Goal: Task Accomplishment & Management: Complete application form

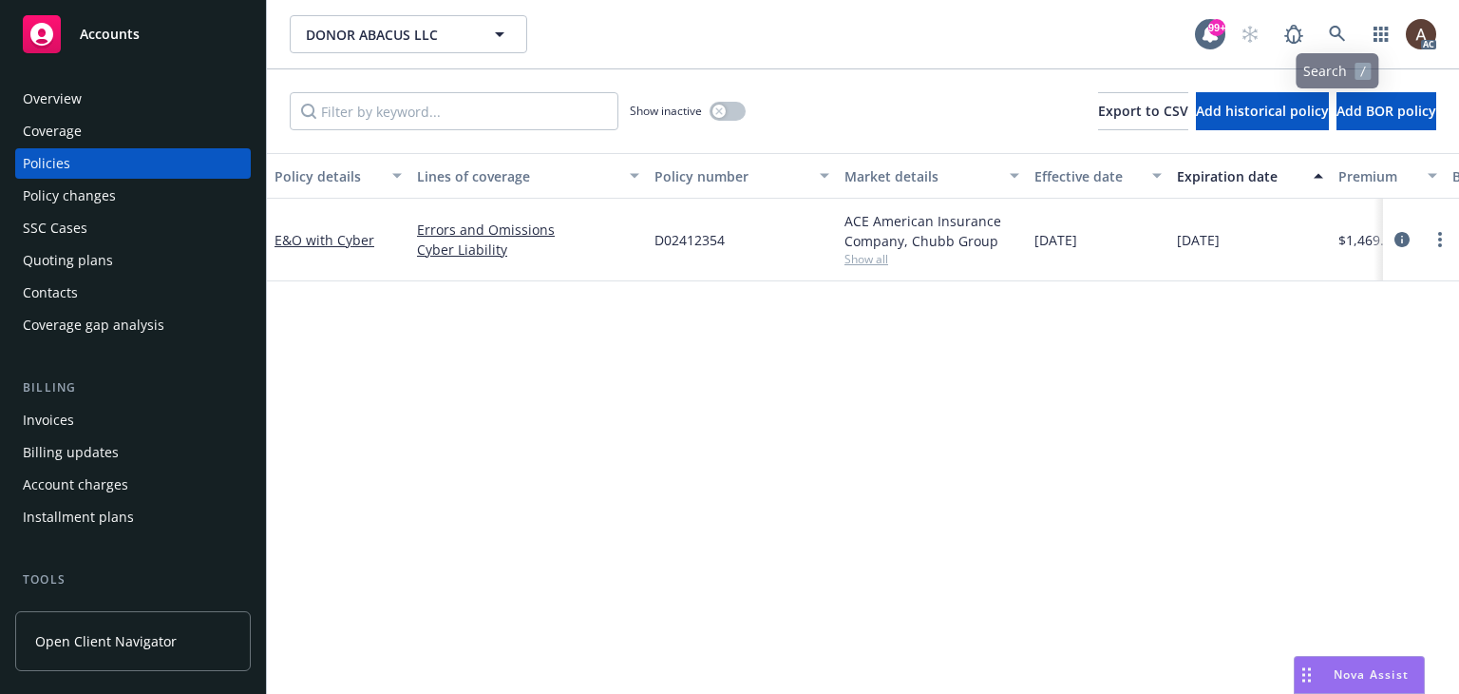
scroll to position [0, 641]
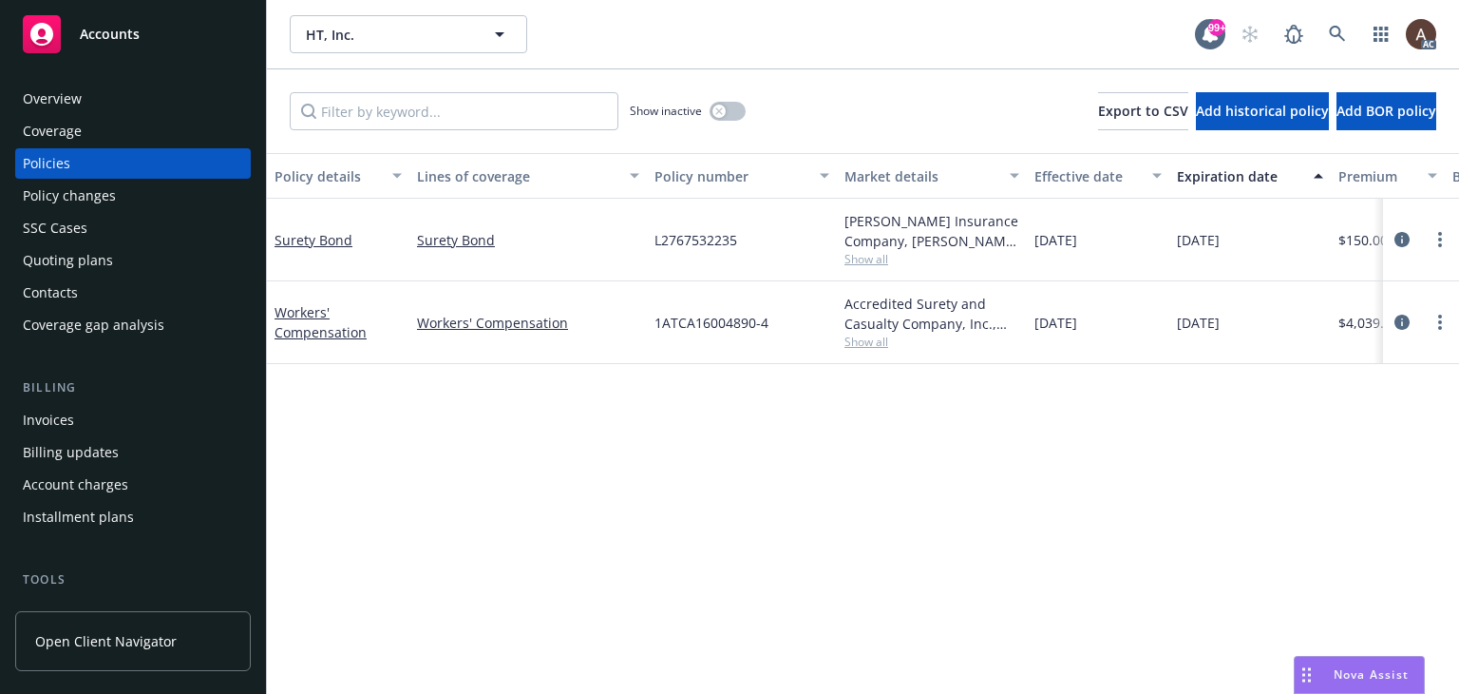
click at [556, 485] on div "Policy details Lines of coverage Policy number Market details Effective date Ex…" at bounding box center [863, 423] width 1192 height 541
click at [1330, 33] on icon at bounding box center [1337, 34] width 16 height 16
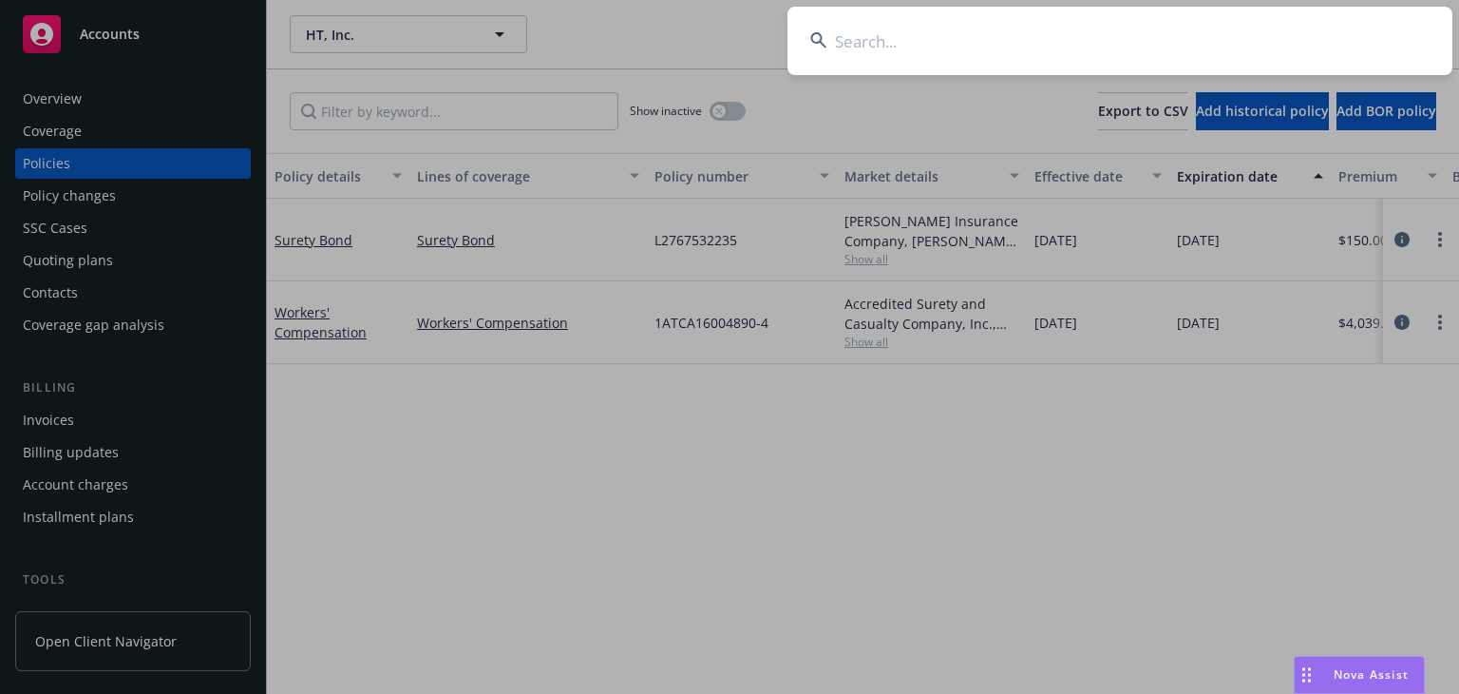
click at [979, 52] on input at bounding box center [1120, 41] width 665 height 68
type input "1727833"
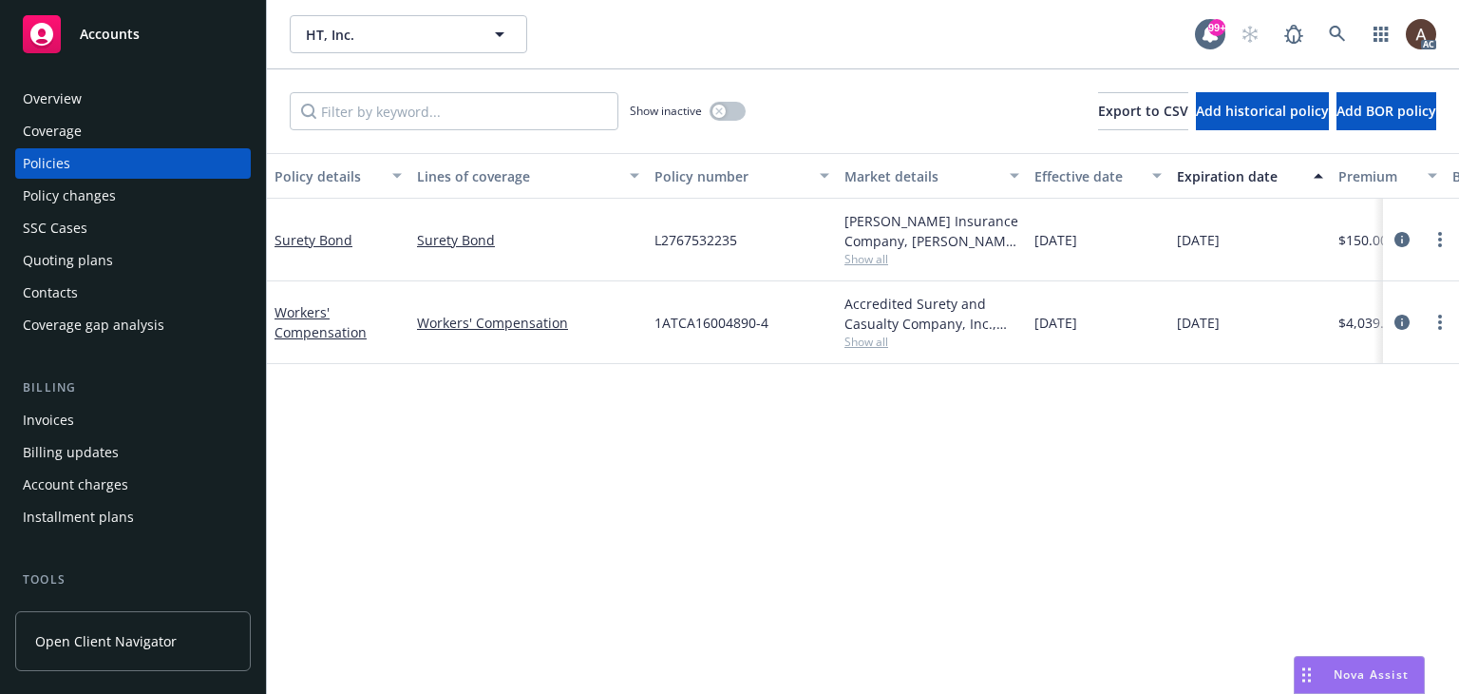
drag, startPoint x: 126, startPoint y: 199, endPoint x: 137, endPoint y: 199, distance: 10.5
click at [126, 199] on div "Policy changes" at bounding box center [133, 196] width 220 height 30
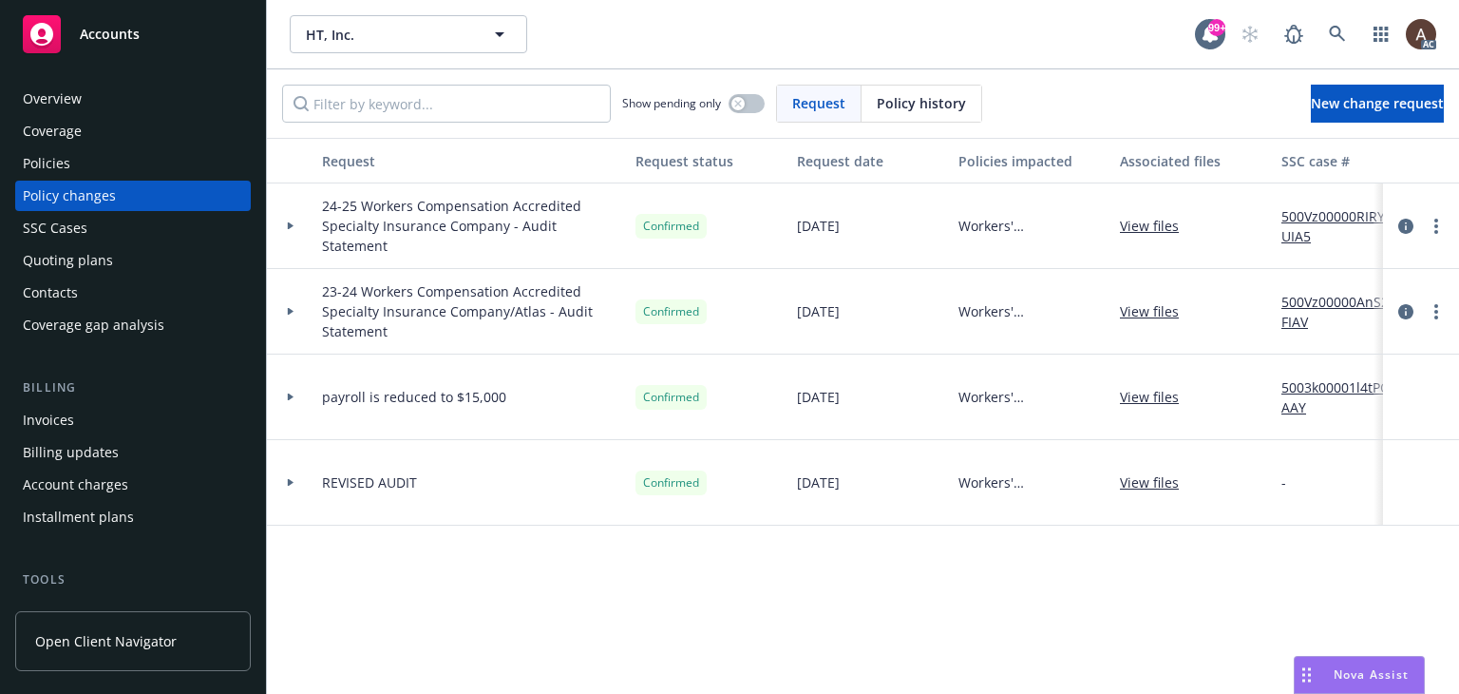
click at [1328, 215] on link "500Vz00000RIRYUIA5" at bounding box center [1345, 226] width 127 height 40
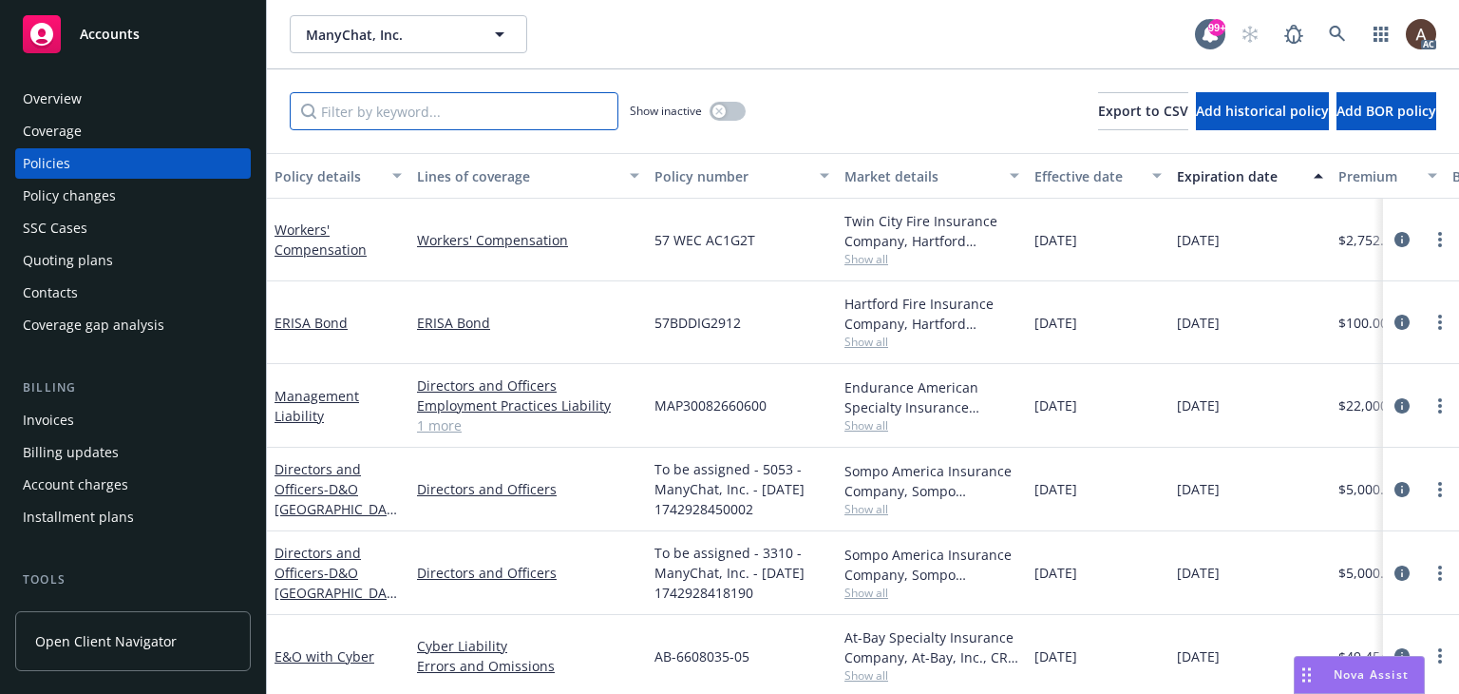
click at [404, 113] on input "Filter by keyword..." at bounding box center [454, 111] width 329 height 38
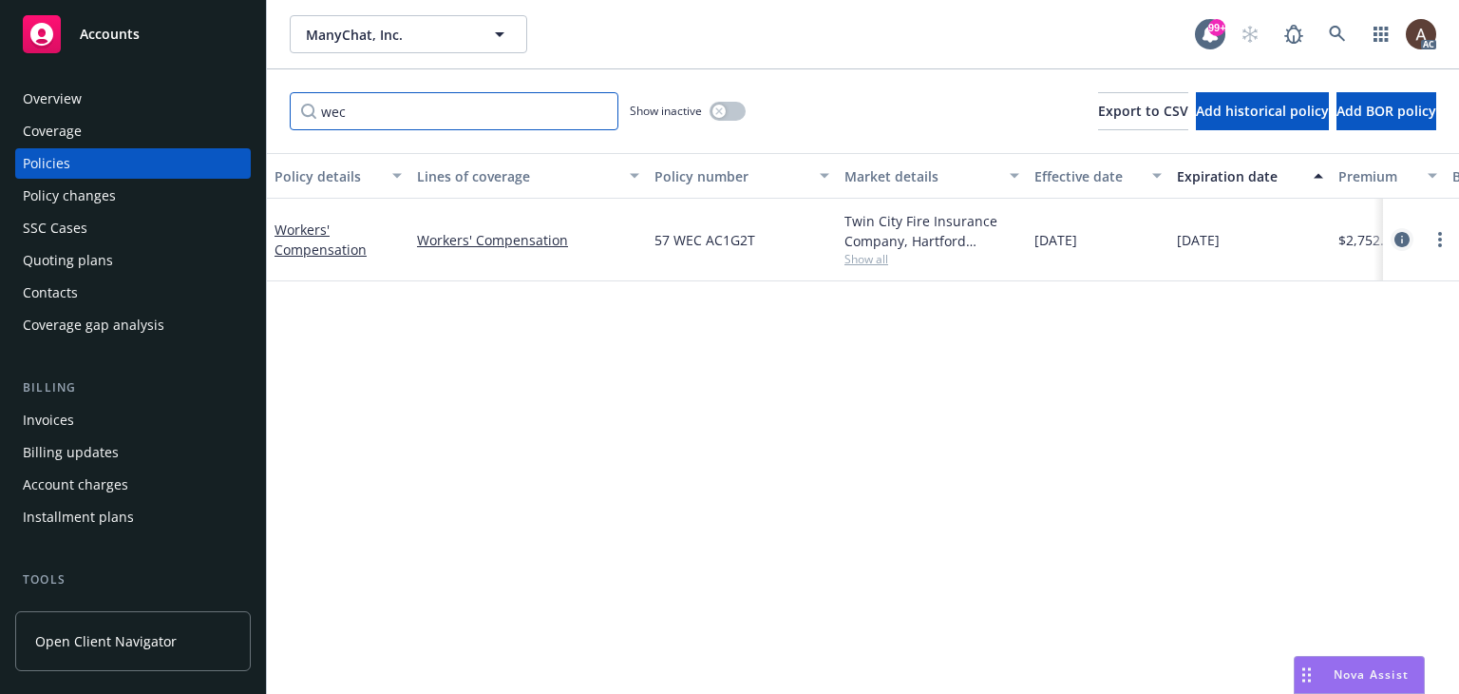
type input "wec"
click at [1403, 240] on icon "circleInformation" at bounding box center [1402, 239] width 15 height 15
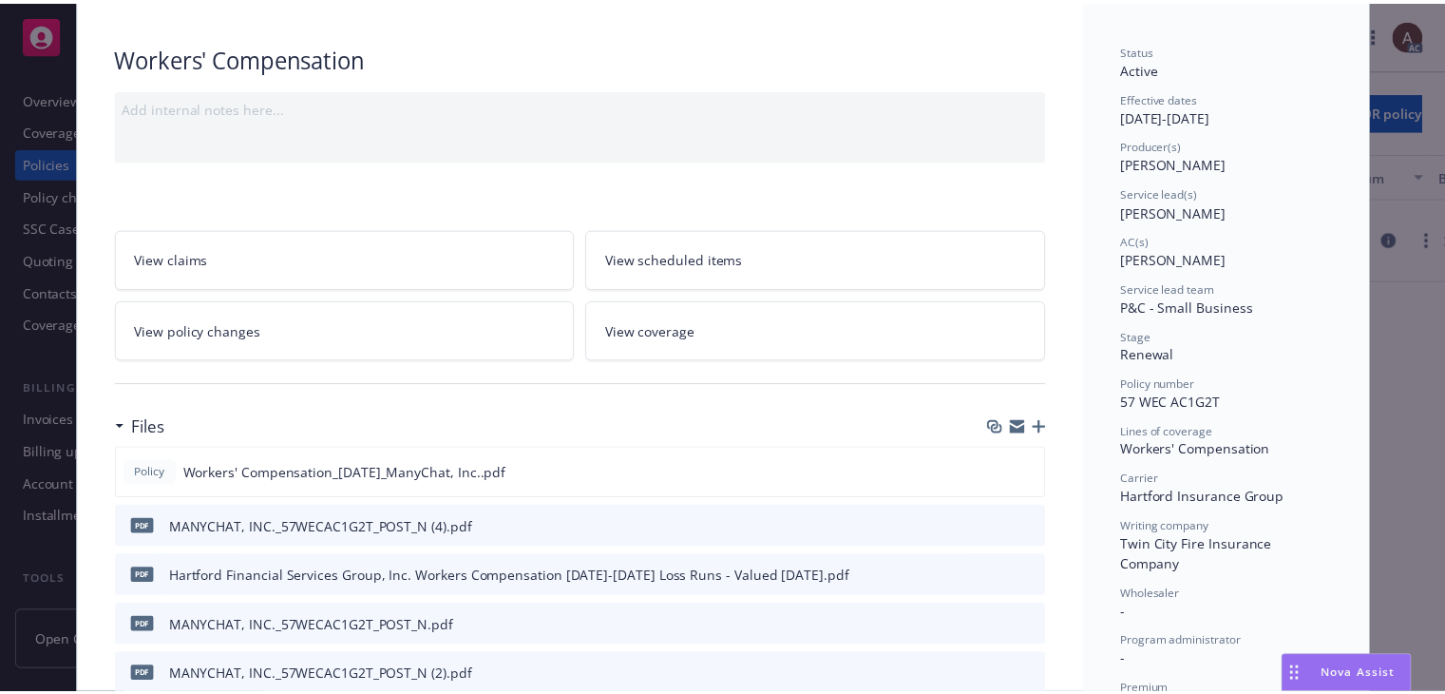
scroll to position [190, 0]
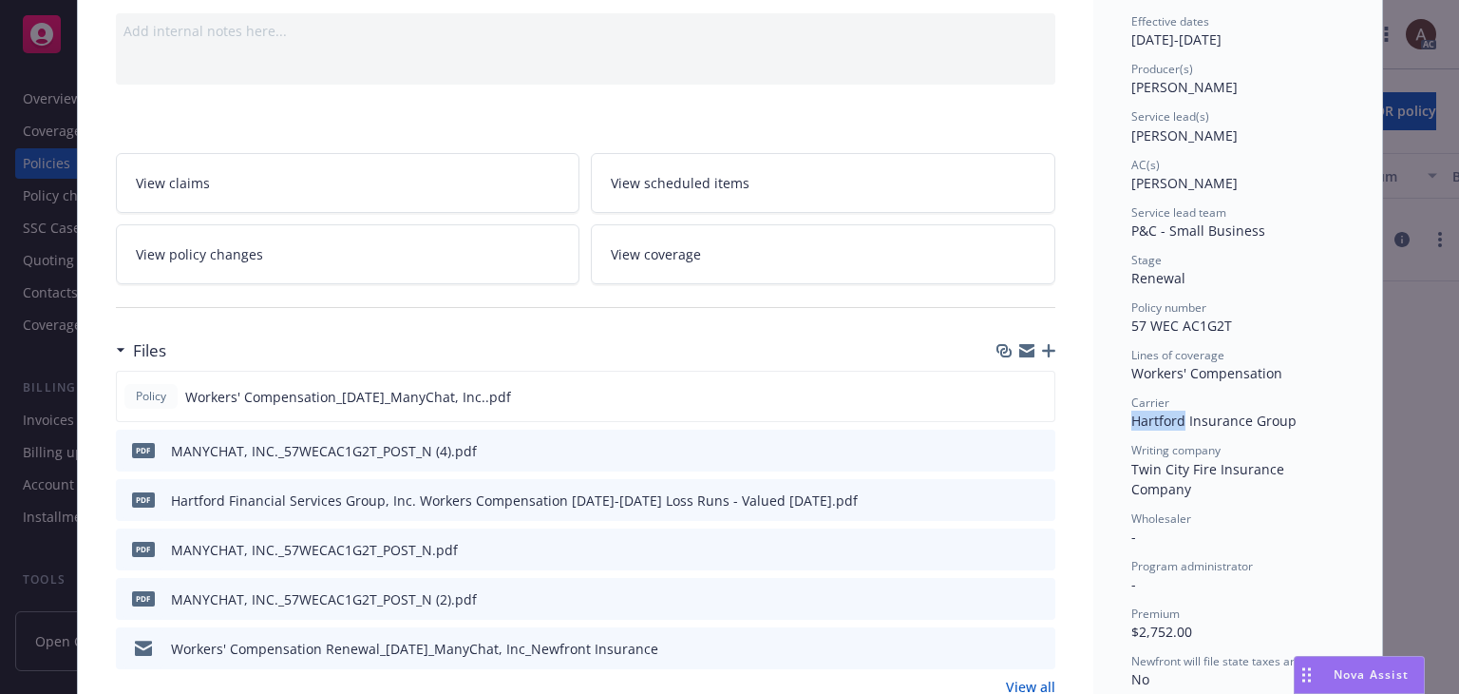
drag, startPoint x: 1127, startPoint y: 421, endPoint x: 1176, endPoint y: 425, distance: 49.5
click at [1176, 425] on span "Hartford Insurance Group" at bounding box center [1214, 420] width 165 height 18
copy span "Hartford"
click at [315, 249] on link "View policy changes" at bounding box center [348, 254] width 465 height 60
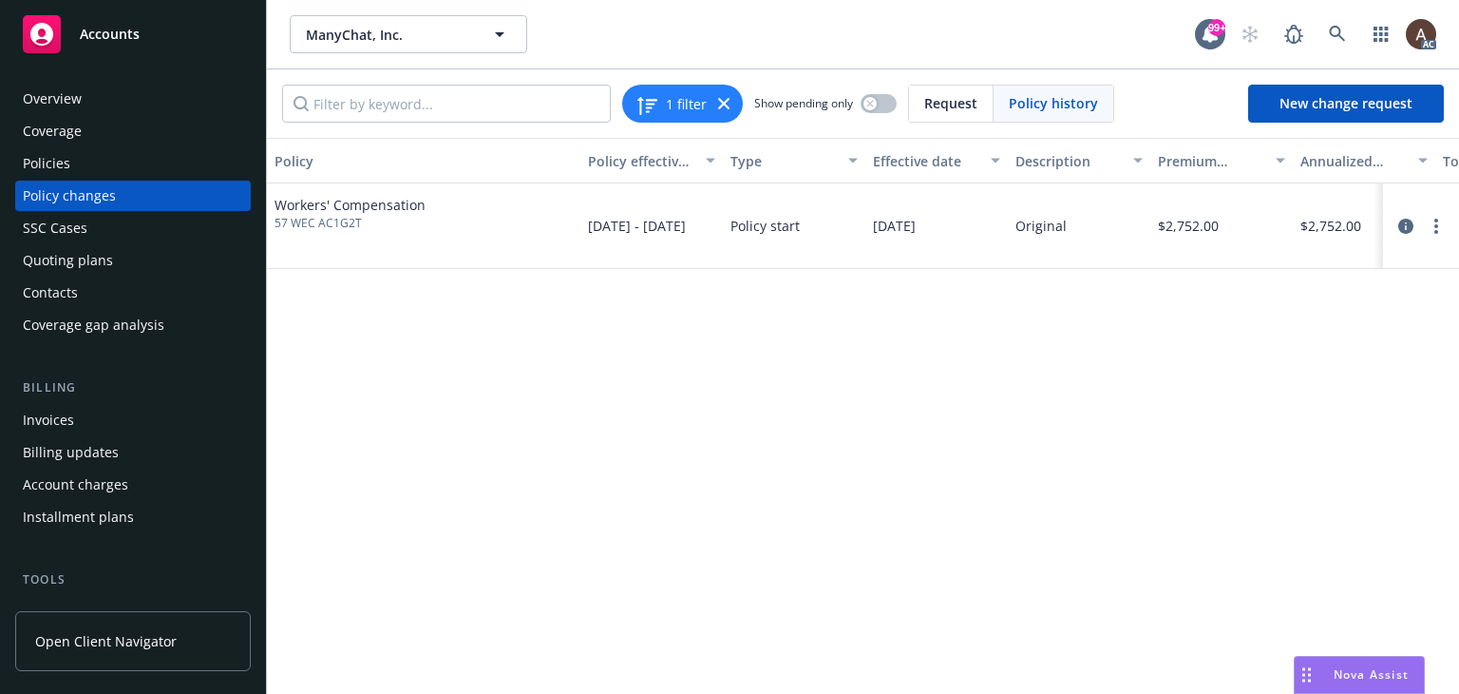
click at [172, 191] on div "Policy changes" at bounding box center [133, 196] width 220 height 30
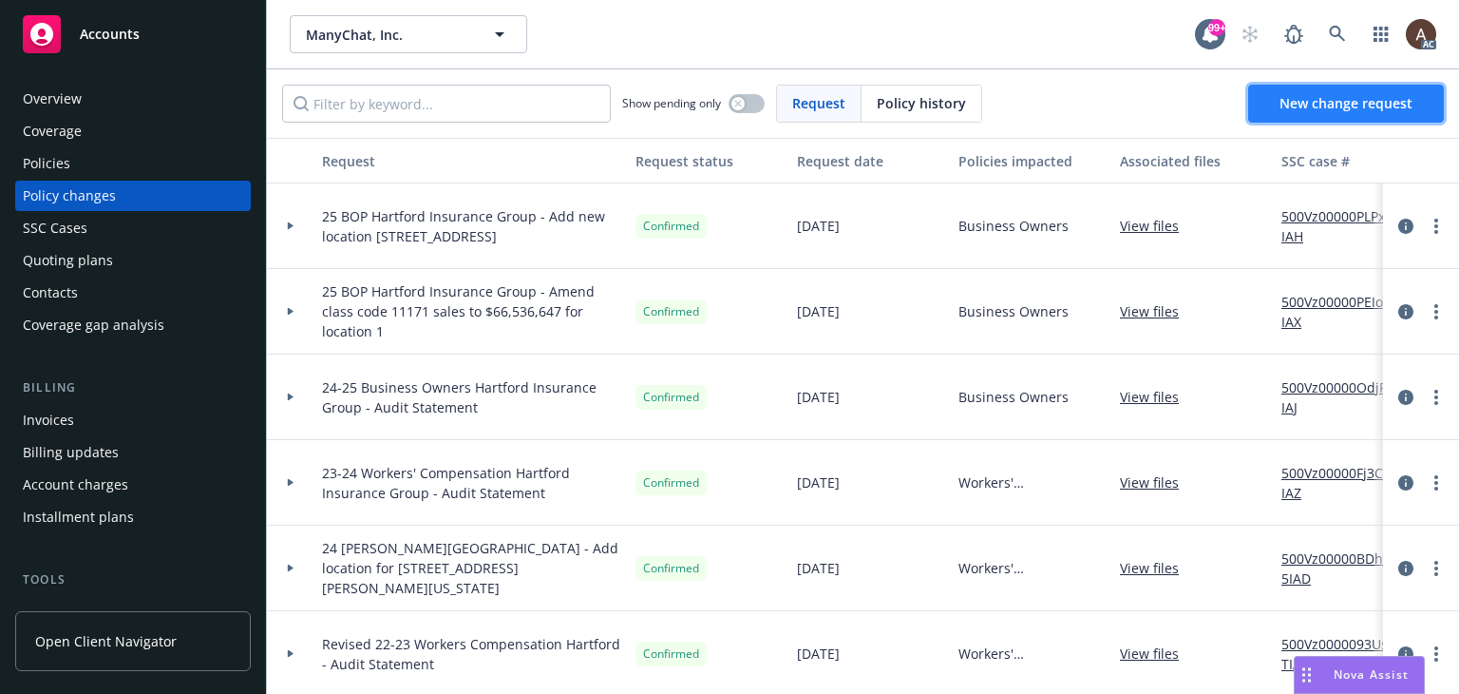
click at [1284, 112] on link "New change request" at bounding box center [1346, 104] width 196 height 38
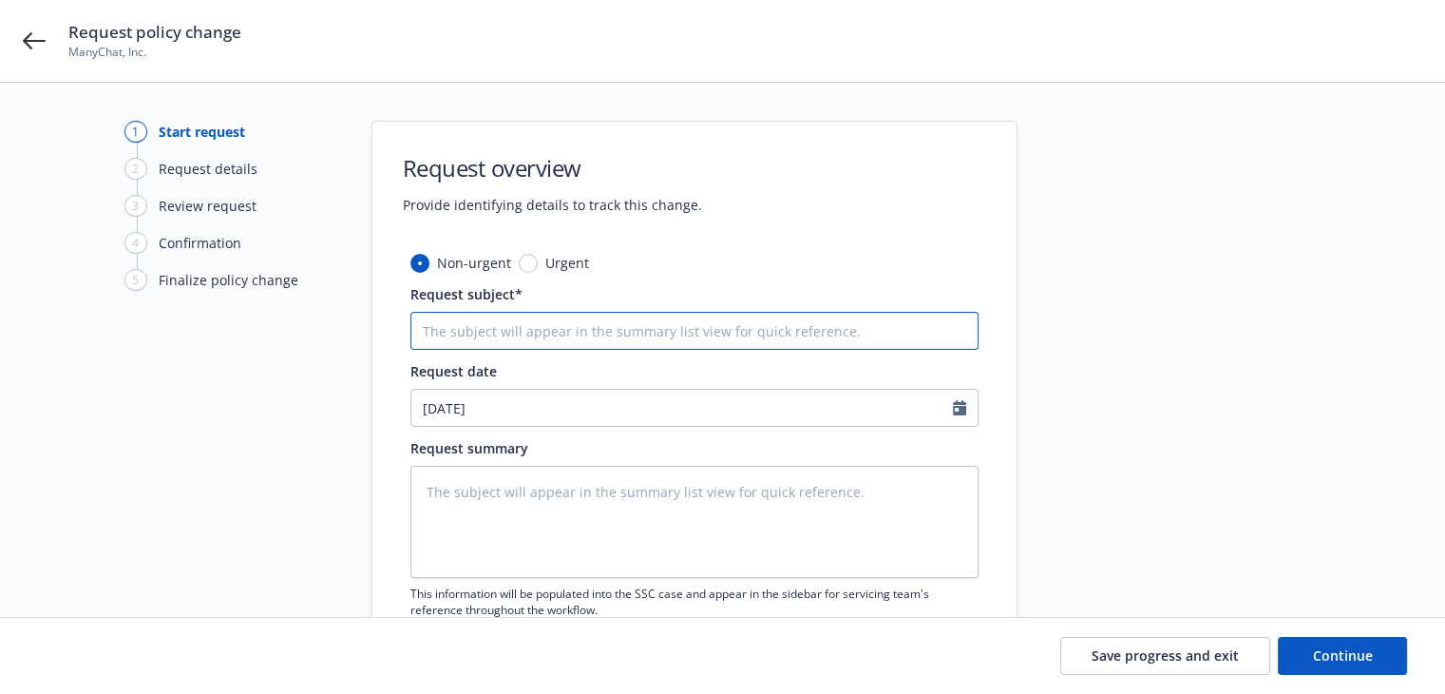
click at [522, 328] on input "Request subject*" at bounding box center [694, 331] width 568 height 38
type textarea "x"
type input "2"
type textarea "x"
type input "24"
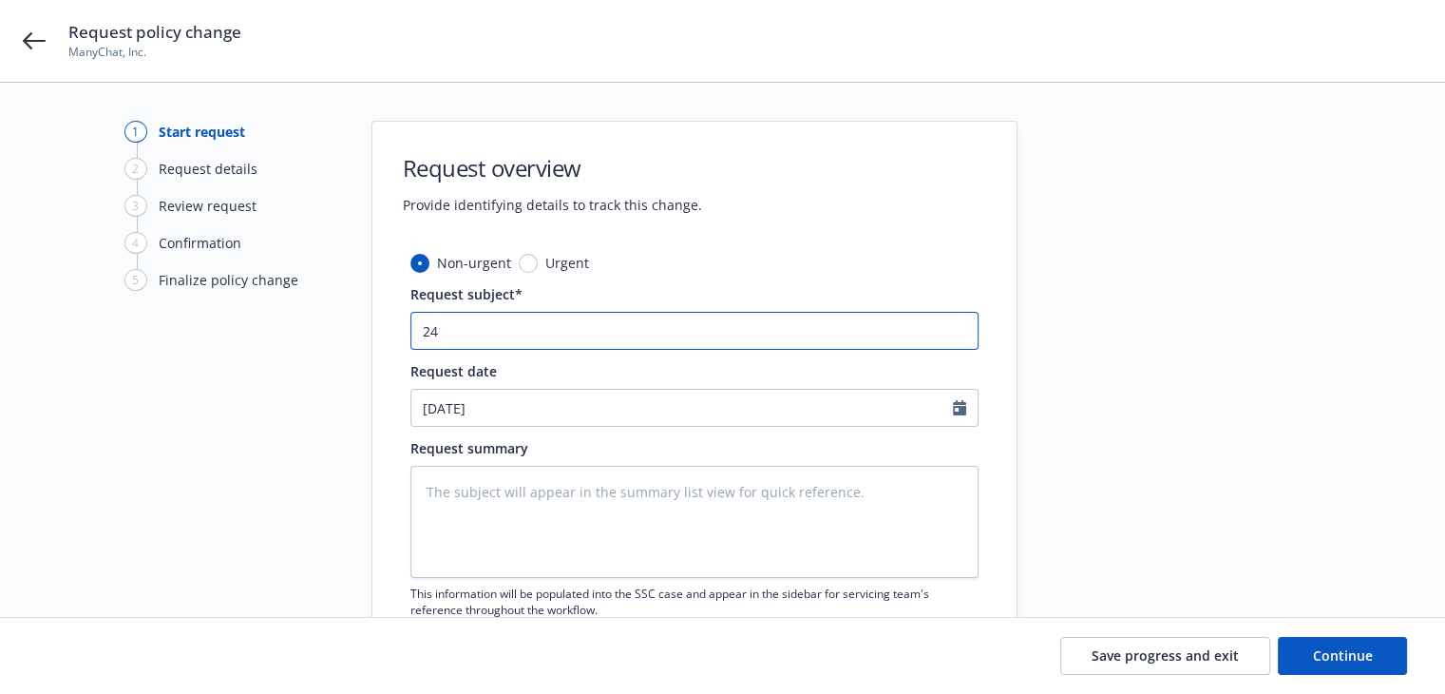
type textarea "x"
type input "24"
type textarea "x"
type input "24 W"
type textarea "x"
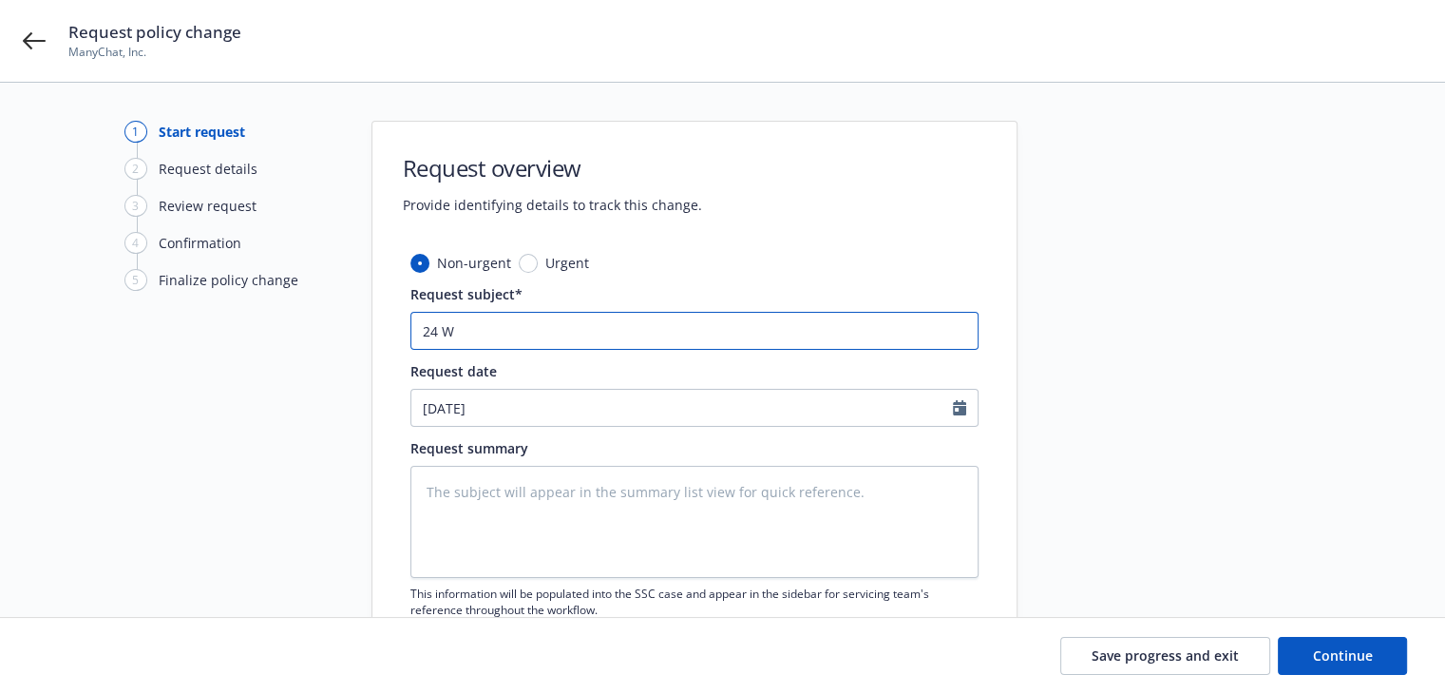
type input "24 WC"
type textarea "x"
type input "24 WC"
paste input "Hartford"
type textarea "x"
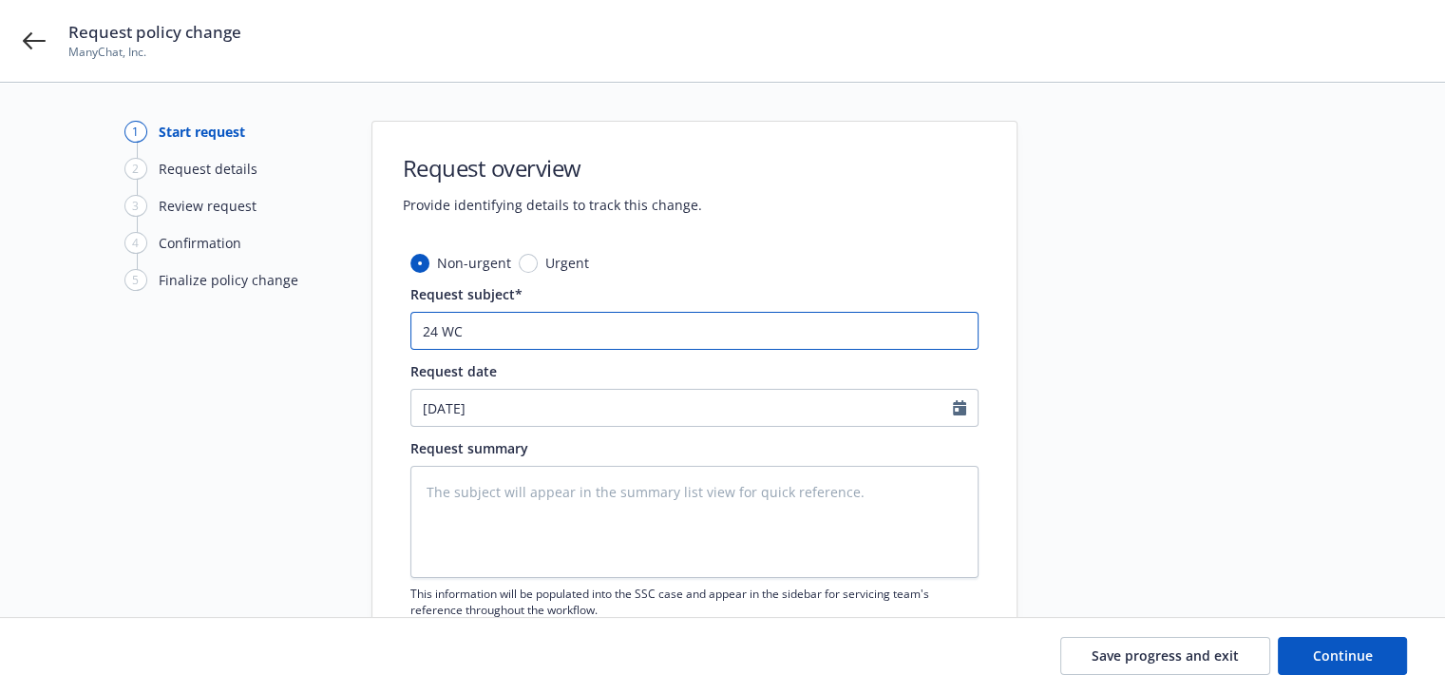
type input "24 WC Hartford"
type textarea "x"
type input "24 WC Hartford -"
type textarea "x"
type input "24 WC Hartford -"
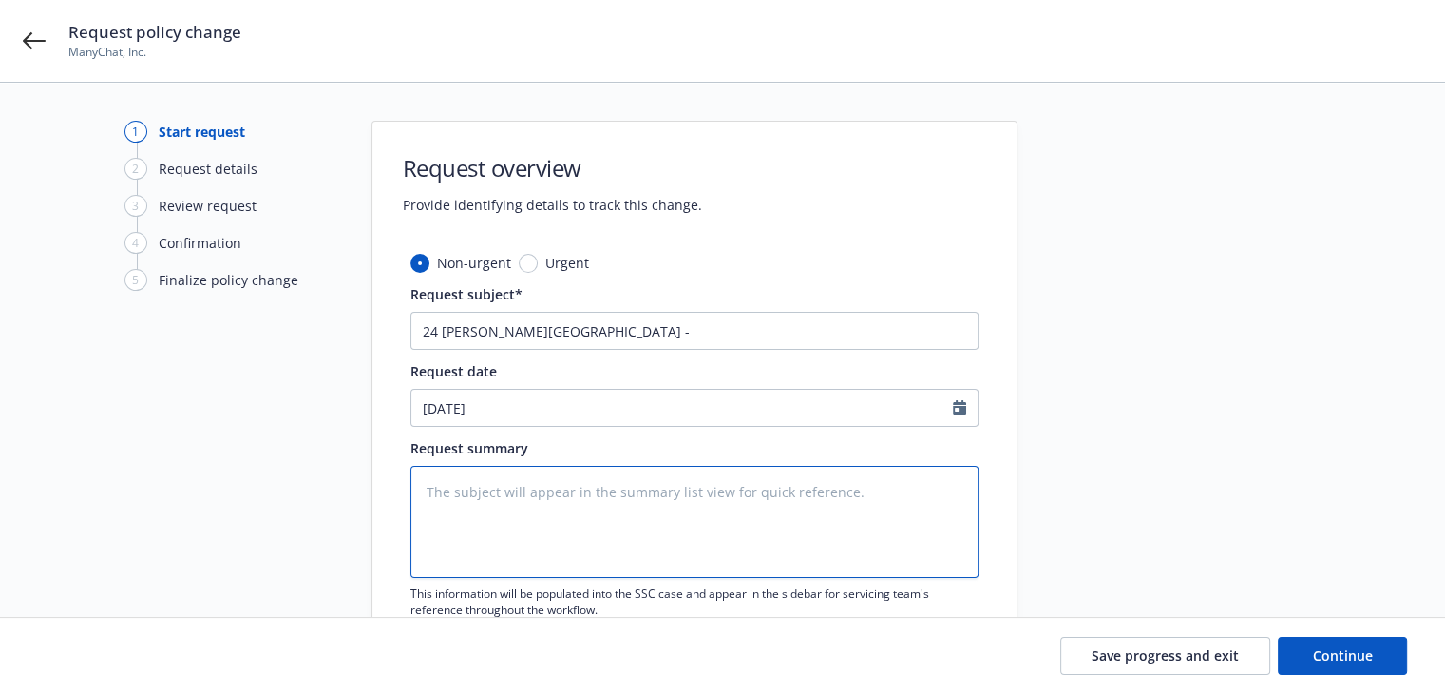
click at [539, 522] on textarea at bounding box center [694, 522] width 568 height 112
paste textarea "Please request to add Florida effective 07/01/2025 to Workers Comp #57 WEC AC1G…"
type textarea "Please request to add Florida effective 07/01/2025 to Workers Comp #57 WEC AC1G…"
type textarea "x"
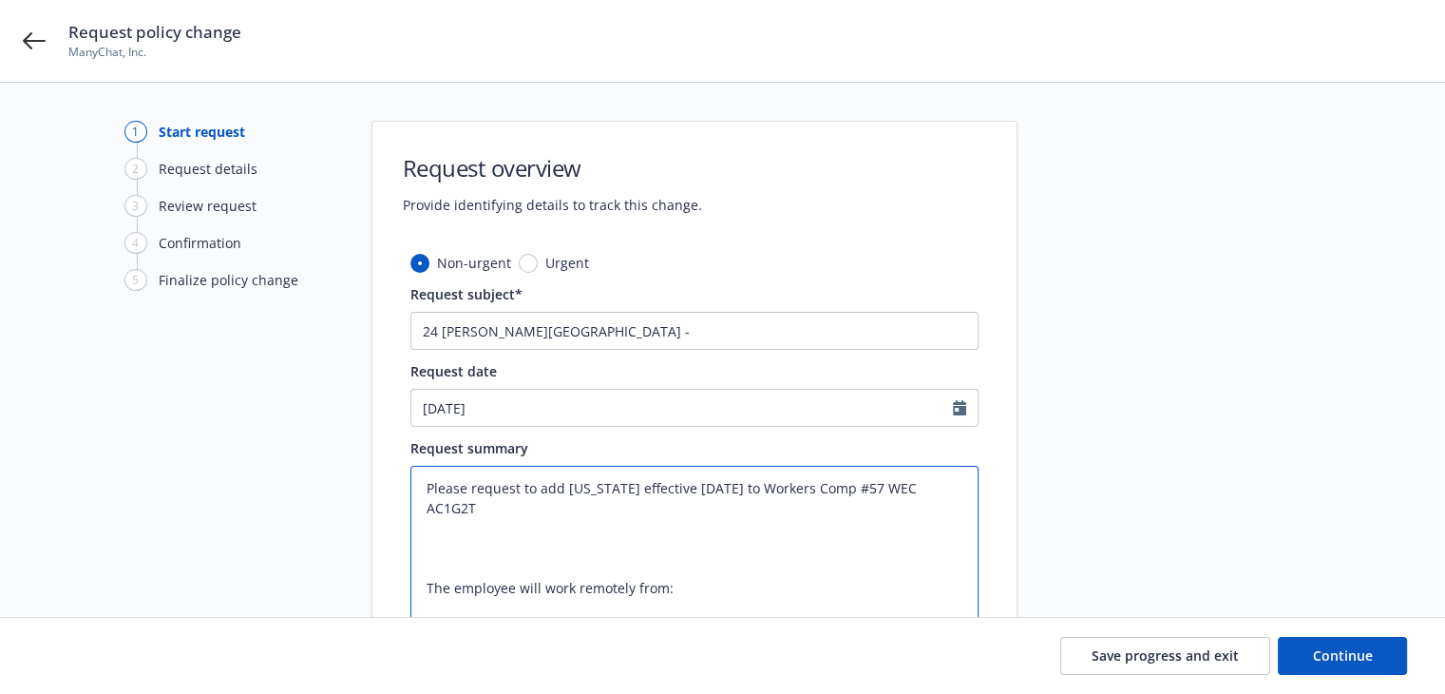
type textarea "Please request to add Florida effective 07/01/2025 to Workers Comp #57 WEC AC1G…"
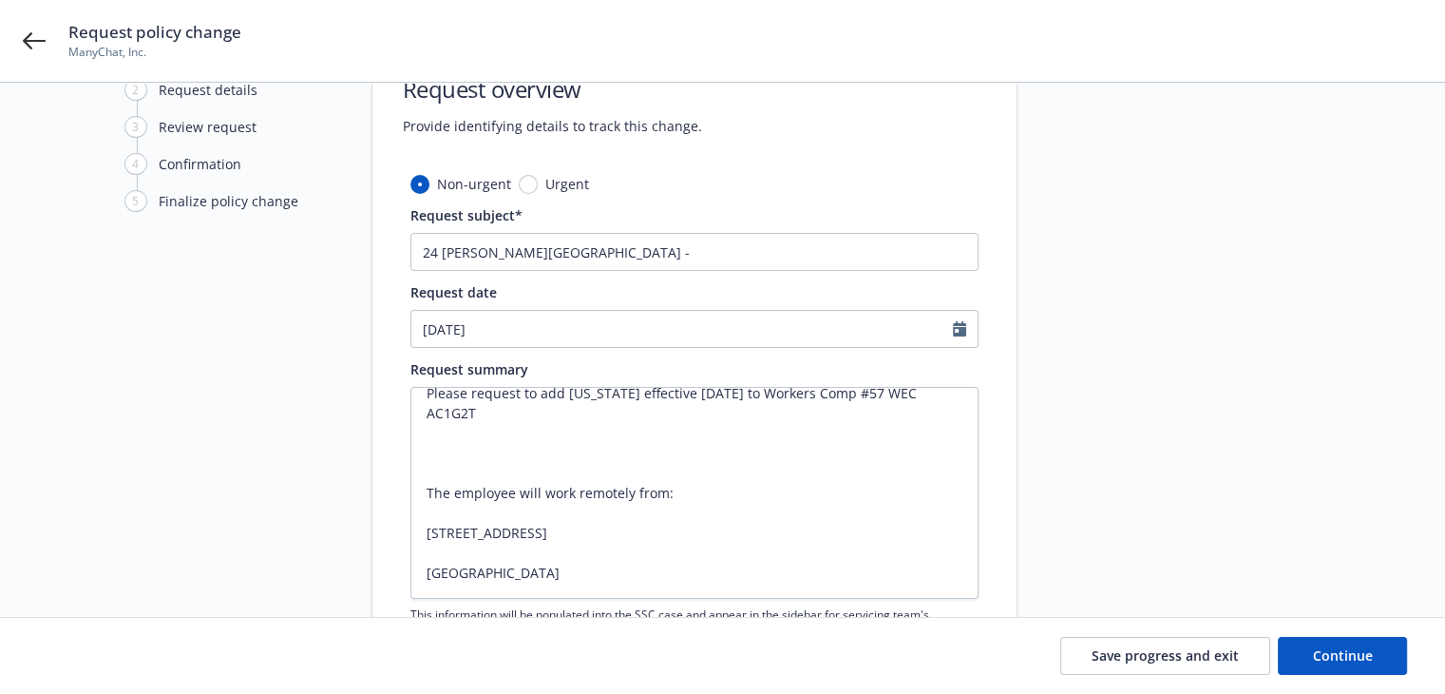
scroll to position [190, 0]
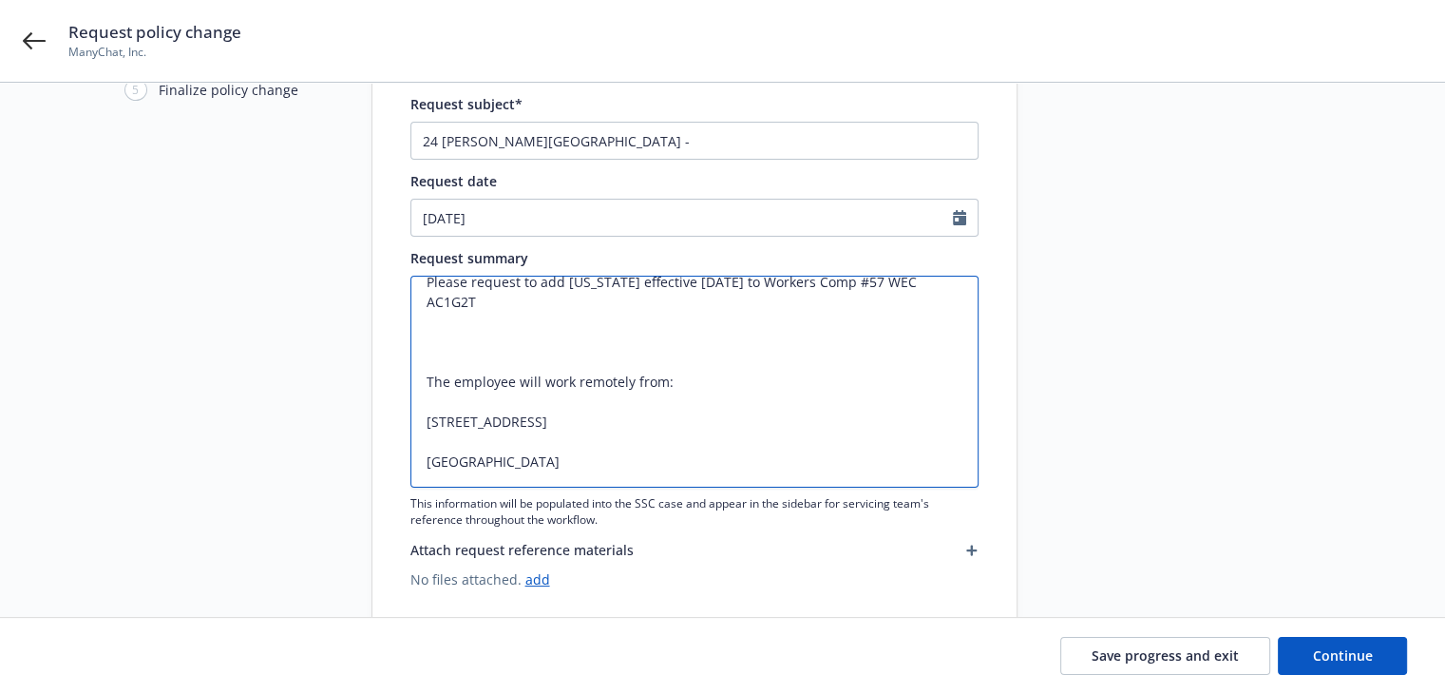
click at [426, 418] on textarea "Please request to add Florida effective 07/01/2025 to Workers Comp #57 WEC AC1G…" at bounding box center [694, 382] width 568 height 212
type textarea "x"
type textarea "Please request to add Florida effective 07/01/2025 to Workers Comp #57 WEC AC1G…"
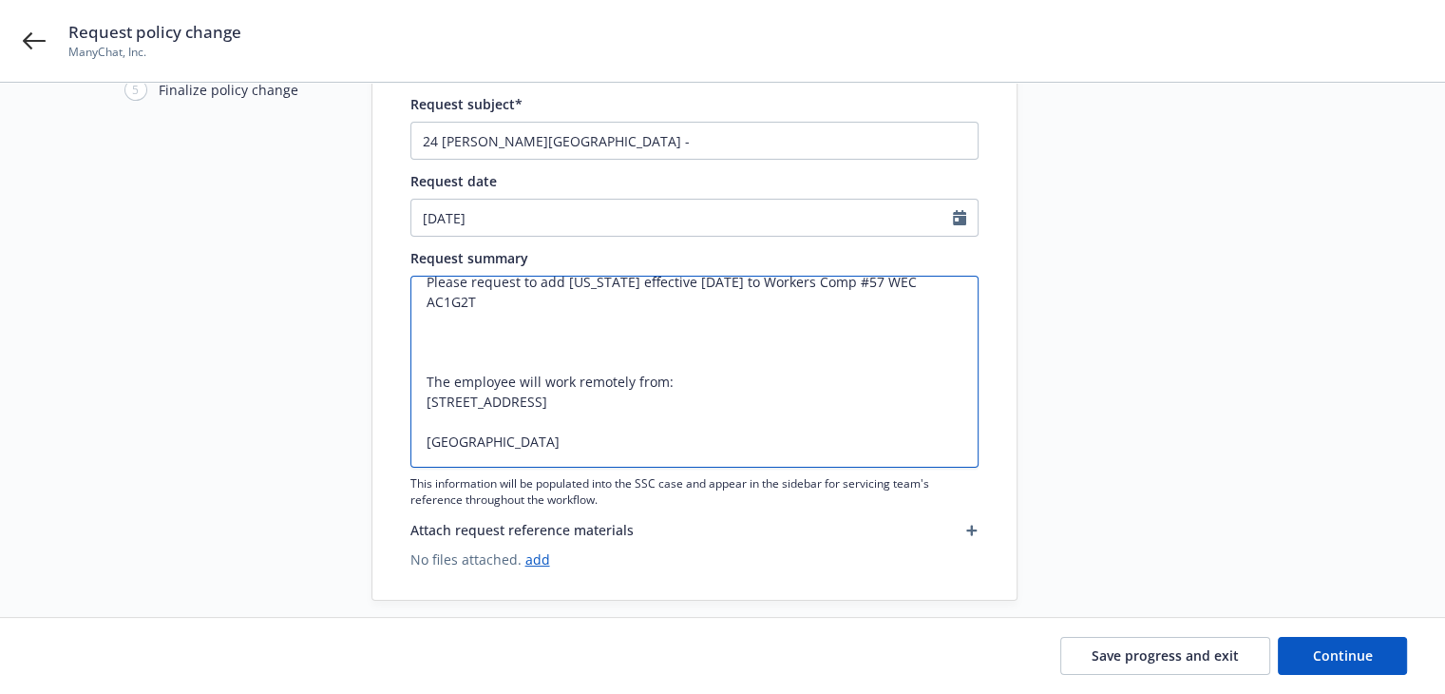
scroll to position [0, 0]
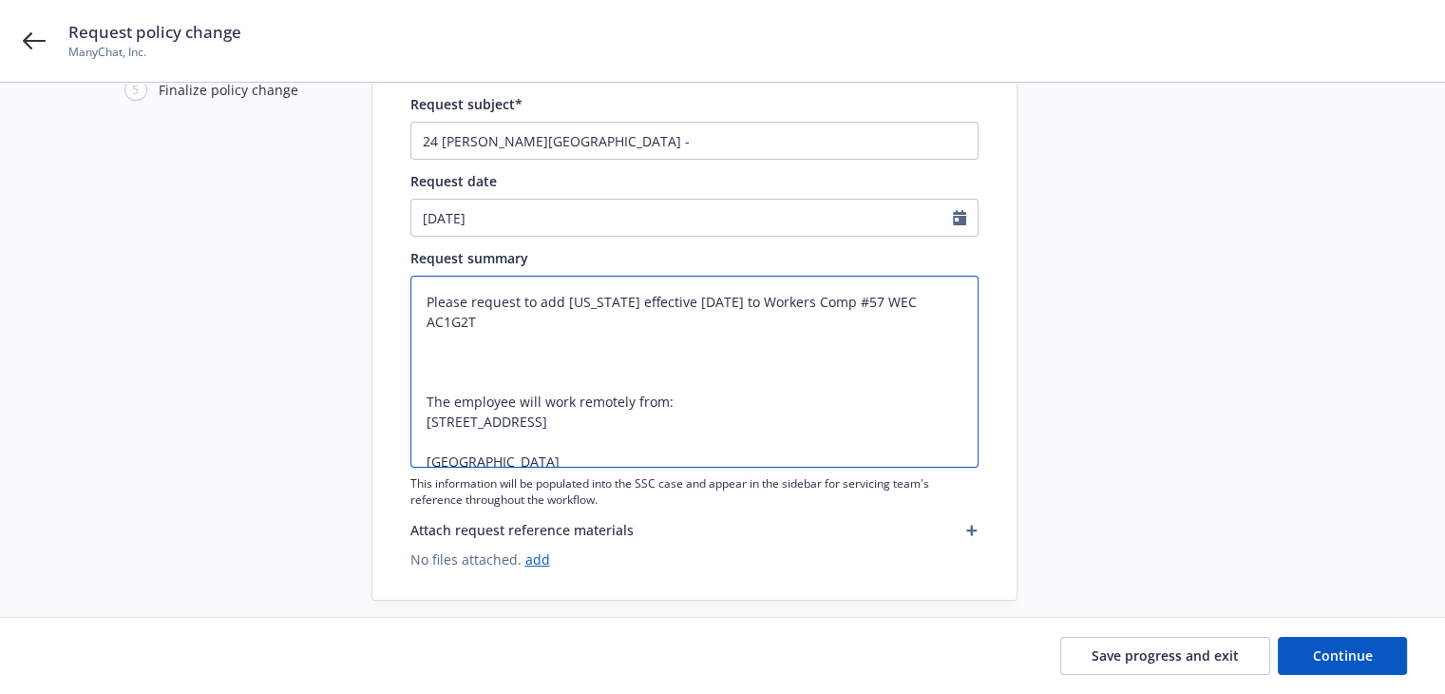
click at [422, 441] on textarea "Please request to add Florida effective 07/01/2025 to Workers Comp #57 WEC AC1G…" at bounding box center [694, 372] width 568 height 192
type textarea "x"
type textarea "Please request to add Florida effective 07/01/2025 to Workers Comp #57 WEC AC1G…"
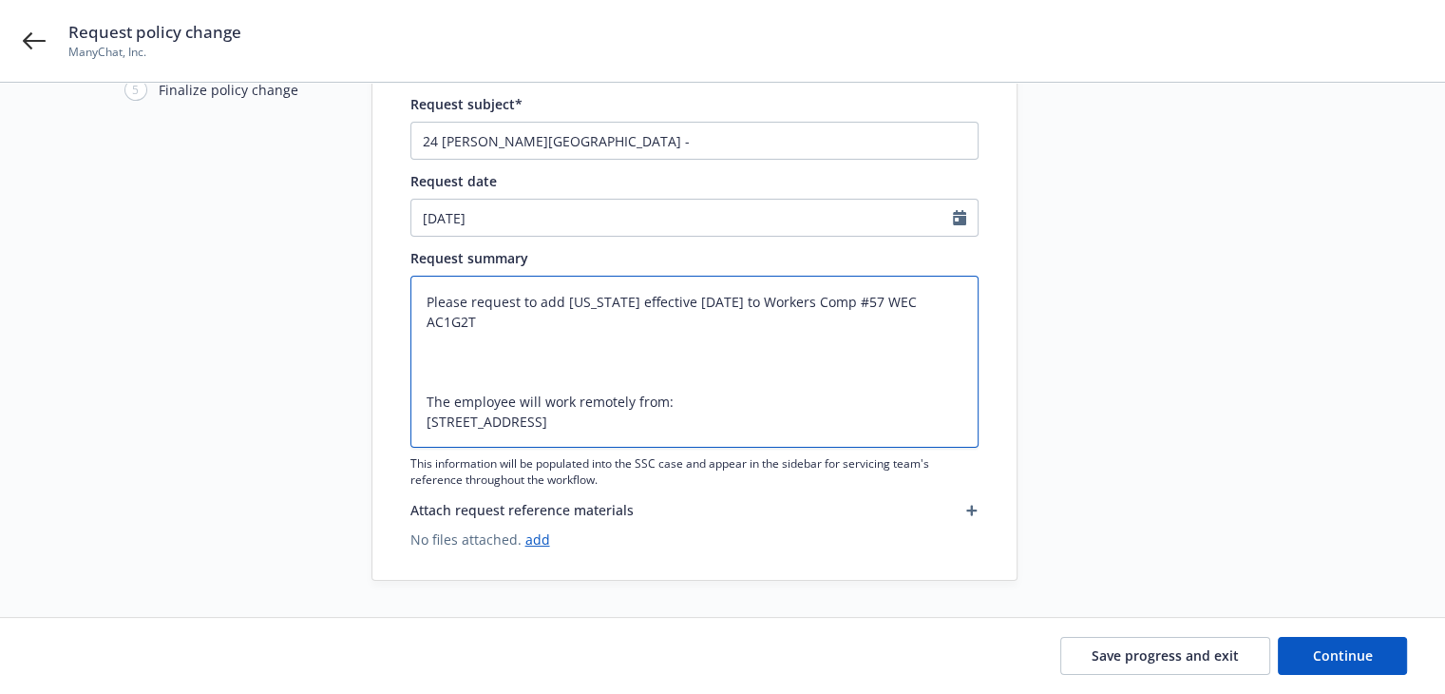
click at [426, 385] on textarea "Please request to add Florida effective 07/01/2025 to Workers Comp #57 WEC AC1G…" at bounding box center [694, 362] width 568 height 172
type textarea "x"
type textarea "Please request to add Florida effective 07/01/2025 to Workers Comp #57 WEC AC1G…"
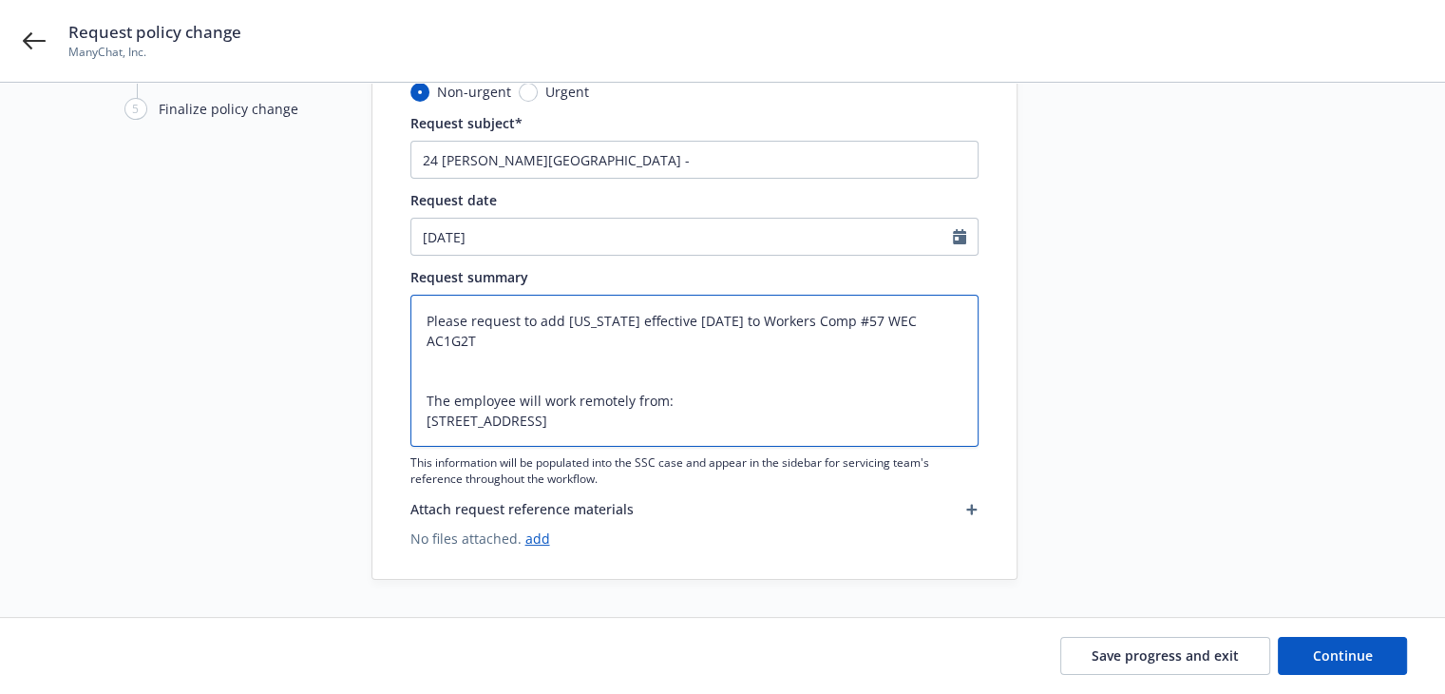
type textarea "x"
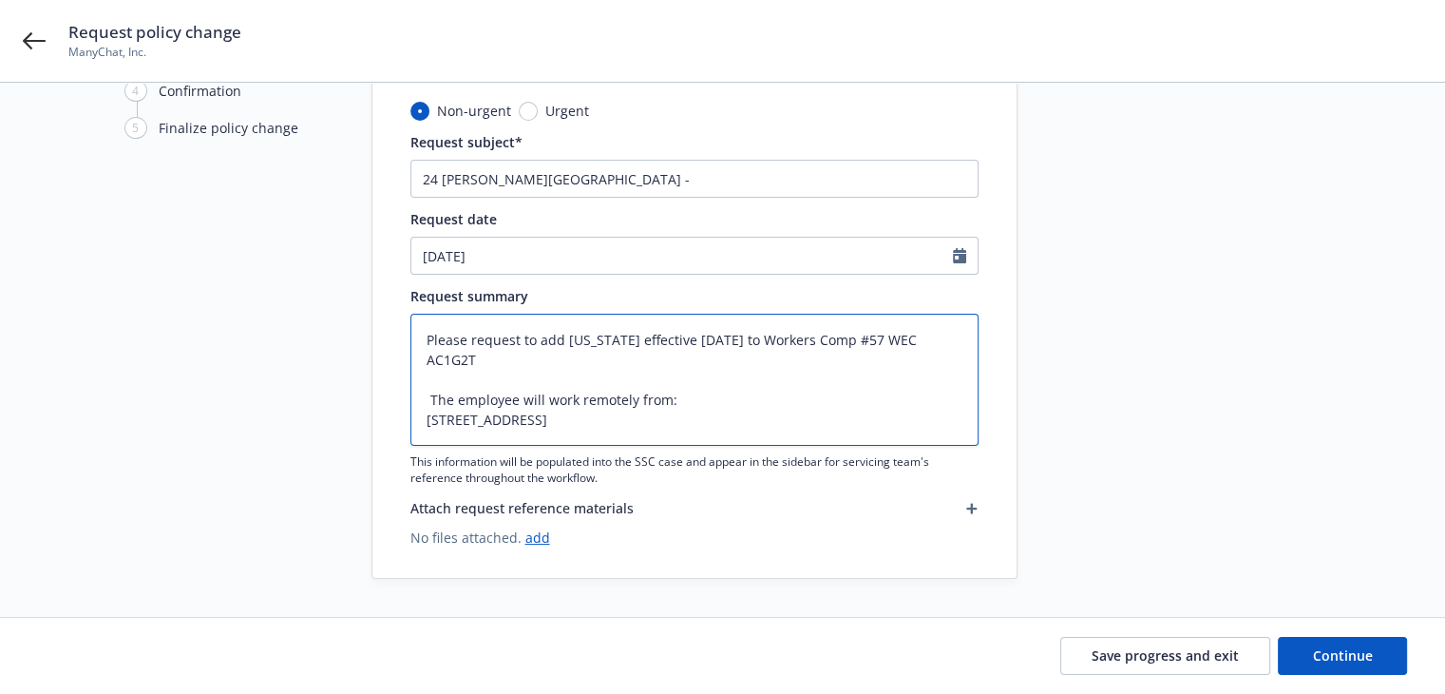
scroll to position [151, 0]
drag, startPoint x: 539, startPoint y: 344, endPoint x: 609, endPoint y: 343, distance: 70.3
click at [609, 343] on textarea "Please request to add Florida effective 07/01/2025 to Workers Comp #57 WEC AC1G…" at bounding box center [694, 380] width 568 height 132
type textarea "Please request to add Florida effective 07/01/2025 to Workers Comp #57 WEC AC1G…"
click at [581, 181] on input "24 WC Hartford -" at bounding box center [694, 180] width 568 height 38
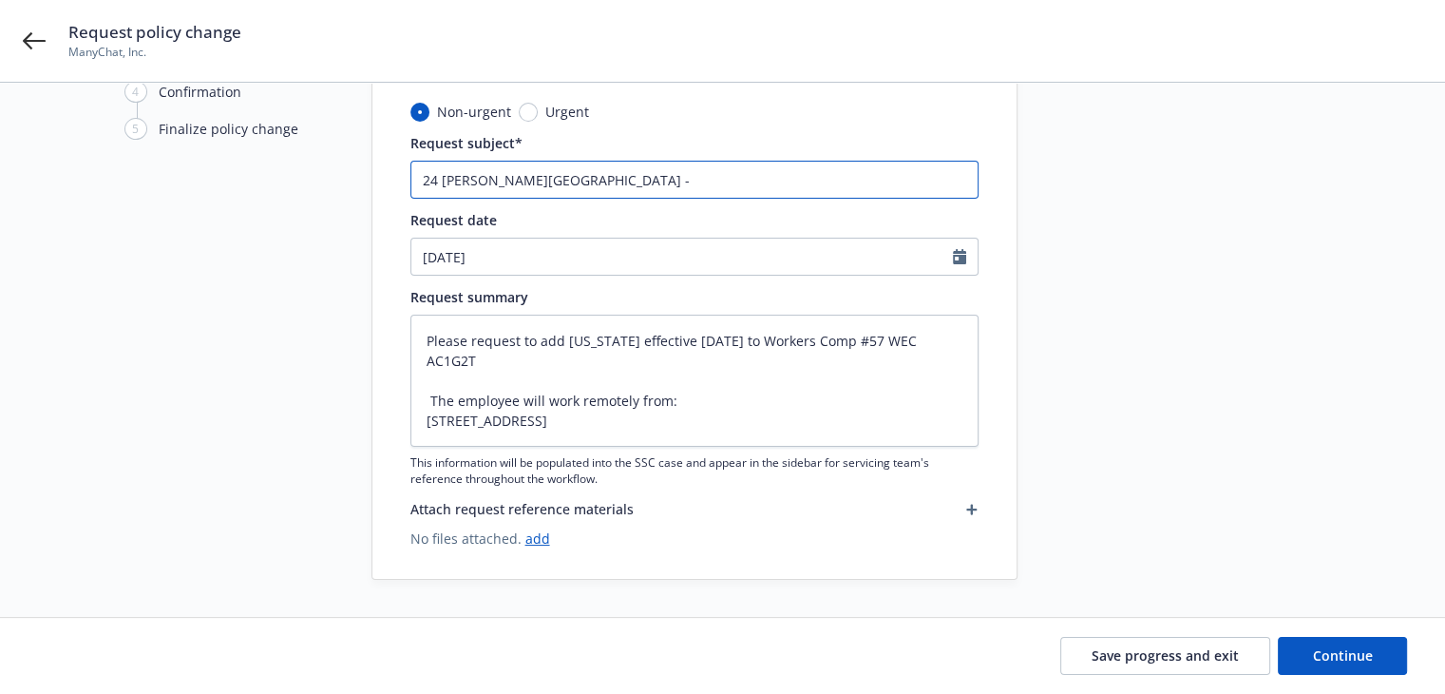
paste input "add Florida"
type textarea "x"
type input "24 WC Hartford - add Florida"
click at [543, 377] on textarea "Please request to add Florida effective 07/01/2025 to Workers Comp #57 WEC AC1G…" at bounding box center [694, 380] width 568 height 132
click at [479, 382] on textarea "Please request to add Florida effective 07/01/2025 to Workers Comp #57 WEC AC1G…" at bounding box center [694, 380] width 568 height 132
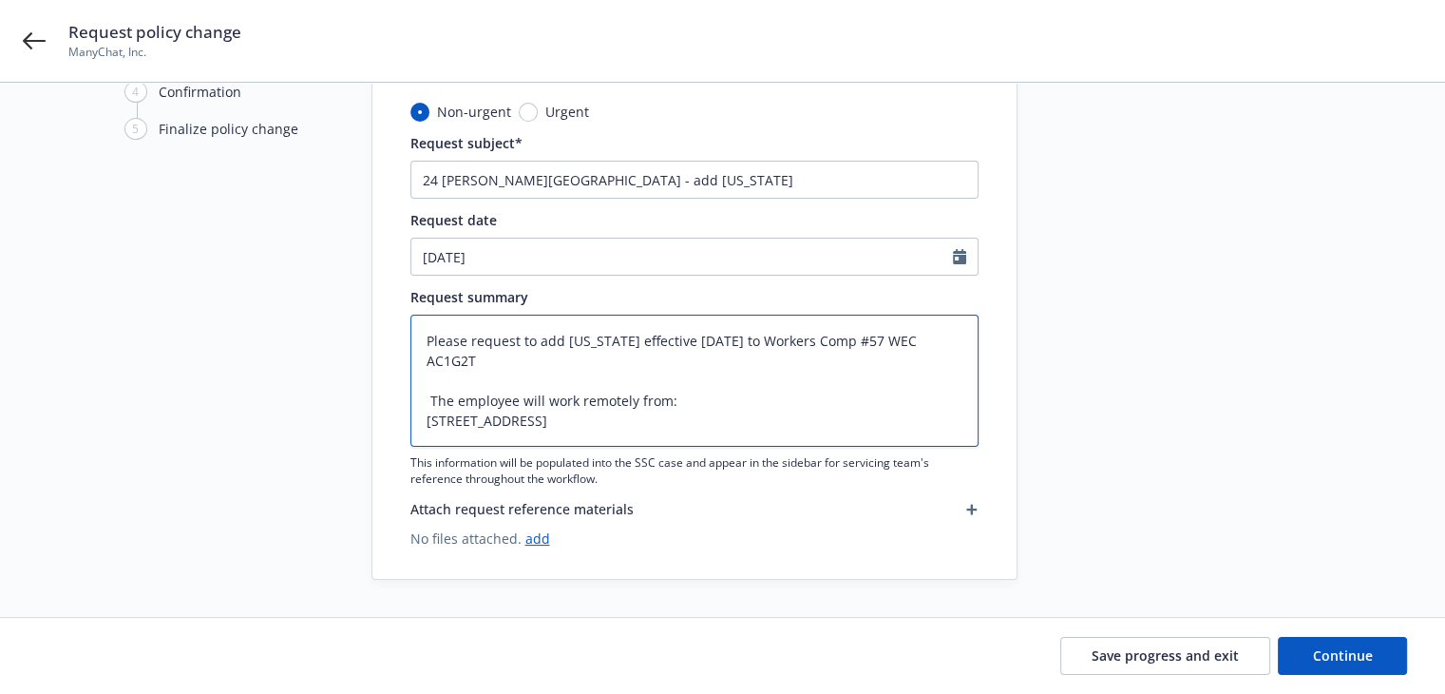
click at [479, 382] on textarea "Please request to add Florida effective 07/01/2025 to Workers Comp #57 WEC AC1G…" at bounding box center [694, 380] width 568 height 132
click at [654, 183] on input "24 WC Hartford - add Florida" at bounding box center [694, 180] width 568 height 38
paste input "employee"
type textarea "x"
type input "24 WC Hartford - add Florida employee"
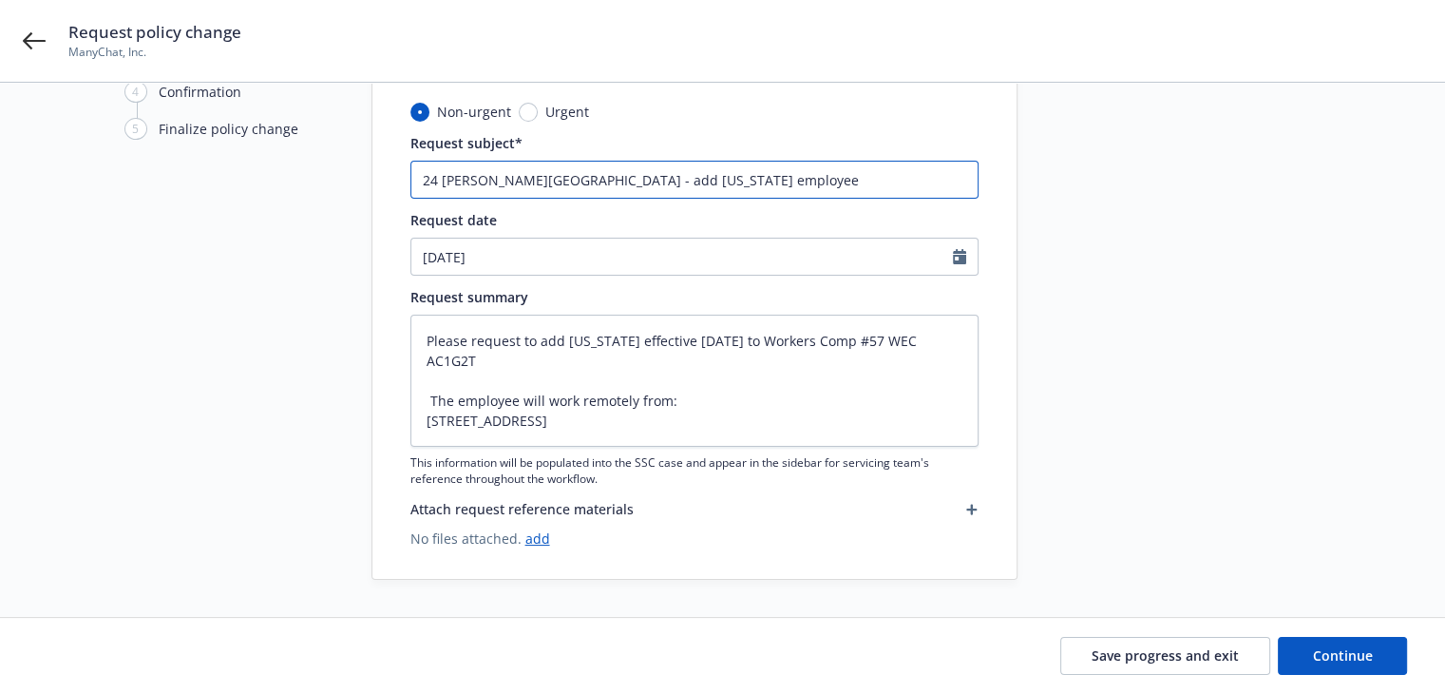
click at [535, 180] on input "24 WC Hartford - add Florida employee" at bounding box center [694, 180] width 568 height 38
type textarea "x"
type input "24 WC Hartford - dd Florida employee"
type textarea "x"
type input "24 WC Hartford - add Florida employee"
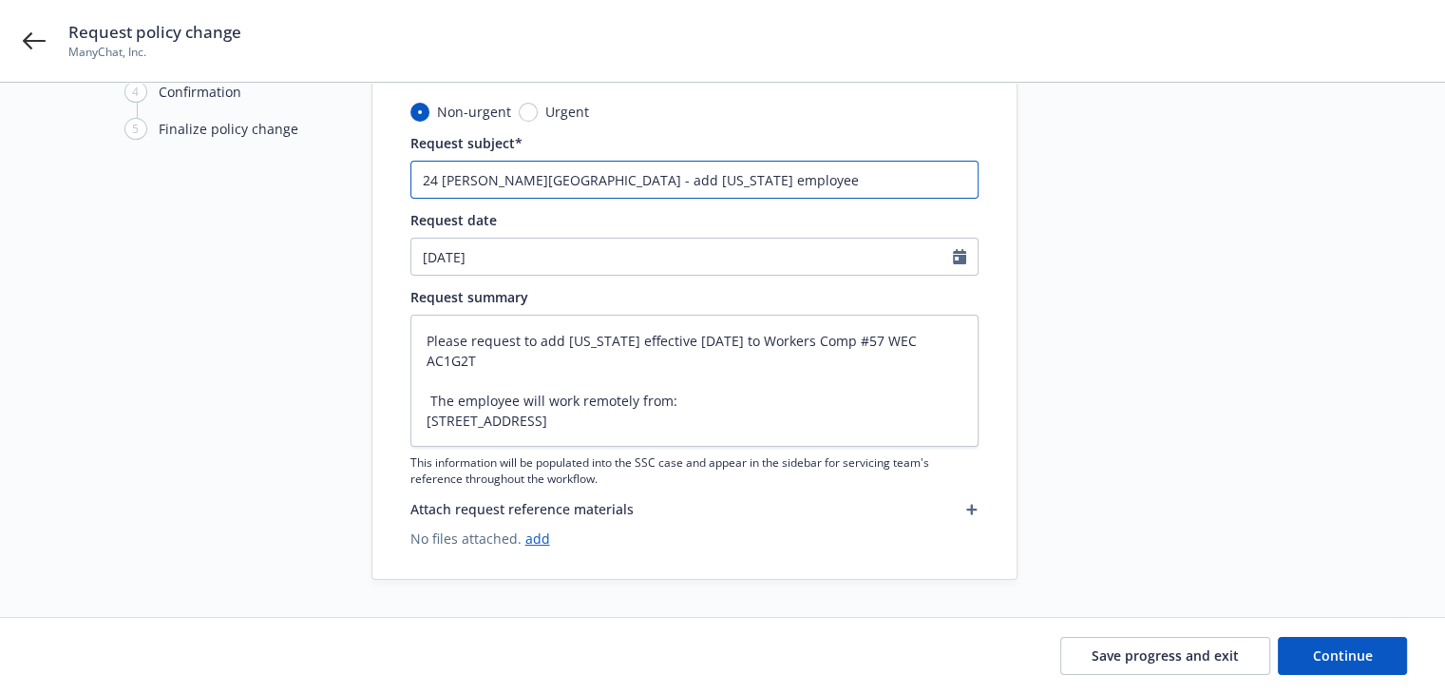
type textarea "x"
type input "24 WC Hartford - dd Florida employee"
type textarea "x"
type input "24 WC Hartford - Add Florida employee"
drag, startPoint x: 426, startPoint y: 399, endPoint x: 581, endPoint y: 415, distance: 156.6
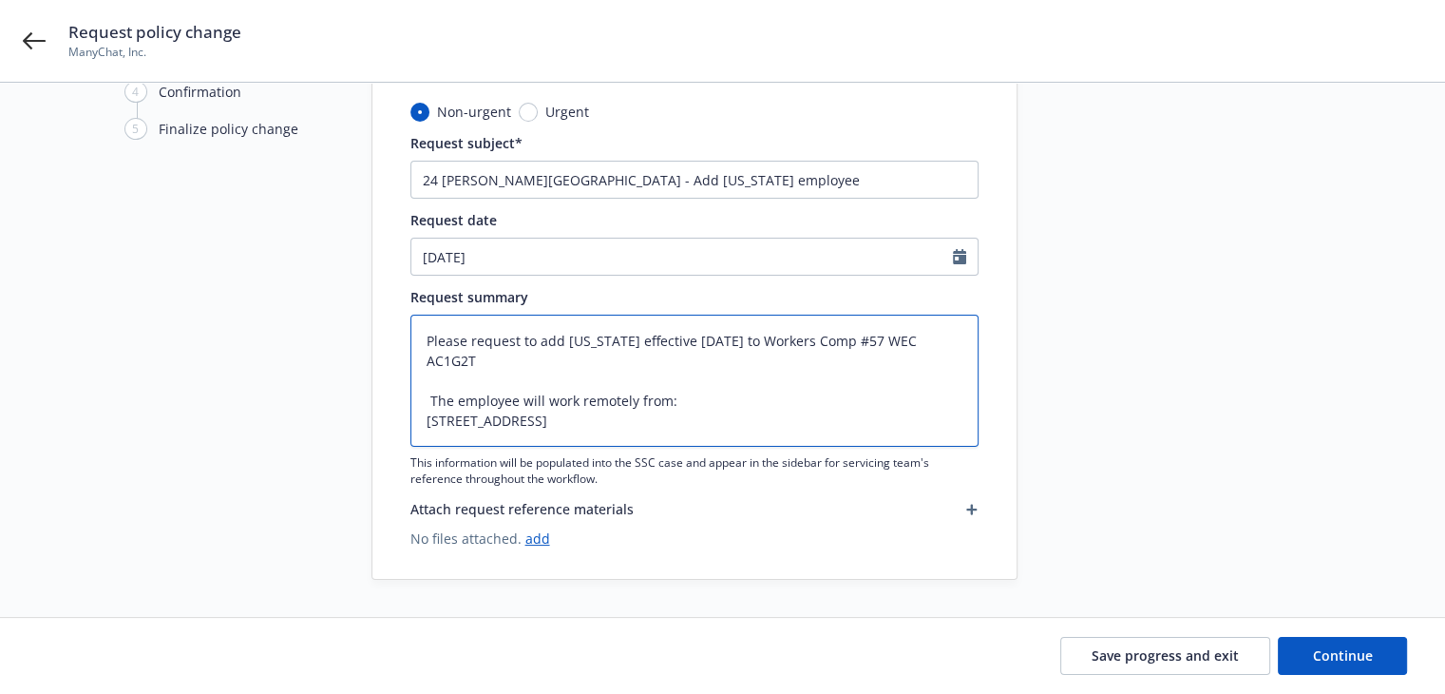
click at [581, 415] on textarea "Please request to add Florida effective 07/01/2025 to Workers Comp #57 WEC AC1G…" at bounding box center [694, 380] width 568 height 132
click at [531, 180] on input "24 WC Hartford - Add Florida employee" at bounding box center [694, 180] width 568 height 38
click at [692, 178] on input "24 WC Hartford - Add Florida employee" at bounding box center [694, 180] width 568 height 38
type textarea "x"
type input "24 WC Hartford - Add Florida employee"
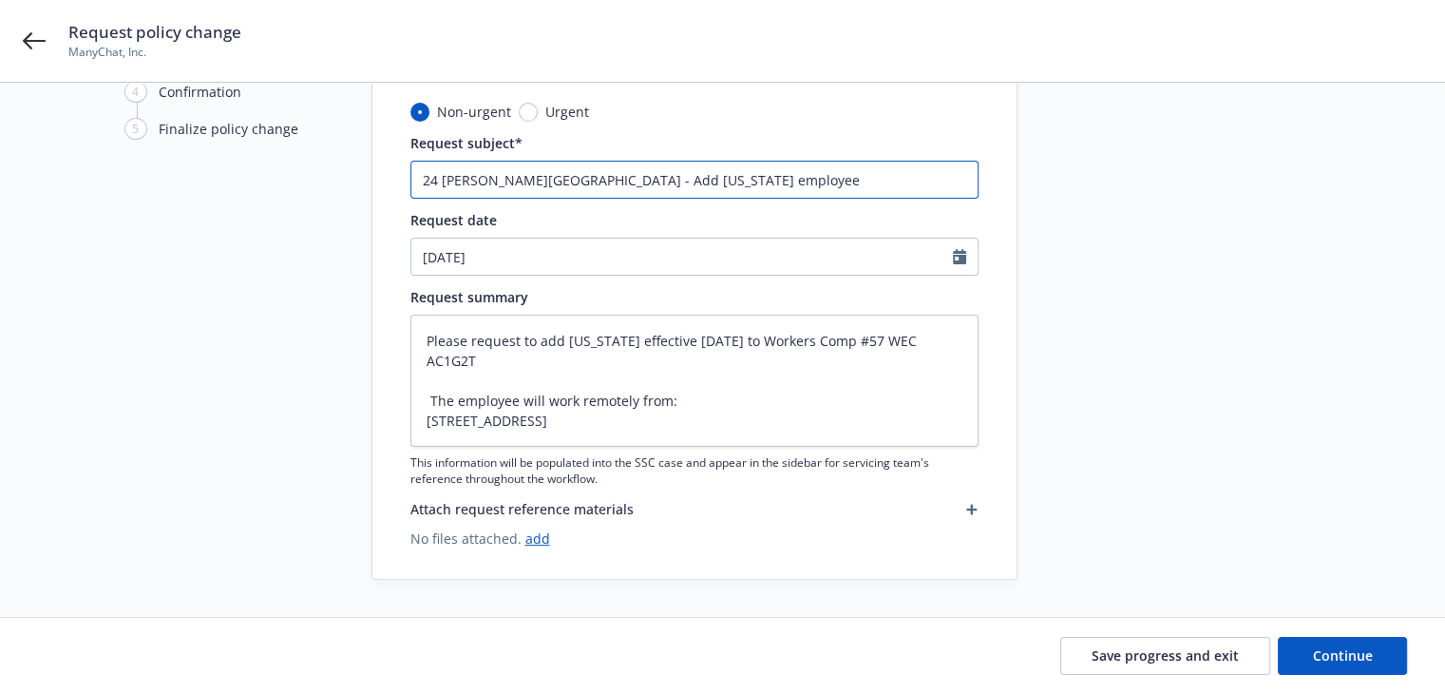
type textarea "x"
type input "24 WC Hartford - Add Florida employee"
paste input "6321 Voyagers Pl Apollo Beach, FL 33572"
type textarea "x"
type input "24 WC Hartford - Add Florida employee 6321 Voyagers Pl Apollo Beach, FL 33572"
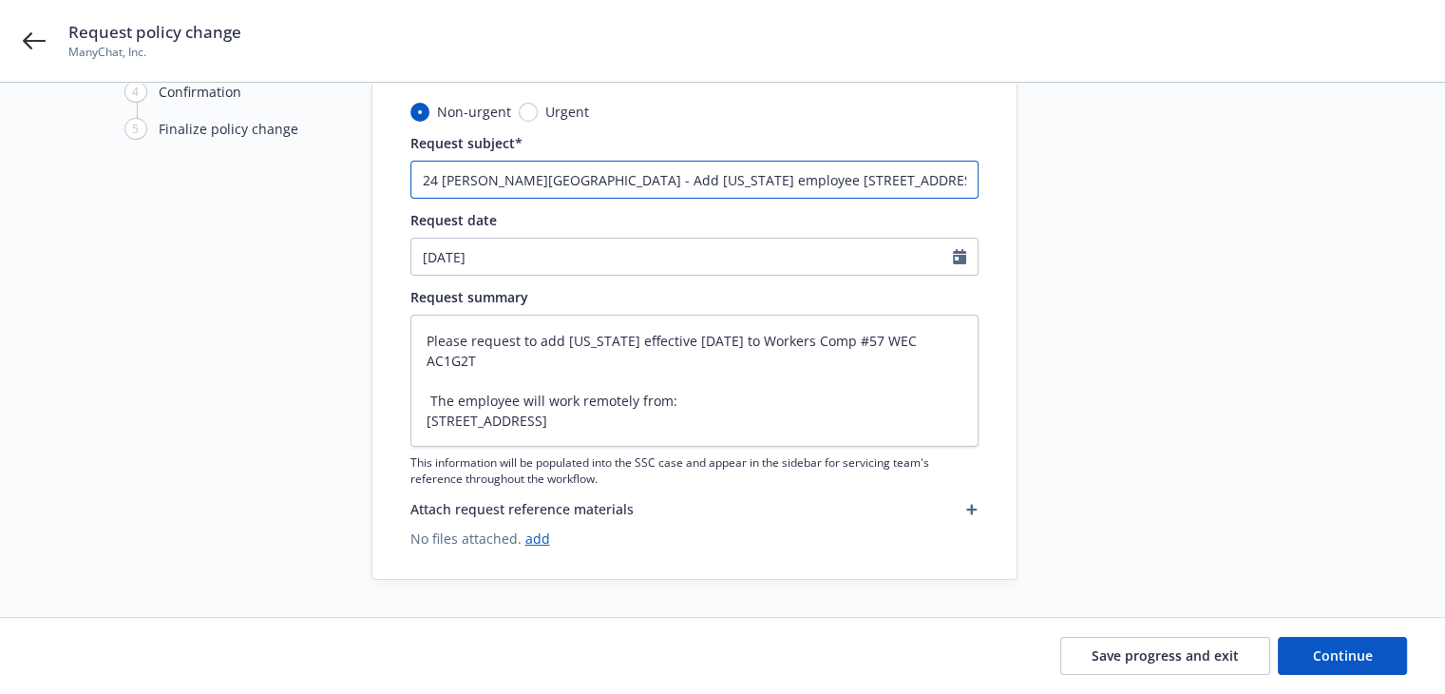
click at [672, 179] on input "24 WC Hartford - Add Florida employee 6321 Voyagers Pl Apollo Beach, FL 33572" at bounding box center [694, 180] width 568 height 38
type textarea "x"
type input "24 WC Hartford - Add Florida employee W6321 Voyagers Pl Apollo Beach, FL 33572"
type textarea "x"
type input "24 WC Hartford - Add Florida employee WI6321 Voyagers Pl Apollo Beach, FL 33572"
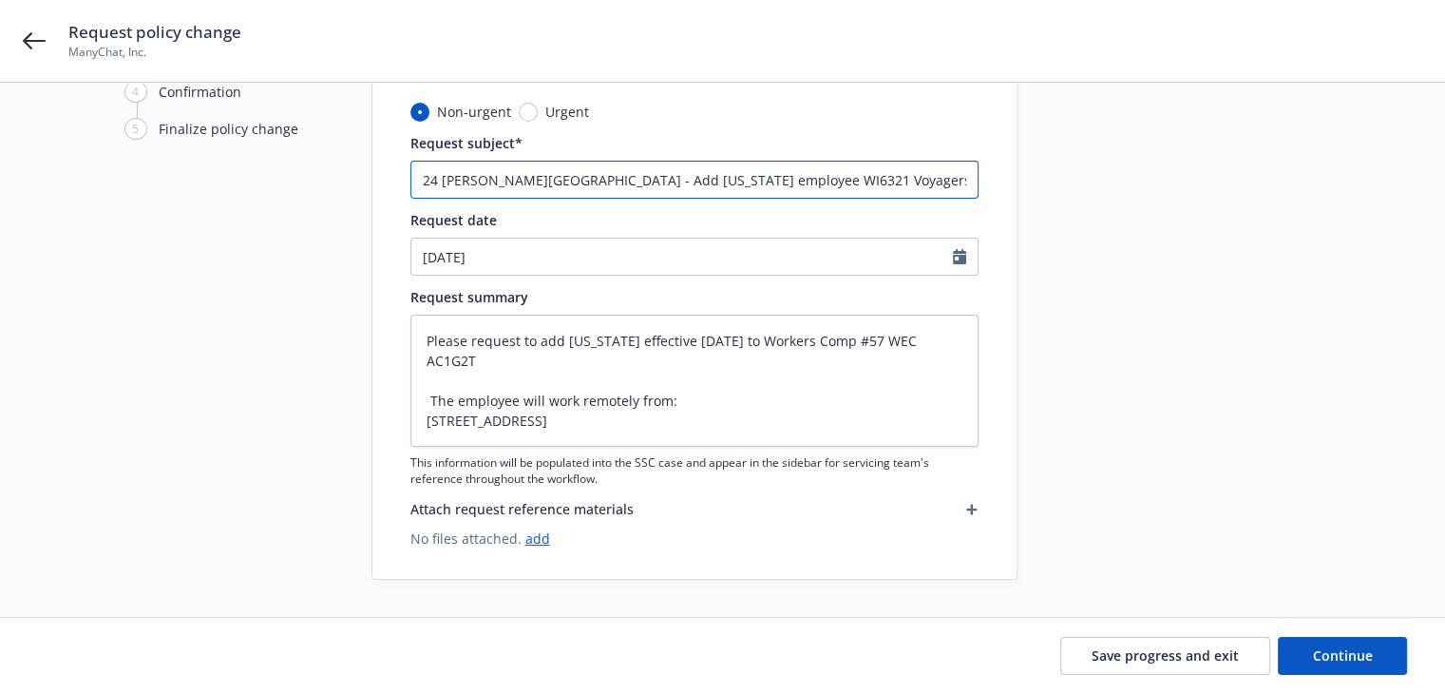
type textarea "x"
type input "24 WC Hartford - Add Florida employee WIT6321 Voyagers Pl Apollo Beach, FL 33572"
type textarea "x"
type input "24 WC Hartford - Add Florida employee WITH6321 Voyagers Pl Apollo Beach, FL 335…"
type textarea "x"
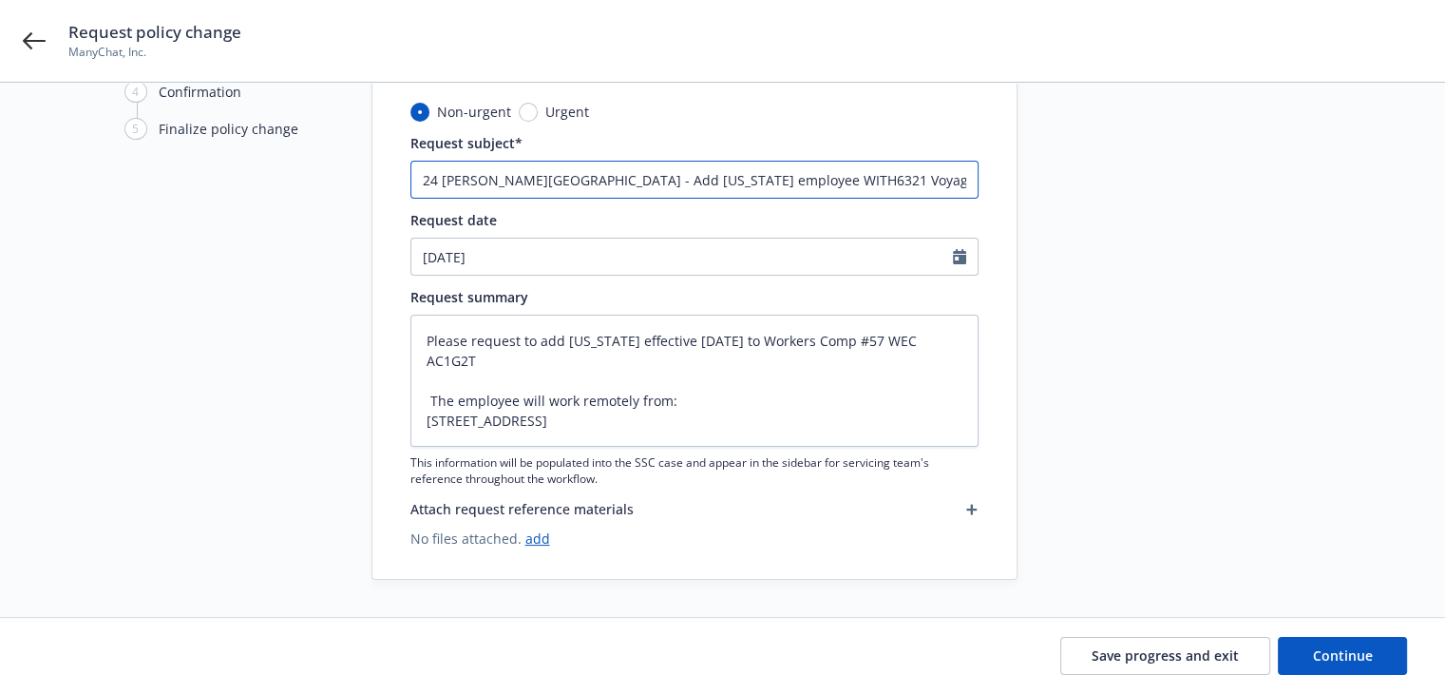
type input "24 WC Hartford - Add Florida employee WITH 6321 Voyagers Pl Apollo Beach, FL 33…"
type textarea "x"
type input "24 WC Hartford - Add Florida employee WITH6321 Voyagers Pl Apollo Beach, FL 335…"
type textarea "x"
type input "24 WC Hartford - Add Florida employee WIT6321 Voyagers Pl Apollo Beach, FL 33572"
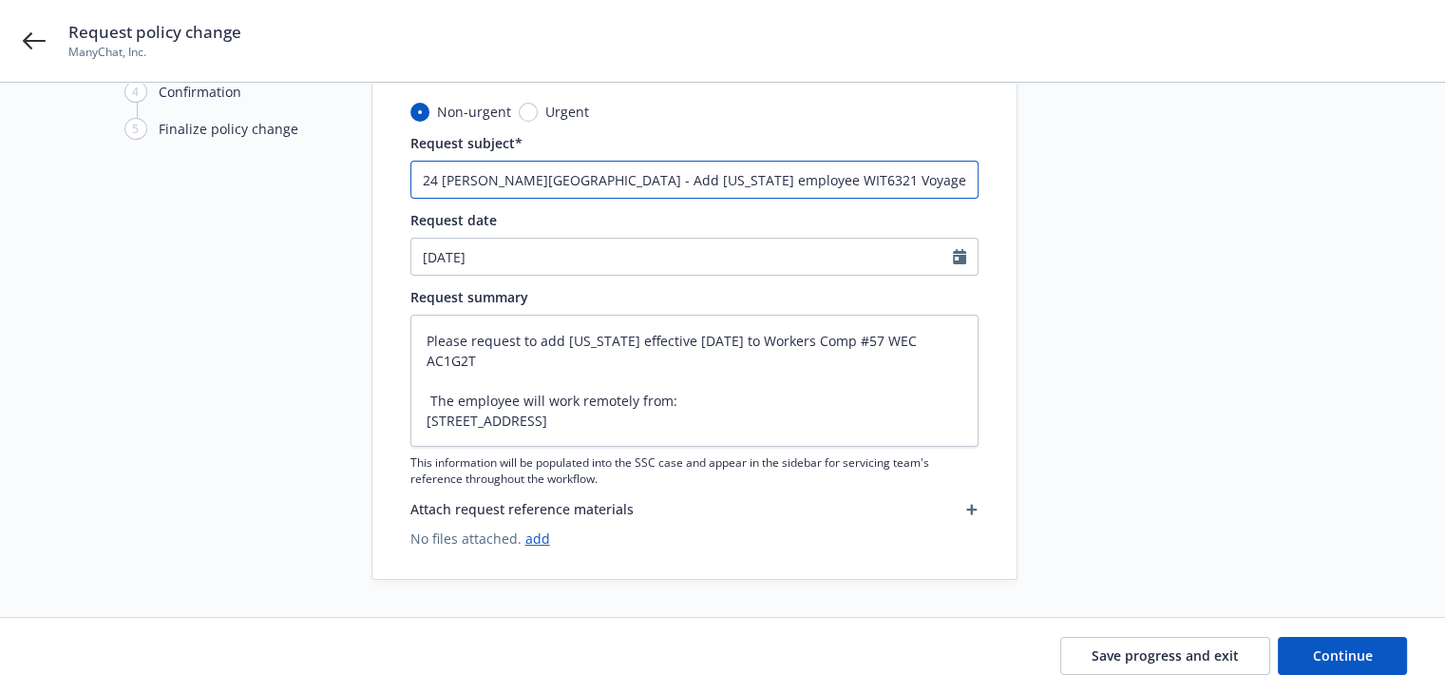
type textarea "x"
type input "24 WC Hartford - Add Florida employee WI6321 Voyagers Pl Apollo Beach, FL 33572"
type textarea "x"
type input "24 WC Hartford - Add Florida employee W6321 Voyagers Pl Apollo Beach, FL 33572"
type textarea "x"
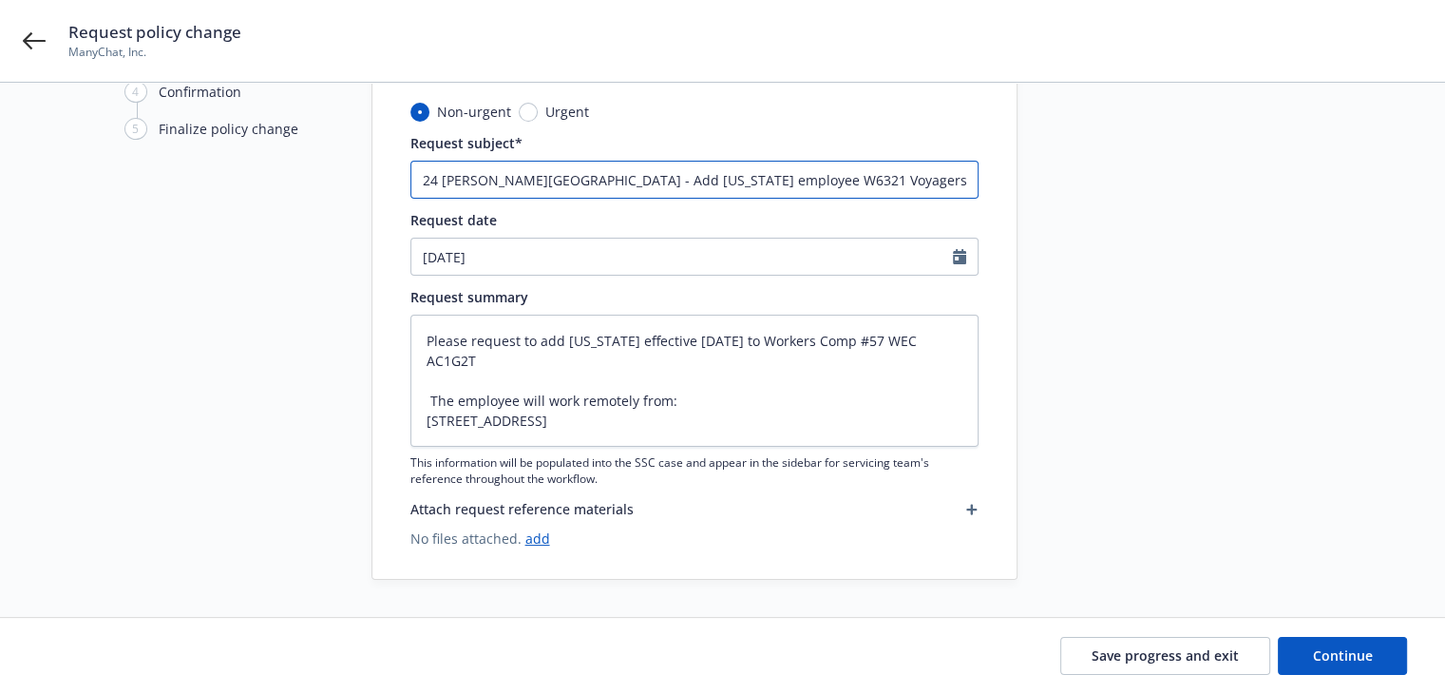
type input "24 WC Hartford - Add Florida employee 6321 Voyagers Pl Apollo Beach, FL 33572"
type textarea "x"
type input "24 WC Hartford - Add Florida employee w6321 Voyagers Pl Apollo Beach, FL 33572"
type textarea "x"
type input "24 WC Hartford - Add Florida employee wi6321 Voyagers Pl Apollo Beach, FL 33572"
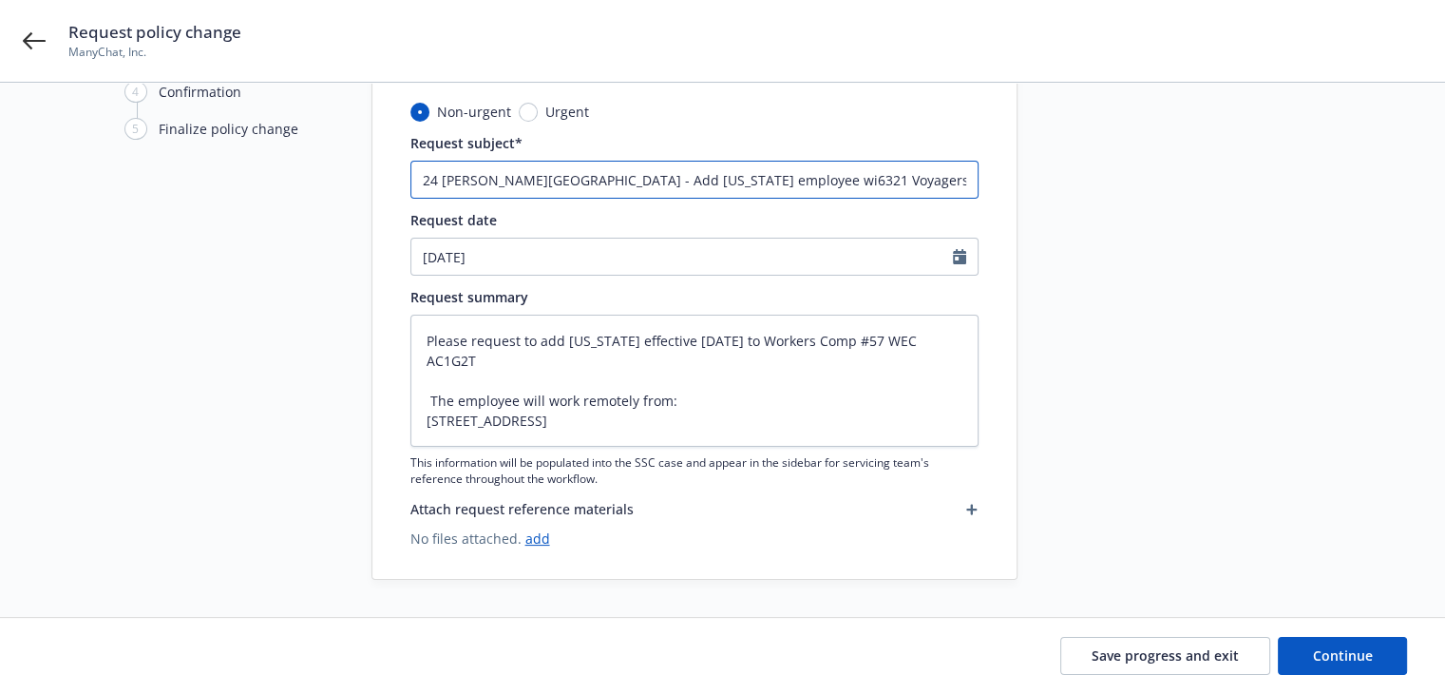
type textarea "x"
type input "24 WC Hartford - Add Florida employee wit6321 Voyagers Pl Apollo Beach, FL 33572"
type textarea "x"
type input "24 WC Hartford - Add Florida employee with6321 Voyagers Pl Apollo Beach, FL 335…"
type textarea "x"
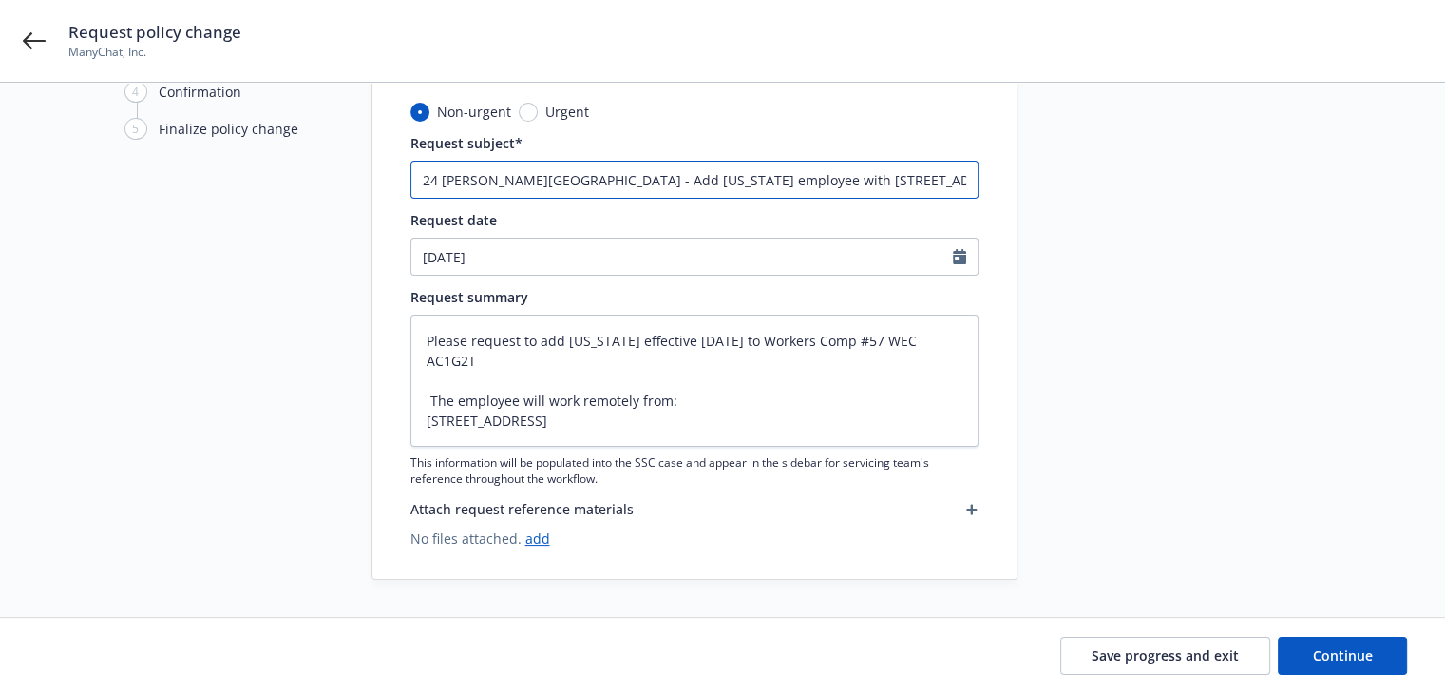
type input "24 WC Hartford - Add Florida employee with l6321 Voyagers Pl Apollo Beach, FL 3…"
type textarea "x"
type input "24 WC Hartford - Add Florida employee with lo6321 Voyagers Pl Apollo Beach, FL …"
type textarea "x"
type input "24 WC Hartford - Add Florida employee with loc6321 Voyagers Pl Apollo Beach, FL…"
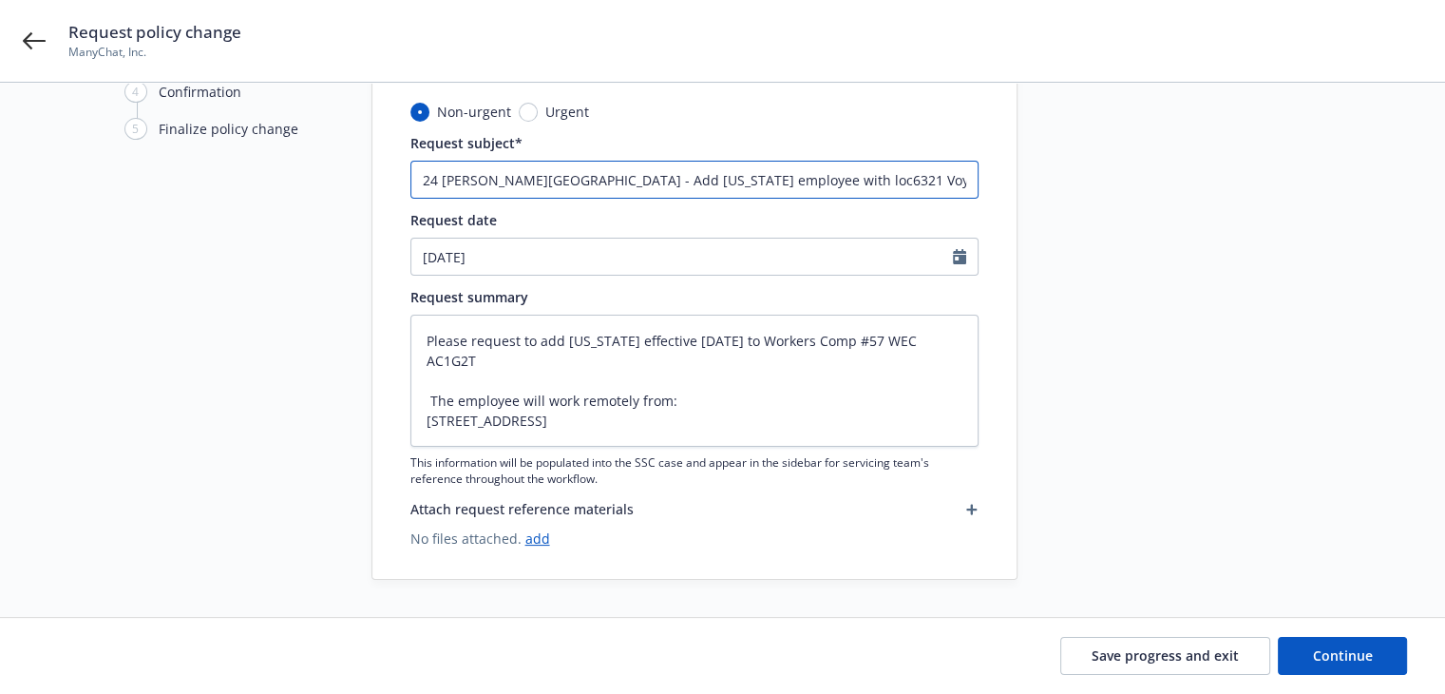
type textarea "x"
type input "24 WC Hartford - Add Florida employee with loca6321 Voyagers Pl Apollo Beach, F…"
type textarea "x"
type input "24 WC Hartford - Add Florida employee with locat6321 Voyagers Pl Apollo Beach, …"
type textarea "x"
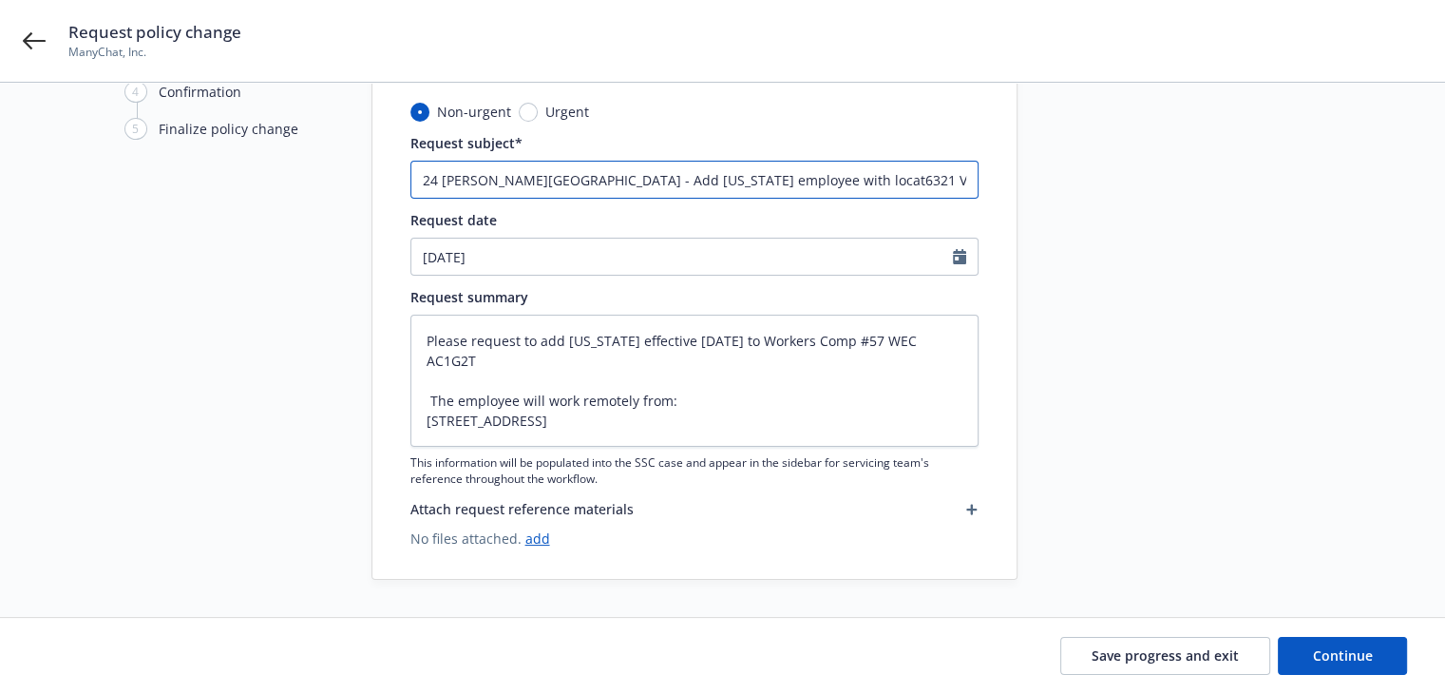
type input "24 WC Hartford - Add Florida employee with locati6321 Voyagers Pl Apollo Beach,…"
type textarea "x"
type input "24 WC Hartford - Add Florida employee with locatio6321 Voyagers Pl Apollo Beach…"
type textarea "x"
type input "24 WC Hartford - Add Florida employee with location6321 Voyagers Pl Apollo Beac…"
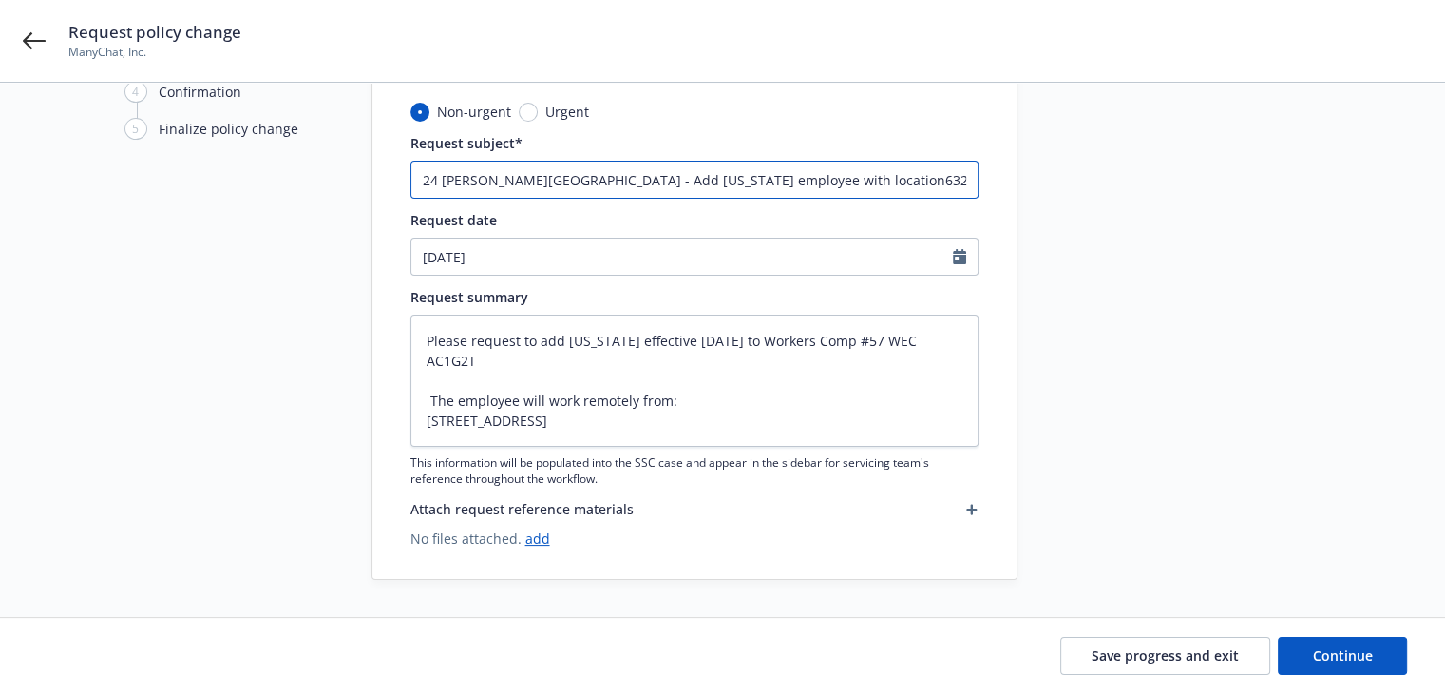
type textarea "x"
type input "24 WC Hartford - Add Florida employee with location 6321 Voyagers Pl Apollo Bea…"
click at [1332, 667] on button "Continue" at bounding box center [1342, 656] width 129 height 38
type textarea "x"
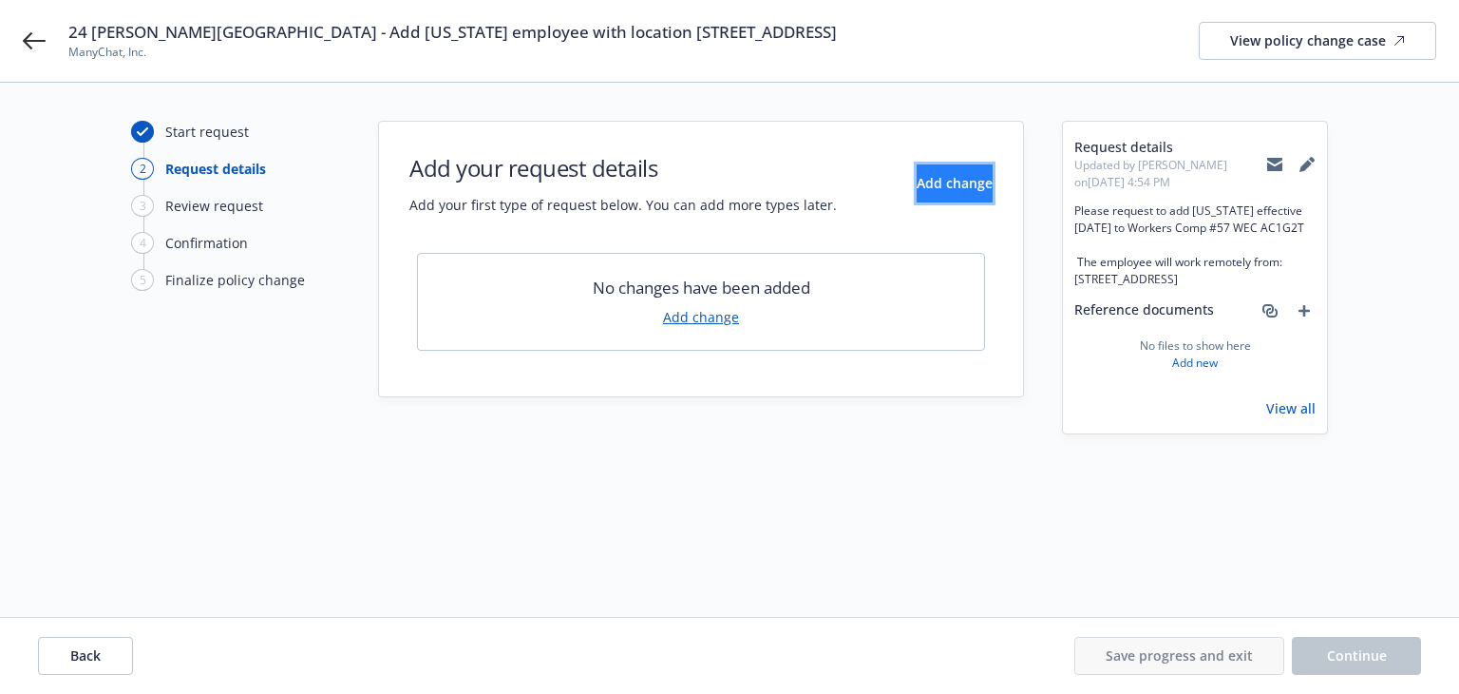
click at [951, 186] on span "Add change" at bounding box center [955, 183] width 76 height 18
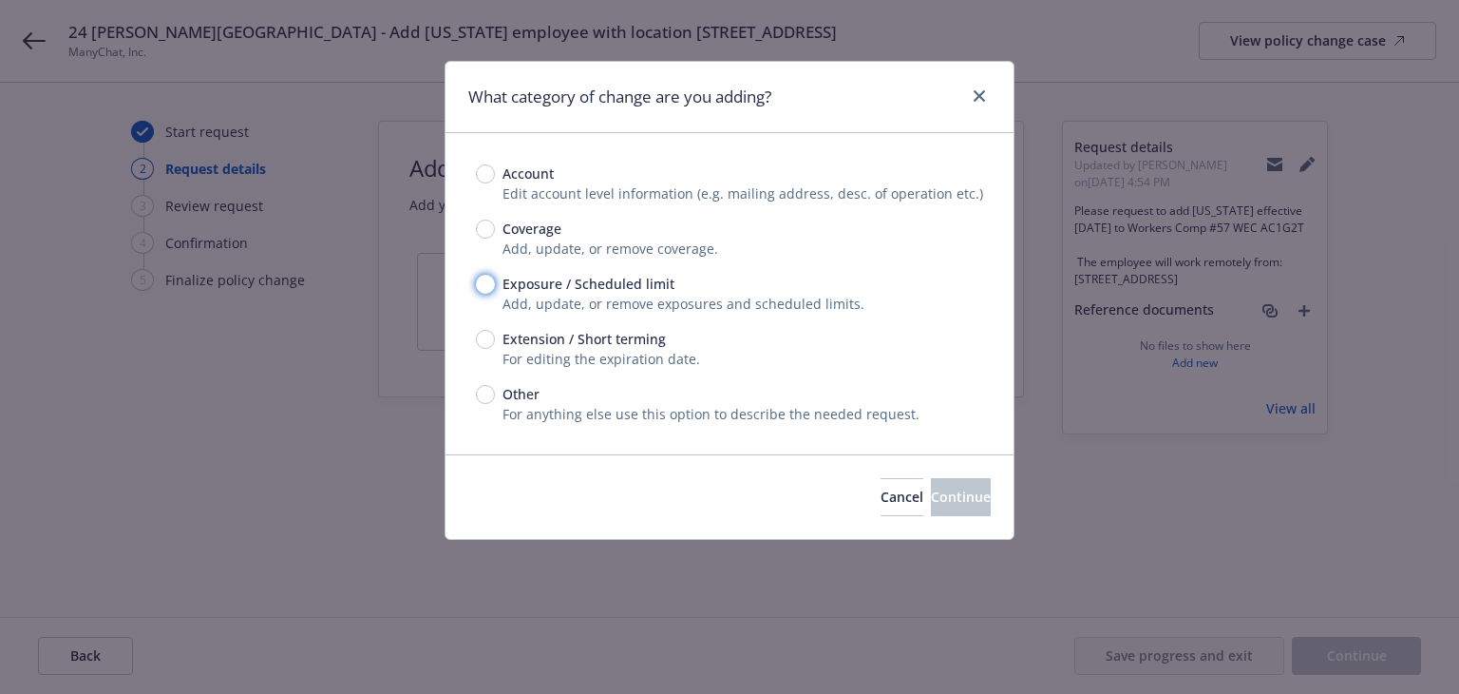
click at [488, 290] on input "Exposure / Scheduled limit" at bounding box center [485, 284] width 19 height 19
radio input "true"
click at [931, 487] on button "Continue" at bounding box center [961, 497] width 60 height 38
type textarea "x"
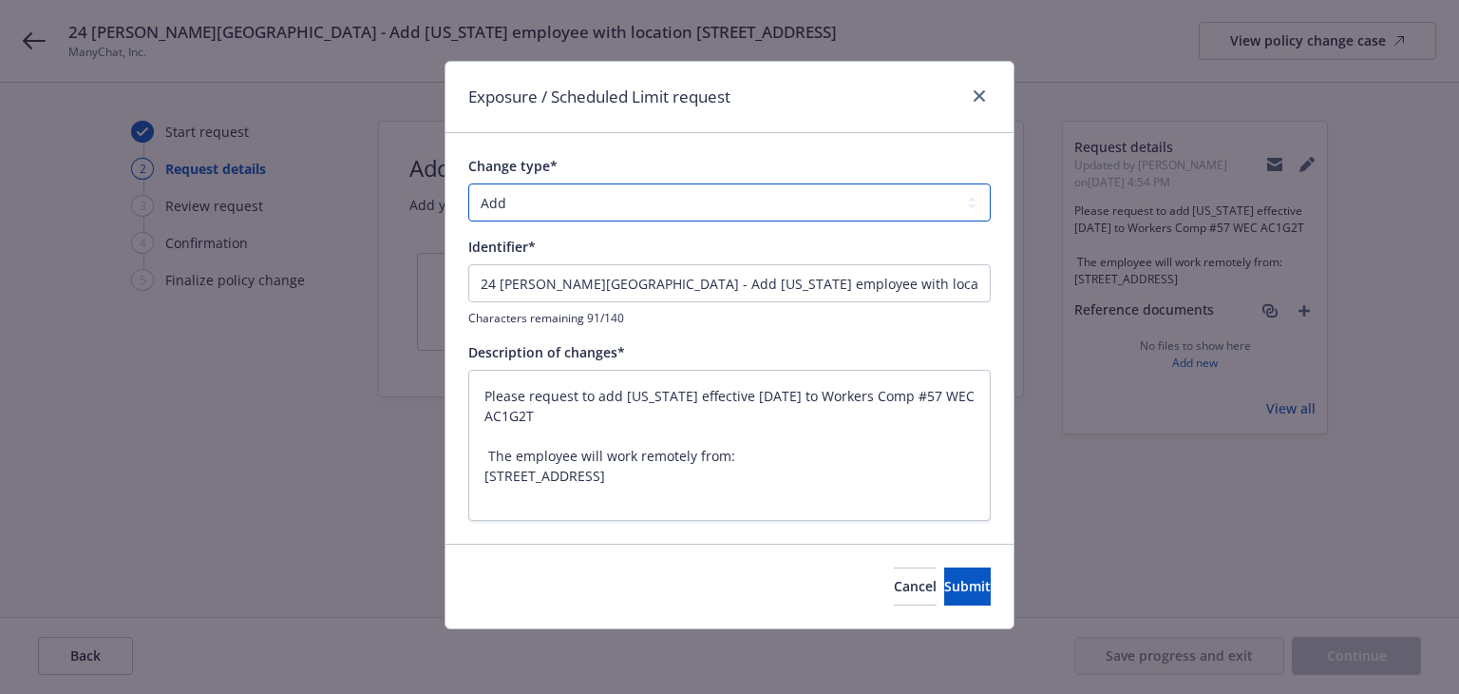
click at [596, 200] on select "Add Audit Change Remove" at bounding box center [729, 202] width 523 height 38
select select "CHANGE"
click at [468, 183] on select "Add Audit Change Remove" at bounding box center [729, 202] width 523 height 38
type textarea "x"
click at [560, 203] on select "Add Audit Change Remove" at bounding box center [729, 202] width 523 height 38
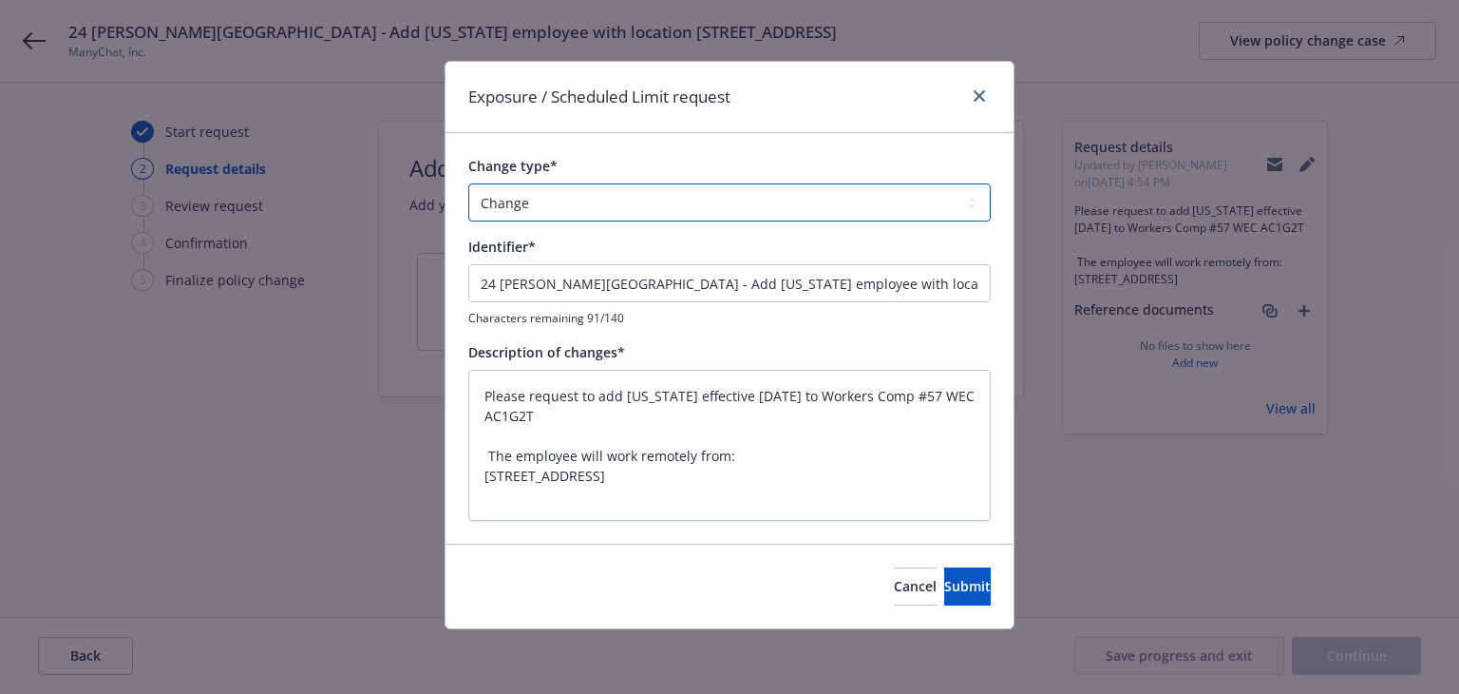
select select "ADD"
click at [468, 183] on select "Add Audit Change Remove" at bounding box center [729, 202] width 523 height 38
drag, startPoint x: 591, startPoint y: 279, endPoint x: 311, endPoint y: 266, distance: 280.6
click at [311, 266] on div "Exposure / Scheduled Limit request Change type* Add Audit Change Remove Identif…" at bounding box center [729, 347] width 1459 height 694
type textarea "x"
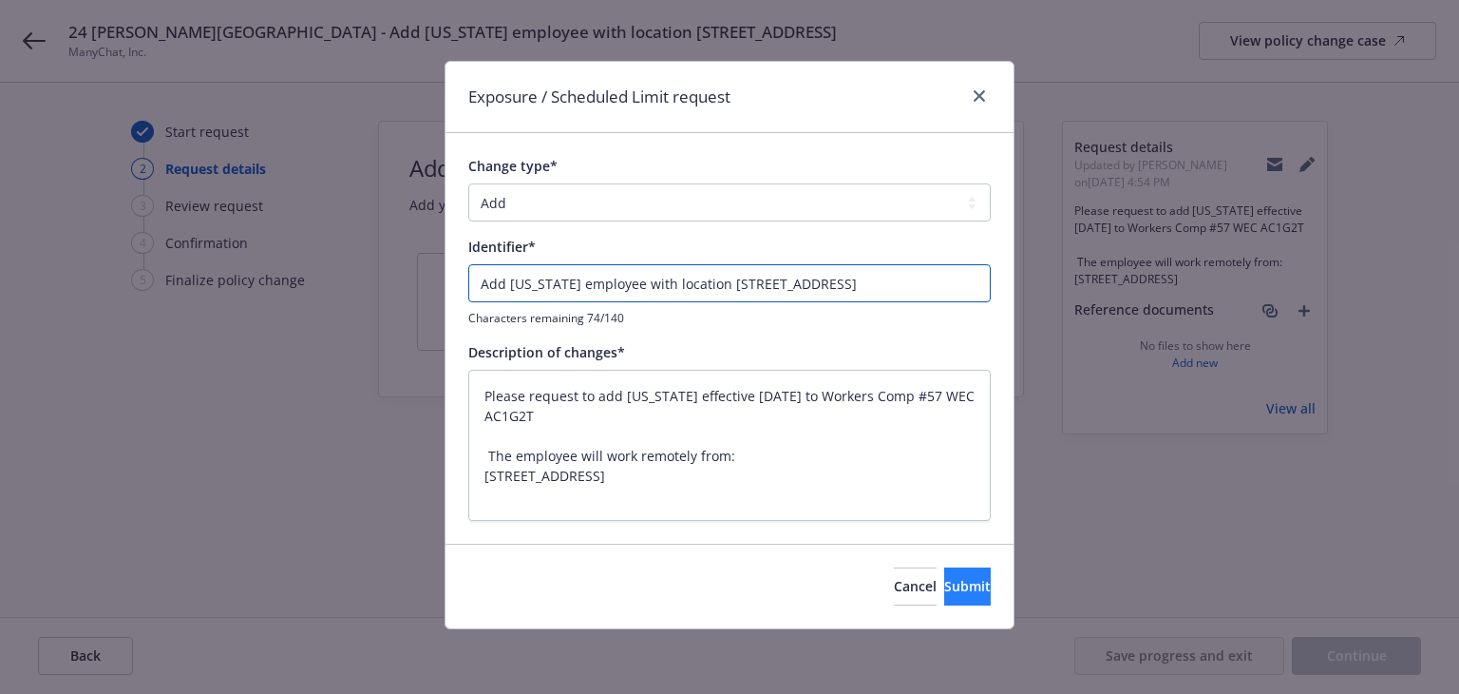
type input "Add Florida employee with location 6321 Voyagers Pl Apollo Beach, FL 33572"
click at [955, 579] on span "Submit" at bounding box center [967, 586] width 47 height 18
type textarea "x"
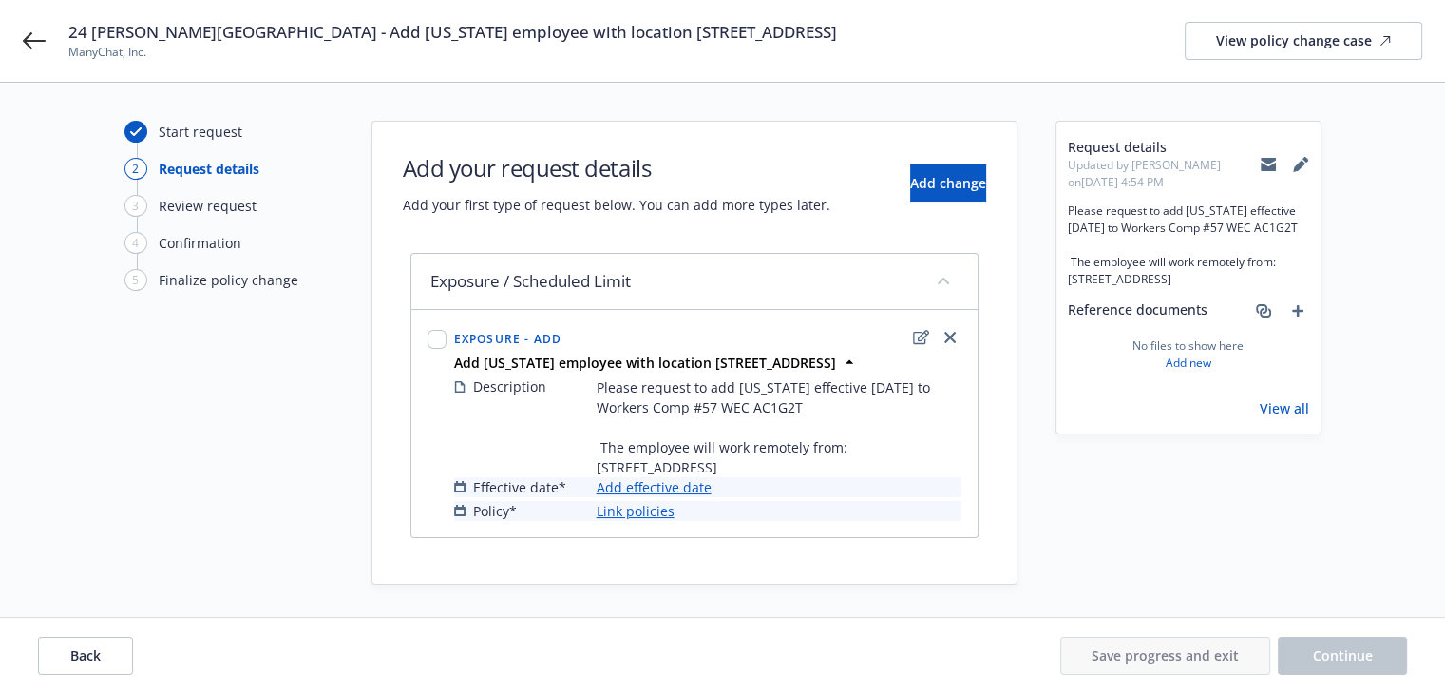
click at [699, 497] on link "Add effective date" at bounding box center [654, 487] width 115 height 20
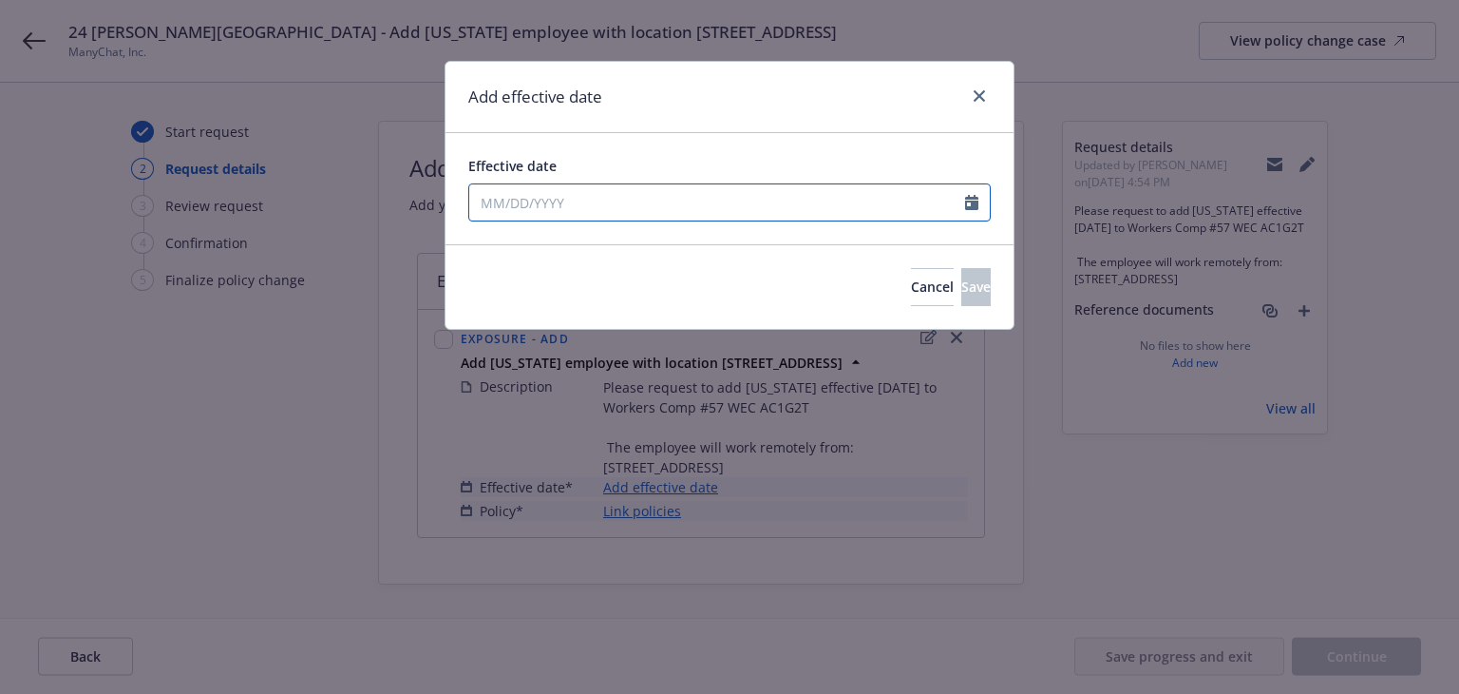
click at [640, 209] on input "Effective date" at bounding box center [717, 202] width 496 height 36
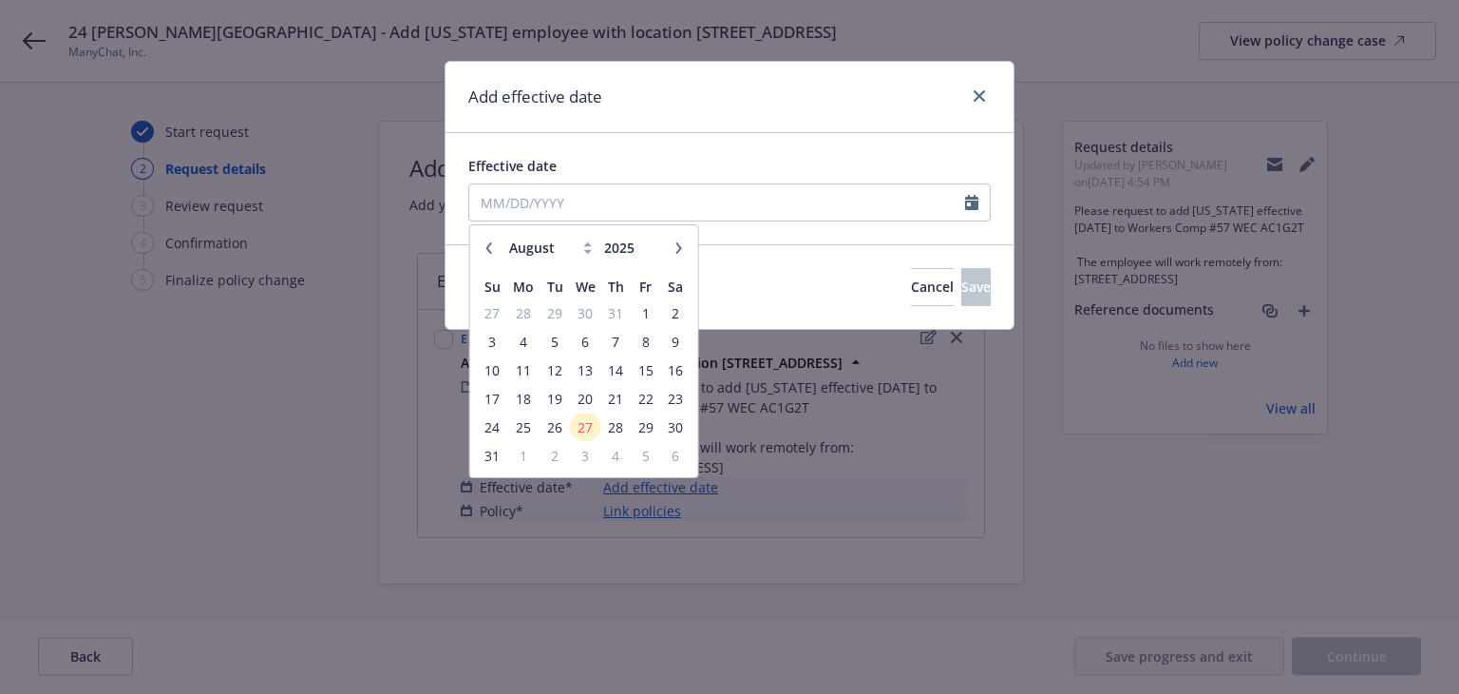
click at [490, 249] on icon "button" at bounding box center [489, 247] width 11 height 11
select select "7"
click at [559, 309] on span "1" at bounding box center [555, 313] width 26 height 24
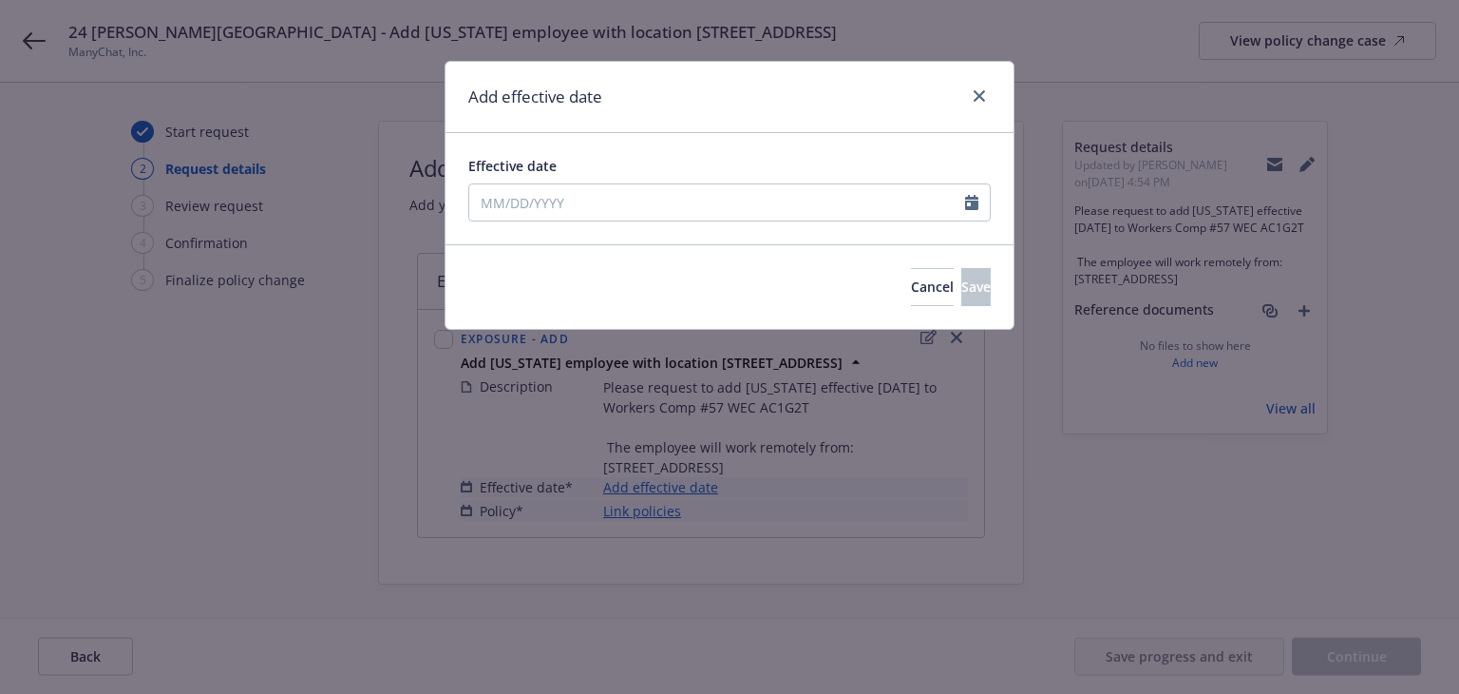
type input "07/01/2025"
click at [961, 293] on button "Save" at bounding box center [975, 287] width 29 height 38
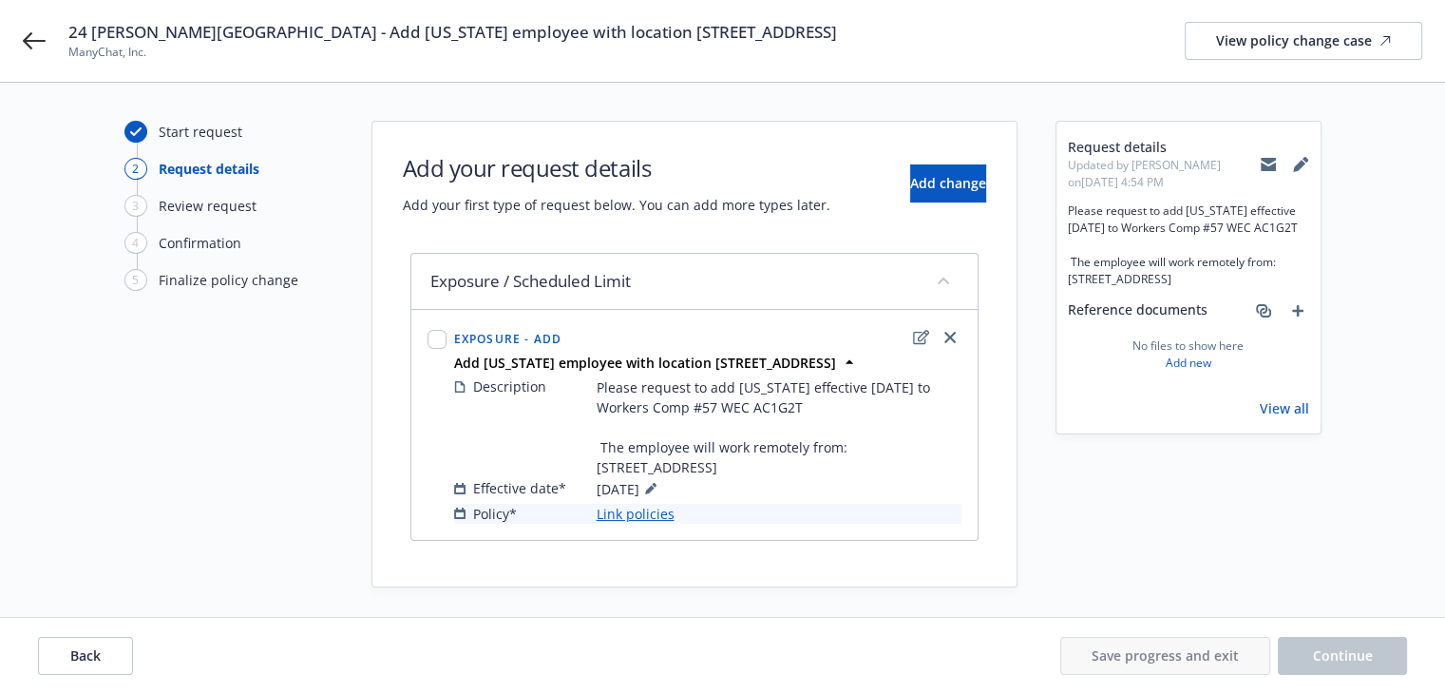
click at [642, 523] on link "Link policies" at bounding box center [636, 514] width 78 height 20
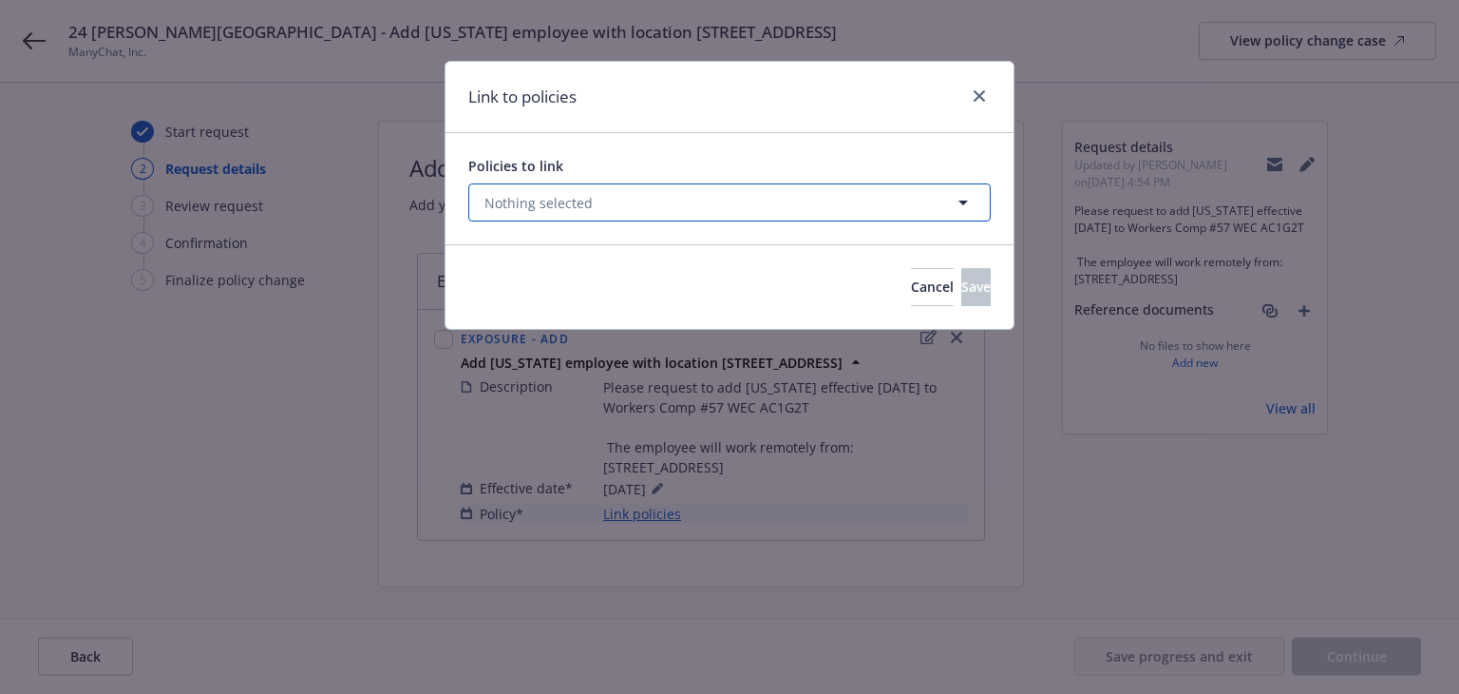
click at [685, 206] on button "Nothing selected" at bounding box center [729, 202] width 523 height 38
select select "ACTIVE"
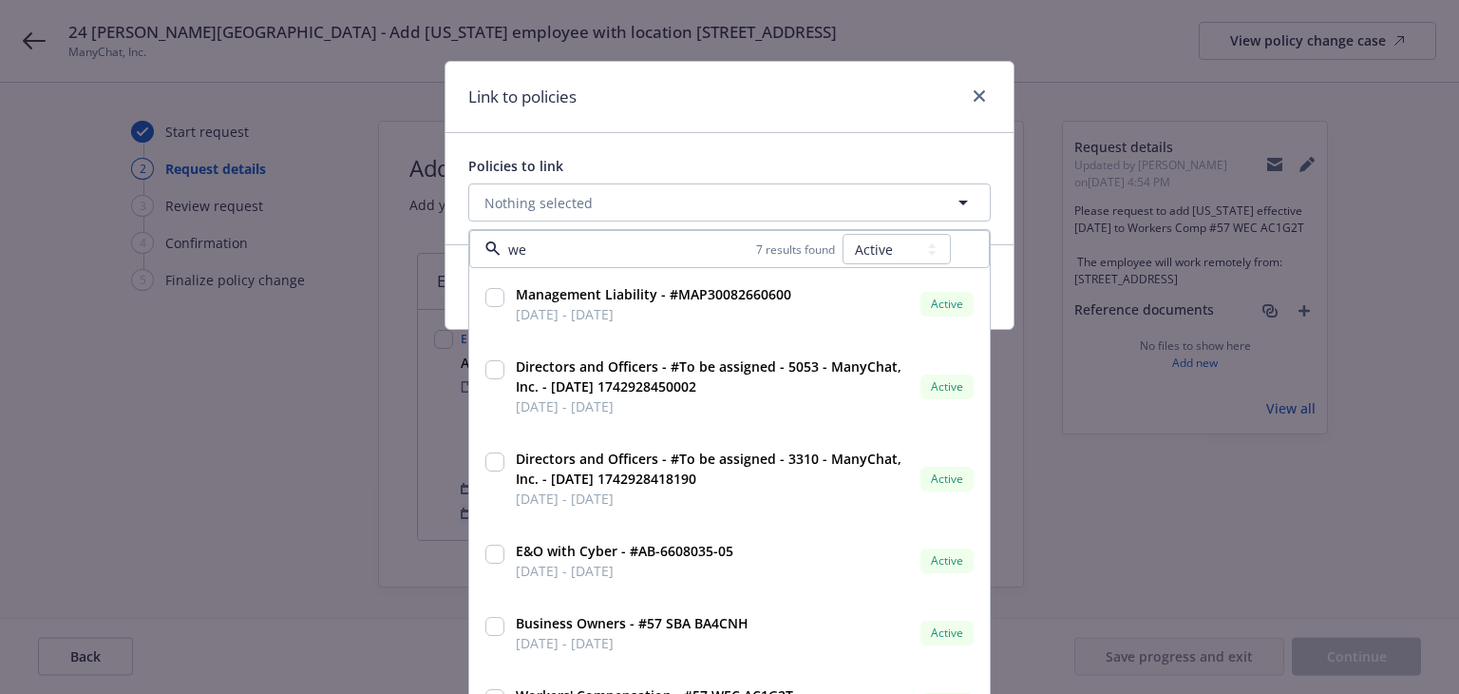
type input "wec"
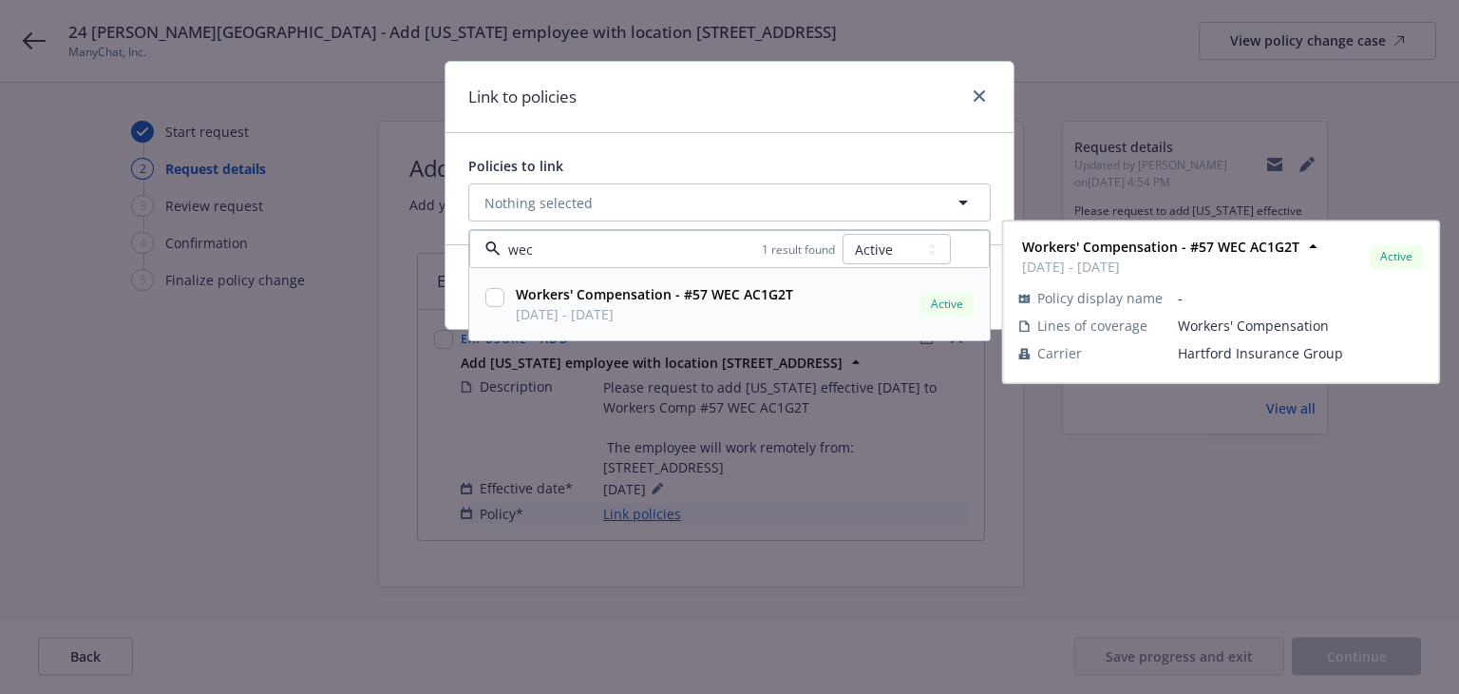
click at [656, 299] on strong "Workers' Compensation - #57 WEC AC1G2T" at bounding box center [654, 294] width 277 height 18
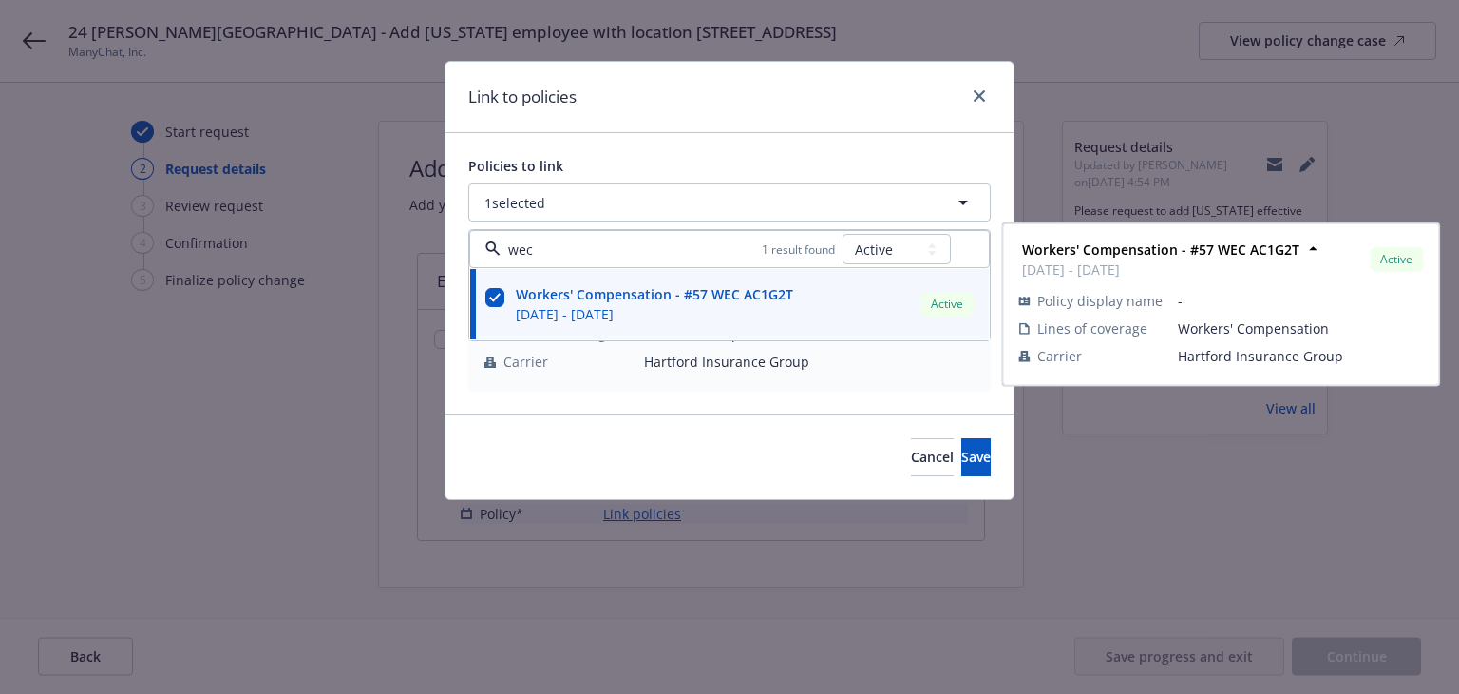
checkbox input "true"
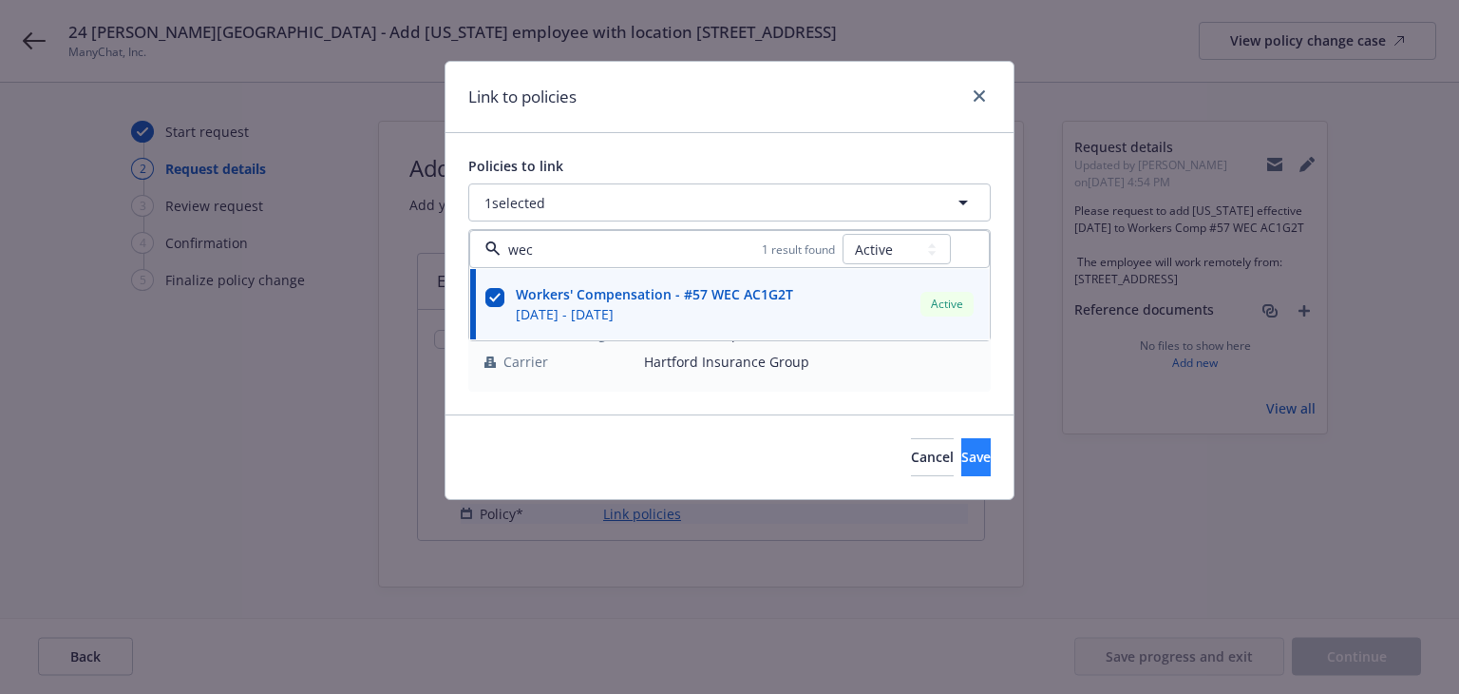
type input "wec"
click at [961, 466] on button "Save" at bounding box center [975, 457] width 29 height 38
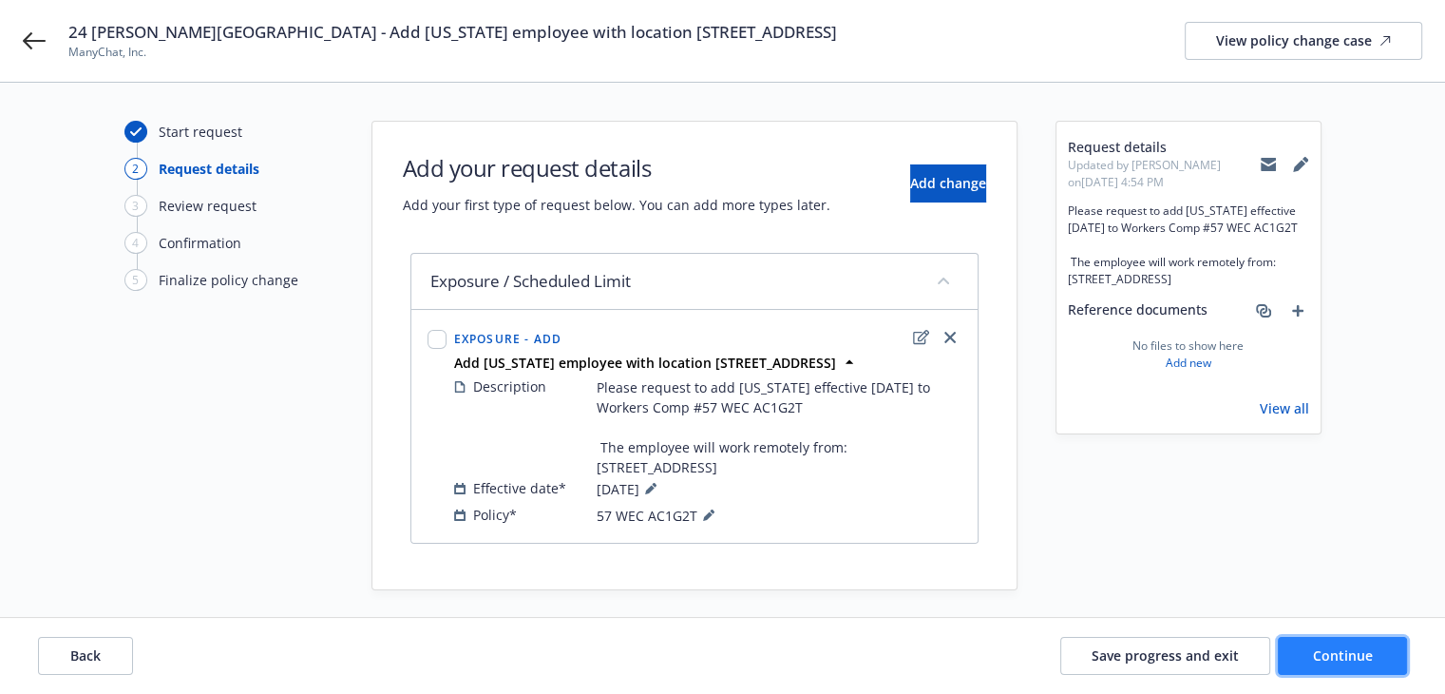
click at [1319, 653] on span "Continue" at bounding box center [1343, 655] width 60 height 18
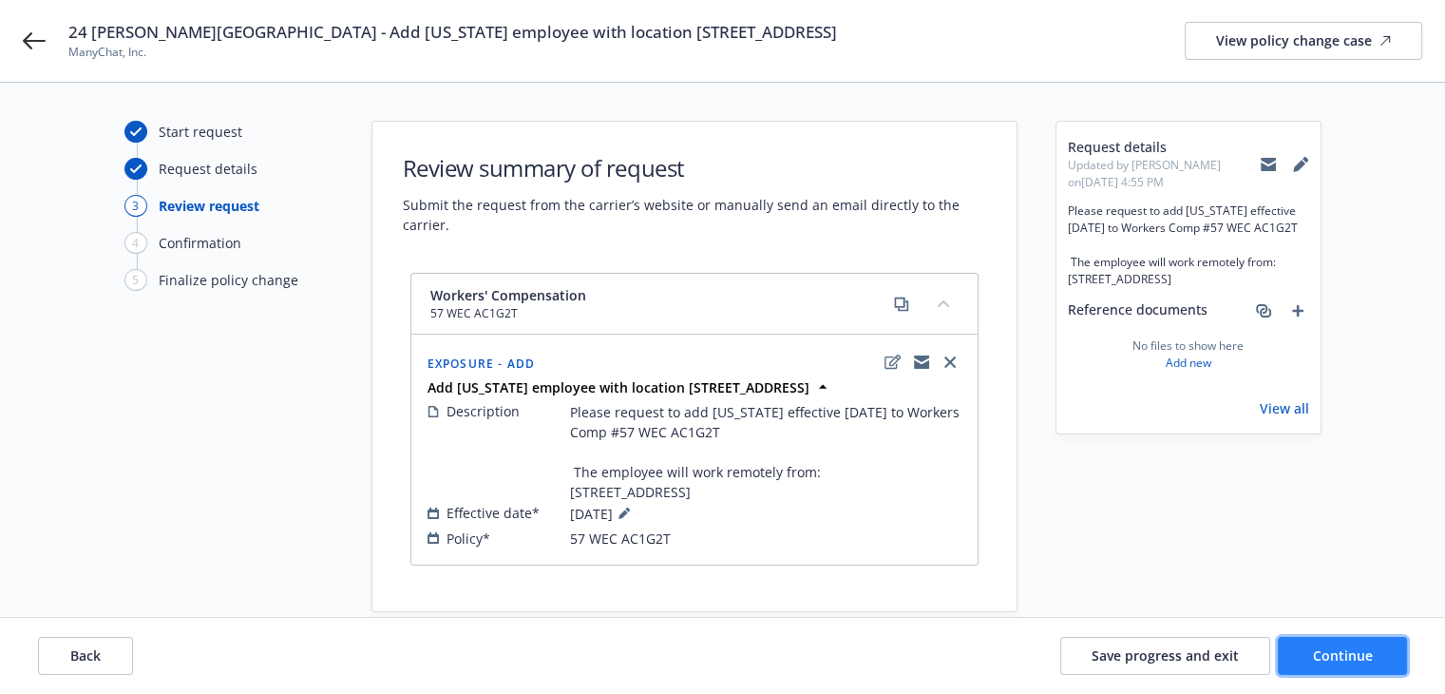
click at [1319, 653] on span "Continue" at bounding box center [1343, 655] width 60 height 18
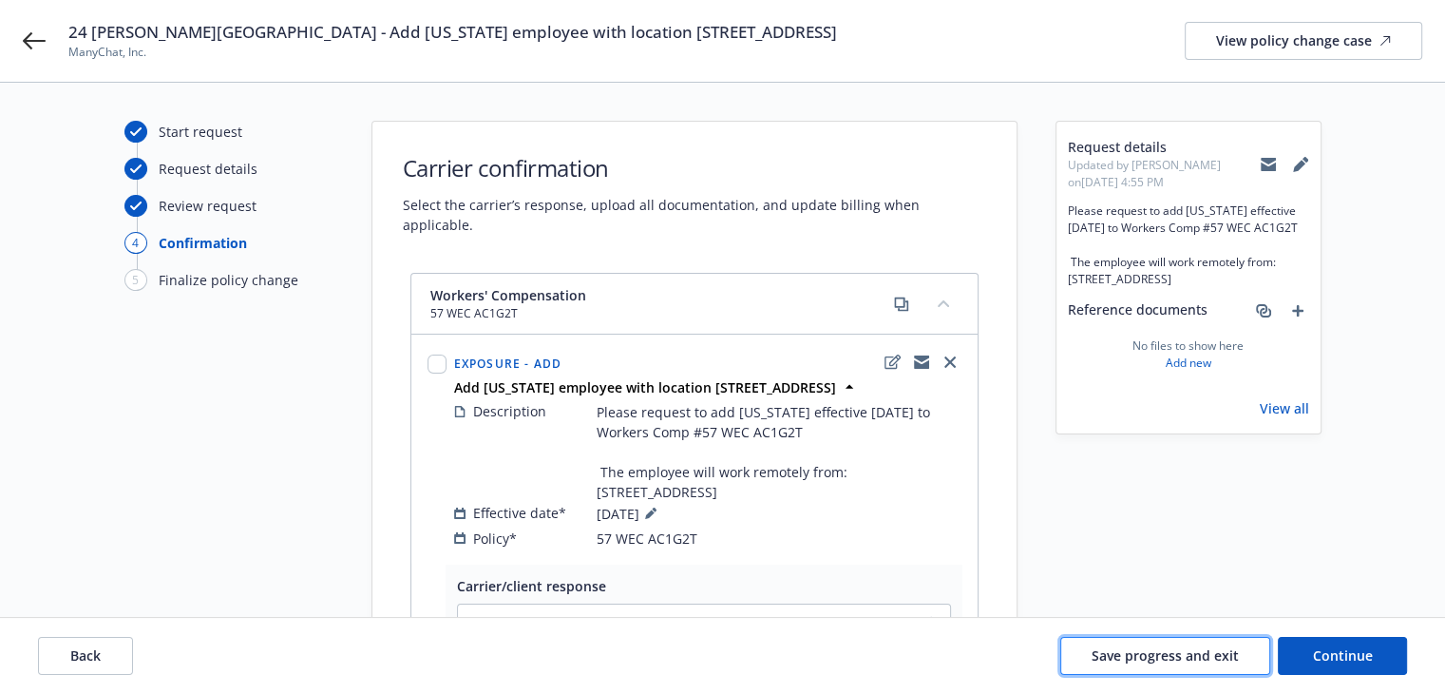
click at [1125, 660] on span "Save progress and exit" at bounding box center [1165, 655] width 147 height 18
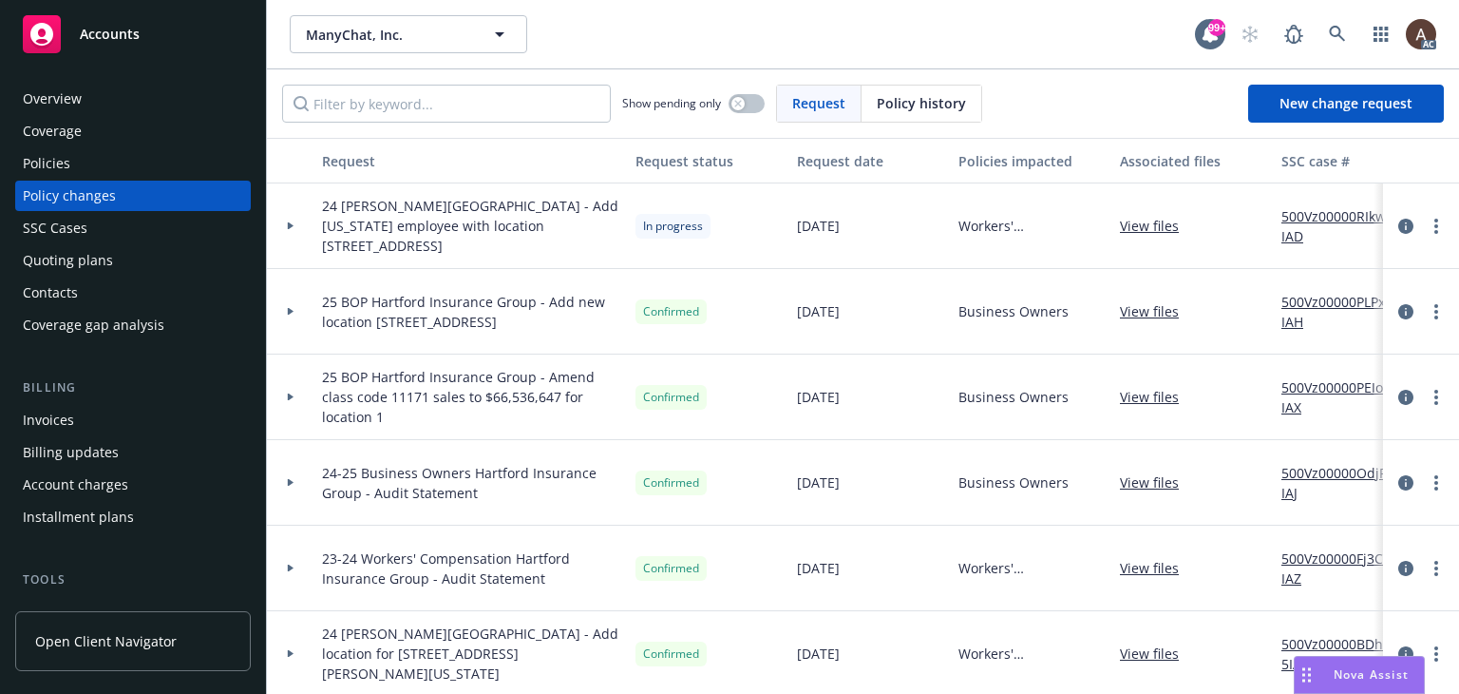
click at [292, 224] on div at bounding box center [291, 226] width 48 height 86
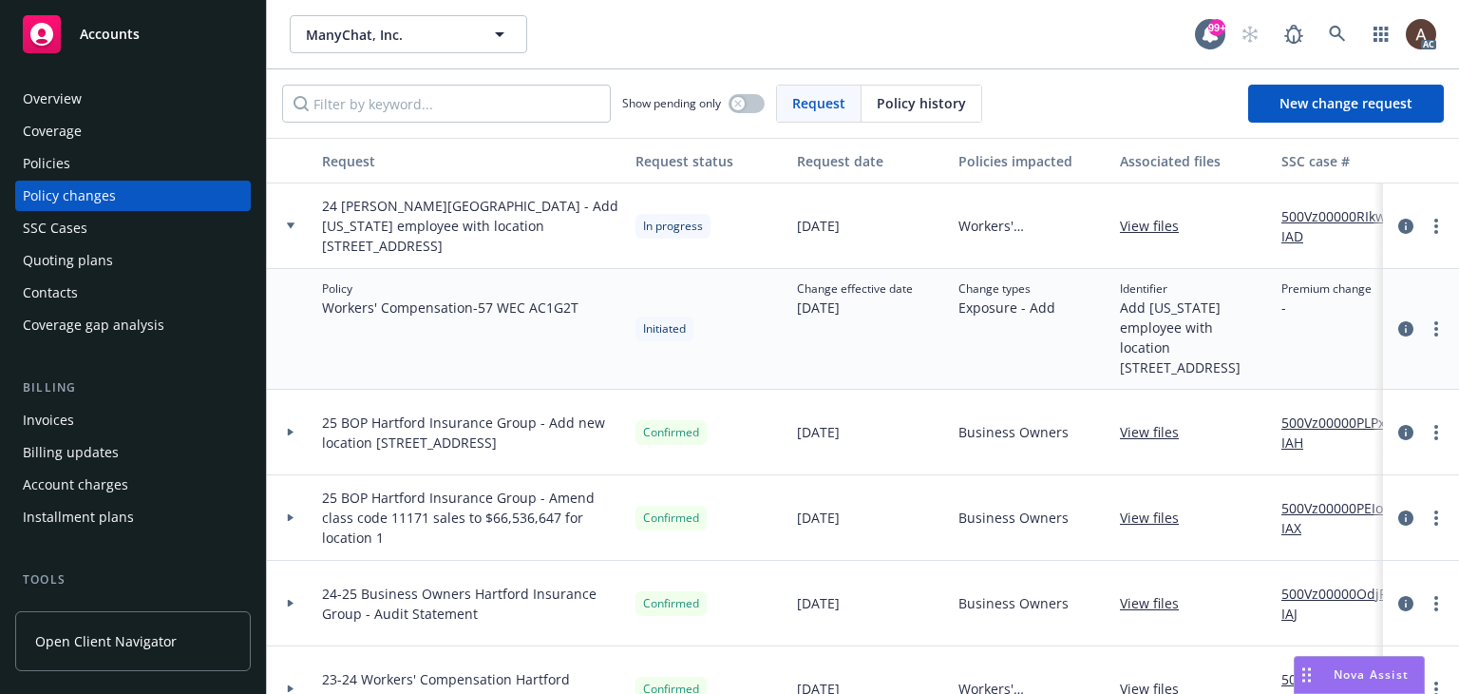
click at [1330, 213] on link "500Vz00000RIkw5IAD" at bounding box center [1345, 226] width 127 height 40
click at [107, 153] on div "Policies" at bounding box center [133, 163] width 220 height 30
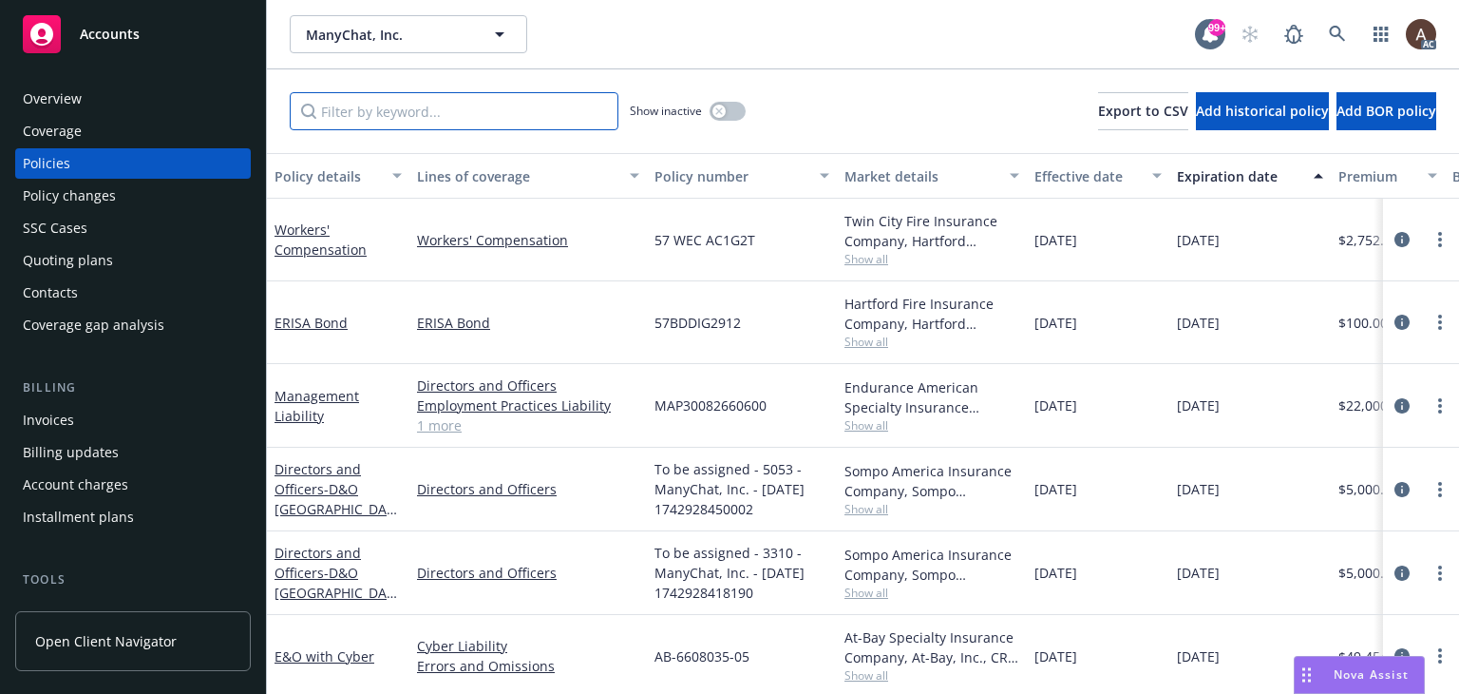
click at [440, 113] on input "Filter by keyword..." at bounding box center [454, 111] width 329 height 38
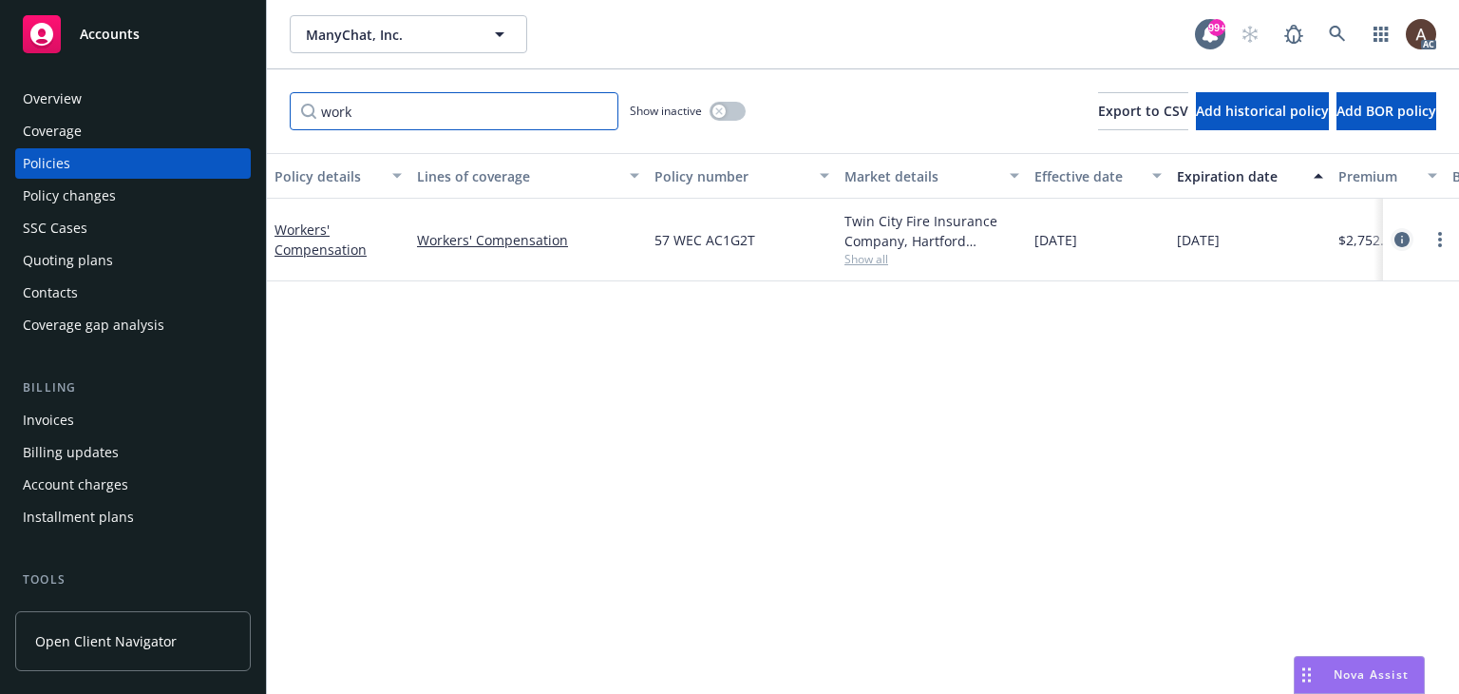
type input "work"
click at [1400, 241] on icon "circleInformation" at bounding box center [1402, 239] width 15 height 15
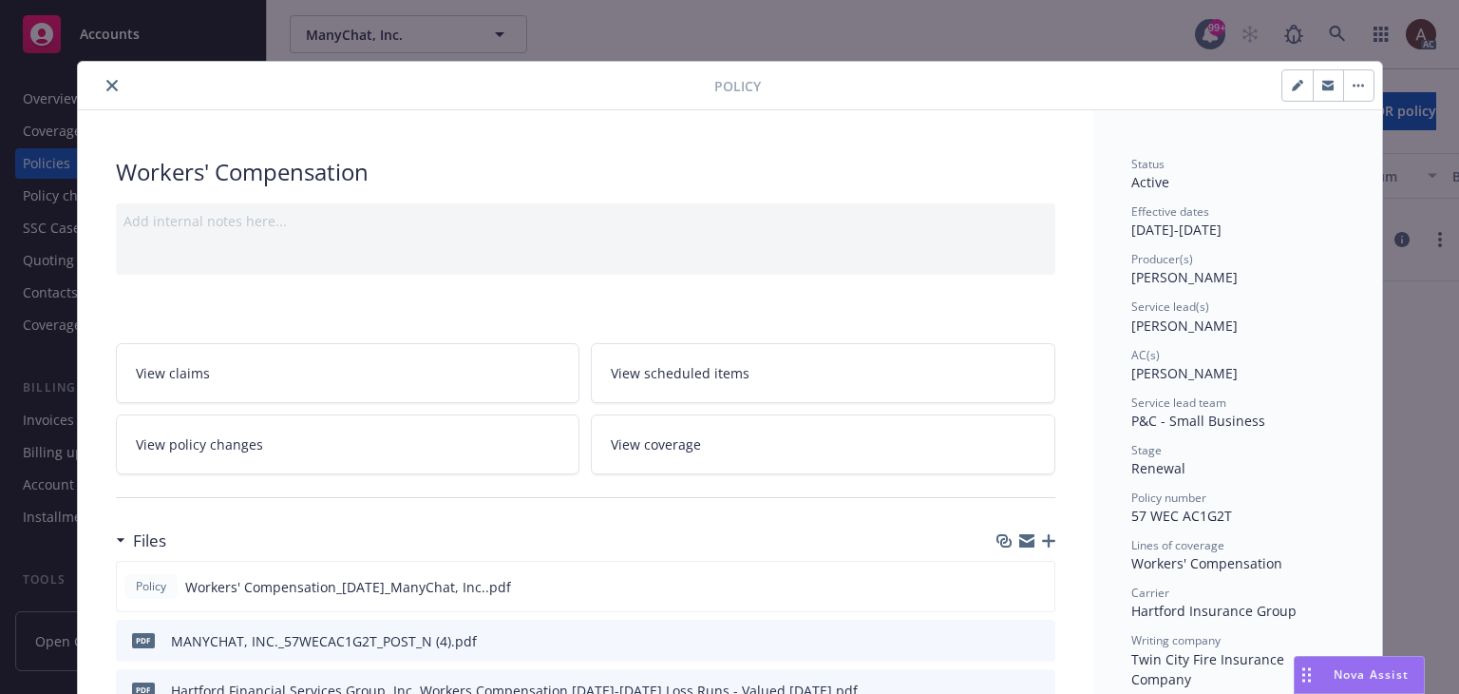
click at [106, 84] on icon "close" at bounding box center [111, 85] width 11 height 11
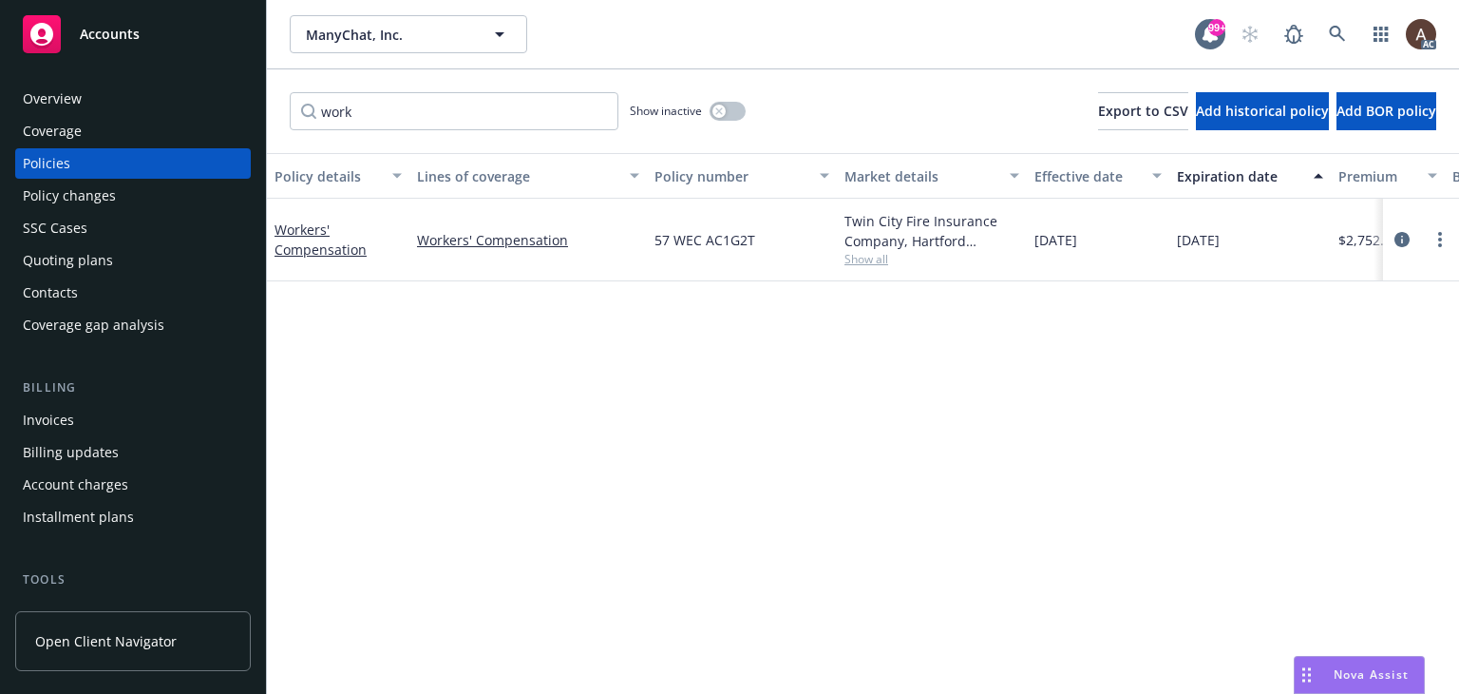
drag, startPoint x: 627, startPoint y: 373, endPoint x: 625, endPoint y: 354, distance: 19.1
click at [627, 374] on div "Policy details Lines of coverage Policy number Market details Effective date Ex…" at bounding box center [863, 423] width 1192 height 541
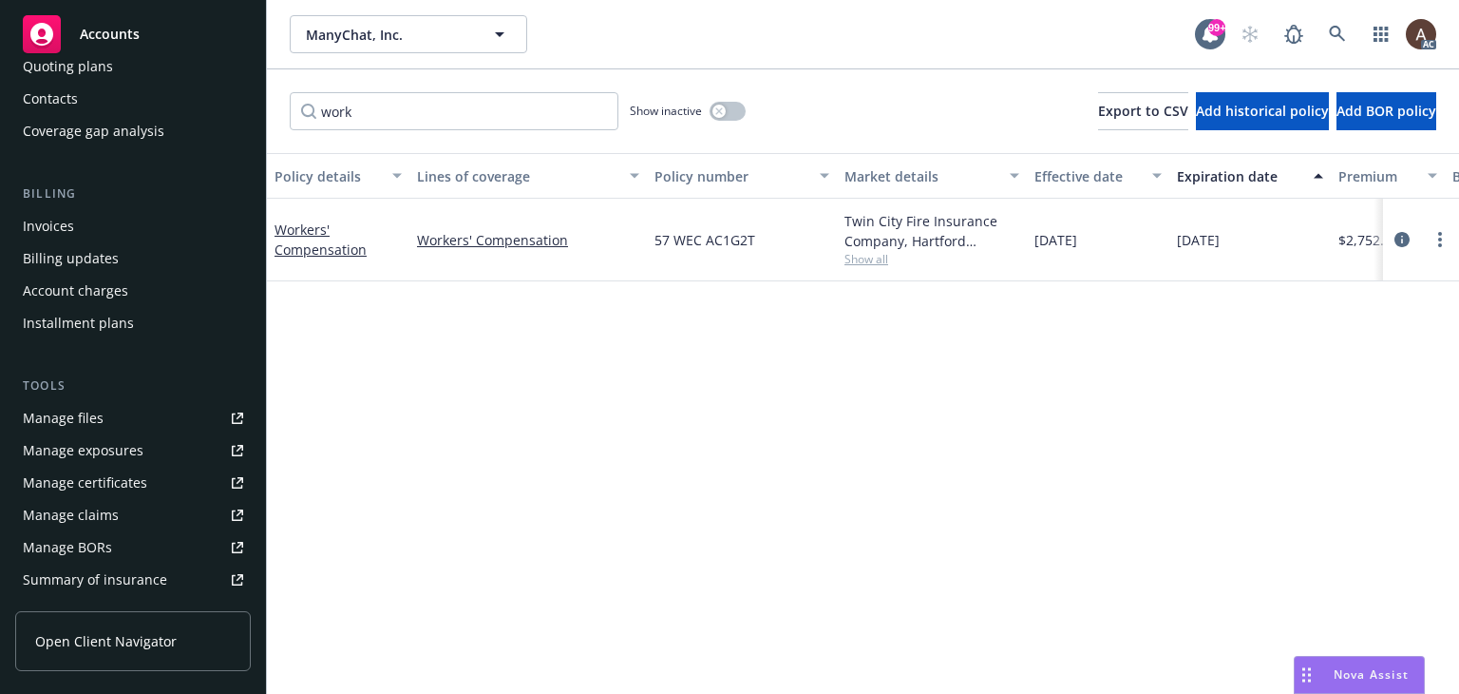
scroll to position [285, 0]
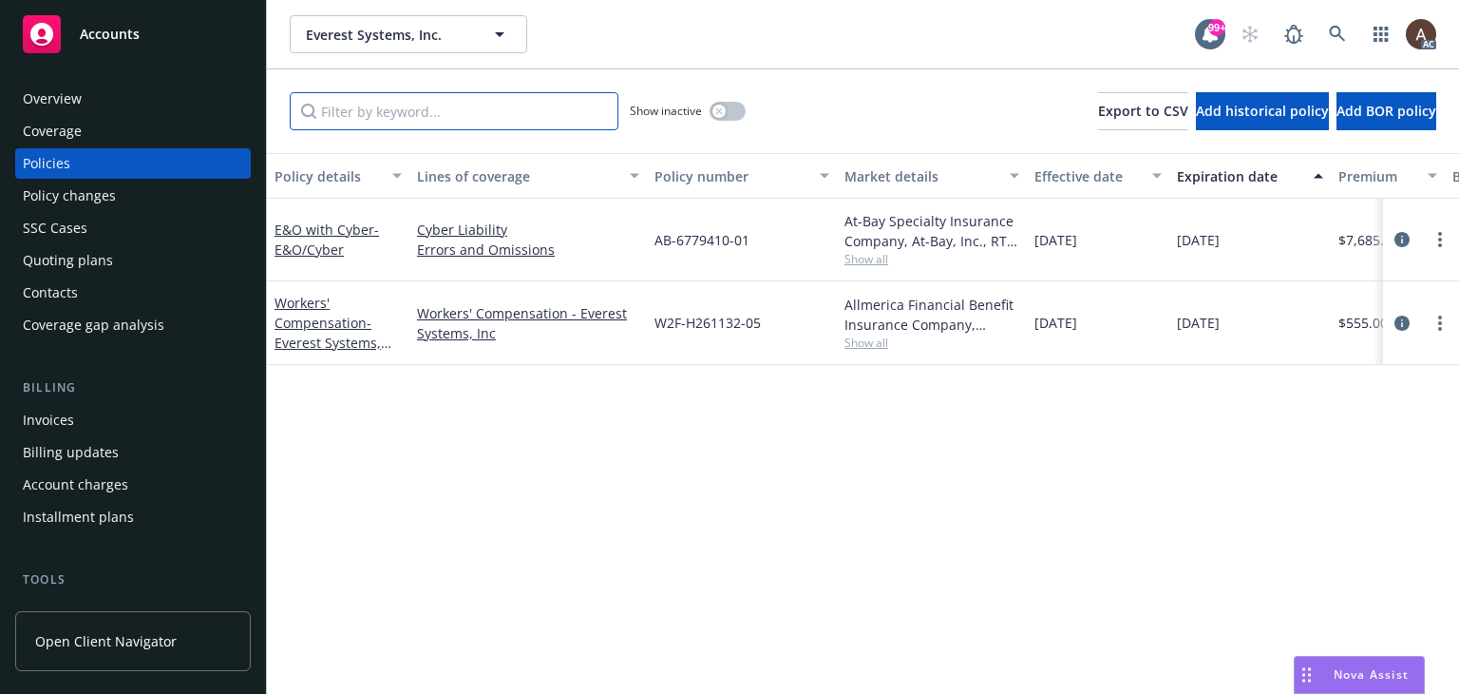
click at [468, 119] on input "Filter by keyword..." at bounding box center [454, 111] width 329 height 38
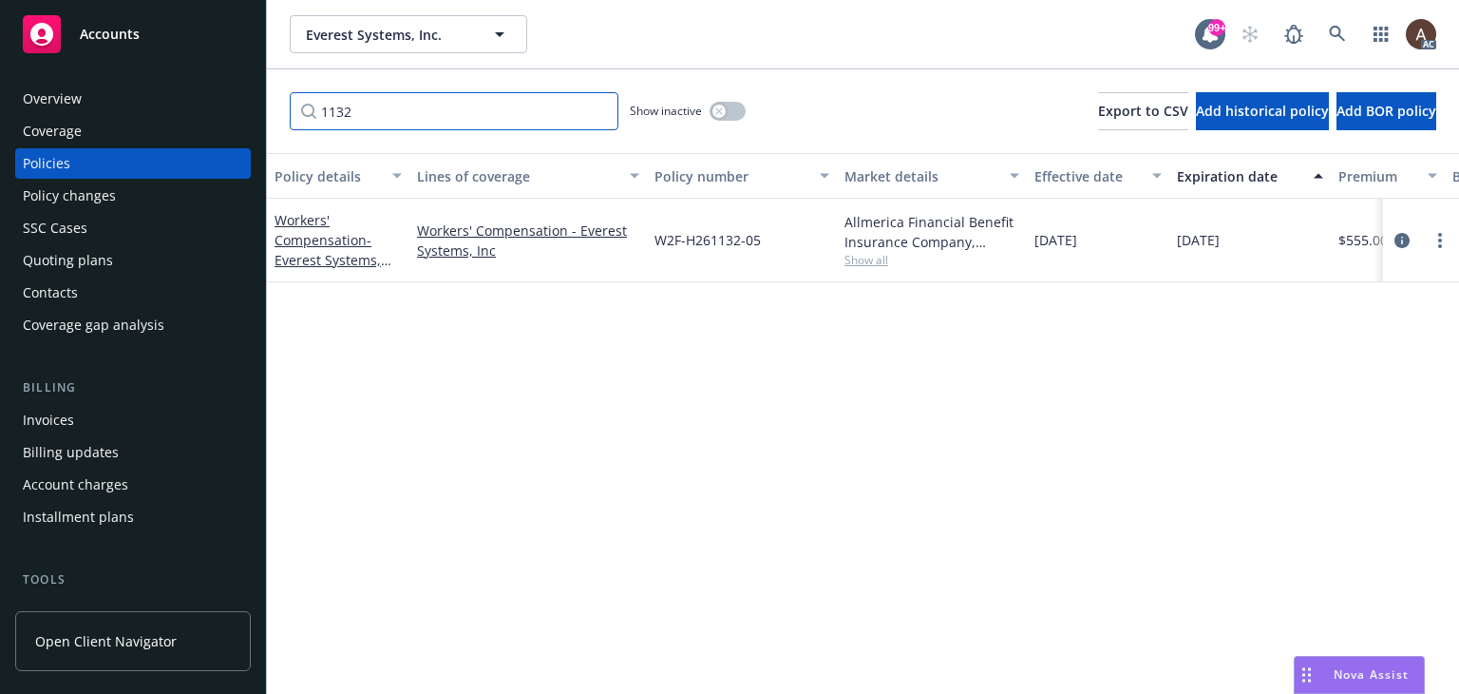
type input "1132"
click at [717, 111] on icon "button" at bounding box center [719, 111] width 8 height 8
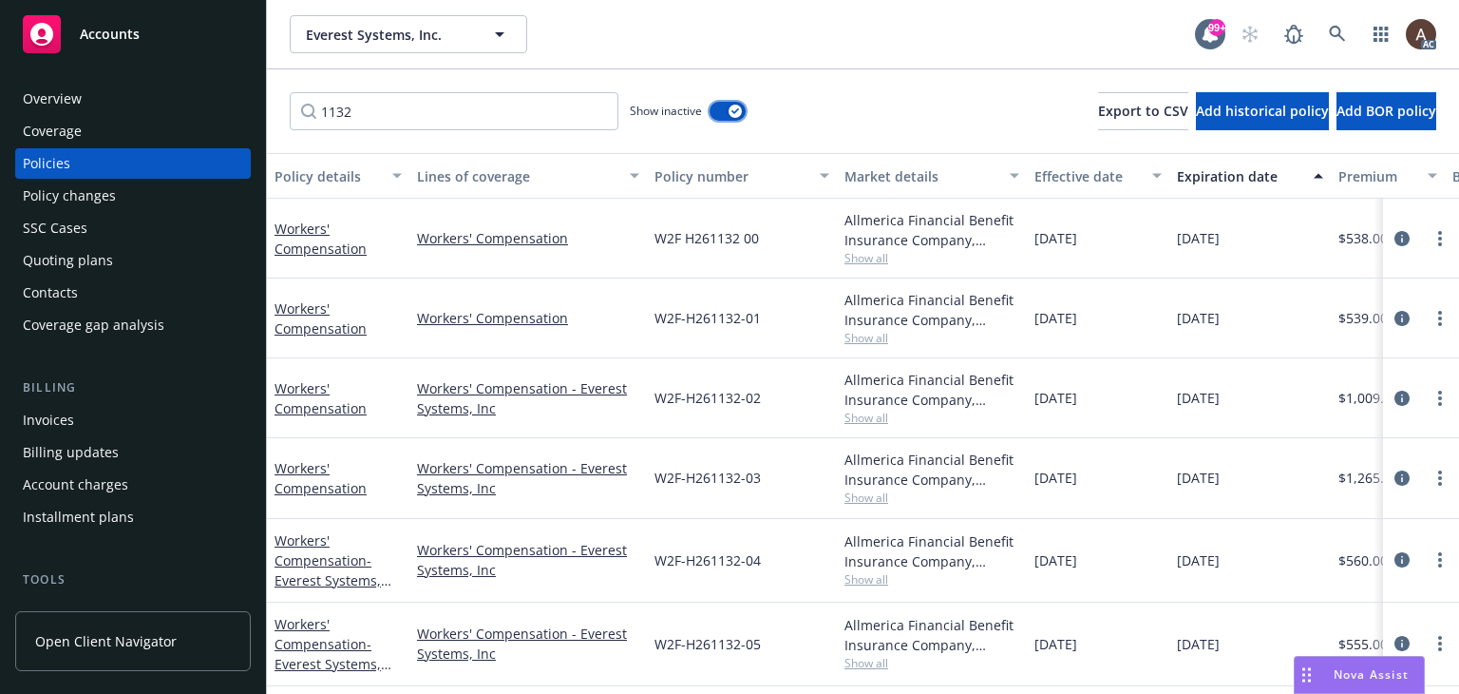
scroll to position [5, 0]
click at [1395, 552] on icon "circleInformation" at bounding box center [1402, 559] width 15 height 15
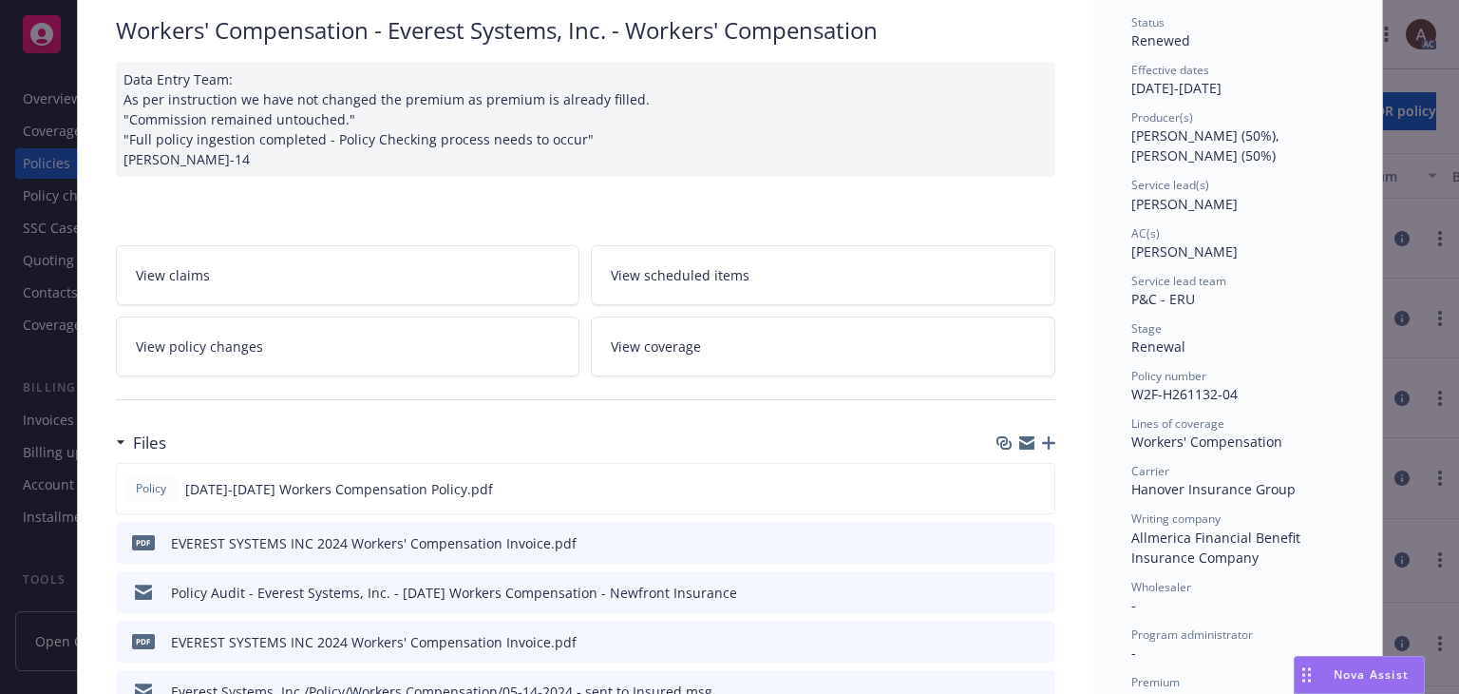
scroll to position [380, 0]
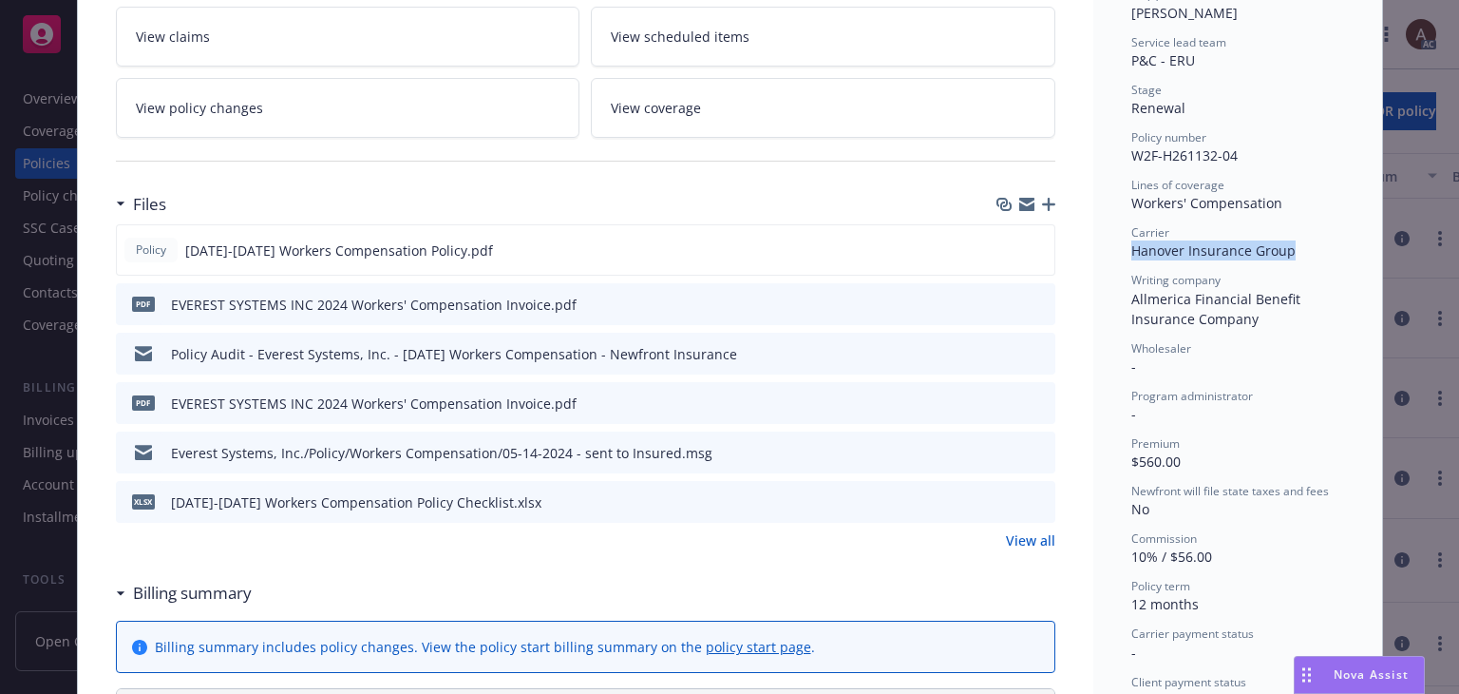
drag, startPoint x: 1123, startPoint y: 252, endPoint x: 1304, endPoint y: 252, distance: 181.5
click at [1304, 252] on div "Carrier Hanover Insurance Group" at bounding box center [1238, 242] width 213 height 36
copy span "Hanover Insurance Group"
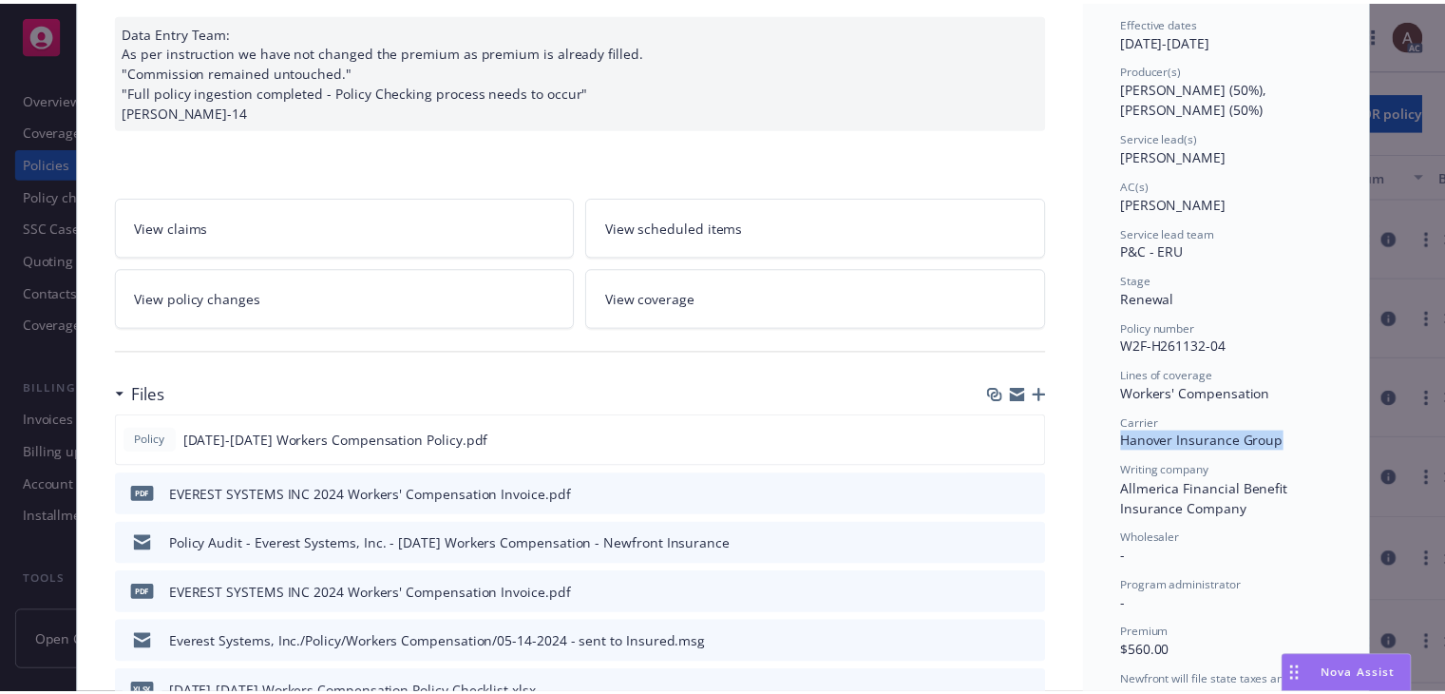
scroll to position [0, 0]
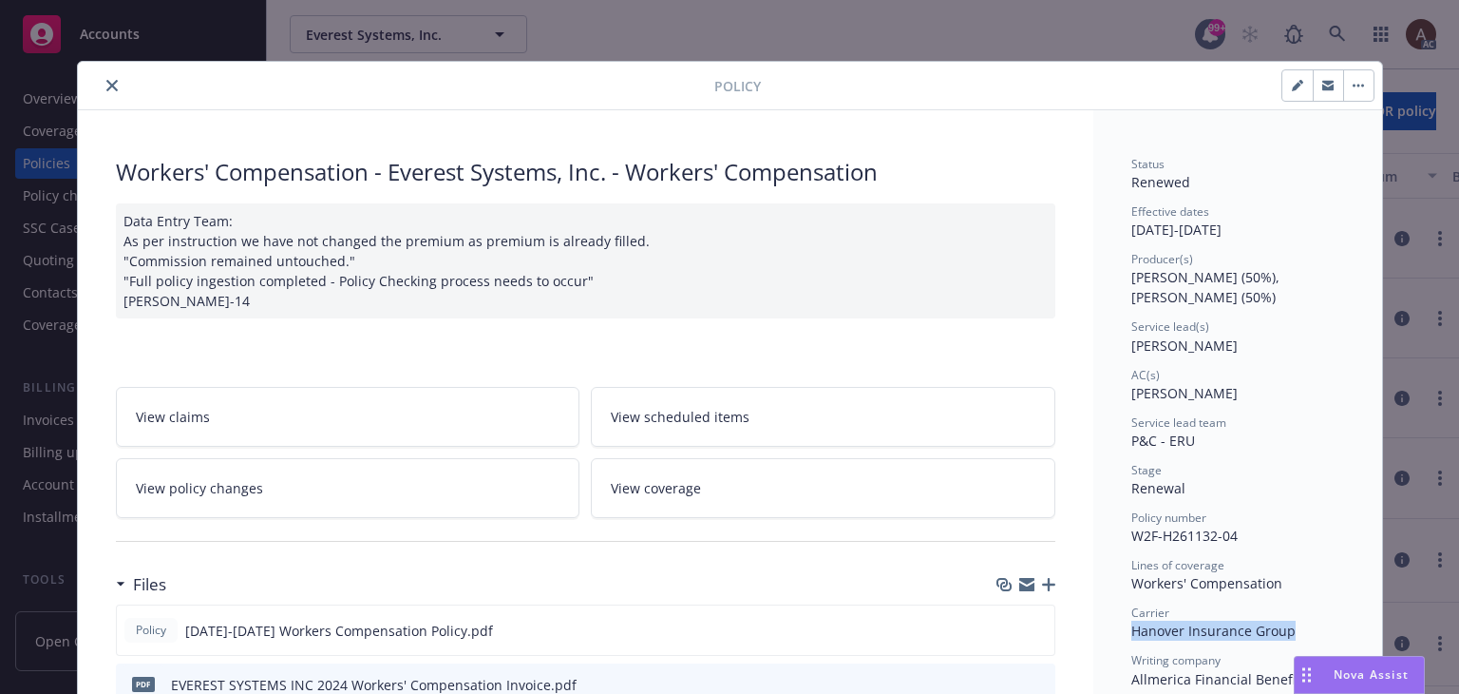
click at [238, 484] on span "View policy changes" at bounding box center [199, 488] width 127 height 20
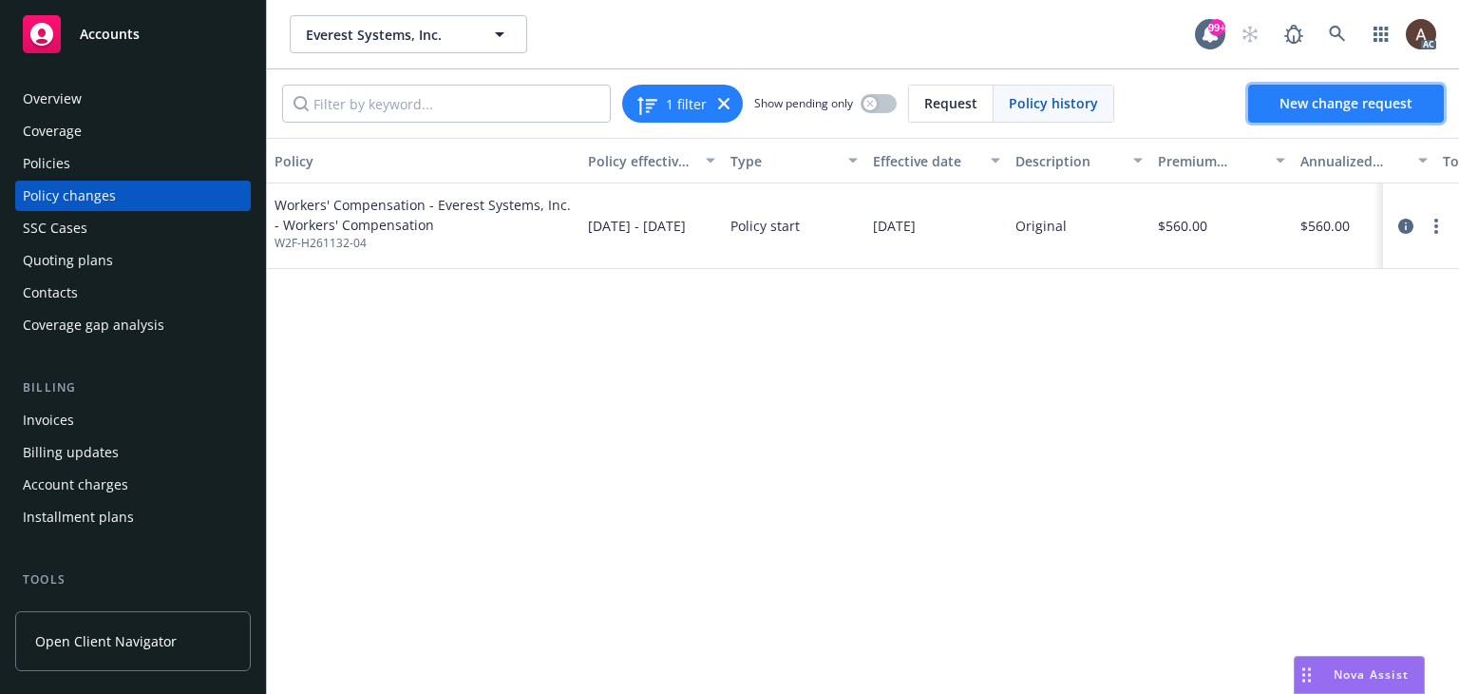
click at [1325, 98] on span "New change request" at bounding box center [1346, 103] width 133 height 18
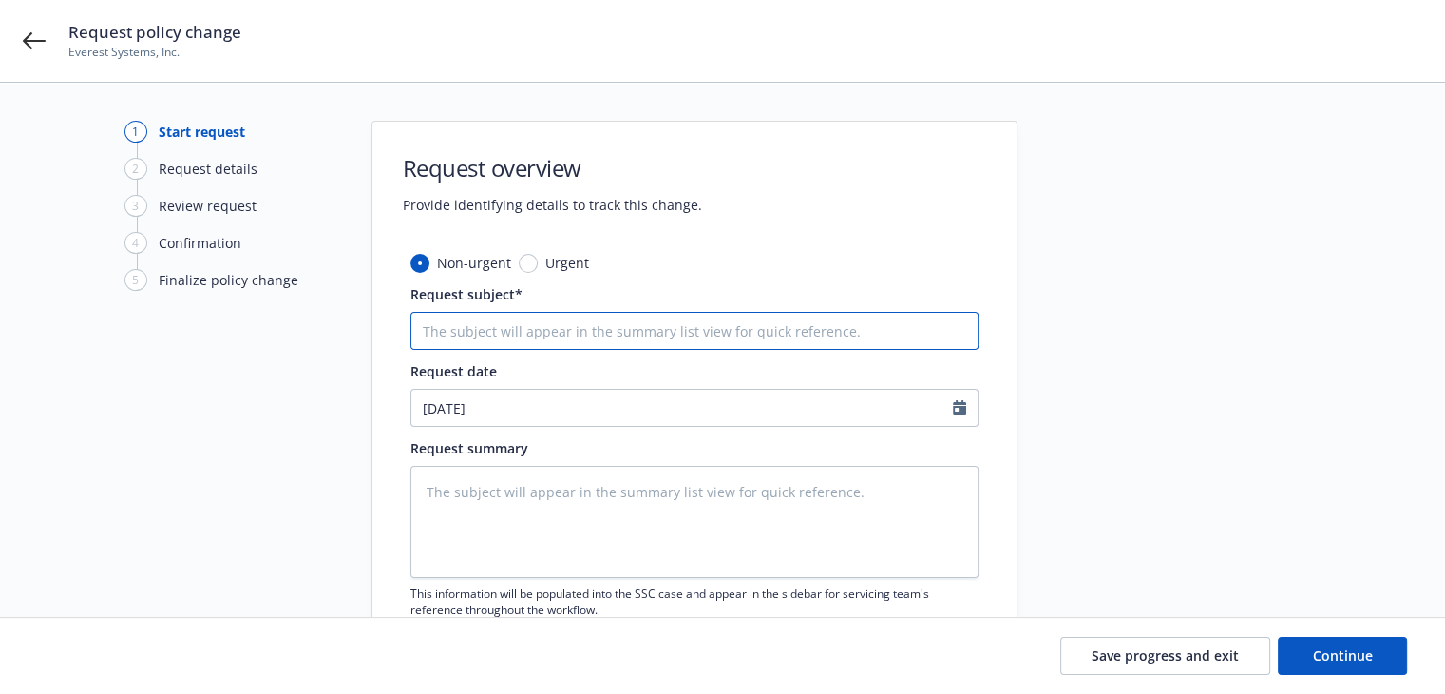
click at [443, 332] on input "Request subject*" at bounding box center [694, 331] width 568 height 38
paste input "24-25 Workers Compensation Hanover Insurance Group - Audit Statement"
type textarea "x"
type input "24-25 Workers Compensation Hanover Insurance Group - Audit Statement"
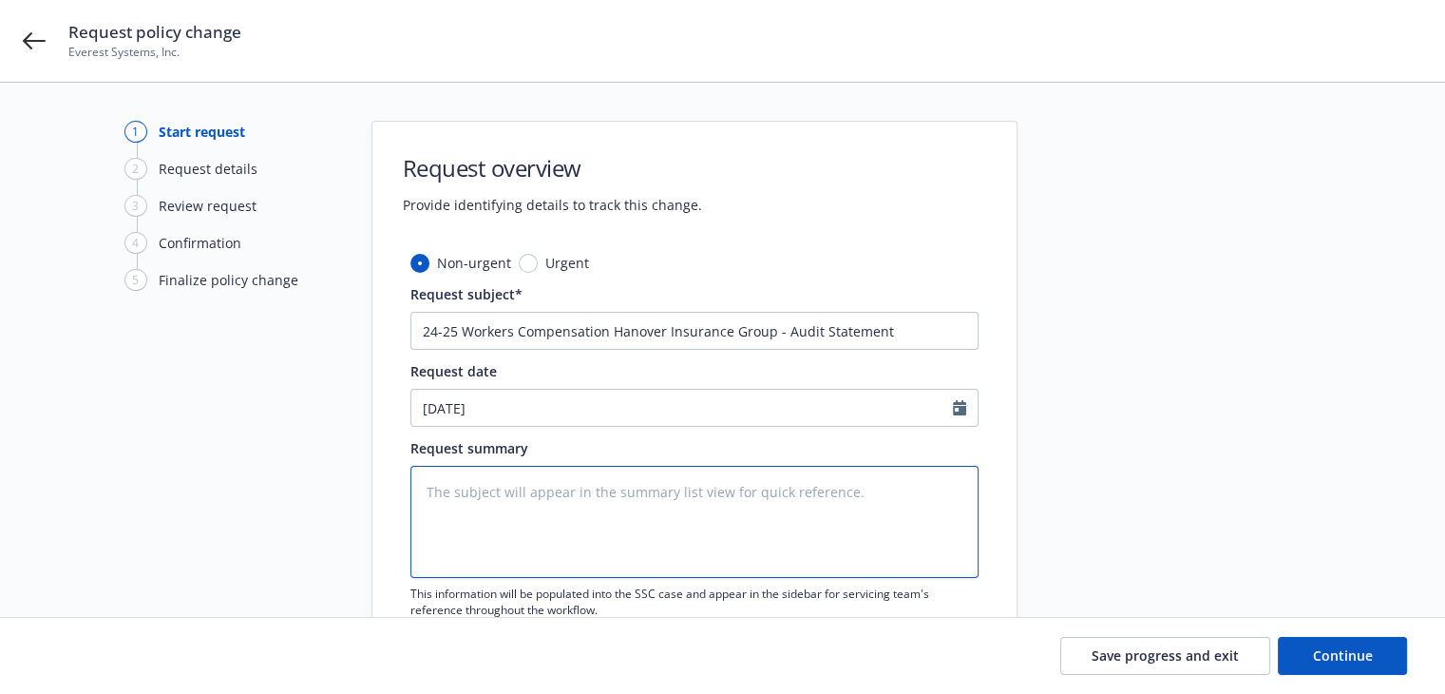
click at [443, 520] on textarea at bounding box center [694, 522] width 568 height 112
click at [489, 532] on textarea at bounding box center [694, 522] width 568 height 112
paste textarea "2024-2025 Final Audit Results Original Estimated Premium - $ Audited Actual Pre…"
type textarea "x"
type textarea "2024-2025 Final Audit Results Original Estimated Premium - $ Audited Actual Pre…"
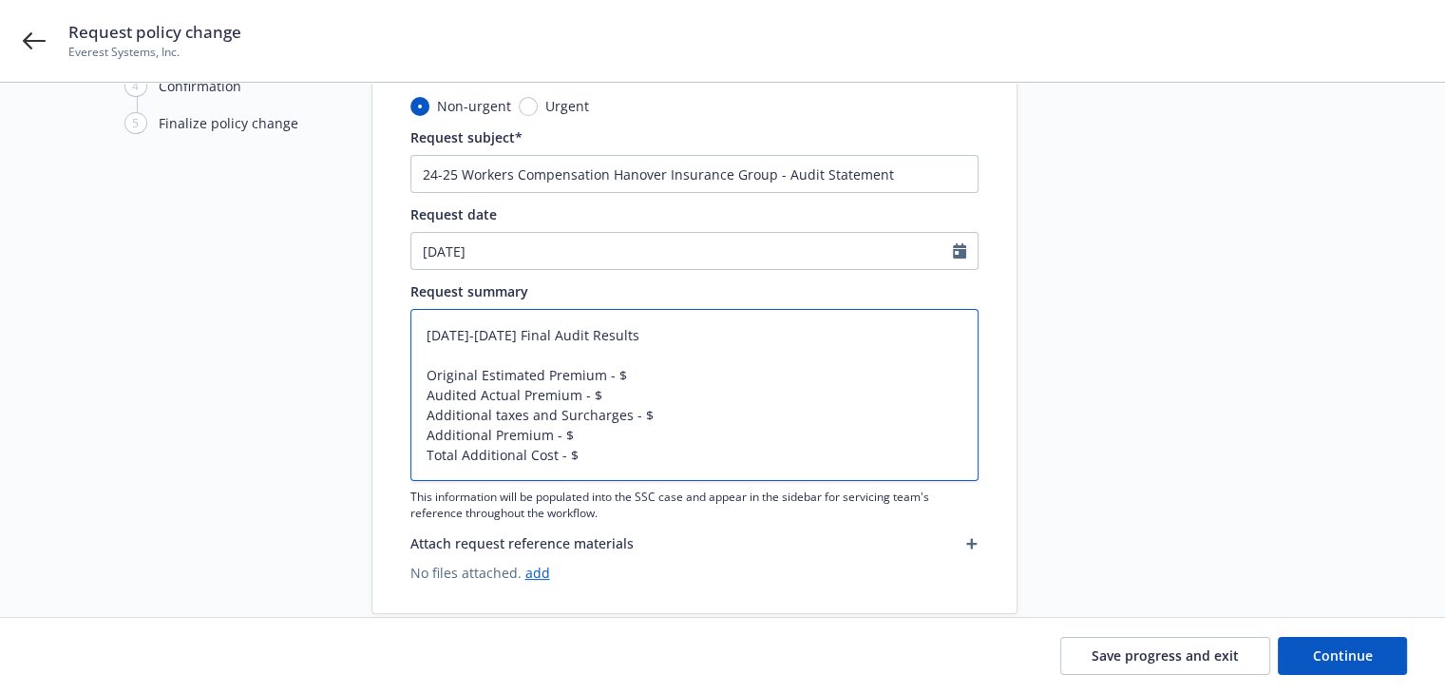
scroll to position [191, 0]
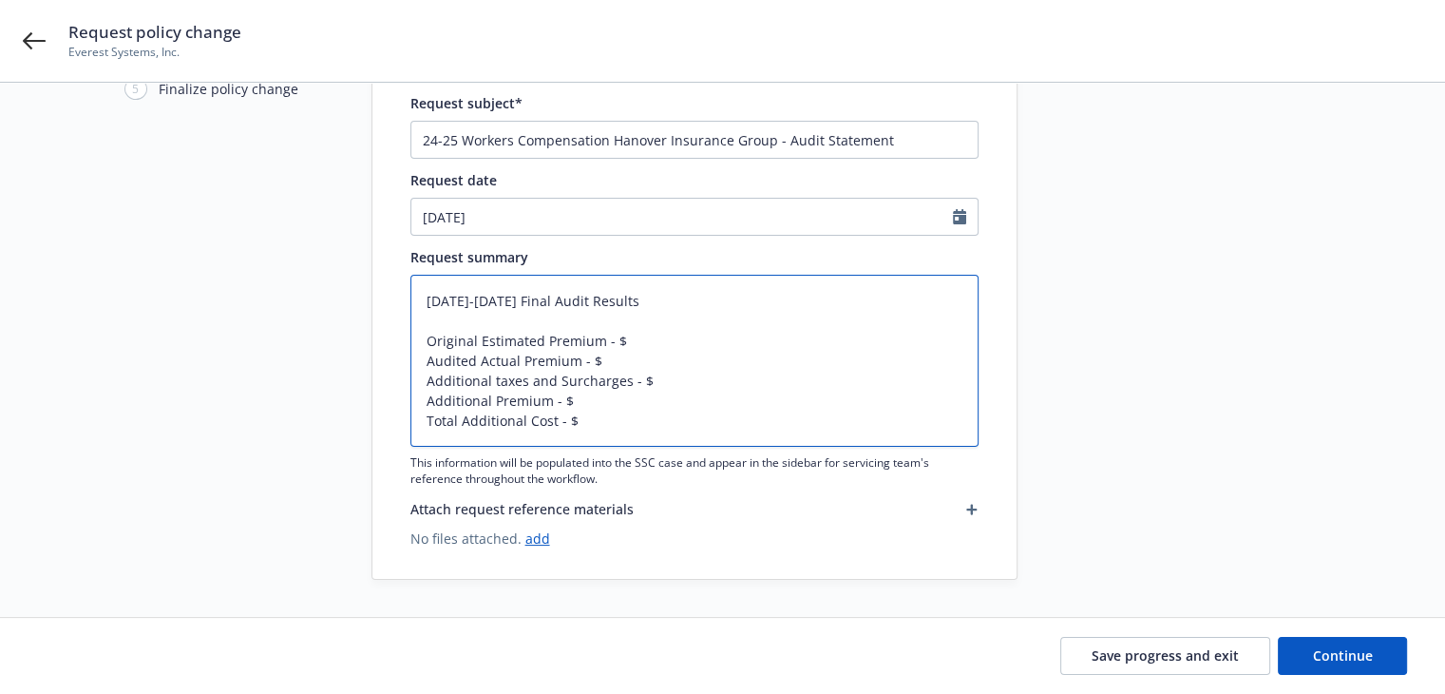
drag, startPoint x: 494, startPoint y: 379, endPoint x: 623, endPoint y: 381, distance: 129.2
click at [623, 381] on textarea "2024-2025 Final Audit Results Original Estimated Premium - $ Audited Actual Pre…" at bounding box center [694, 361] width 568 height 172
click at [604, 338] on textarea "2024-2025 Final Audit Results Original Estimated Premium - $ Audited Actual Pre…" at bounding box center [694, 361] width 568 height 172
type textarea "x"
type textarea "2024-2025 Final Audit Results Original Estimated Premium i- $ Audited Actual Pr…"
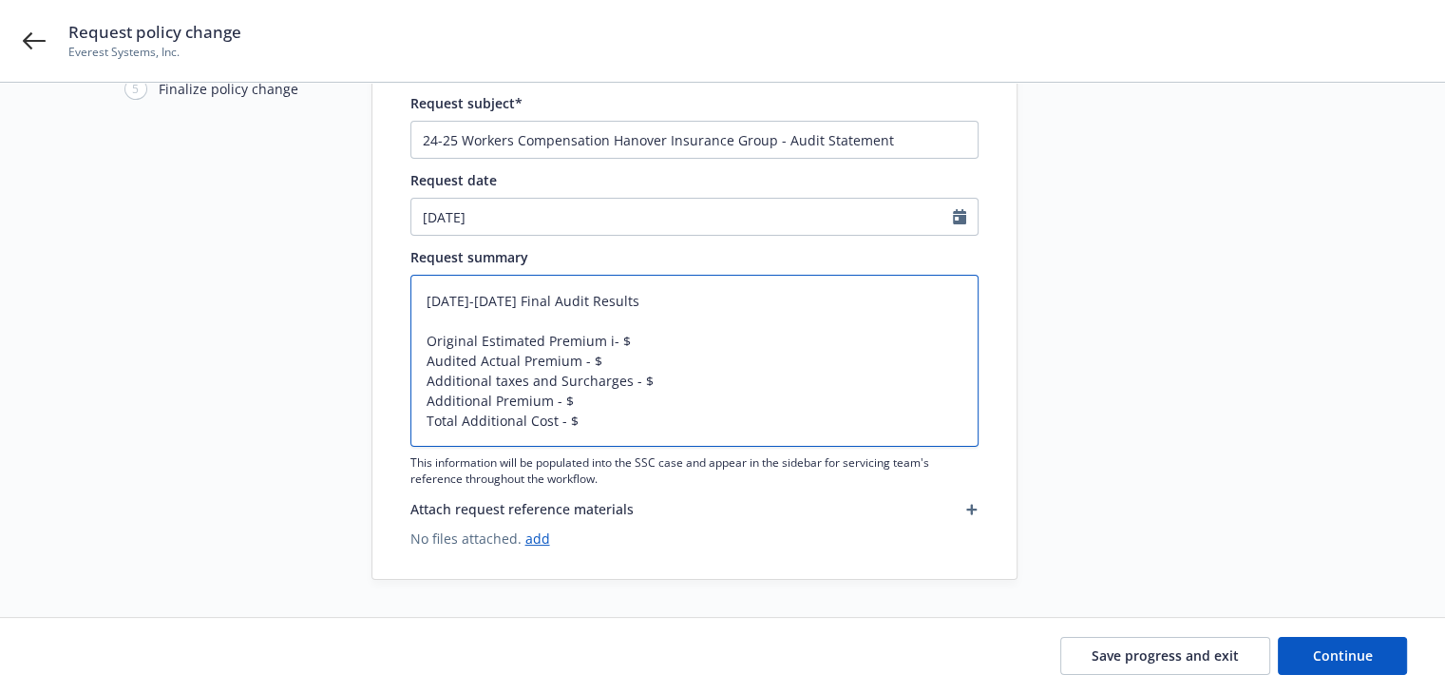
type textarea "x"
type textarea "2024-2025 Final Audit Results Original Estimated Premium in- $ Audited Actual P…"
type textarea "x"
type textarea "2024-2025 Final Audit Results Original Estimated Premium inc- $ Audited Actual …"
type textarea "x"
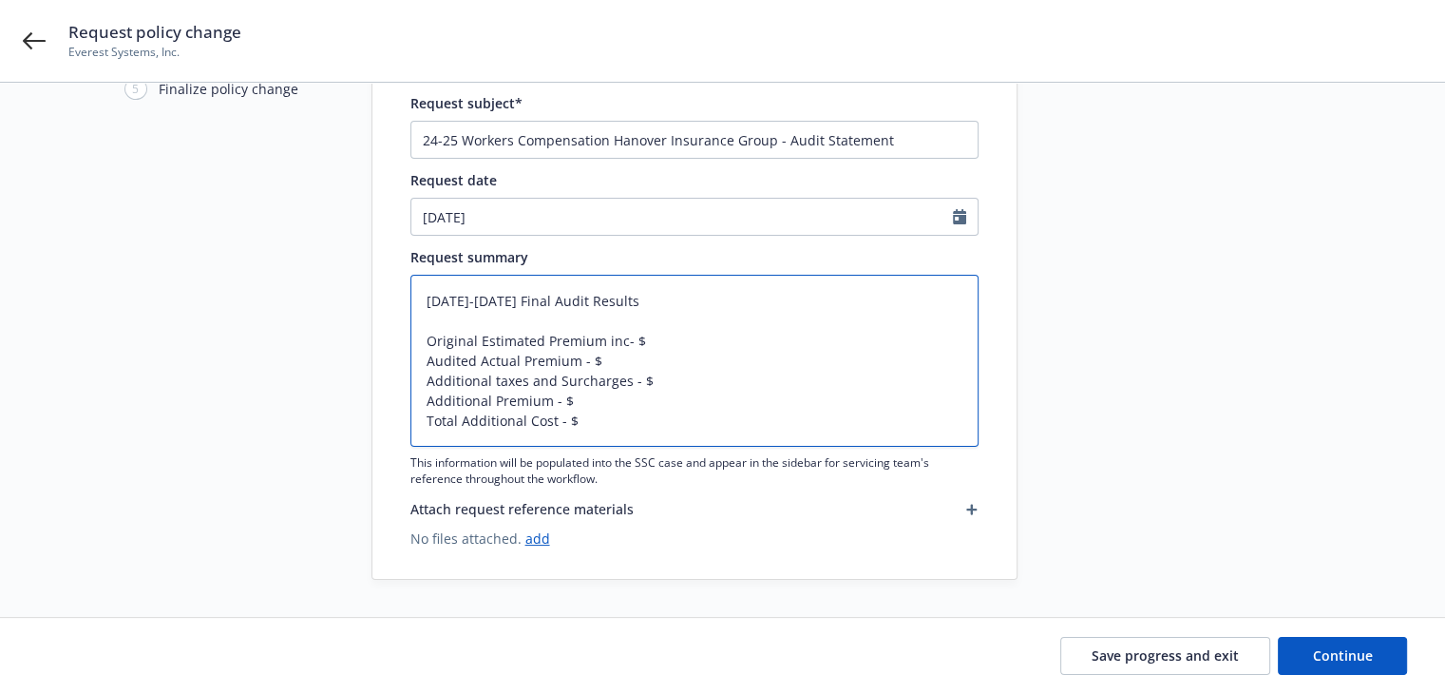
type textarea "2024-2025 Final Audit Results Original Estimated Premium incl- $ Audited Actual…"
type textarea "x"
type textarea "2024-2025 Final Audit Results Original Estimated Premium inclu- $ Audited Actua…"
type textarea "x"
type textarea "2024-2025 Final Audit Results Original Estimated Premium includ- $ Audited Actu…"
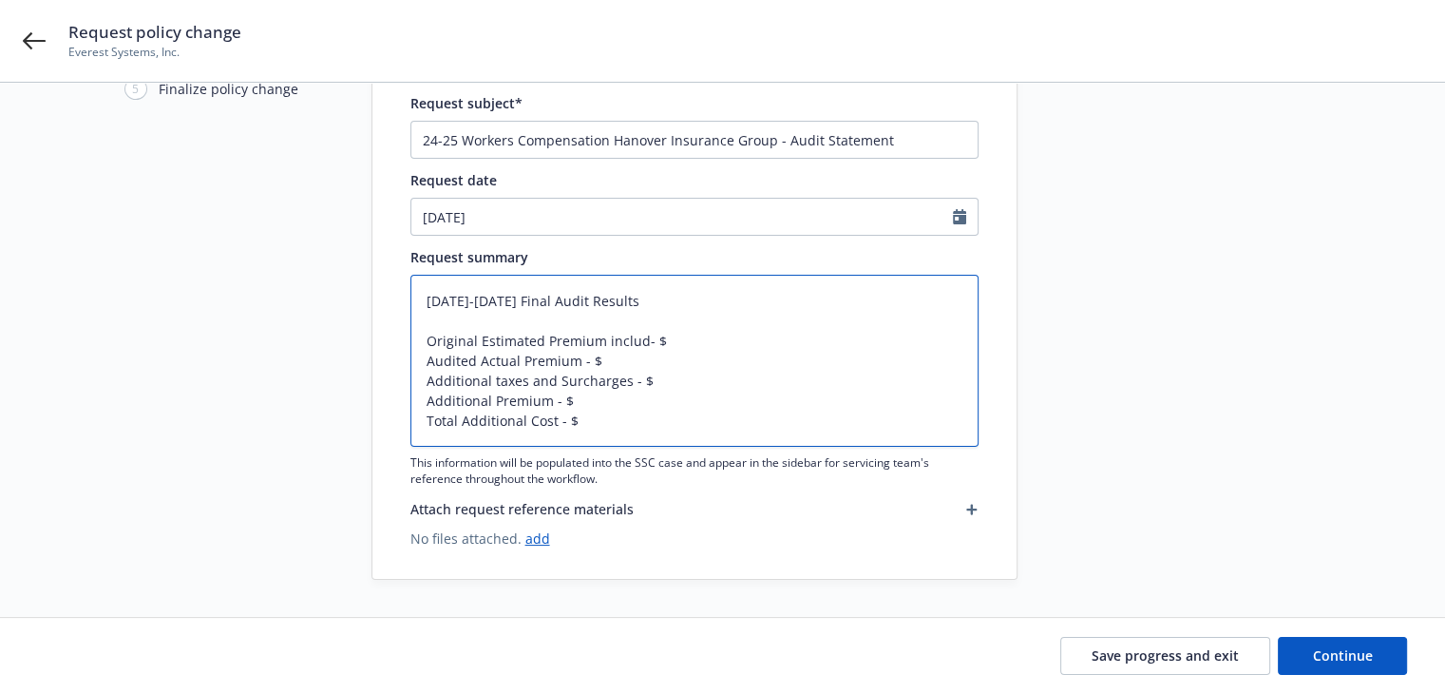
type textarea "x"
type textarea "2024-2025 Final Audit Results Original Estimated Premium includi- $ Audited Act…"
type textarea "x"
type textarea "2024-2025 Final Audit Results Original Estimated Premium includin- $ Audited Ac…"
type textarea "x"
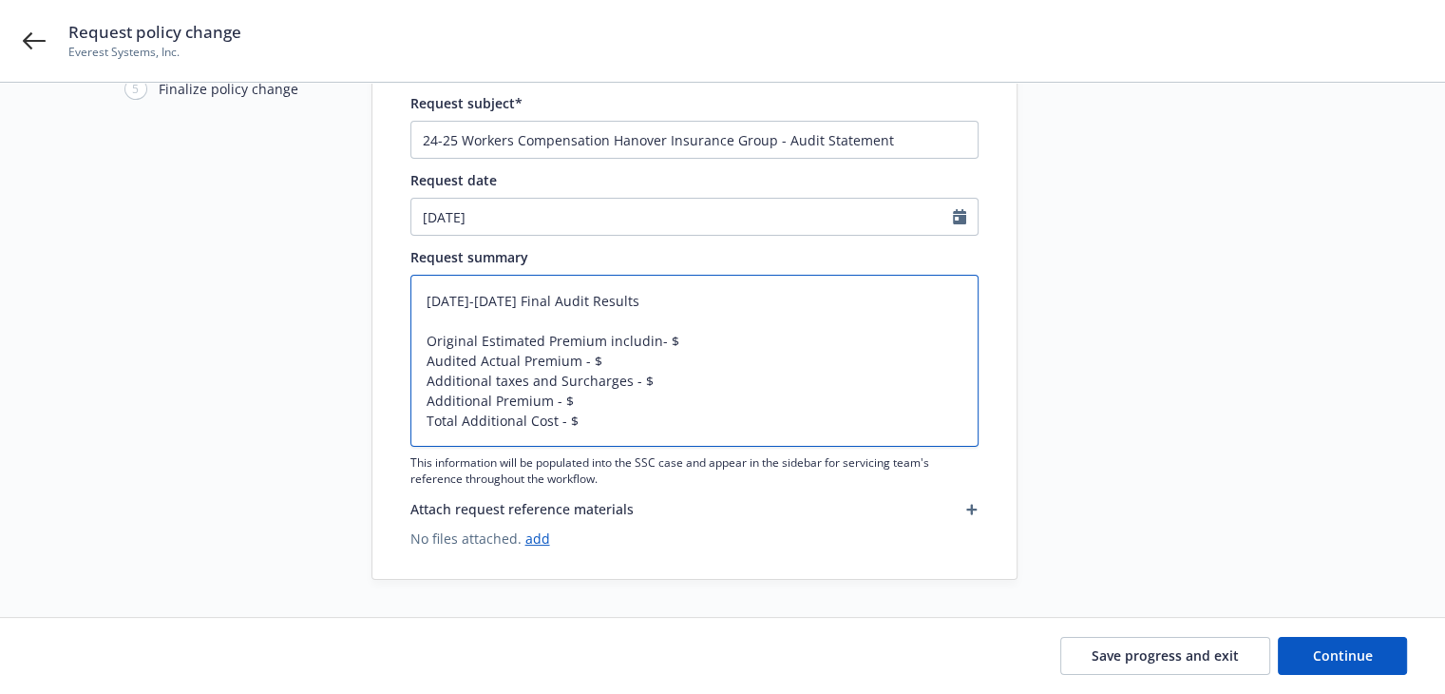
type textarea "2024-2025 Final Audit Results Original Estimated Premium including- $ Audited A…"
type textarea "x"
type textarea "2024-2025 Final Audit Results Original Estimated Premium including - $ Audited …"
paste textarea "taxes and Surcharges"
type textarea "x"
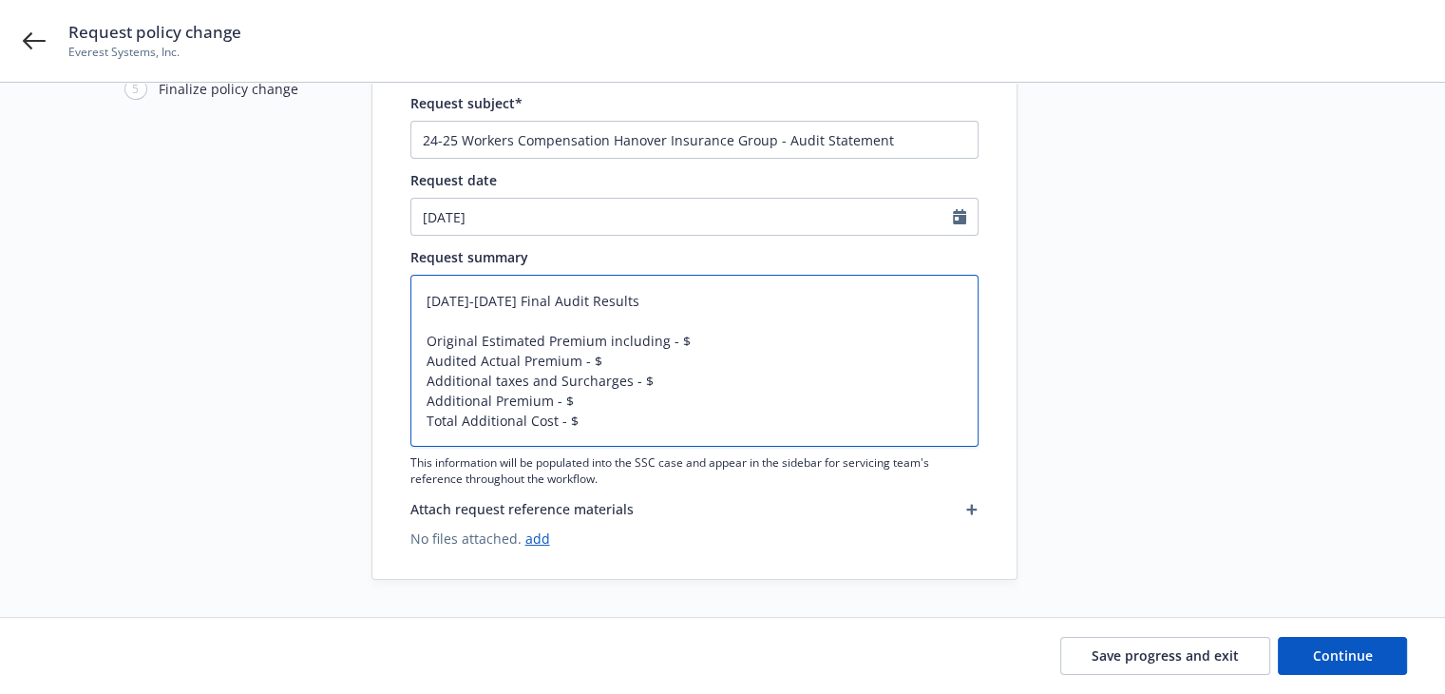
type textarea "2024-2025 Final Audit Results Original Estimated Premium including taxes and Su…"
drag, startPoint x: 600, startPoint y: 346, endPoint x: 611, endPoint y: 346, distance: 10.5
click at [611, 346] on textarea "2024-2025 Final Audit Results Original Estimated Premium including taxes and Su…" at bounding box center [694, 361] width 568 height 172
click at [612, 342] on textarea "2024-2025 Final Audit Results Original Estimated Premium including taxes and Su…" at bounding box center [694, 361] width 568 height 172
drag, startPoint x: 601, startPoint y: 338, endPoint x: 795, endPoint y: 335, distance: 193.8
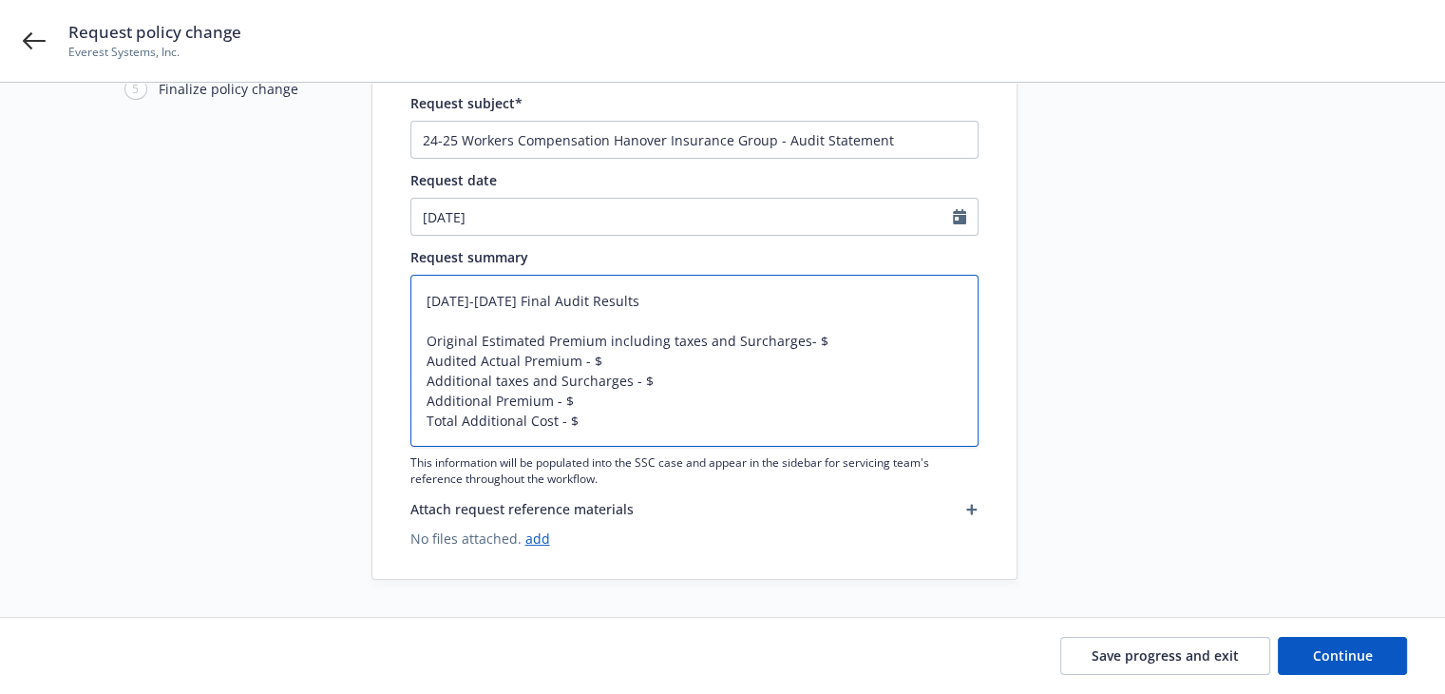
click at [795, 335] on textarea "2024-2025 Final Audit Results Original Estimated Premium including taxes and Su…" at bounding box center [694, 361] width 568 height 172
type textarea "x"
type textarea "2024-2025 Final Audit Results Original Estimated Premium including taxes and Su…"
click at [578, 365] on textarea "2024-2025 Final Audit Results Original Estimated Premium including taxes and Su…" at bounding box center [694, 361] width 568 height 172
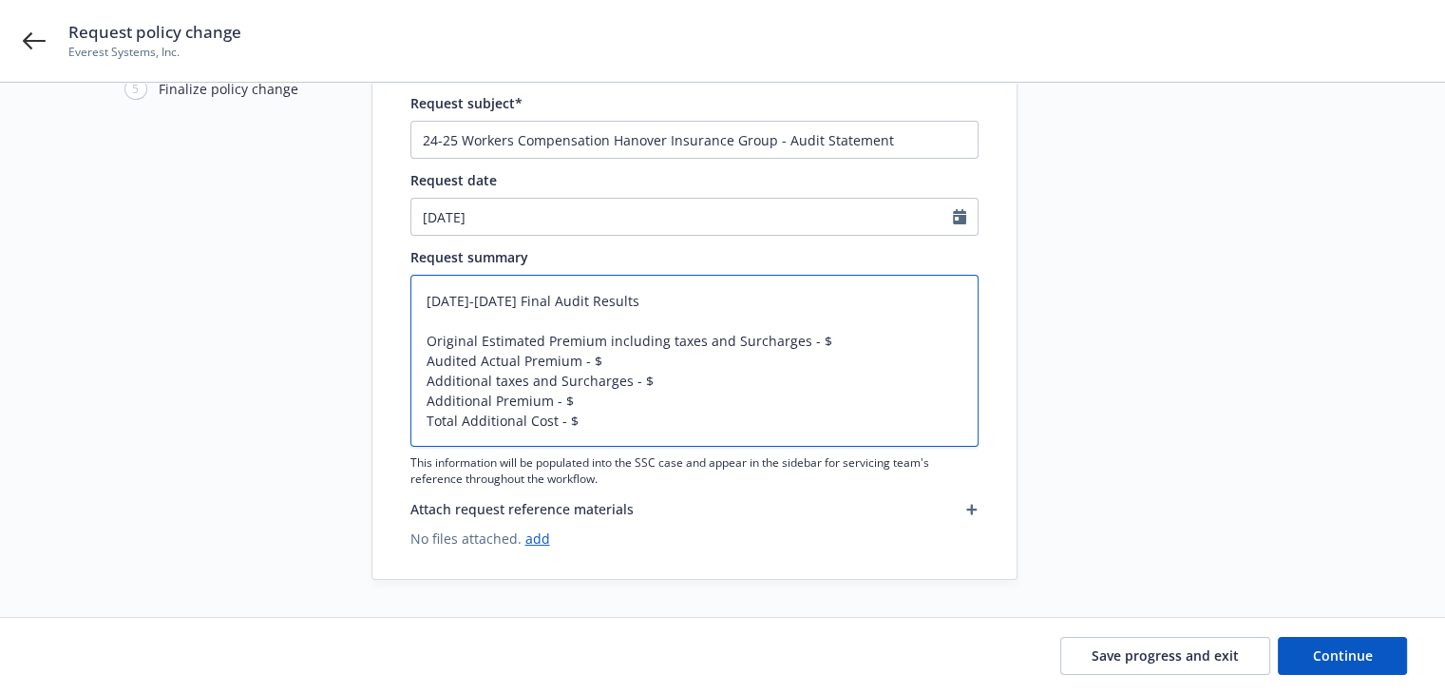
paste textarea "including taxes and Surcharges"
type textarea "x"
type textarea "2024-2025 Final Audit Results Original Estimated Premium including taxes and Su…"
drag, startPoint x: 437, startPoint y: 381, endPoint x: 578, endPoint y: 400, distance: 141.9
click at [578, 400] on textarea "2024-2025 Final Audit Results Original Estimated Premium including taxes and Su…" at bounding box center [694, 361] width 568 height 172
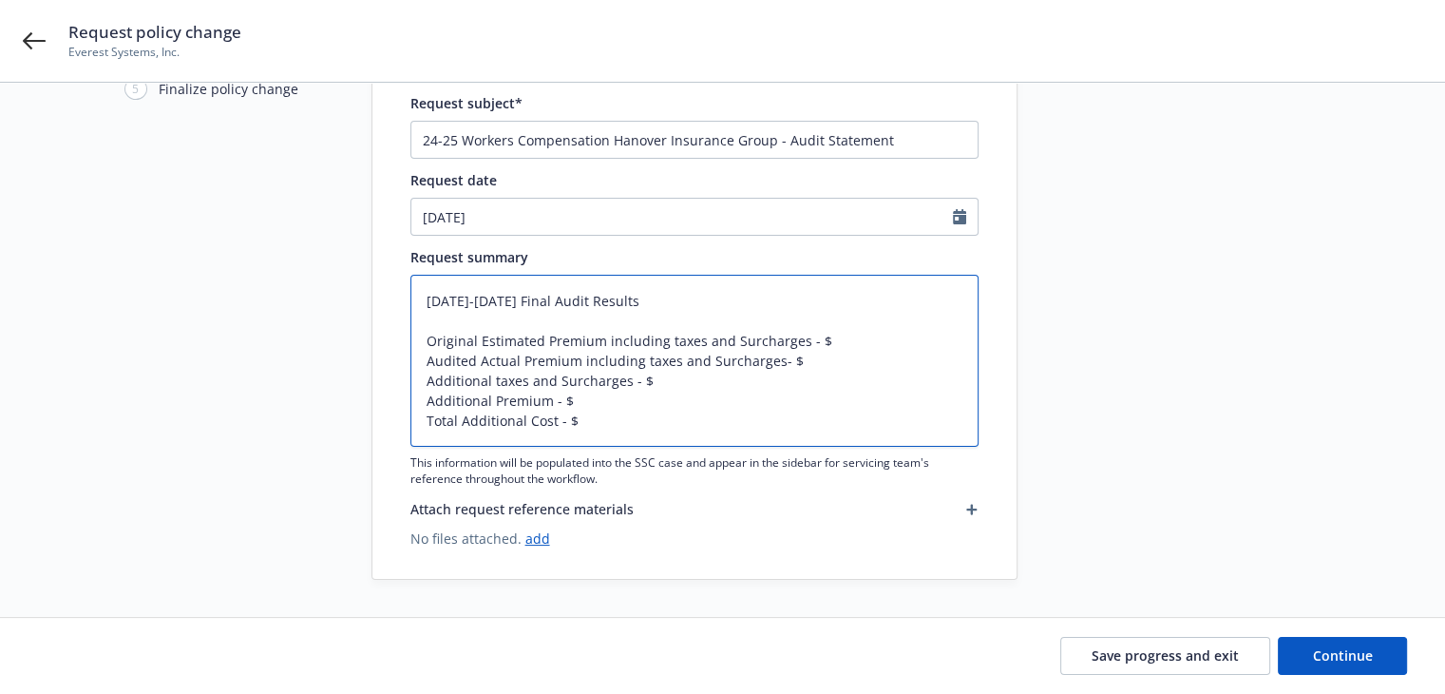
type textarea "x"
type textarea "2024-2025 Final Audit Results Original Estimated Premium including taxes and Su…"
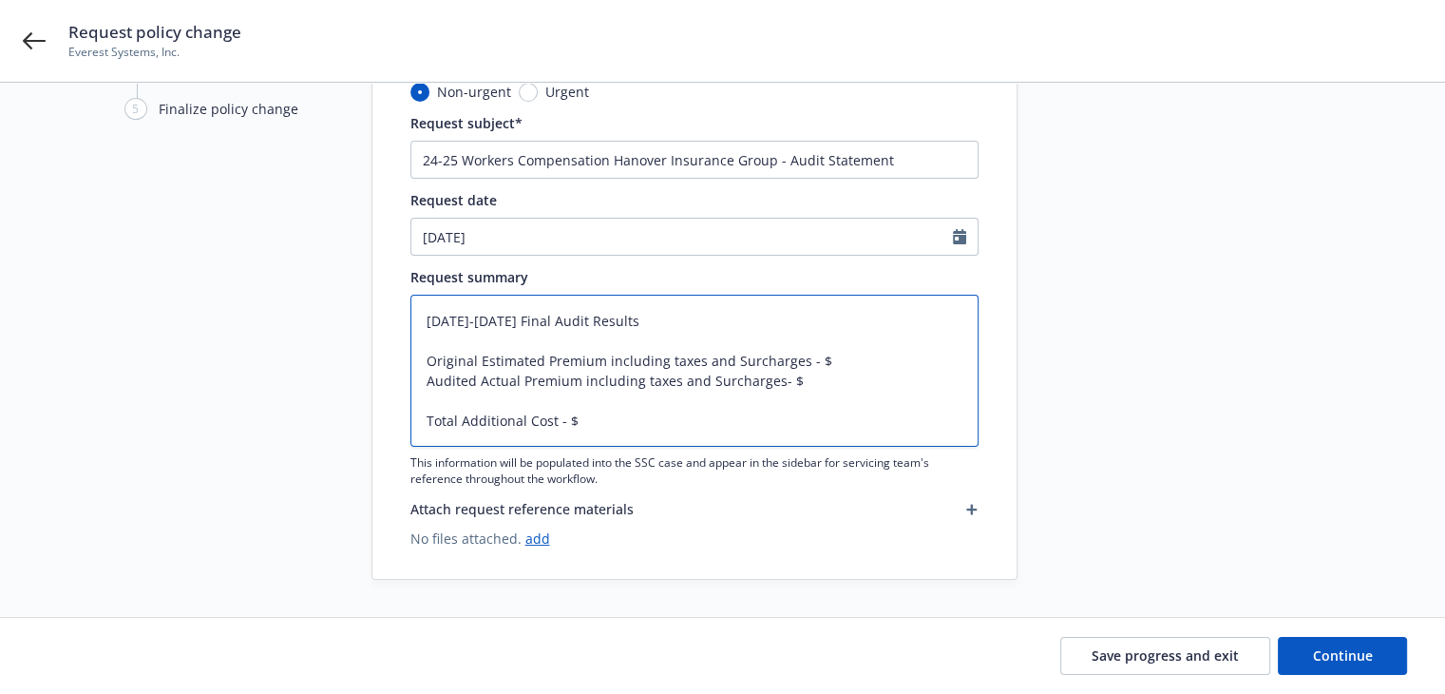
type textarea "x"
type textarea "2024-2025 Final Audit Results Original Estimated Premium including taxes and Su…"
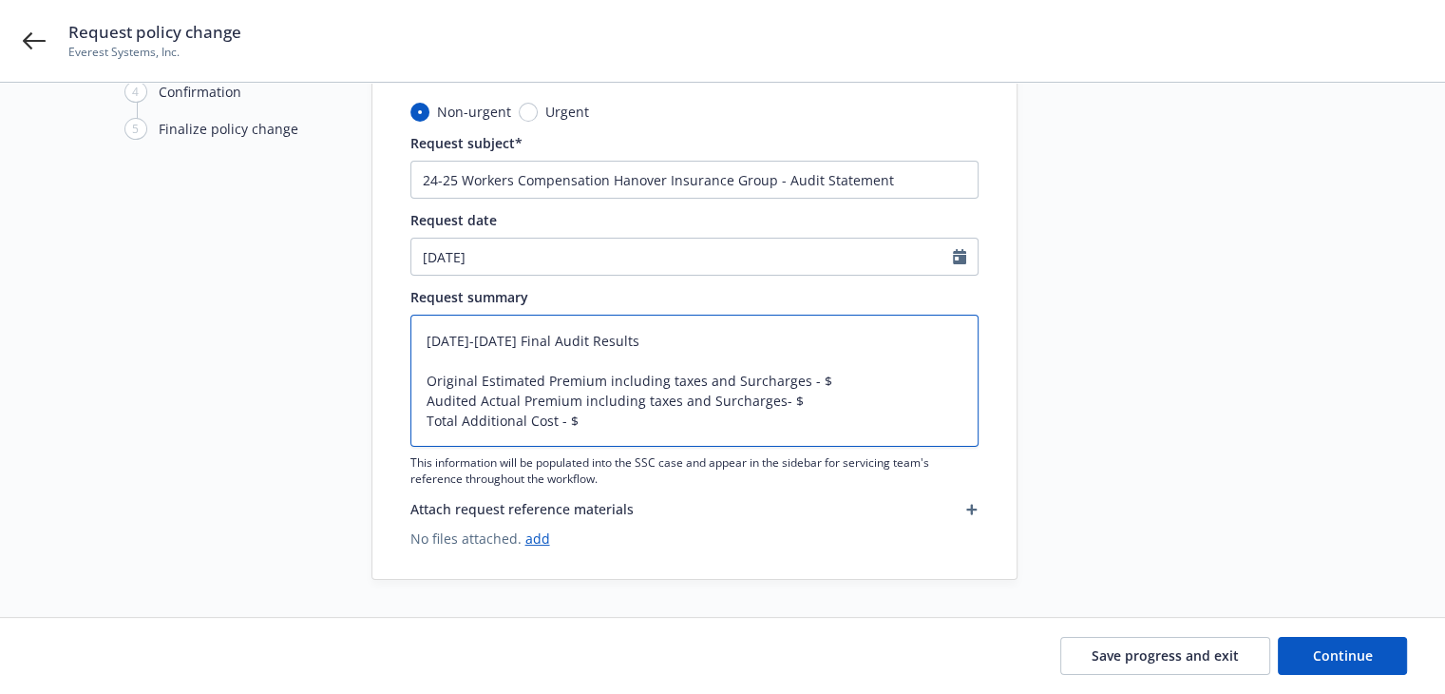
click at [829, 371] on textarea "2024-2025 Final Audit Results Original Estimated Premium including taxes and Su…" at bounding box center [694, 380] width 568 height 132
type textarea "x"
type textarea "2024-2025 Final Audit Results Original Estimated Premium including taxes and Su…"
type textarea "x"
type textarea "2024-2025 Final Audit Results Original Estimated Premium including taxes and Su…"
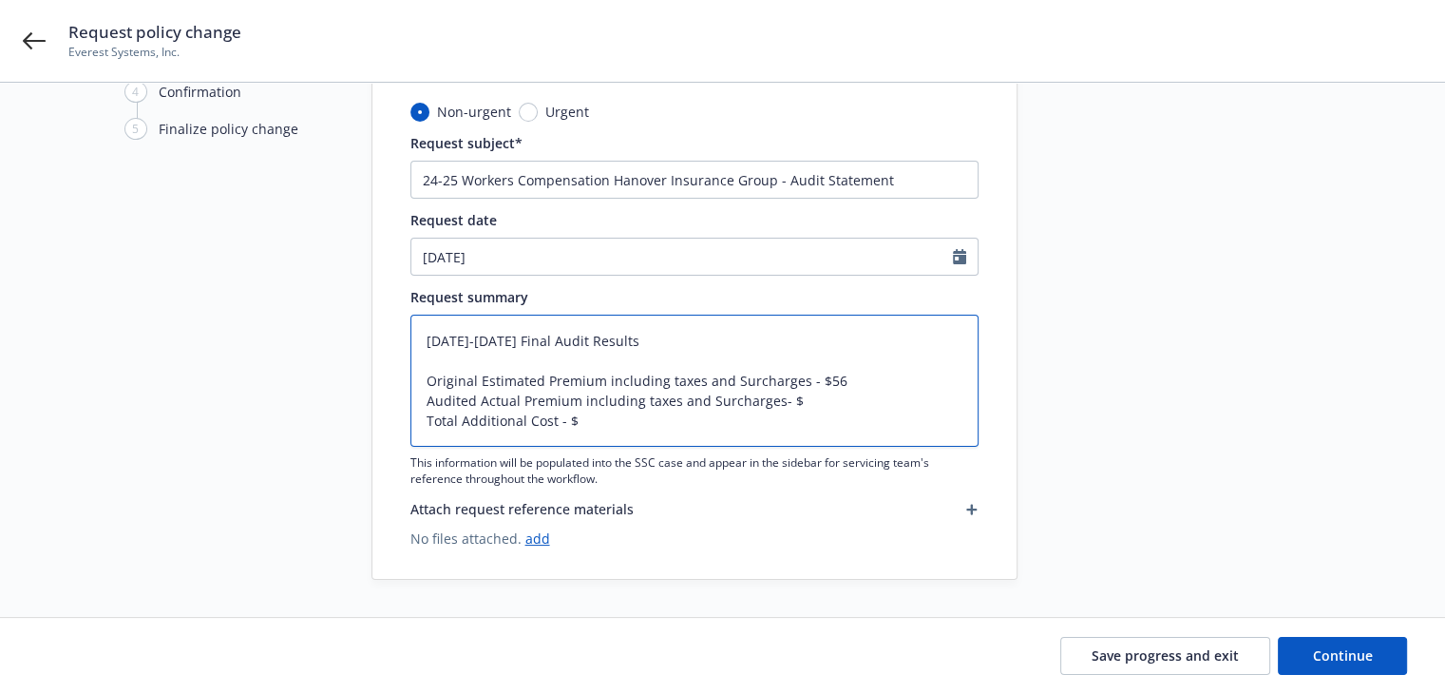
type textarea "x"
type textarea "2024-2025 Final Audit Results Original Estimated Premium including taxes and Su…"
click at [808, 404] on textarea "2024-2025 Final Audit Results Original Estimated Premium including taxes and Su…" at bounding box center [694, 380] width 568 height 132
type textarea "x"
type textarea "2024-2025 Final Audit Results Original Estimated Premium including taxes and Su…"
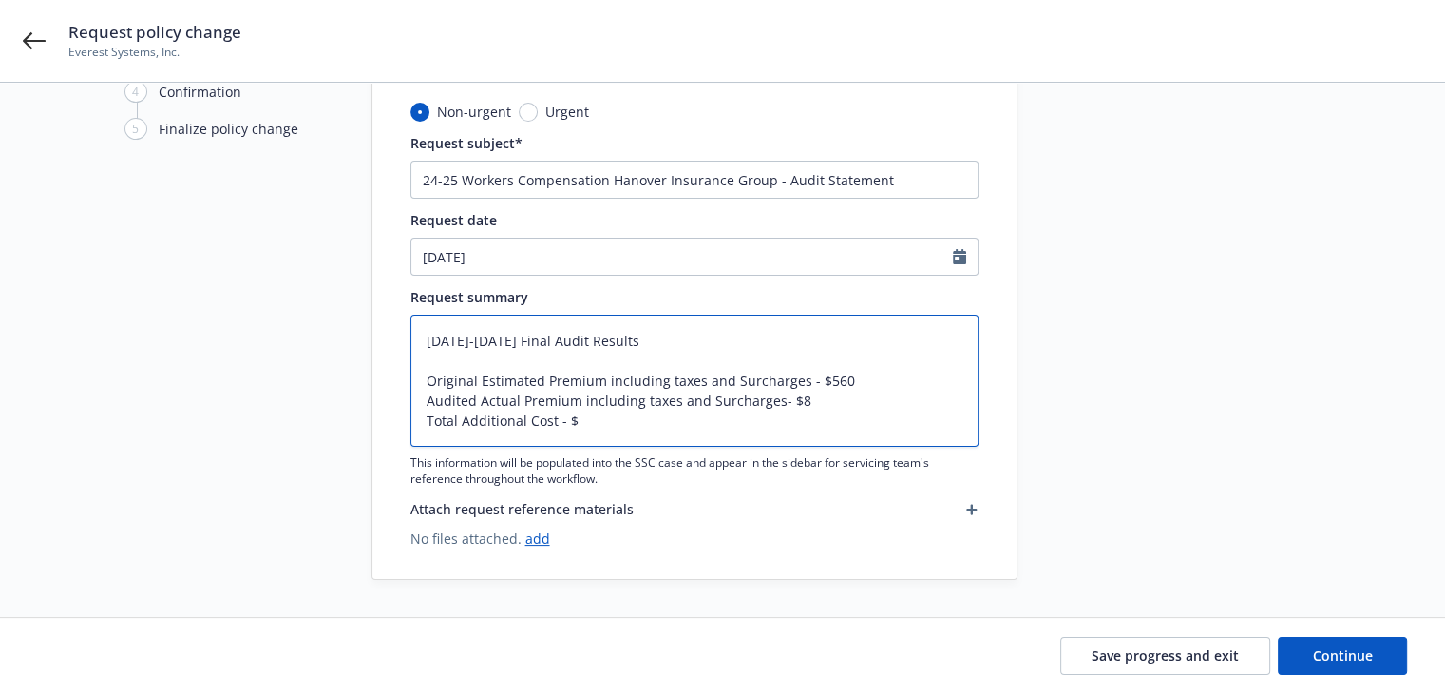
type textarea "x"
type textarea "2024-2025 Final Audit Results Original Estimated Premium including taxes and Su…"
type textarea "x"
type textarea "2024-2025 Final Audit Results Original Estimated Premium including taxes and Su…"
click at [621, 420] on textarea "2024-2025 Final Audit Results Original Estimated Premium including taxes and Su…" at bounding box center [694, 380] width 568 height 132
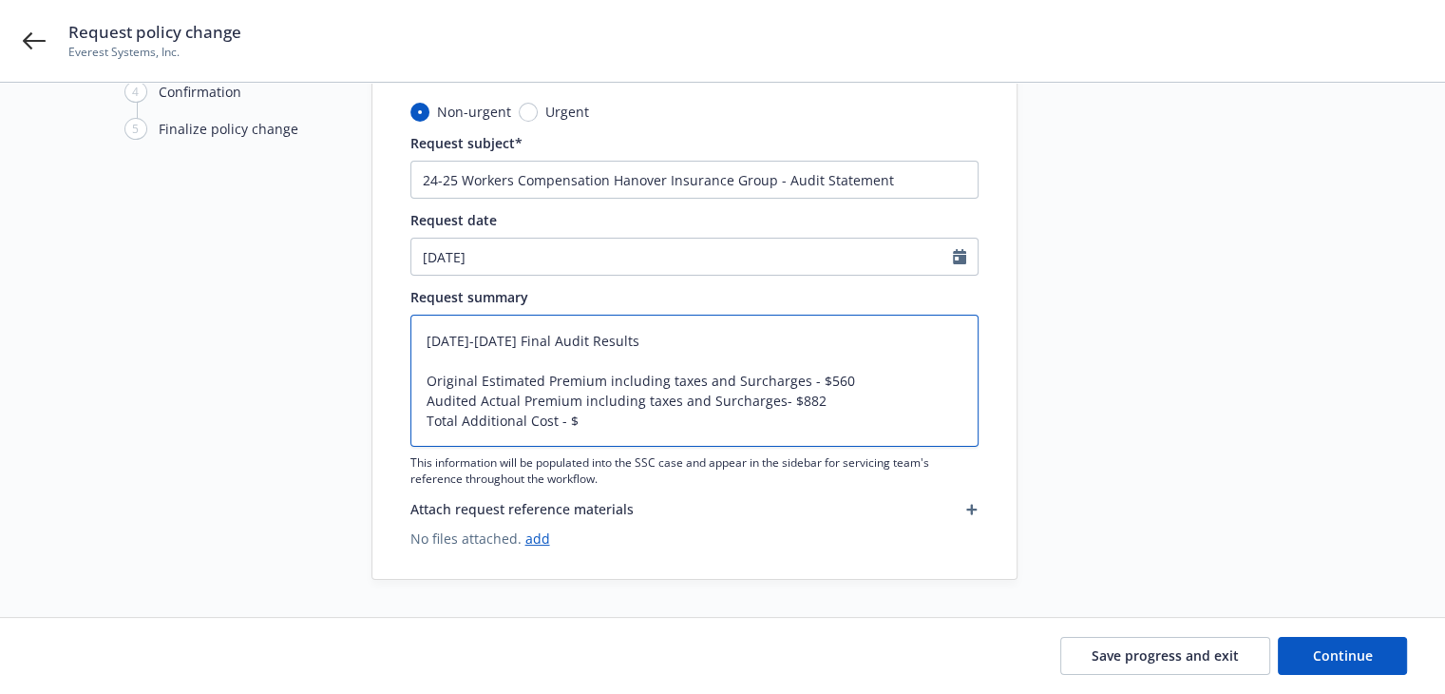
type textarea "x"
type textarea "2024-2025 Final Audit Results Original Estimated Premium including taxes and Su…"
type textarea "x"
type textarea "2024-2025 Final Audit Results Original Estimated Premium including taxes and Su…"
type textarea "x"
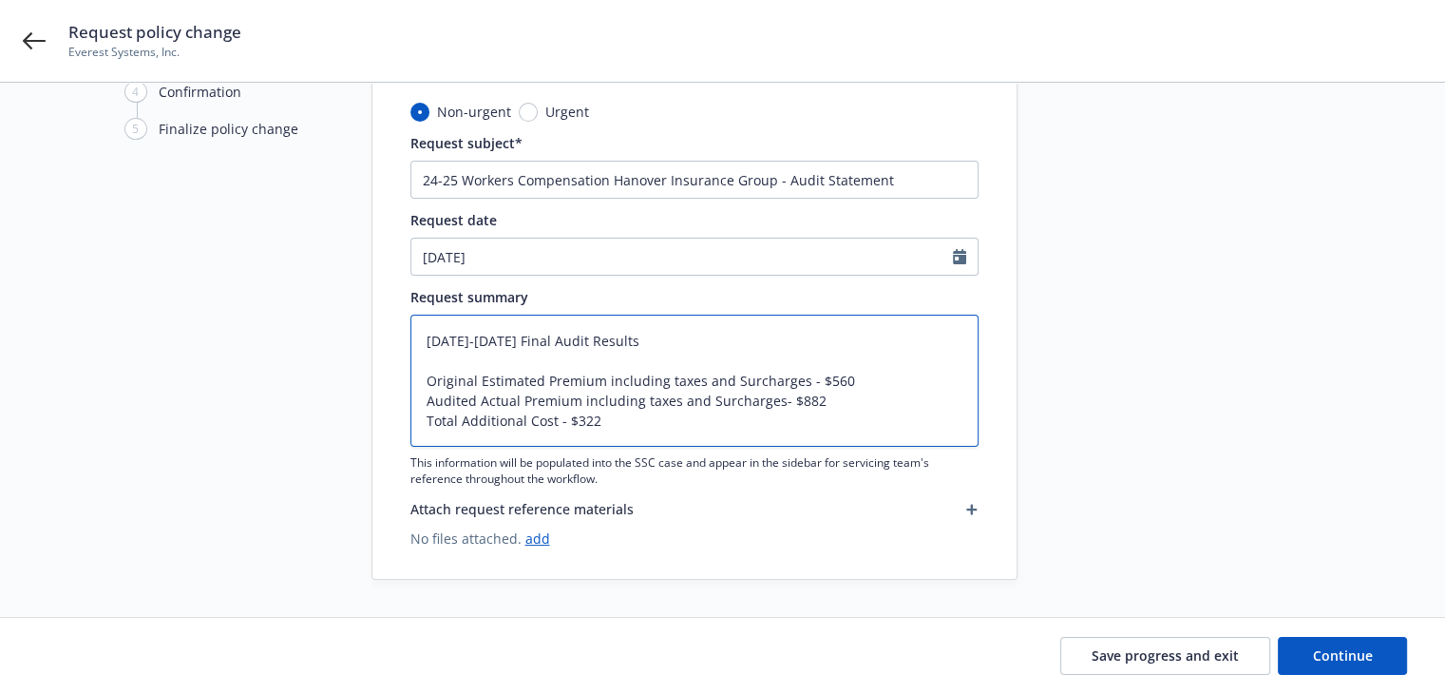
drag, startPoint x: 608, startPoint y: 415, endPoint x: 407, endPoint y: 325, distance: 220.7
click at [406, 330] on div "Non-urgent Urgent Request subject* 24-25 Workers Compensation Hanover Insurance…" at bounding box center [694, 340] width 644 height 477
type textarea "2024-2025 Final Audit Results Original Estimated Premium including taxes and Su…"
click at [1414, 518] on div "1 Start request 2 Request details 3 Review request 4 Confirmation 5 Finalize po…" at bounding box center [722, 275] width 1399 height 610
click at [1340, 656] on span "Continue" at bounding box center [1343, 655] width 60 height 18
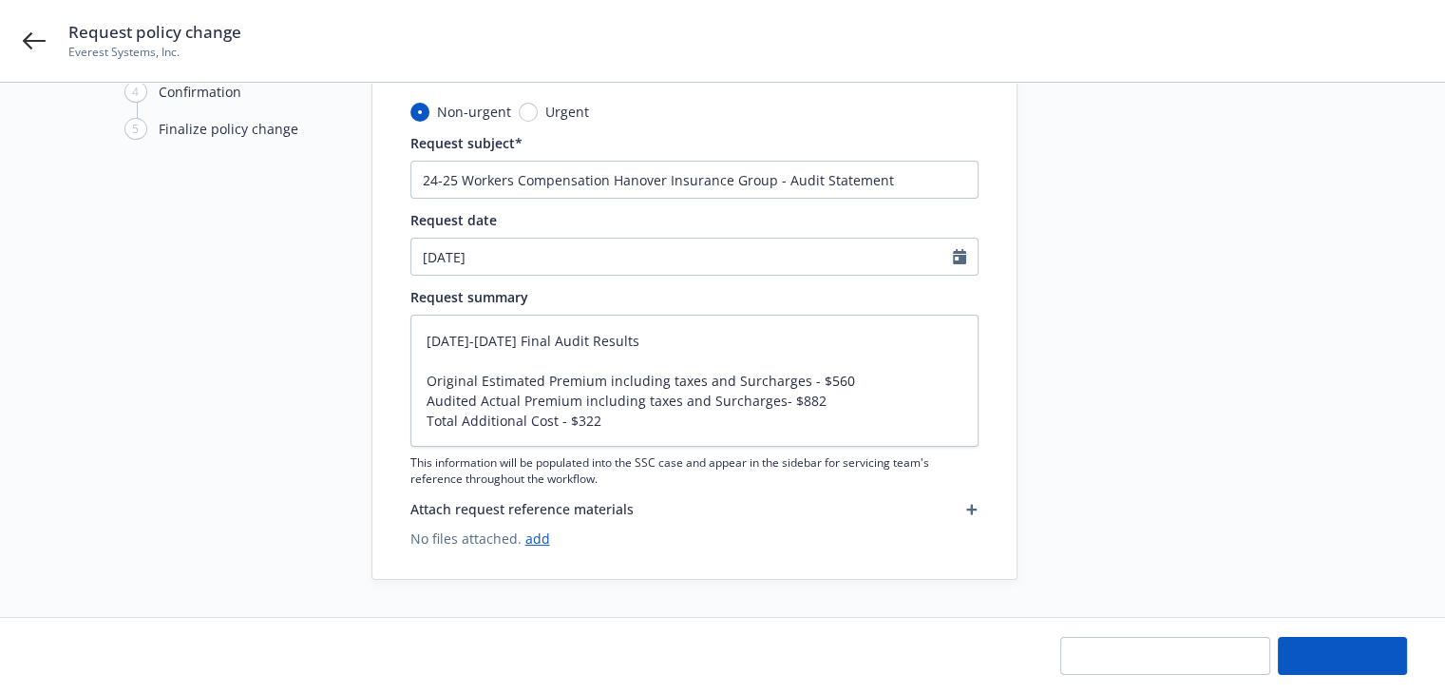
type textarea "x"
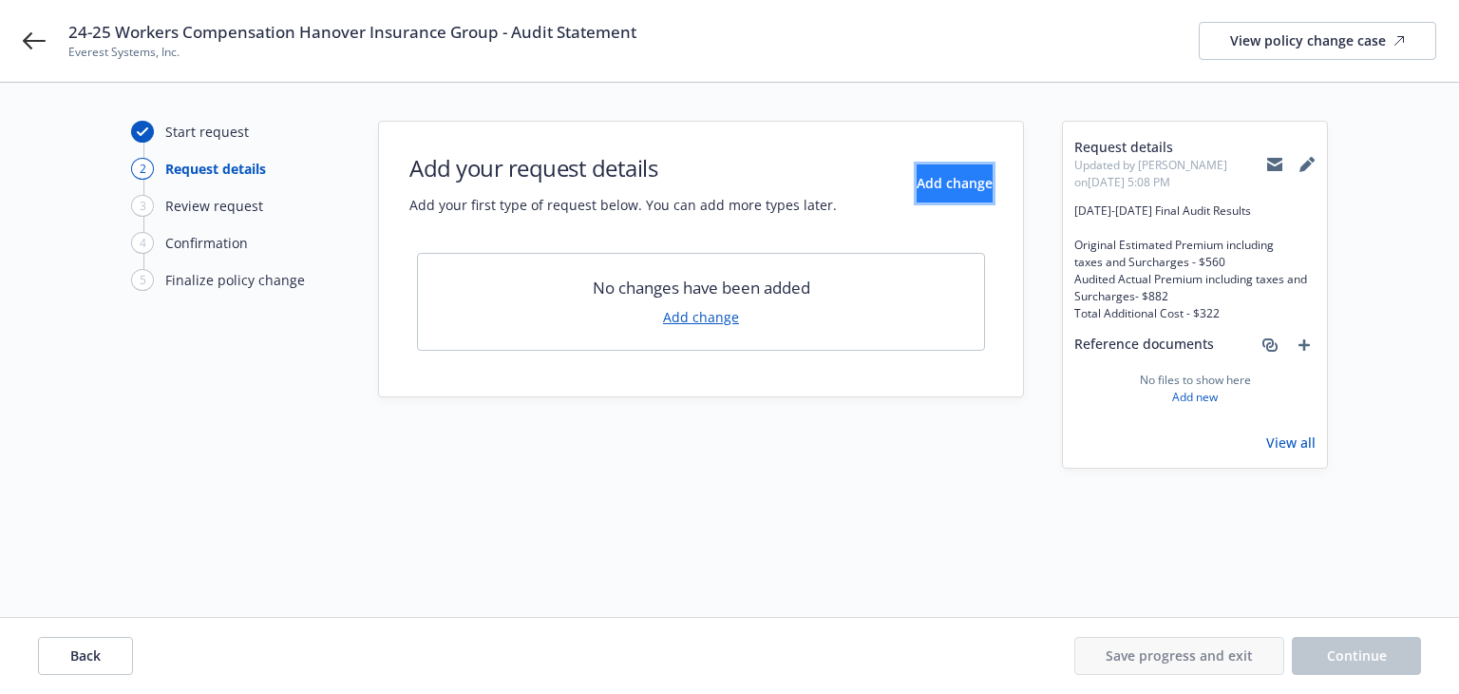
click at [917, 187] on span "Add change" at bounding box center [955, 183] width 76 height 18
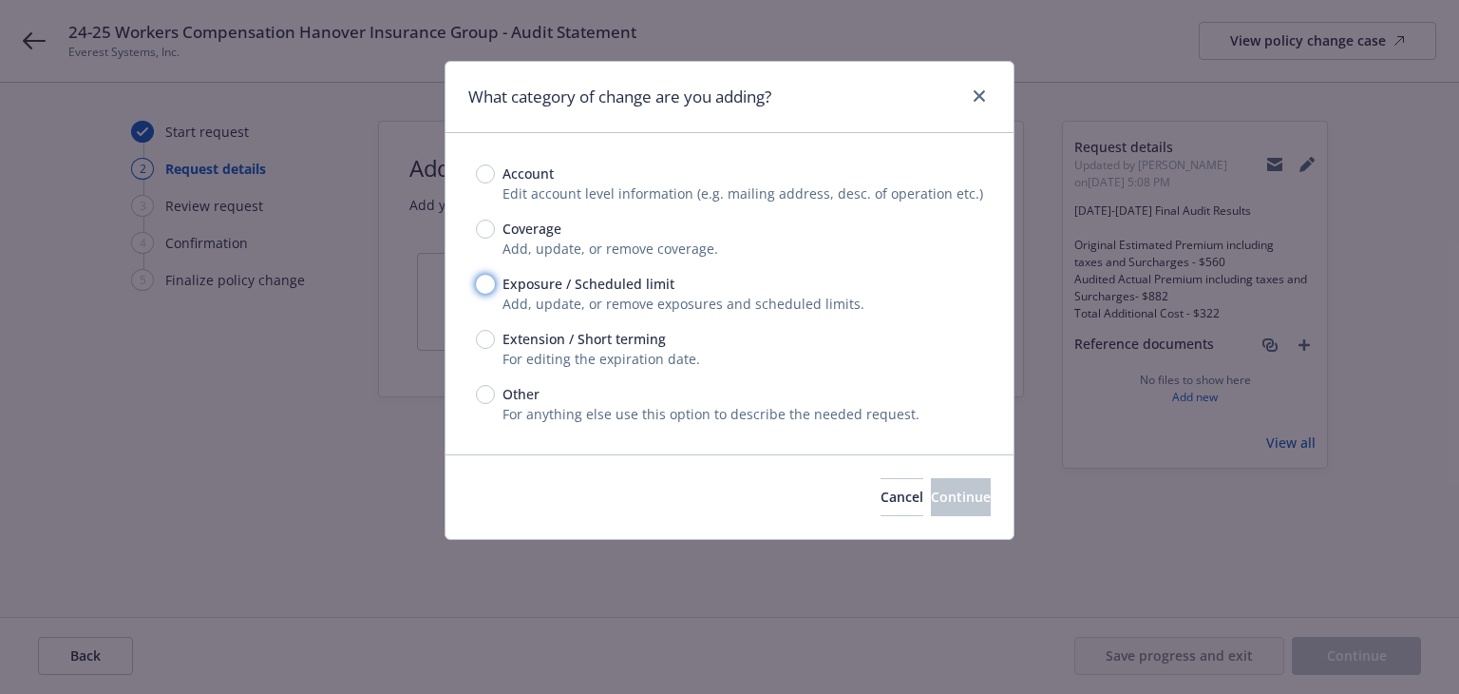
click at [480, 288] on input "Exposure / Scheduled limit" at bounding box center [485, 284] width 19 height 19
radio input "true"
click at [931, 491] on span "Continue" at bounding box center [961, 496] width 60 height 18
type textarea "x"
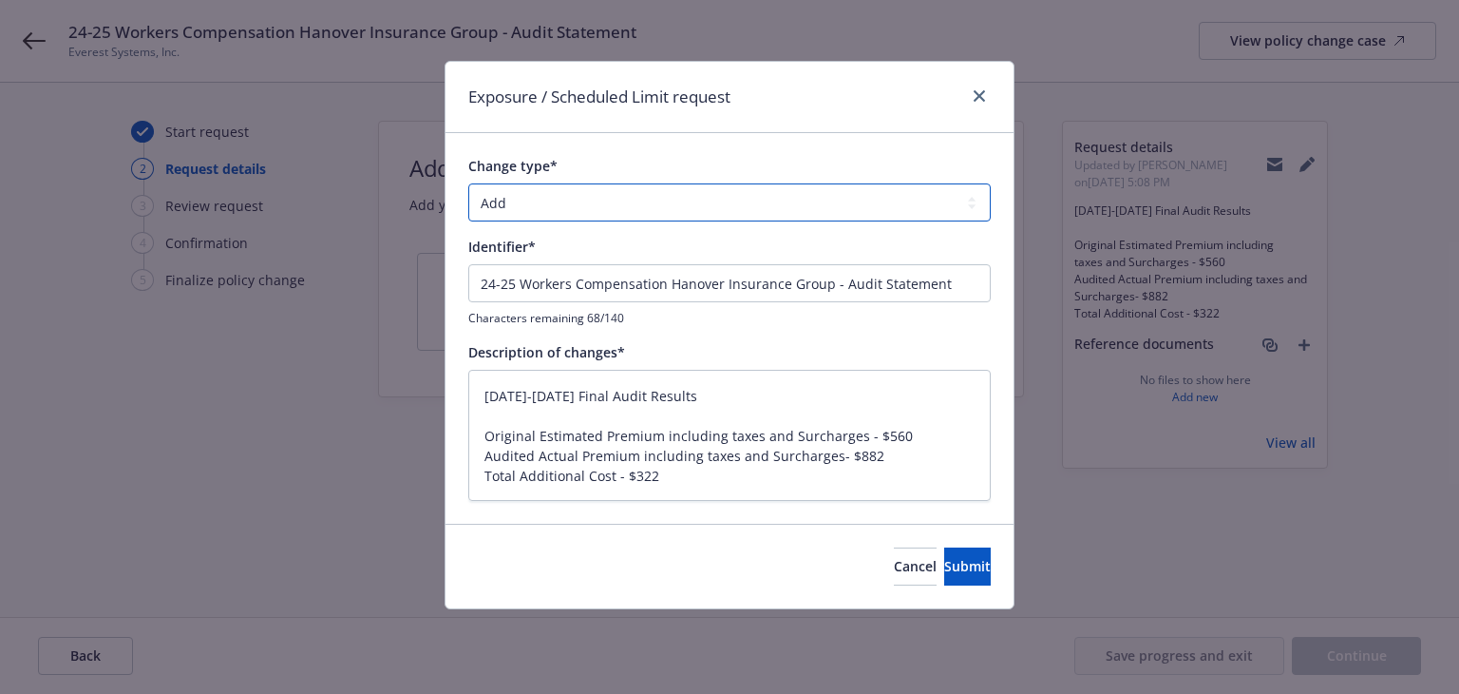
drag, startPoint x: 585, startPoint y: 206, endPoint x: 578, endPoint y: 219, distance: 14.5
click at [585, 206] on select "Add Audit Change Remove" at bounding box center [729, 202] width 523 height 38
select select "AUDIT"
click at [468, 183] on select "Add Audit Change Remove" at bounding box center [729, 202] width 523 height 38
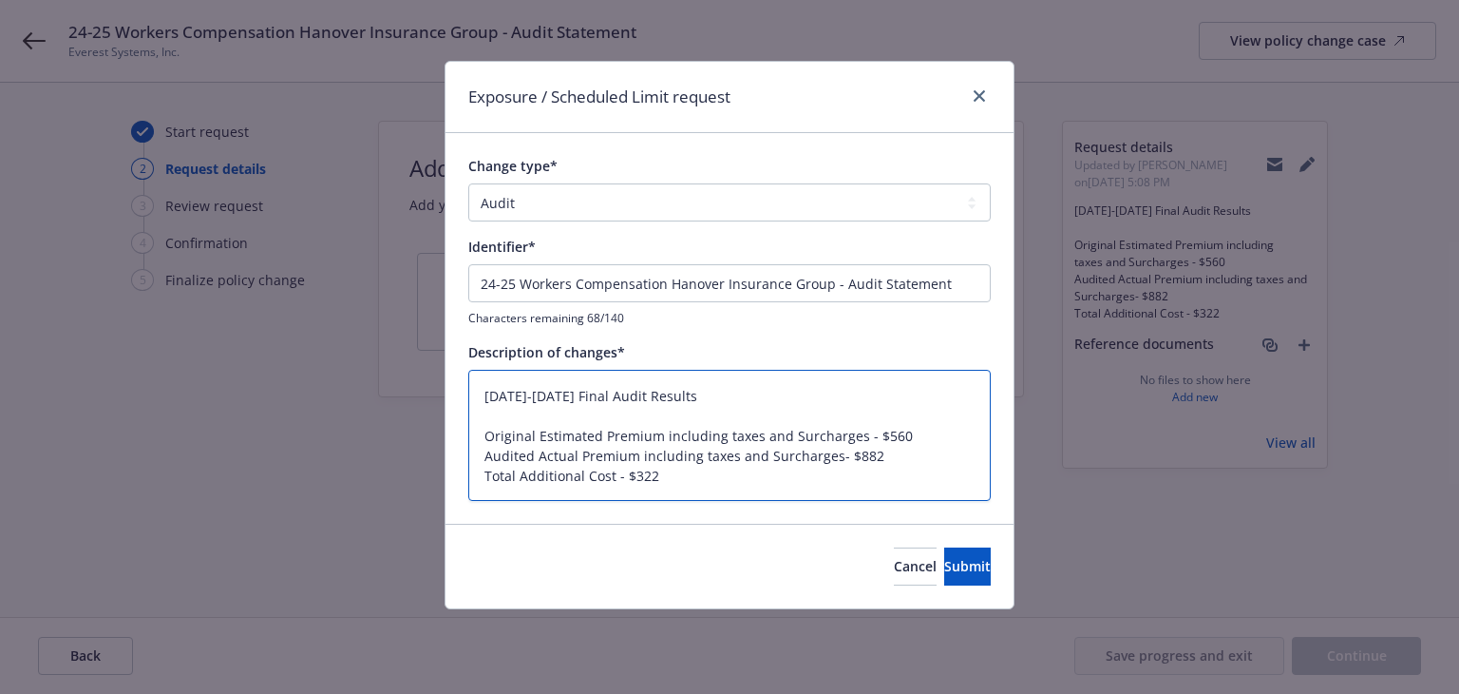
drag, startPoint x: 675, startPoint y: 395, endPoint x: 346, endPoint y: 388, distance: 328.8
click at [346, 388] on div "Exposure / Scheduled Limit request Change type* Add Audit Change Remove Identif…" at bounding box center [729, 347] width 1459 height 694
type textarea "x"
type textarea "Original Estimated Premium including taxes and Surcharges - $560 Audited Actual…"
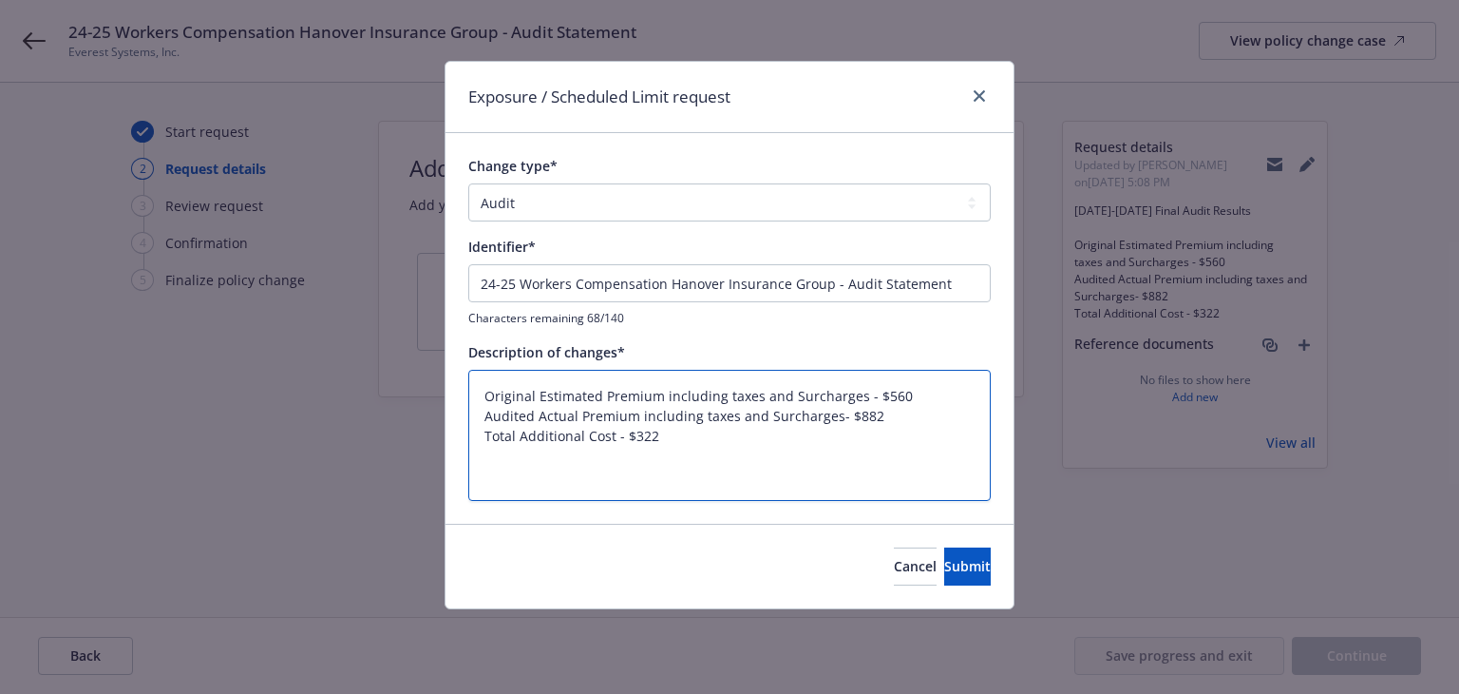
type textarea "x"
type textarea "Original Estimated Premium including taxes and Surcharges - $560 Audited Actual…"
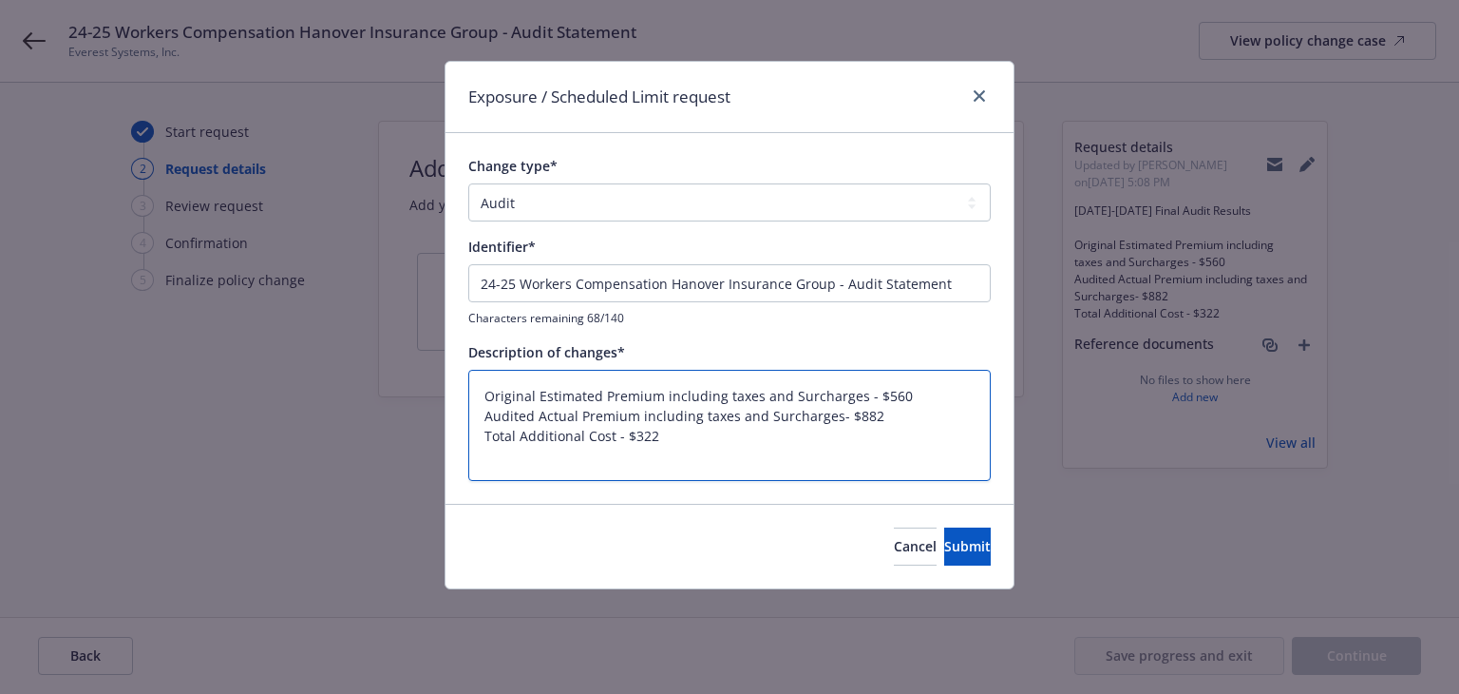
type textarea "x"
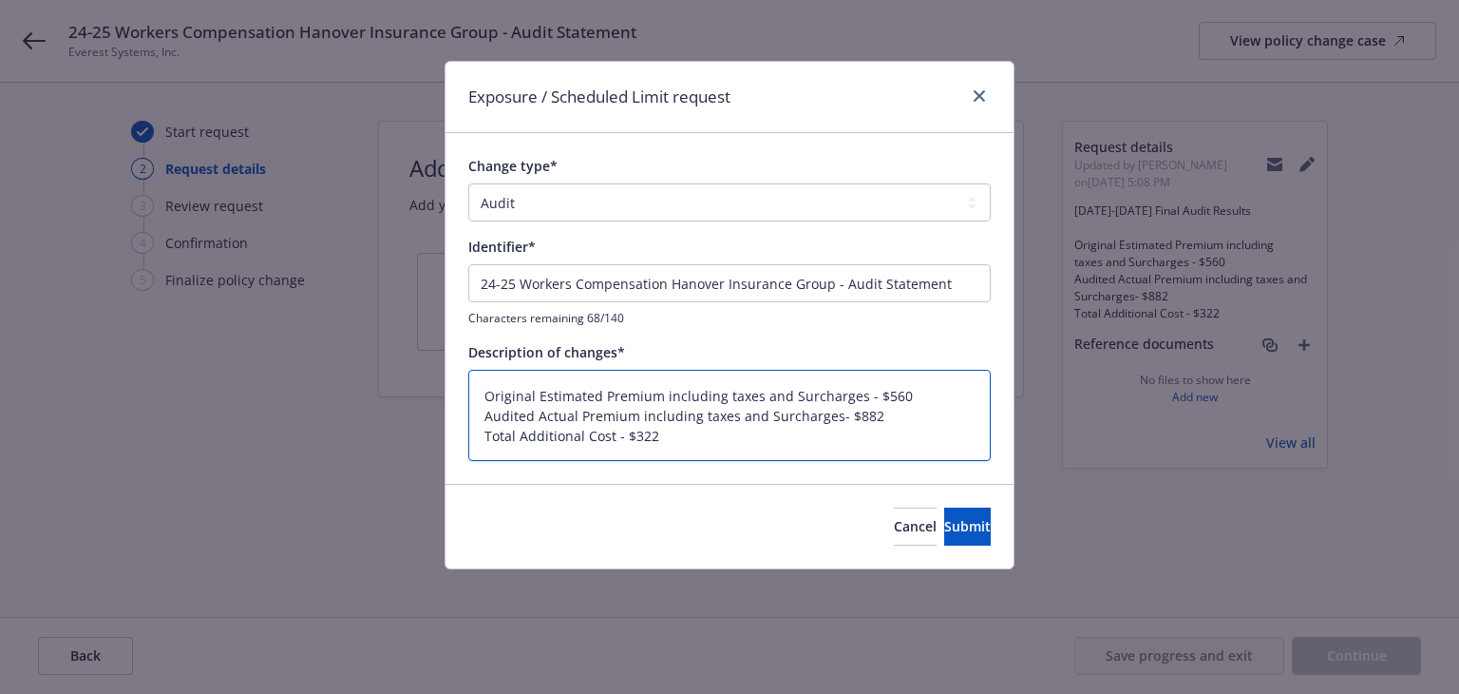
type textarea "Original Estimated Premium including taxes and Surcharges - $560 Audited Actual…"
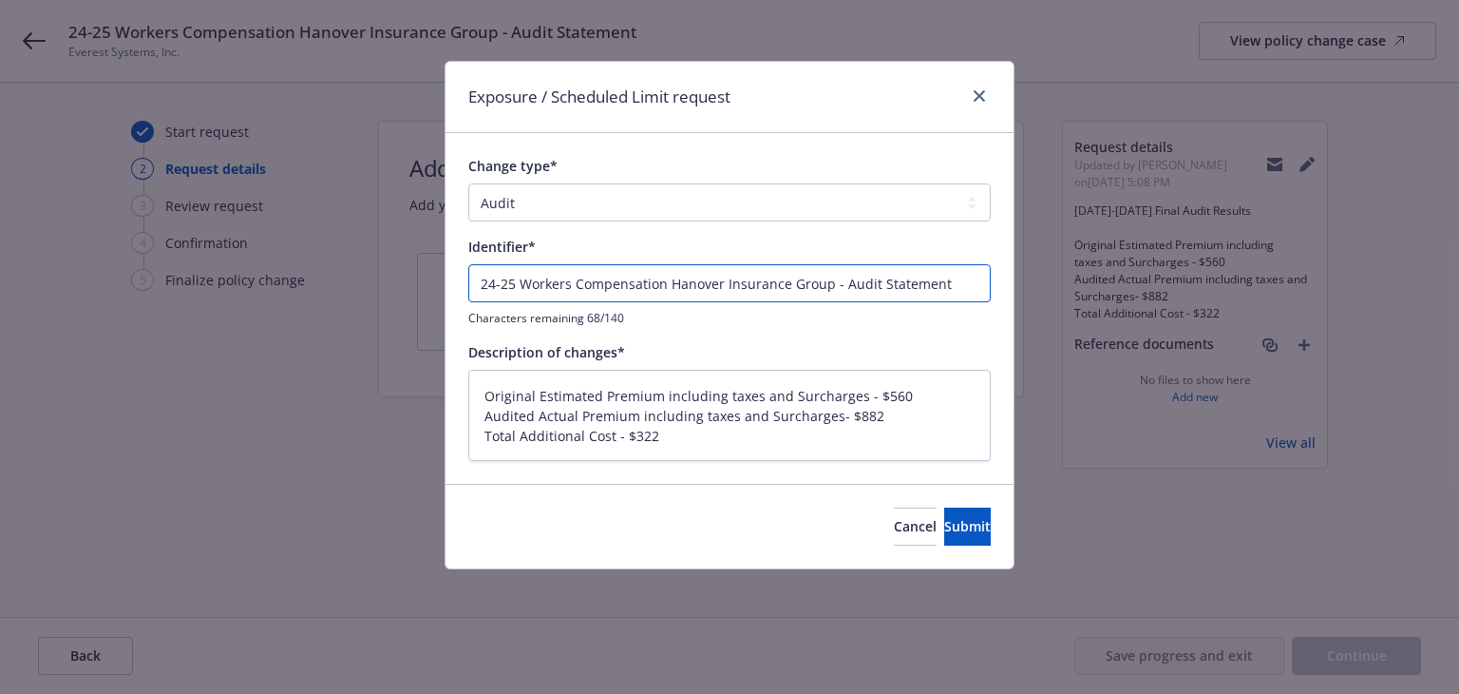
drag, startPoint x: 945, startPoint y: 286, endPoint x: 291, endPoint y: 276, distance: 654.7
click at [291, 276] on div "Exposure / Scheduled Limit request Change type* Add Audit Change Remove Identif…" at bounding box center [729, 347] width 1459 height 694
paste input "024-2025 Final Audit Results"
type textarea "x"
type input "[DATE]-[DATE] Final Audit Results"
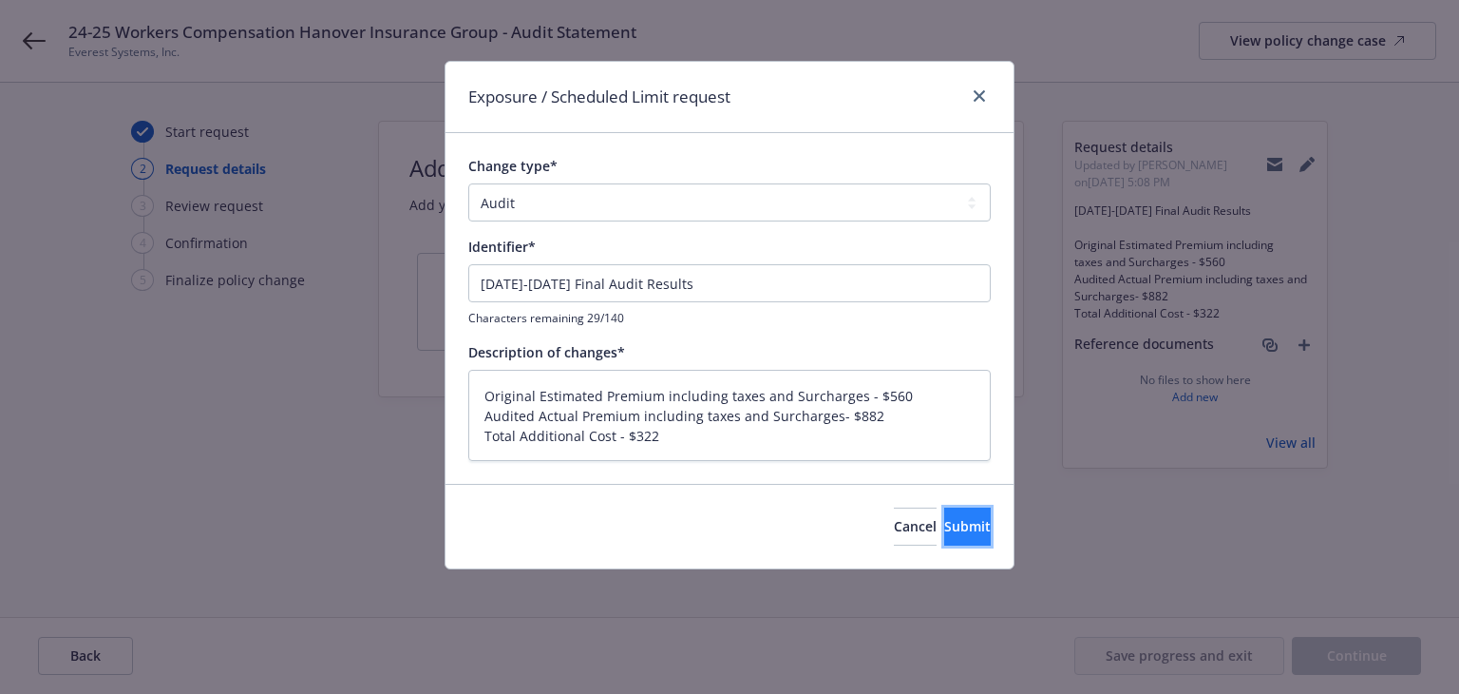
click at [944, 529] on span "Submit" at bounding box center [967, 526] width 47 height 18
type textarea "x"
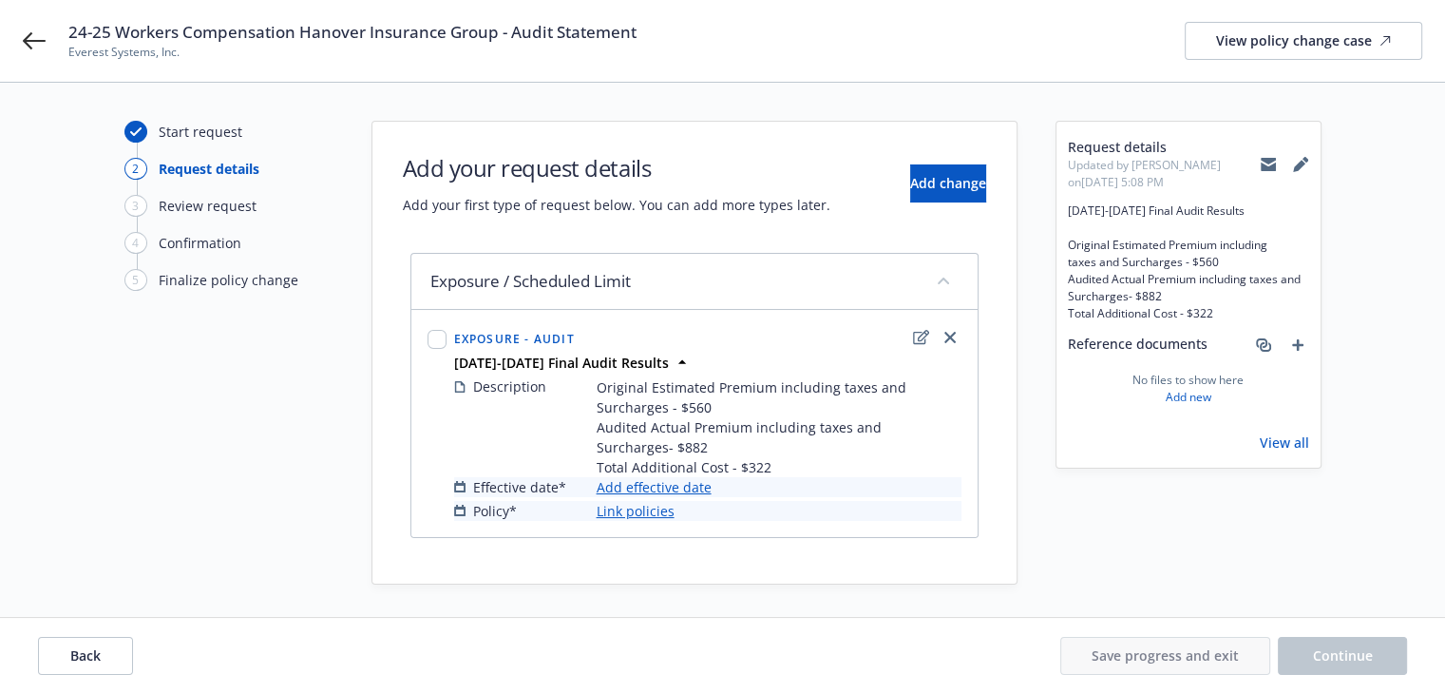
click at [677, 487] on link "Add effective date" at bounding box center [654, 487] width 115 height 20
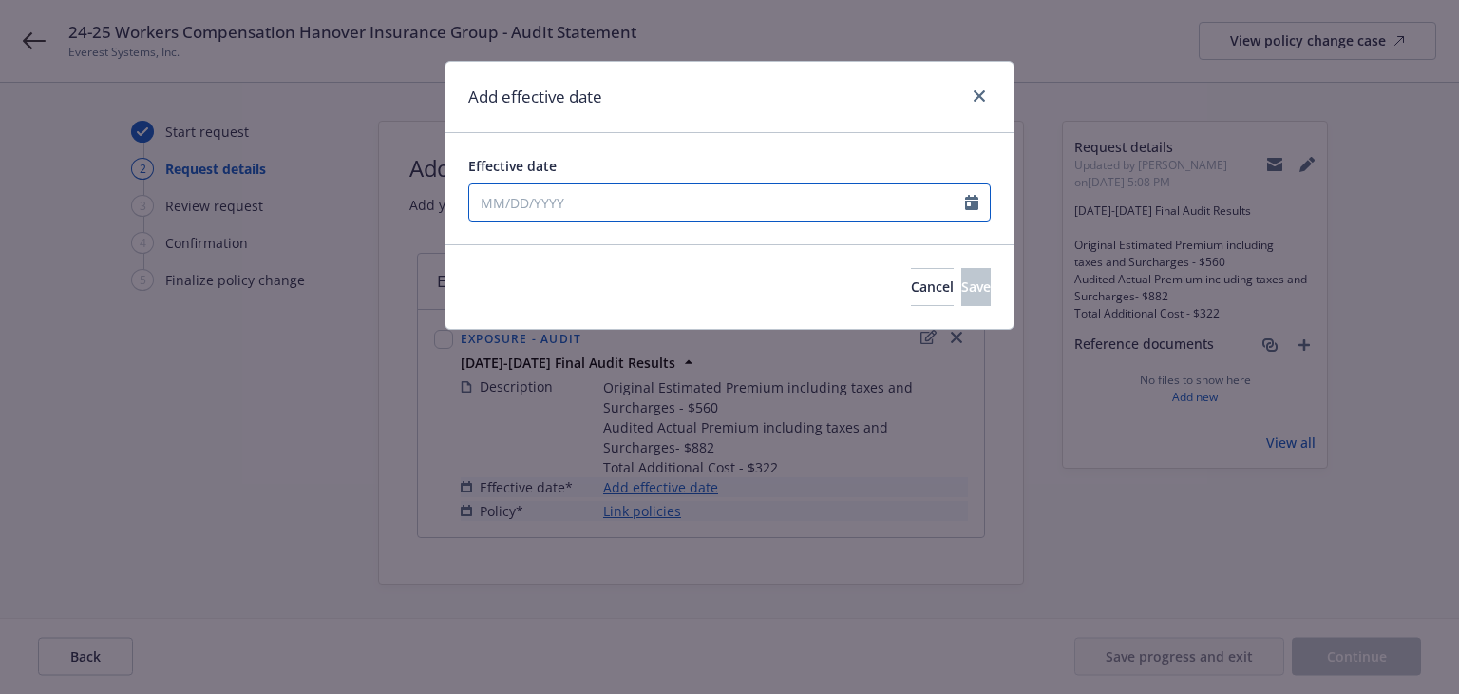
click at [612, 203] on input "Effective date" at bounding box center [717, 202] width 496 height 36
select select "8"
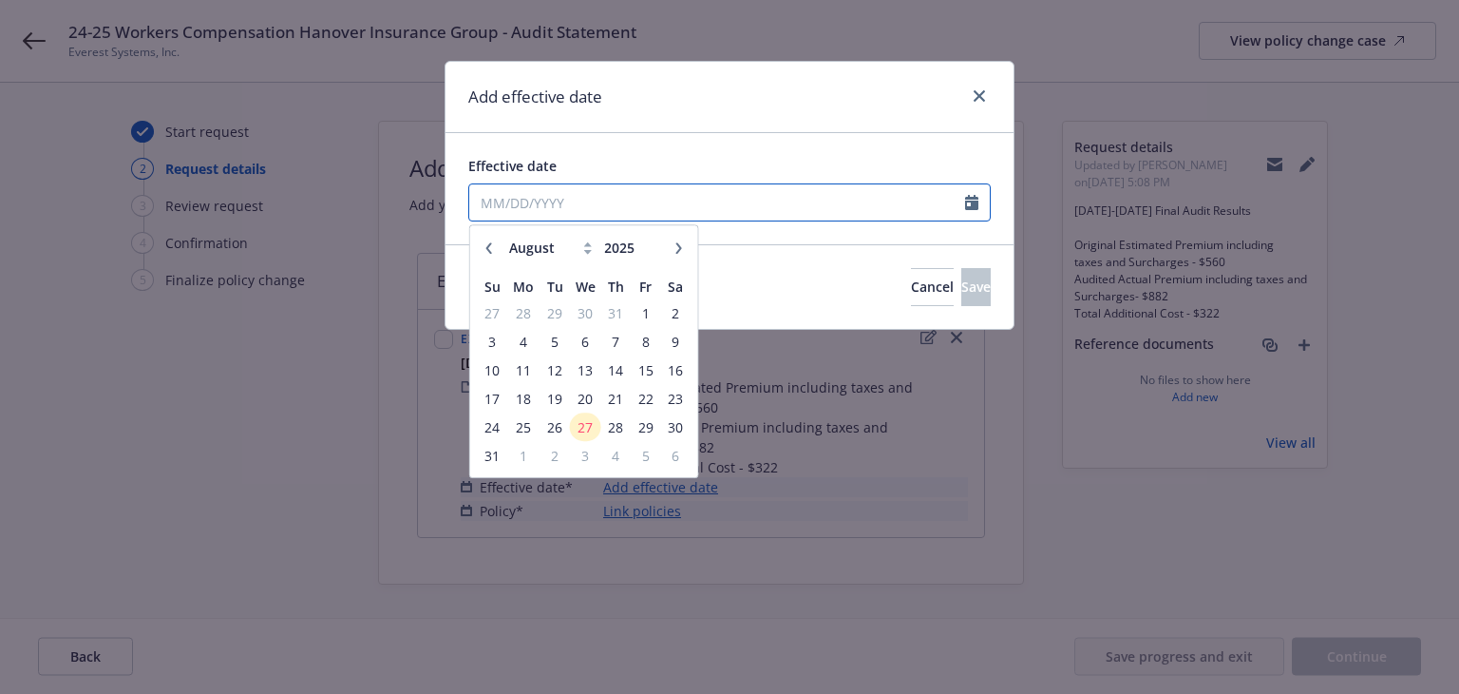
type input "8"
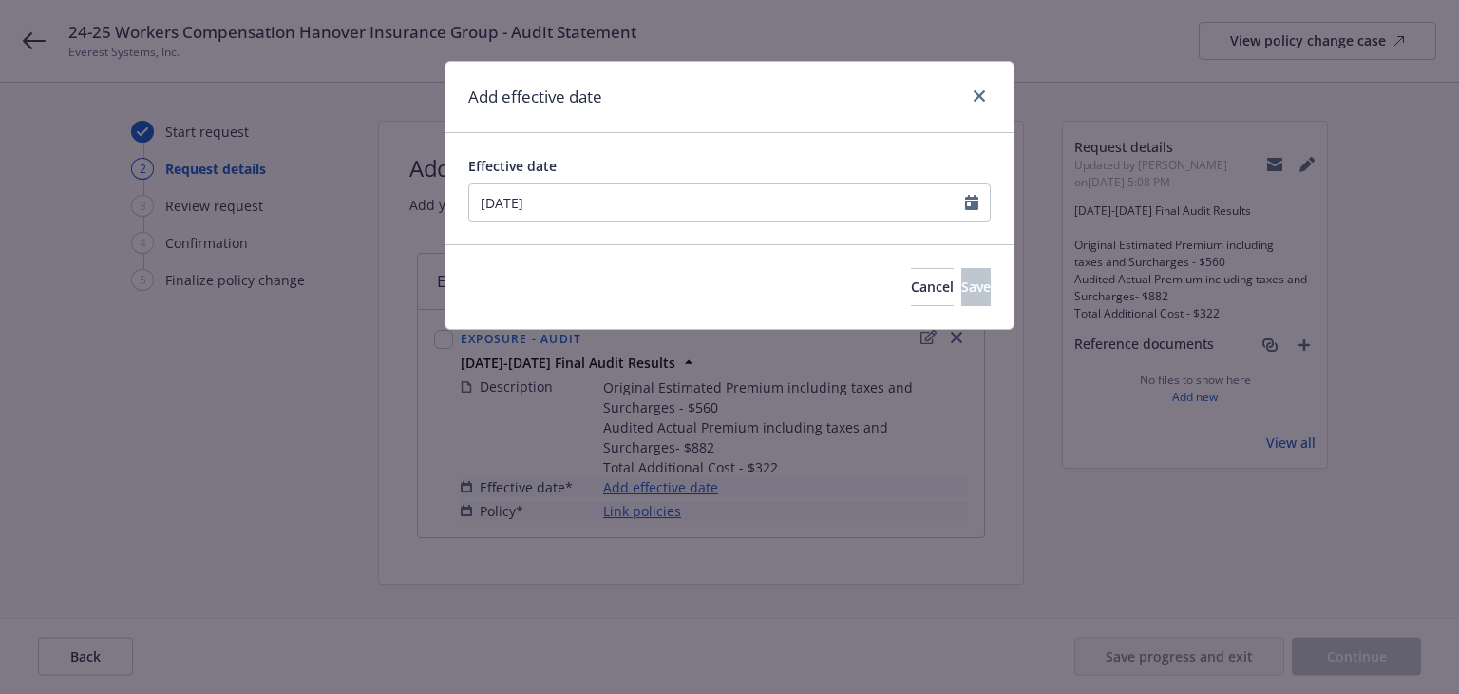
type input "05/14/2024"
click at [751, 95] on div "Add effective date" at bounding box center [730, 97] width 568 height 71
click at [961, 290] on span "Save" at bounding box center [975, 286] width 29 height 18
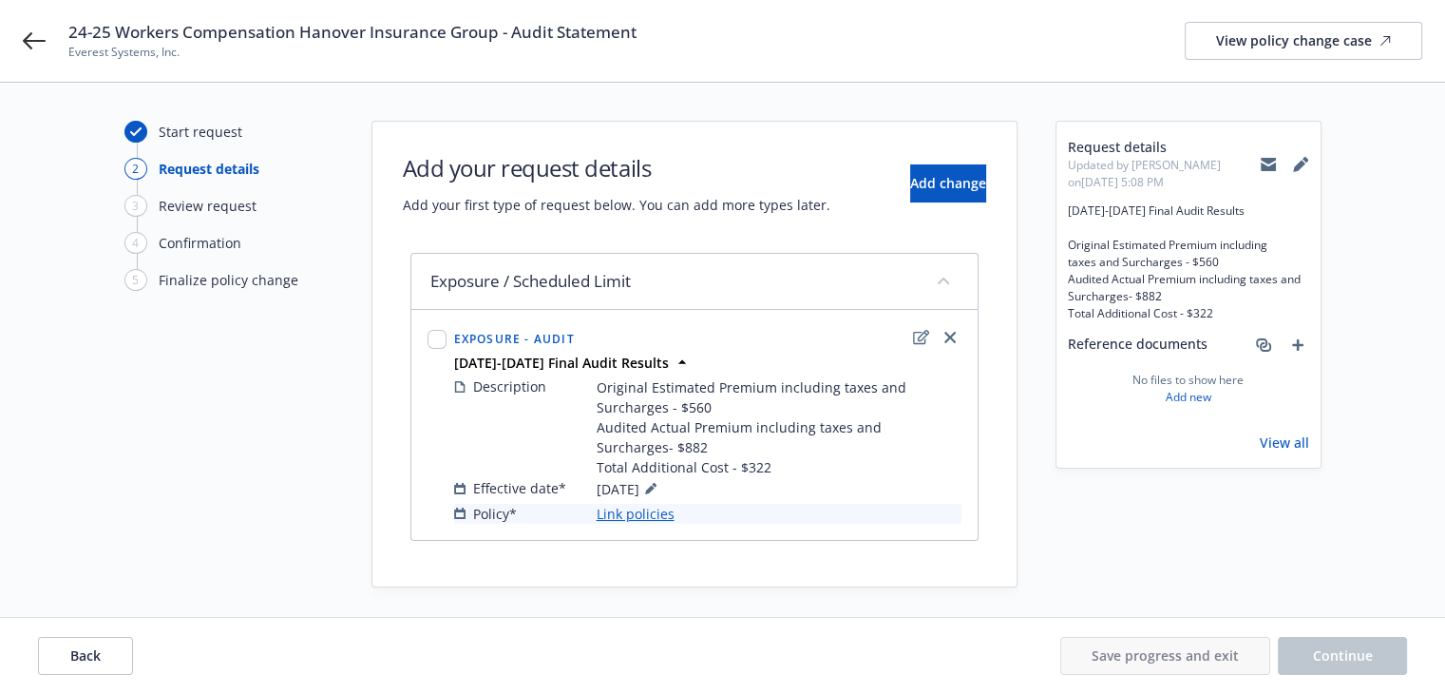
click at [656, 514] on link "Link policies" at bounding box center [636, 514] width 78 height 20
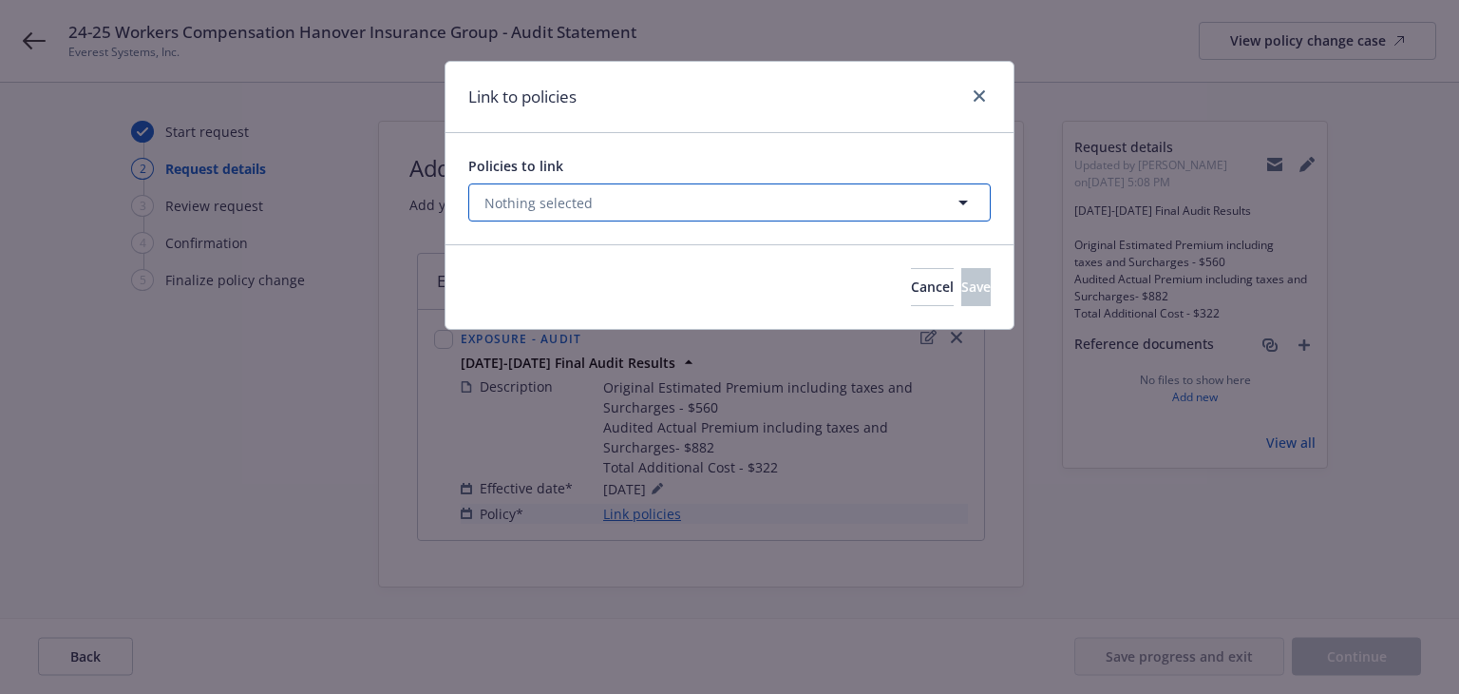
click at [710, 210] on button "Nothing selected" at bounding box center [729, 202] width 523 height 38
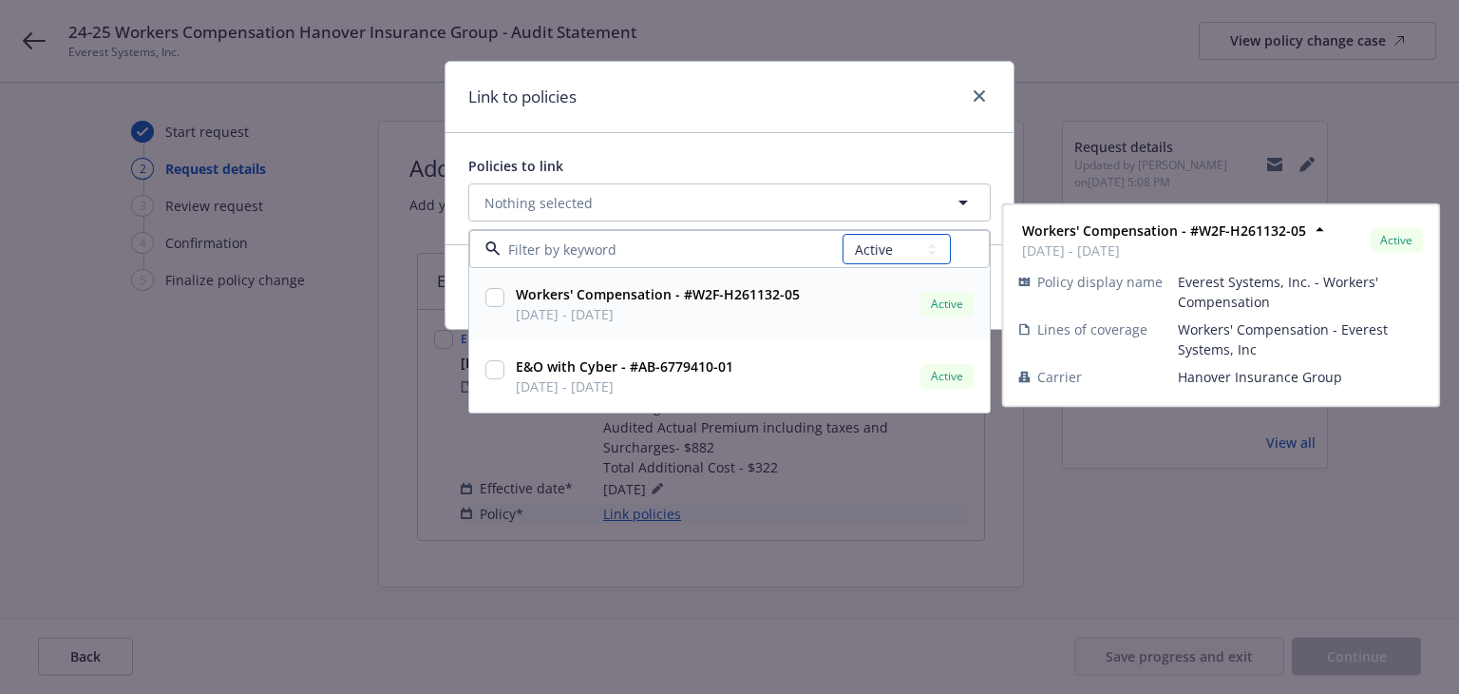
click at [879, 252] on select "All Active Upcoming Expired Cancelled" at bounding box center [897, 249] width 108 height 30
select select "EXPIRED"
click at [843, 234] on select "All Active Upcoming Expired Cancelled" at bounding box center [897, 249] width 108 height 30
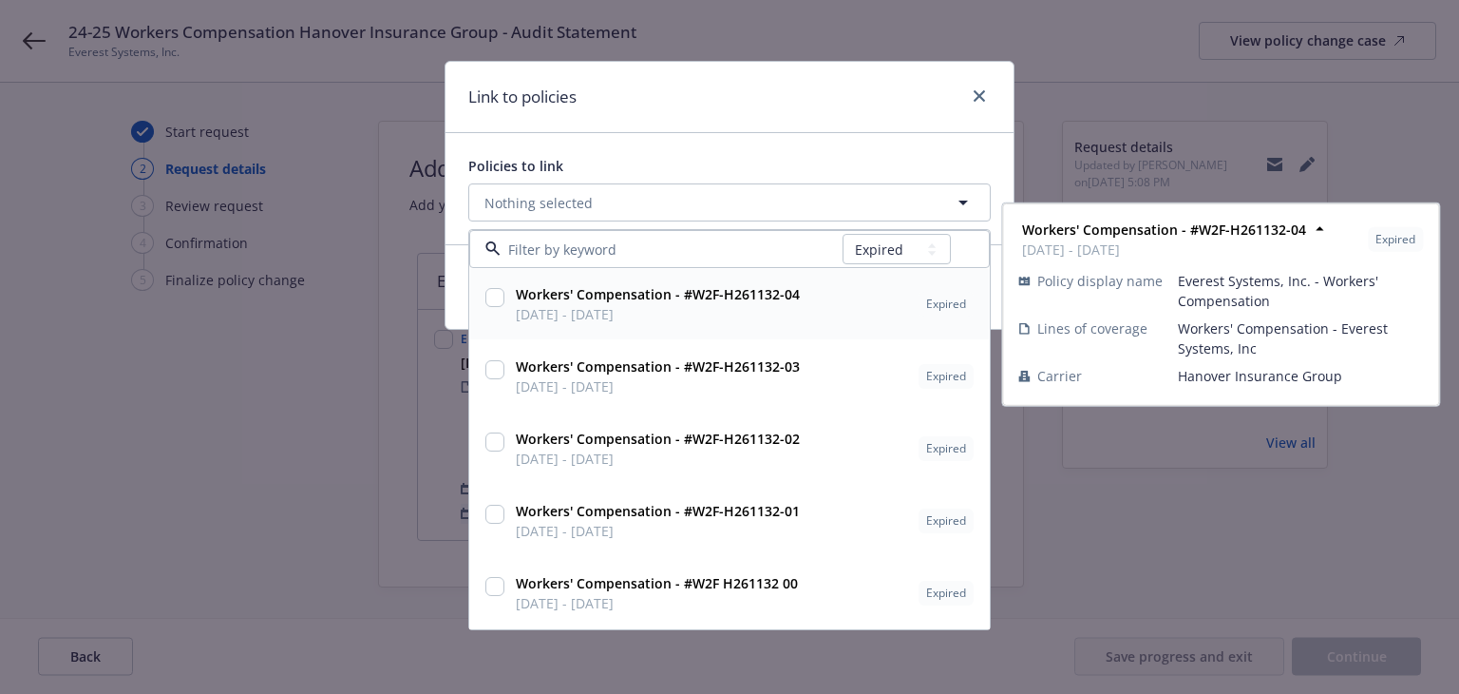
click at [732, 250] on input at bounding box center [672, 249] width 342 height 20
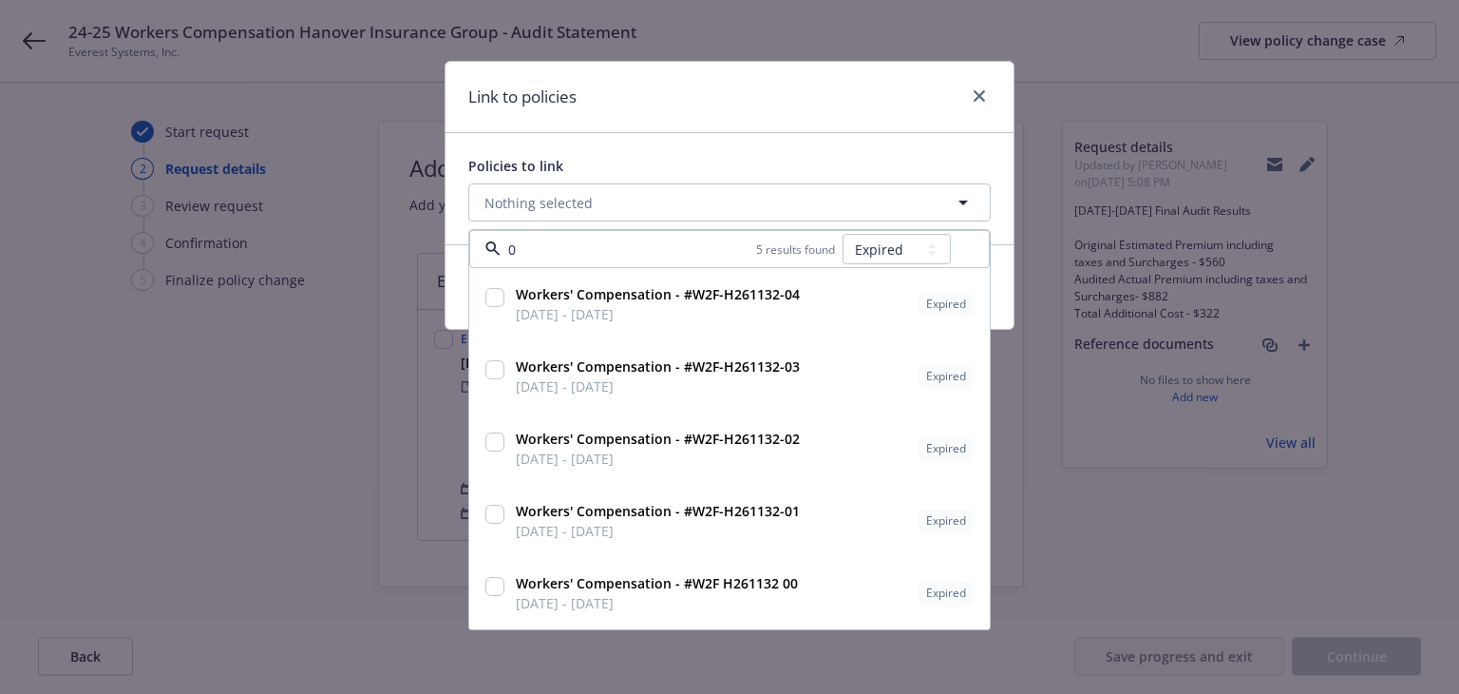
type input "04"
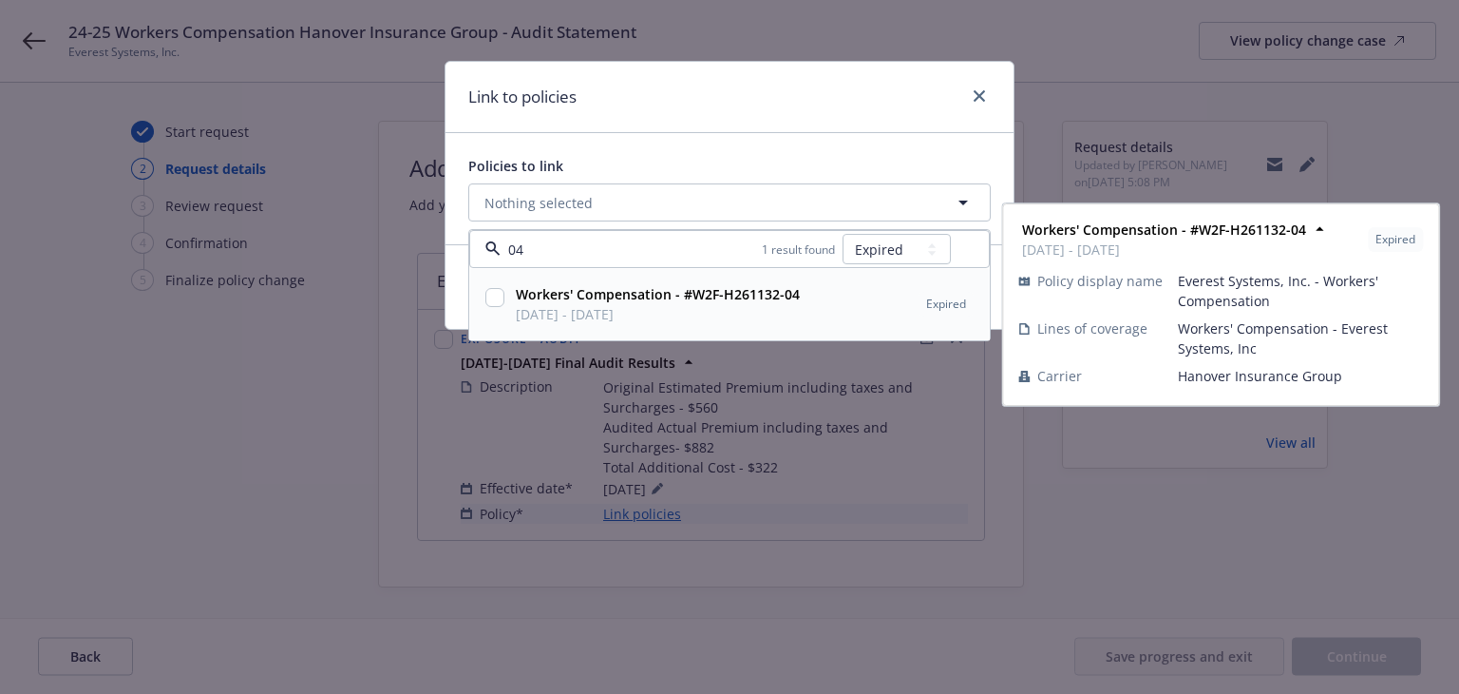
click at [741, 296] on strong "Workers' Compensation - #W2F-H261132-04" at bounding box center [658, 294] width 284 height 18
checkbox input "true"
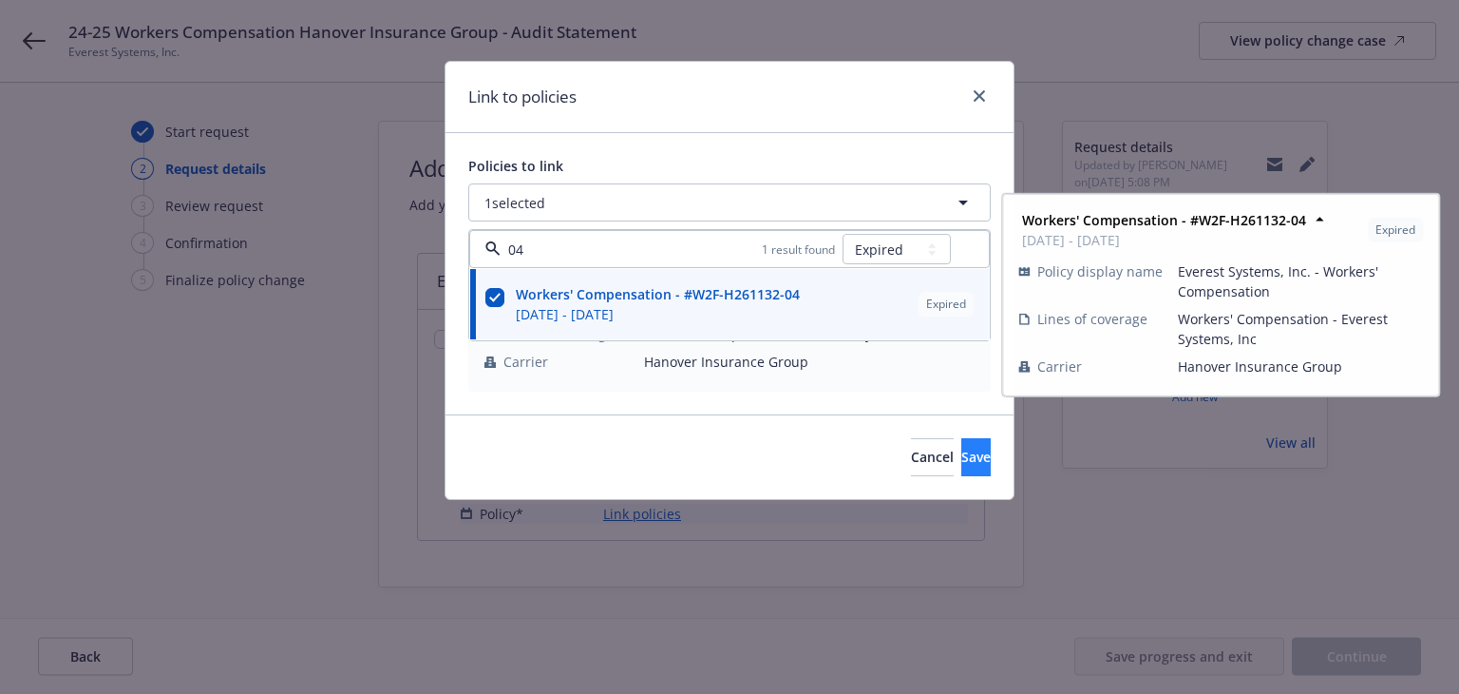
type input "04"
click at [961, 463] on span "Save" at bounding box center [975, 456] width 29 height 18
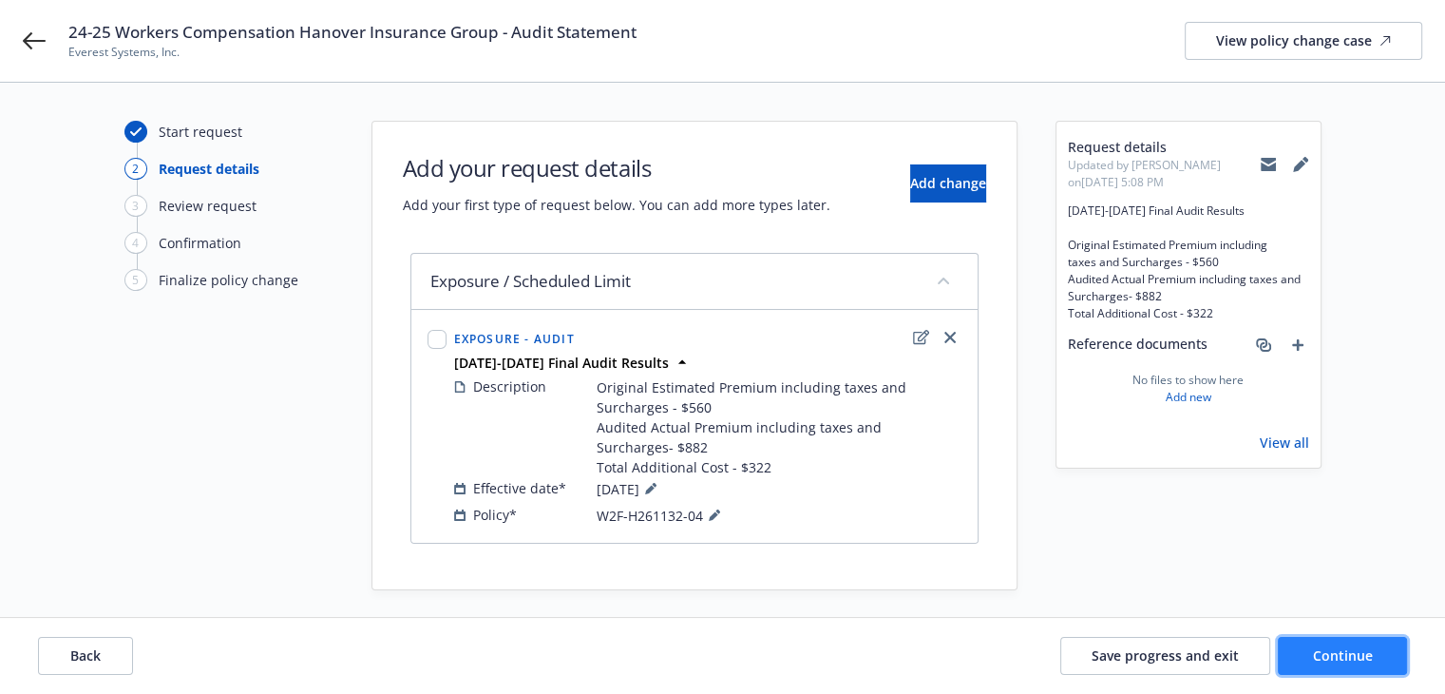
click at [1332, 648] on span "Continue" at bounding box center [1343, 655] width 60 height 18
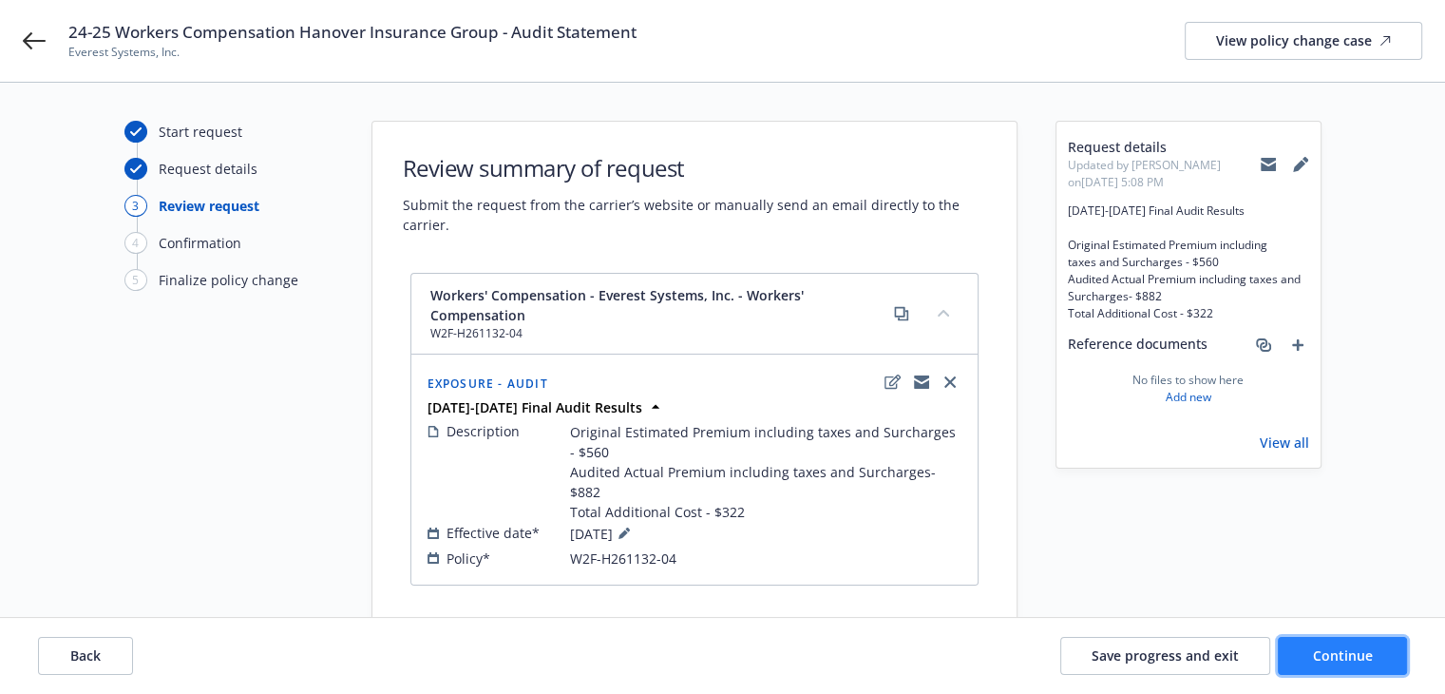
click at [1332, 648] on span "Continue" at bounding box center [1343, 655] width 60 height 18
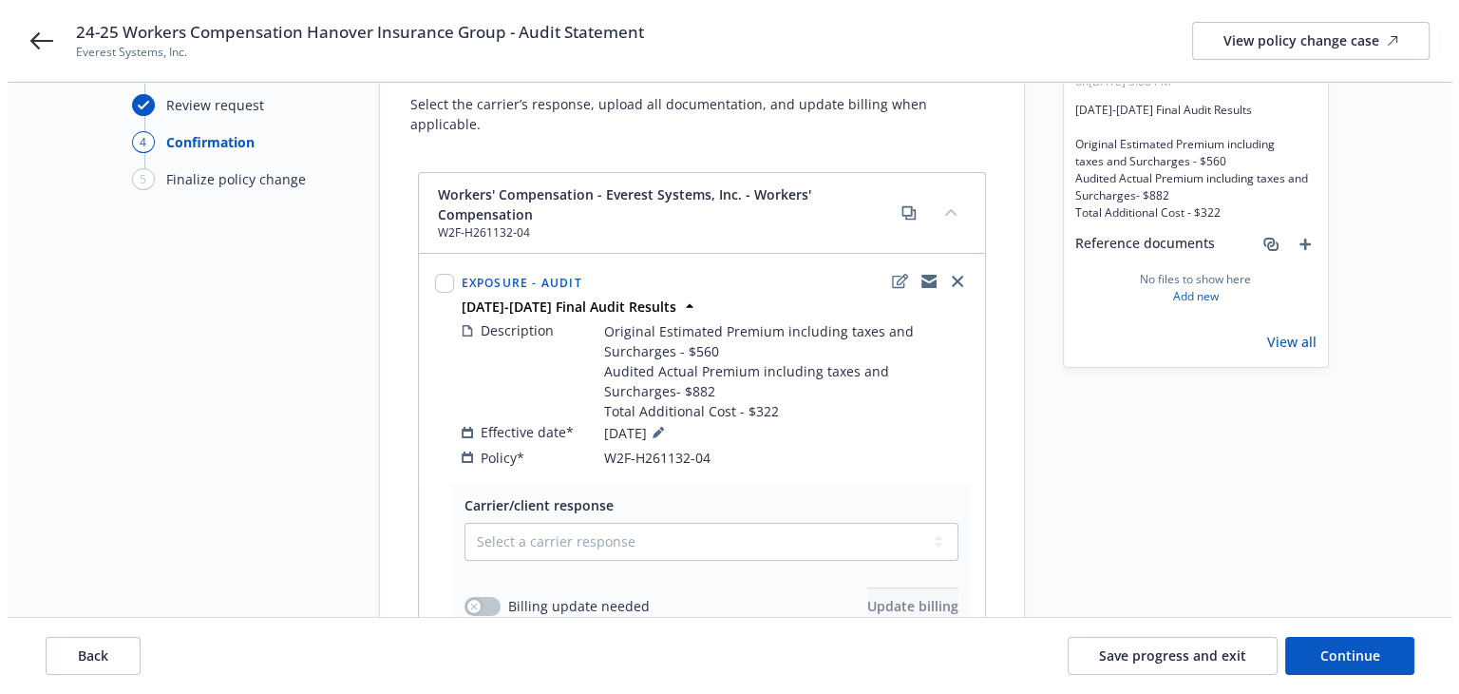
scroll to position [190, 0]
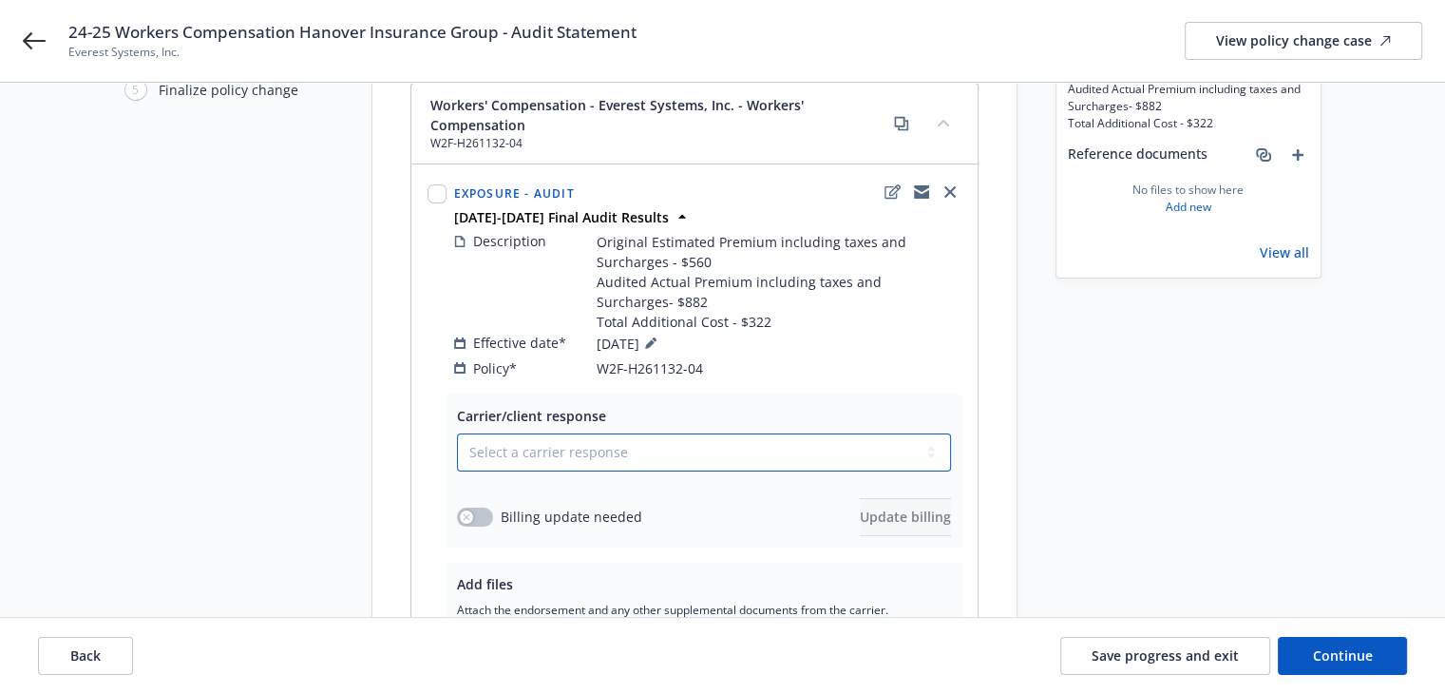
drag, startPoint x: 665, startPoint y: 432, endPoint x: 653, endPoint y: 432, distance: 12.4
click at [665, 433] on select "Select a carrier response Accepted Accepted with revision No endorsement needed…" at bounding box center [704, 452] width 494 height 38
select select "ACCEPTED"
click at [457, 433] on select "Select a carrier response Accepted Accepted with revision No endorsement needed…" at bounding box center [704, 452] width 494 height 38
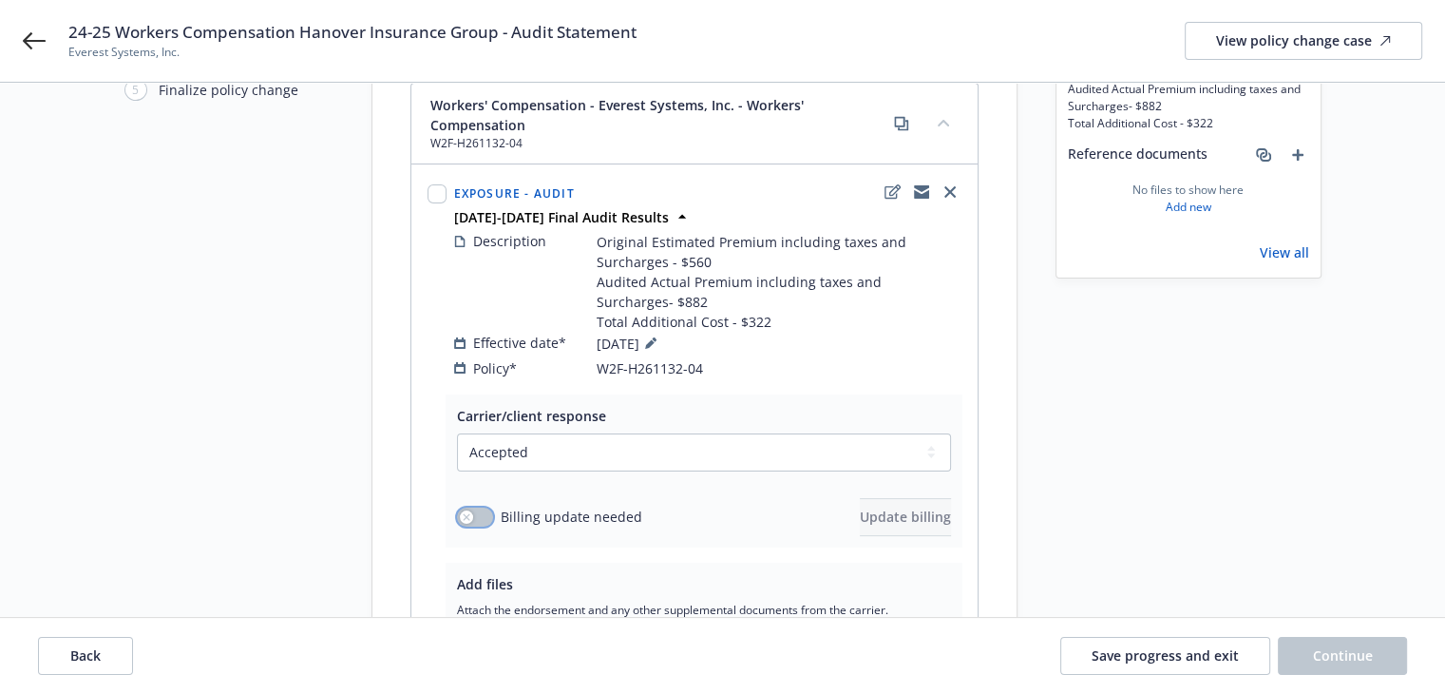
click at [475, 507] on button "button" at bounding box center [475, 516] width 36 height 19
click at [860, 507] on span "Update billing" at bounding box center [905, 516] width 91 height 18
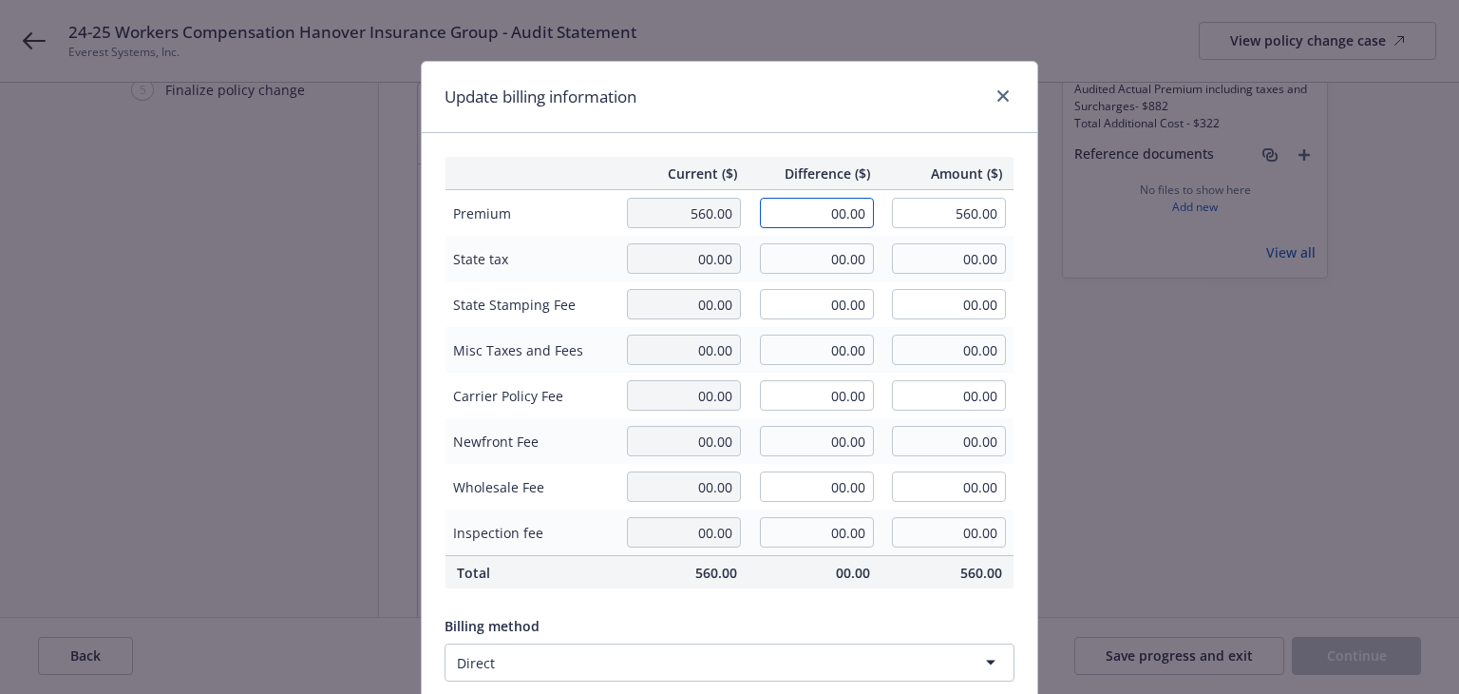
drag, startPoint x: 816, startPoint y: 207, endPoint x: 903, endPoint y: 225, distance: 88.3
click at [903, 225] on tr "Premium 560.00 00.00 560.00" at bounding box center [730, 213] width 569 height 47
type input "322.00"
type input "882.00"
type input "32.2"
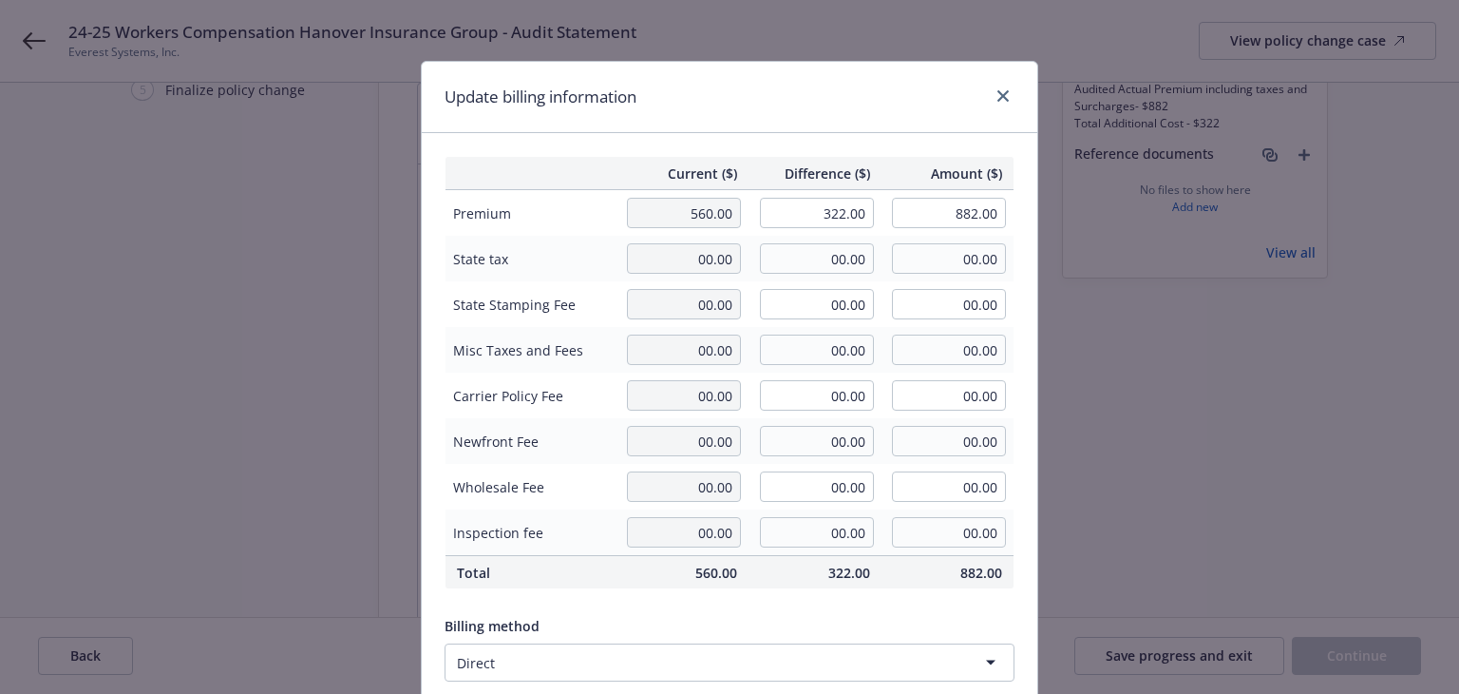
click at [877, 96] on div "Update billing information" at bounding box center [730, 97] width 616 height 71
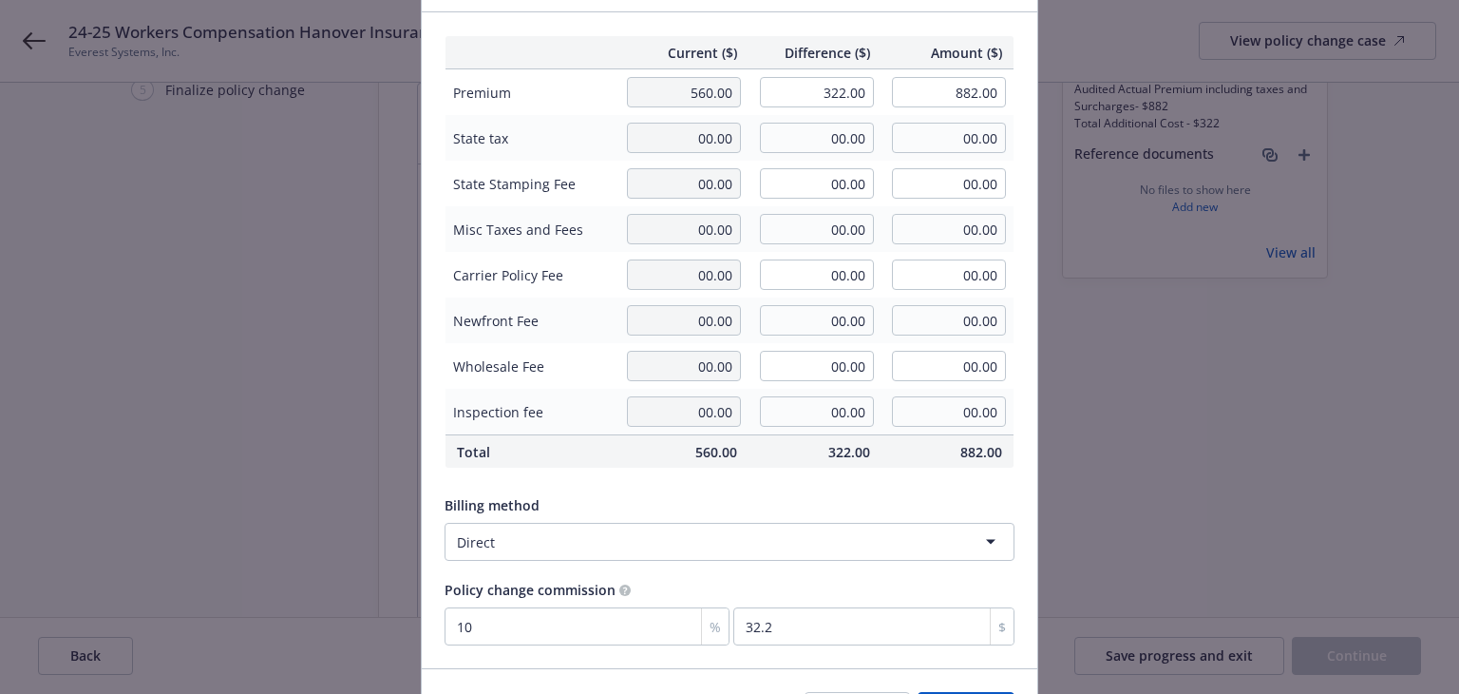
scroll to position [240, 0]
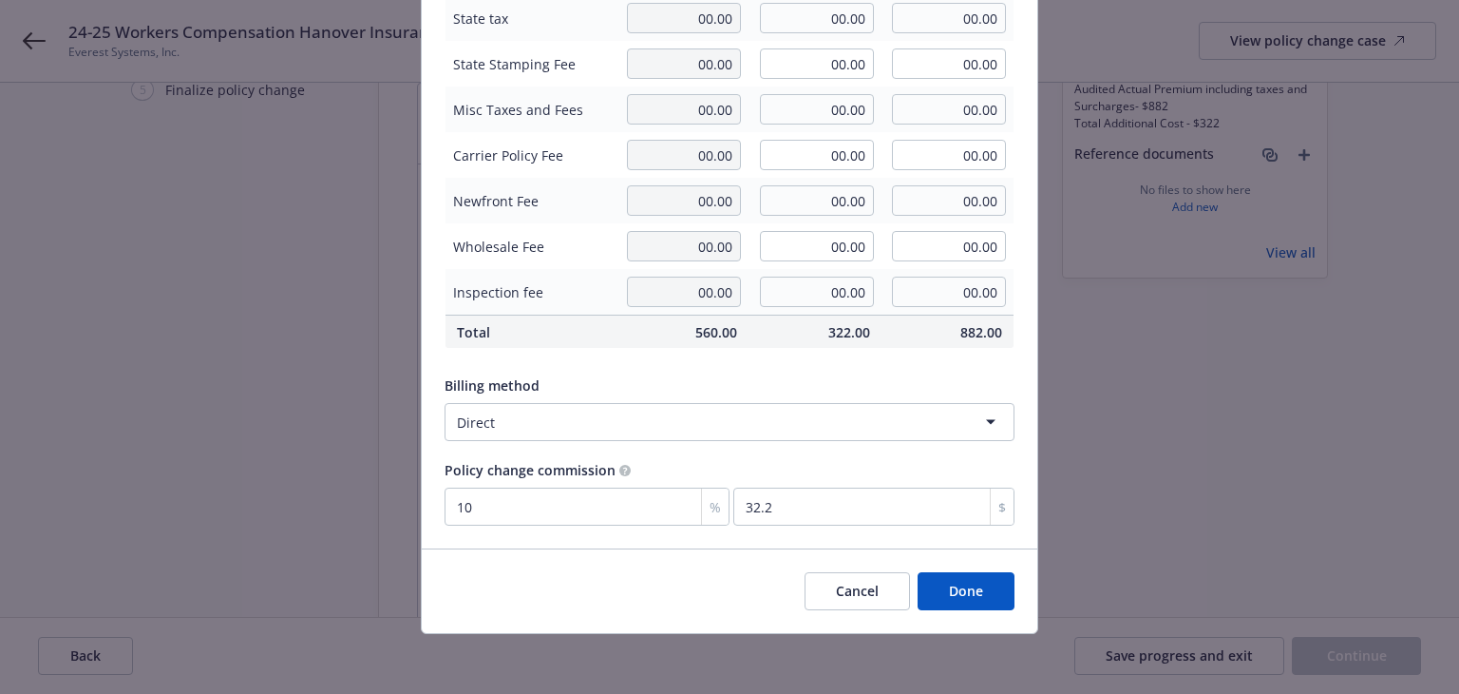
click at [981, 585] on button "Done" at bounding box center [966, 591] width 97 height 38
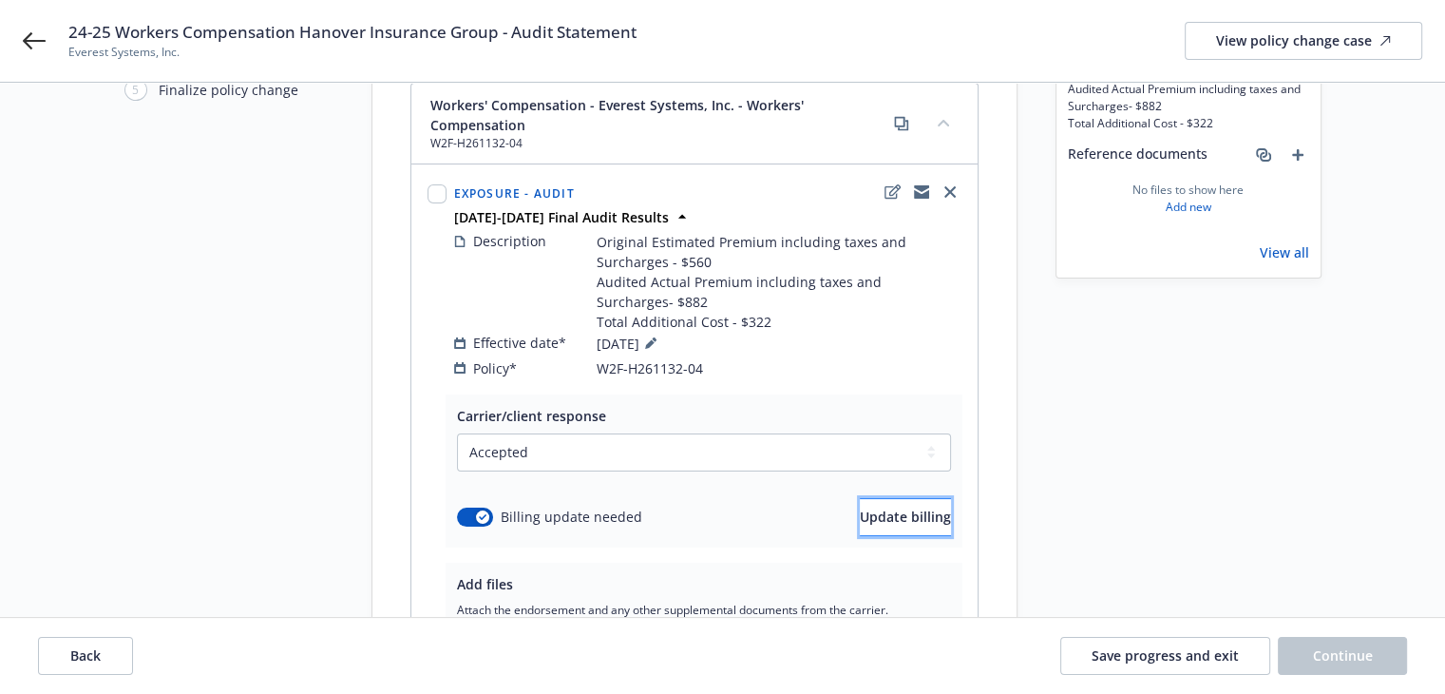
click at [885, 507] on span "Update billing" at bounding box center [905, 516] width 91 height 18
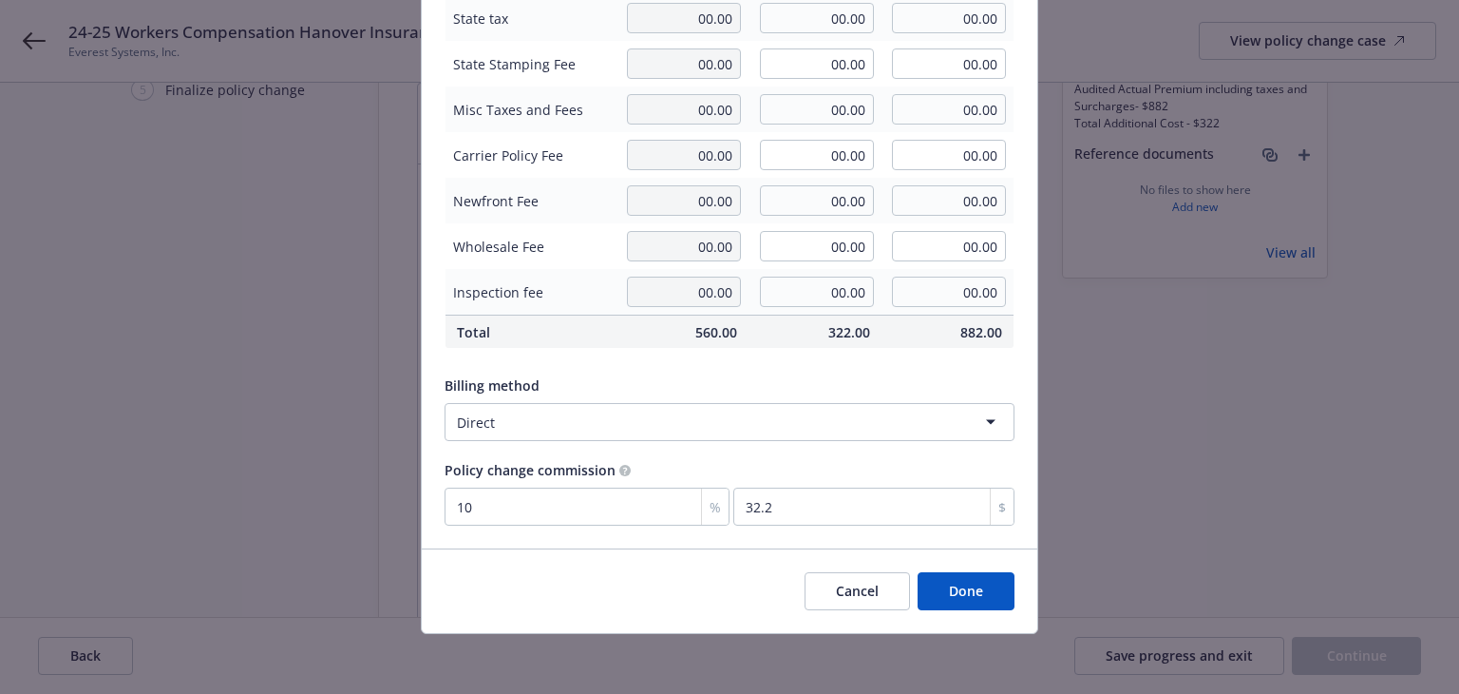
click at [947, 587] on button "Done" at bounding box center [966, 591] width 97 height 38
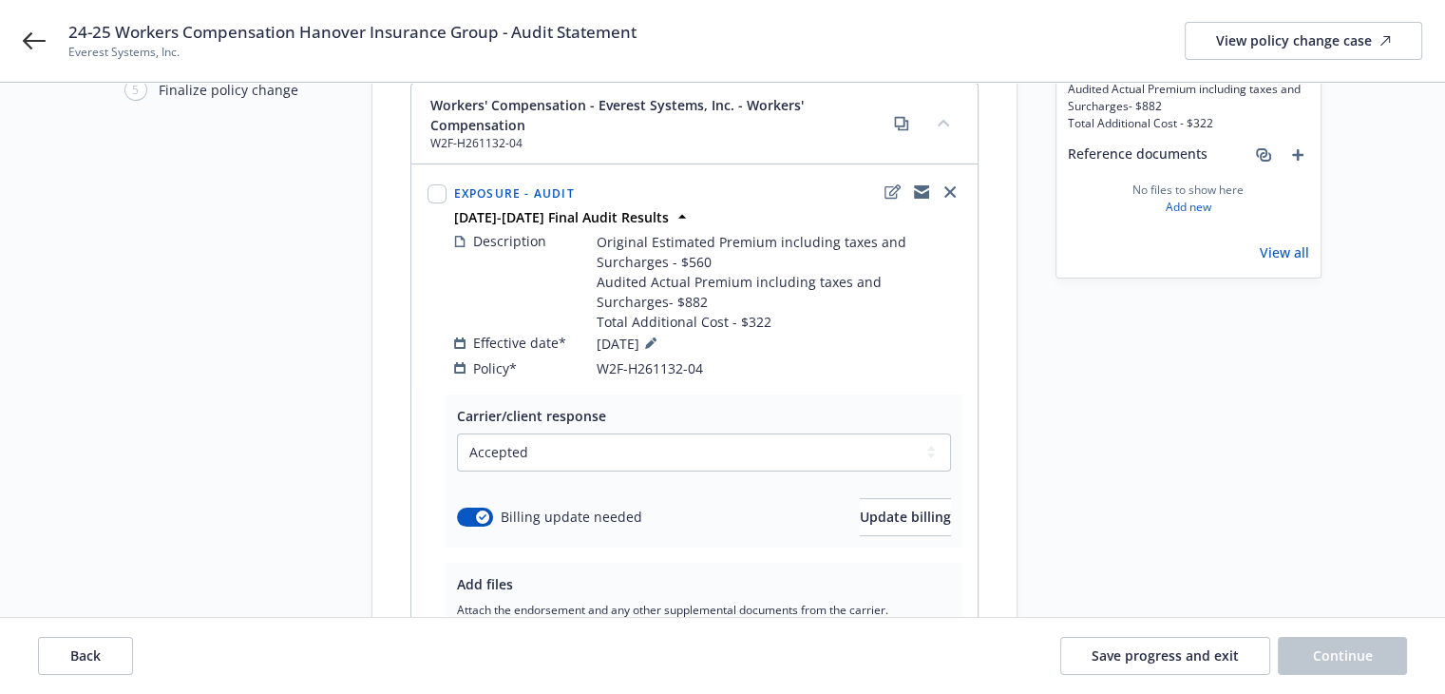
click at [1131, 488] on div "Request details Updated by Alice Wang on 08/27/2025, 5:08 PM 2024-2025 Final Au…" at bounding box center [1189, 369] width 266 height 876
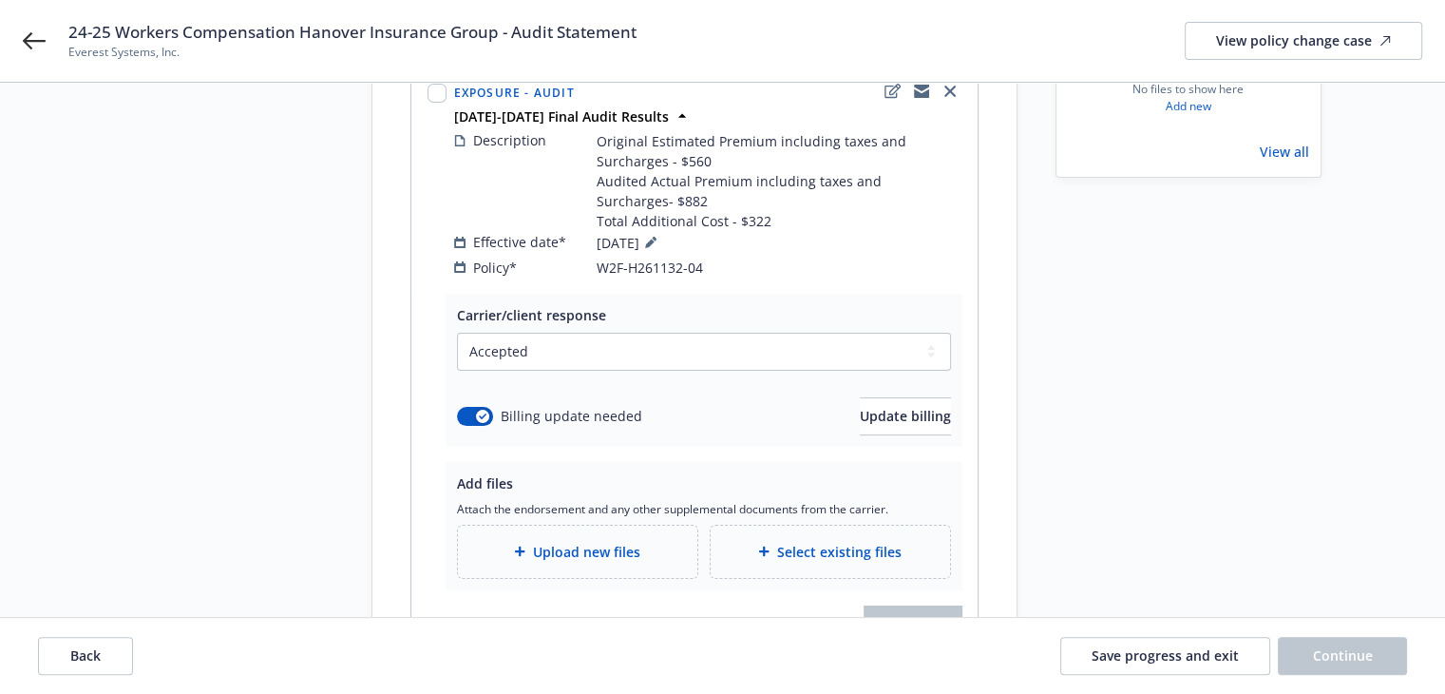
scroll to position [395, 0]
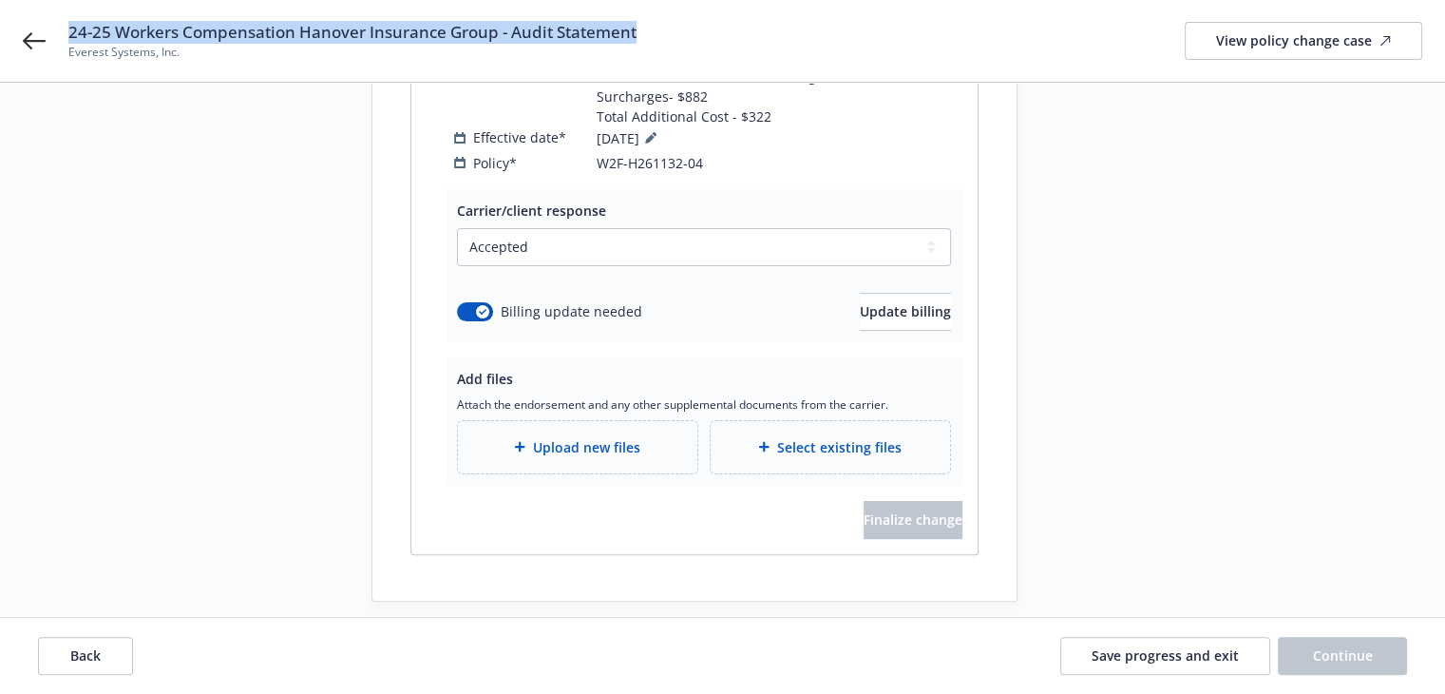
drag, startPoint x: 69, startPoint y: 31, endPoint x: 668, endPoint y: 31, distance: 598.5
click at [668, 31] on div "24-25 Workers Compensation Hanover Insurance Group - Audit Statement Everest Sy…" at bounding box center [745, 41] width 1354 height 40
copy span "24-25 Workers Compensation Hanover Insurance Group - Audit Statement"
click at [1122, 392] on div "Request details Updated by Alice Wang on 08/27/2025, 5:08 PM 2024-2025 Final Au…" at bounding box center [1189, 163] width 266 height 876
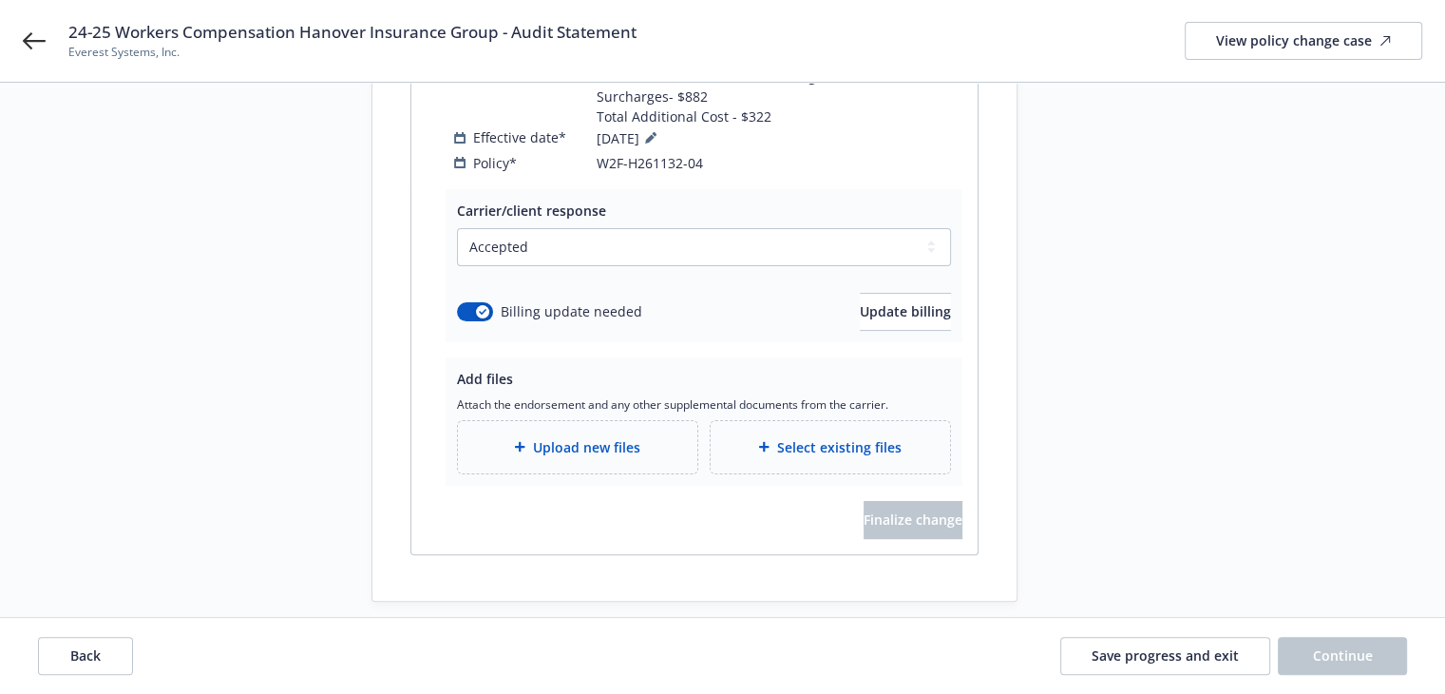
click at [616, 437] on span "Upload new files" at bounding box center [586, 447] width 107 height 20
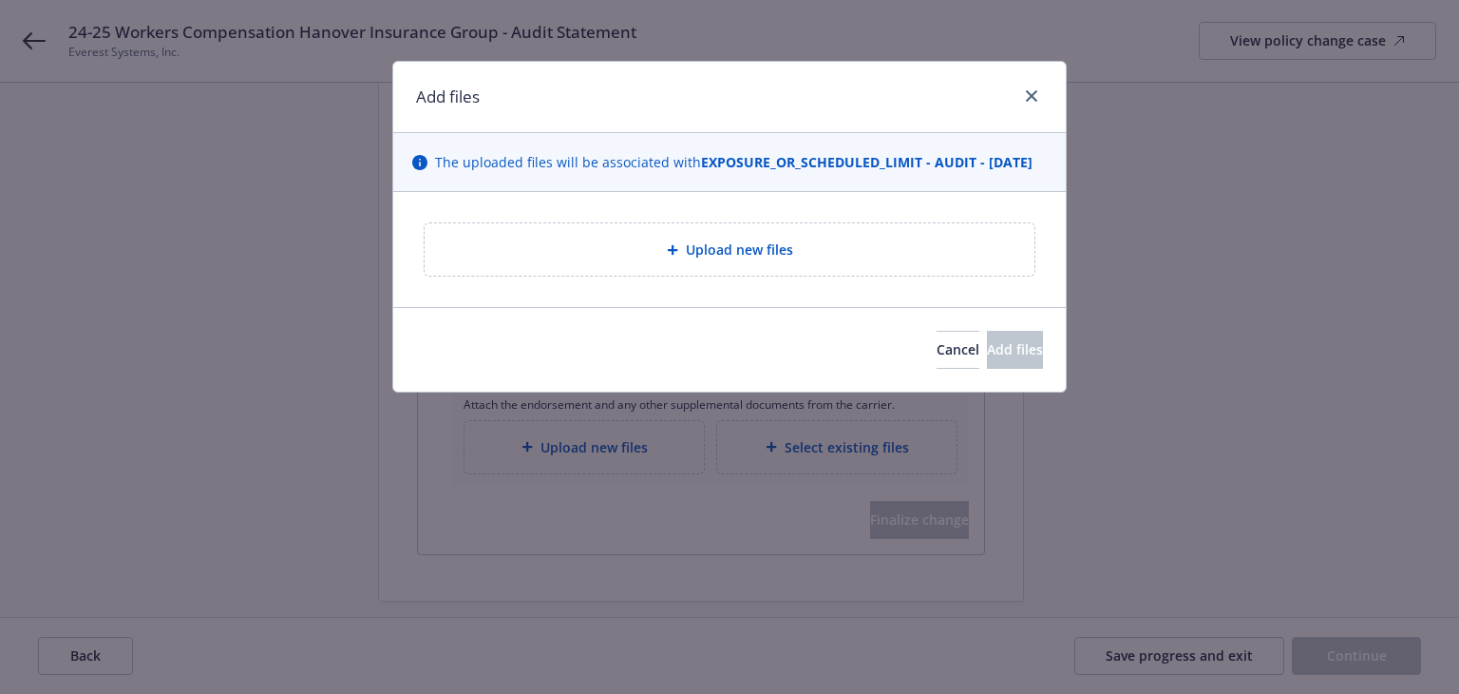
click at [581, 260] on div "Upload new files" at bounding box center [730, 249] width 580 height 22
type textarea "x"
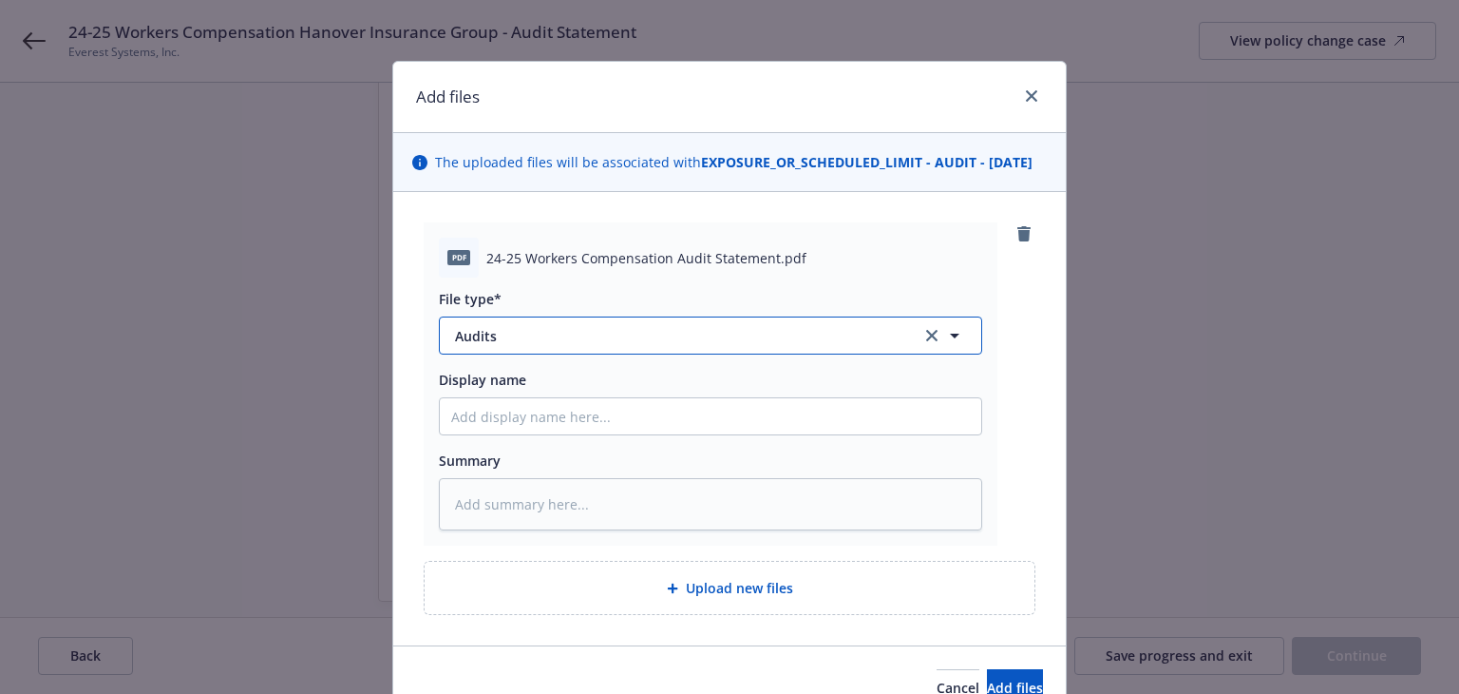
click at [507, 346] on span "Audits" at bounding box center [675, 336] width 440 height 20
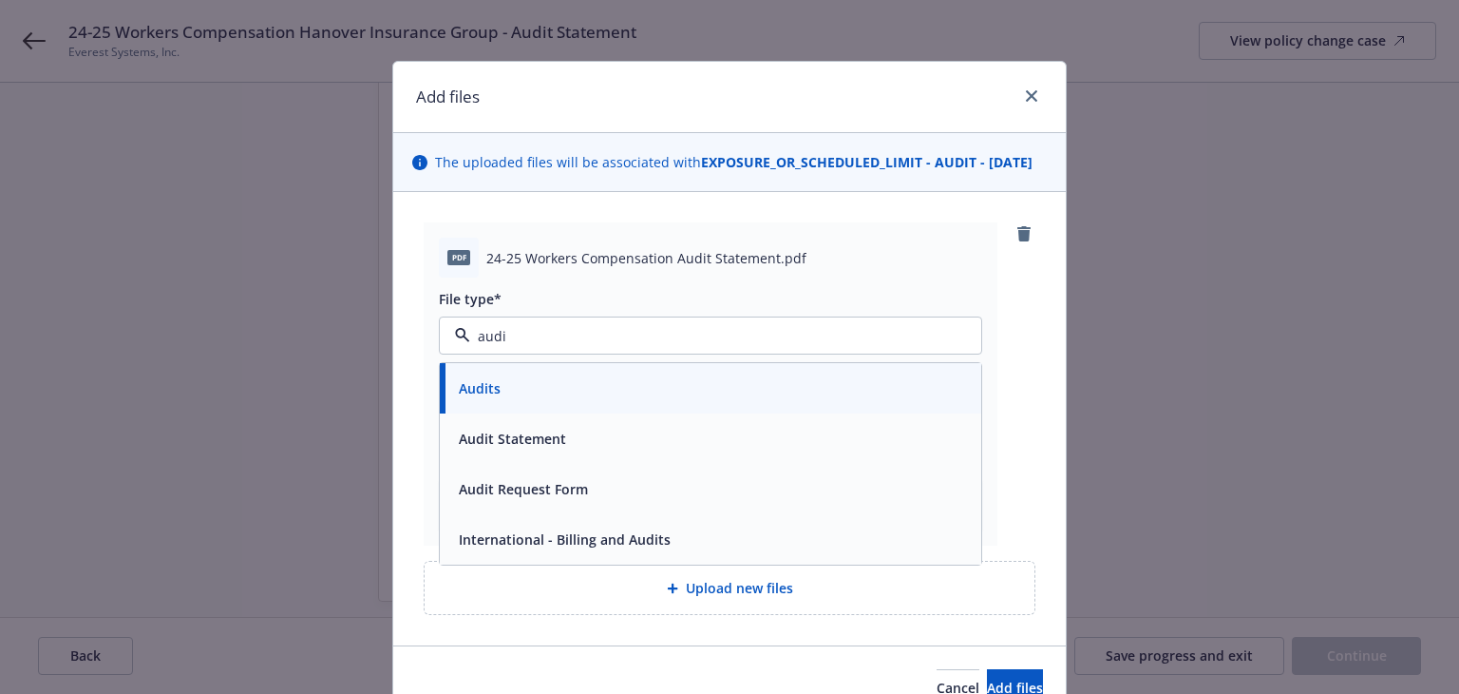
type input "audit"
drag, startPoint x: 494, startPoint y: 457, endPoint x: 507, endPoint y: 458, distance: 13.3
click at [494, 448] on span "Audit Statement" at bounding box center [512, 438] width 107 height 20
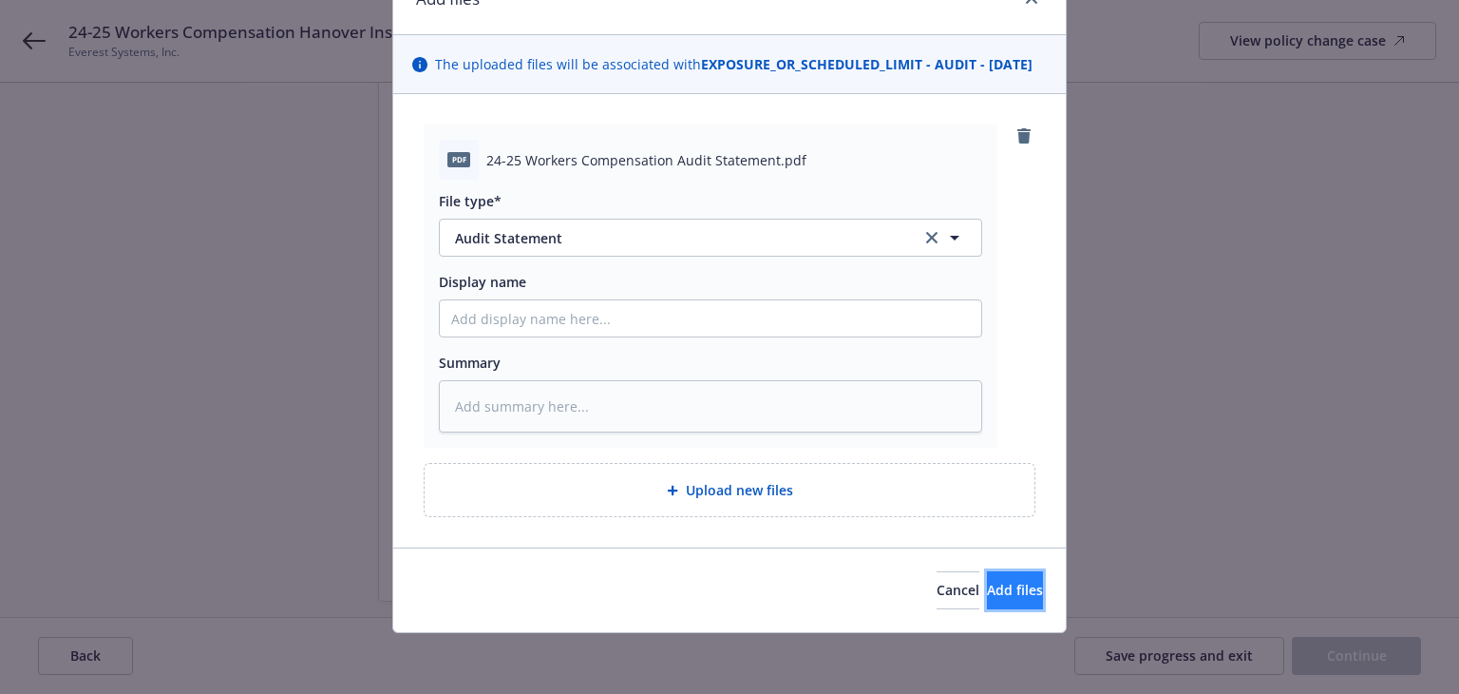
click at [987, 598] on button "Add files" at bounding box center [1015, 590] width 56 height 38
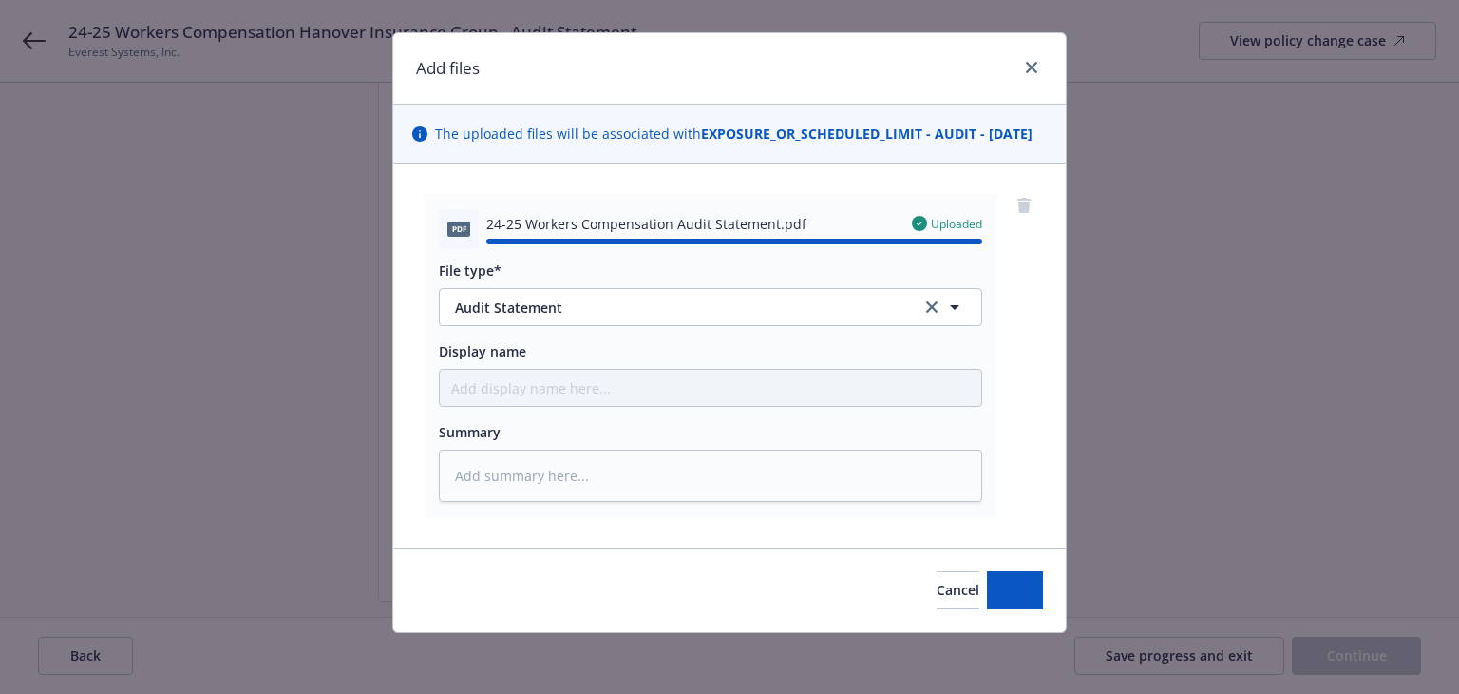
type textarea "x"
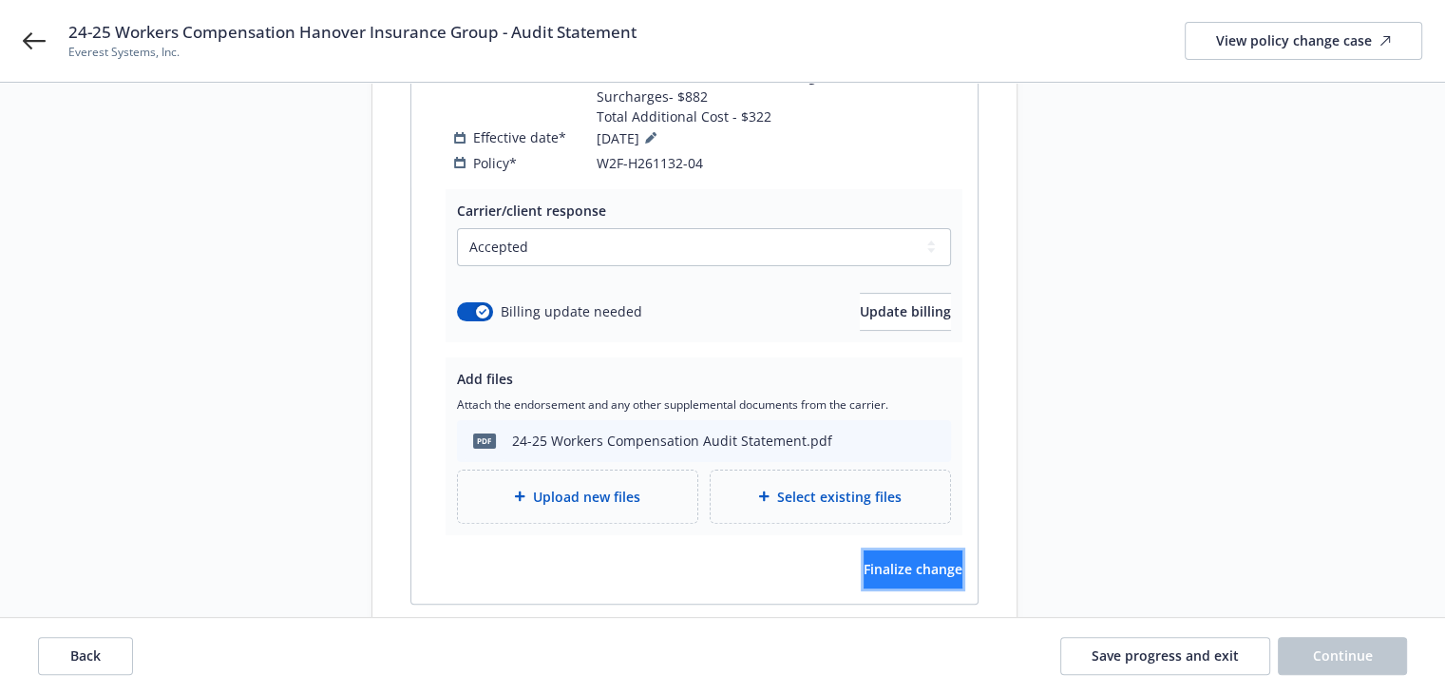
click at [889, 560] on span "Finalize change" at bounding box center [913, 569] width 99 height 18
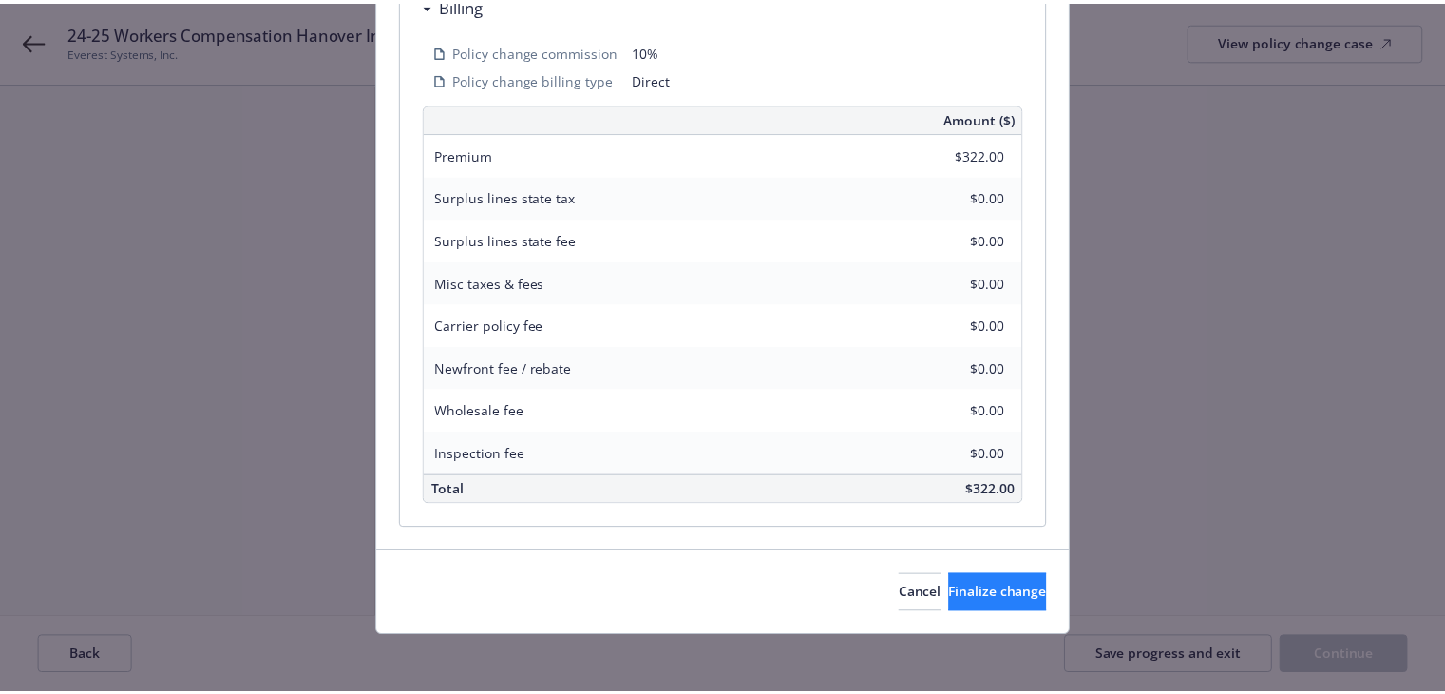
scroll to position [628, 0]
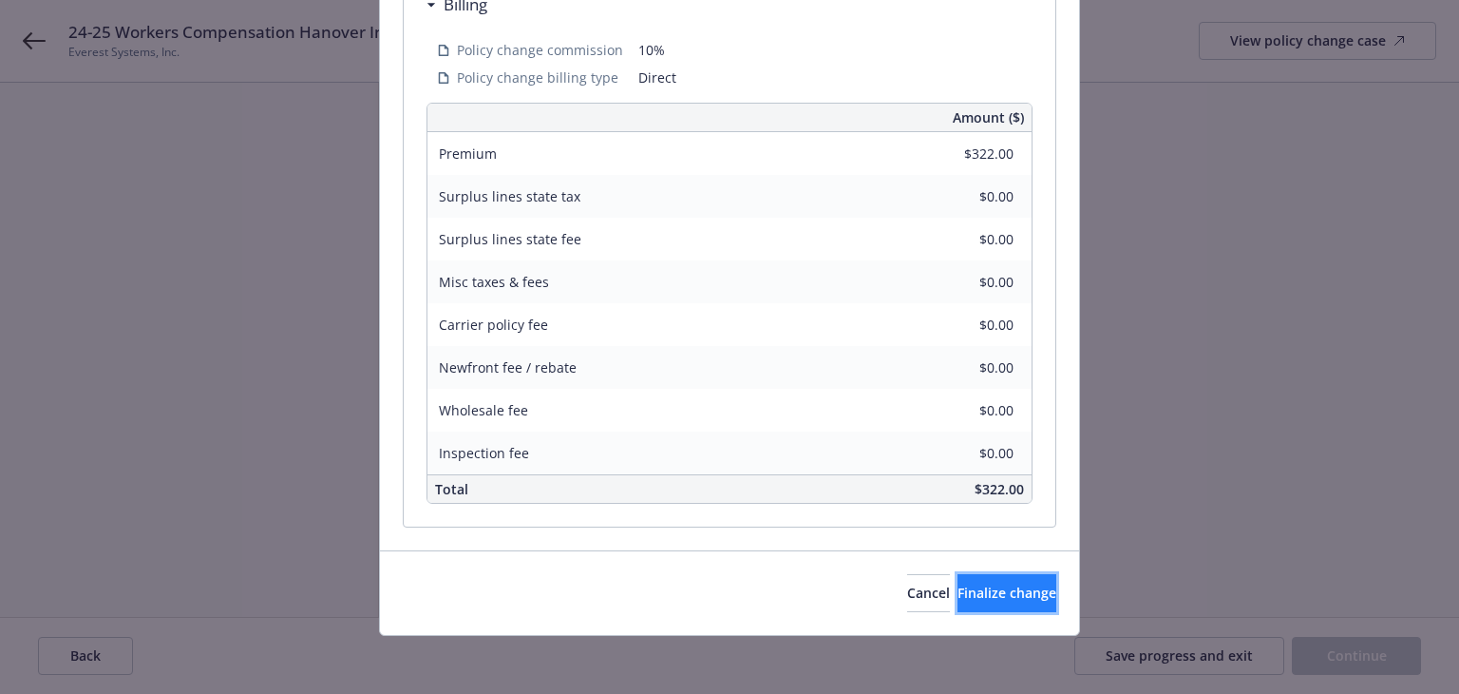
click at [969, 596] on span "Finalize change" at bounding box center [1007, 592] width 99 height 18
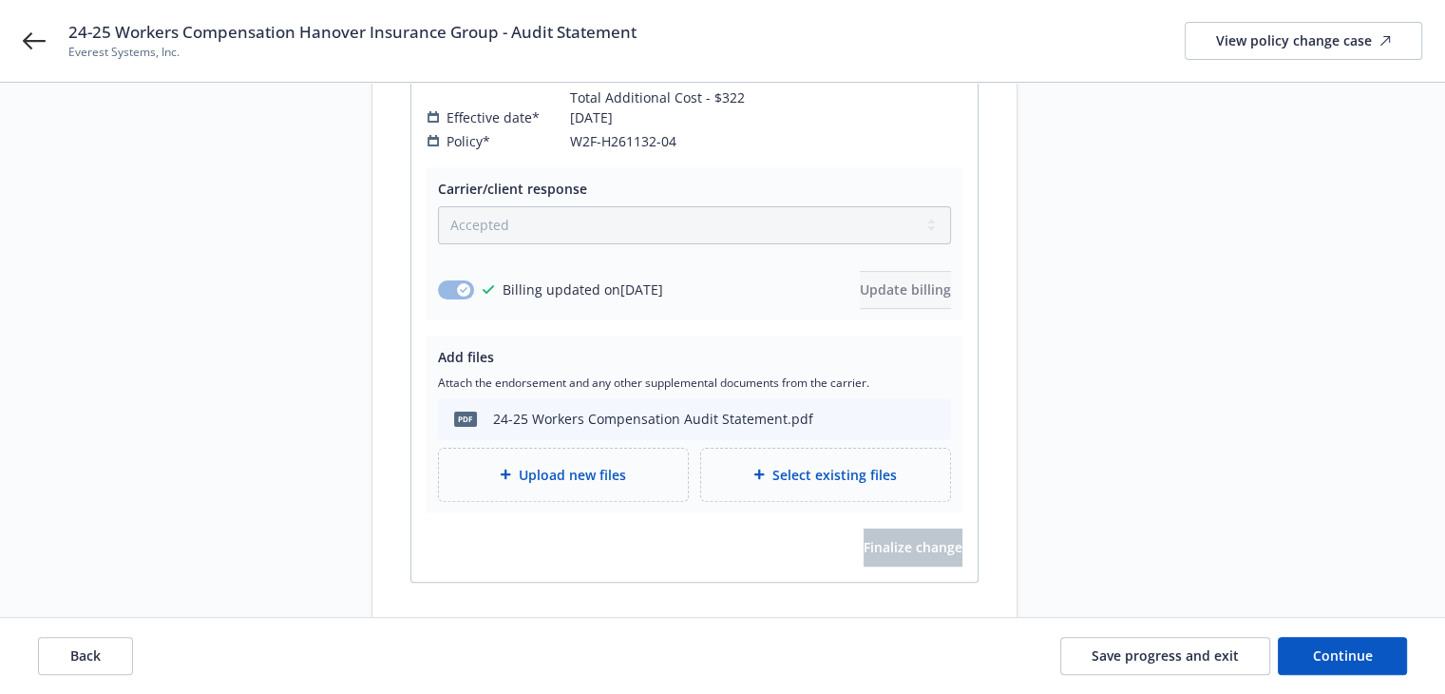
scroll to position [425, 0]
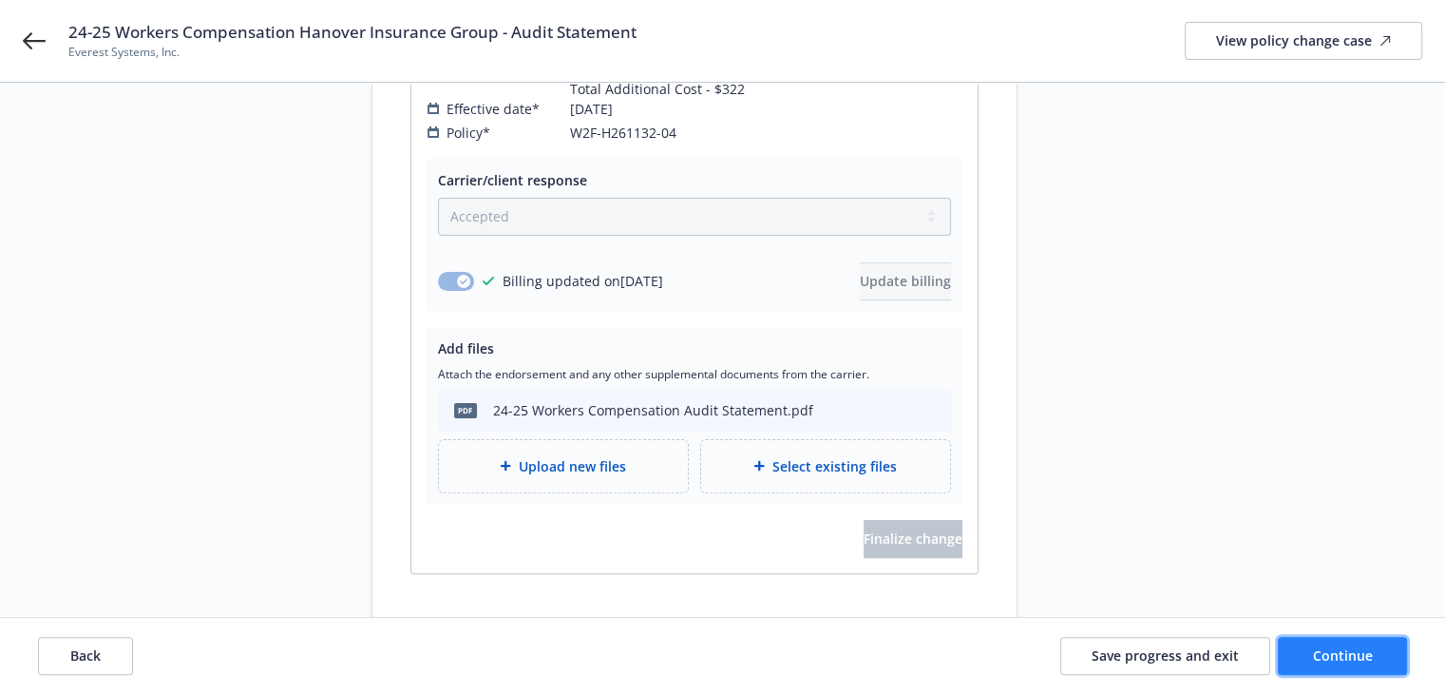
click at [1325, 657] on span "Continue" at bounding box center [1343, 655] width 60 height 18
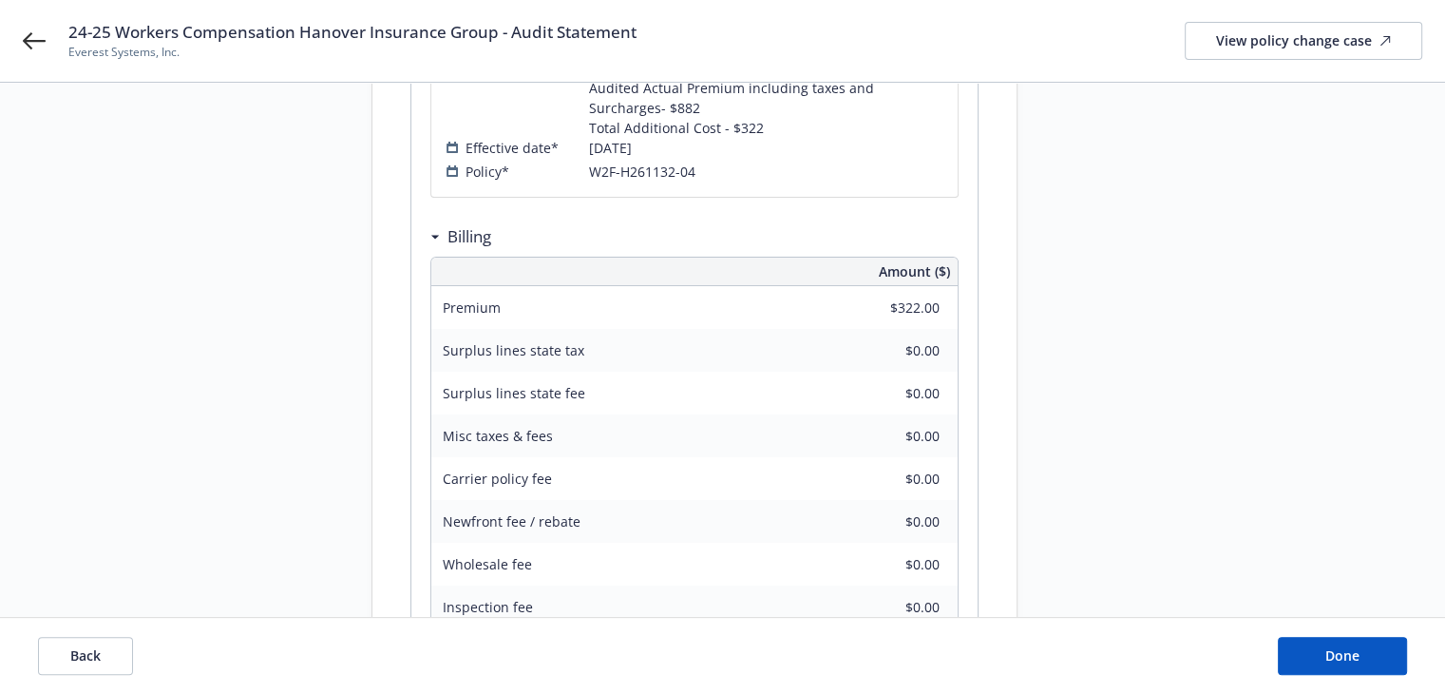
scroll to position [568, 0]
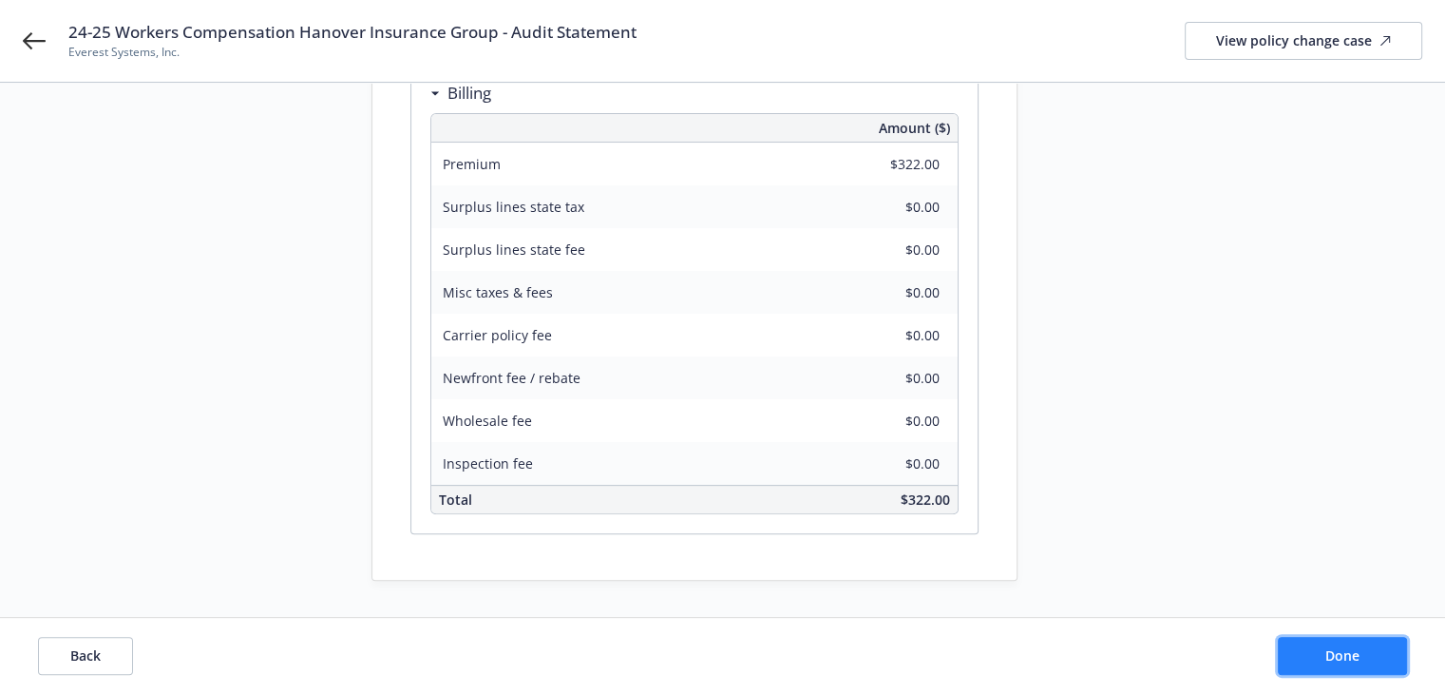
click at [1363, 654] on button "Done" at bounding box center [1342, 656] width 129 height 38
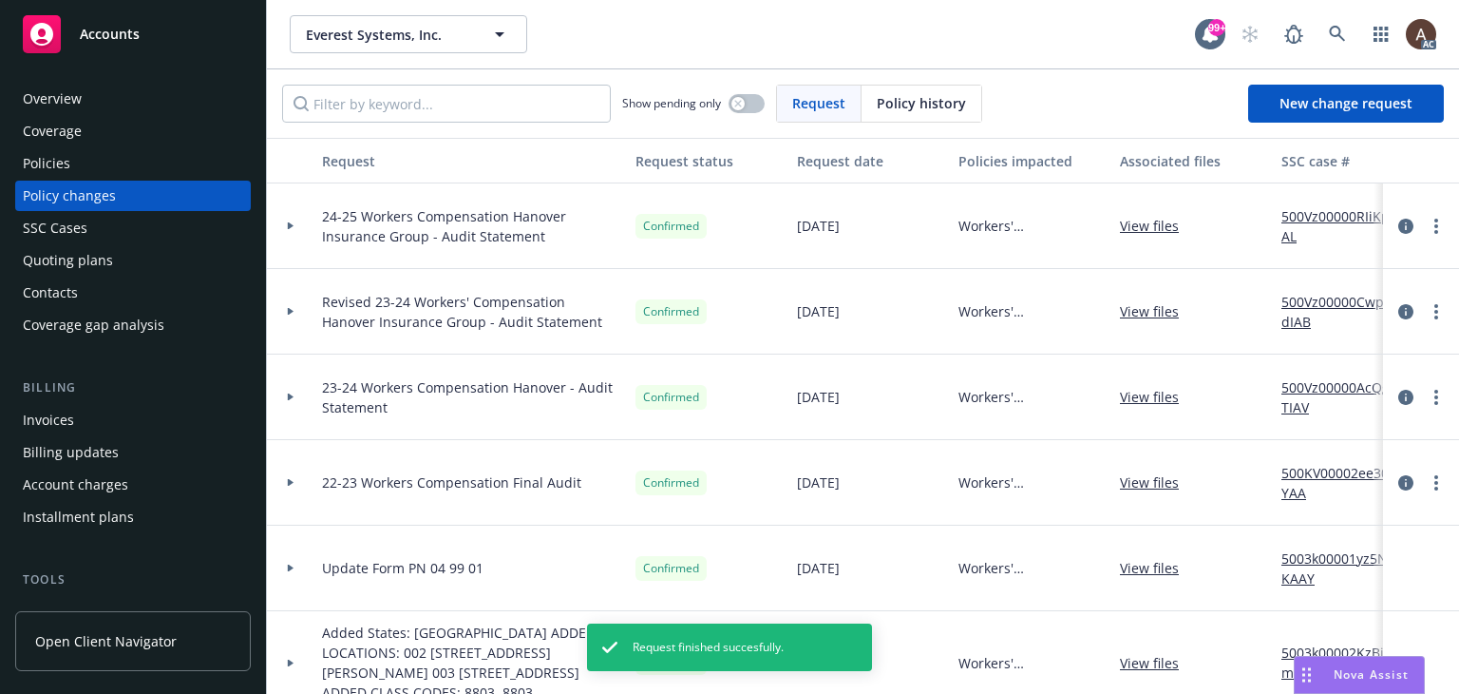
click at [1337, 208] on link "500Vz00000RIiKpIAL" at bounding box center [1345, 226] width 127 height 40
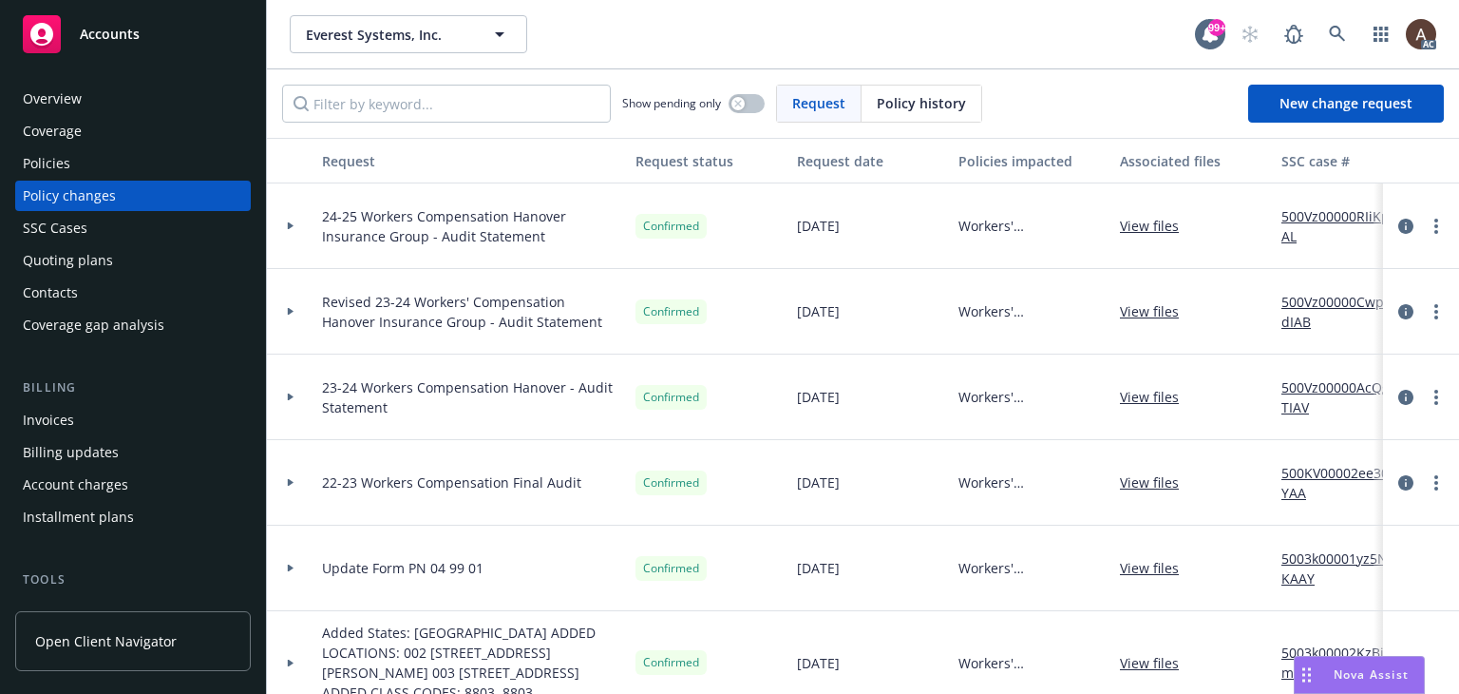
click at [118, 165] on div "Policies" at bounding box center [133, 163] width 220 height 30
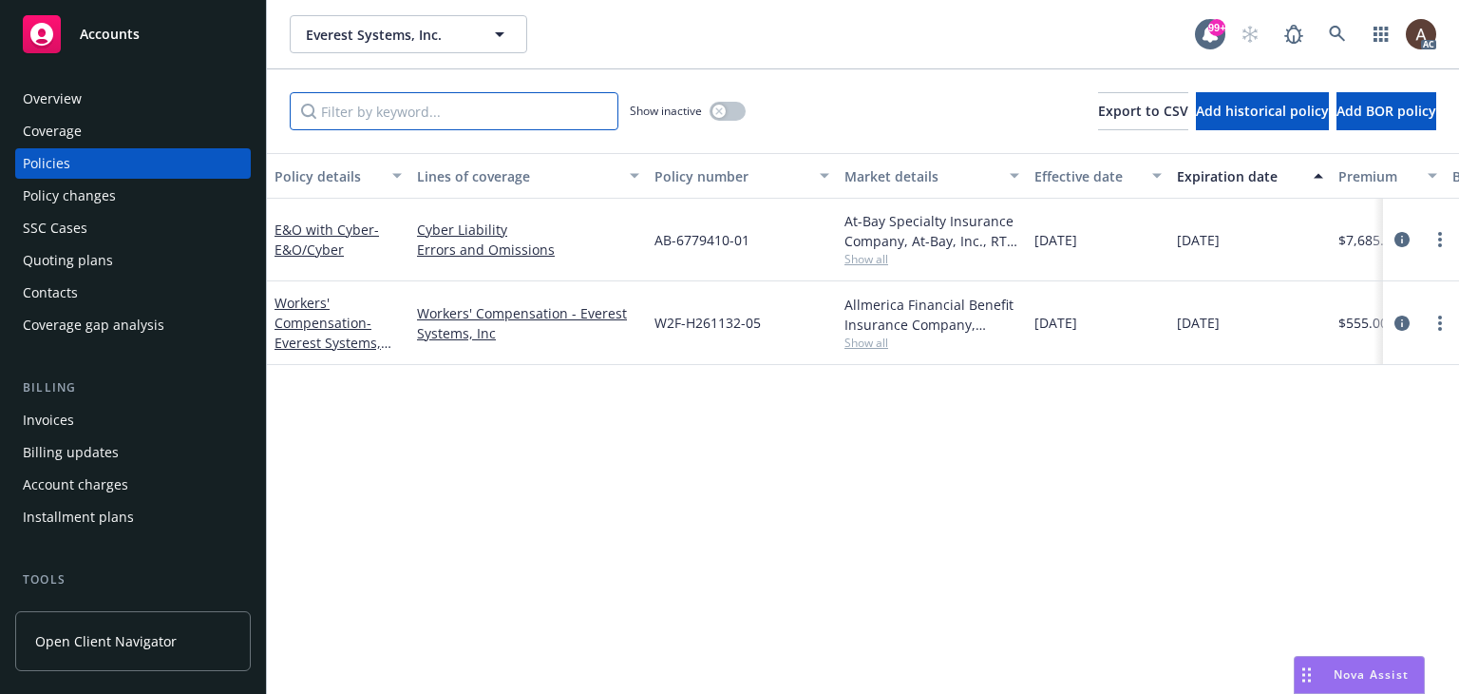
click at [507, 112] on input "Filter by keyword..." at bounding box center [454, 111] width 329 height 38
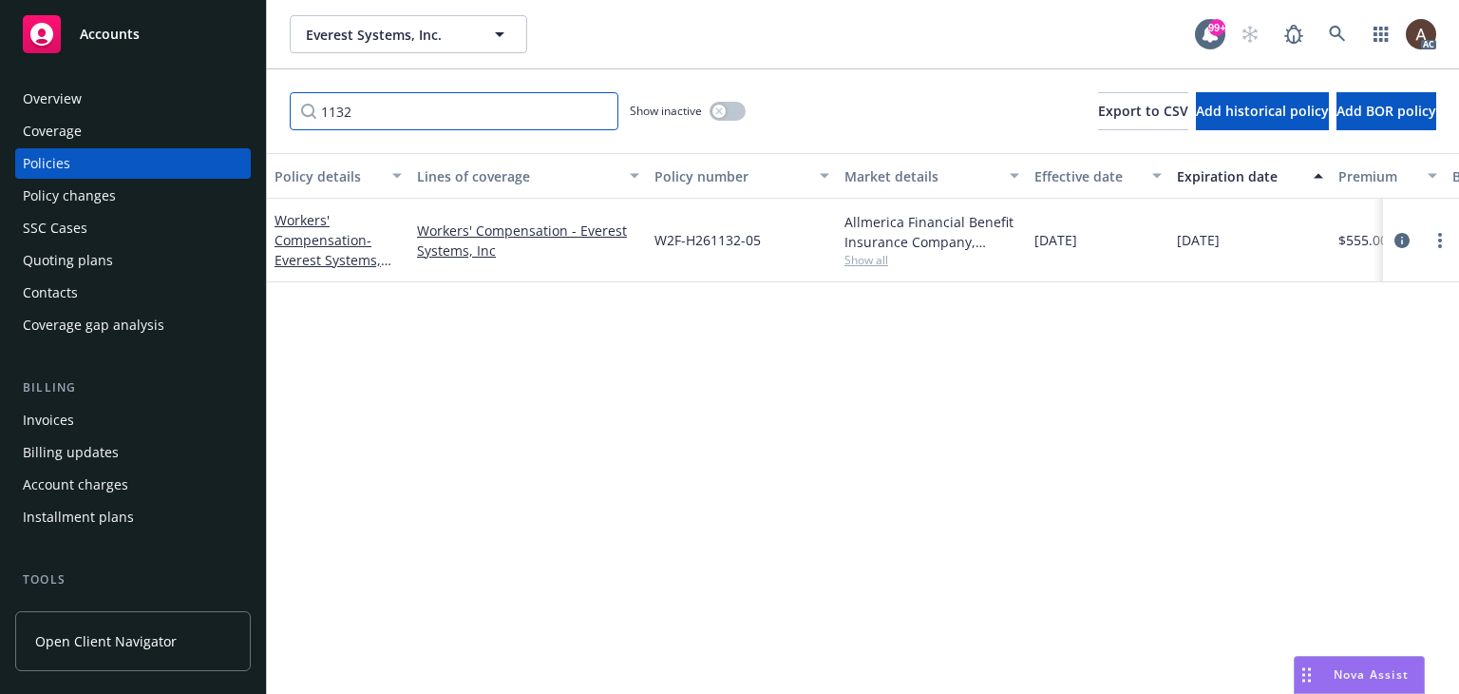
type input "1132"
click at [713, 114] on div "button" at bounding box center [719, 111] width 13 height 13
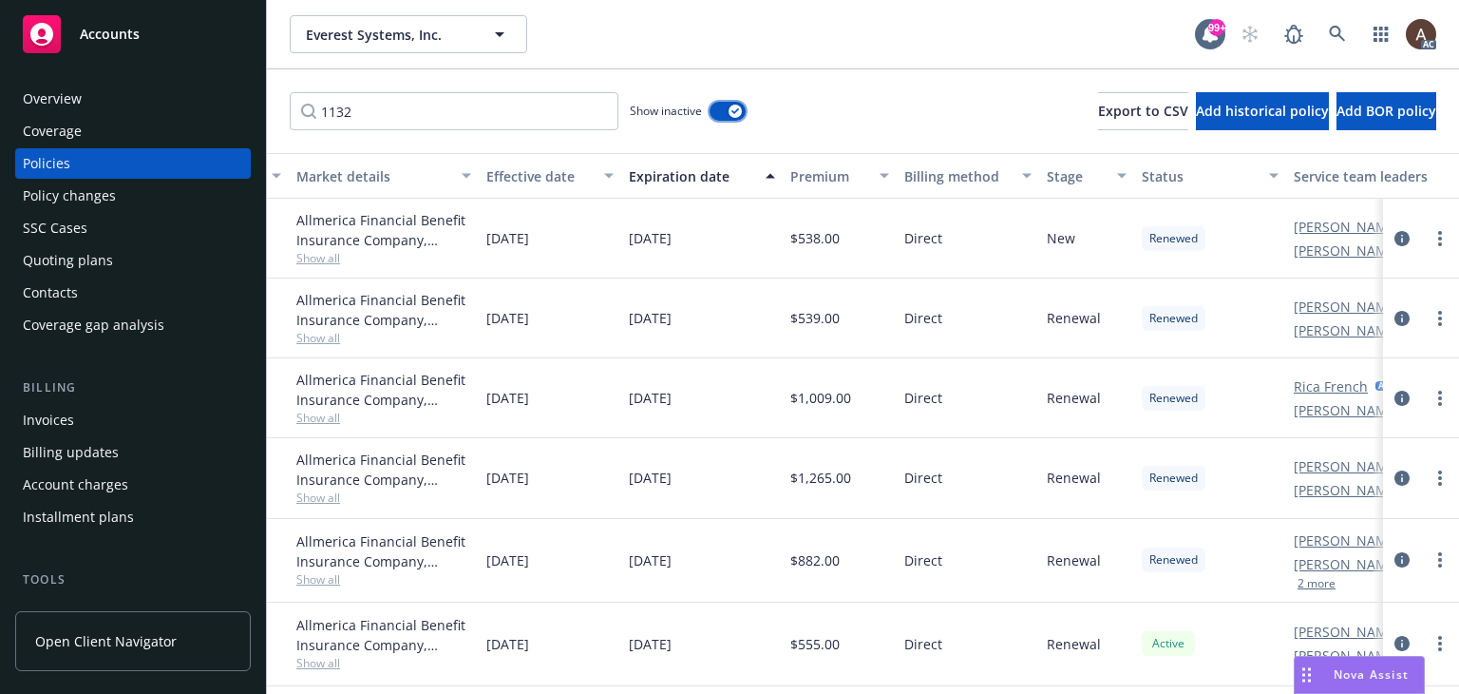
scroll to position [5, 656]
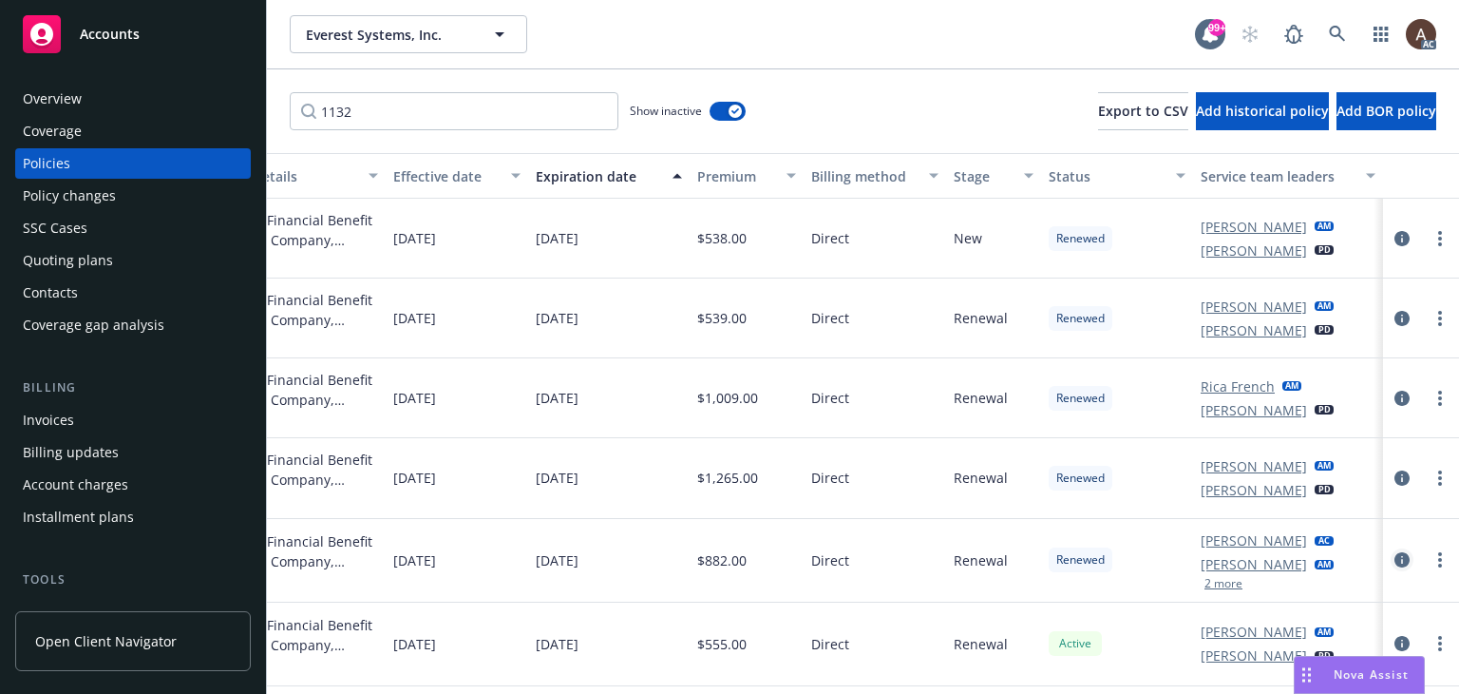
click at [1395, 552] on icon "circleInformation" at bounding box center [1402, 559] width 15 height 15
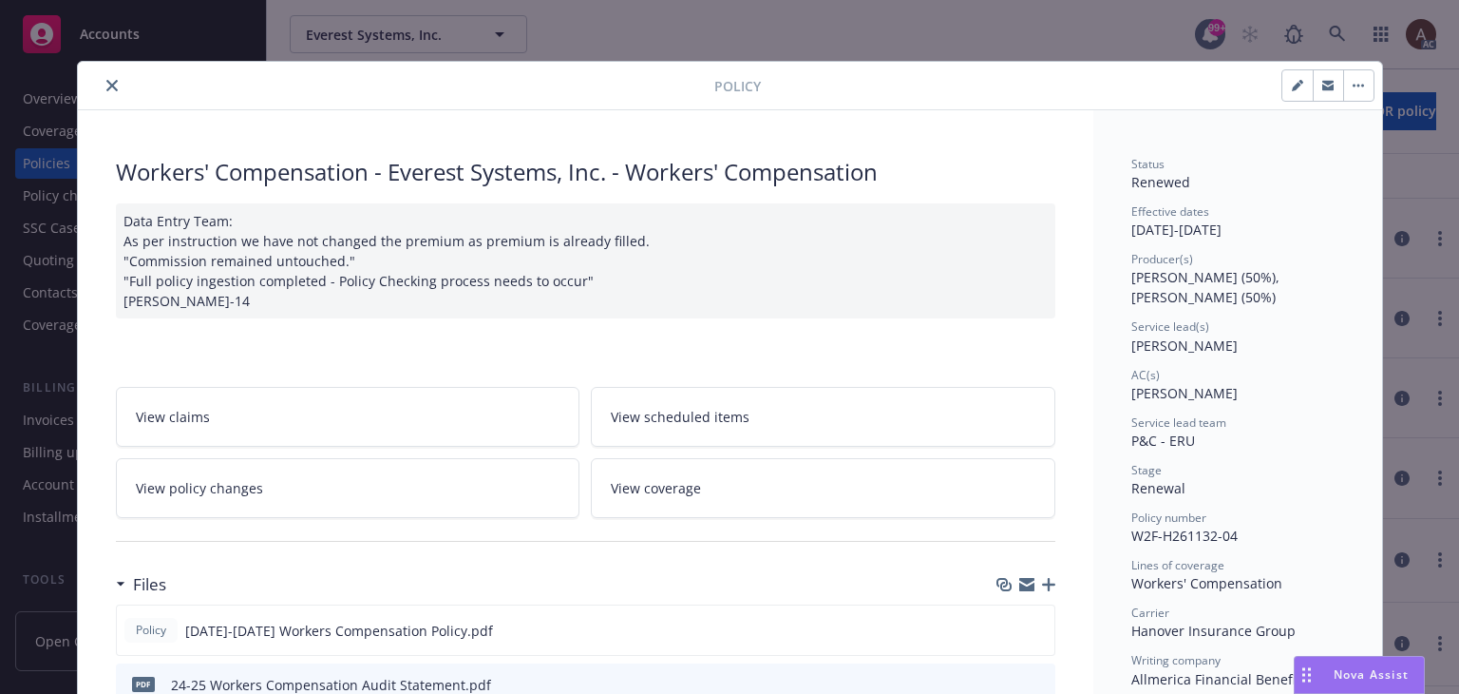
scroll to position [57, 0]
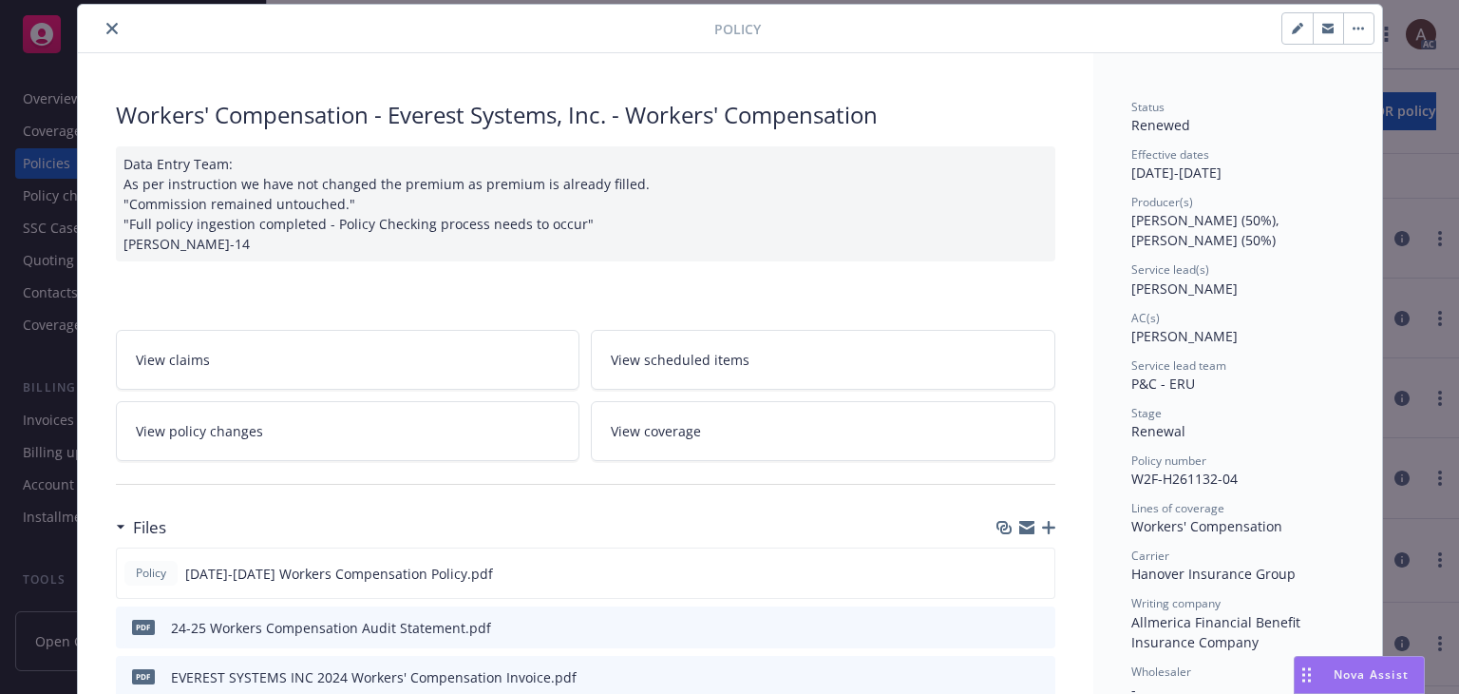
click at [281, 240] on div "Data Entry Team: As per instruction we have not changed the premium as premium …" at bounding box center [586, 203] width 940 height 115
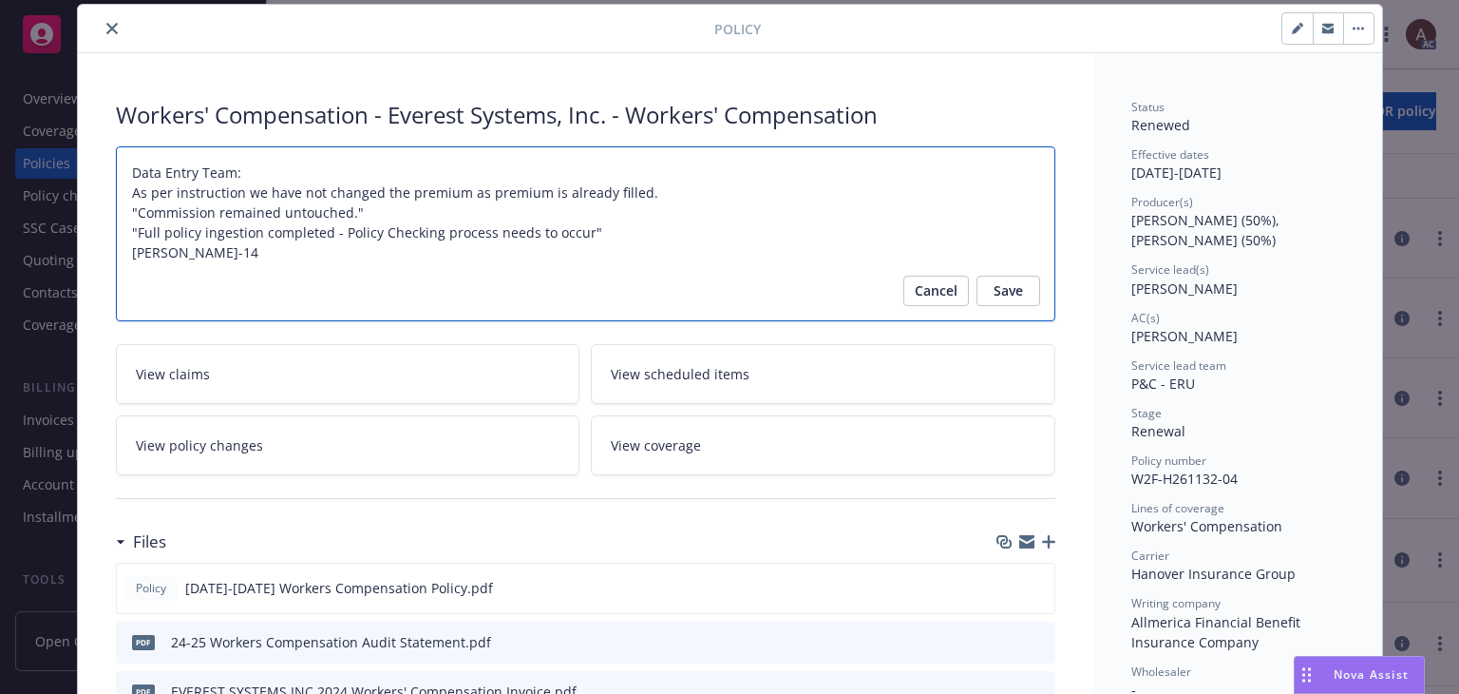
click at [184, 257] on textarea "Data Entry Team: As per instruction we have not changed the premium as premium …" at bounding box center [586, 234] width 940 height 176
type textarea "x"
type textarea "Data Entry Team: As per instruction we have not changed the premium as premium …"
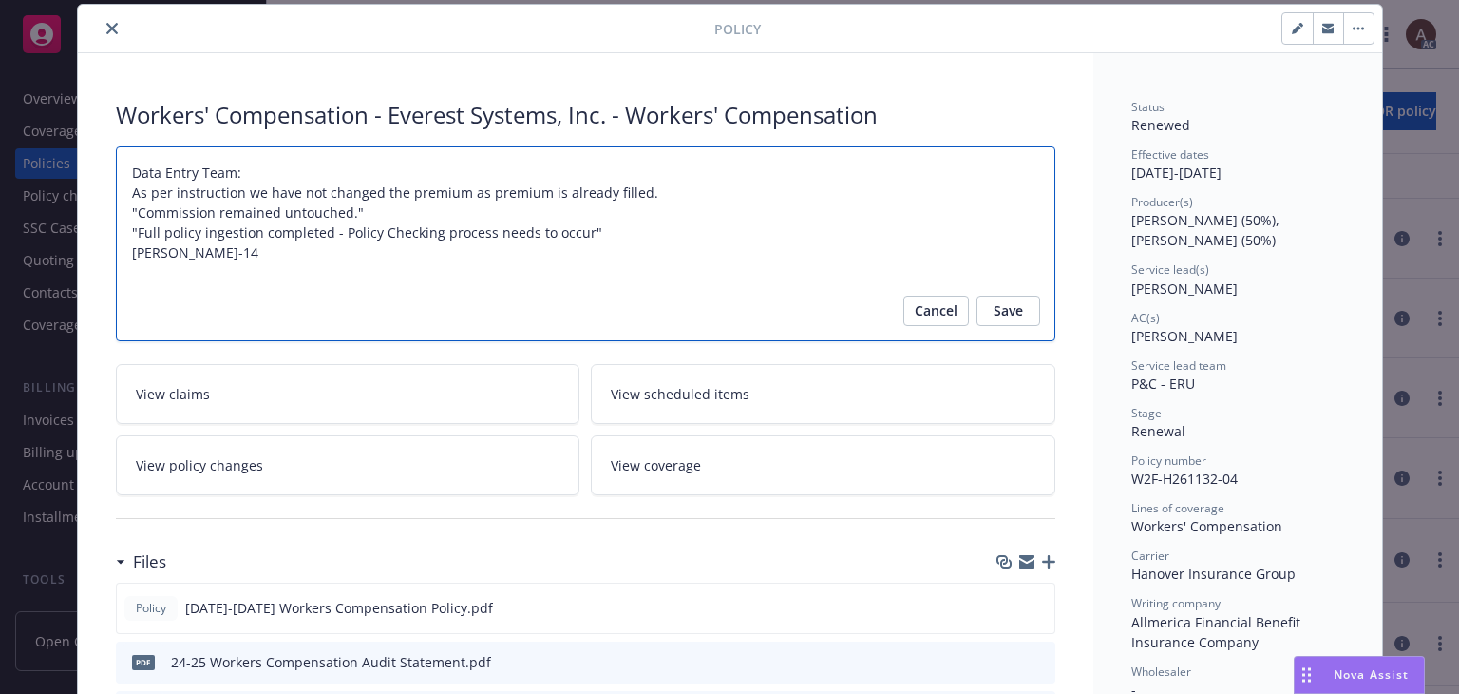
type textarea "x"
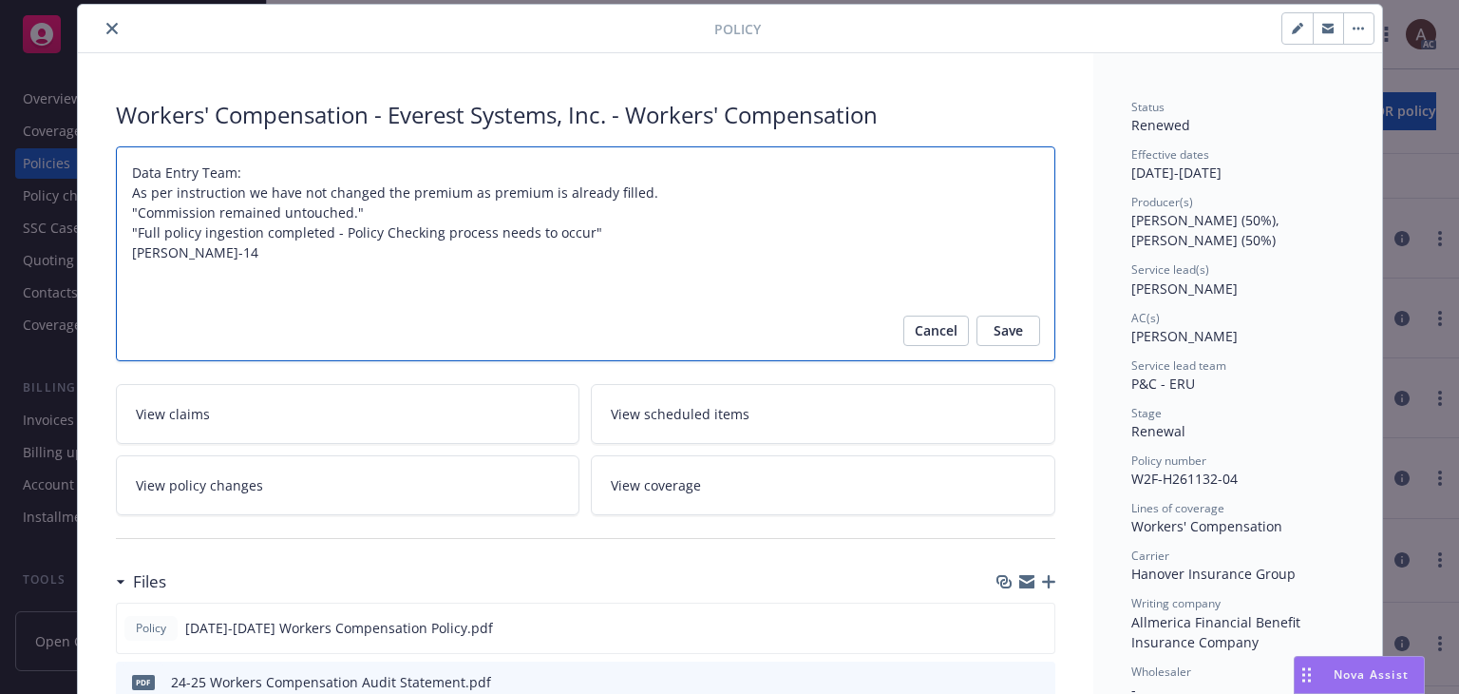
paste textarea "Original Estimated Premium including taxes and Surcharges - $560 Audited Actual…"
type textarea "Data Entry Team: As per instruction we have not changed the premium as premium …"
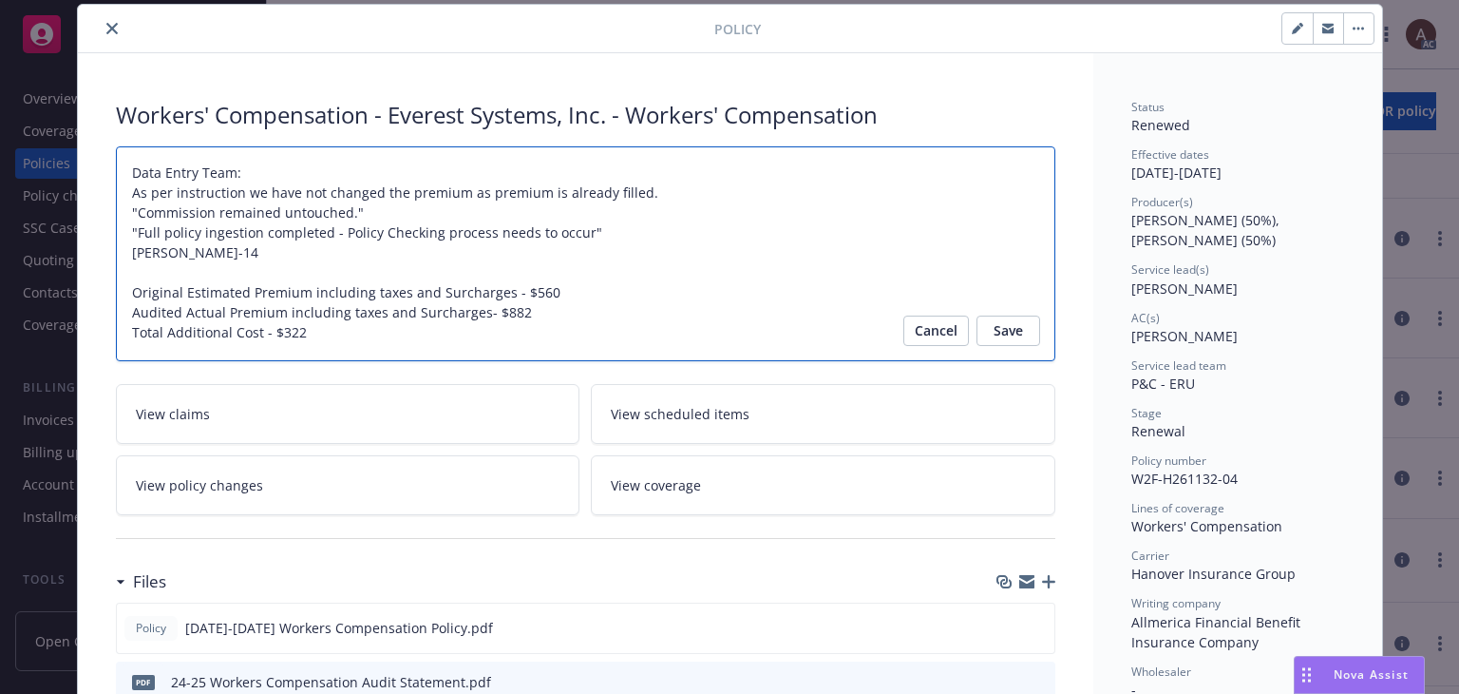
type textarea "x"
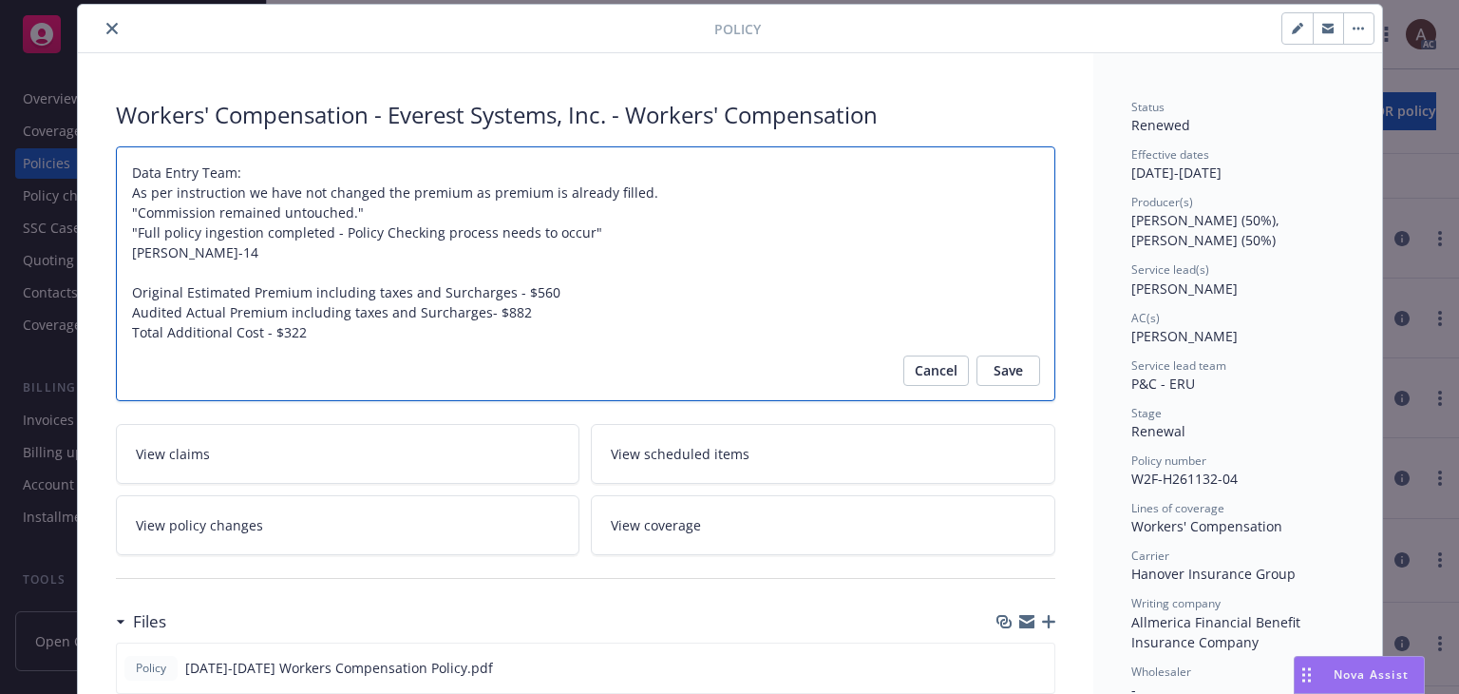
type textarea "Data Entry Team: As per instruction we have not changed the premium as premium …"
click at [125, 276] on textarea "Data Entry Team: As per instruction we have not changed the premium as premium …" at bounding box center [586, 274] width 940 height 256
paste textarea "Audit Complete: Summary:"
type textarea "x"
type textarea "Data Entry Team: As per instruction we have not changed the premium as premium …"
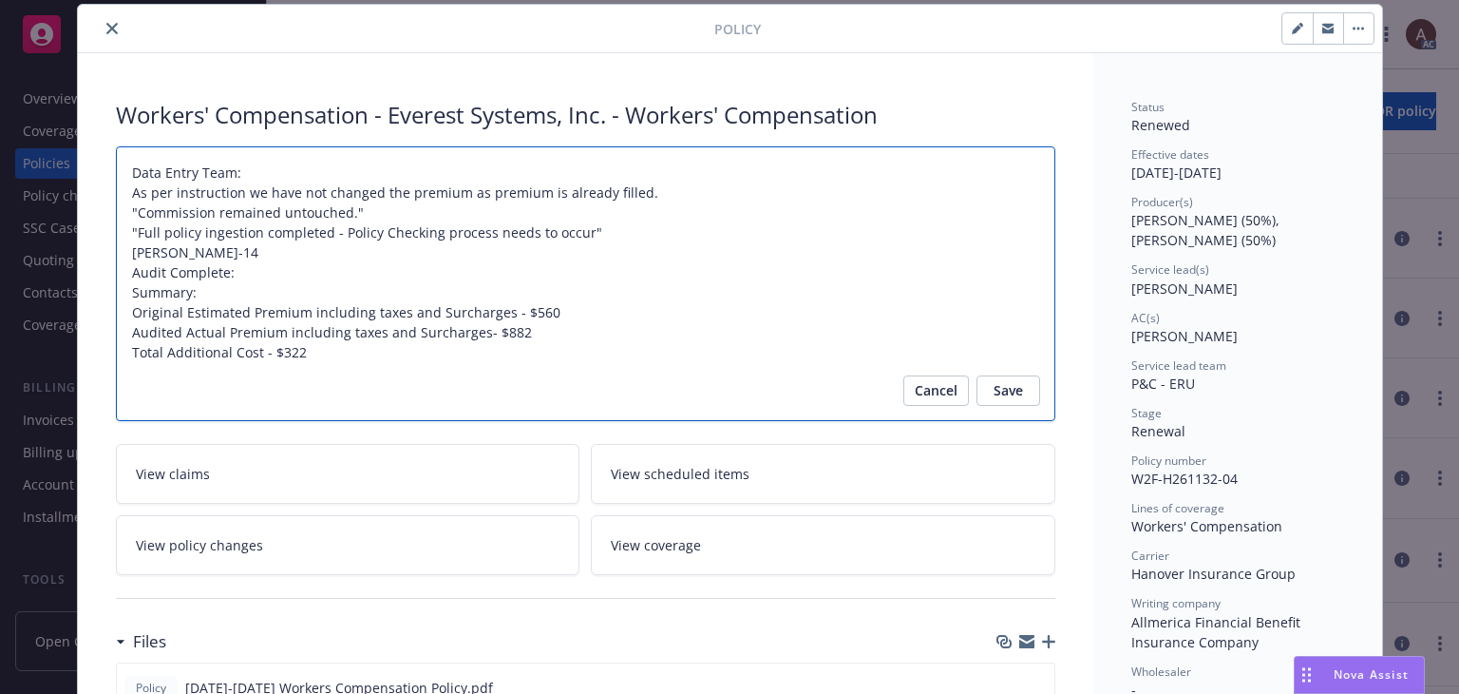
click at [193, 252] on textarea "Data Entry Team: As per instruction we have not changed the premium as premium …" at bounding box center [586, 284] width 940 height 276
type textarea "x"
type textarea "Data Entry Team: As per instruction we have not changed the premium as premium …"
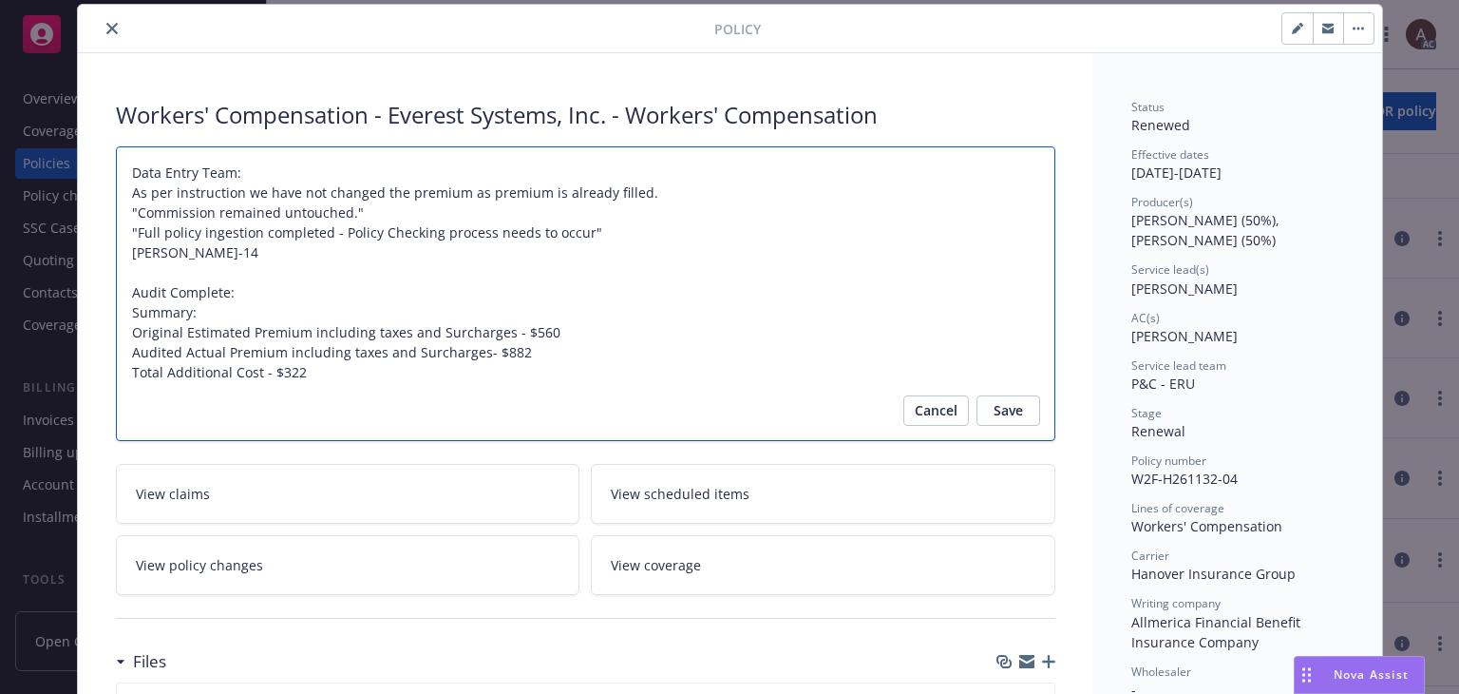
click at [247, 294] on textarea "Data Entry Team: As per instruction we have not changed the premium as premium …" at bounding box center [586, 293] width 940 height 295
type textarea "x"
type textarea "Data Entry Team: As per instruction we have not changed the premium as premium …"
type textarea "x"
type textarea "Data Entry Team: As per instruction we have not changed the premium as premium …"
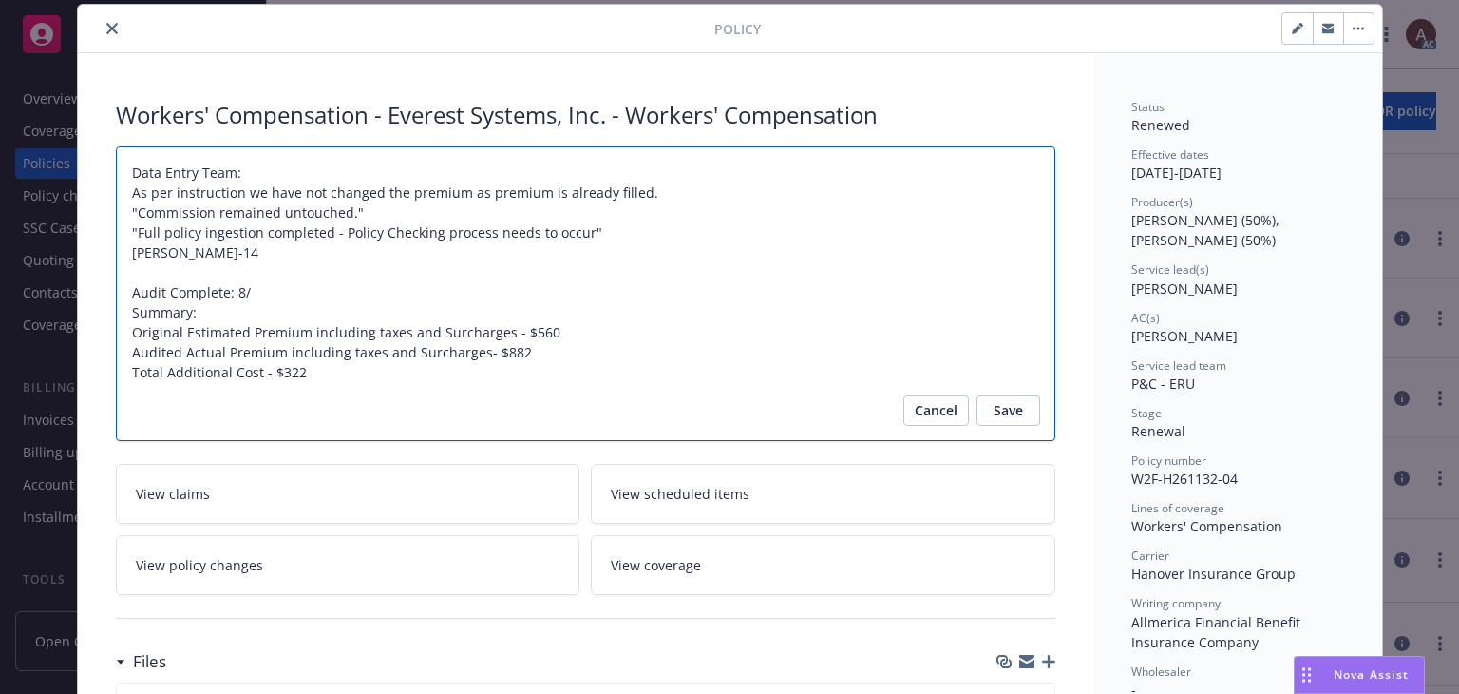
type textarea "x"
type textarea "Data Entry Team: As per instruction we have not changed the premium as premium …"
type textarea "x"
type textarea "Data Entry Team: As per instruction we have not changed the premium as premium …"
type textarea "x"
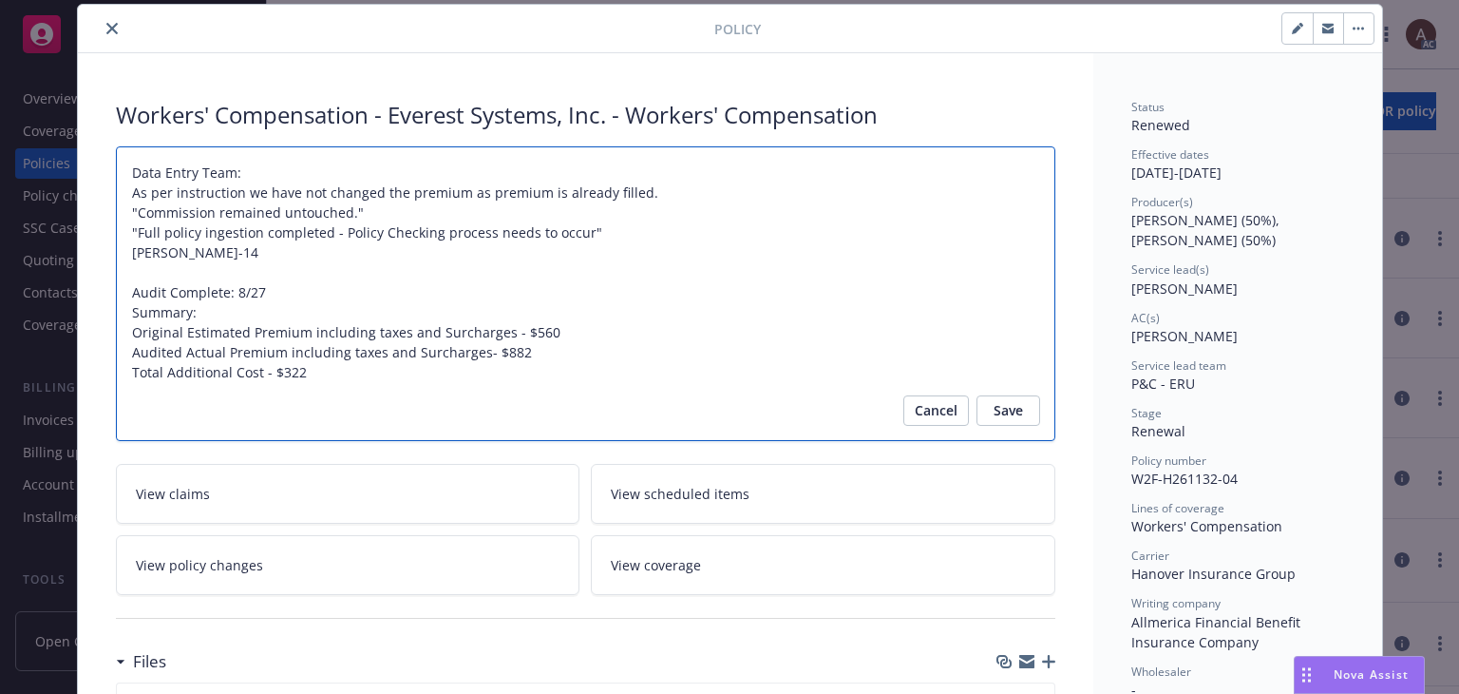
type textarea "Data Entry Team: As per instruction we have not changed the premium as premium …"
type textarea "x"
type textarea "Data Entry Team: As per instruction we have not changed the premium as premium …"
type textarea "x"
type textarea "Data Entry Team: As per instruction we have not changed the premium as premium …"
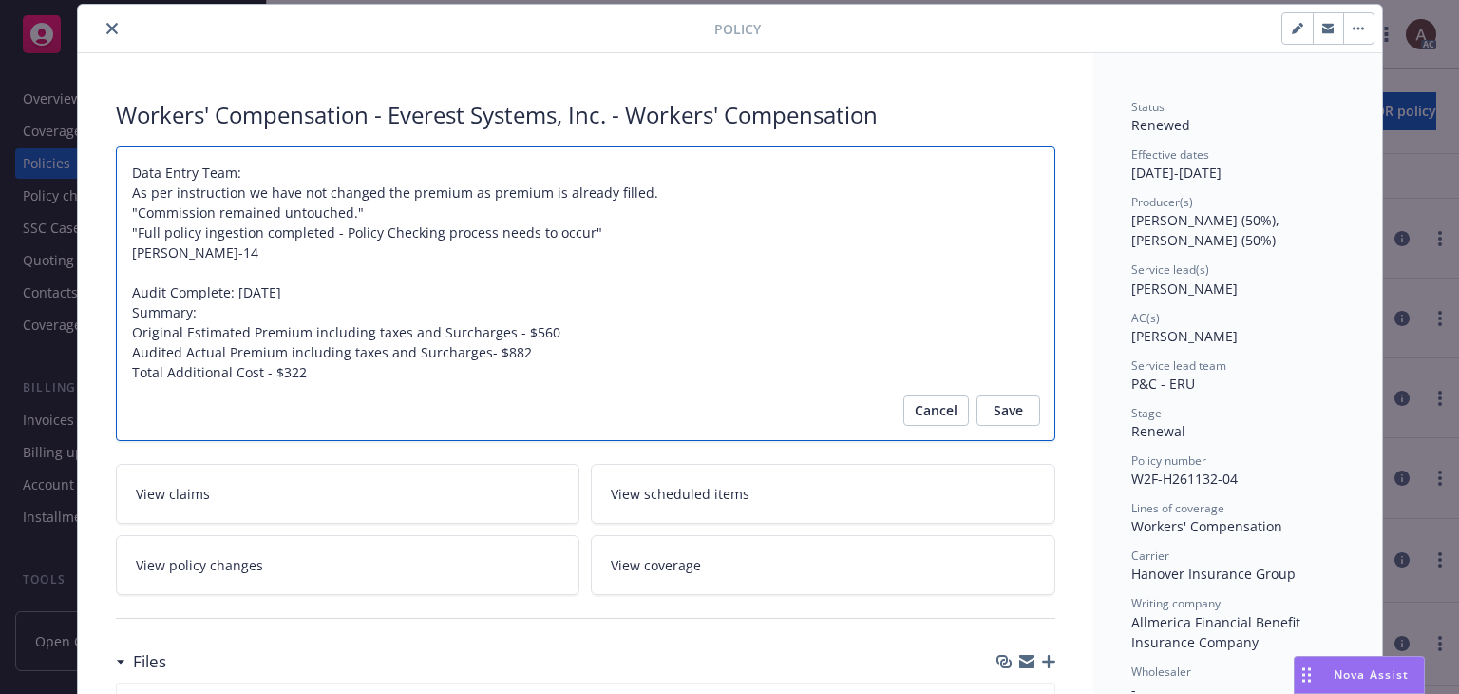
type textarea "x"
type textarea "Data Entry Team: As per instruction we have not changed the premium as premium …"
type textarea "x"
type textarea "Data Entry Team: As per instruction we have not changed the premium as premium …"
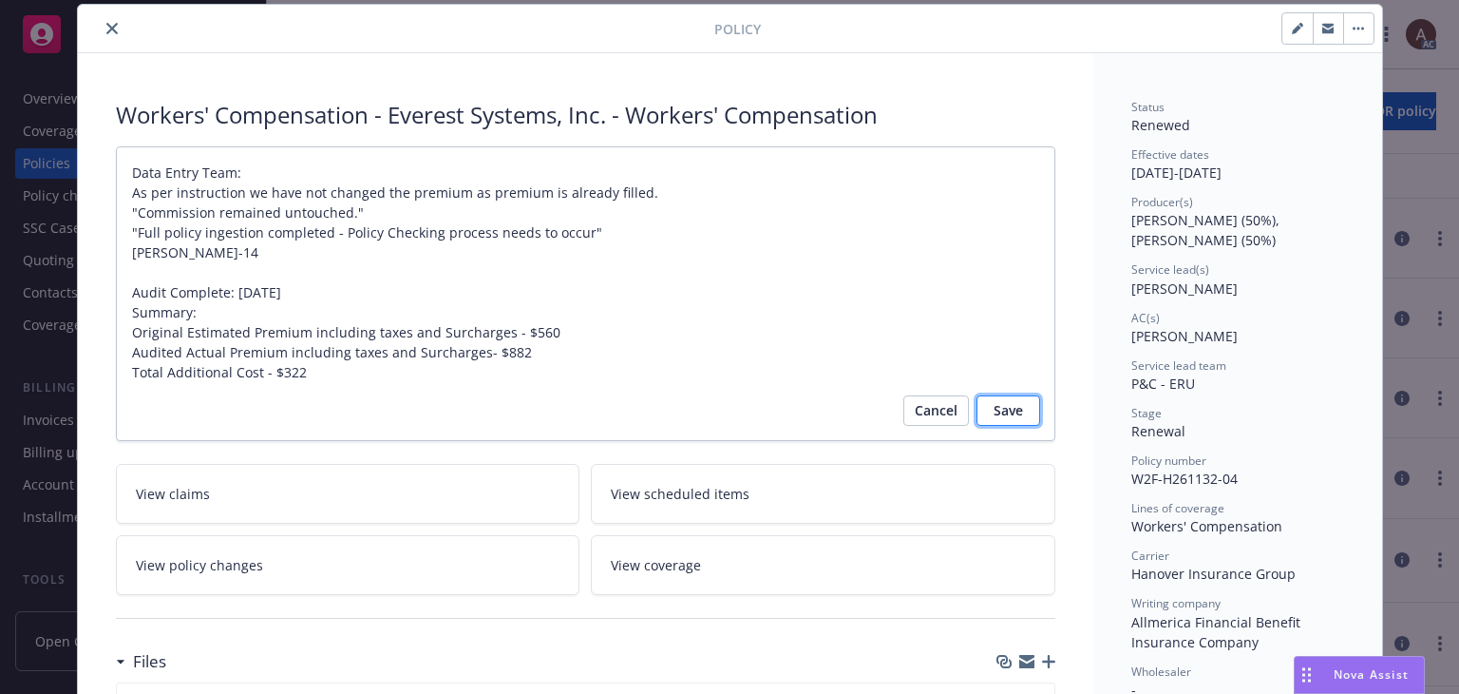
click at [997, 411] on span "Save" at bounding box center [1008, 410] width 29 height 30
type textarea "x"
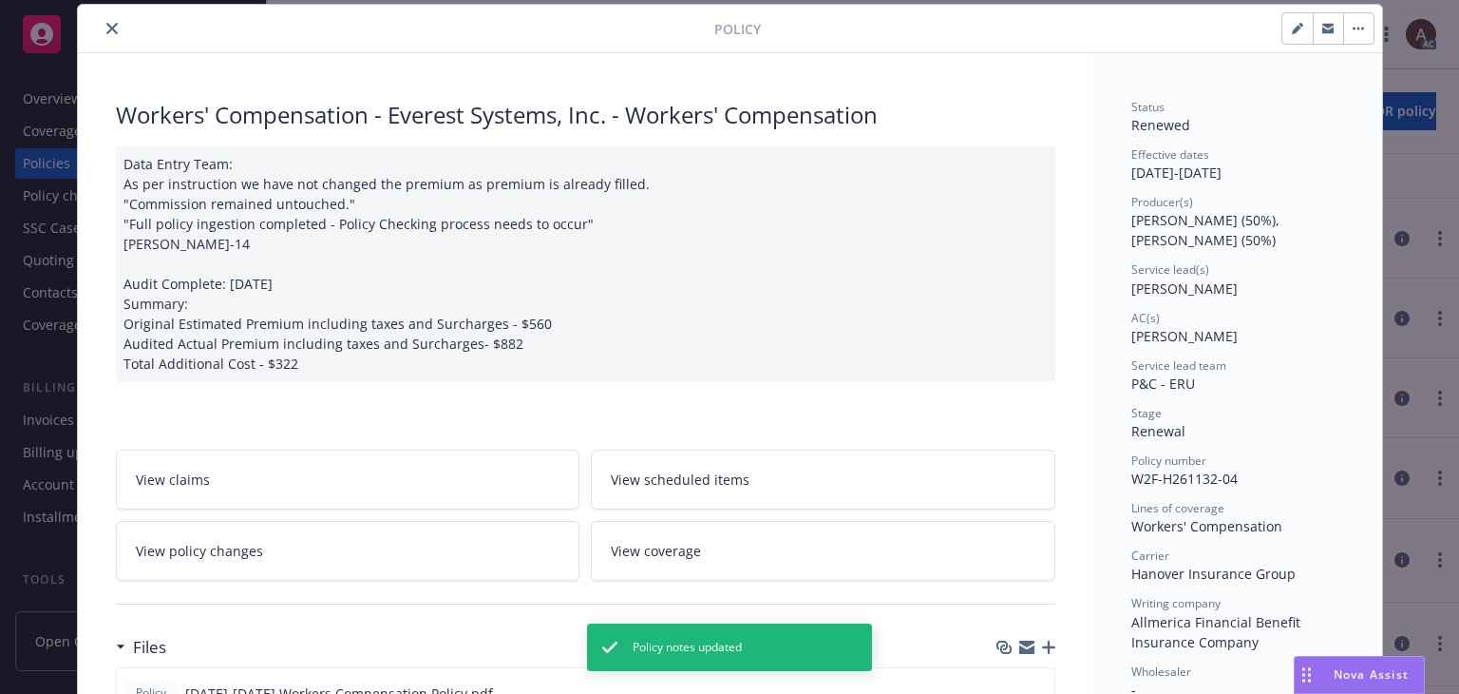
click at [106, 29] on icon "close" at bounding box center [111, 28] width 11 height 11
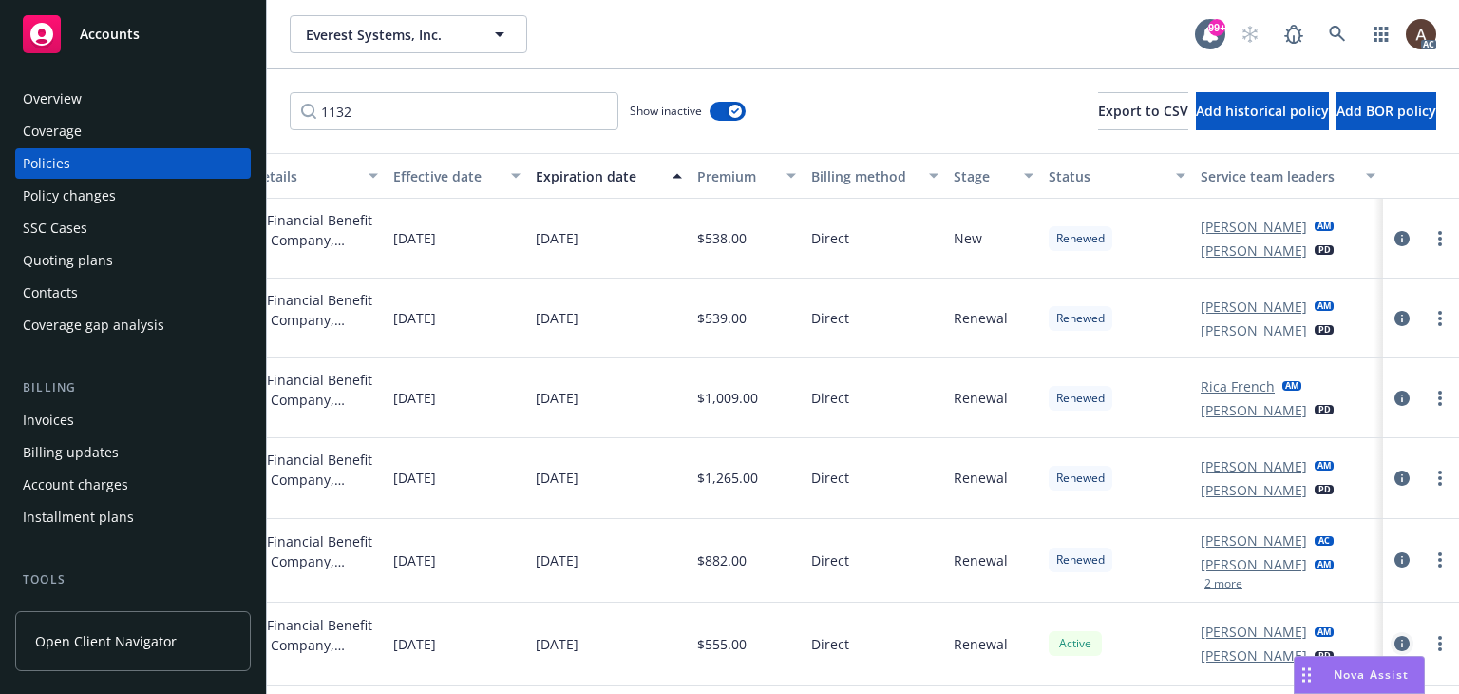
click at [1395, 636] on icon "circleInformation" at bounding box center [1402, 643] width 15 height 15
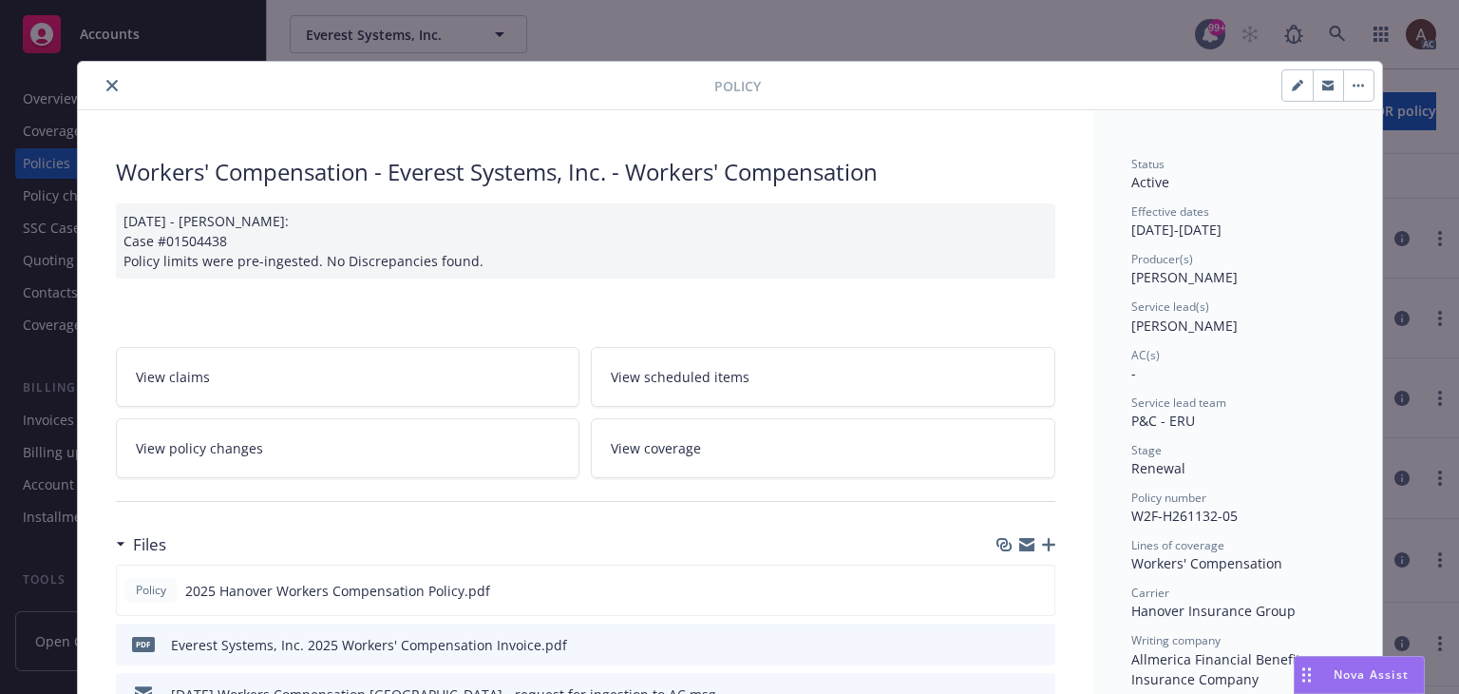
click at [106, 83] on icon "close" at bounding box center [111, 85] width 11 height 11
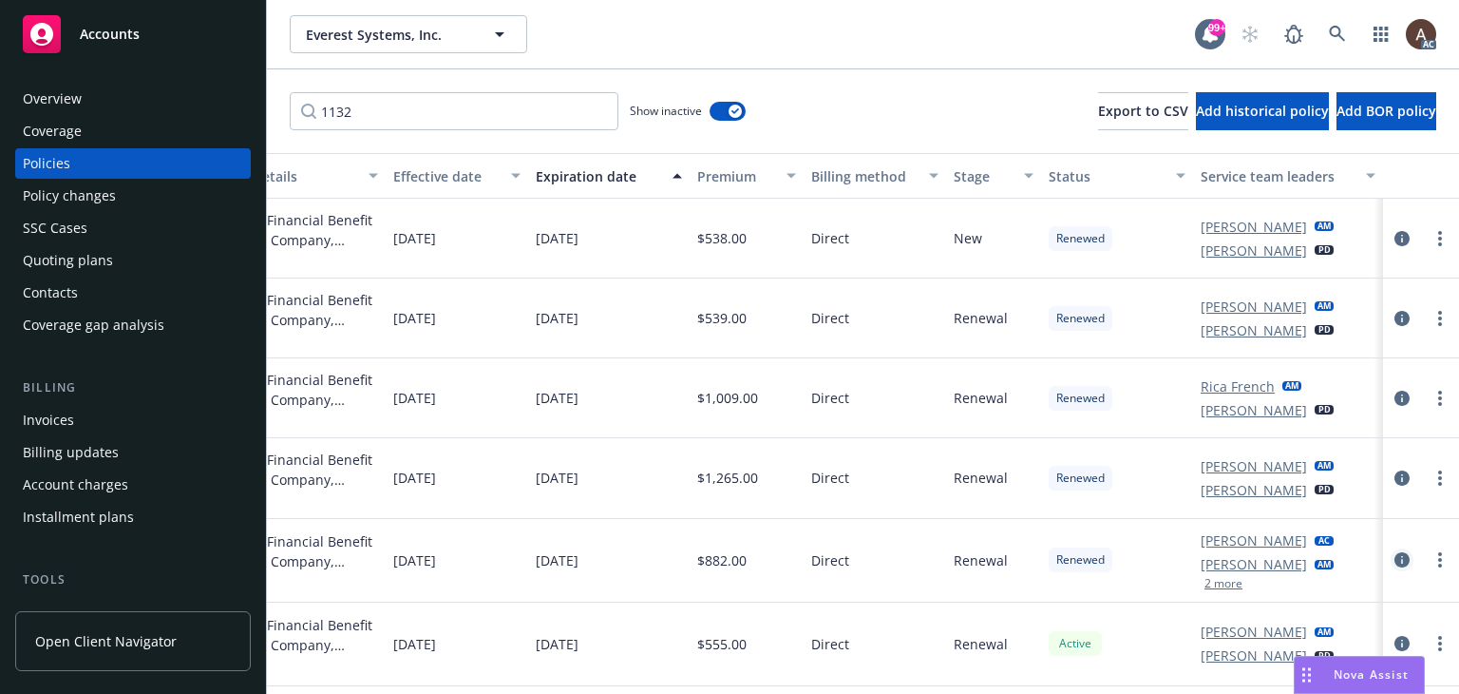
click at [1395, 552] on icon "circleInformation" at bounding box center [1402, 559] width 15 height 15
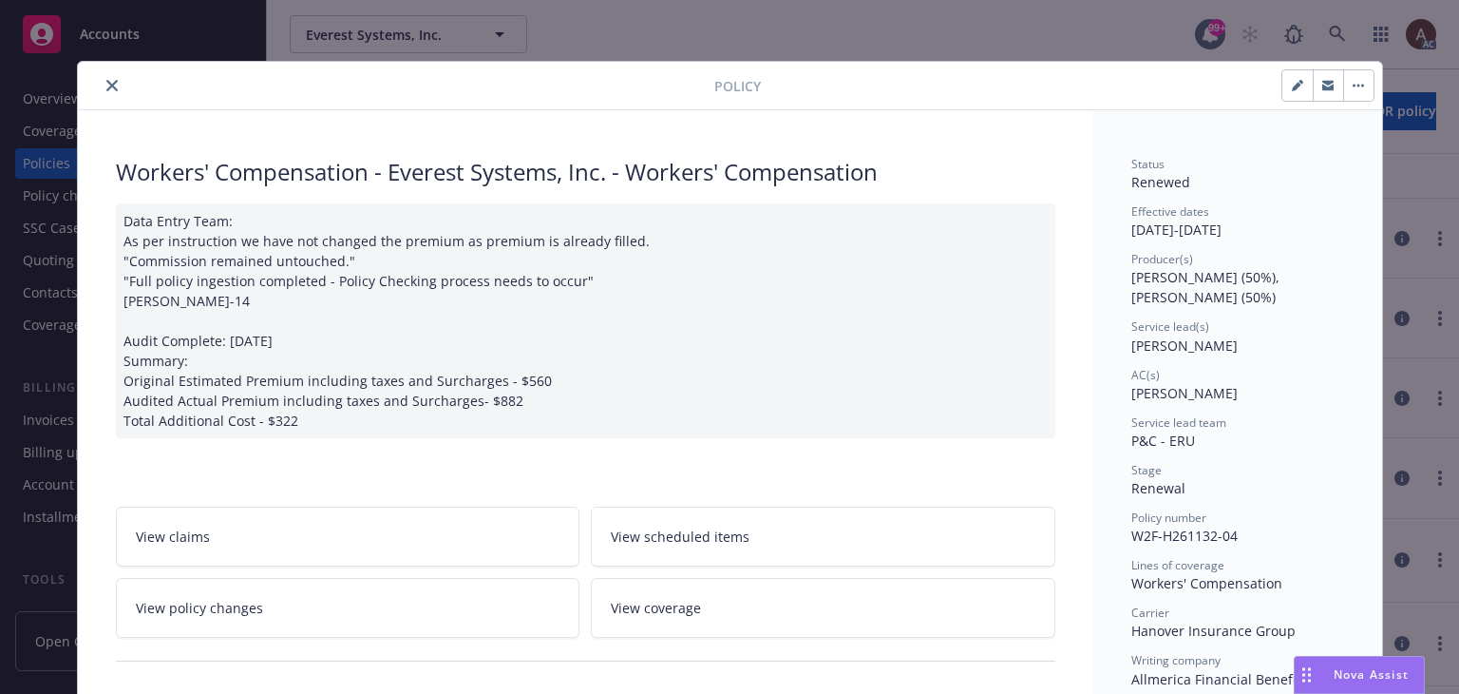
click at [106, 86] on icon "close" at bounding box center [111, 85] width 11 height 11
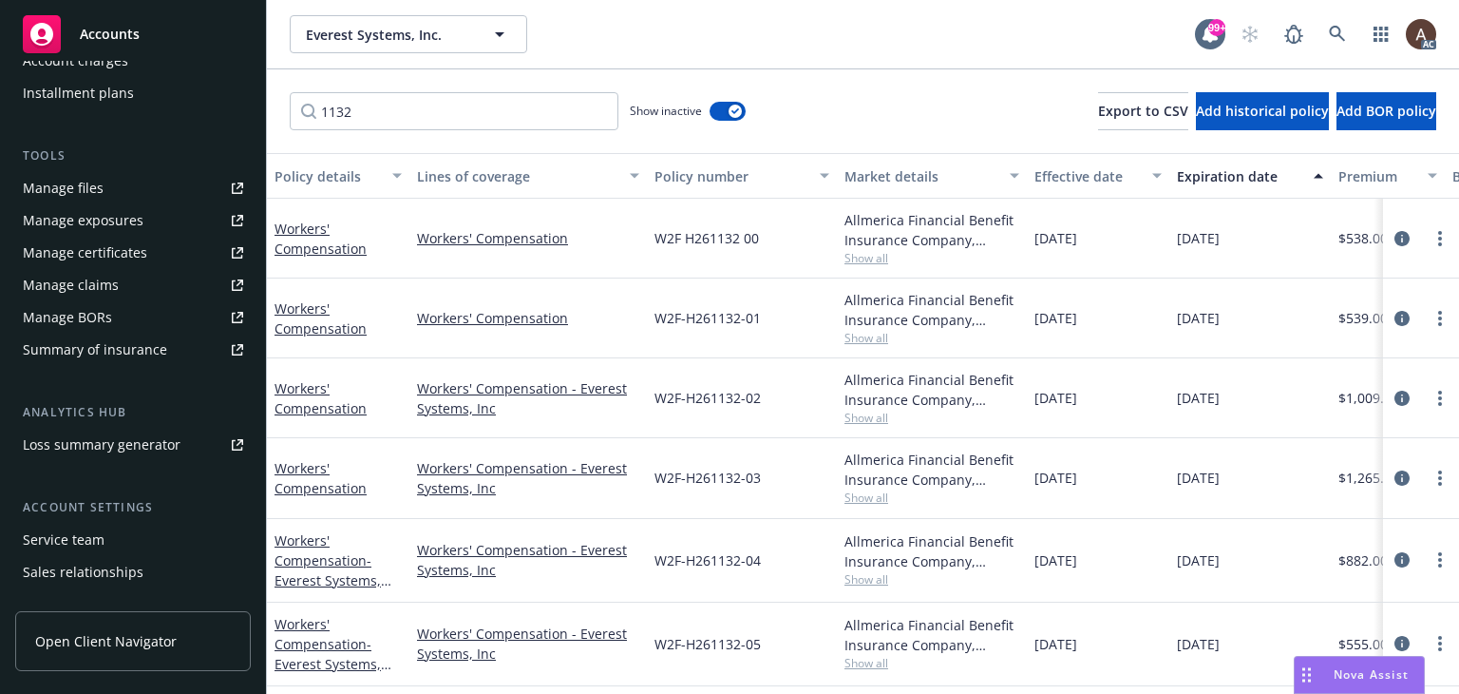
scroll to position [512, 0]
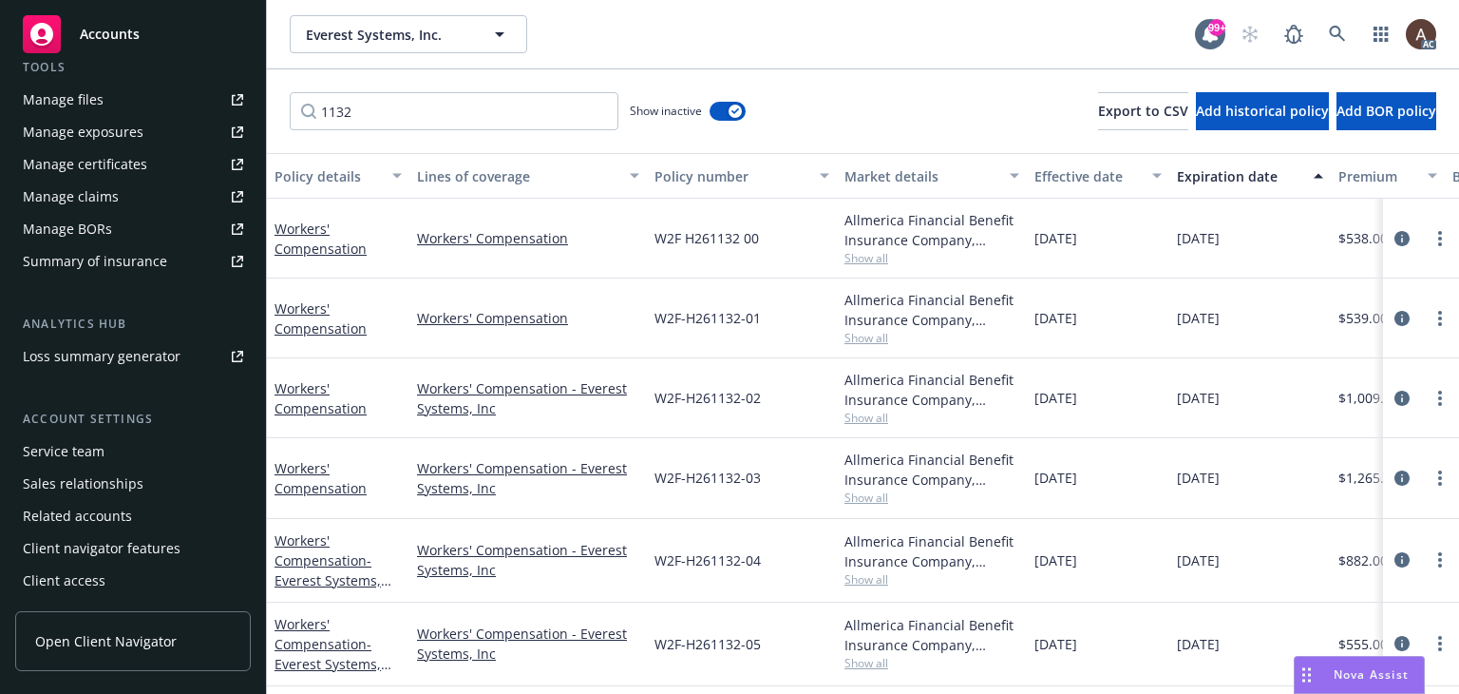
click at [89, 453] on div "Service team" at bounding box center [64, 451] width 82 height 30
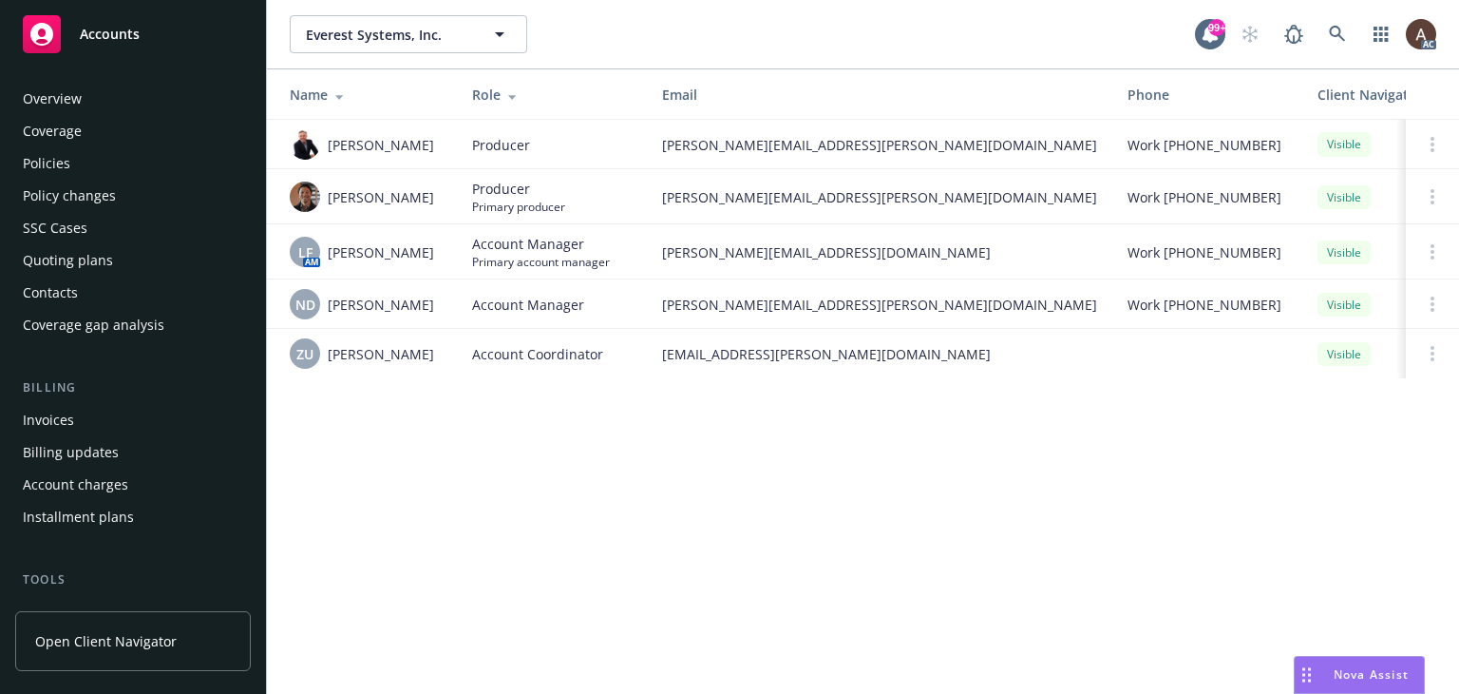
click at [79, 167] on div "Policies" at bounding box center [133, 163] width 220 height 30
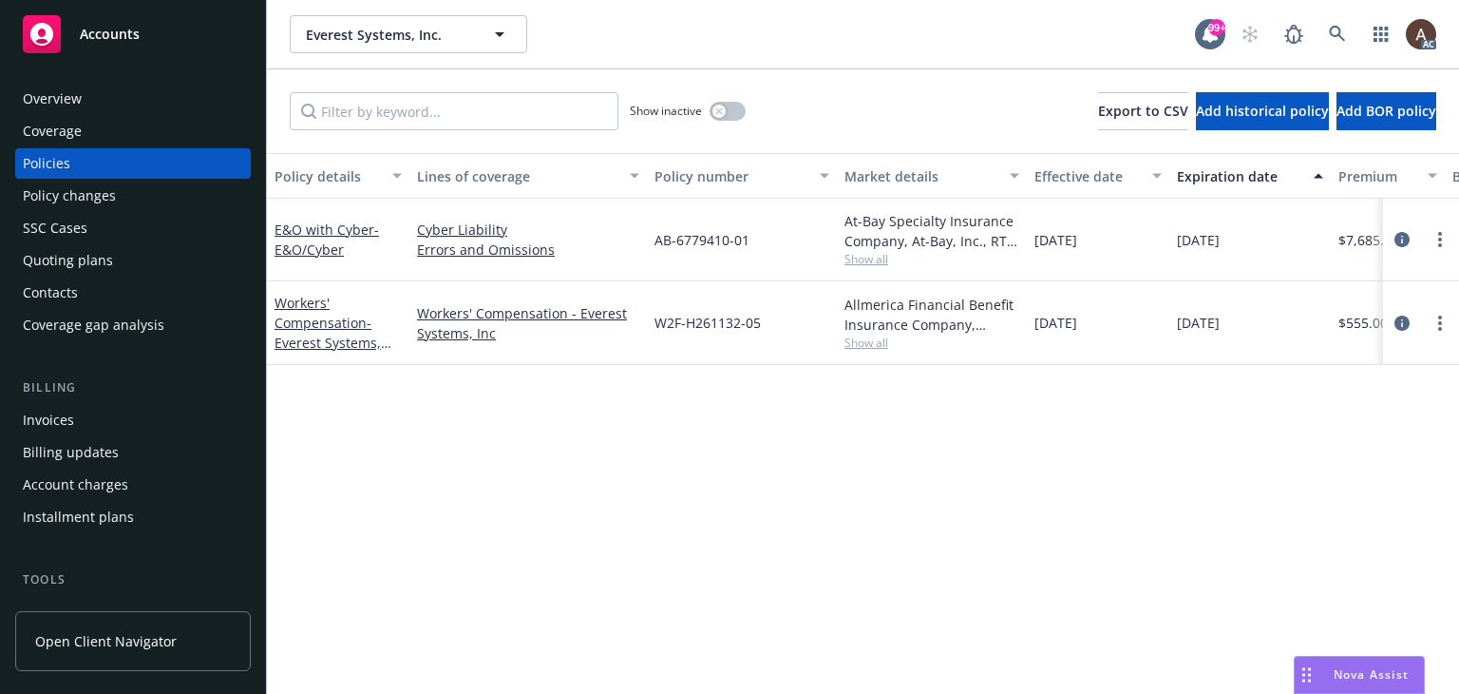
click at [606, 417] on div "Policy details Lines of coverage Policy number Market details Effective date Ex…" at bounding box center [863, 423] width 1192 height 541
click at [716, 111] on icon "button" at bounding box center [719, 111] width 8 height 8
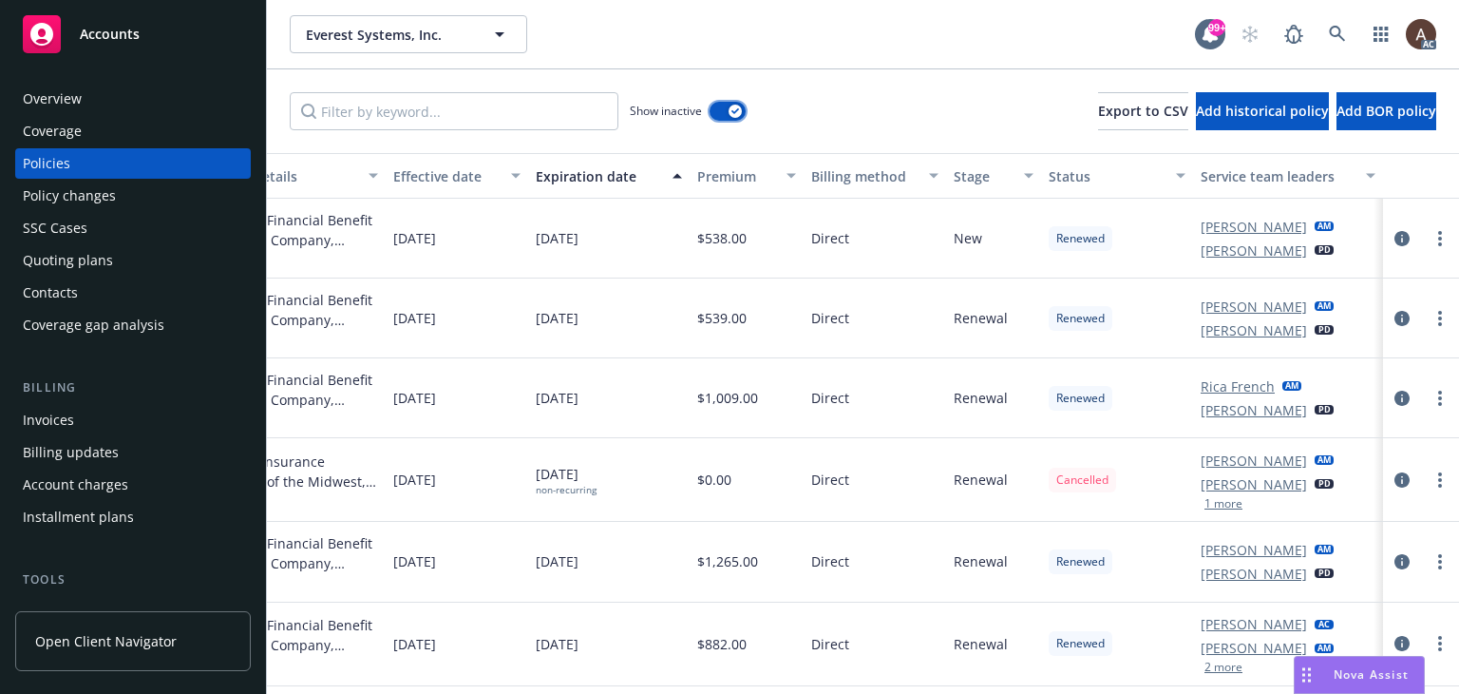
scroll to position [167, 656]
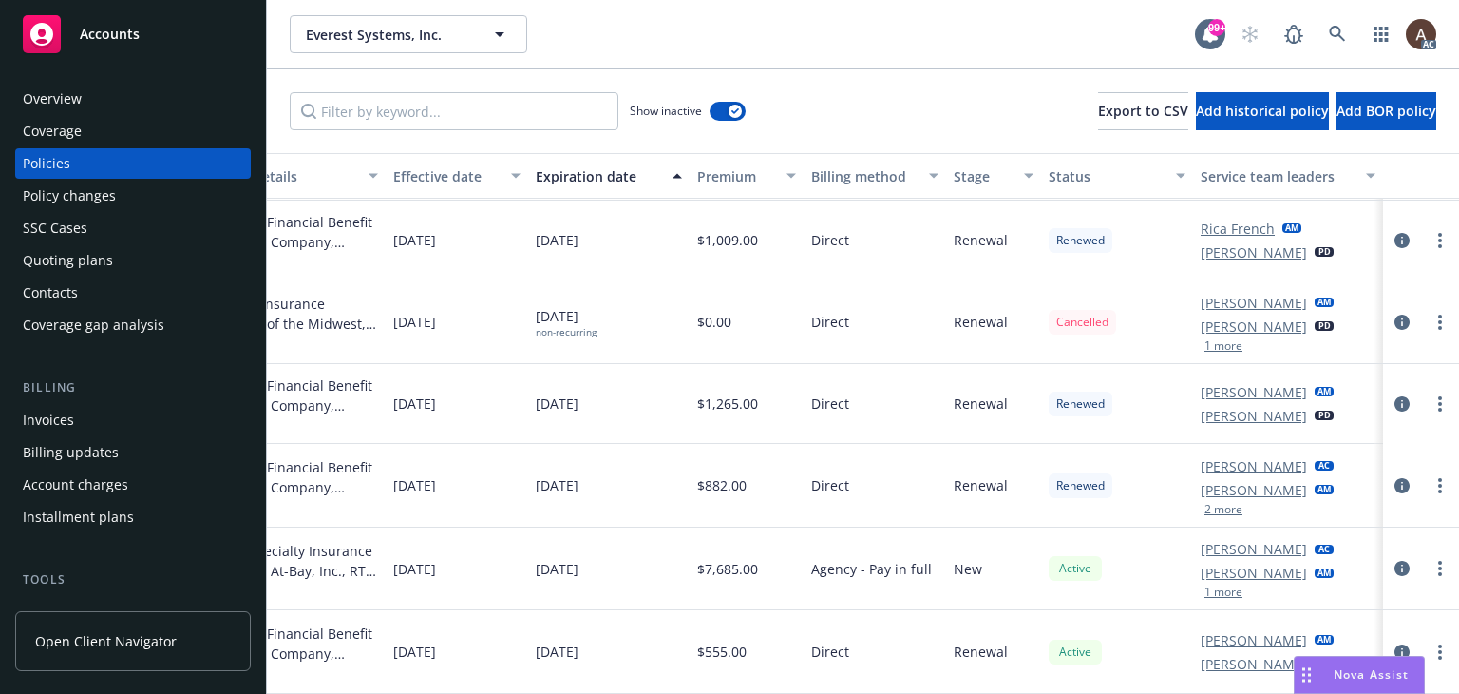
drag, startPoint x: 1390, startPoint y: 556, endPoint x: 1313, endPoint y: 490, distance: 101.1
click at [1395, 561] on icon "circleInformation" at bounding box center [1402, 568] width 15 height 15
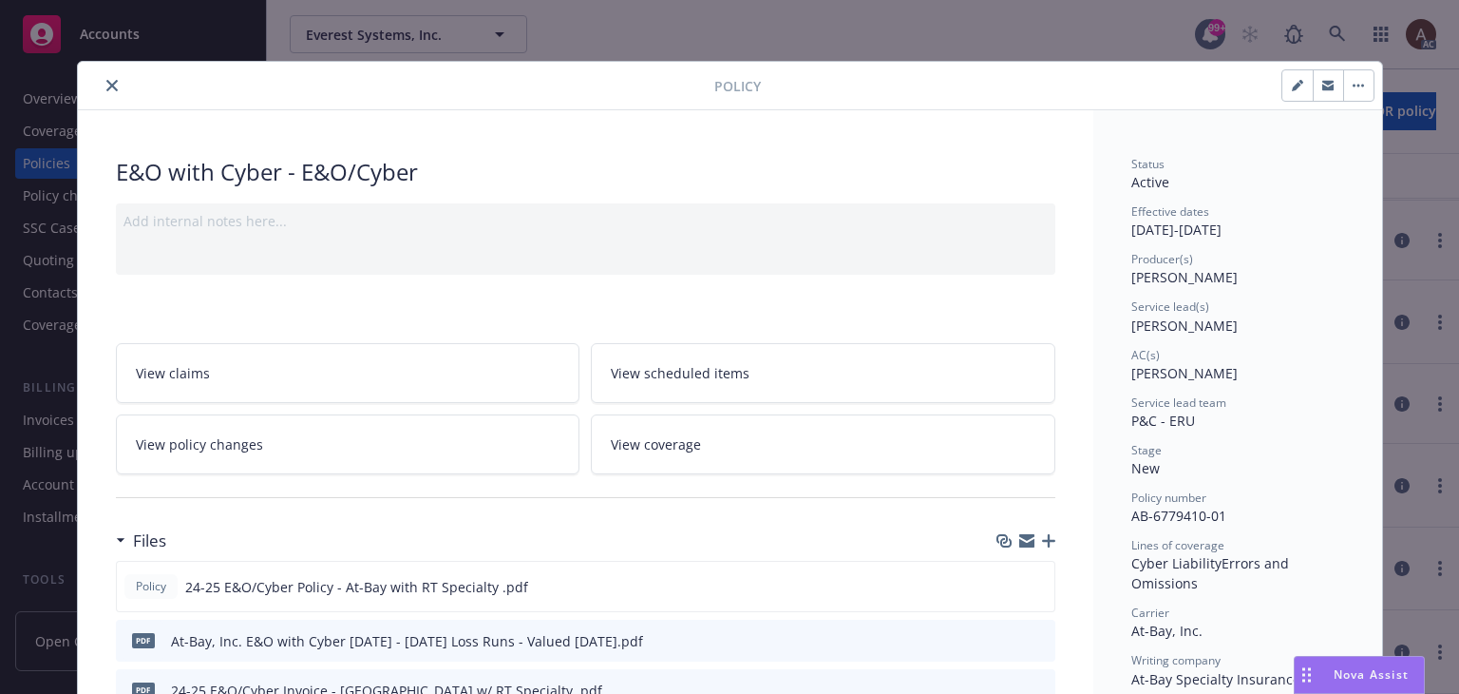
click at [106, 83] on icon "close" at bounding box center [111, 85] width 11 height 11
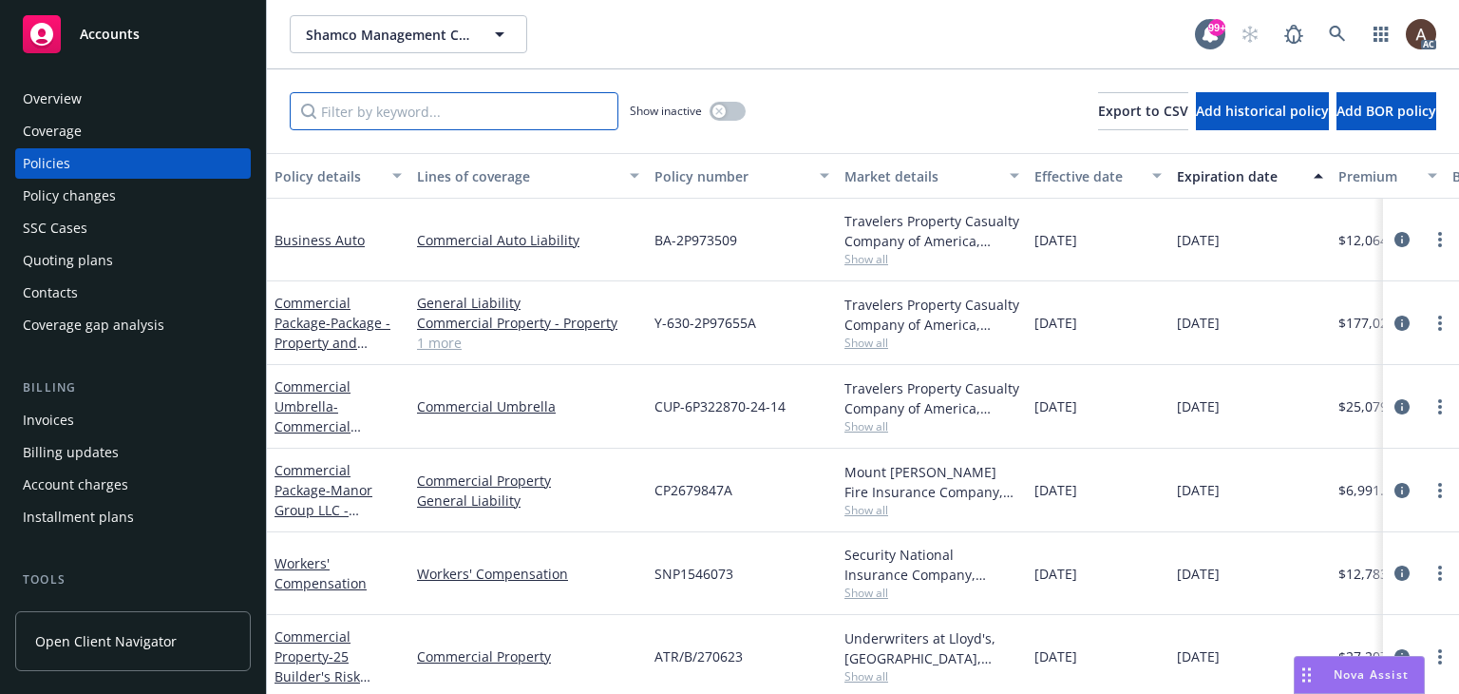
click at [393, 112] on input "Filter by keyword..." at bounding box center [454, 111] width 329 height 38
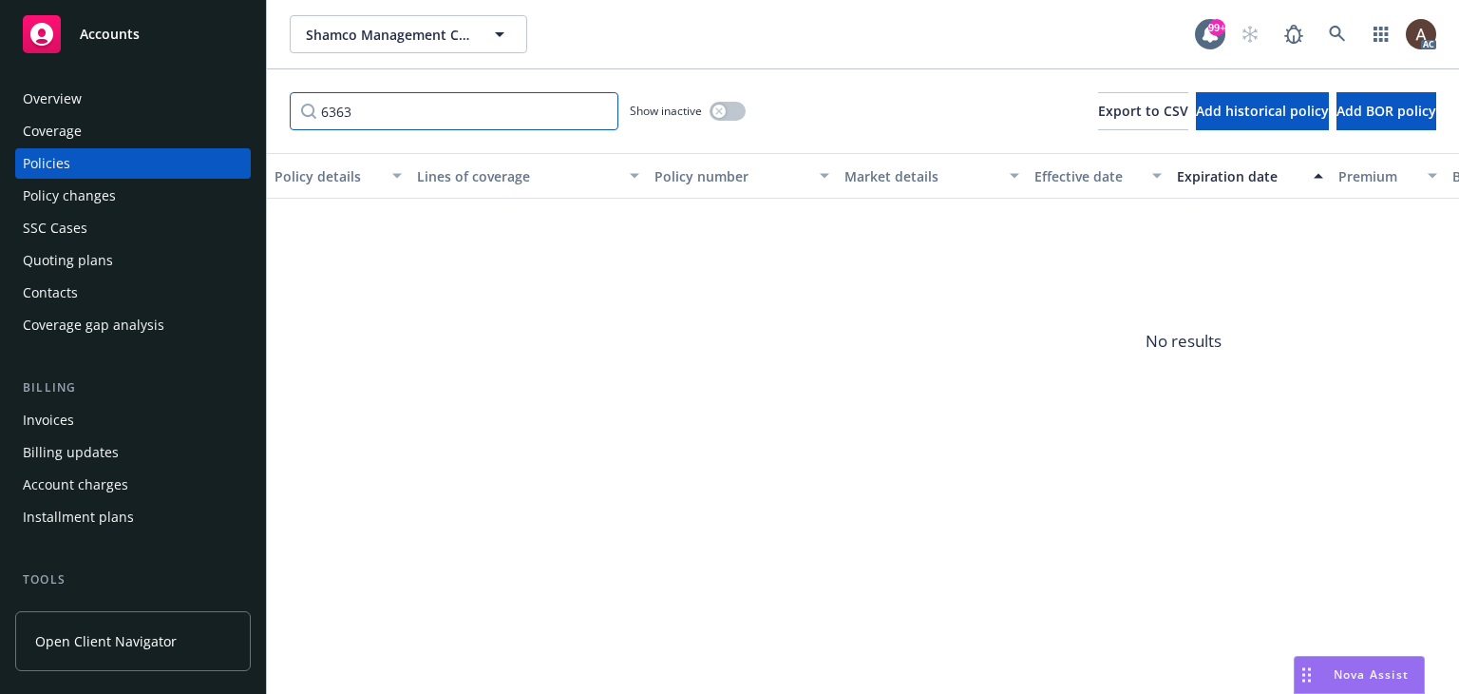
type input "6363"
click at [722, 112] on icon "button" at bounding box center [719, 111] width 8 height 8
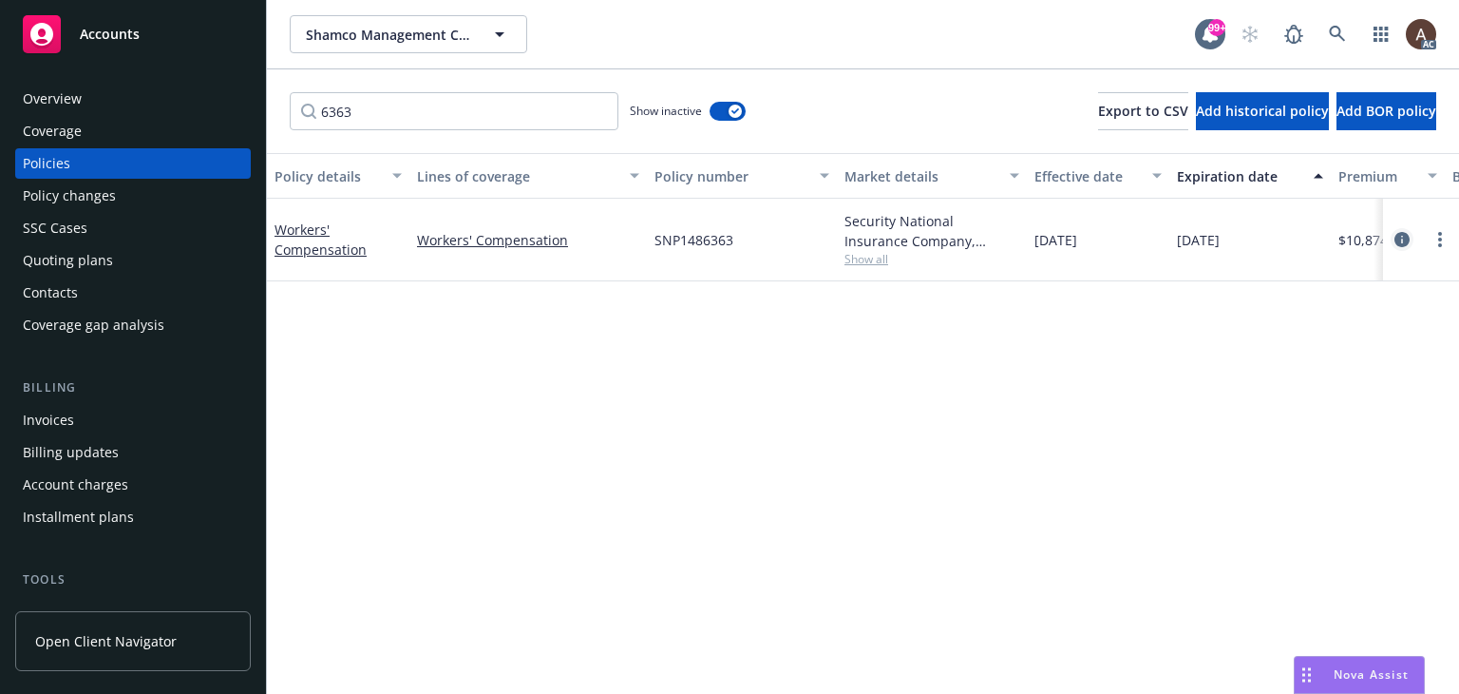
click at [1400, 237] on icon "circleInformation" at bounding box center [1402, 239] width 15 height 15
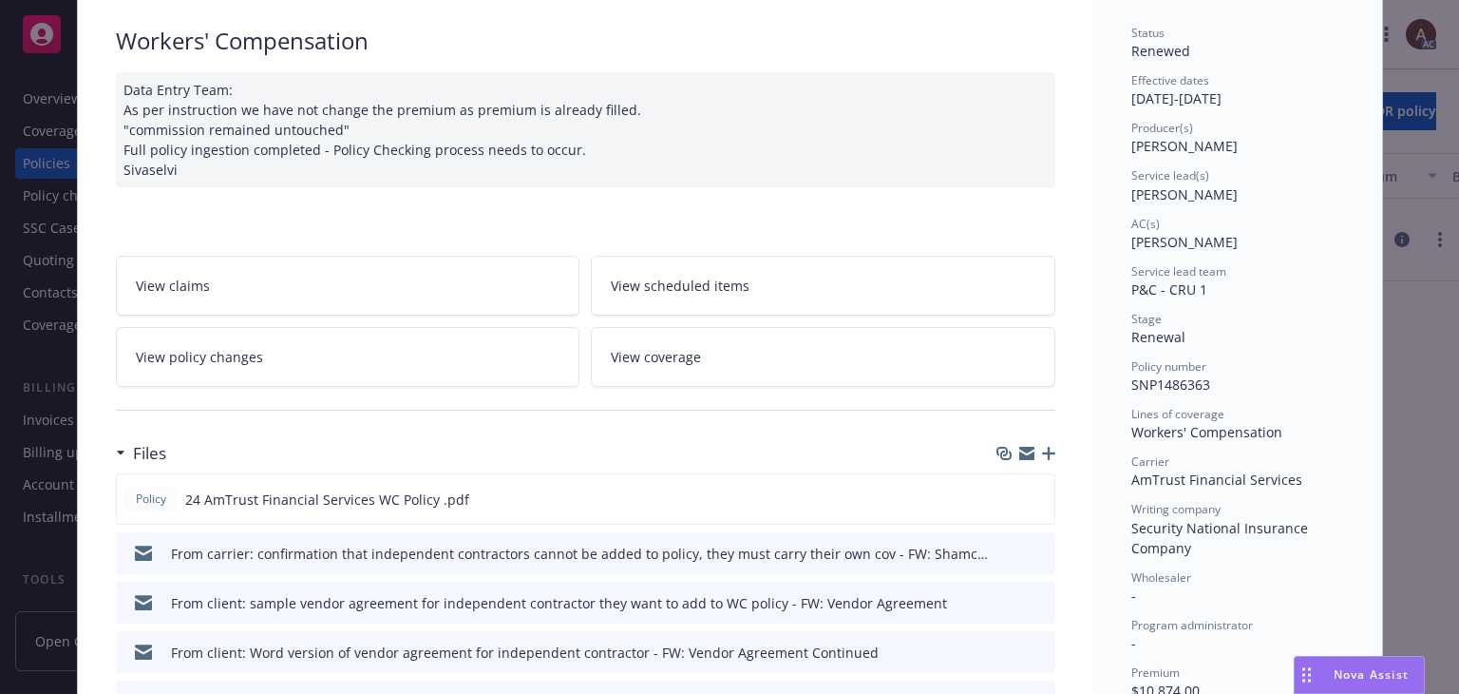
scroll to position [190, 0]
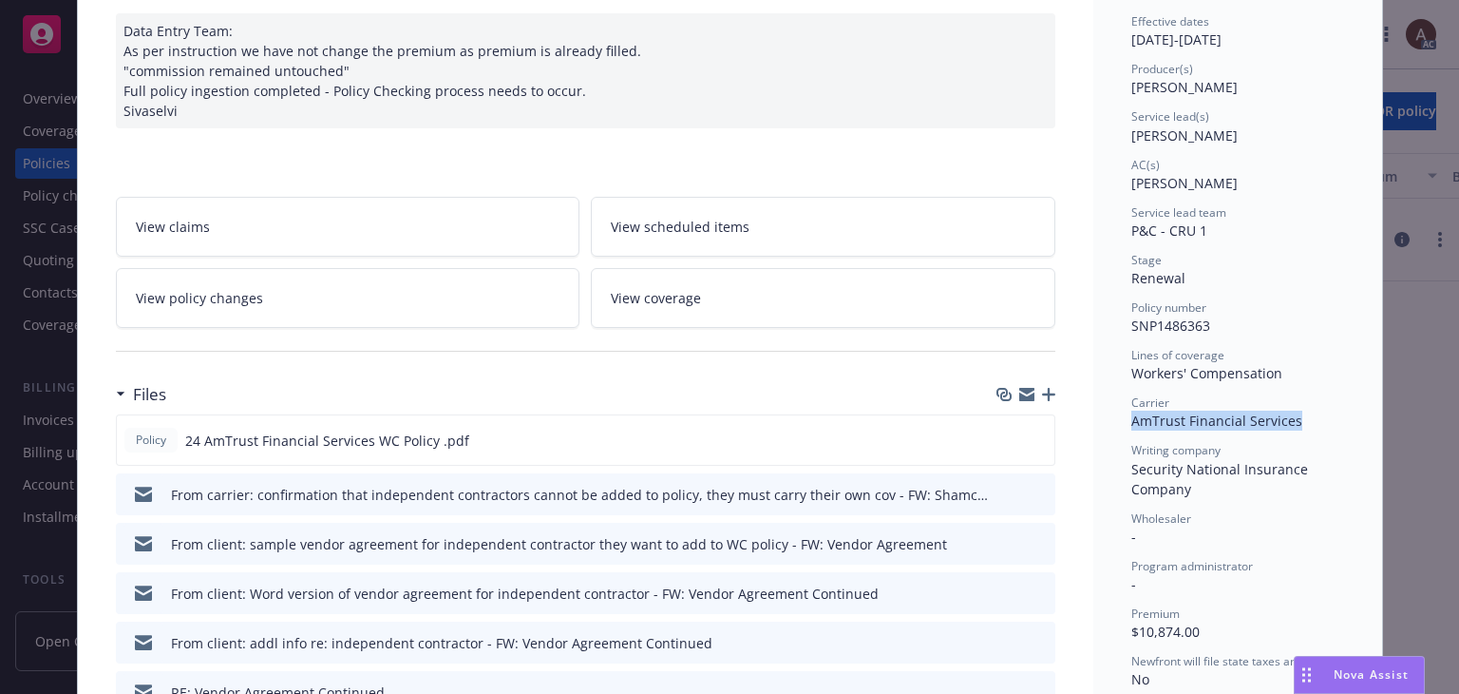
drag, startPoint x: 1125, startPoint y: 421, endPoint x: 1305, endPoint y: 422, distance: 180.5
click at [1305, 422] on div "Carrier AmTrust Financial Services" at bounding box center [1238, 412] width 213 height 36
copy span "AmTrust Financial Services"
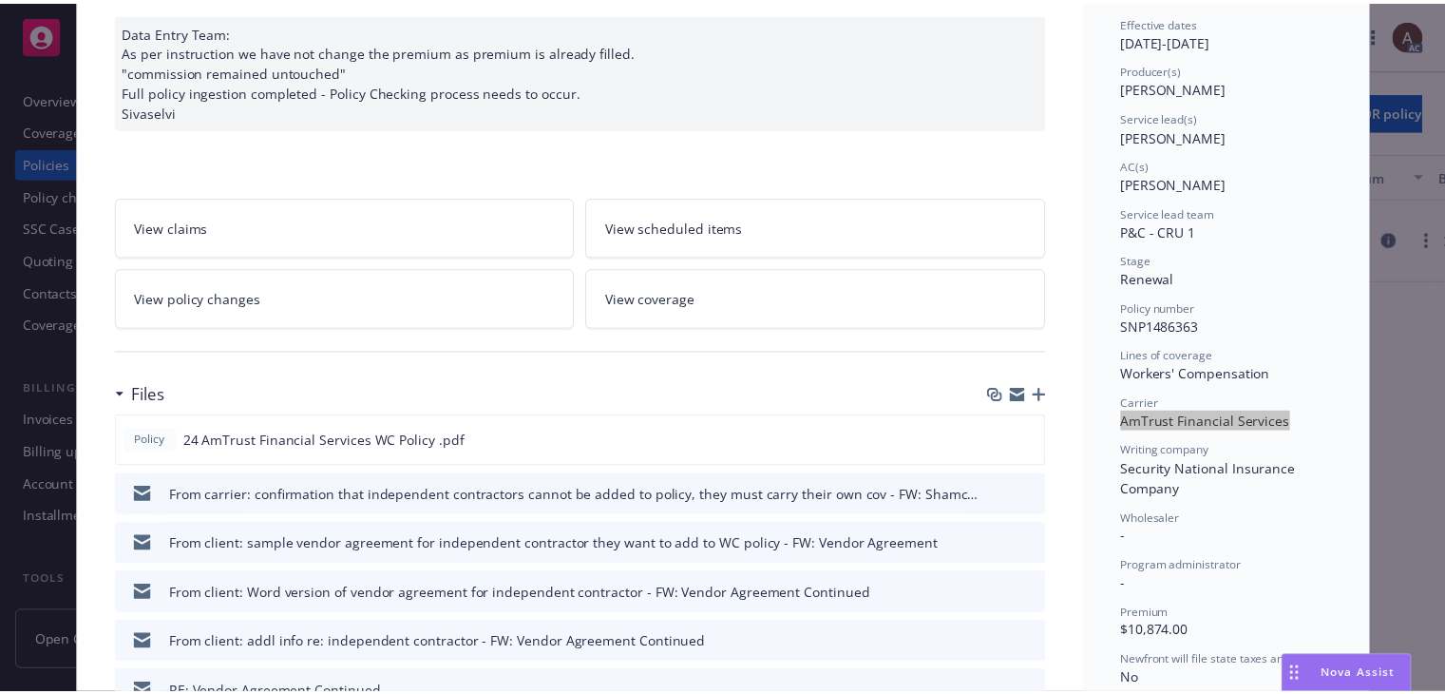
scroll to position [0, 0]
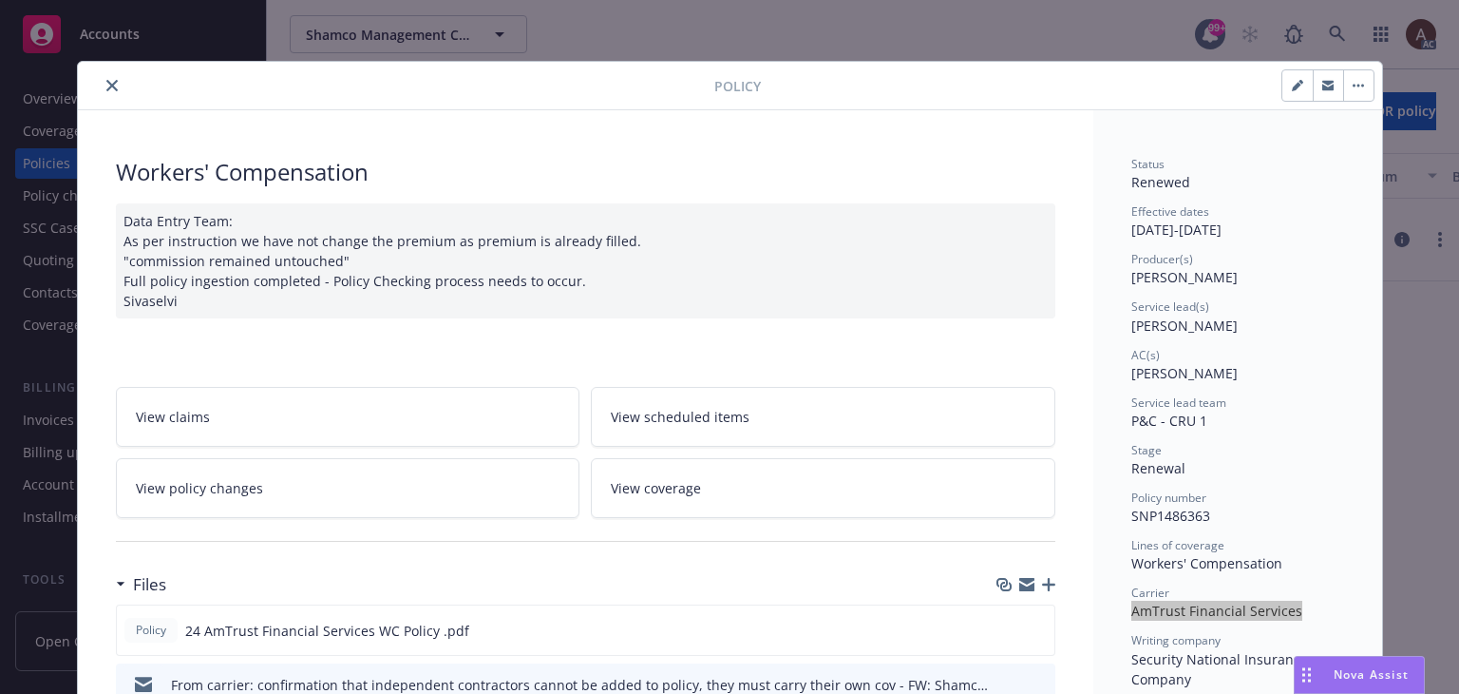
click at [266, 484] on link "View policy changes" at bounding box center [348, 488] width 465 height 60
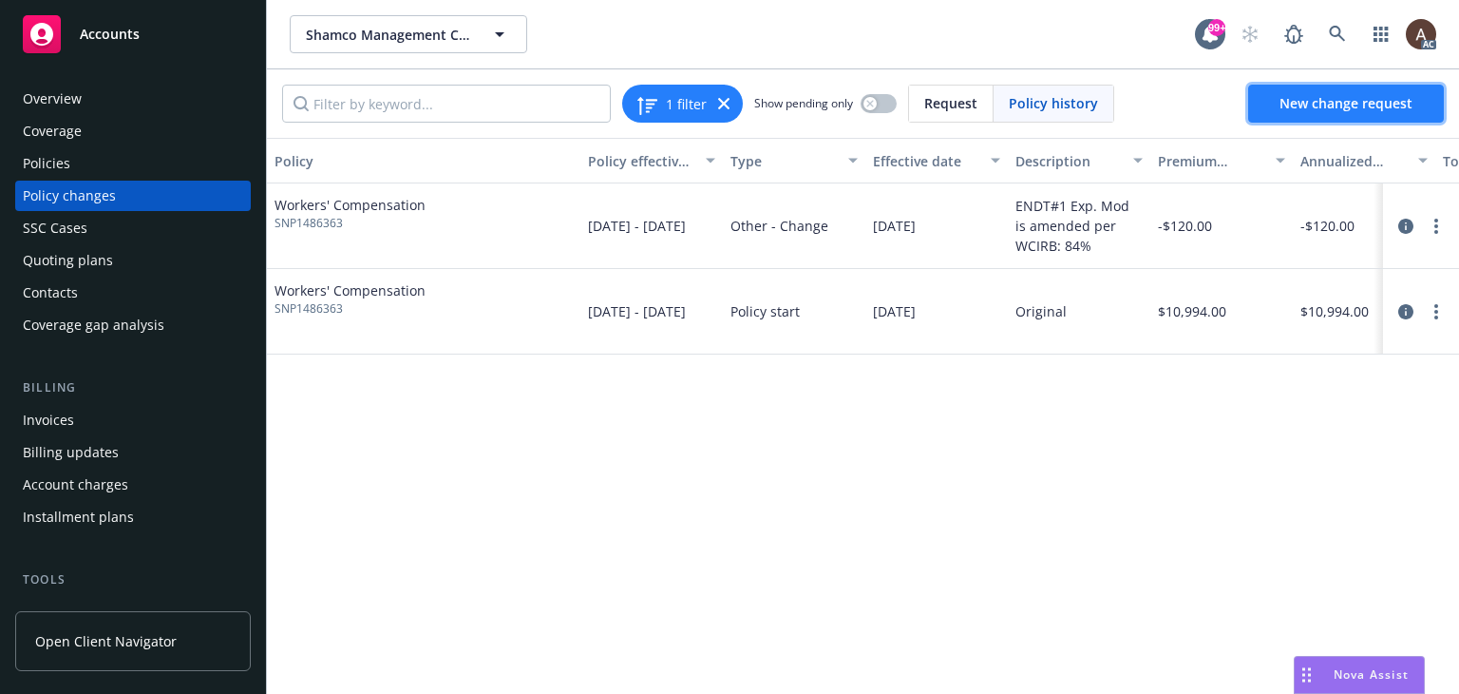
click at [1298, 113] on link "New change request" at bounding box center [1346, 104] width 196 height 38
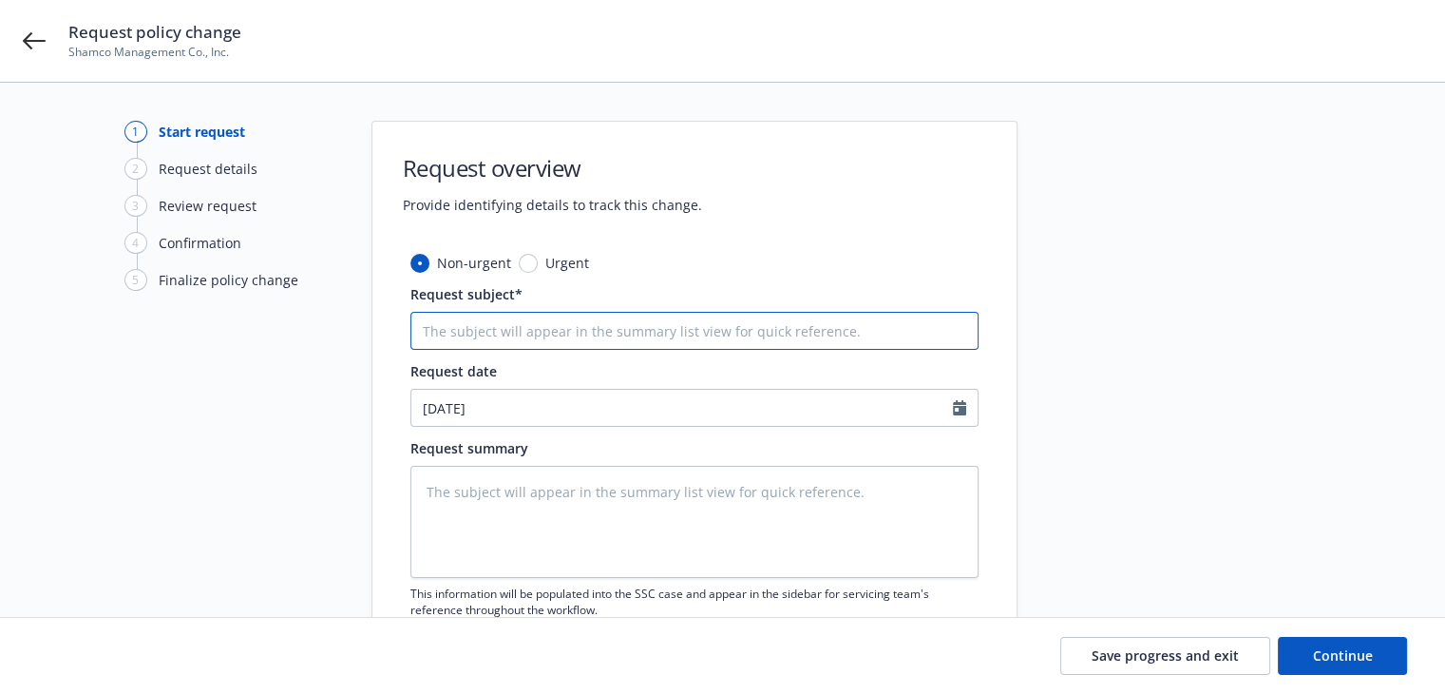
click at [492, 333] on input "Request subject*" at bounding box center [694, 331] width 568 height 38
paste input "24-25 Workers Compensation AmTrust Financial Services - Audit Statement"
type textarea "x"
type input "24-25 Workers Compensation AmTrust Financial Services - Audit Statement"
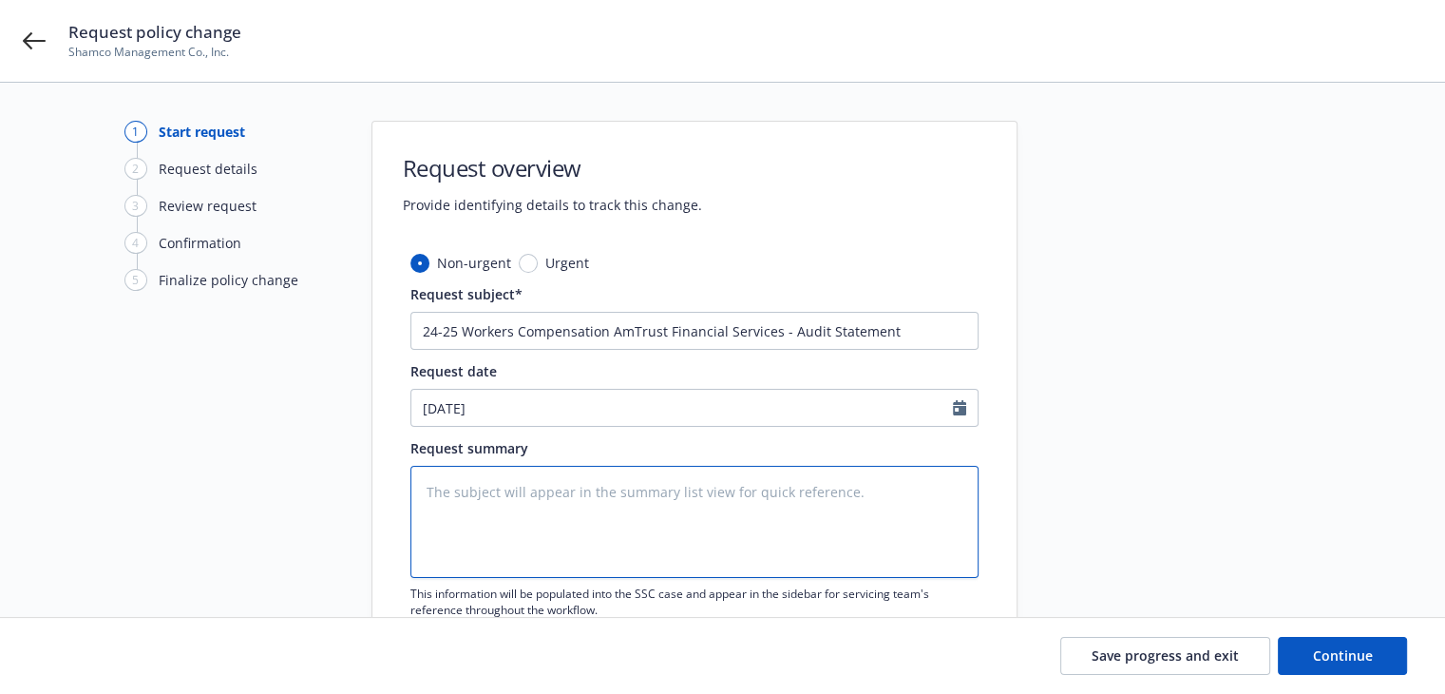
click at [559, 499] on textarea at bounding box center [694, 522] width 568 height 112
paste textarea "[DATE]-[DATE] Final Audit Results Original Estimated Premium including taxes an…"
type textarea "[DATE]-[DATE] Final Audit Results Original Estimated Premium including taxes an…"
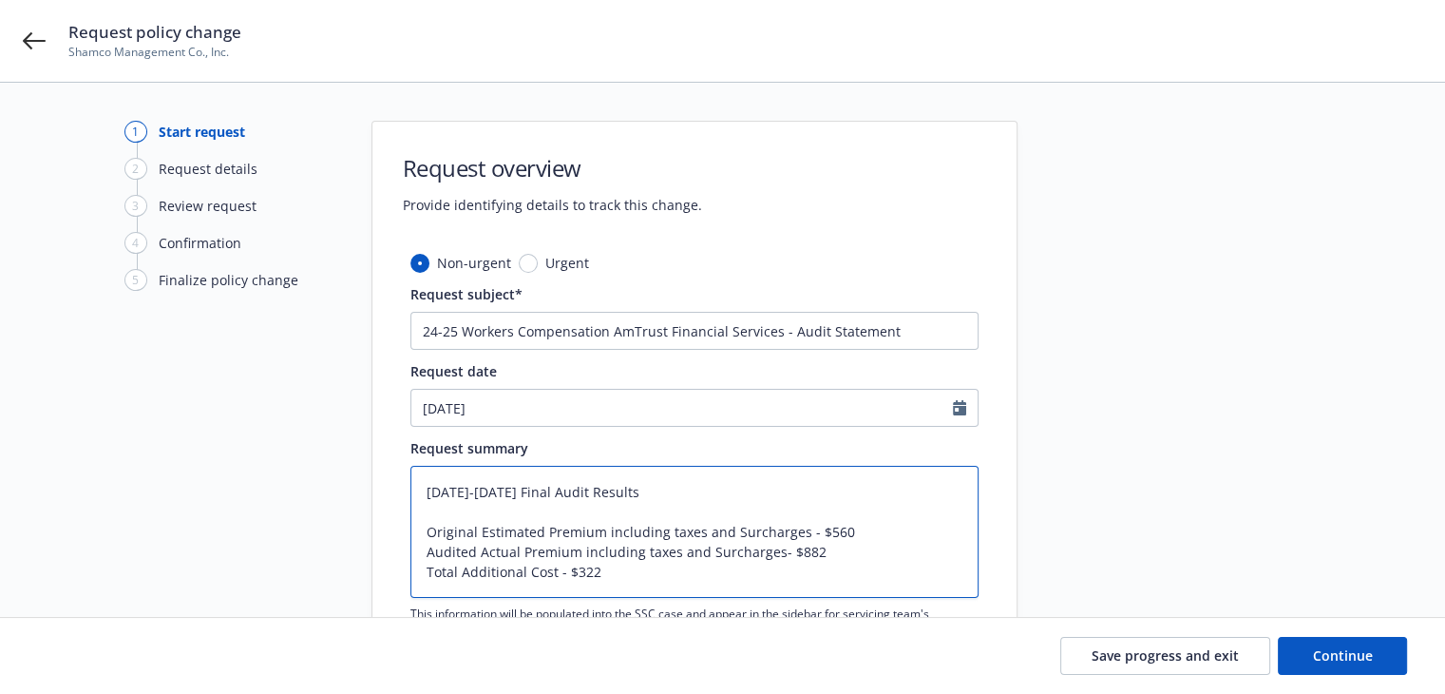
drag, startPoint x: 815, startPoint y: 528, endPoint x: 847, endPoint y: 531, distance: 32.4
click at [847, 531] on textarea "[DATE]-[DATE] Final Audit Results Original Estimated Premium including taxes an…" at bounding box center [694, 532] width 568 height 132
type textarea "x"
type textarea "[DATE]-[DATE] Final Audit Results Original Estimated Premium including taxes an…"
type textarea "x"
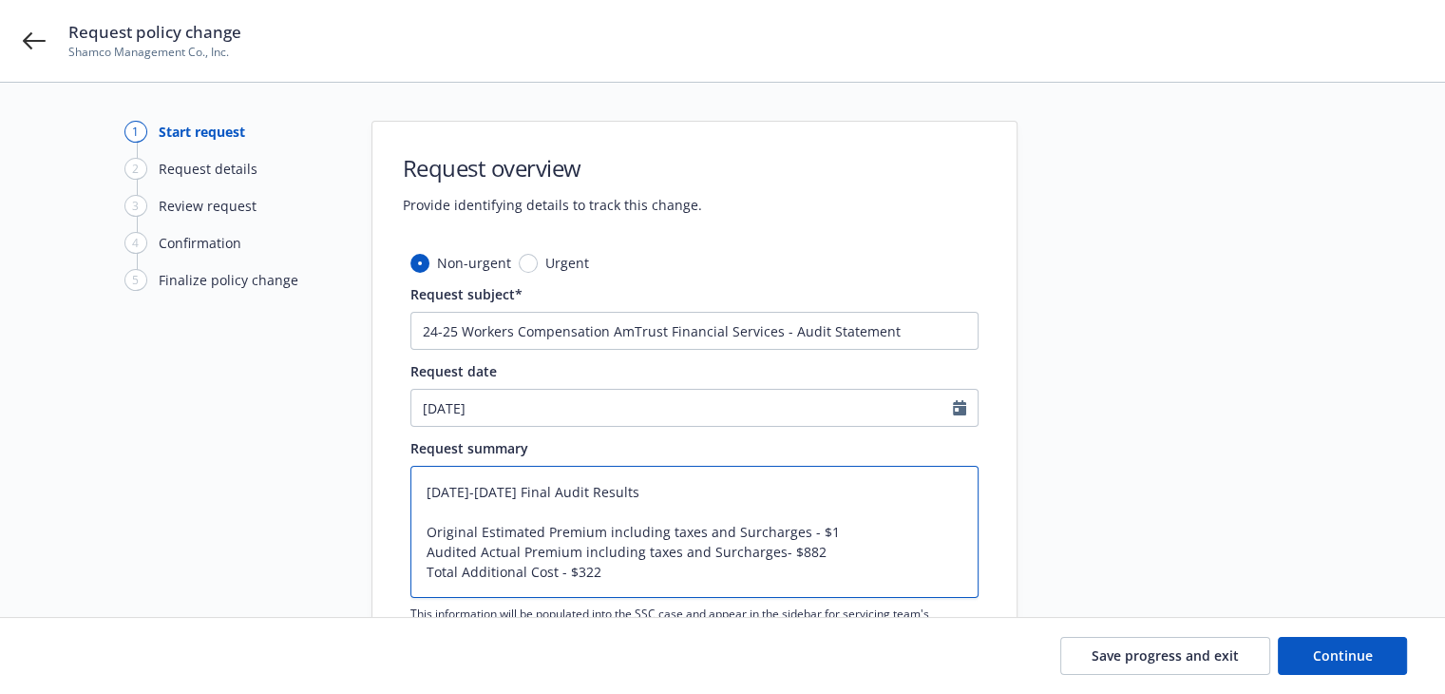
type textarea "[DATE]-[DATE] Final Audit Results Original Estimated Premium including taxes an…"
type textarea "x"
type textarea "[DATE]-[DATE] Final Audit Results Original Estimated Premium including taxes an…"
type textarea "x"
type textarea "[DATE]-[DATE] Final Audit Results Original Estimated Premium including taxes an…"
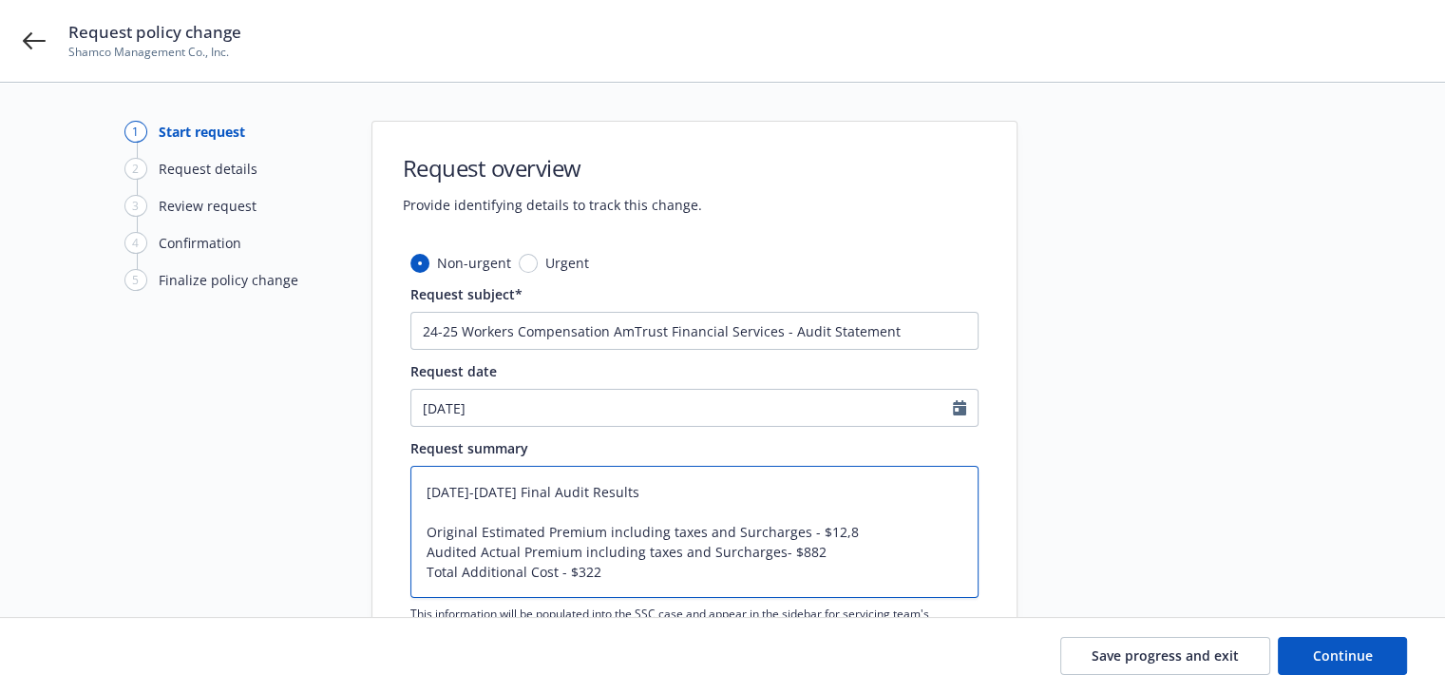
type textarea "x"
type textarea "[DATE]-[DATE] Final Audit Results Original Estimated Premium including taxes an…"
type textarea "x"
type textarea "[DATE]-[DATE] Final Audit Results Original Estimated Premium including taxes an…"
drag, startPoint x: 789, startPoint y: 546, endPoint x: 825, endPoint y: 548, distance: 35.2
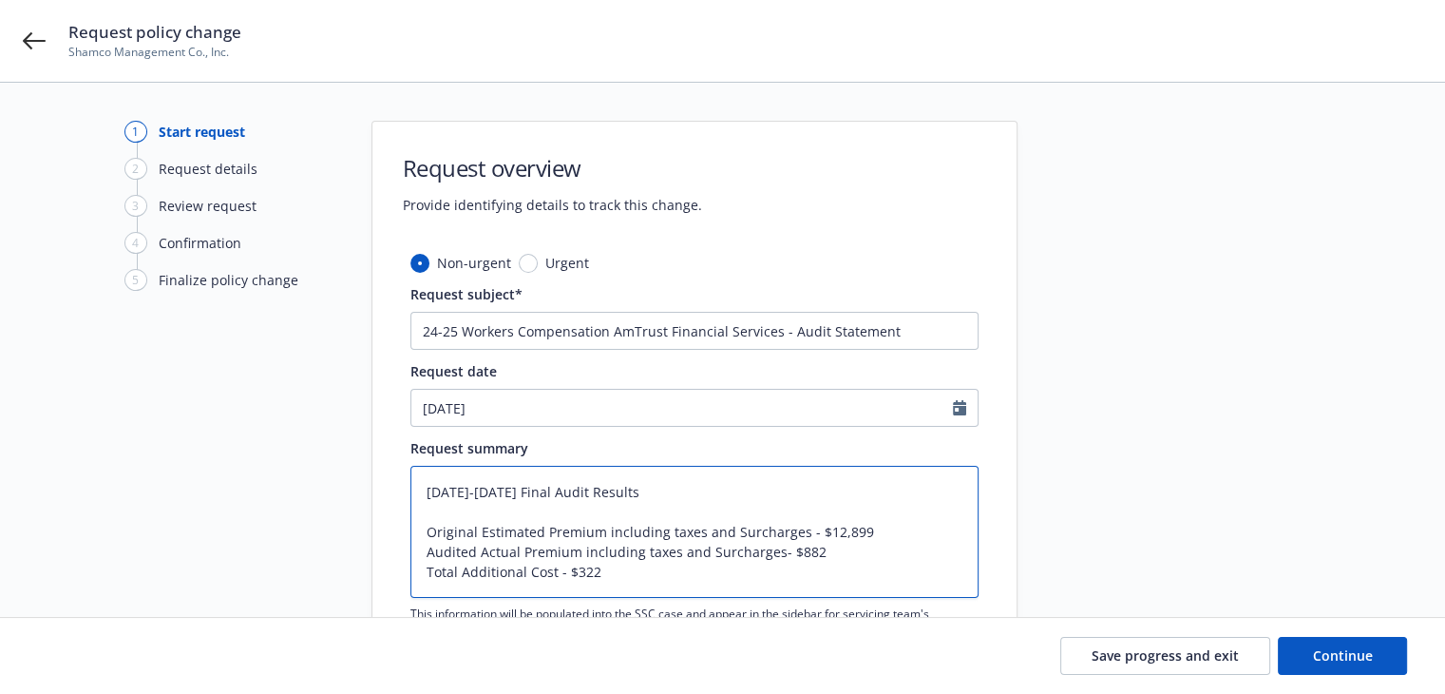
click at [825, 548] on textarea "[DATE]-[DATE] Final Audit Results Original Estimated Premium including taxes an…" at bounding box center [694, 532] width 568 height 132
type textarea "x"
type textarea "[DATE]-[DATE] Final Audit Results Original Estimated Premium including taxes an…"
type textarea "x"
type textarea "[DATE]-[DATE] Final Audit Results Original Estimated Premium including taxes an…"
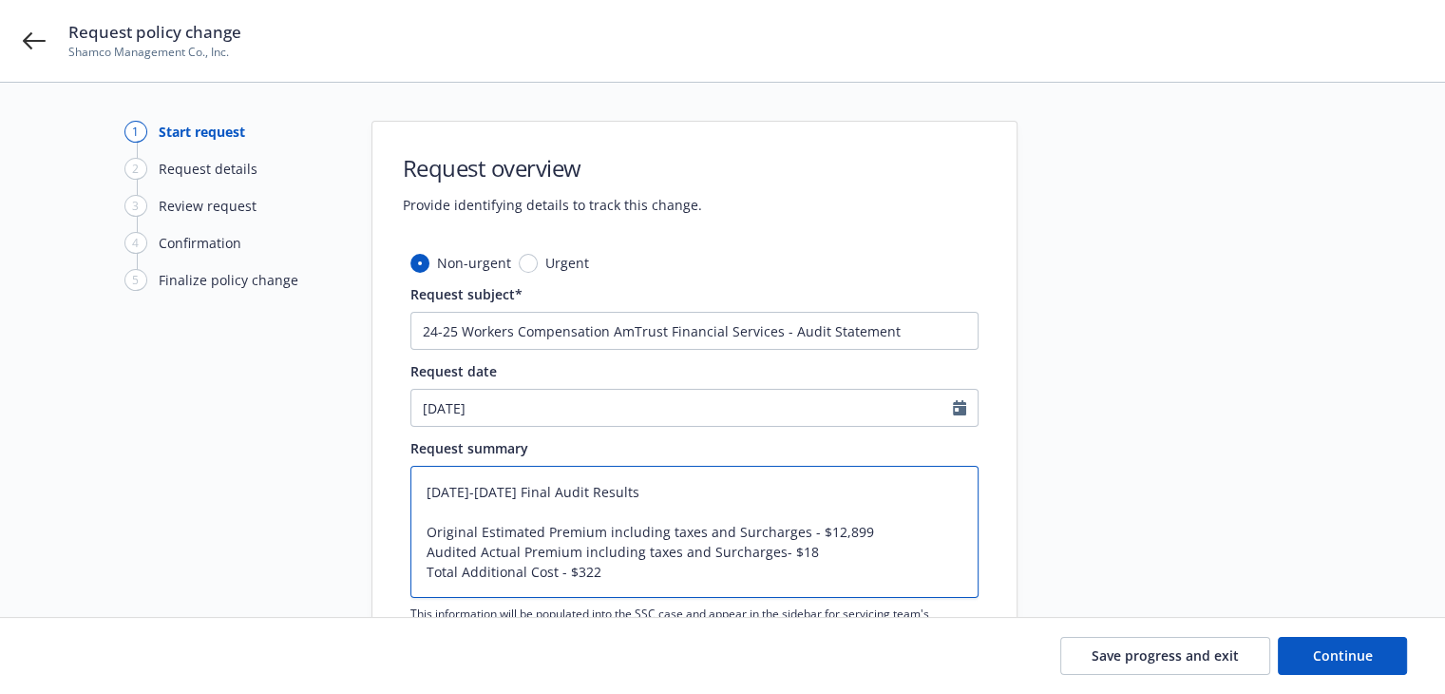
type textarea "x"
type textarea "[DATE]-[DATE] Final Audit Results Original Estimated Premium including taxes an…"
type textarea "x"
type textarea "[DATE]-[DATE] Final Audit Results Original Estimated Premium including taxes an…"
type textarea "x"
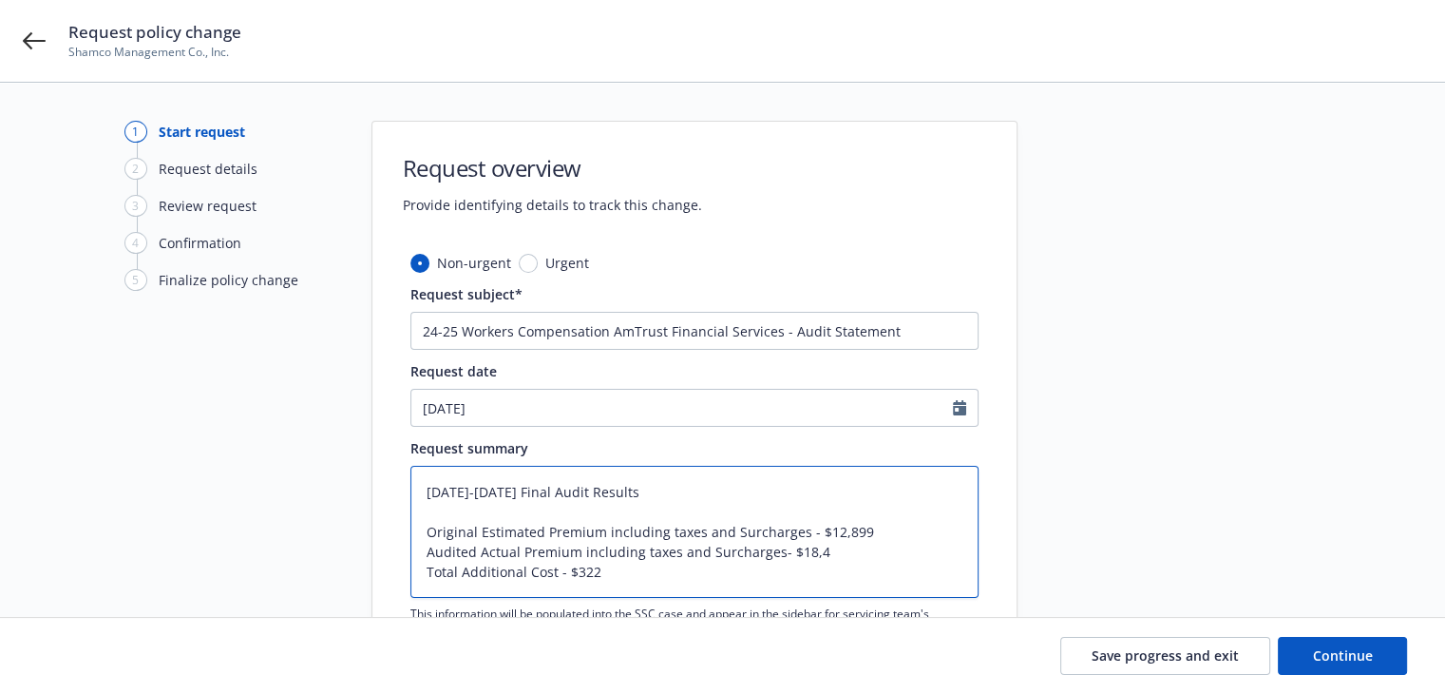
type textarea "[DATE]-[DATE] Final Audit Results Original Estimated Premium including taxes an…"
type textarea "x"
type textarea "[DATE]-[DATE] Final Audit Results Original Estimated Premium including taxes an…"
drag, startPoint x: 574, startPoint y: 570, endPoint x: 604, endPoint y: 570, distance: 30.4
click at [604, 570] on textarea "[DATE]-[DATE] Final Audit Results Original Estimated Premium including taxes an…" at bounding box center [694, 532] width 568 height 132
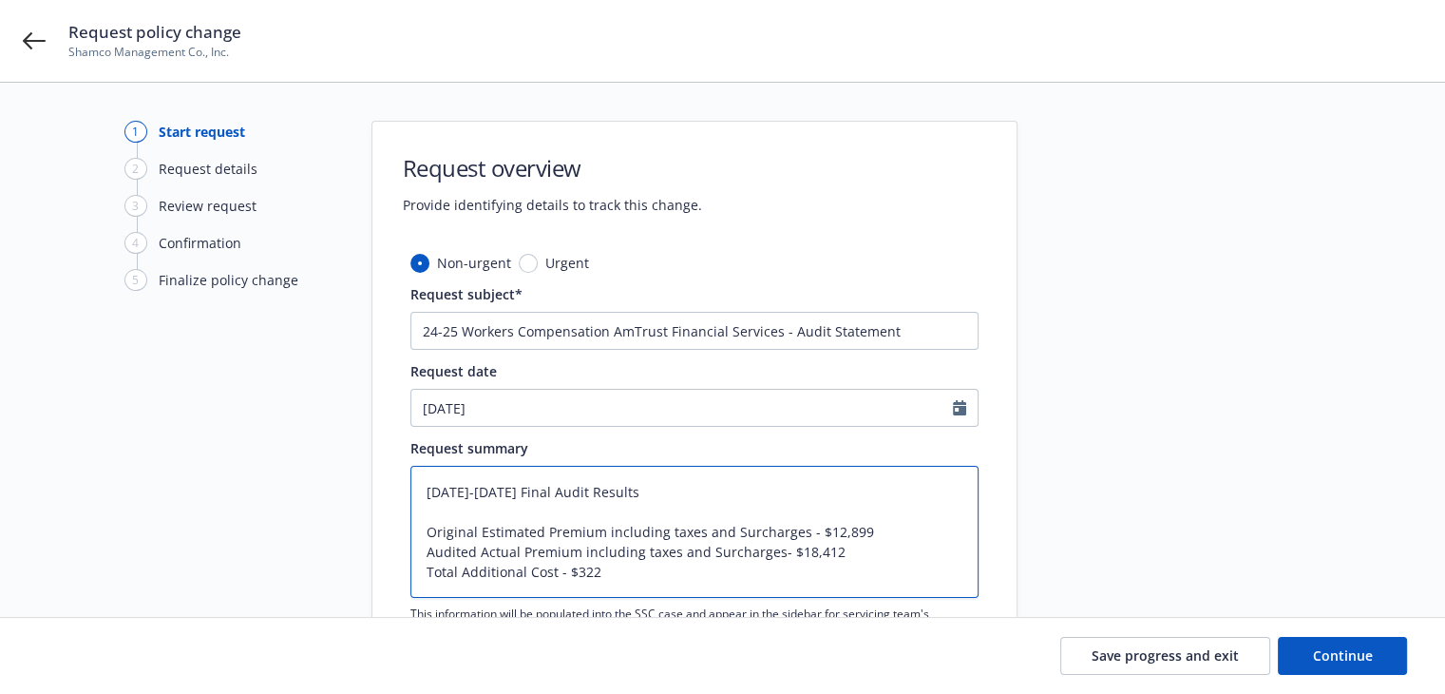
type textarea "x"
type textarea "[DATE]-[DATE] Final Audit Results Original Estimated Premium including taxes an…"
type textarea "x"
type textarea "[DATE]-[DATE] Final Audit Results Original Estimated Premium including taxes an…"
type textarea "x"
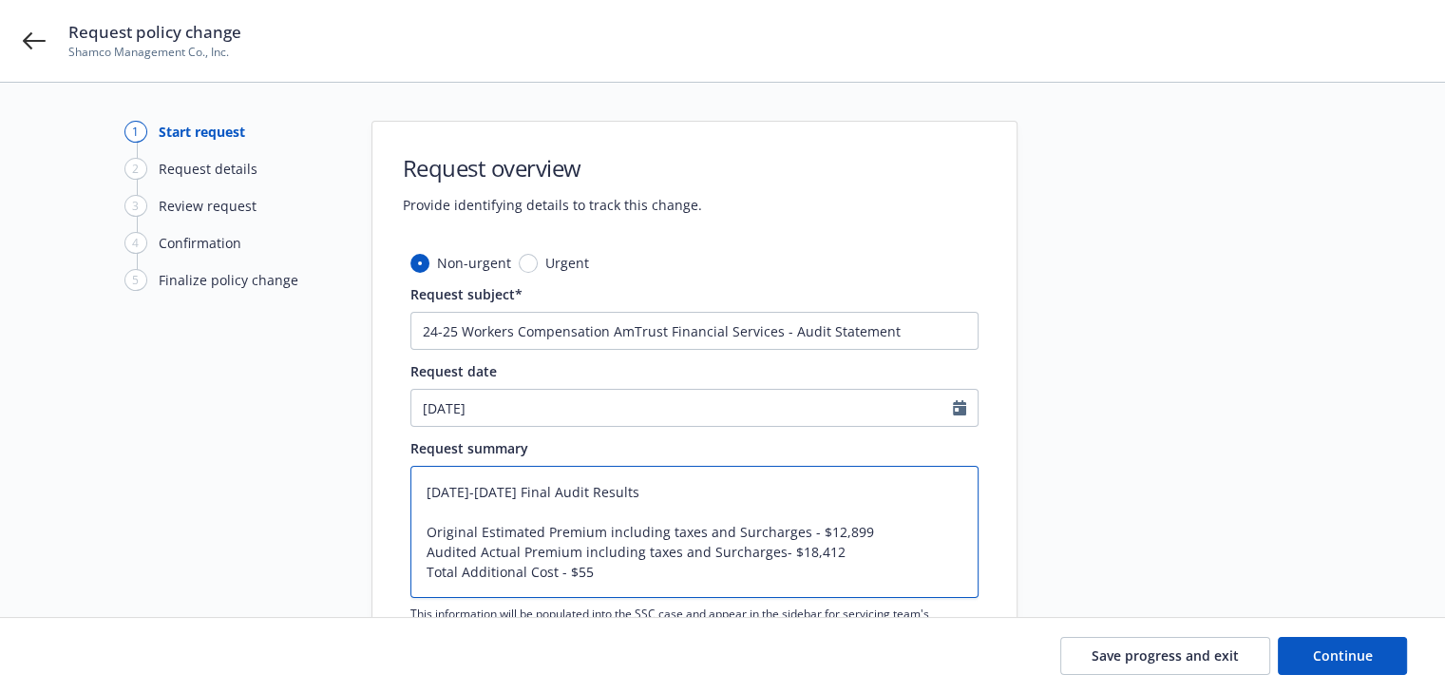
type textarea "[DATE]-[DATE] Final Audit Results Original Estimated Premium including taxes an…"
type textarea "x"
type textarea "[DATE]-[DATE] Final Audit Results Original Estimated Premium including taxes an…"
click at [581, 567] on textarea "[DATE]-[DATE] Final Audit Results Original Estimated Premium including taxes an…" at bounding box center [694, 532] width 568 height 132
type textarea "x"
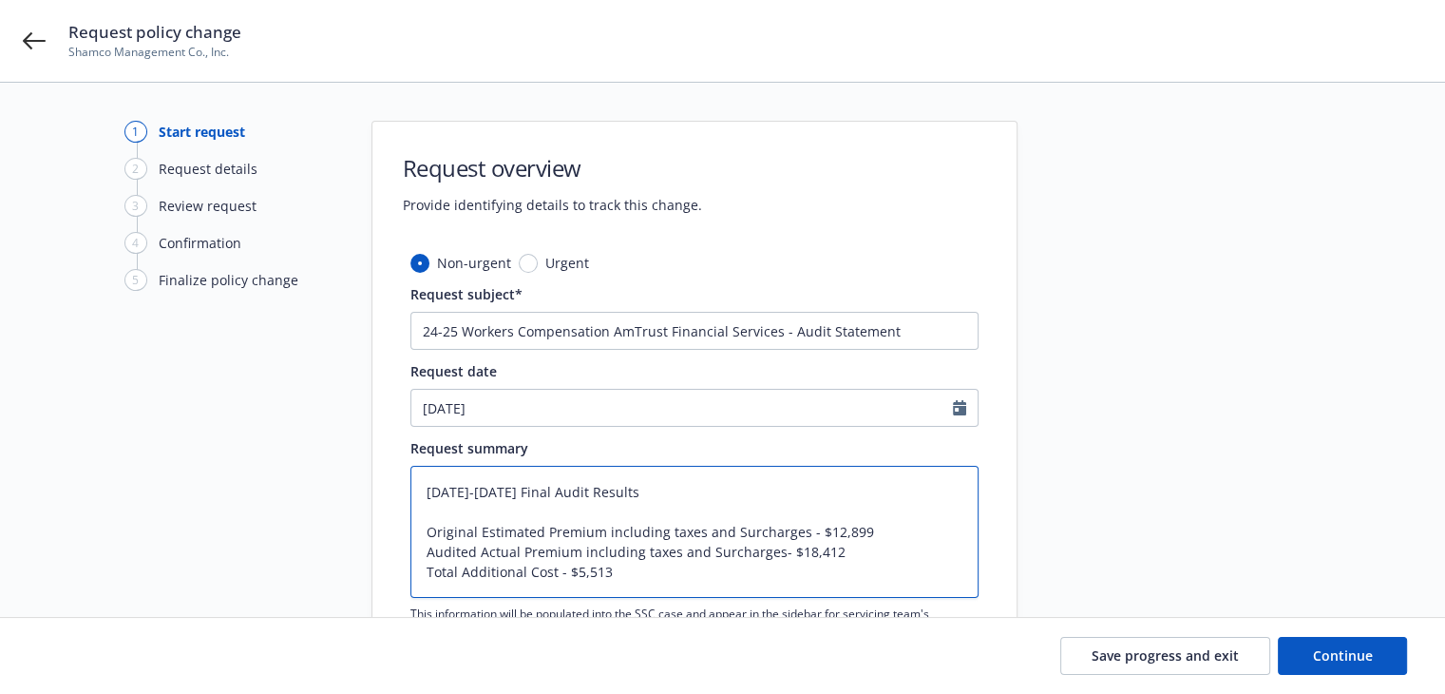
type textarea "[DATE]-[DATE] Final Audit Results Original Estimated Premium including taxes an…"
click at [860, 528] on textarea "[DATE]-[DATE] Final Audit Results Original Estimated Premium including taxes an…" at bounding box center [694, 532] width 568 height 132
type textarea "x"
type textarea "[DATE]-[DATE] Final Audit Results Original Estimated Premium including taxes an…"
type textarea "x"
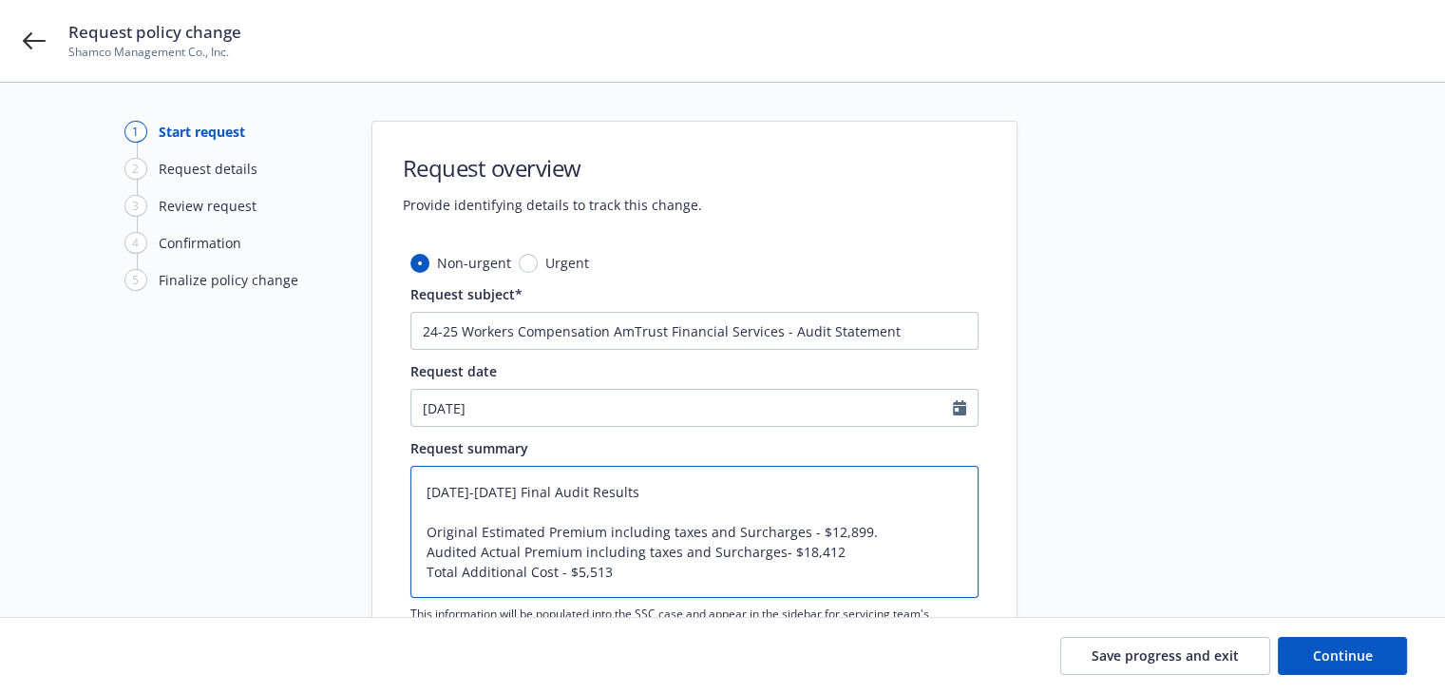
type textarea "[DATE]-[DATE] Final Audit Results Original Estimated Premium including taxes an…"
type textarea "x"
type textarea "[DATE]-[DATE] Final Audit Results Original Estimated Premium including taxes an…"
click at [847, 551] on textarea "[DATE]-[DATE] Final Audit Results Original Estimated Premium including taxes an…" at bounding box center [694, 532] width 568 height 132
type textarea "x"
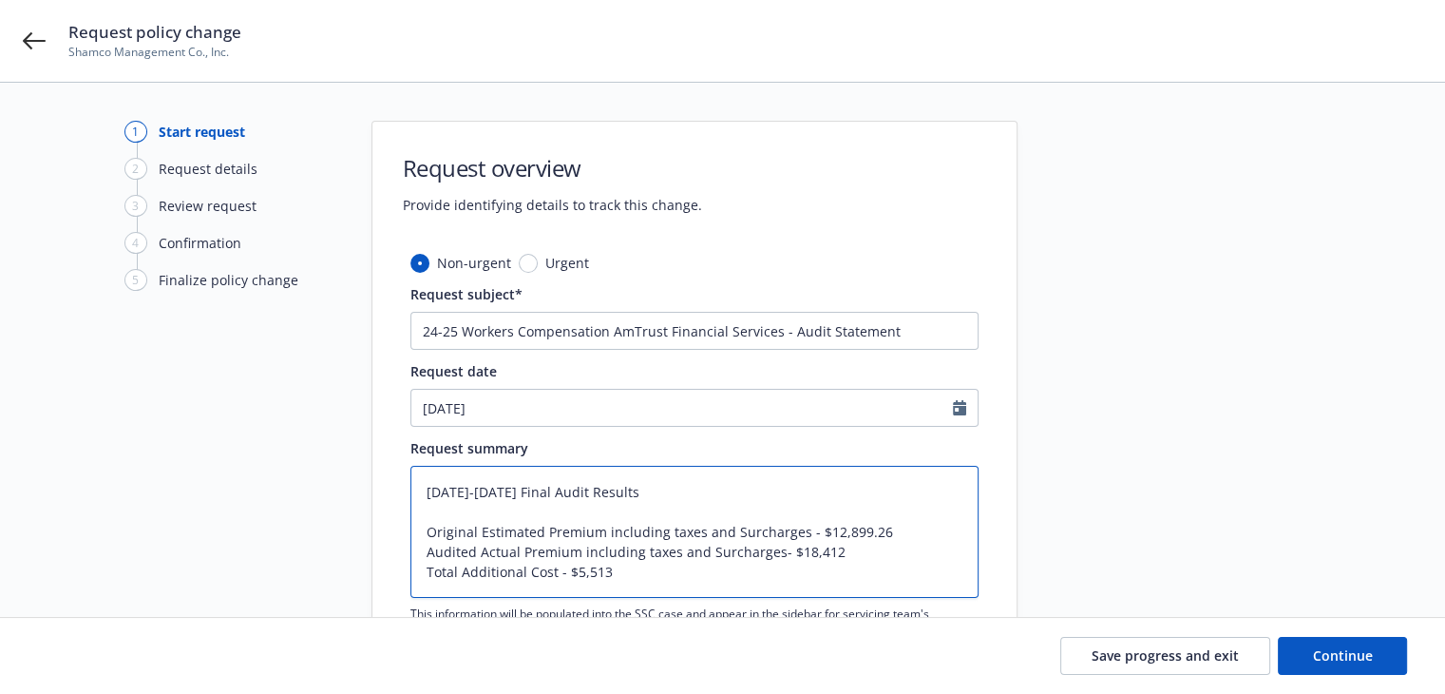
type textarea "[DATE]-[DATE] Final Audit Results Original Estimated Premium including taxes an…"
type textarea "x"
type textarea "[DATE]-[DATE] Final Audit Results Original Estimated Premium including taxes an…"
type textarea "x"
type textarea "[DATE]-[DATE] Final Audit Results Original Estimated Premium including taxes an…"
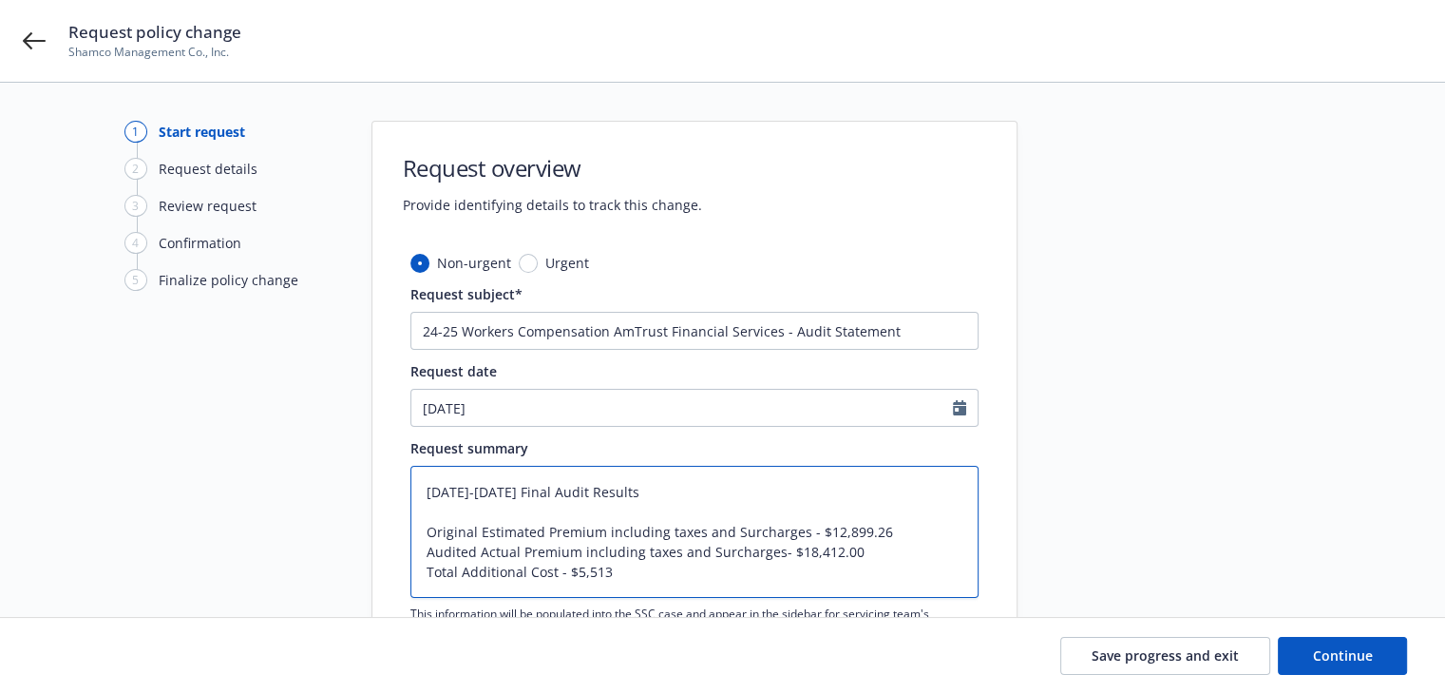
click at [618, 573] on textarea "[DATE]-[DATE] Final Audit Results Original Estimated Premium including taxes an…" at bounding box center [694, 532] width 568 height 132
type textarea "x"
type textarea "[DATE]-[DATE] Final Audit Results Original Estimated Premium including taxes an…"
type textarea "x"
type textarea "[DATE]-[DATE] Final Audit Results Original Estimated Premium including taxes an…"
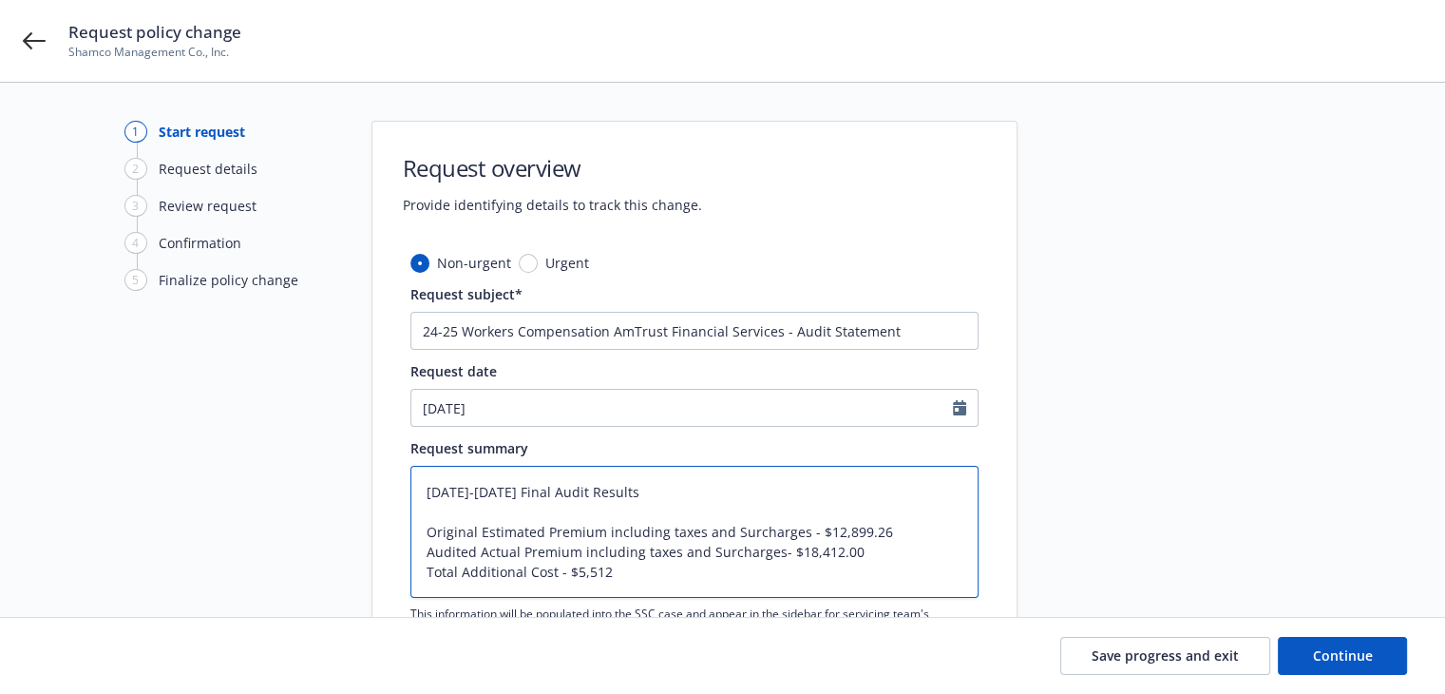
type textarea "x"
type textarea "[DATE]-[DATE] Final Audit Results Original Estimated Premium including taxes an…"
type textarea "x"
type textarea "[DATE]-[DATE] Final Audit Results Original Estimated Premium including taxes an…"
type textarea "x"
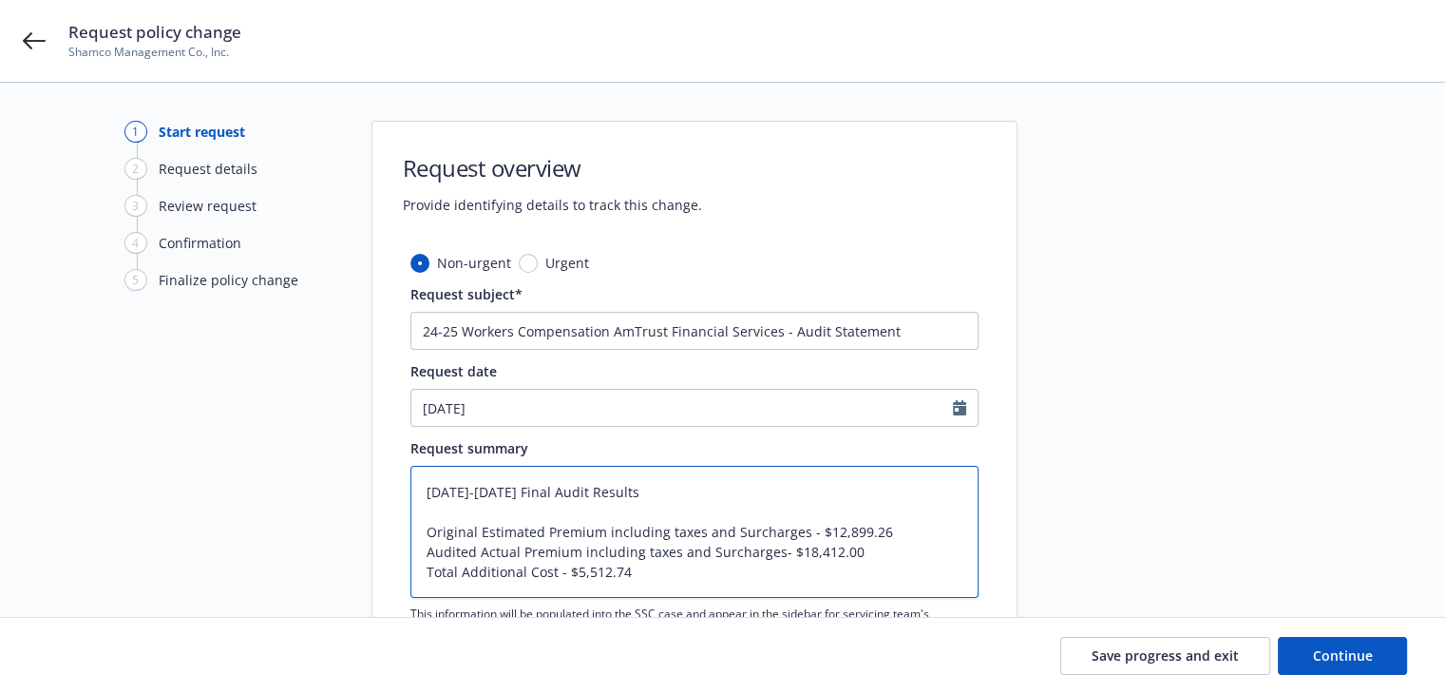
click at [721, 556] on textarea "[DATE]-[DATE] Final Audit Results Original Estimated Premium including taxes an…" at bounding box center [694, 532] width 568 height 132
type textarea "[DATE]-[DATE] Final Audit Results Original Estimated Premium including taxes an…"
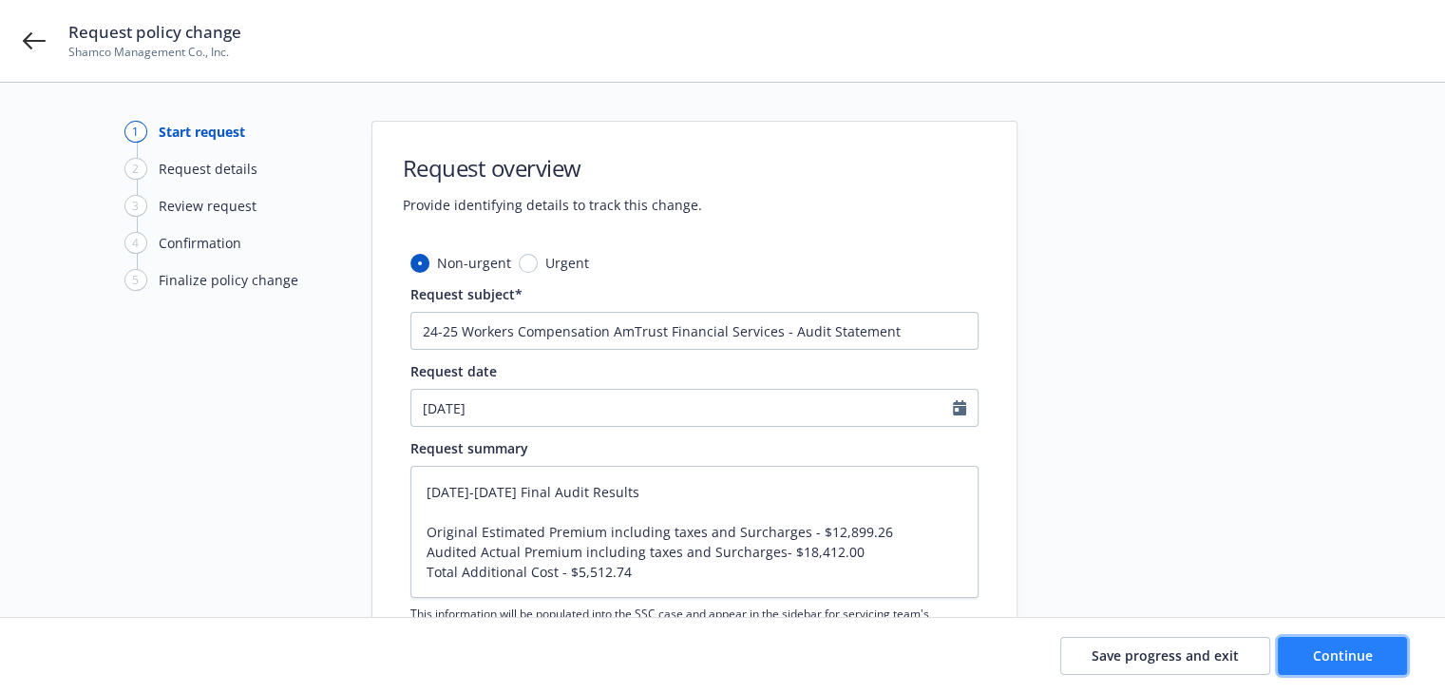
click at [1334, 661] on span "Continue" at bounding box center [1343, 655] width 60 height 18
type textarea "x"
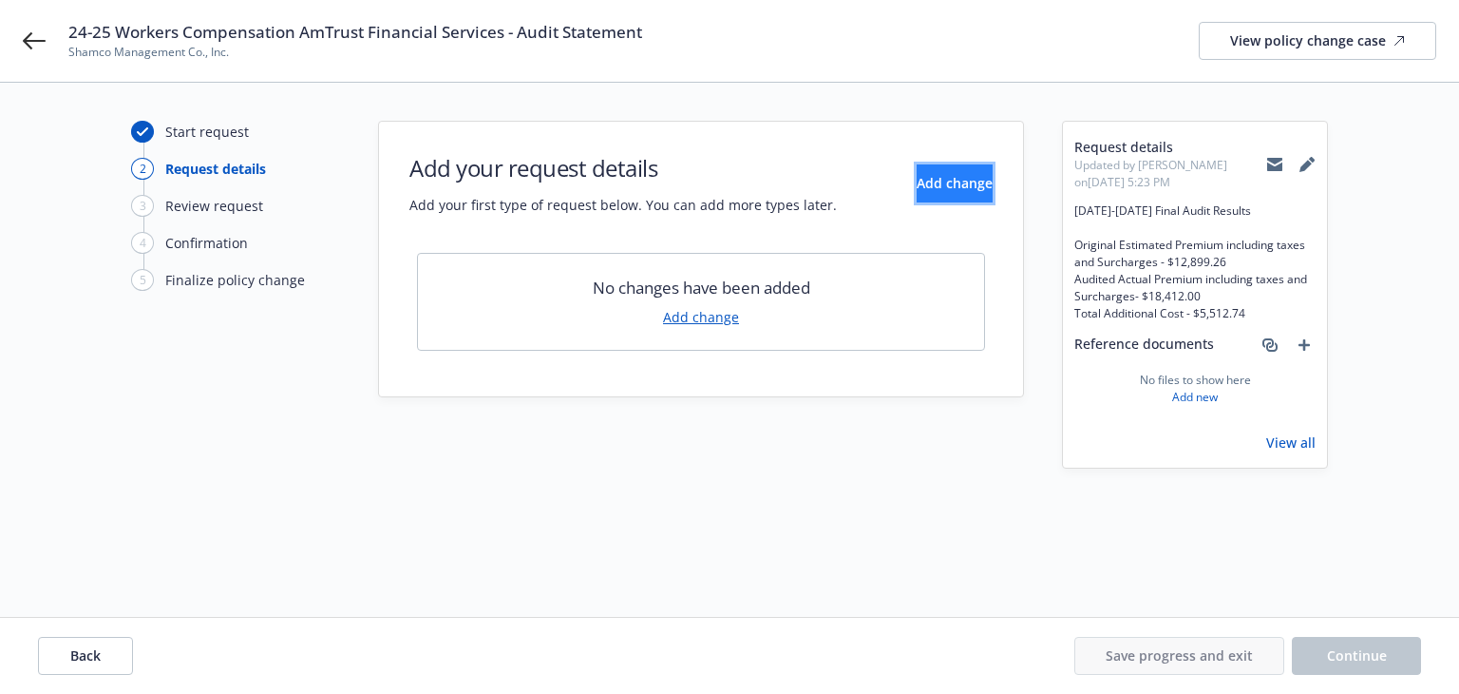
click at [917, 189] on span "Add change" at bounding box center [955, 183] width 76 height 18
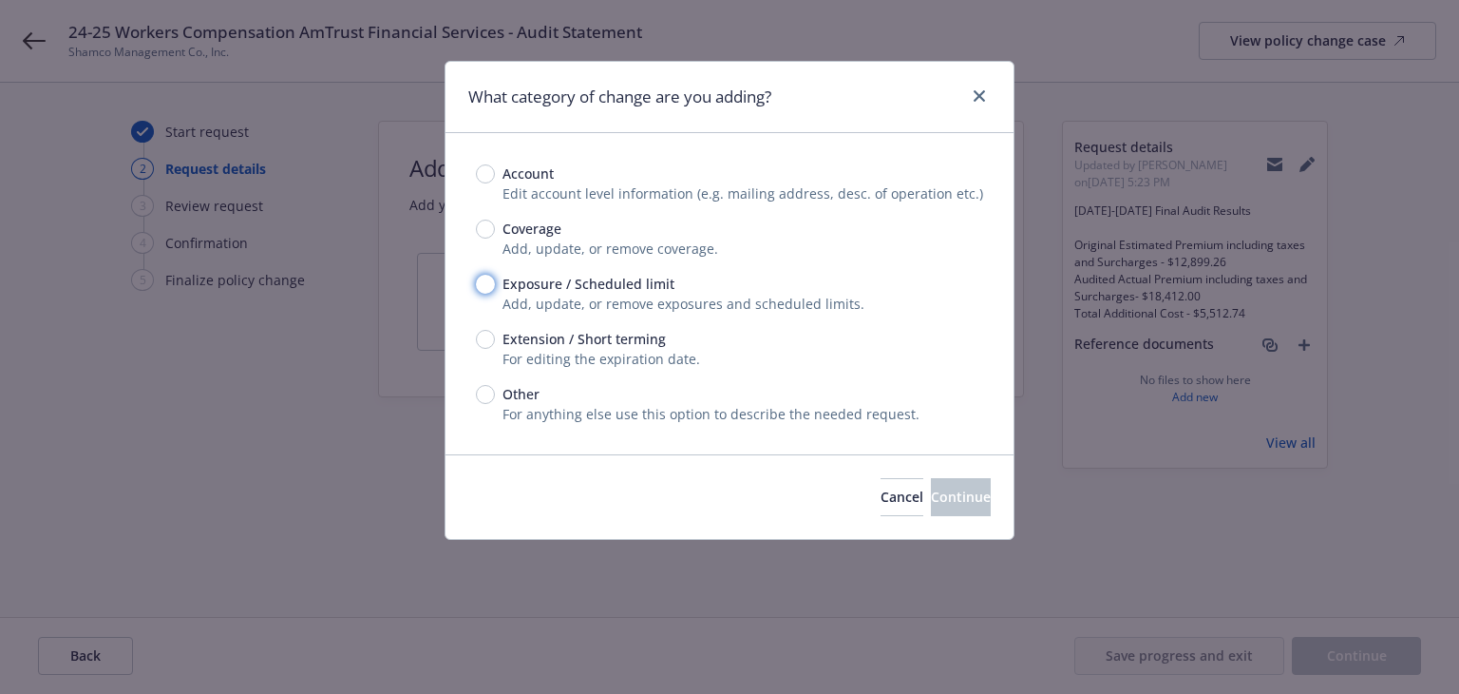
click at [492, 287] on input "Exposure / Scheduled limit" at bounding box center [485, 284] width 19 height 19
radio input "true"
click at [975, 495] on button "Continue" at bounding box center [961, 497] width 60 height 38
type textarea "x"
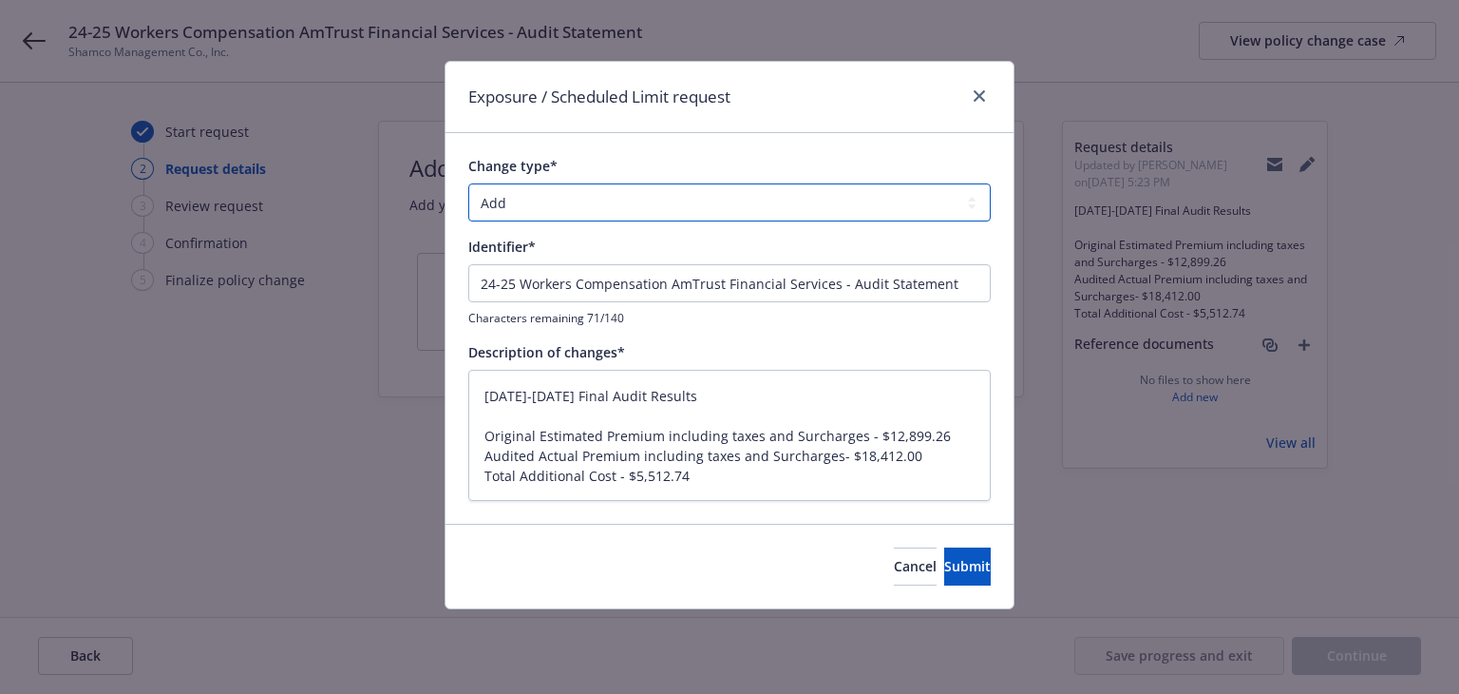
click at [595, 195] on select "Add Audit Change Remove" at bounding box center [729, 202] width 523 height 38
select select "AUDIT"
click at [468, 183] on select "Add Audit Change Remove" at bounding box center [729, 202] width 523 height 38
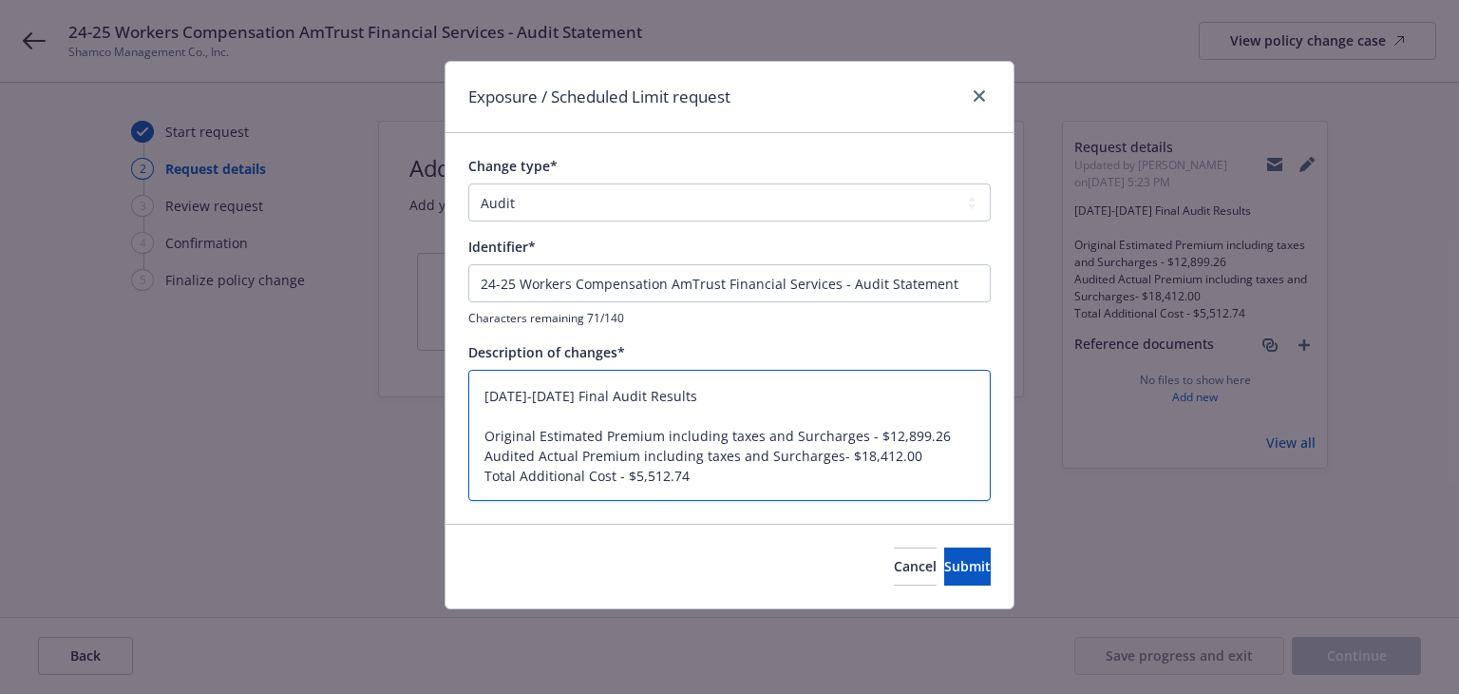
drag, startPoint x: 544, startPoint y: 387, endPoint x: 305, endPoint y: 384, distance: 239.4
click at [305, 384] on div "Exposure / Scheduled Limit request Change type* Add Audit Change Remove Identif…" at bounding box center [729, 347] width 1459 height 694
type textarea "x"
type textarea "Original Estimated Premium including taxes and Surcharges - $12,899.26 Audited …"
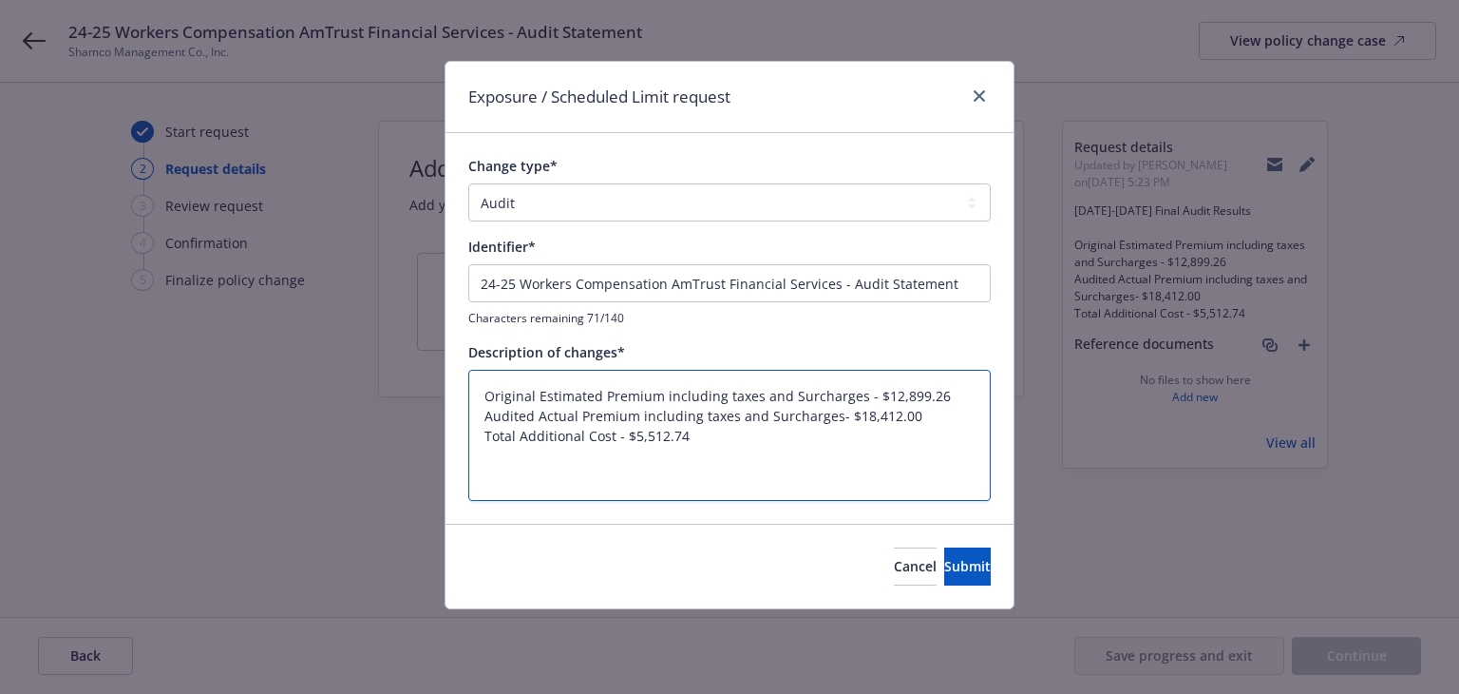
type textarea "x"
type textarea "Original Estimated Premium including taxes and Surcharges - $12,899.26 Audited …"
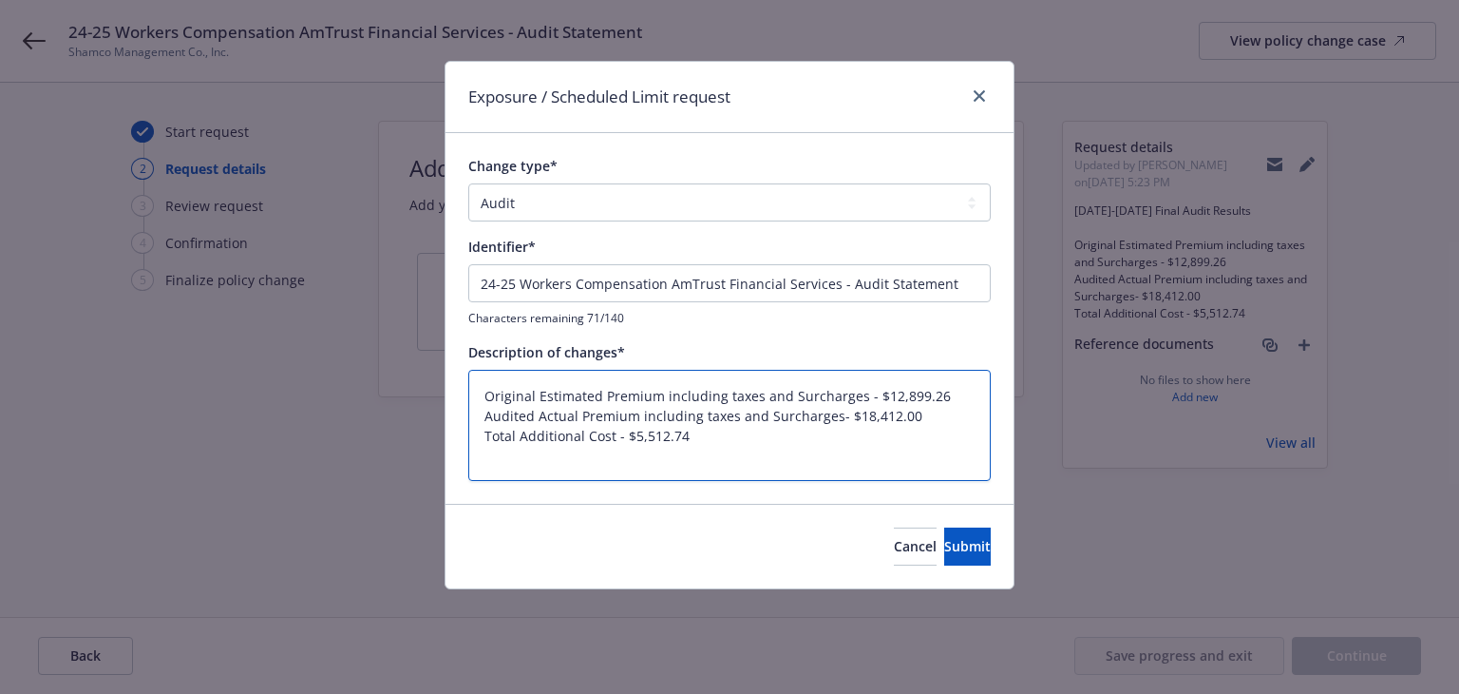
type textarea "x"
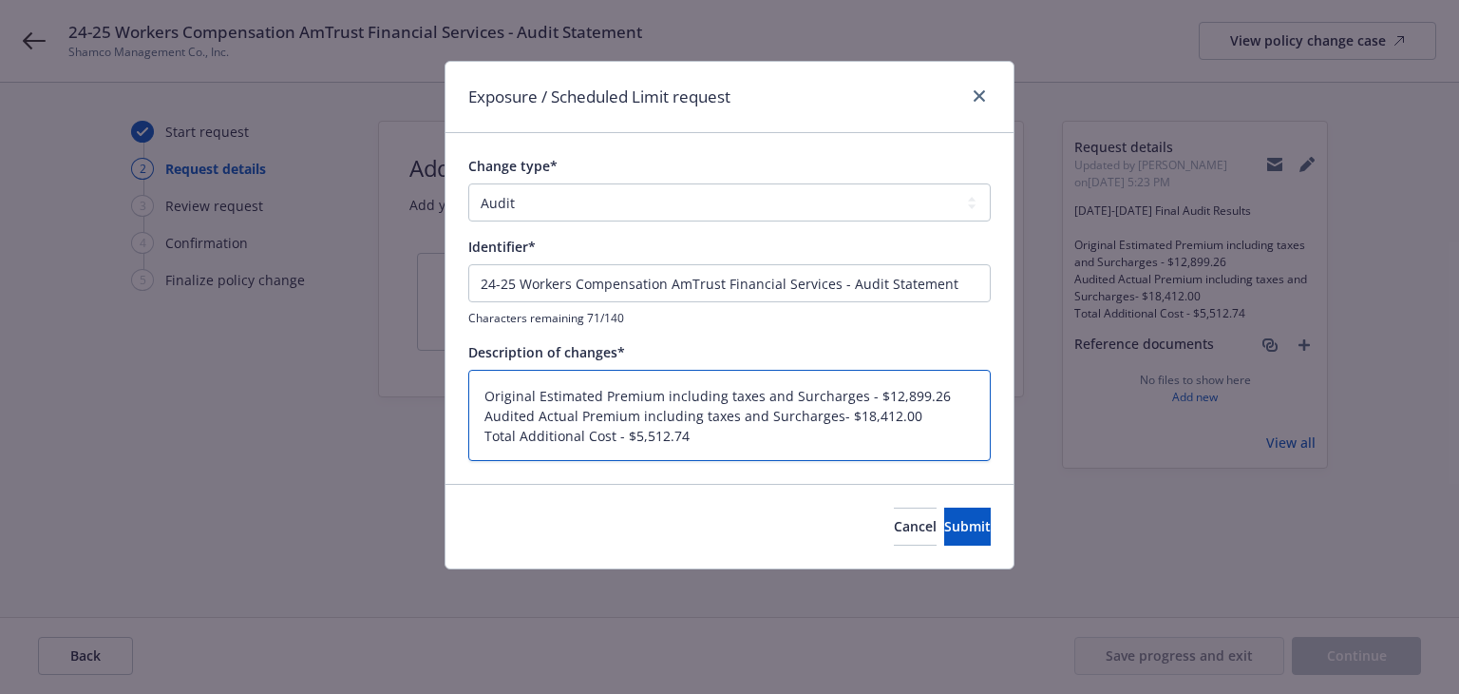
type textarea "Original Estimated Premium including taxes and Surcharges - $12,899.26 Audited …"
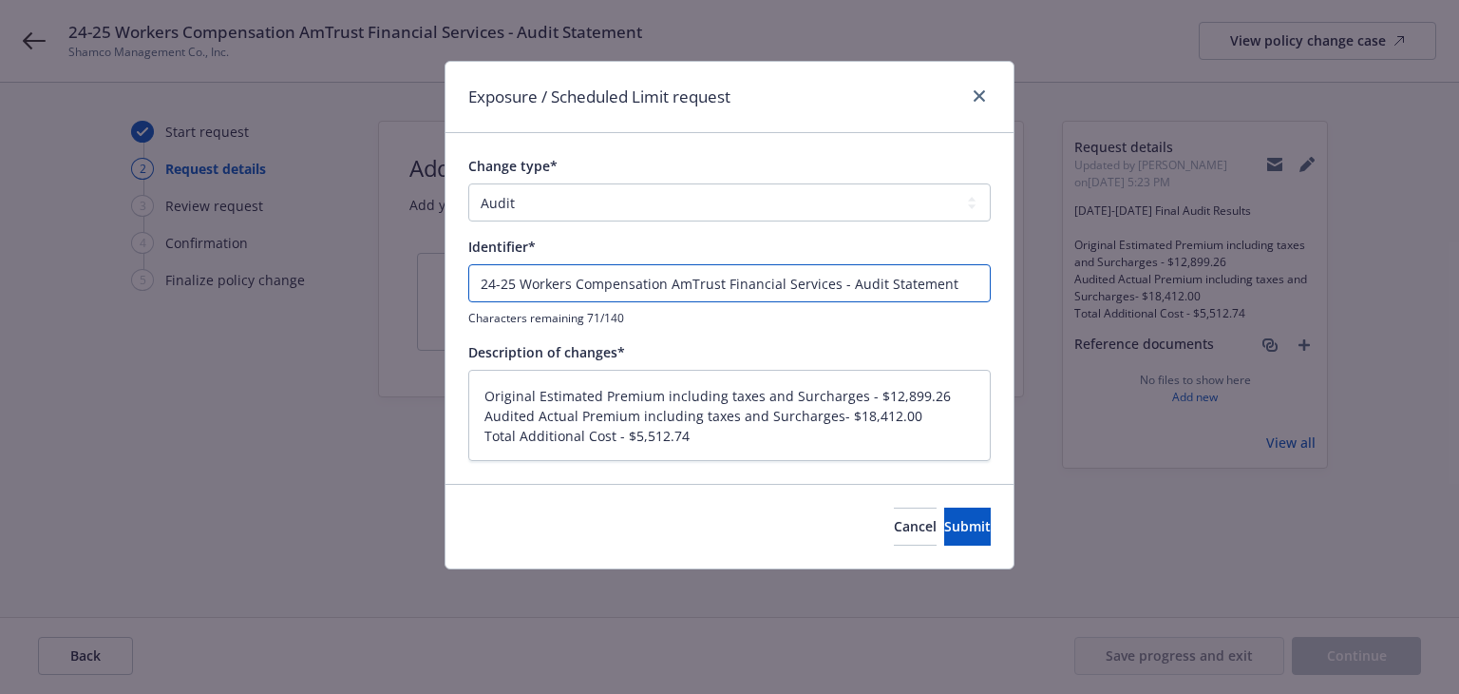
drag, startPoint x: 819, startPoint y: 282, endPoint x: 305, endPoint y: 276, distance: 514.0
click at [311, 278] on div "Exposure / Scheduled Limit request Change type* Add Audit Change Remove Identif…" at bounding box center [729, 347] width 1459 height 694
paste input "024-2025 Final Audit Results"
type textarea "x"
type input "[DATE]-[DATE] Final Audit Results"
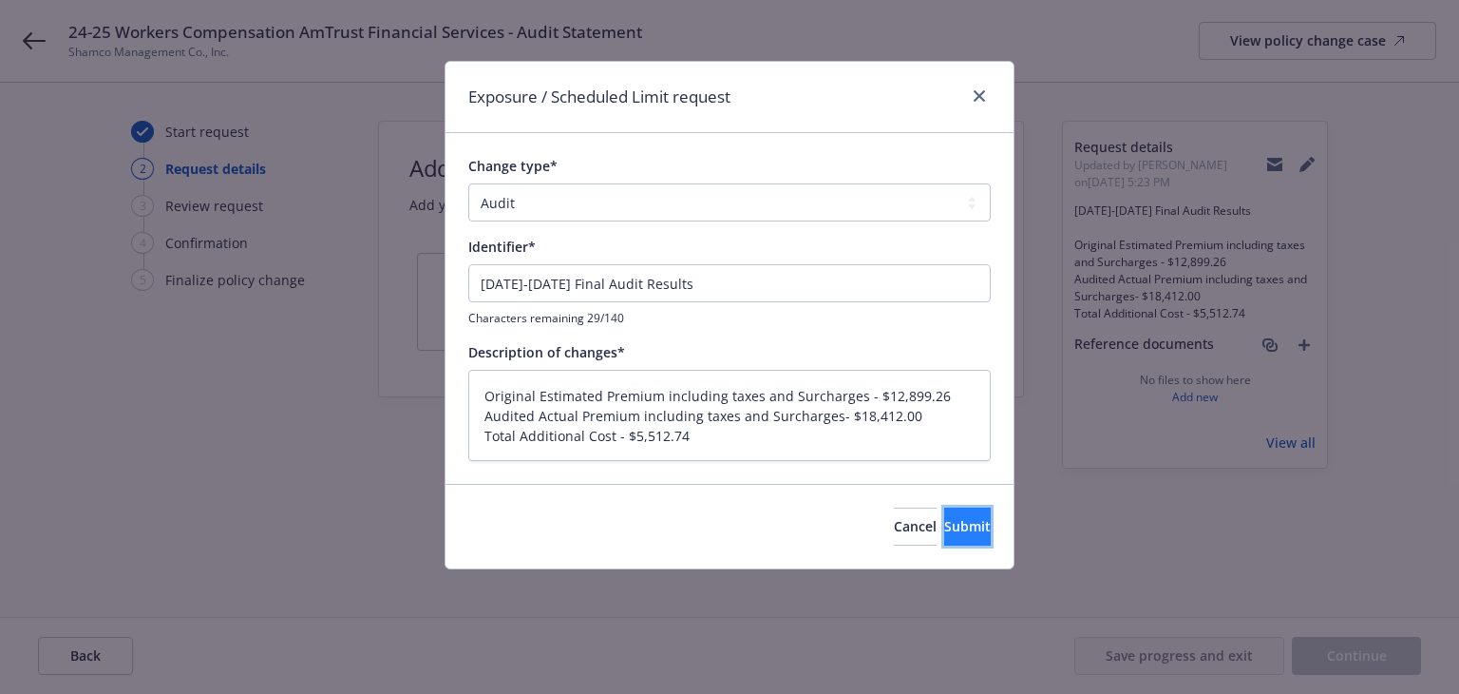
click at [944, 525] on span "Submit" at bounding box center [967, 526] width 47 height 18
type textarea "x"
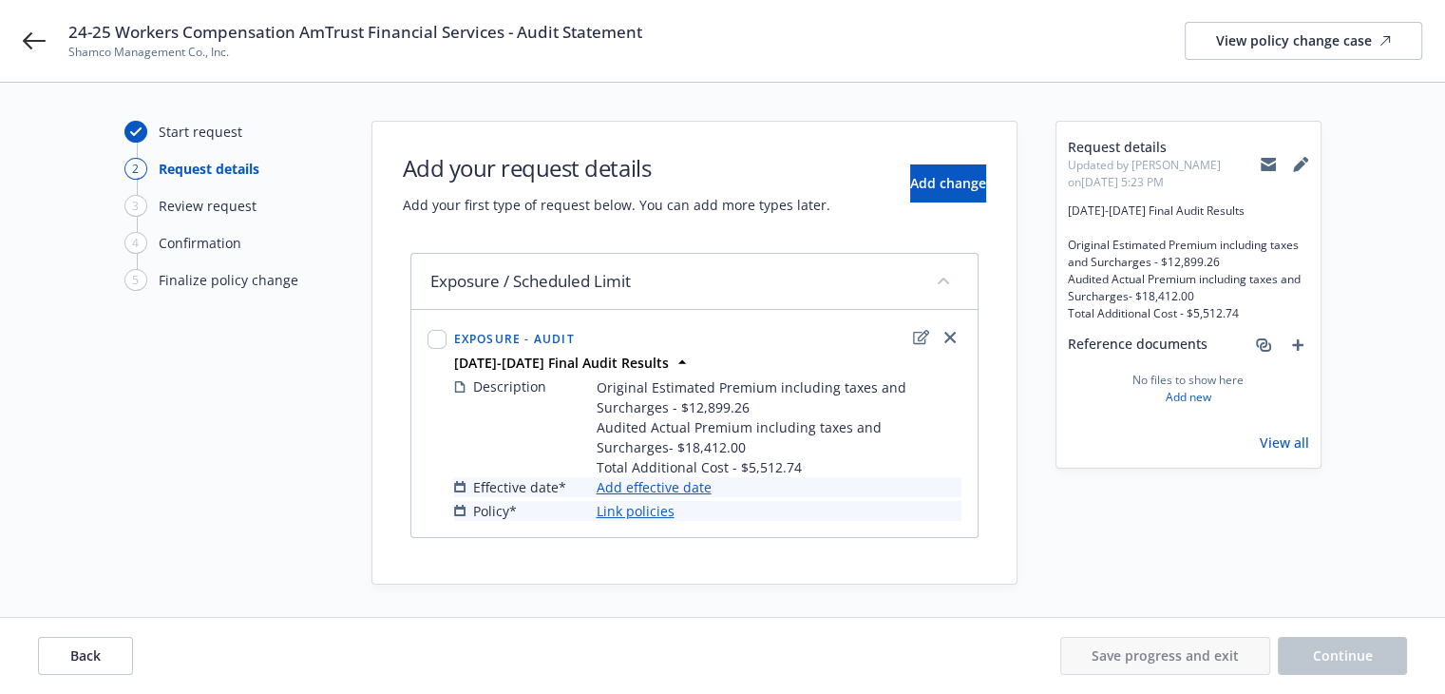
click at [701, 487] on link "Add effective date" at bounding box center [654, 487] width 115 height 20
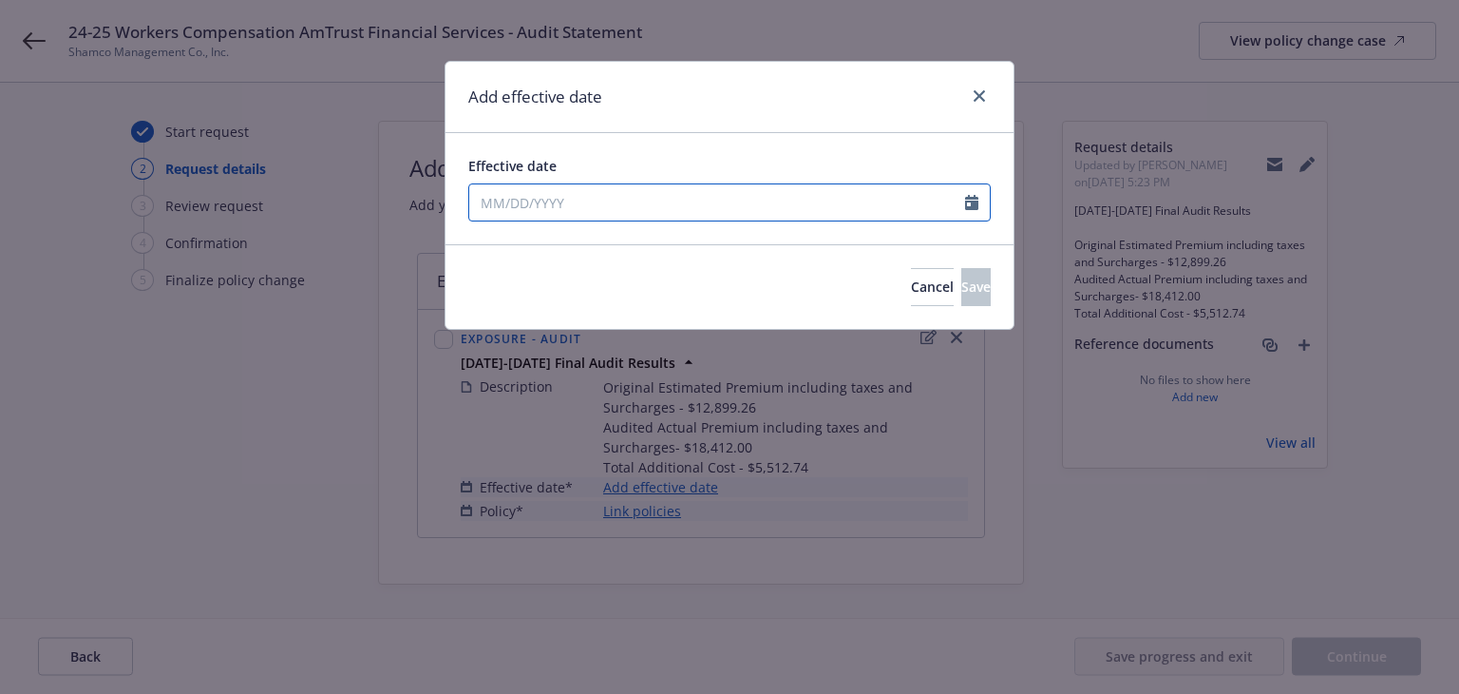
select select "8"
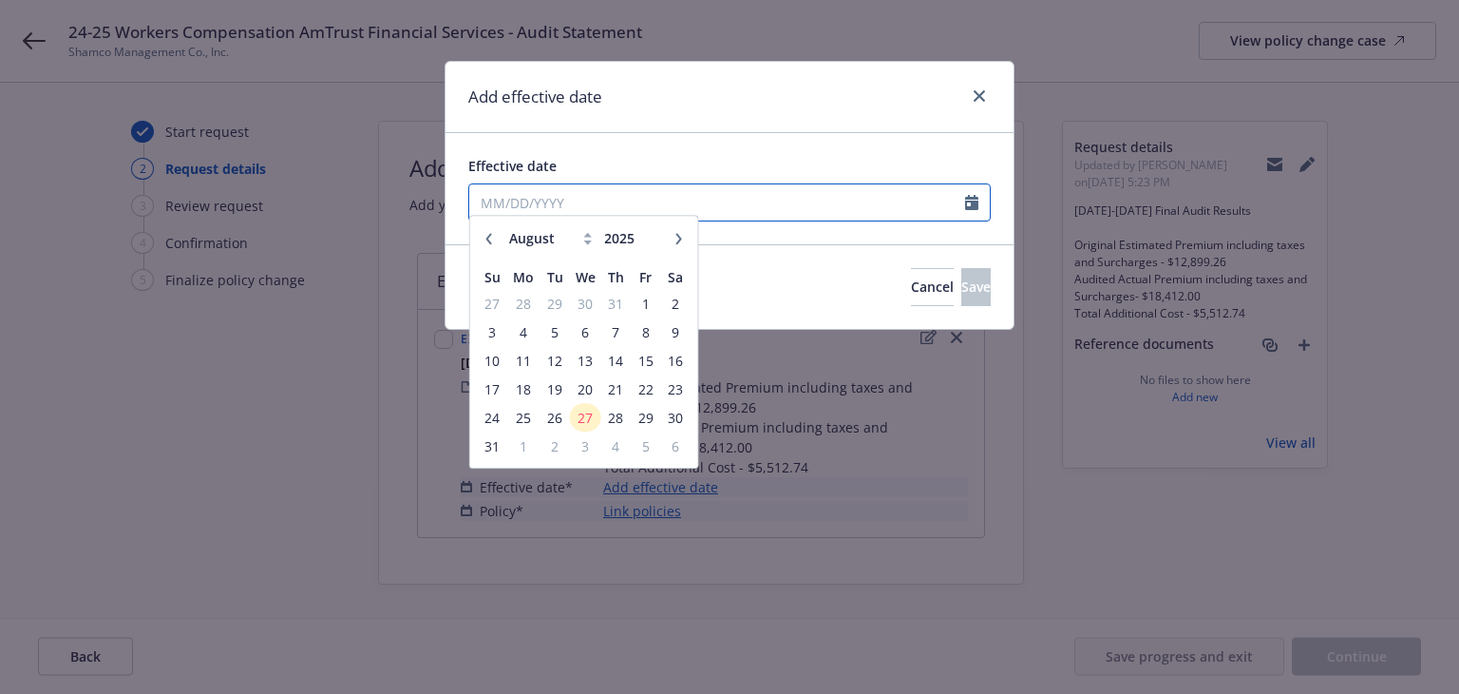
click at [581, 213] on input "Effective date" at bounding box center [717, 202] width 496 height 36
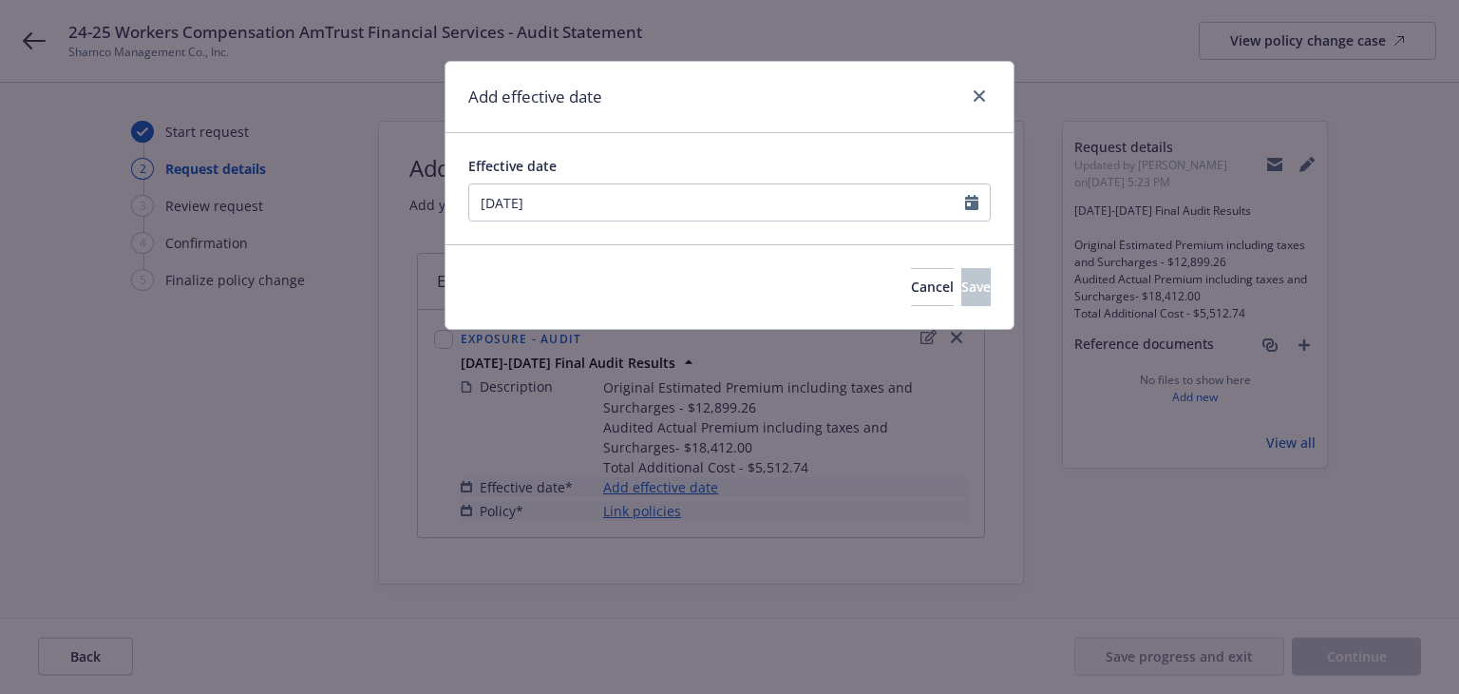
type input "[DATE]"
click at [745, 123] on div "Add effective date" at bounding box center [730, 97] width 568 height 71
click at [961, 281] on span "Save" at bounding box center [975, 286] width 29 height 18
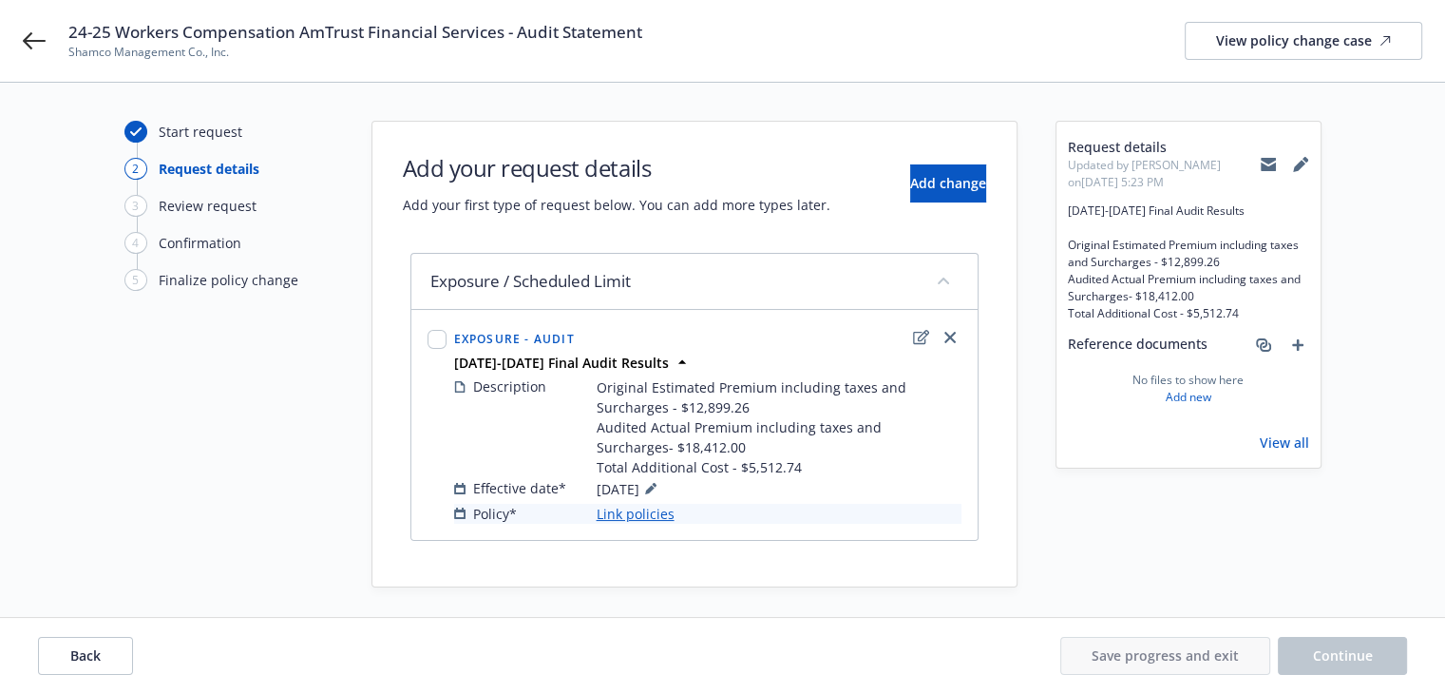
click at [644, 509] on link "Link policies" at bounding box center [636, 514] width 78 height 20
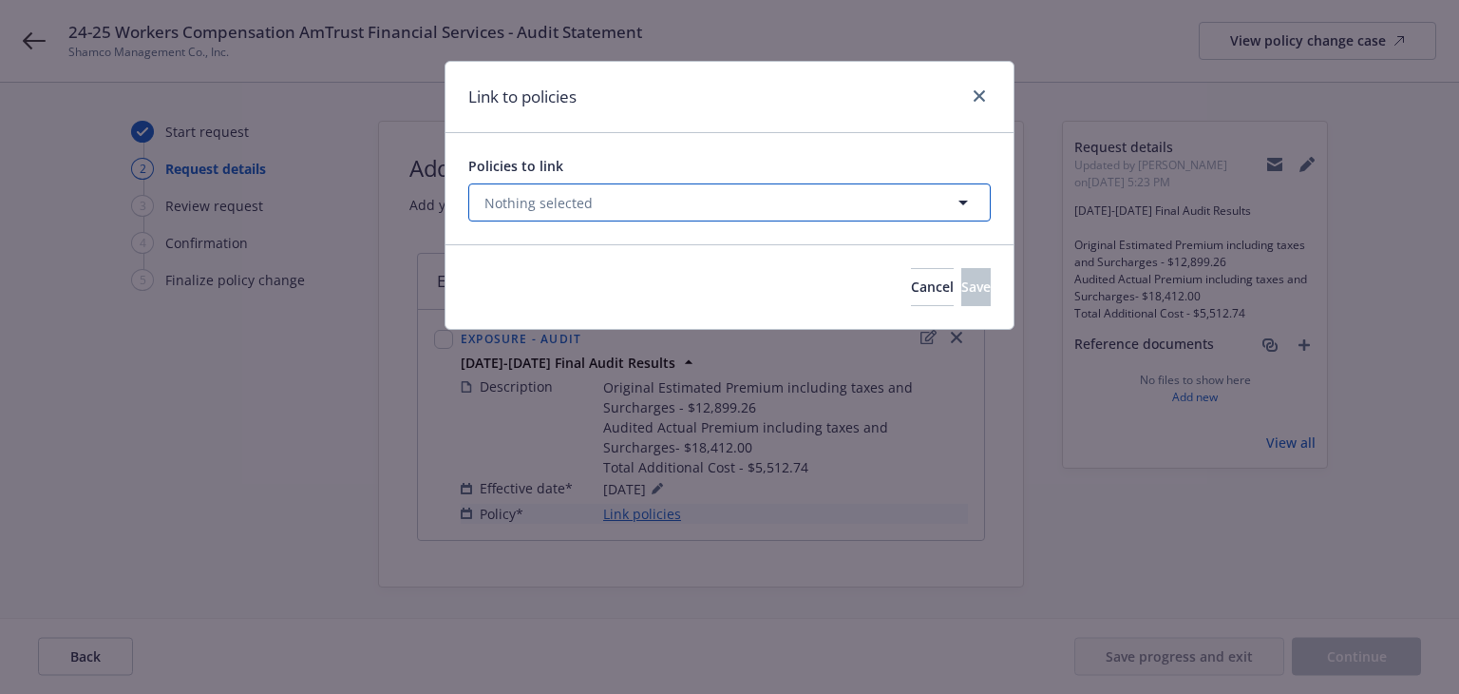
click at [637, 205] on button "Nothing selected" at bounding box center [729, 202] width 523 height 38
click at [865, 253] on select "All Active Upcoming Expired Cancelled" at bounding box center [897, 249] width 108 height 30
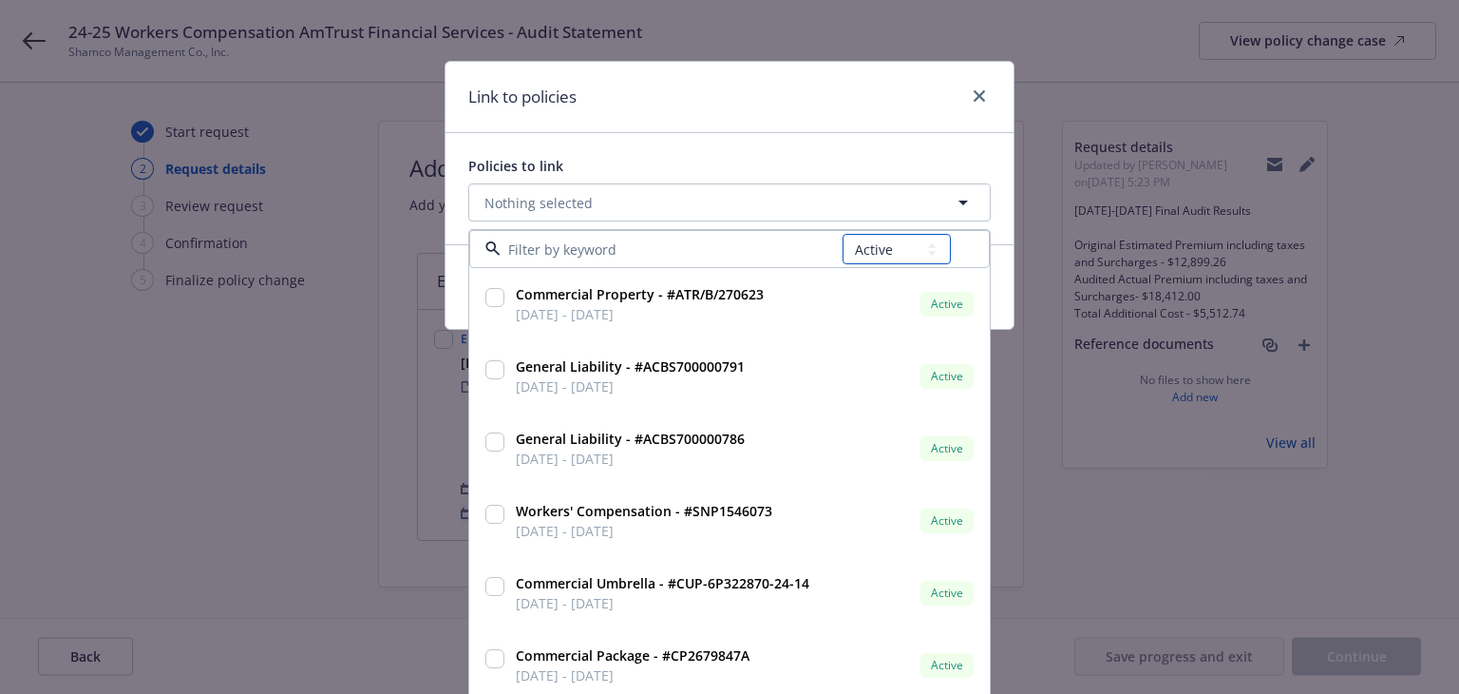
select select "EXPIRED"
click at [843, 234] on select "All Active Upcoming Expired Cancelled" at bounding box center [897, 249] width 108 height 30
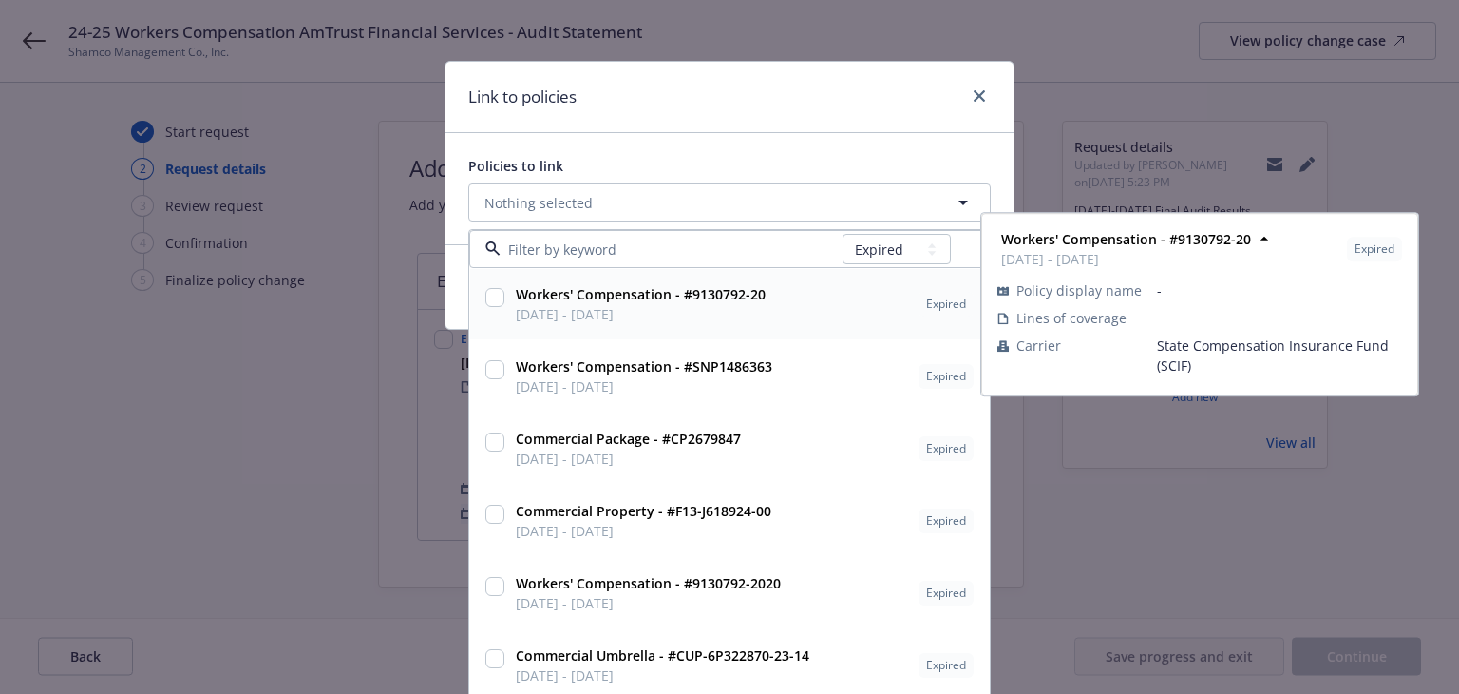
click at [677, 247] on input at bounding box center [672, 249] width 342 height 20
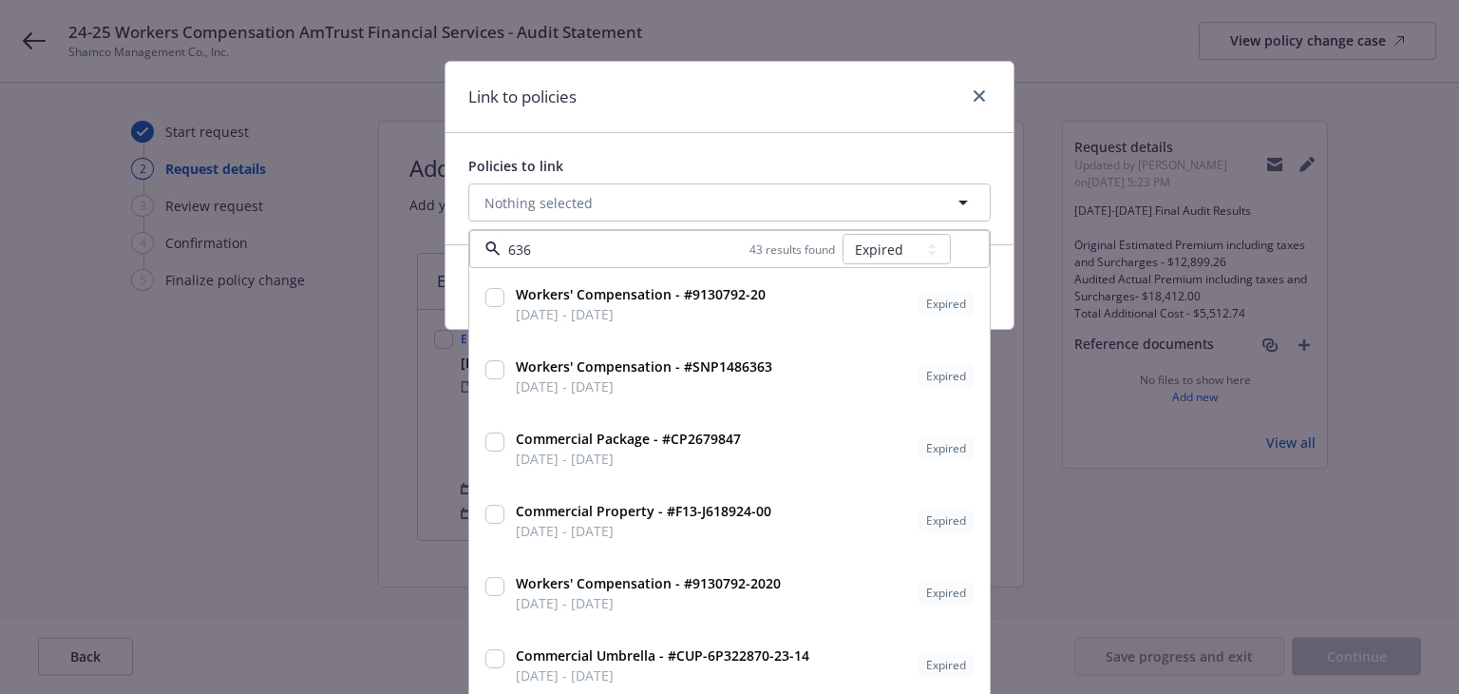
type input "6363"
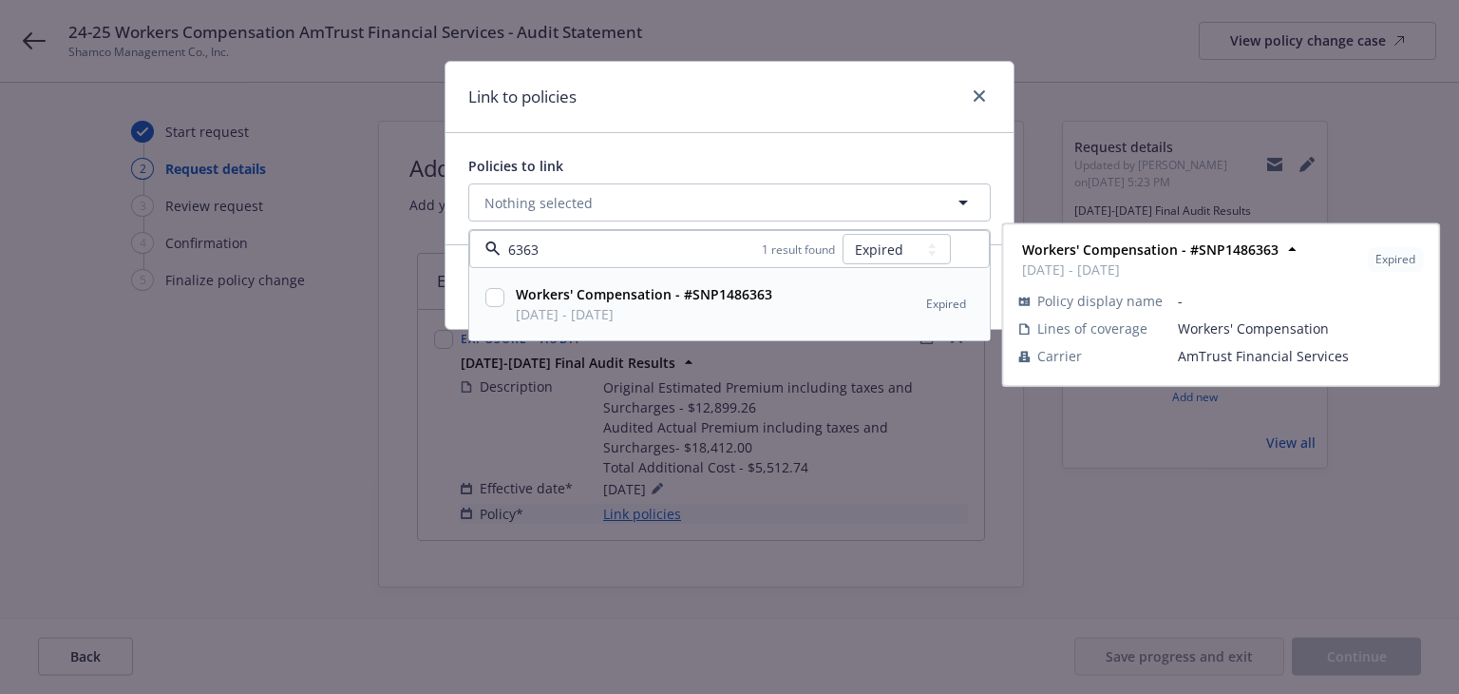
click at [720, 310] on span "[DATE] - [DATE]" at bounding box center [644, 314] width 257 height 20
checkbox input "true"
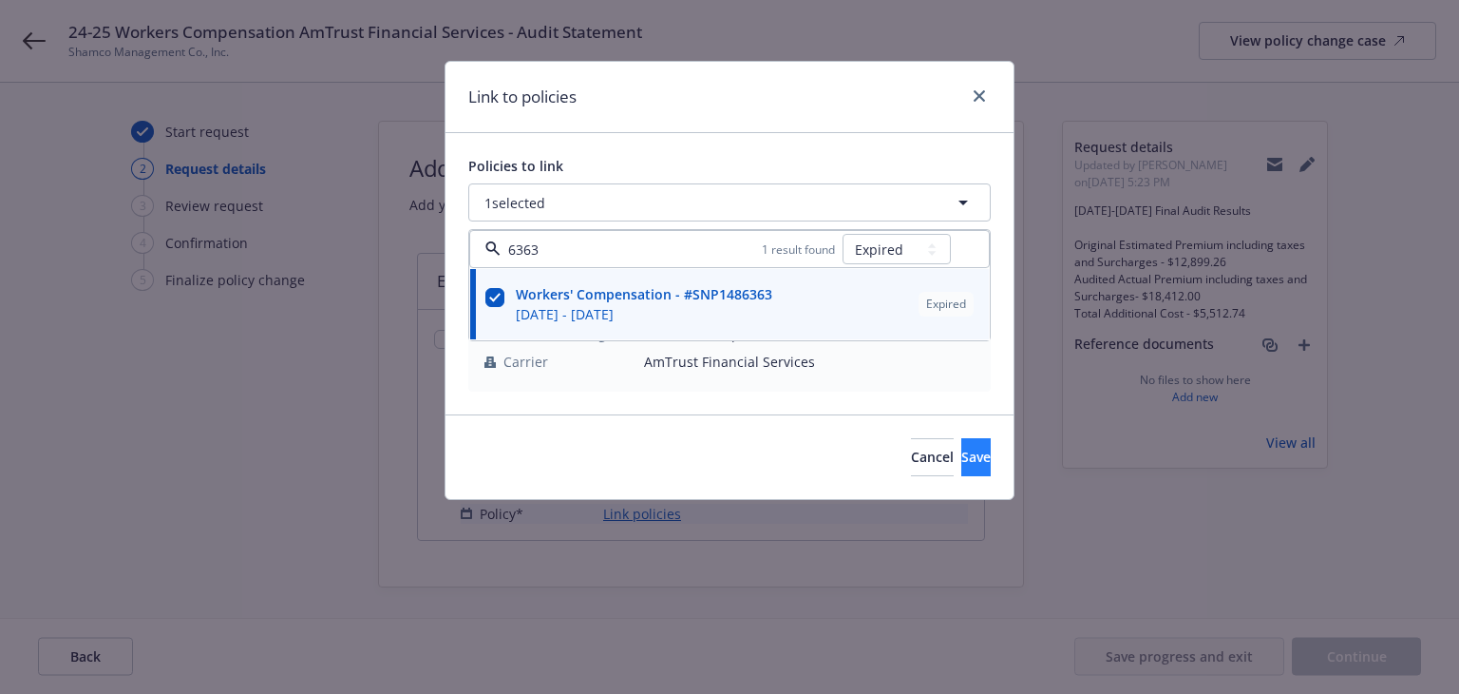
type input "6363"
click at [961, 453] on span "Save" at bounding box center [975, 456] width 29 height 18
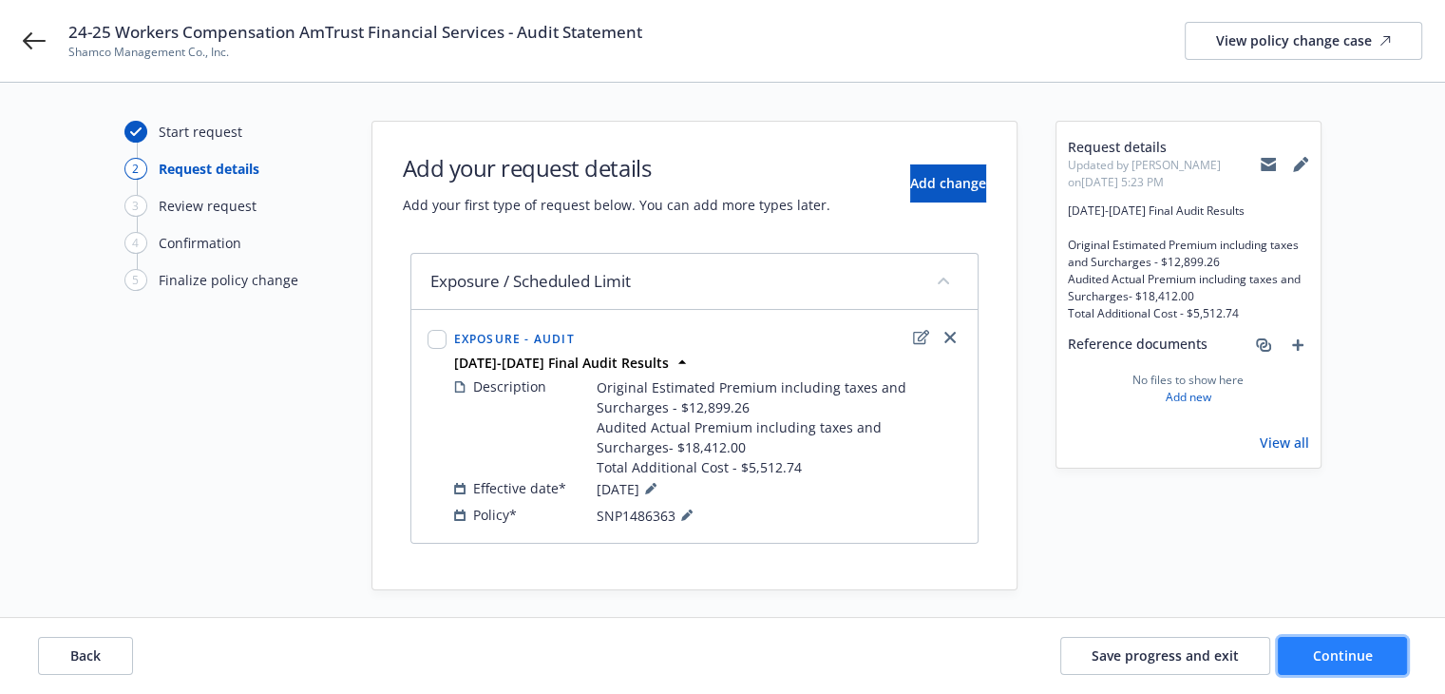
click at [1327, 655] on span "Continue" at bounding box center [1343, 655] width 60 height 18
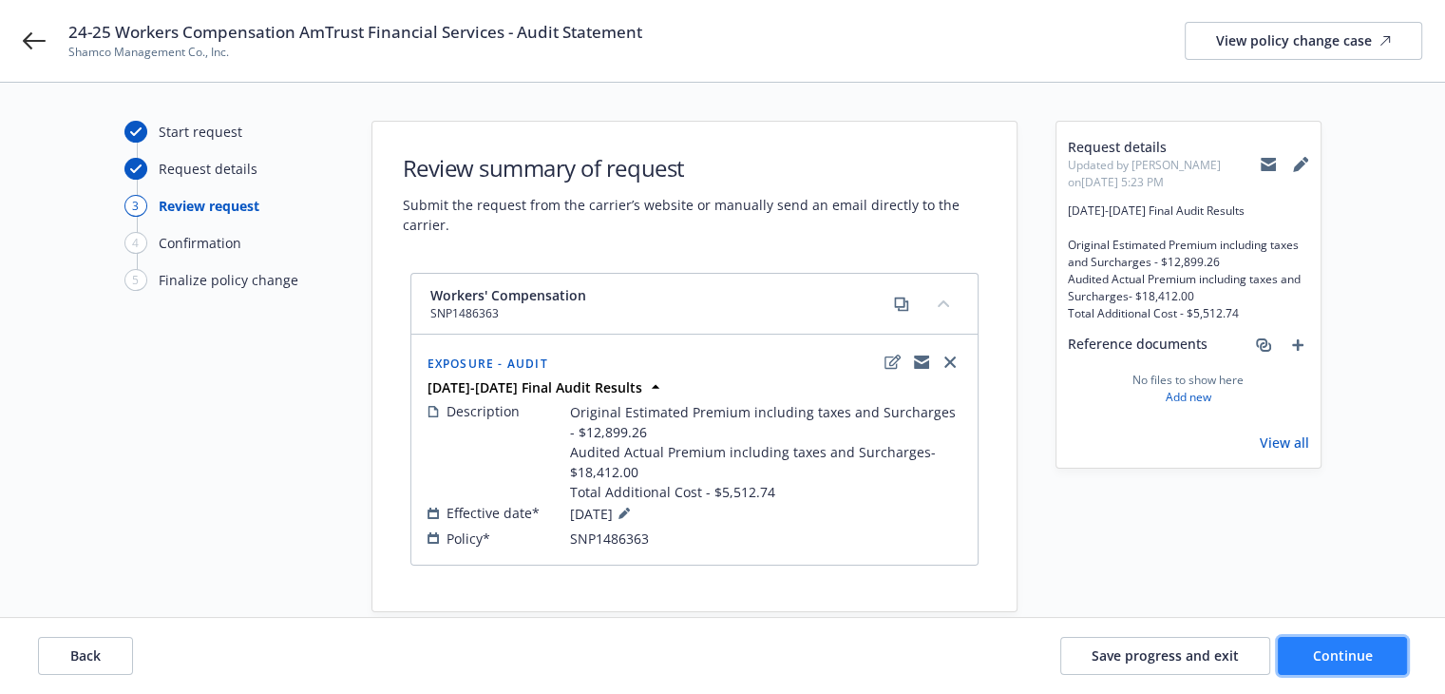
click at [1327, 655] on span "Continue" at bounding box center [1343, 655] width 60 height 18
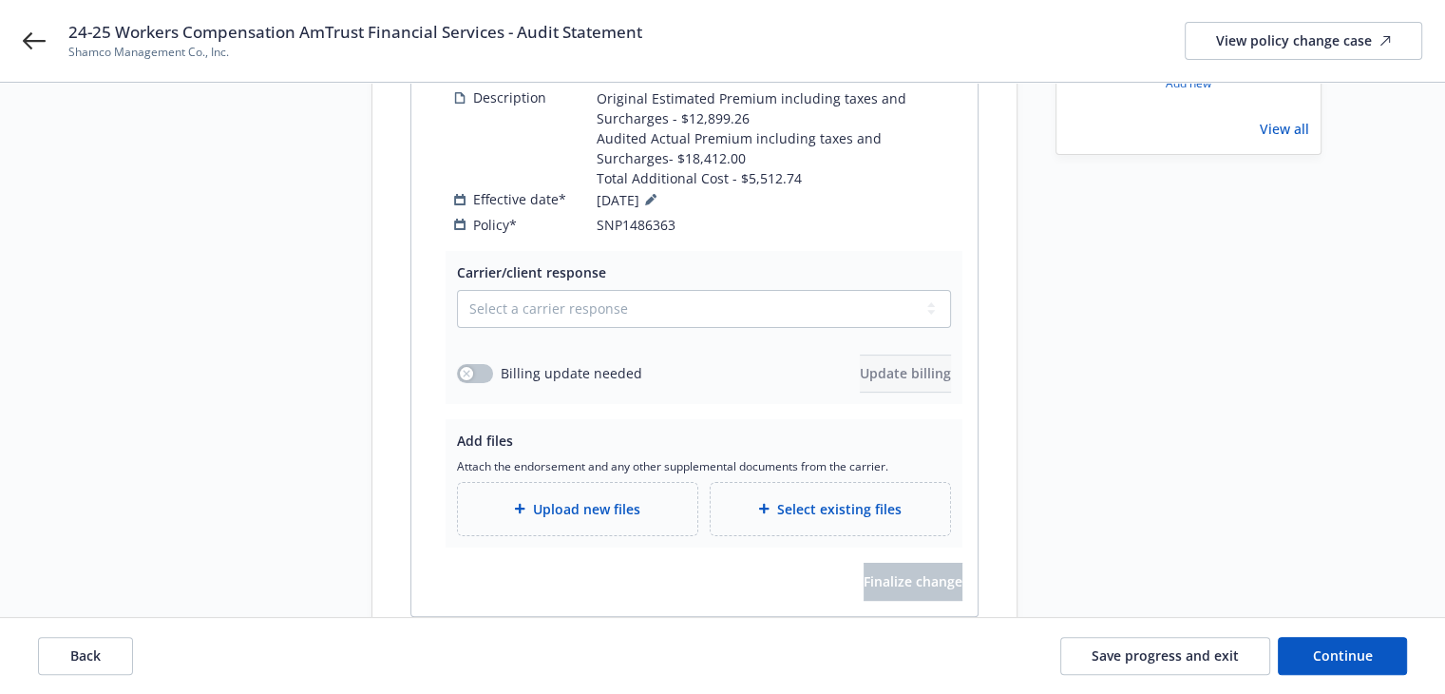
scroll to position [376, 0]
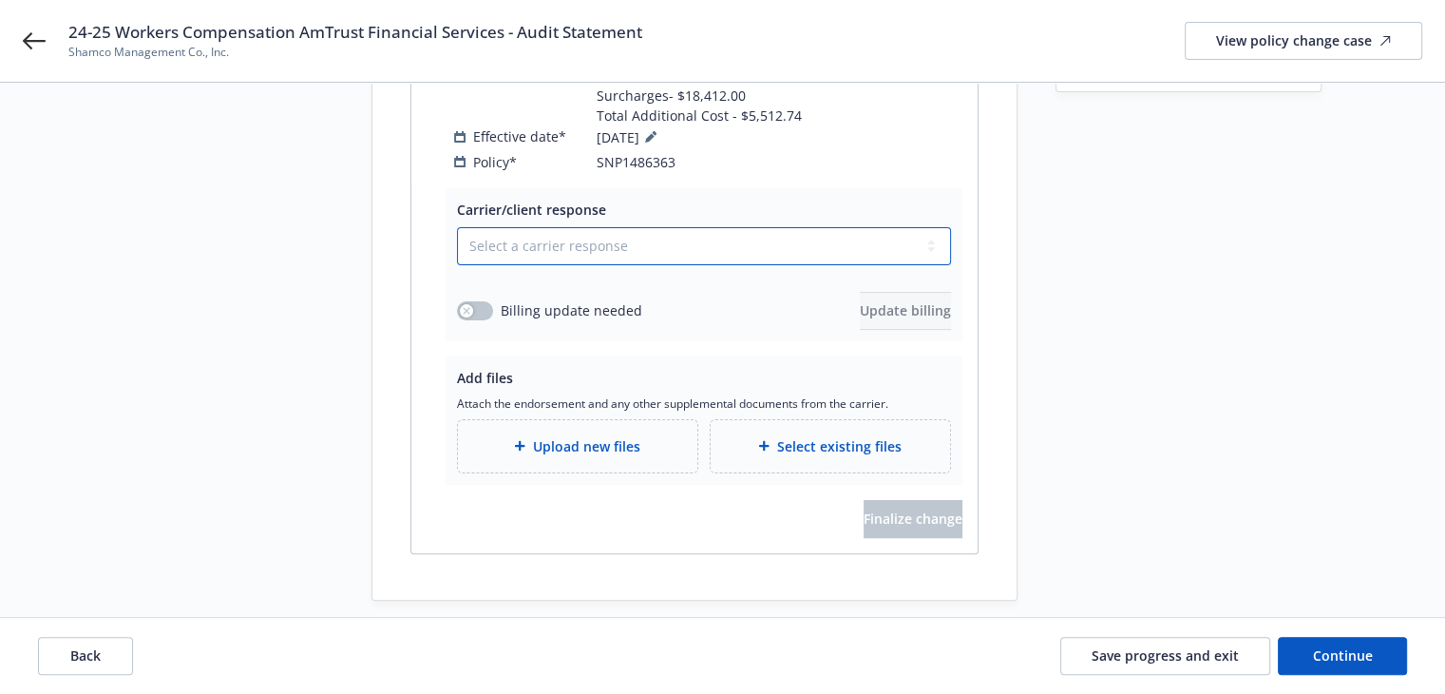
click at [528, 230] on select "Select a carrier response Accepted Accepted with revision No endorsement needed…" at bounding box center [704, 246] width 494 height 38
select select "ACCEPTED"
click at [457, 227] on select "Select a carrier response Accepted Accepted with revision No endorsement needed…" at bounding box center [704, 246] width 494 height 38
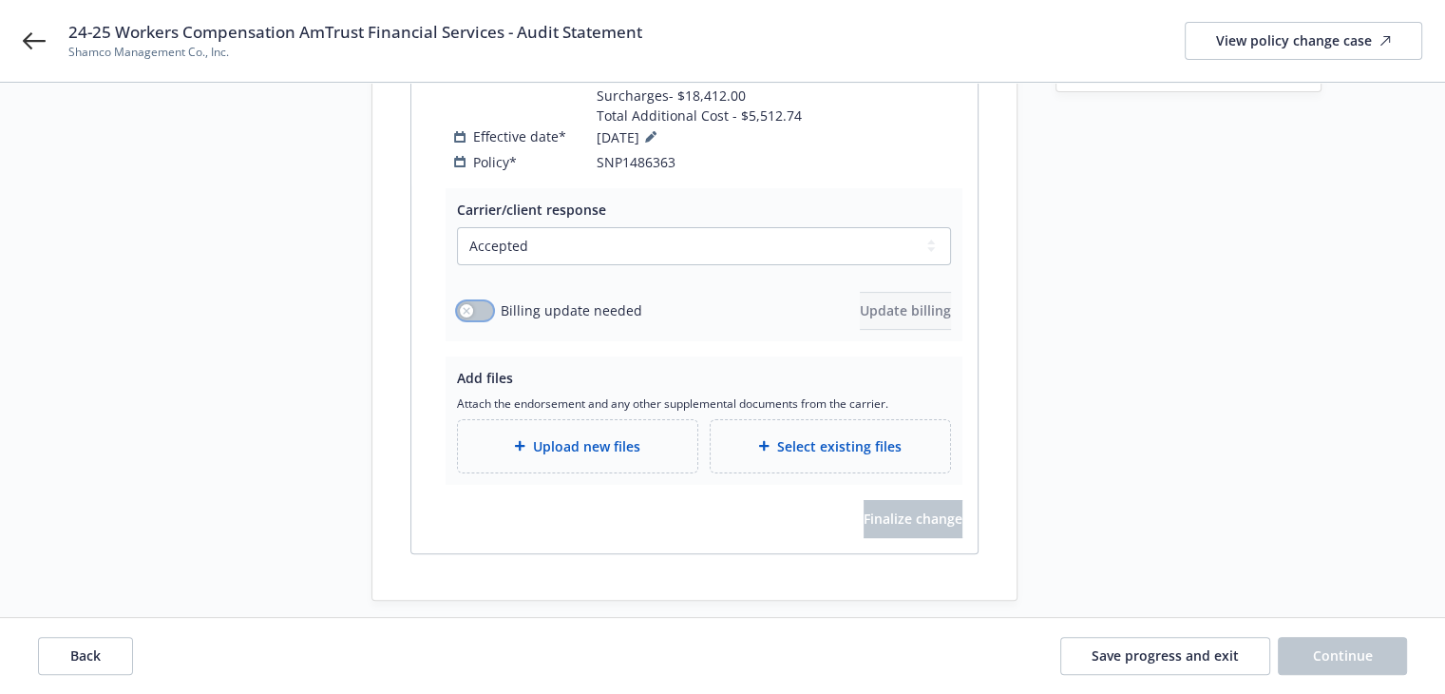
click at [465, 304] on div "button" at bounding box center [466, 310] width 13 height 13
click at [883, 301] on span "Update billing" at bounding box center [905, 310] width 91 height 18
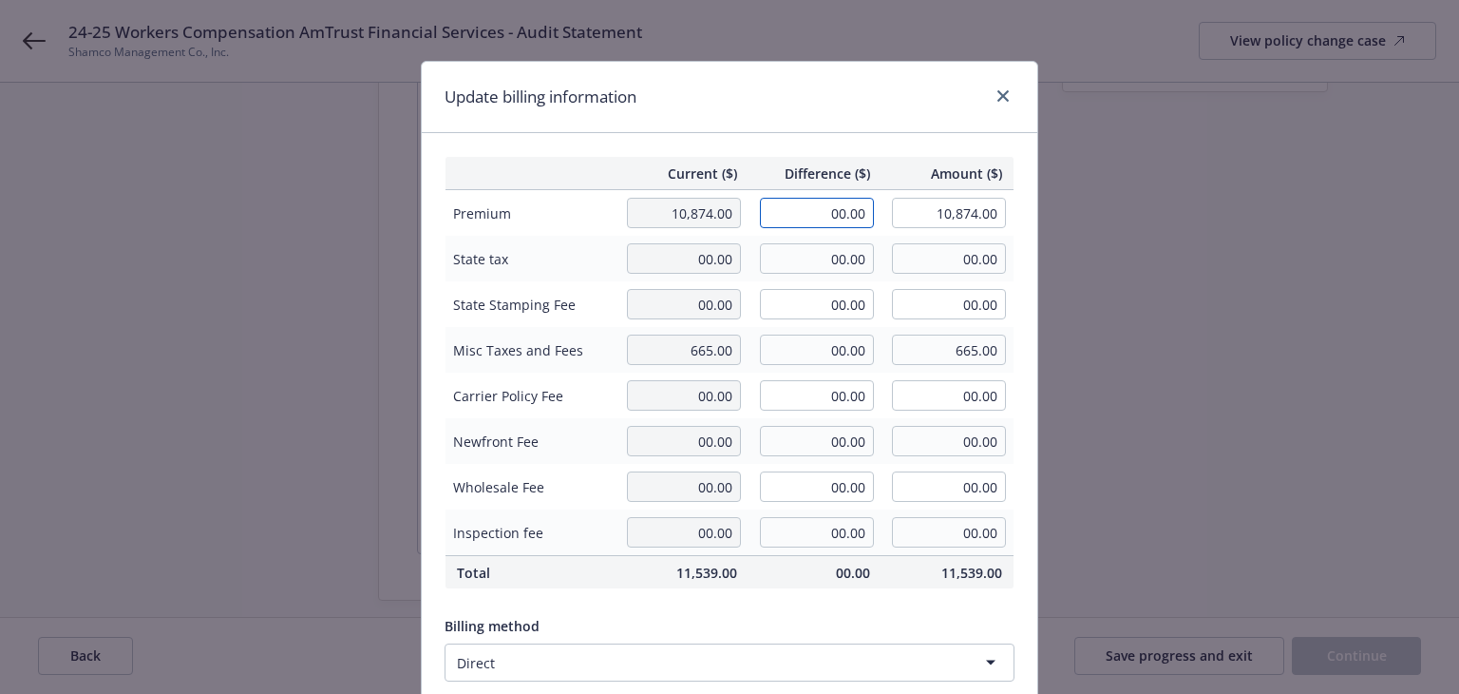
drag, startPoint x: 789, startPoint y: 210, endPoint x: 882, endPoint y: 222, distance: 93.0
click at [882, 222] on tr "Premium 10,874.00 00.00 10,874.00" at bounding box center [730, 213] width 569 height 47
type input "5,512.74"
type input "16,386.74"
type input "551.27"
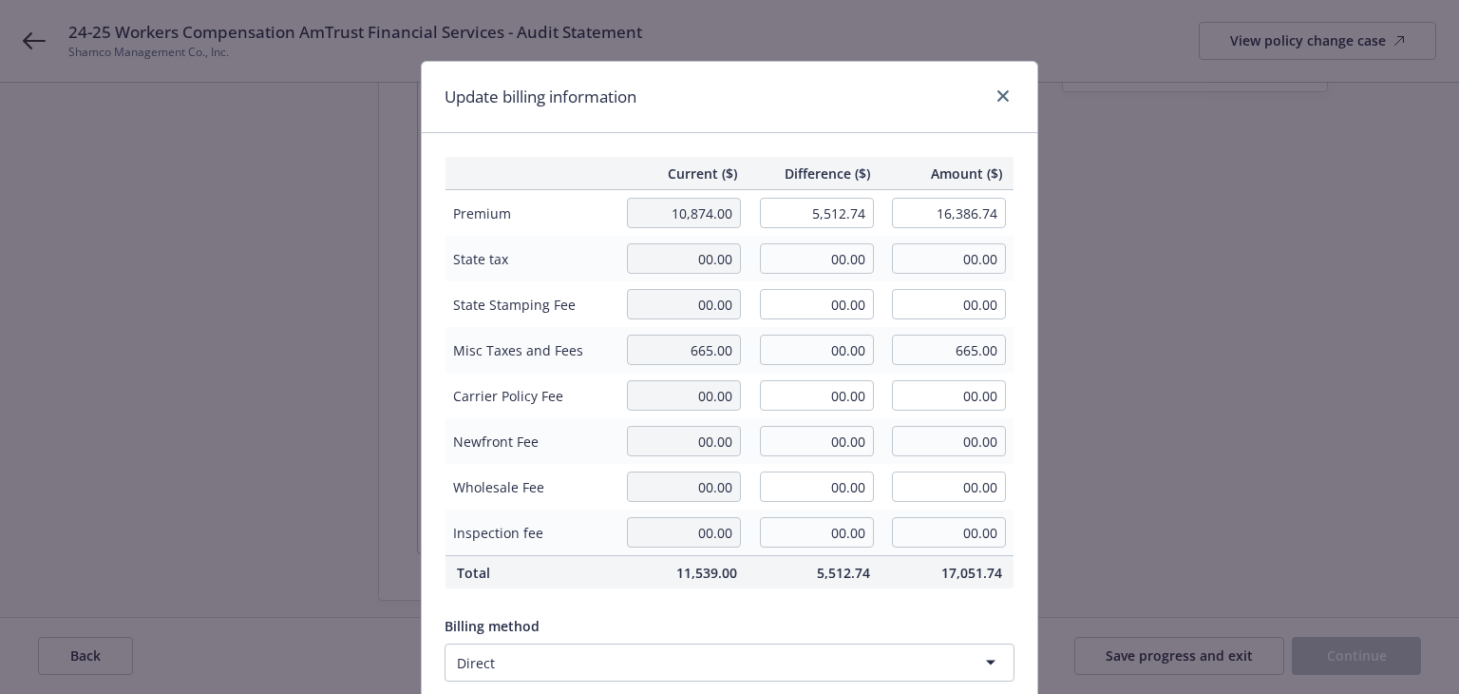
click at [821, 98] on div "Update billing information" at bounding box center [730, 97] width 616 height 71
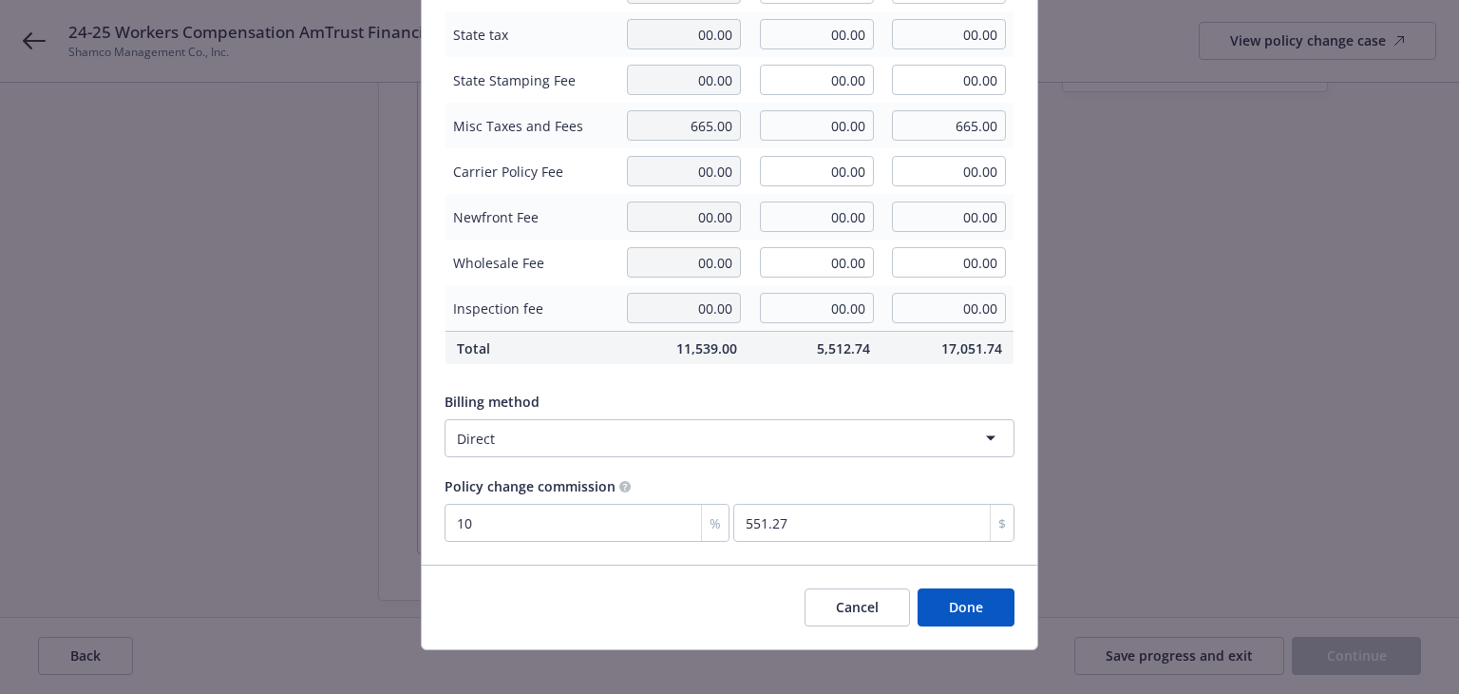
scroll to position [240, 0]
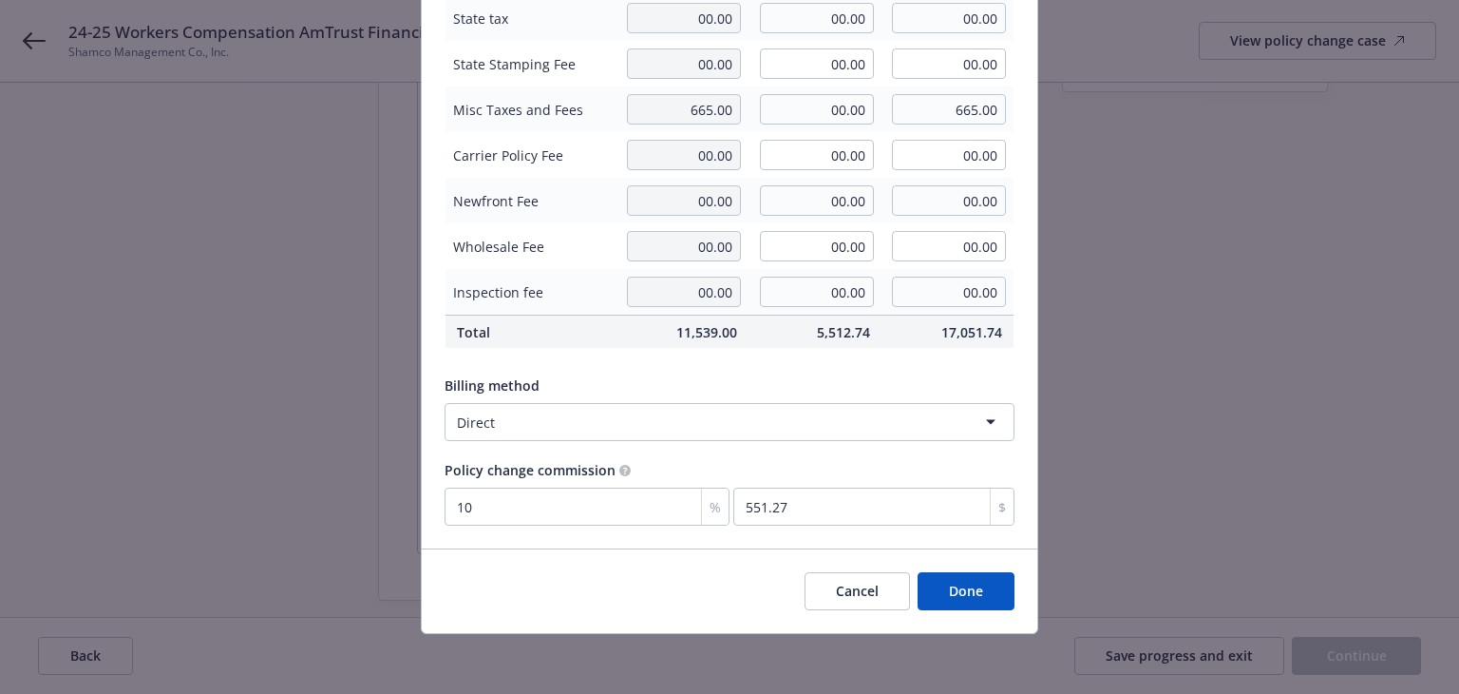
click at [952, 592] on button "Done" at bounding box center [966, 591] width 97 height 38
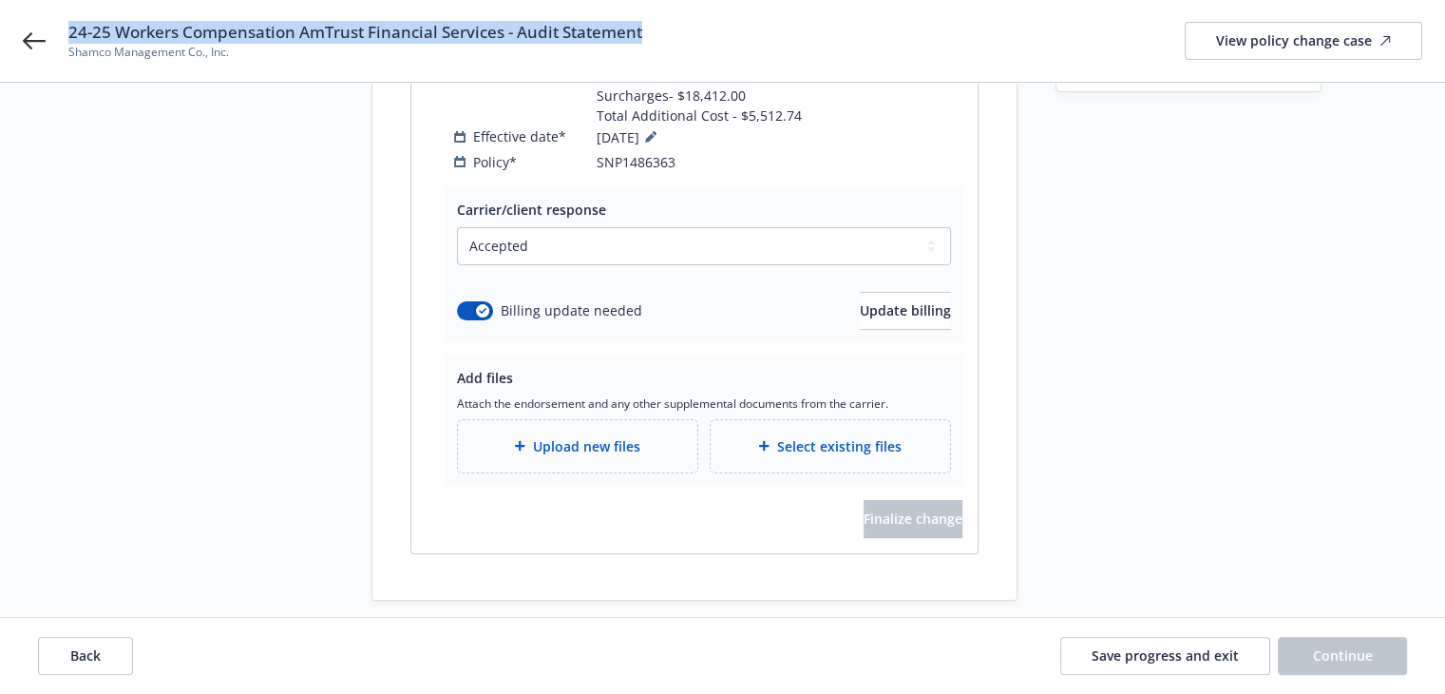
drag, startPoint x: 68, startPoint y: 33, endPoint x: 667, endPoint y: 20, distance: 598.7
click at [667, 20] on div "24-25 Workers Compensation AmTrust Financial Services - Audit Statement Shamco …" at bounding box center [722, 41] width 1445 height 82
copy span "24-25 Workers Compensation AmTrust Financial Services - Audit Statement"
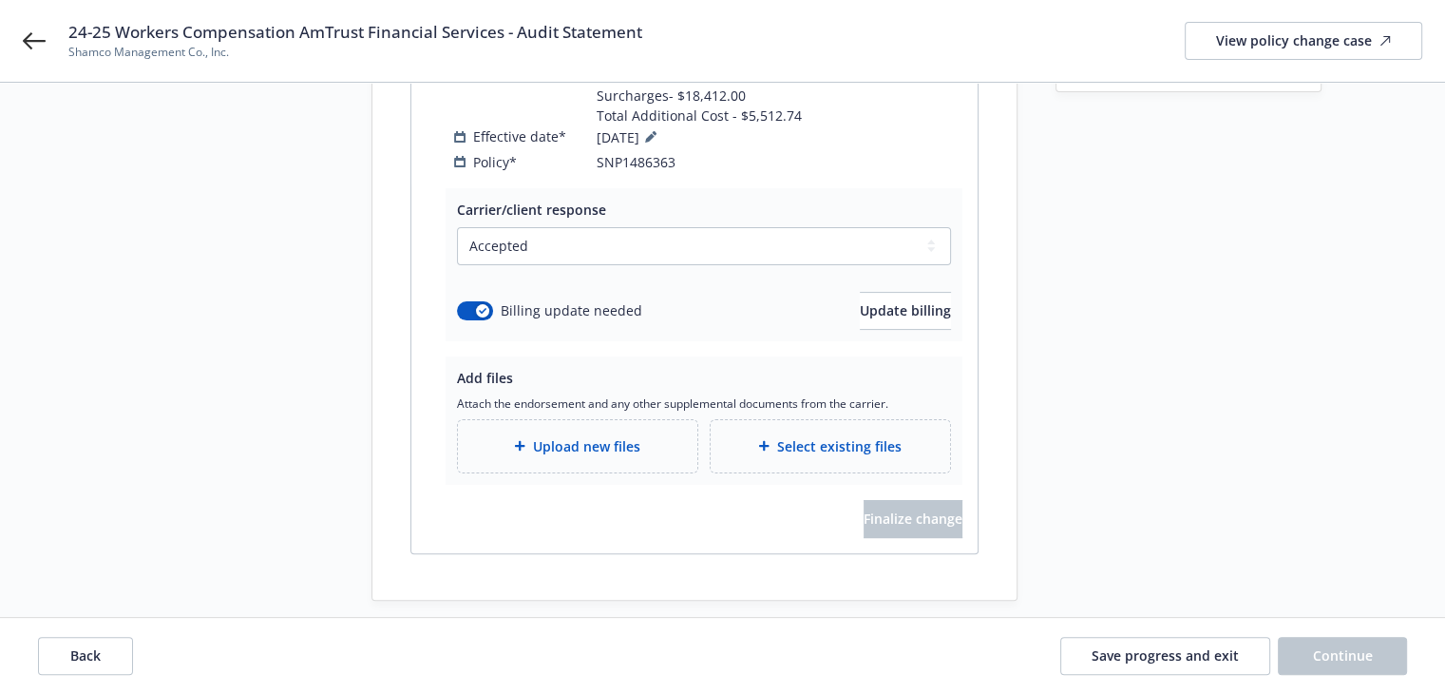
click at [547, 436] on span "Upload new files" at bounding box center [586, 446] width 107 height 20
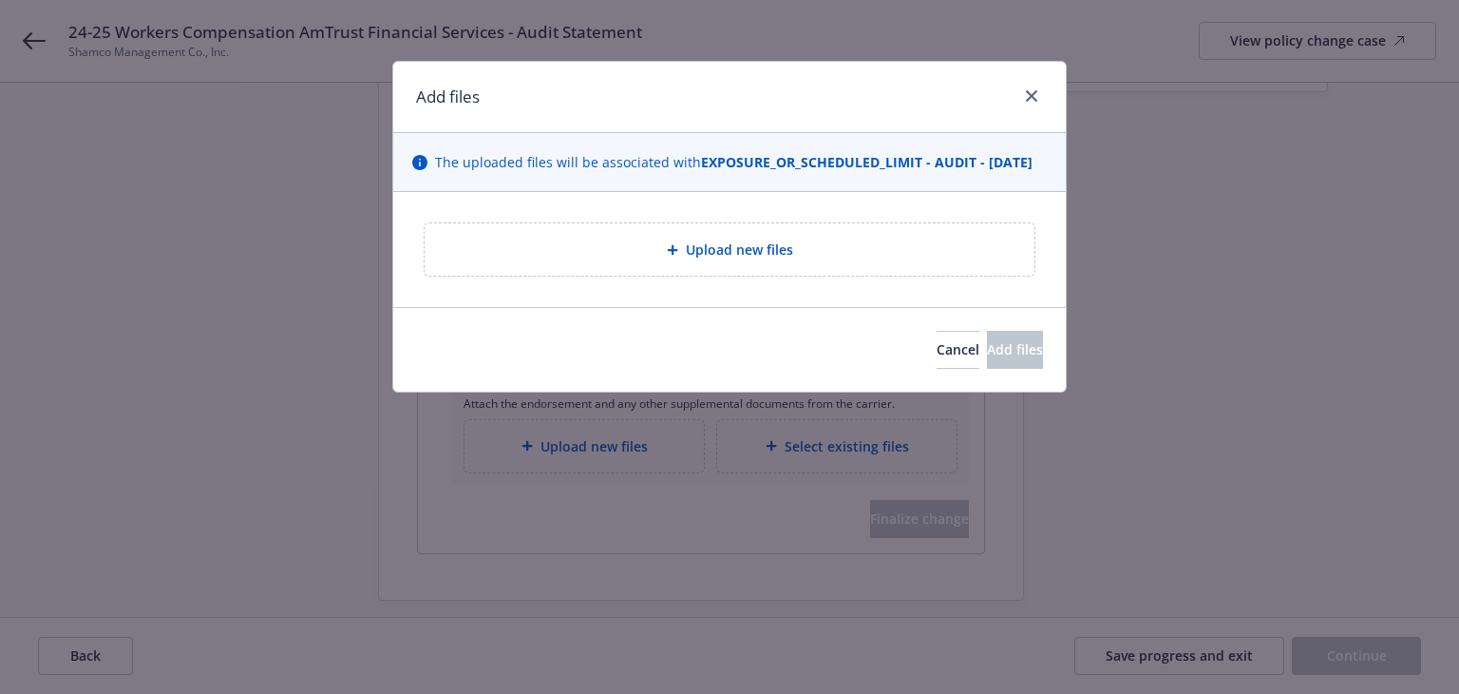
click at [636, 260] on div "Upload new files" at bounding box center [730, 249] width 580 height 22
type textarea "x"
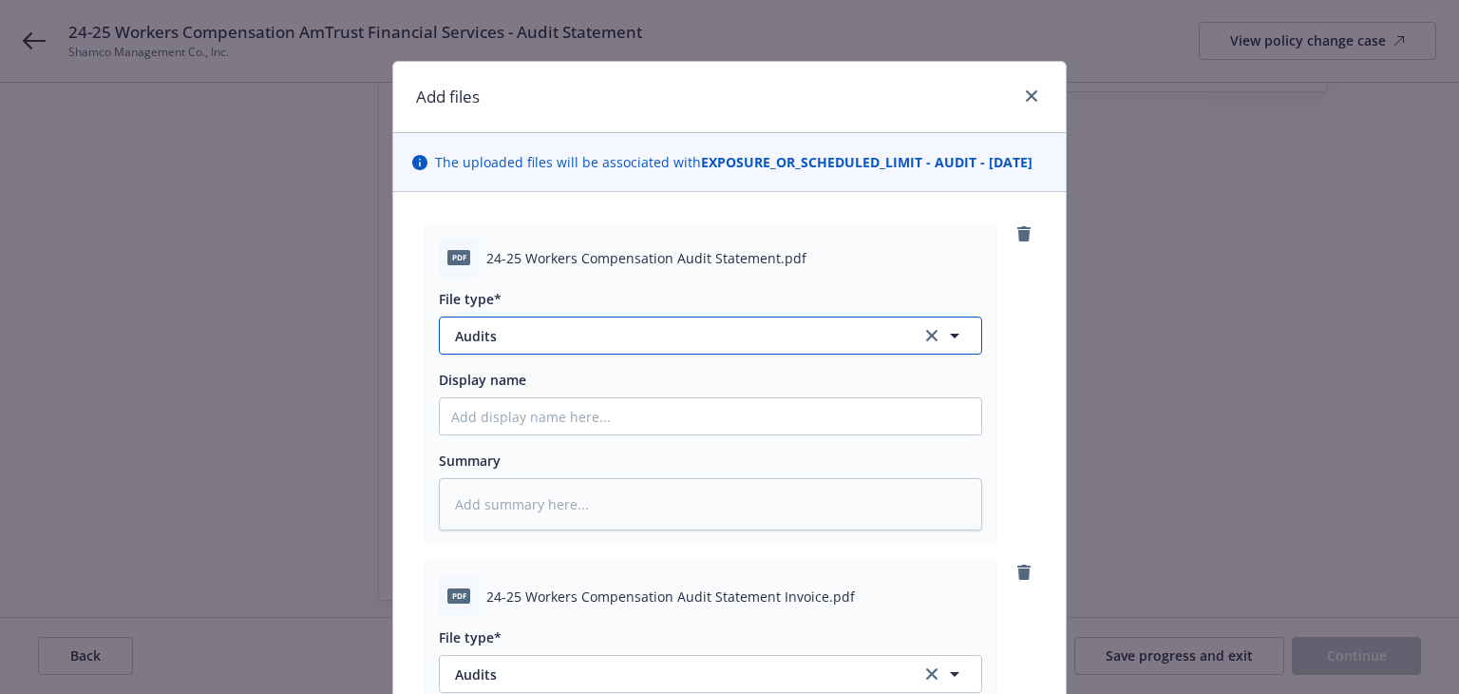
click at [651, 346] on span "Audits" at bounding box center [675, 336] width 440 height 20
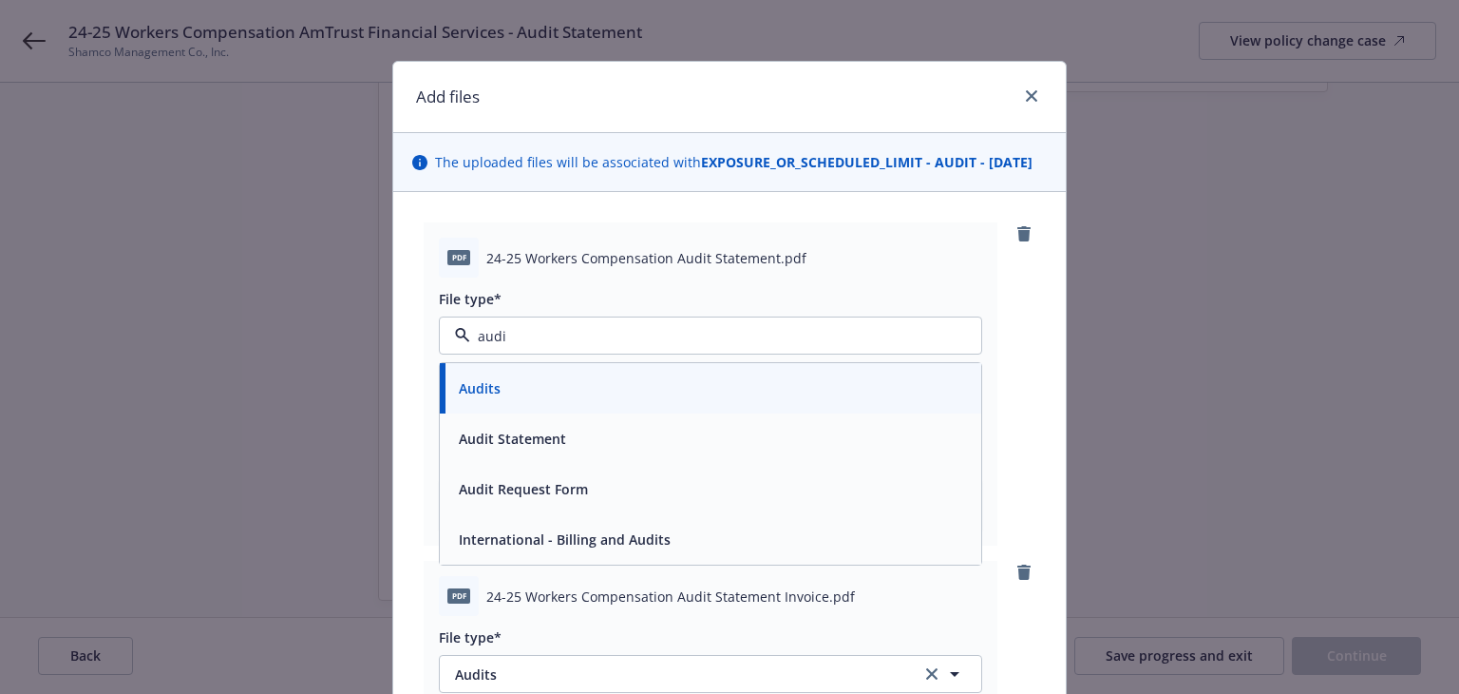
type input "audit"
click at [550, 448] on span "Audit Statement" at bounding box center [512, 438] width 107 height 20
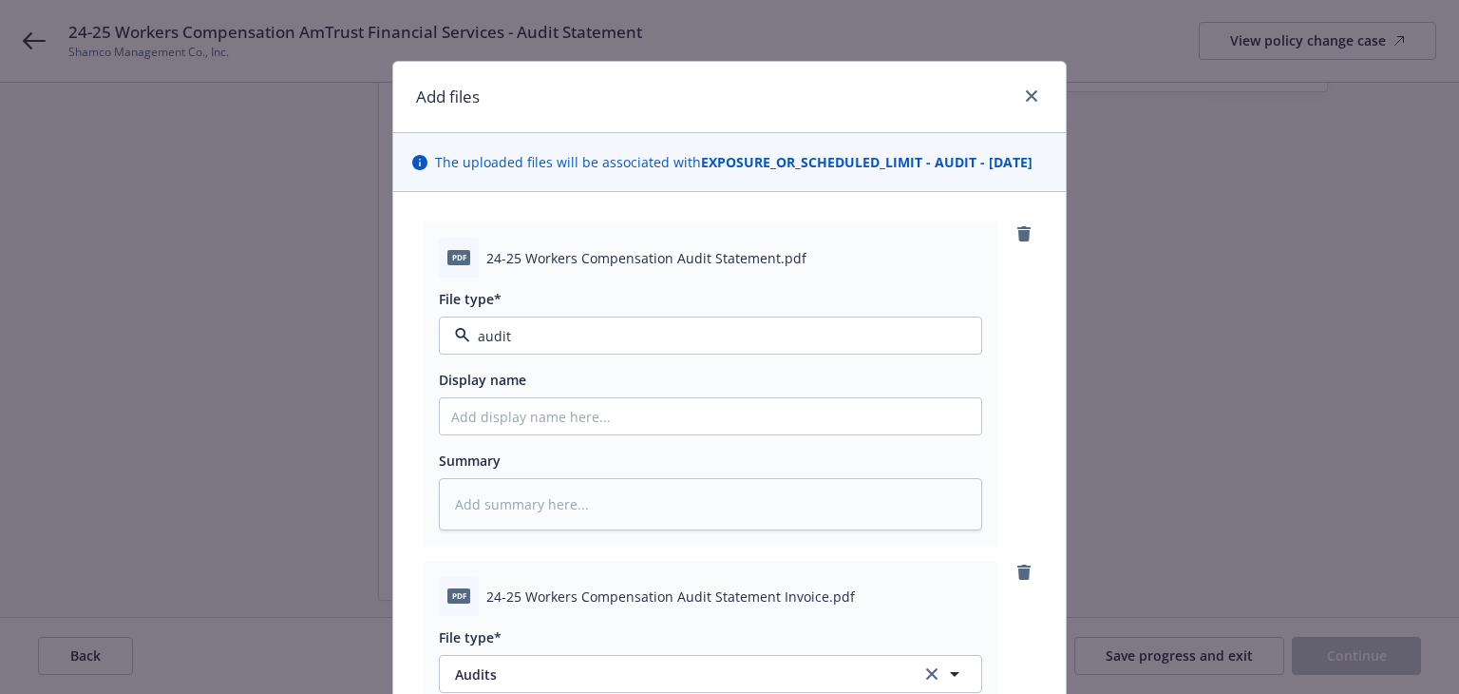
type textarea "x"
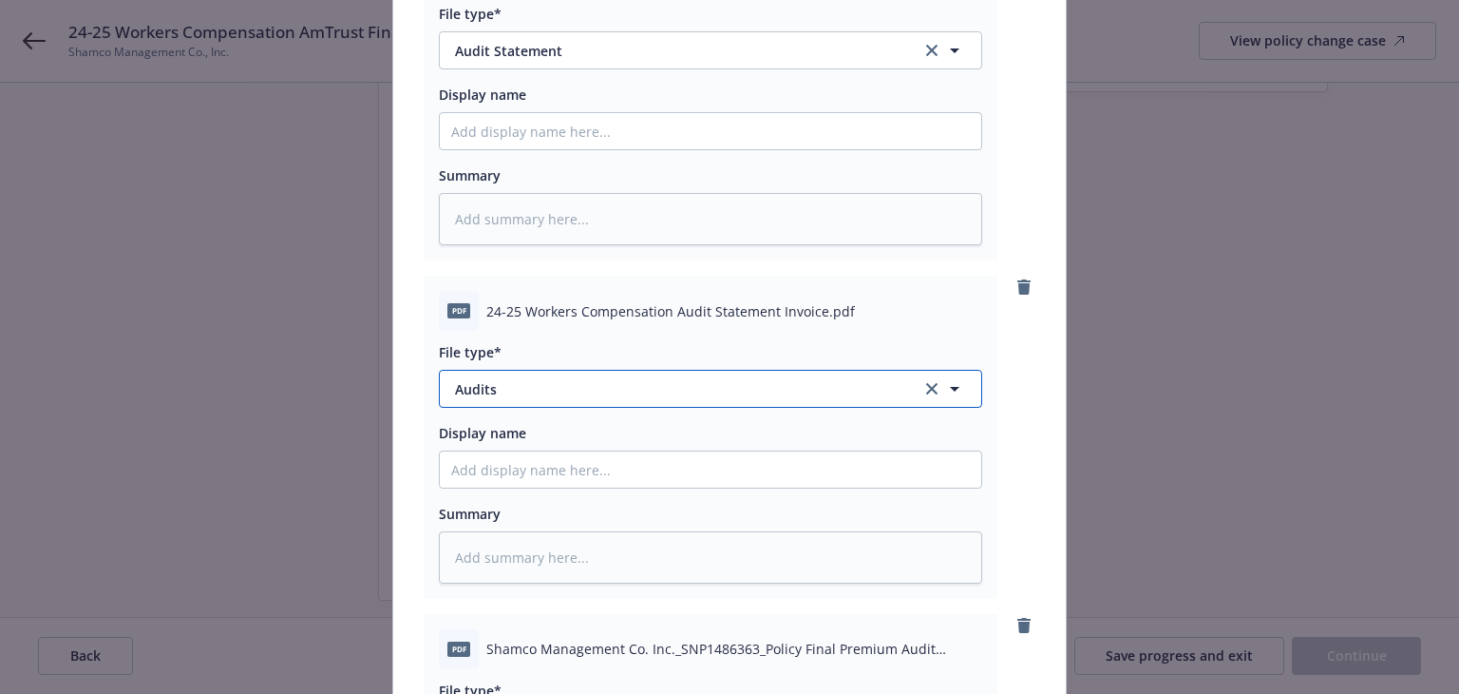
click at [535, 399] on span "Audits" at bounding box center [675, 389] width 440 height 20
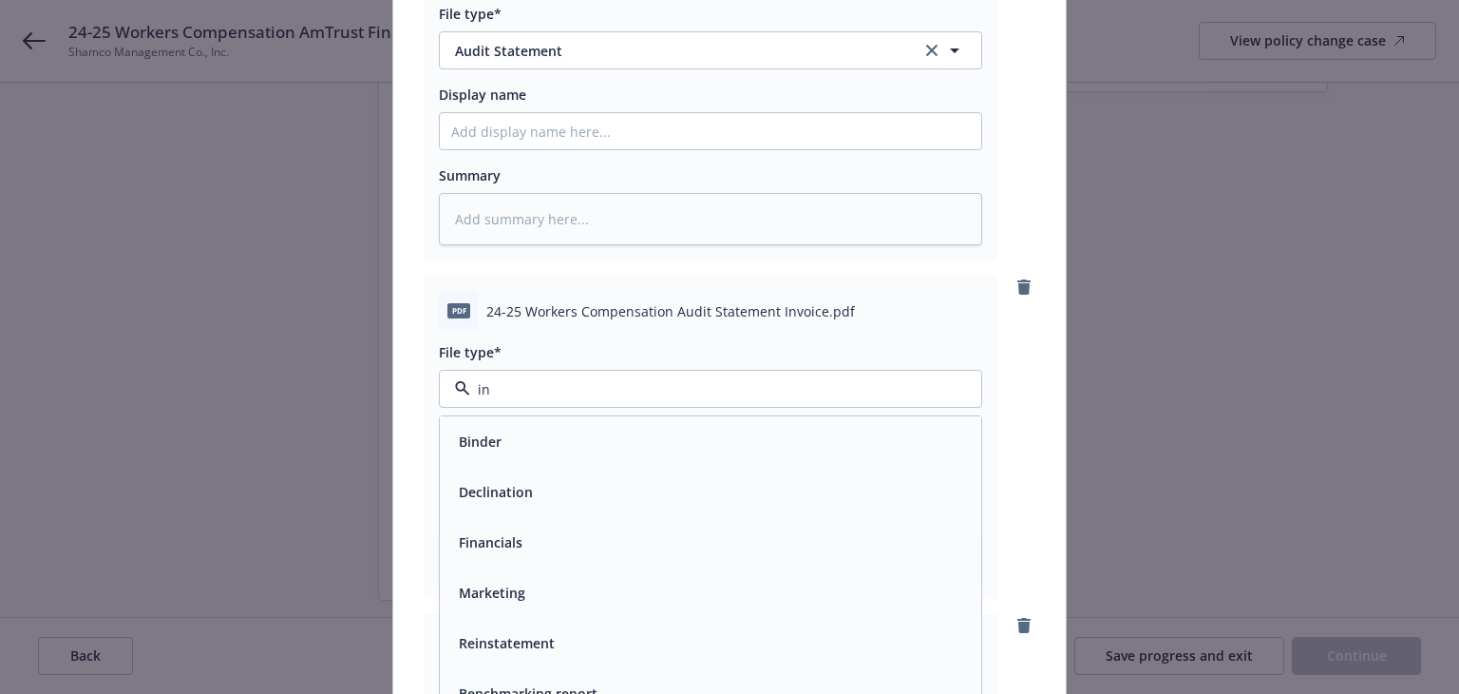
type input "inv"
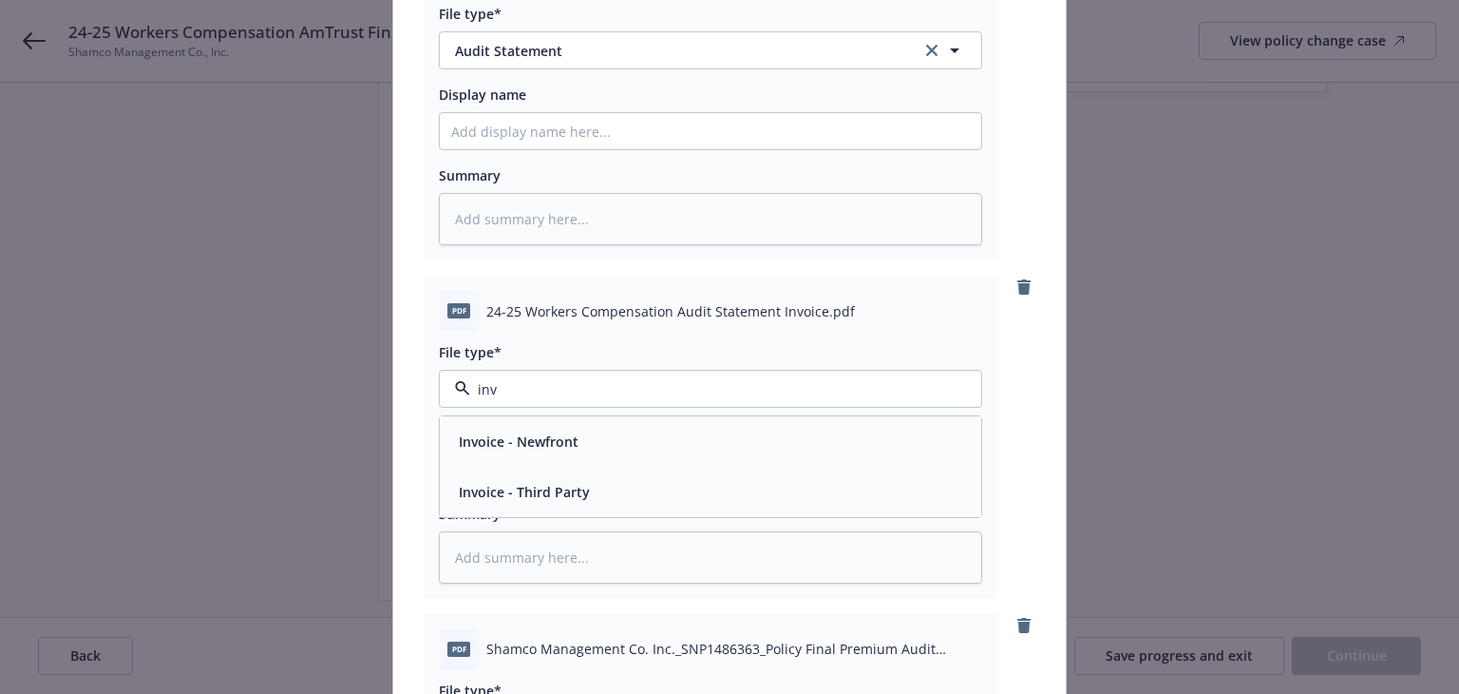
click at [551, 502] on span "Invoice - Third Party" at bounding box center [524, 492] width 131 height 20
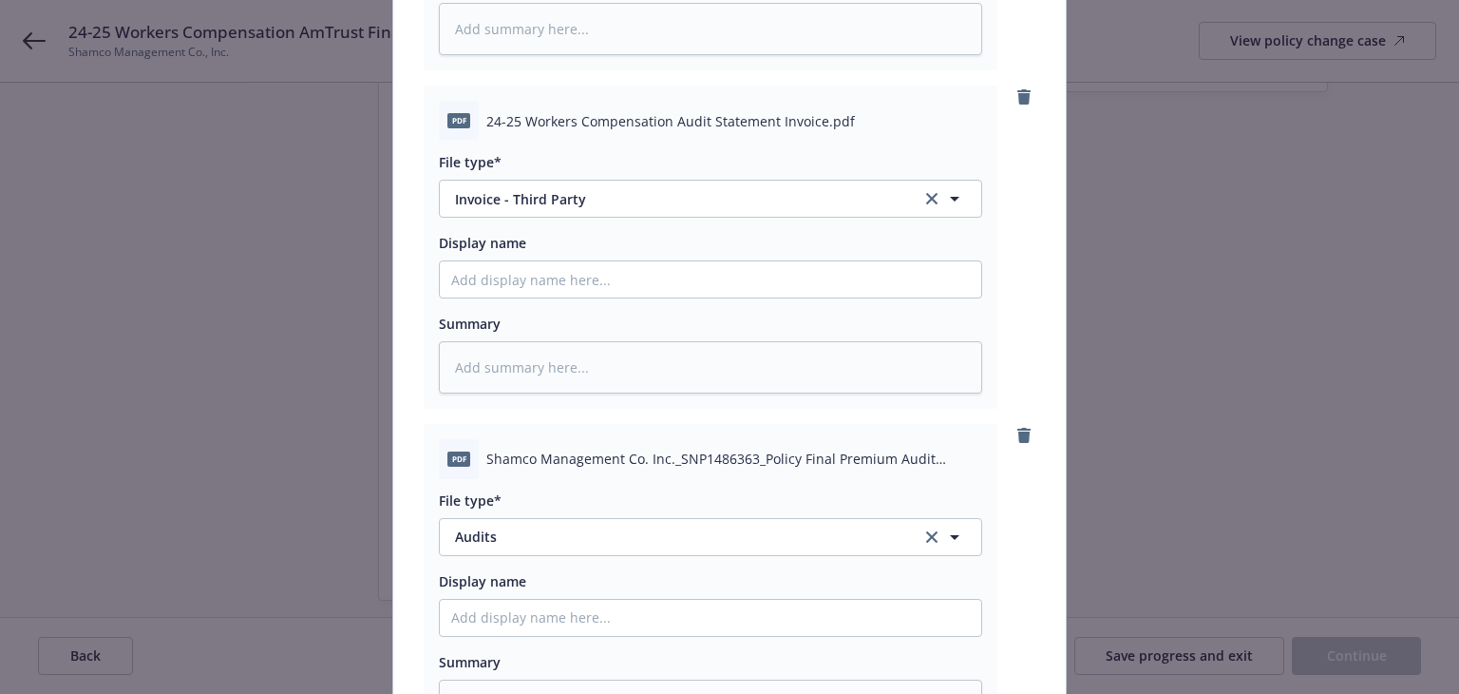
scroll to position [665, 0]
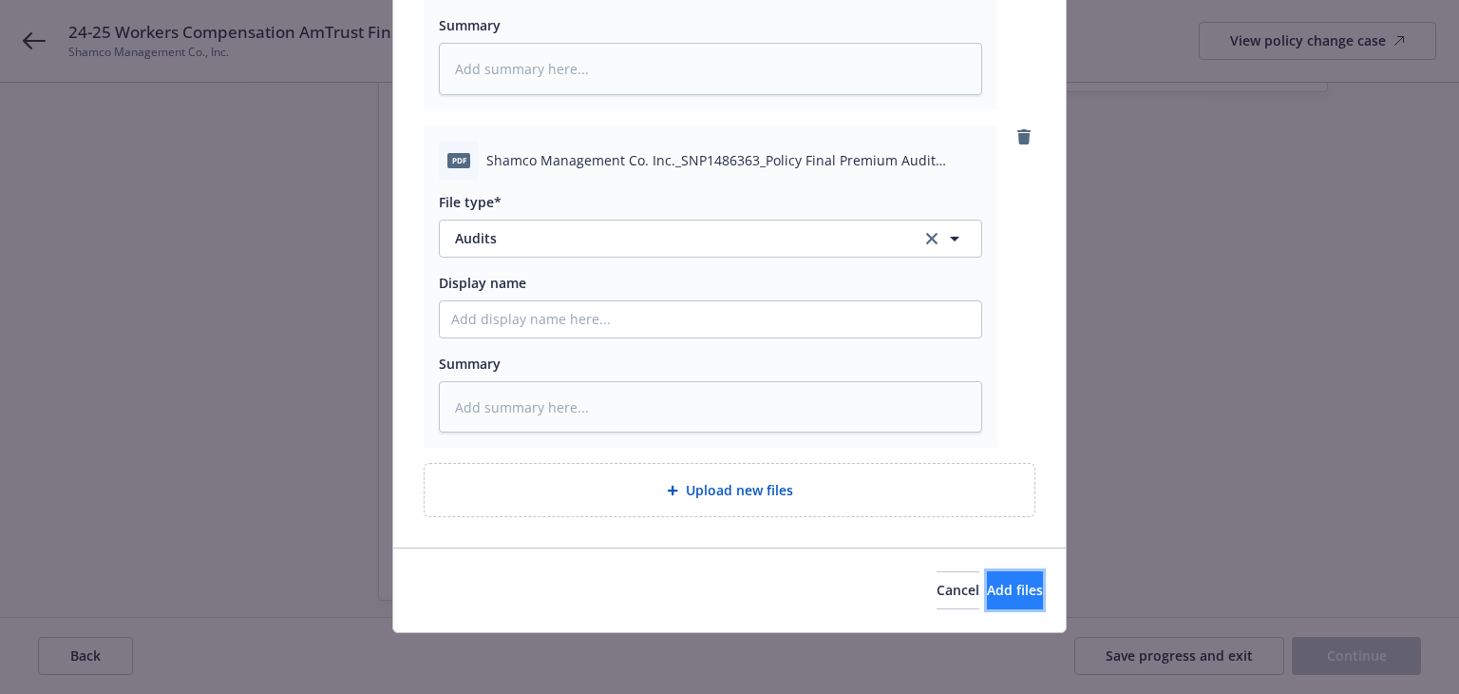
click at [987, 586] on span "Add files" at bounding box center [1015, 589] width 56 height 18
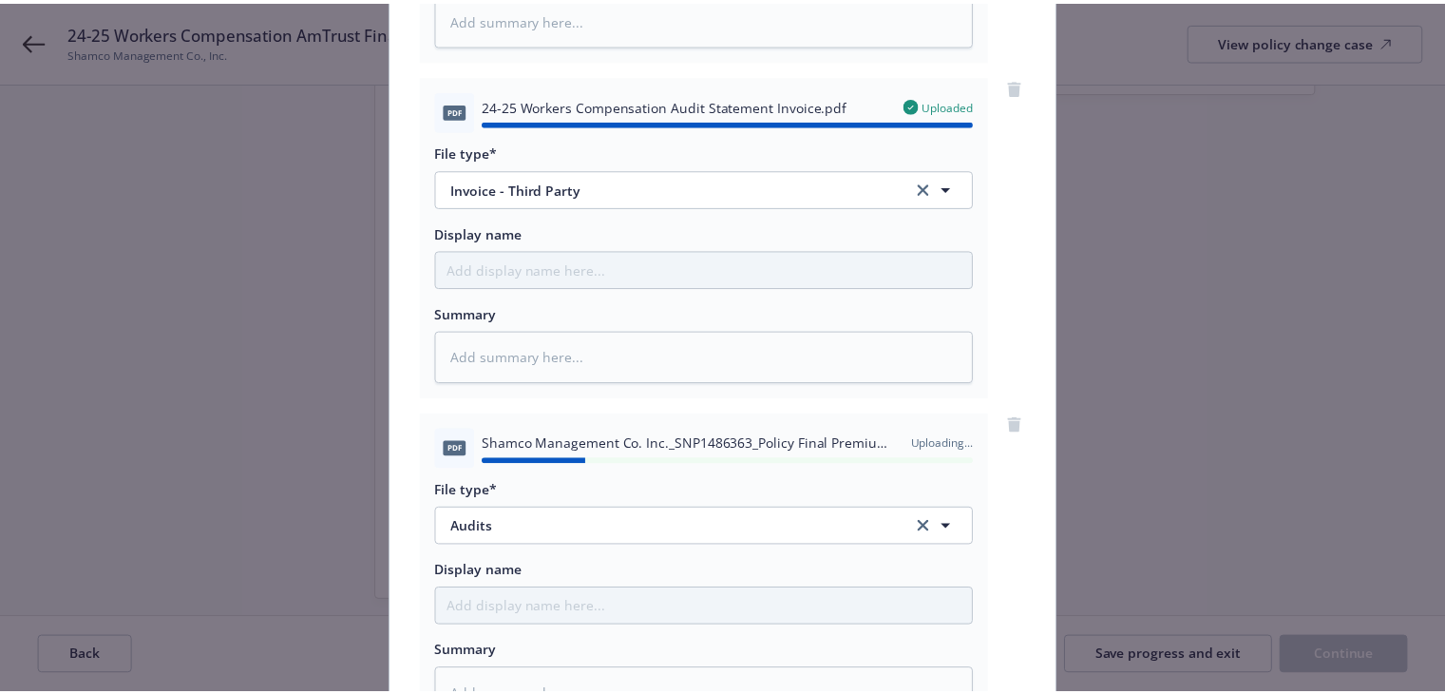
scroll to position [533, 0]
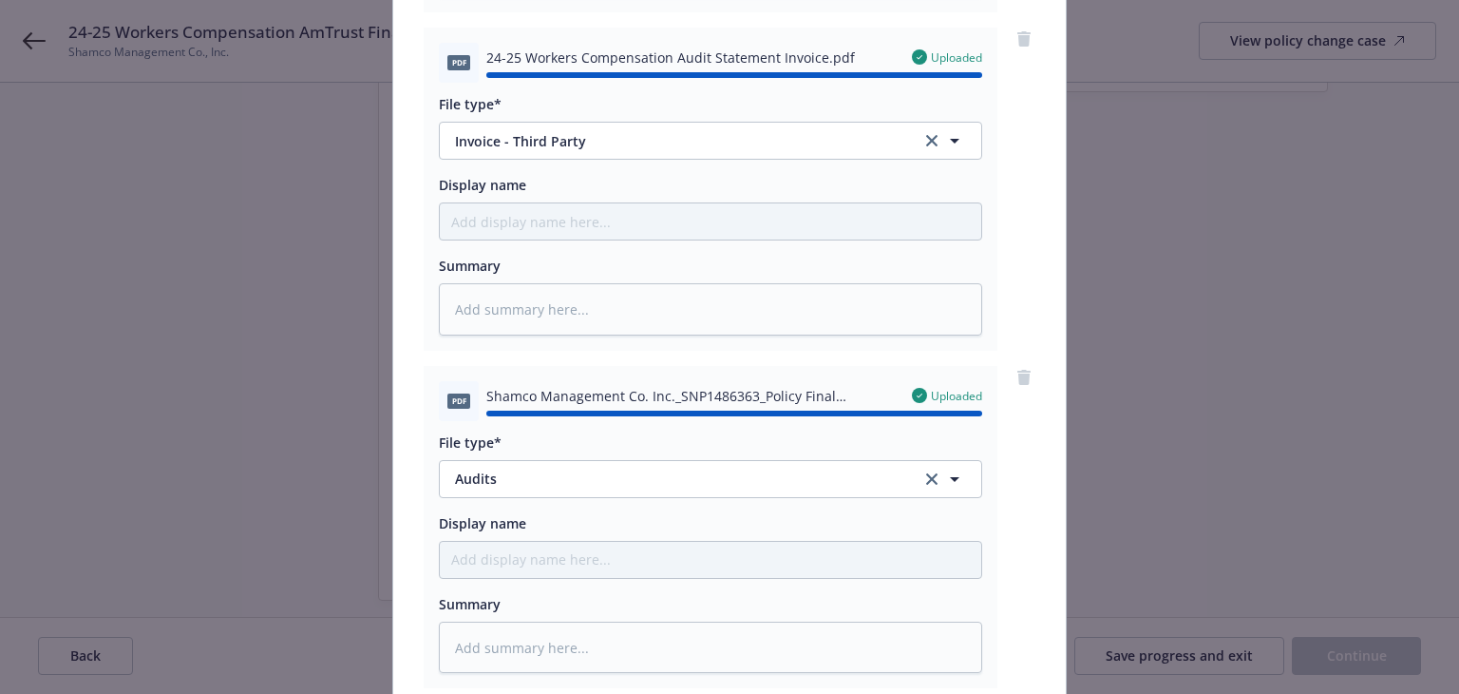
type textarea "x"
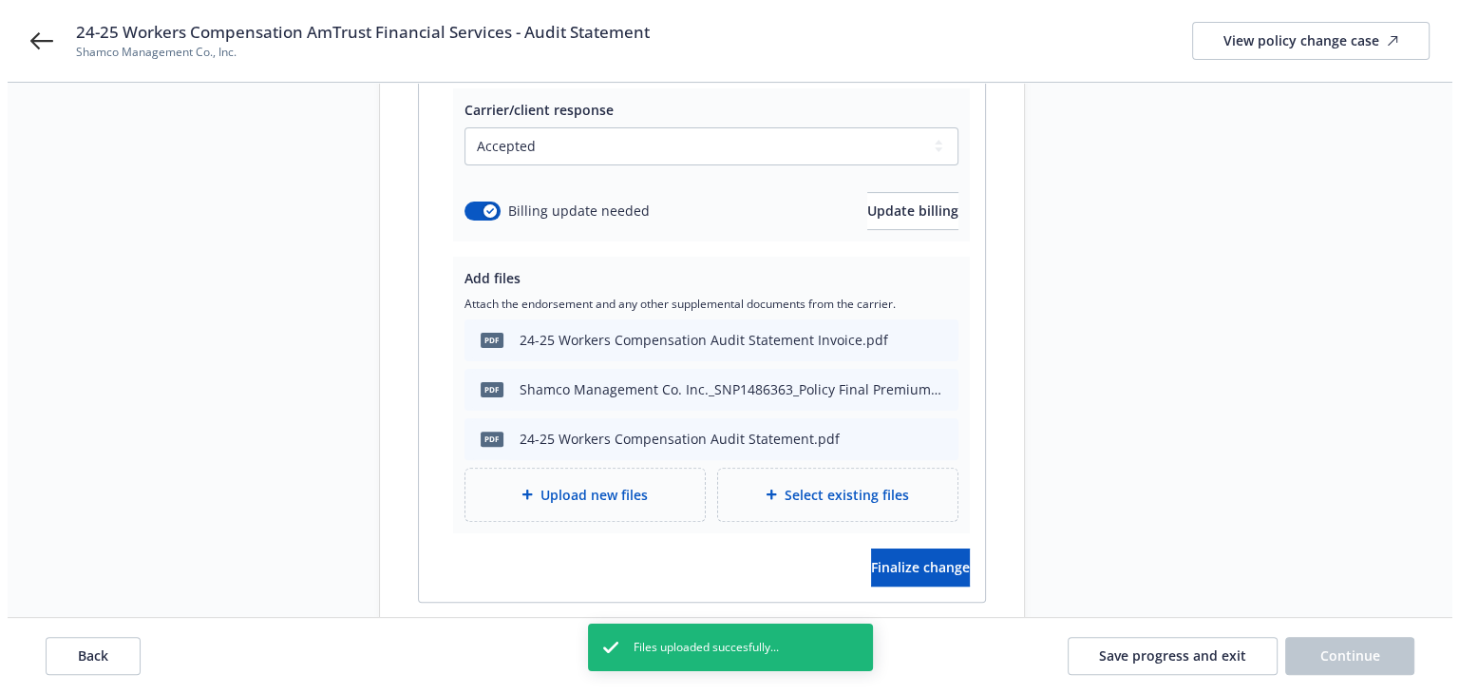
scroll to position [524, 0]
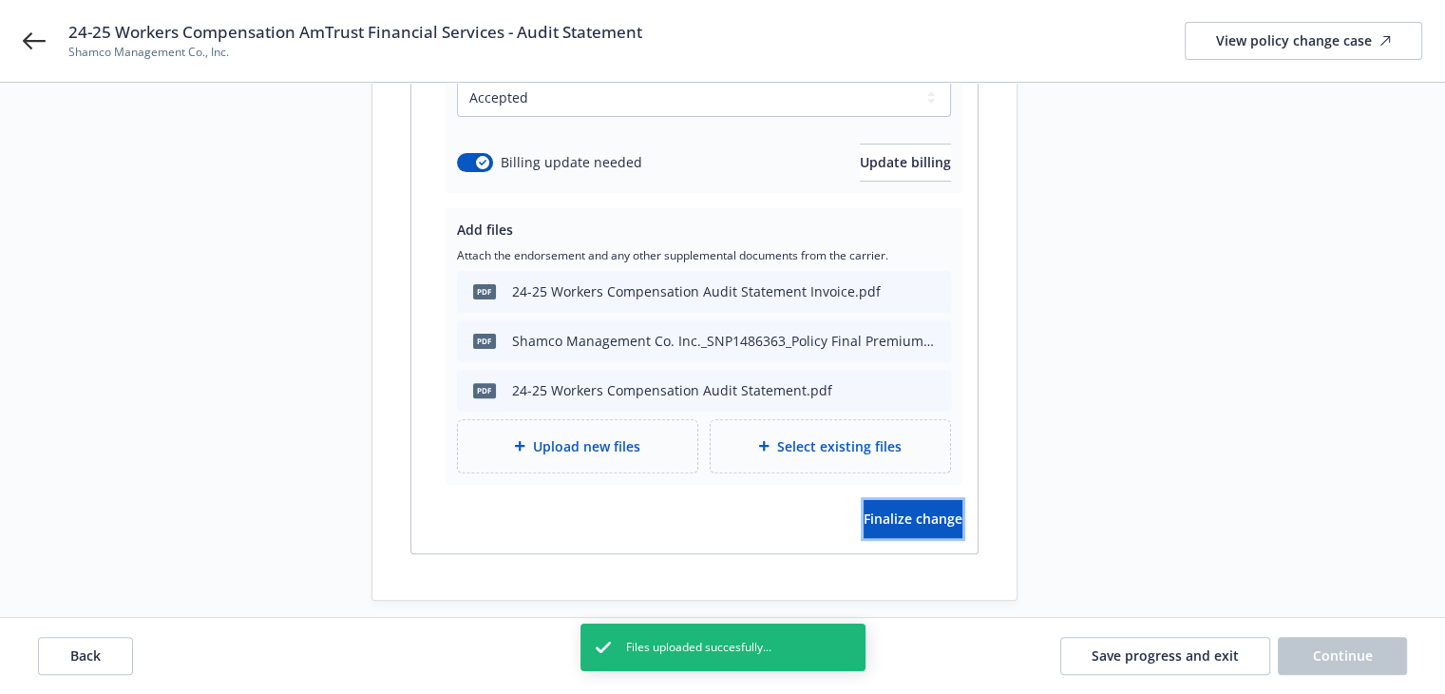
click at [899, 506] on button "Finalize change" at bounding box center [913, 519] width 99 height 38
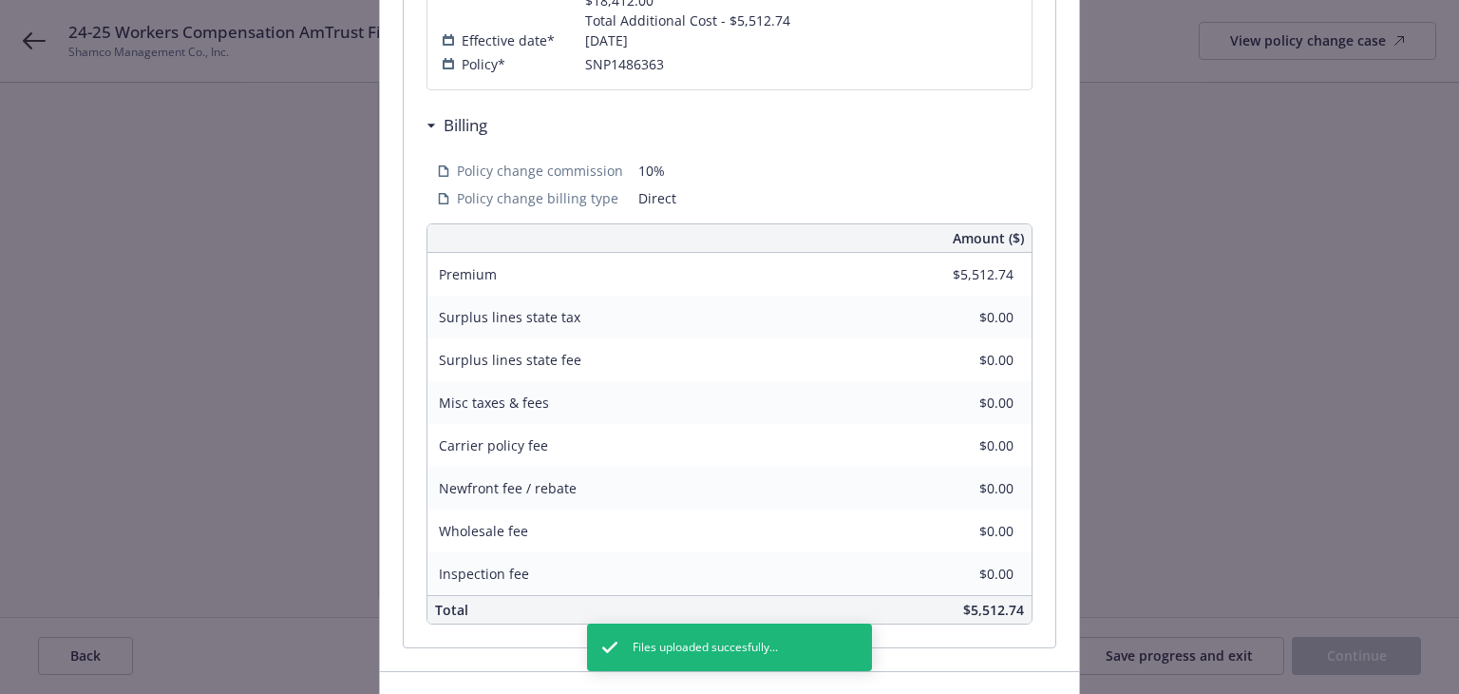
scroll to position [649, 0]
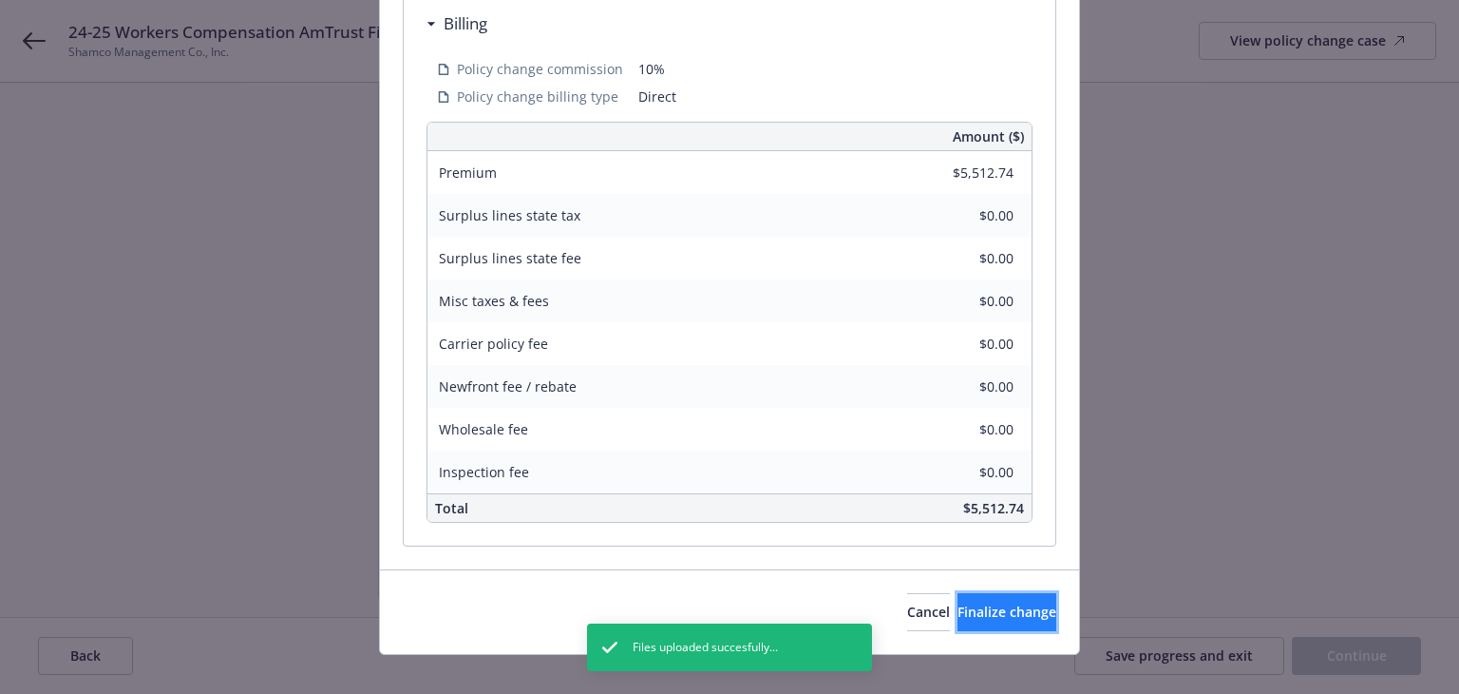
click at [991, 605] on button "Finalize change" at bounding box center [1007, 612] width 99 height 38
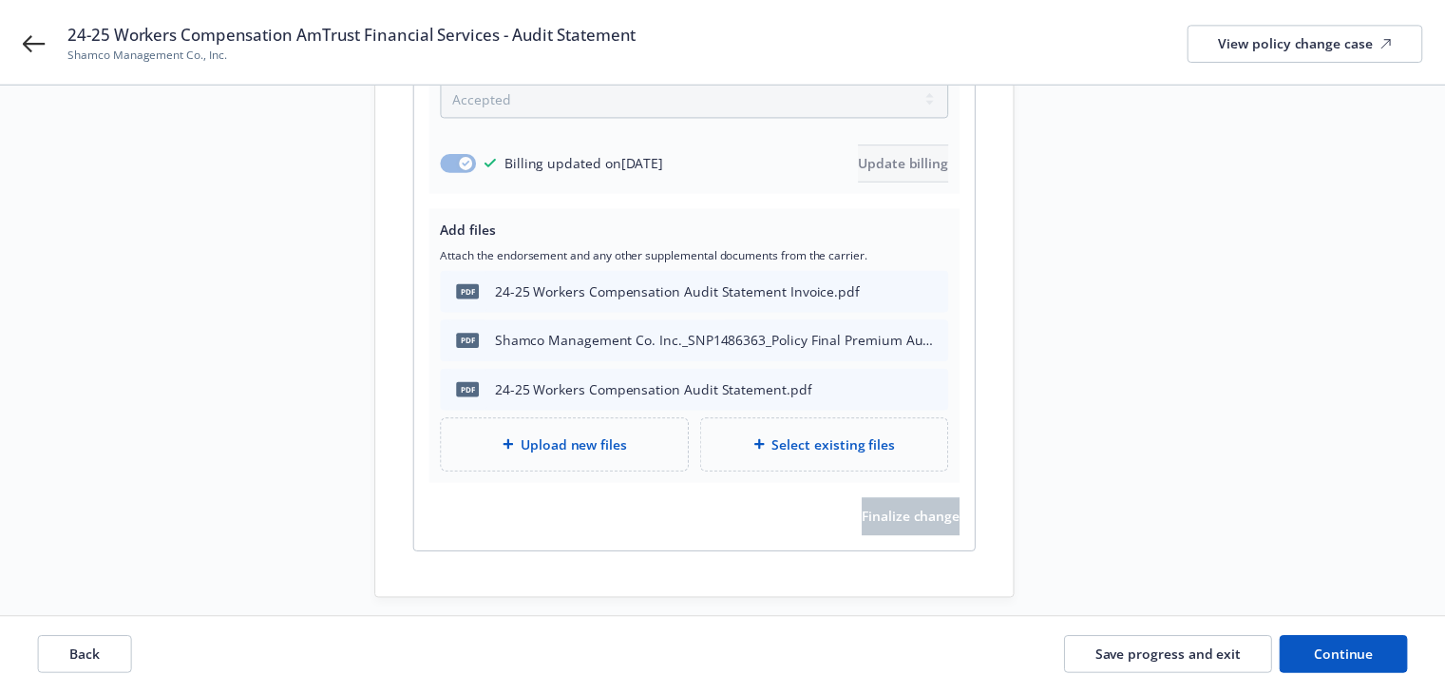
scroll to position [523, 0]
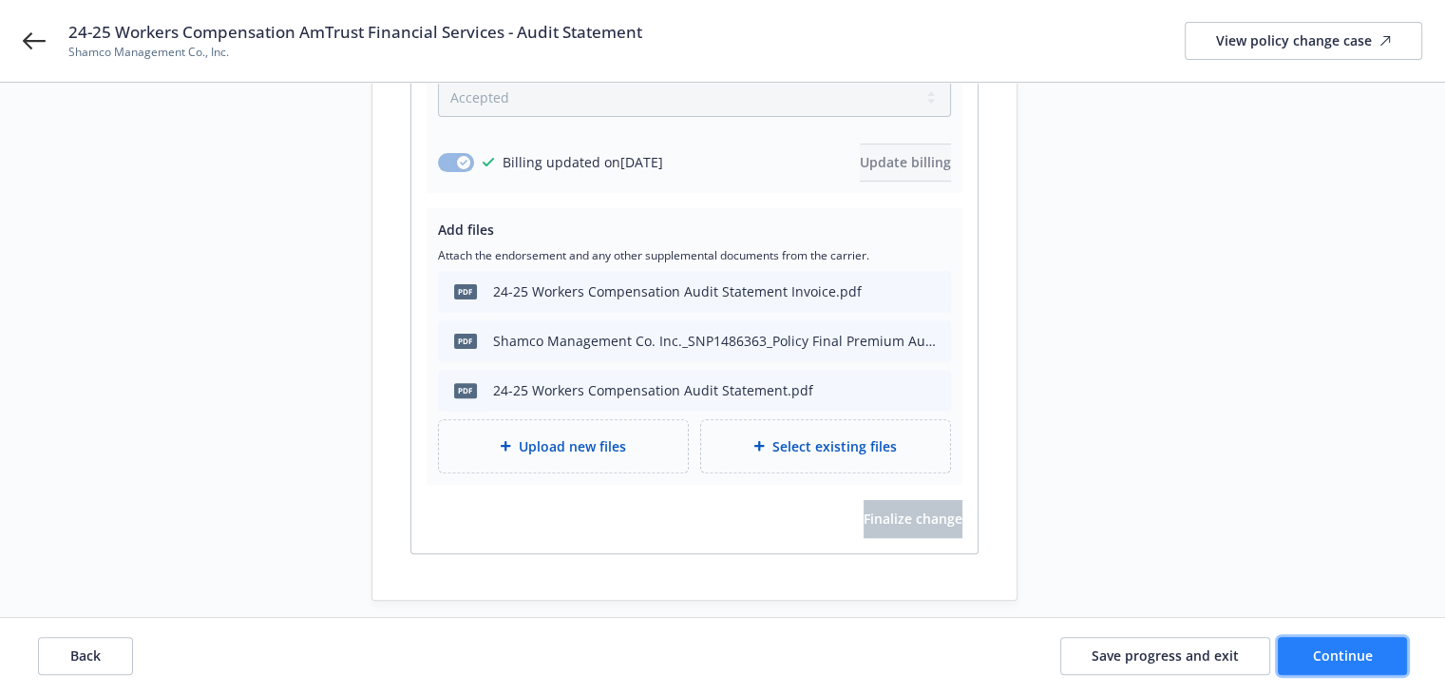
click at [1342, 662] on span "Continue" at bounding box center [1343, 655] width 60 height 18
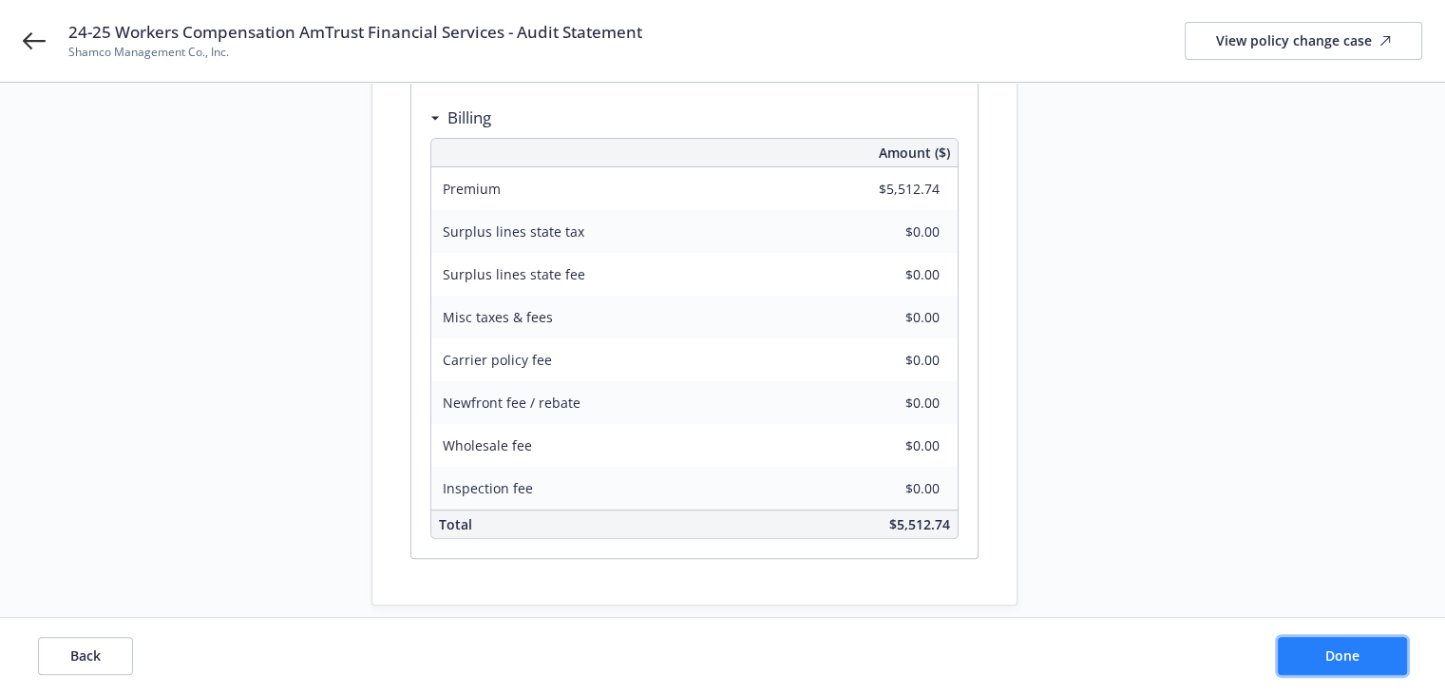
click at [1342, 662] on span "Done" at bounding box center [1342, 655] width 34 height 18
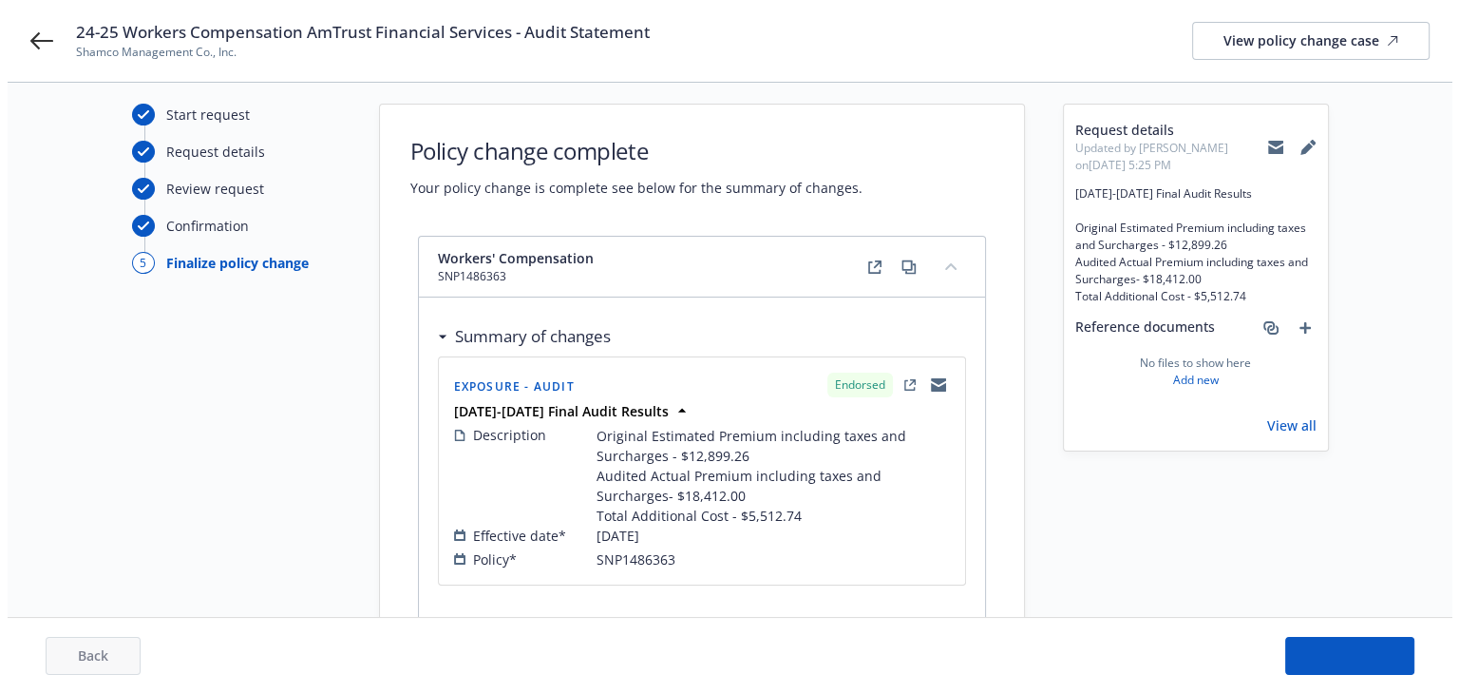
scroll to position [0, 0]
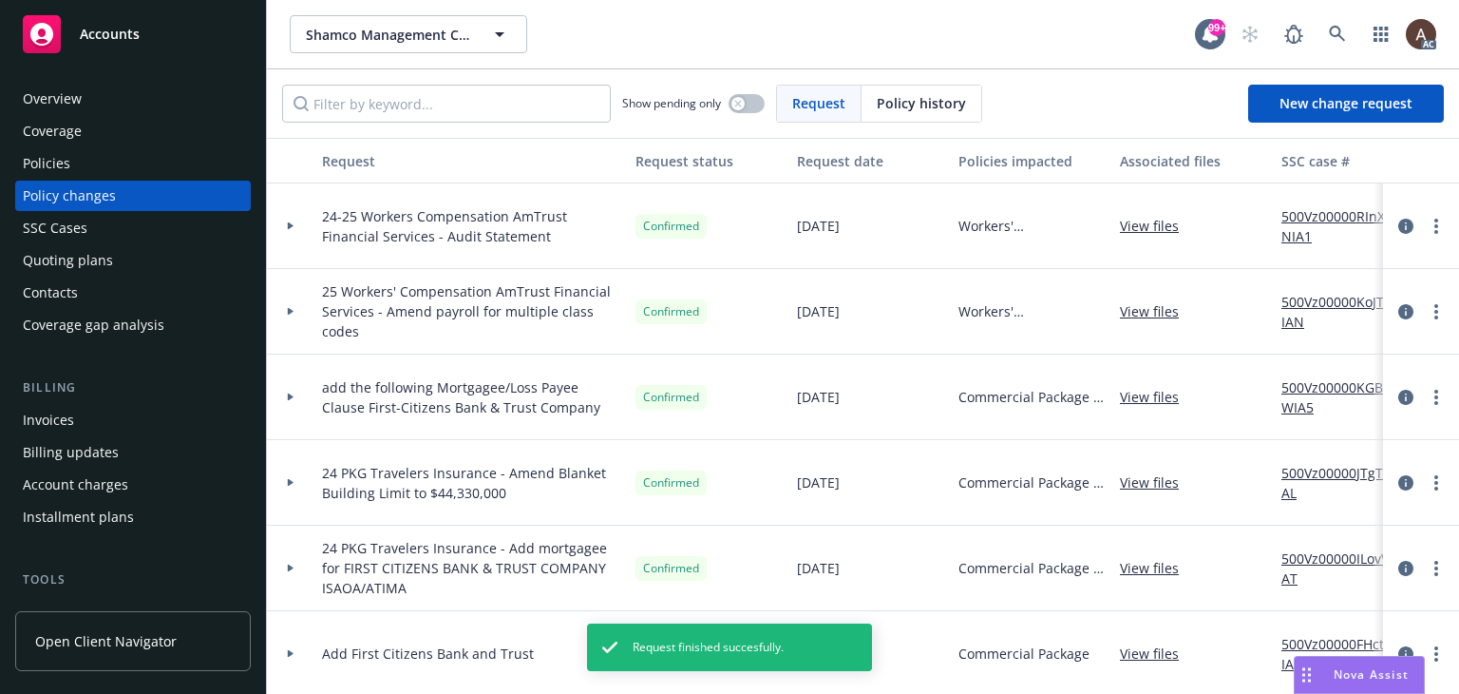
click at [293, 222] on icon at bounding box center [291, 225] width 8 height 7
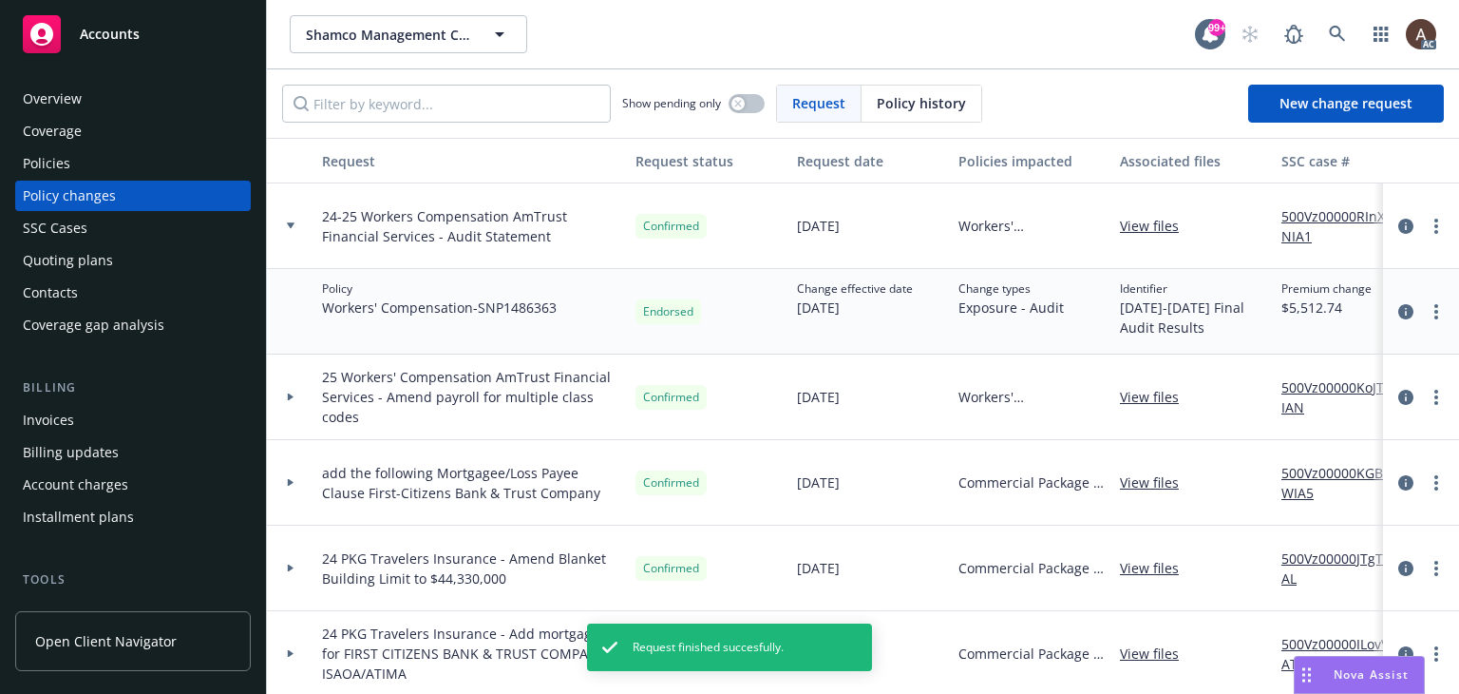
click at [1315, 227] on link "500Vz00000RInXNIA1" at bounding box center [1345, 226] width 127 height 40
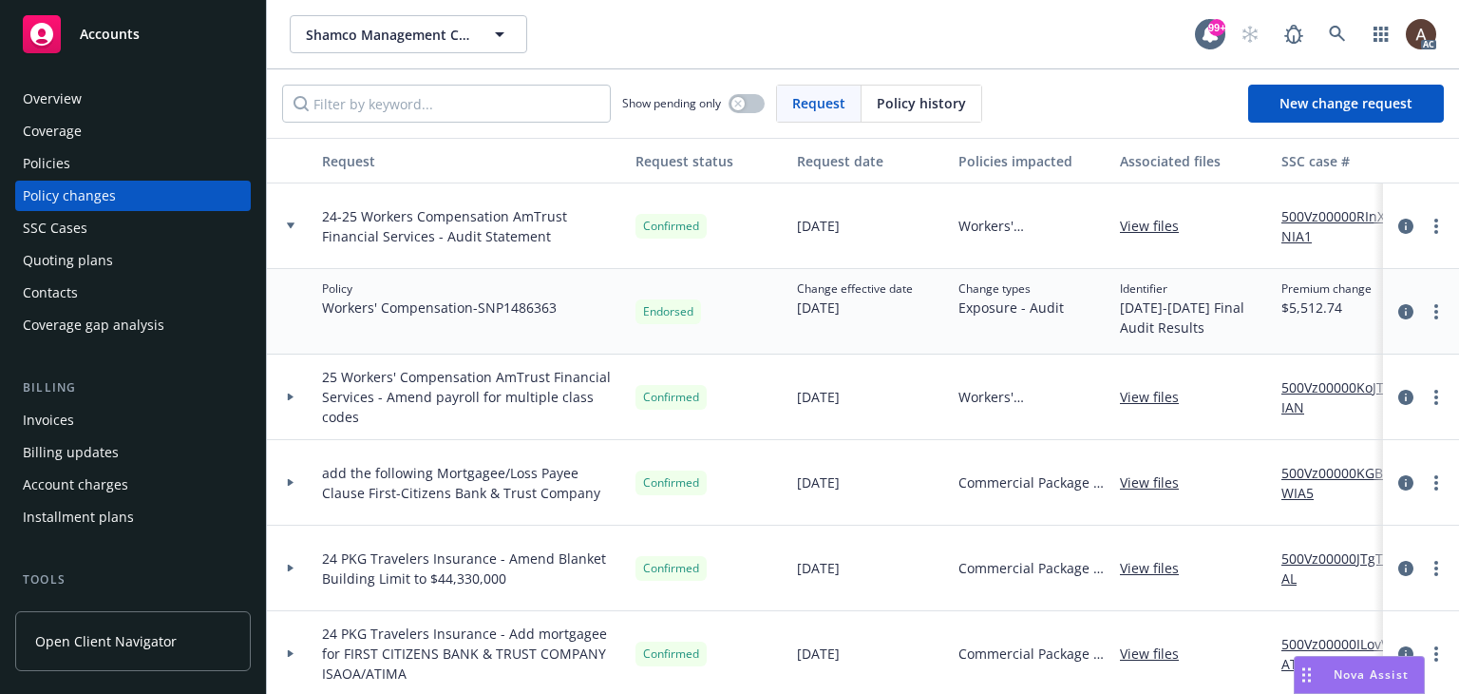
click at [86, 158] on div "Policies" at bounding box center [133, 163] width 220 height 30
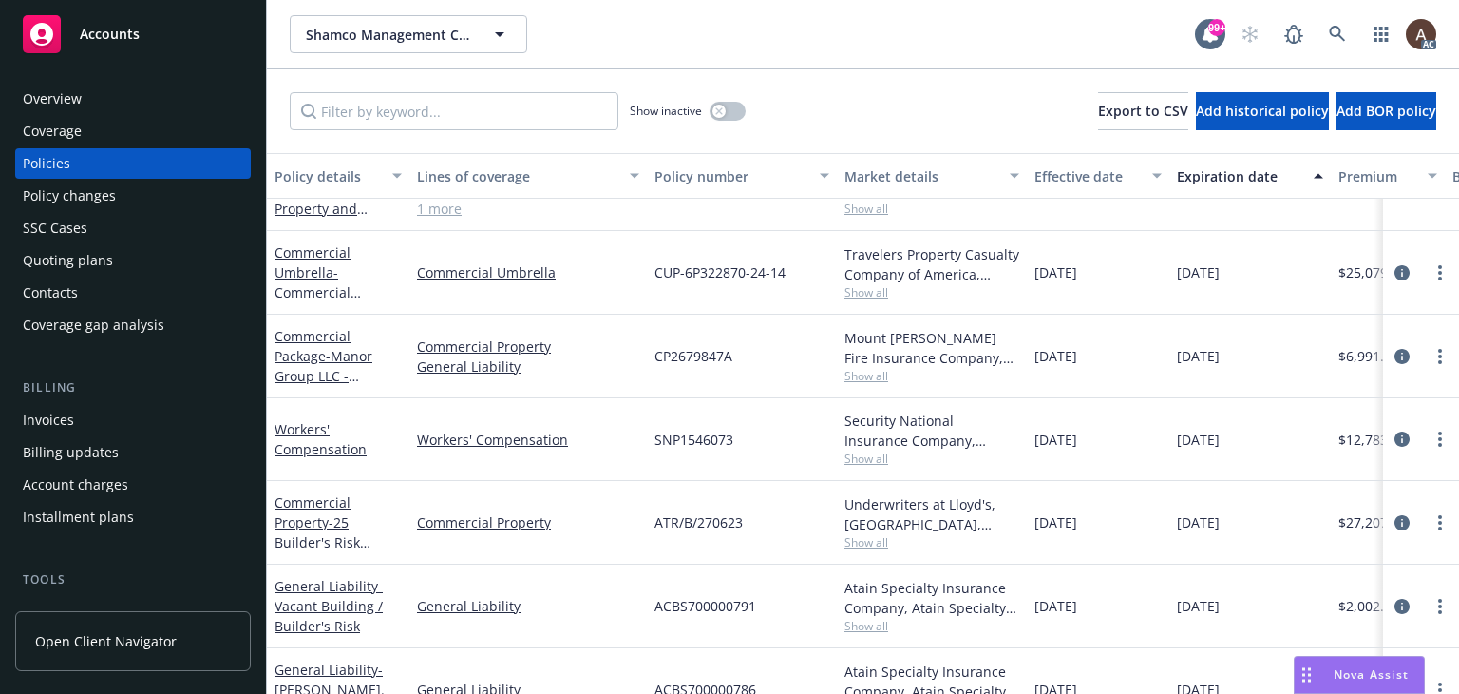
scroll to position [179, 0]
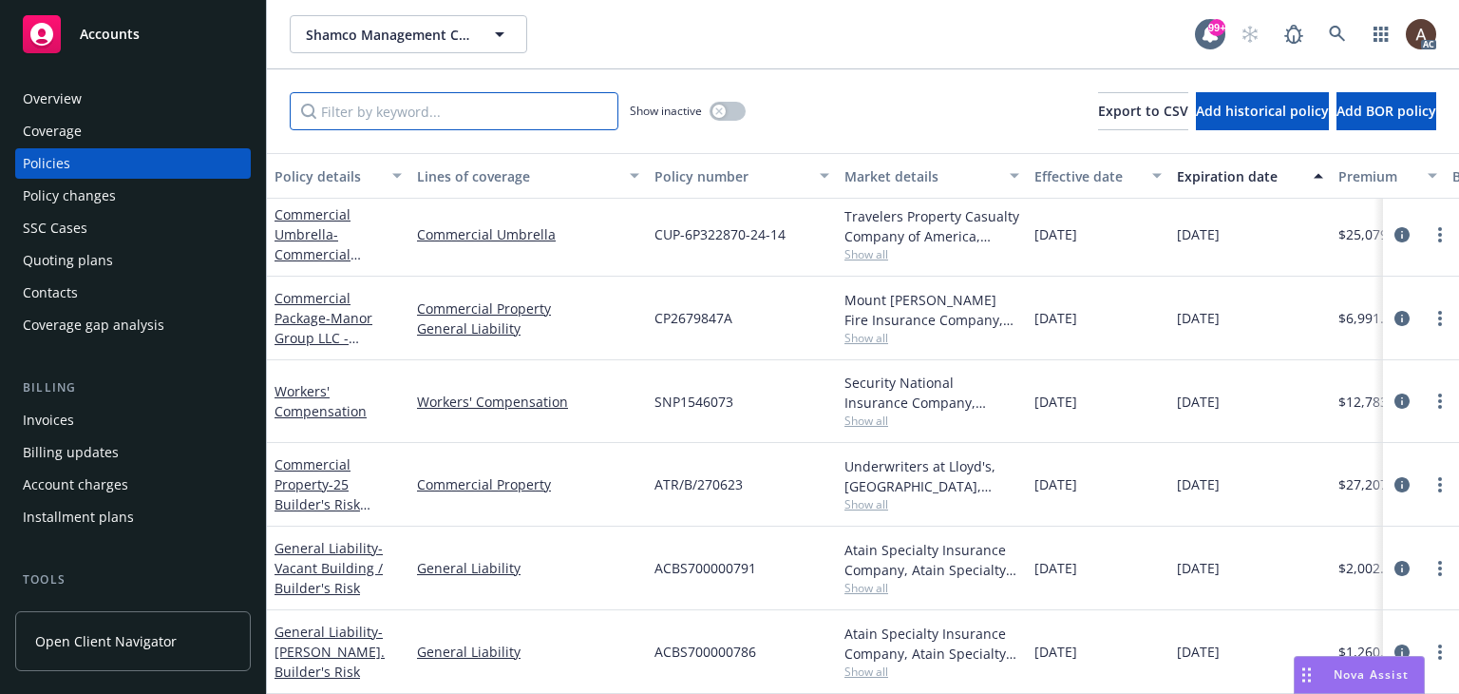
click at [473, 104] on input "Filter by keyword..." at bounding box center [454, 111] width 329 height 38
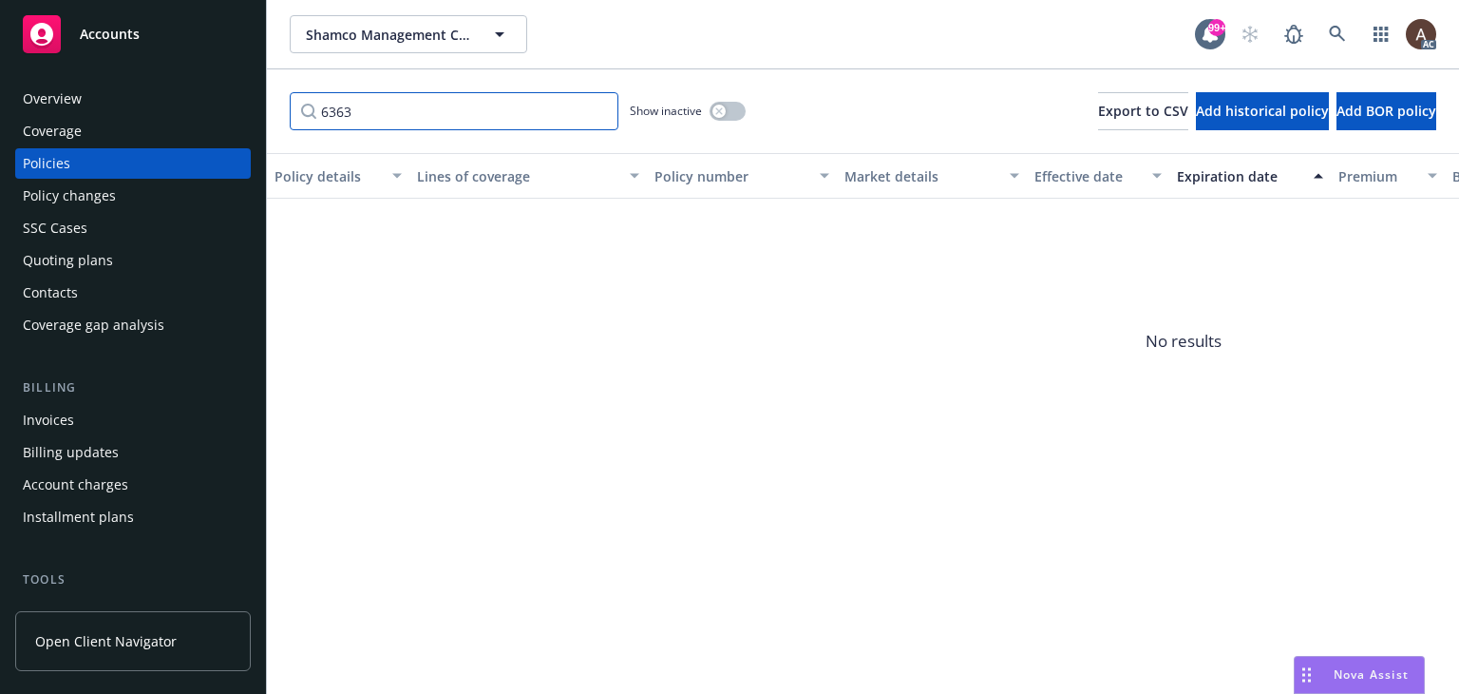
type input "6363"
click at [717, 110] on icon "button" at bounding box center [719, 111] width 8 height 8
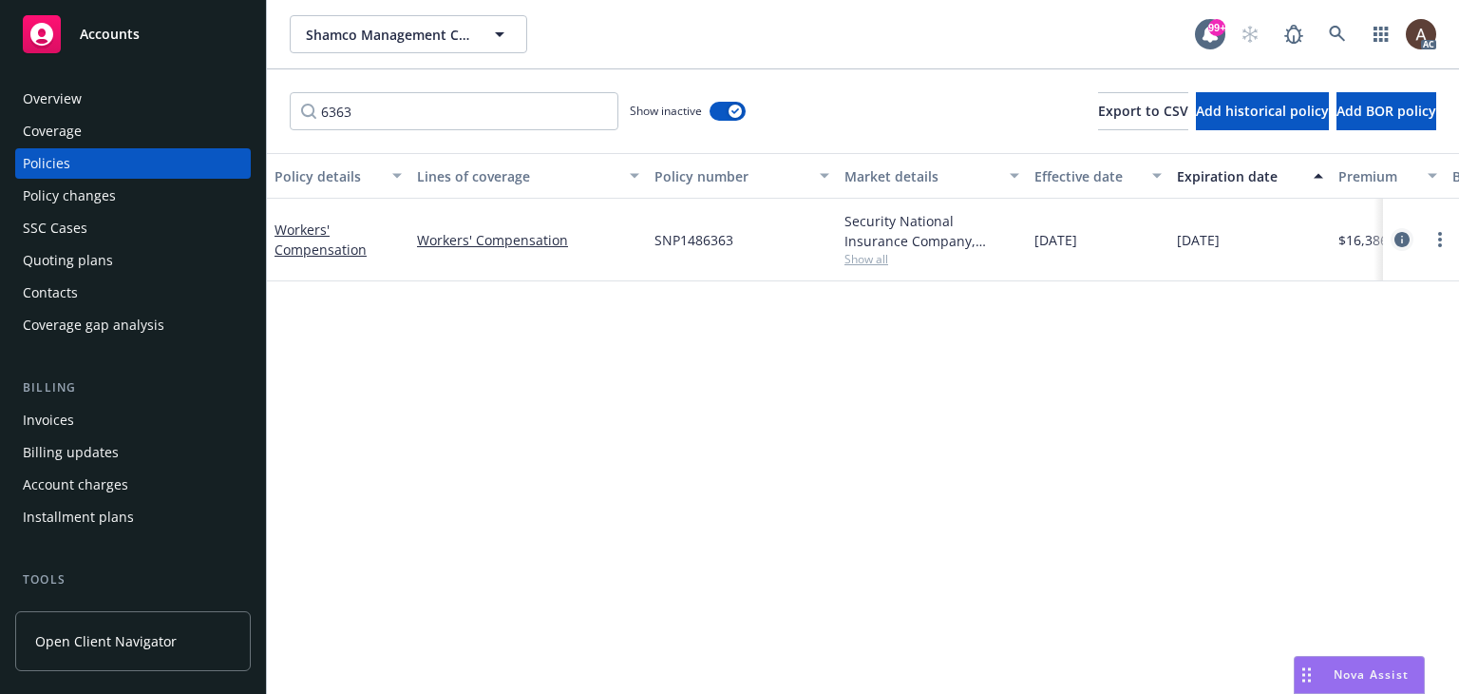
click at [1403, 237] on icon "circleInformation" at bounding box center [1402, 239] width 15 height 15
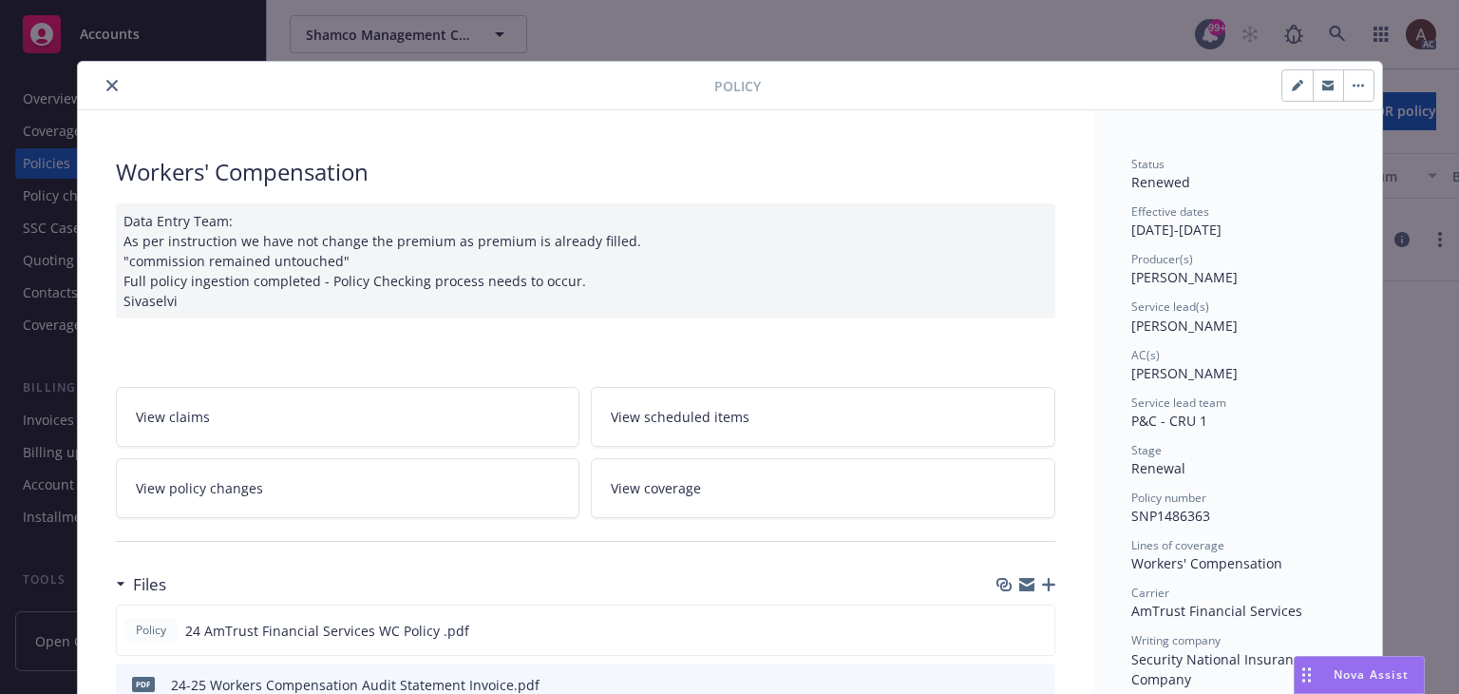
scroll to position [57, 0]
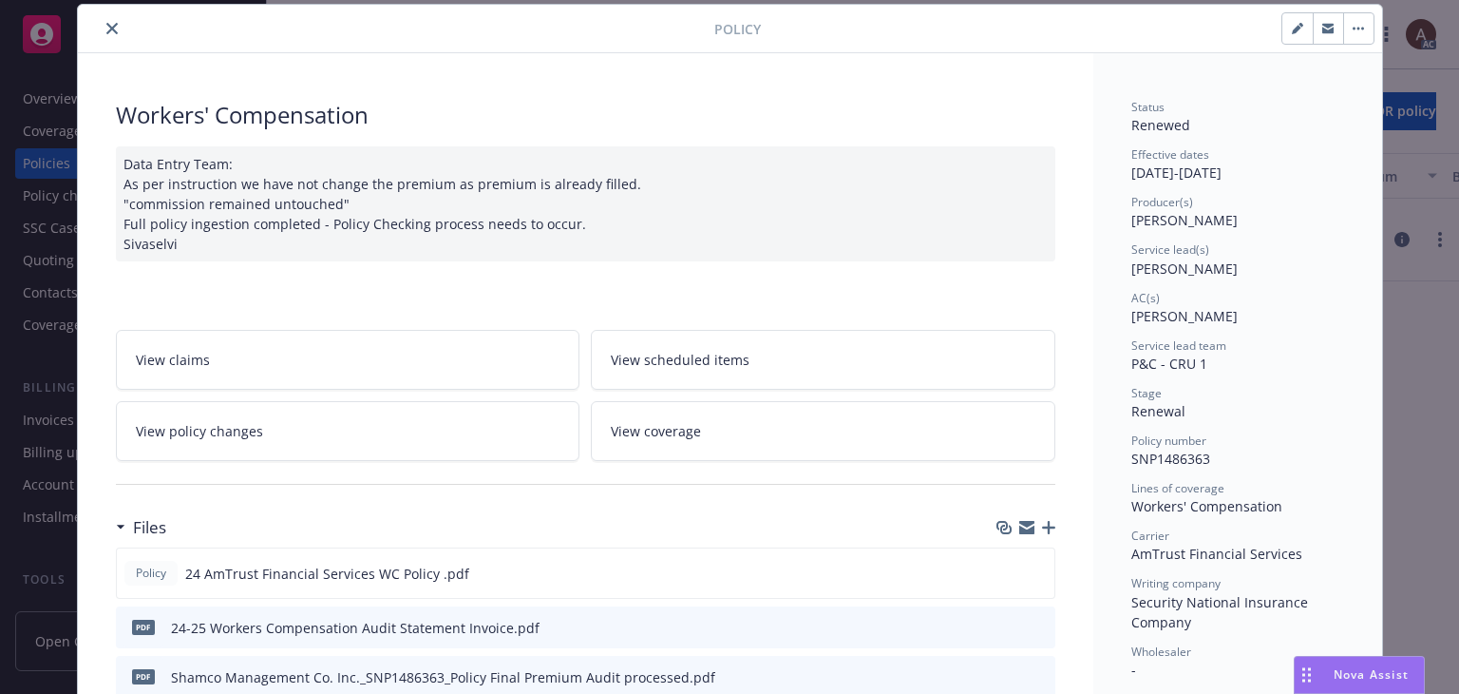
click at [289, 244] on div "Data Entry Team: As per instruction we have not change the premium as premium i…" at bounding box center [586, 203] width 940 height 115
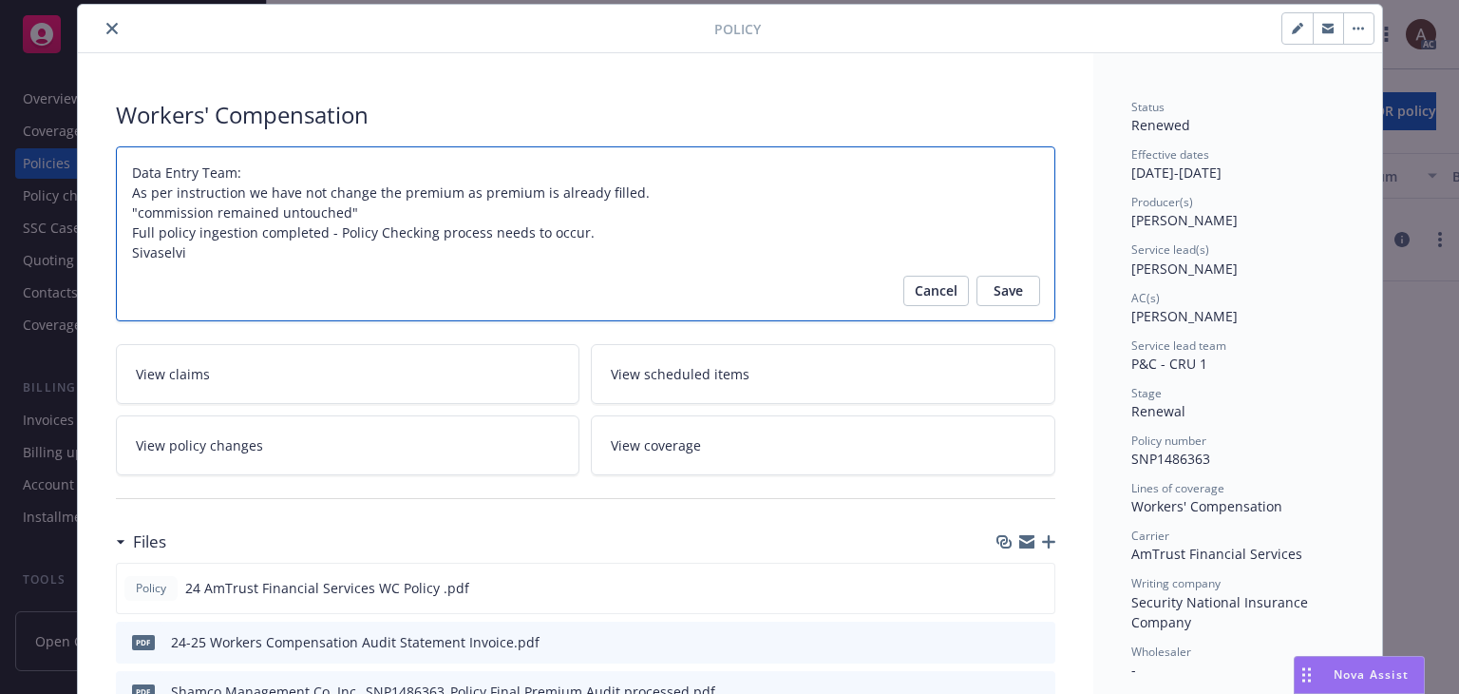
click at [200, 250] on textarea "Data Entry Team: As per instruction we have not change the premium as premium i…" at bounding box center [586, 234] width 940 height 176
type textarea "x"
type textarea "Data Entry Team: As per instruction we have not change the premium as premium i…"
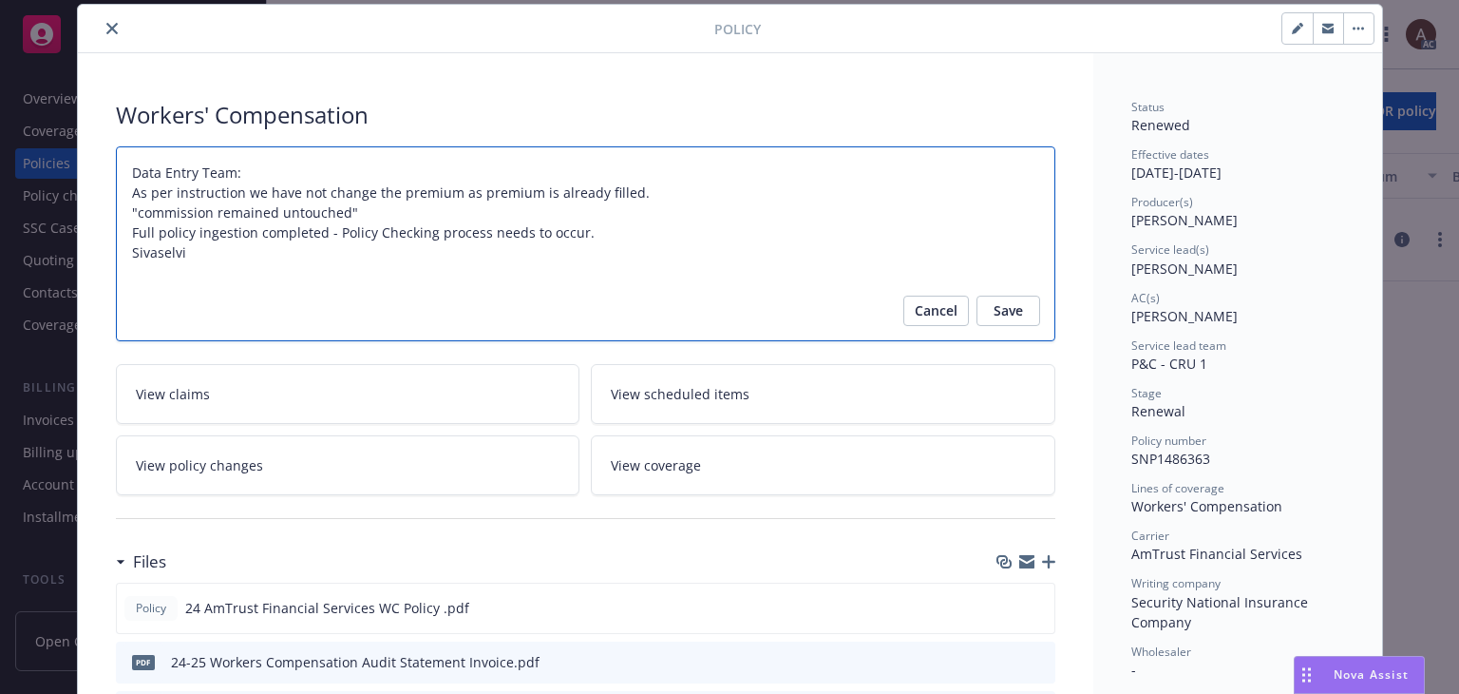
type textarea "x"
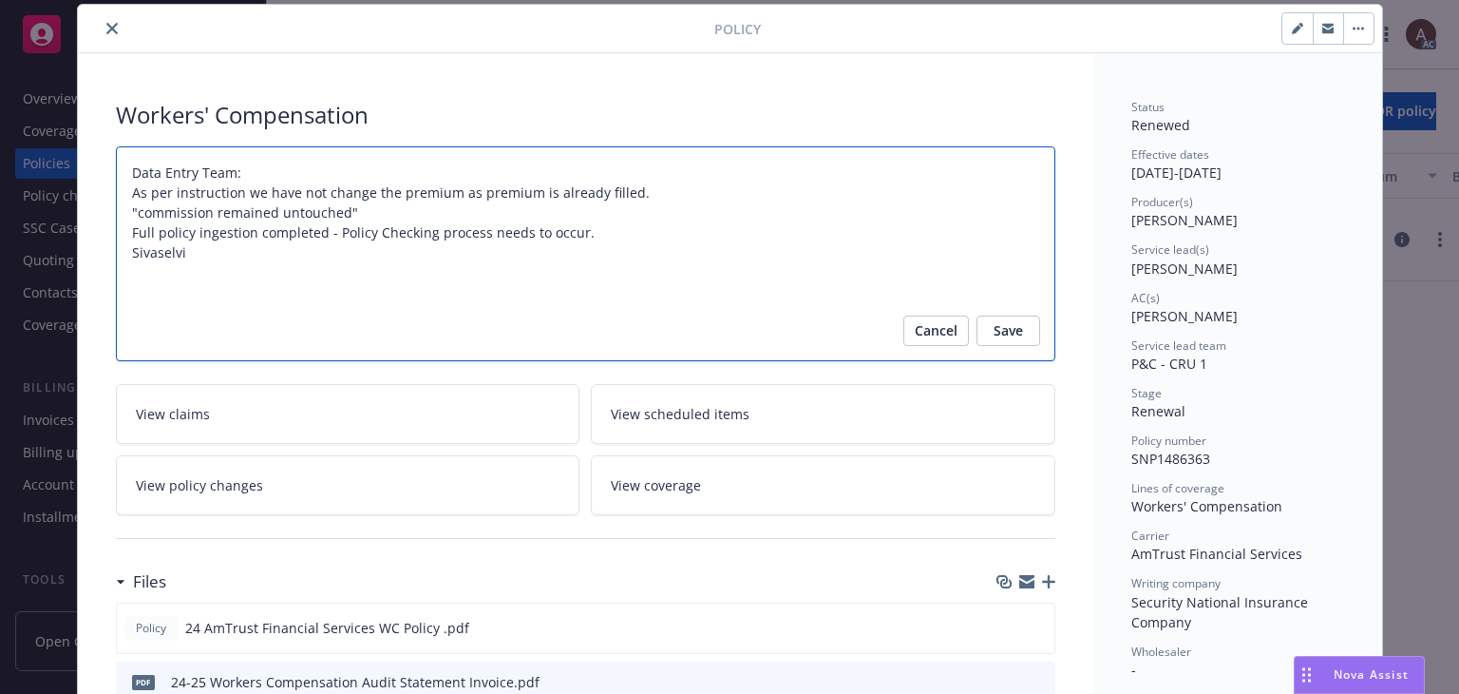
paste textarea "Original Estimated Premium including taxes and Surcharges - $12,899.26 Audited …"
type textarea "Data Entry Team: As per instruction we have not change the premium as premium i…"
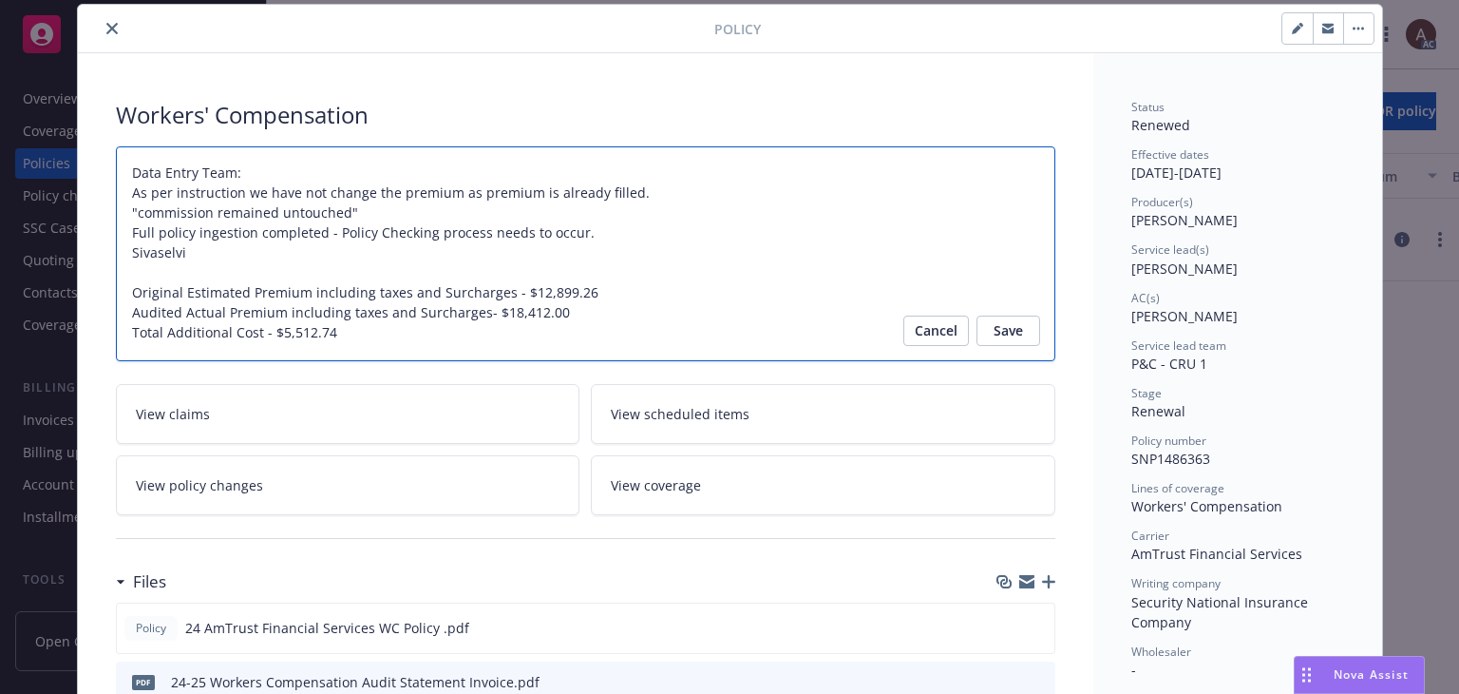
type textarea "x"
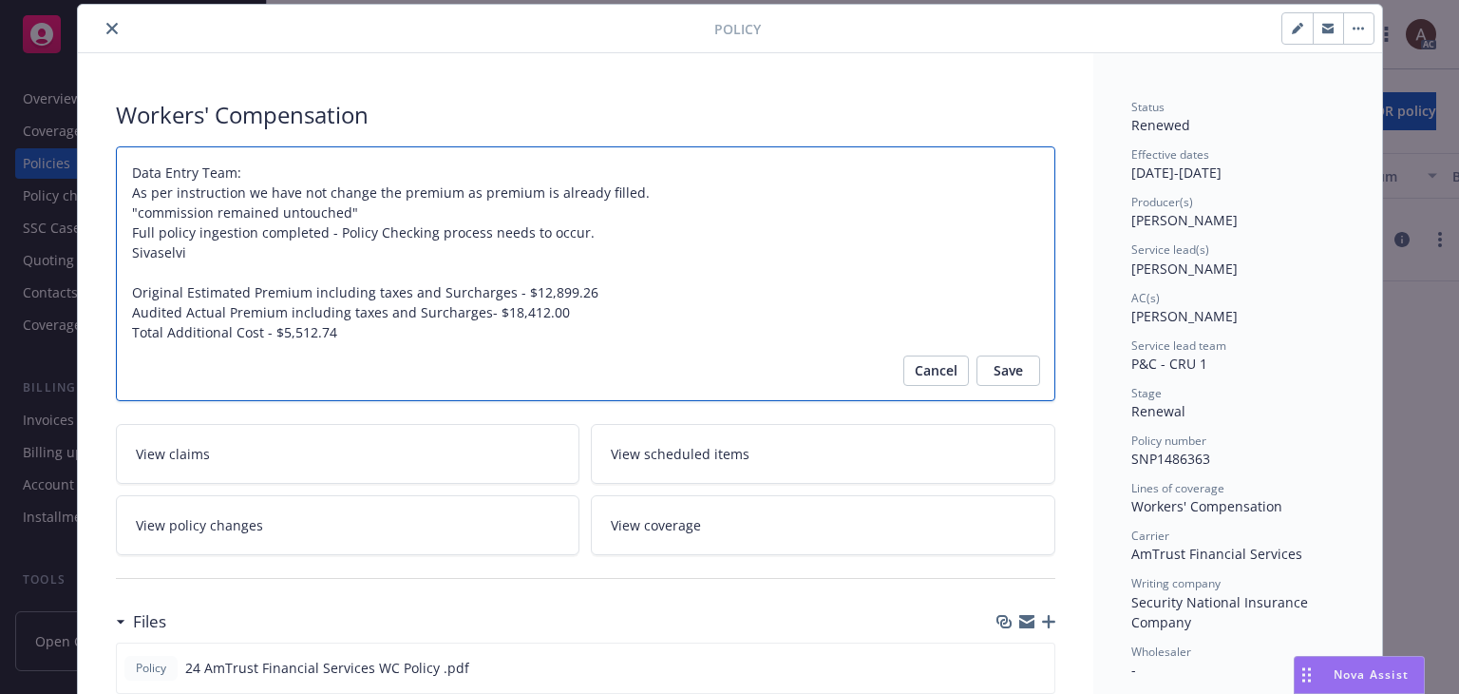
type textarea "Data Entry Team: As per instruction we have not change the premium as premium i…"
click at [125, 285] on textarea "Data Entry Team: As per instruction we have not change the premium as premium i…" at bounding box center [586, 274] width 940 height 256
paste textarea "Audit Complete: Summary:"
type textarea "x"
type textarea "Data Entry Team: As per instruction we have not change the premium as premium i…"
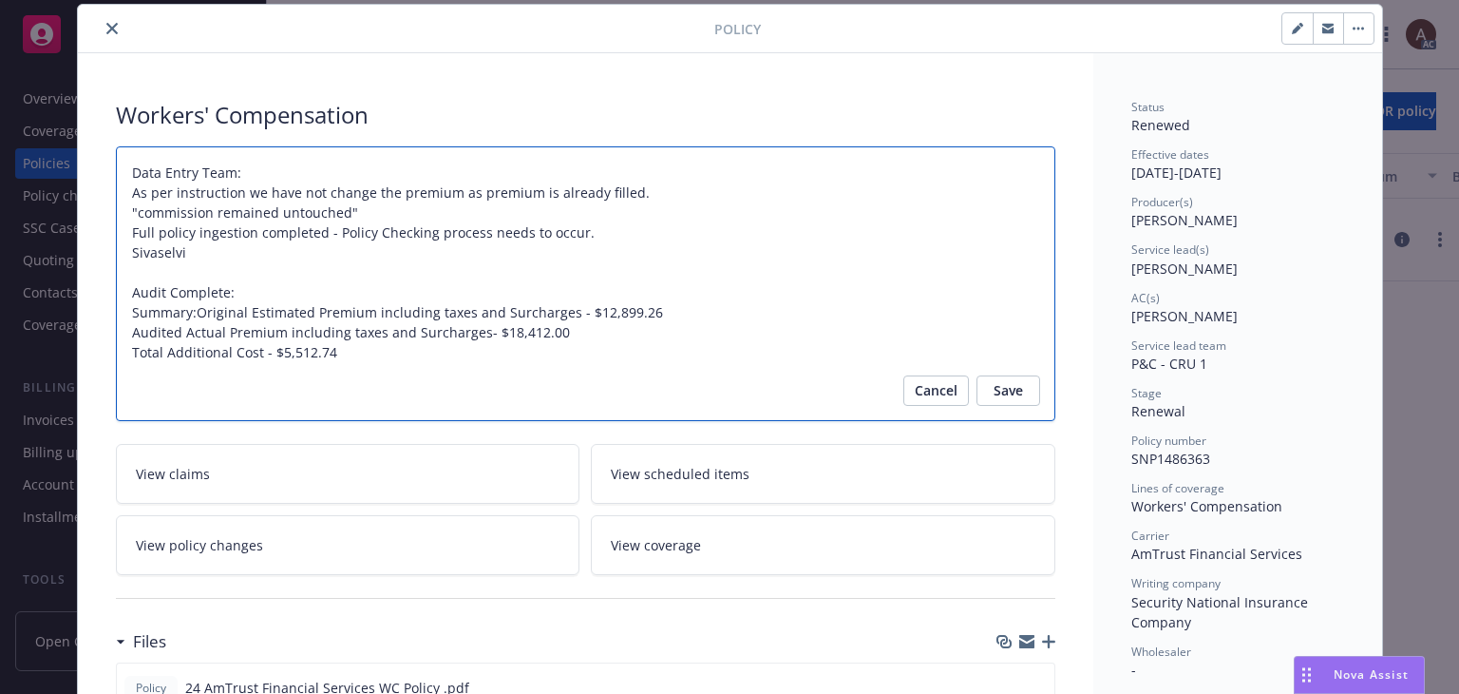
type textarea "x"
type textarea "Data Entry Team: As per instruction we have not change the premium as premium i…"
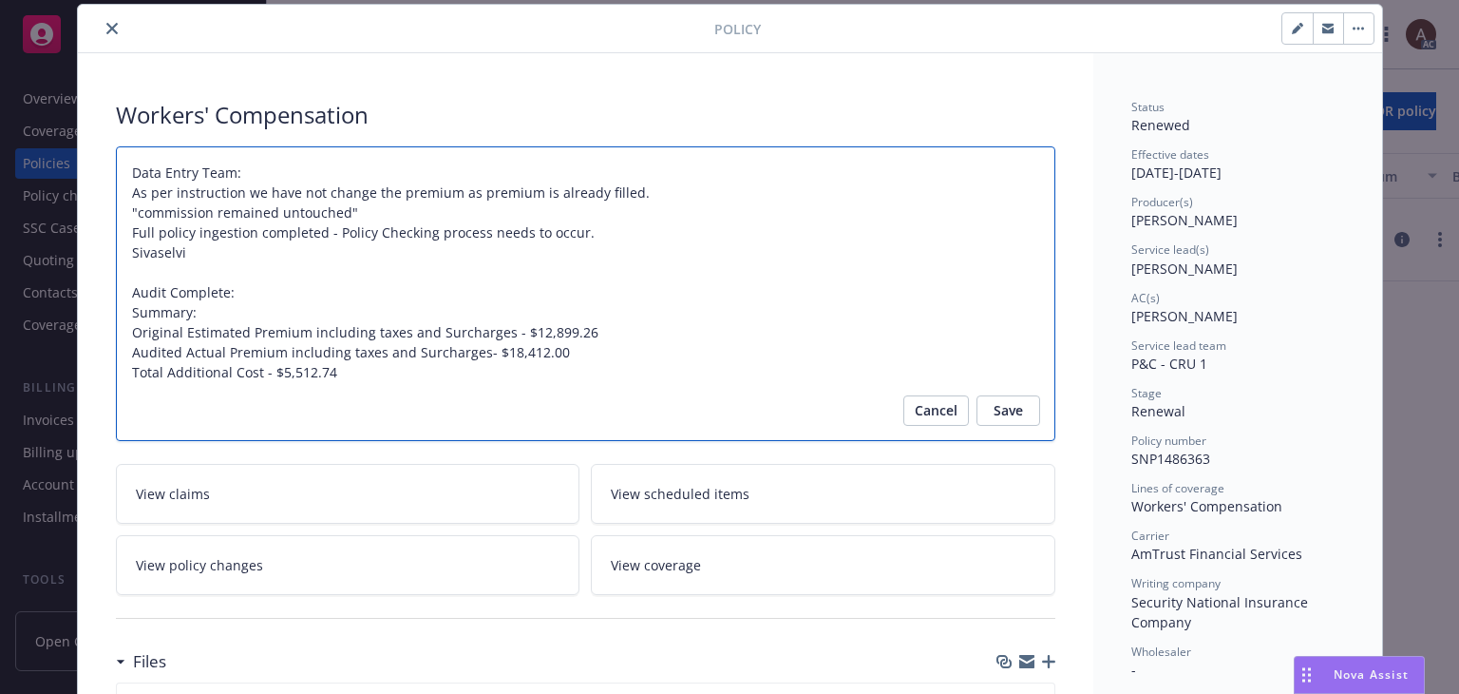
click at [249, 294] on textarea "Data Entry Team: As per instruction we have not change the premium as premium i…" at bounding box center [586, 293] width 940 height 295
type textarea "x"
type textarea "Data Entry Team: As per instruction we have not change the premium as premium i…"
type textarea "x"
type textarea "Data Entry Team: As per instruction we have not change the premium as premium i…"
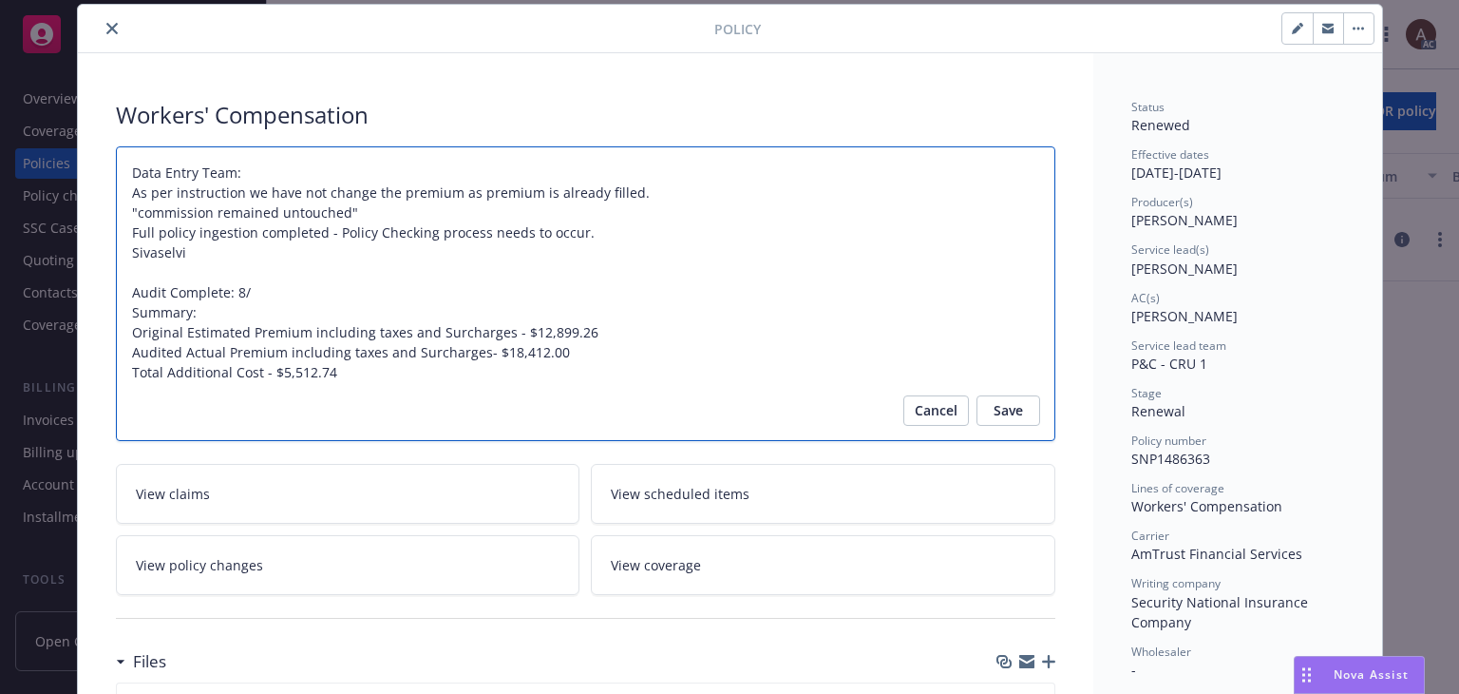
type textarea "x"
type textarea "Data Entry Team: As per instruction we have not change the premium as premium i…"
type textarea "x"
type textarea "Data Entry Team: As per instruction we have not change the premium as premium i…"
type textarea "x"
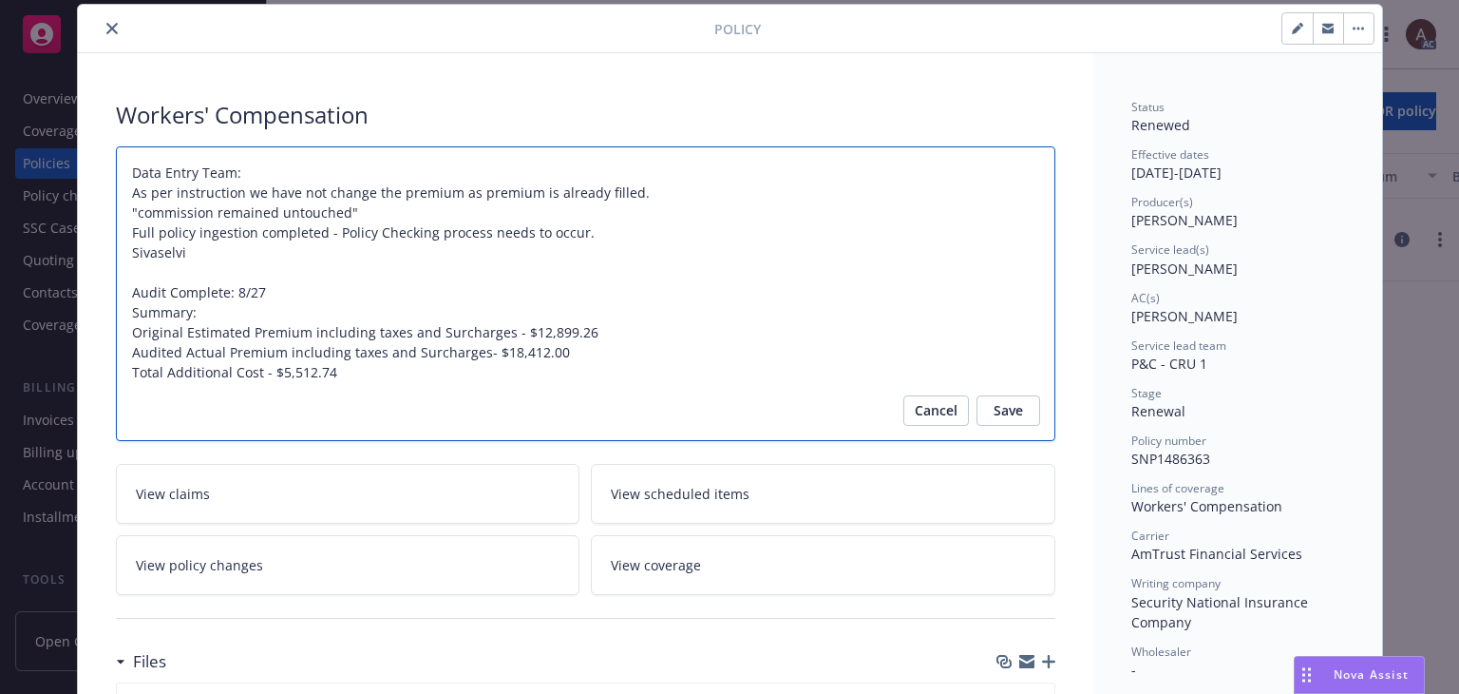
type textarea "Data Entry Team: As per instruction we have not change the premium as premium i…"
type textarea "x"
type textarea "Data Entry Team: As per instruction we have not change the premium as premium i…"
type textarea "x"
type textarea "Data Entry Team: As per instruction we have not change the premium as premium i…"
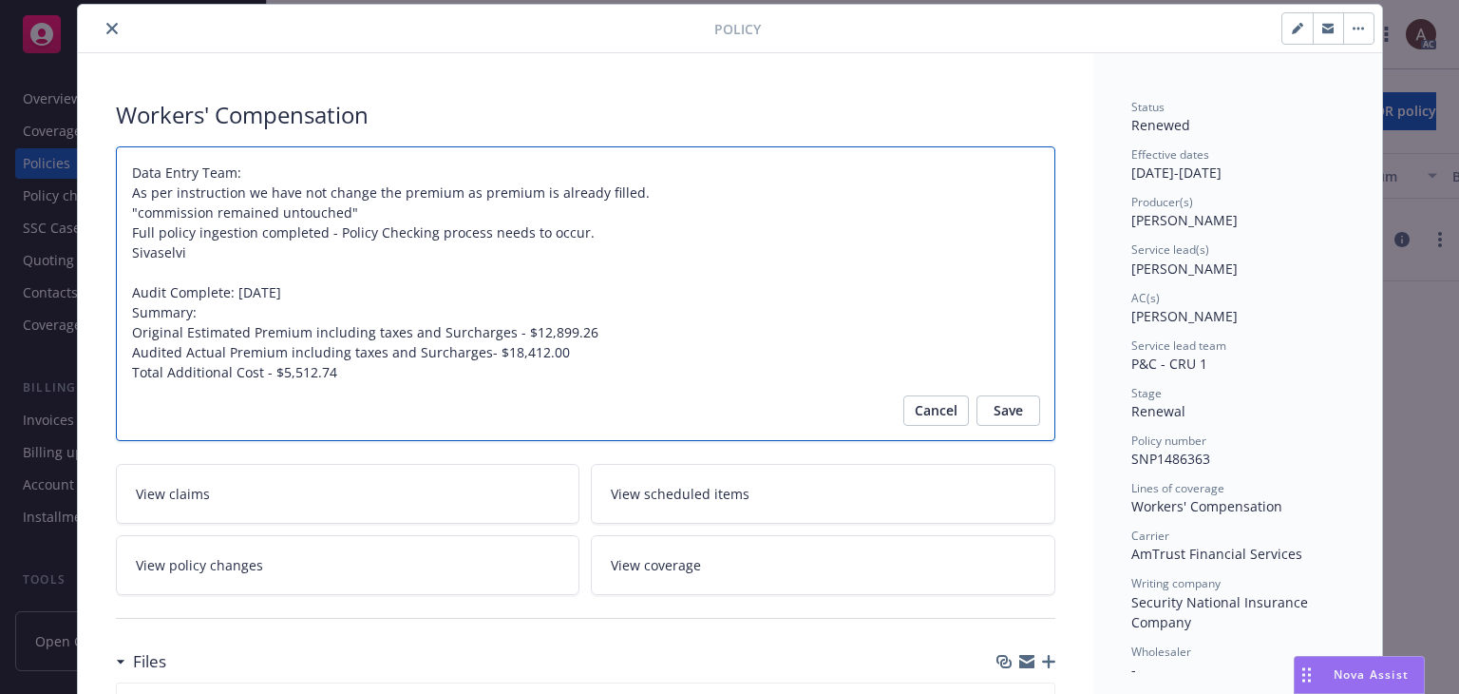
type textarea "x"
type textarea "Data Entry Team: As per instruction we have not change the premium as premium i…"
type textarea "x"
click at [648, 279] on textarea "Data Entry Team: As per instruction we have not change the premium as premium i…" at bounding box center [586, 293] width 940 height 295
type textarea "Data Entry Team: As per instruction we have not change the premium as premium i…"
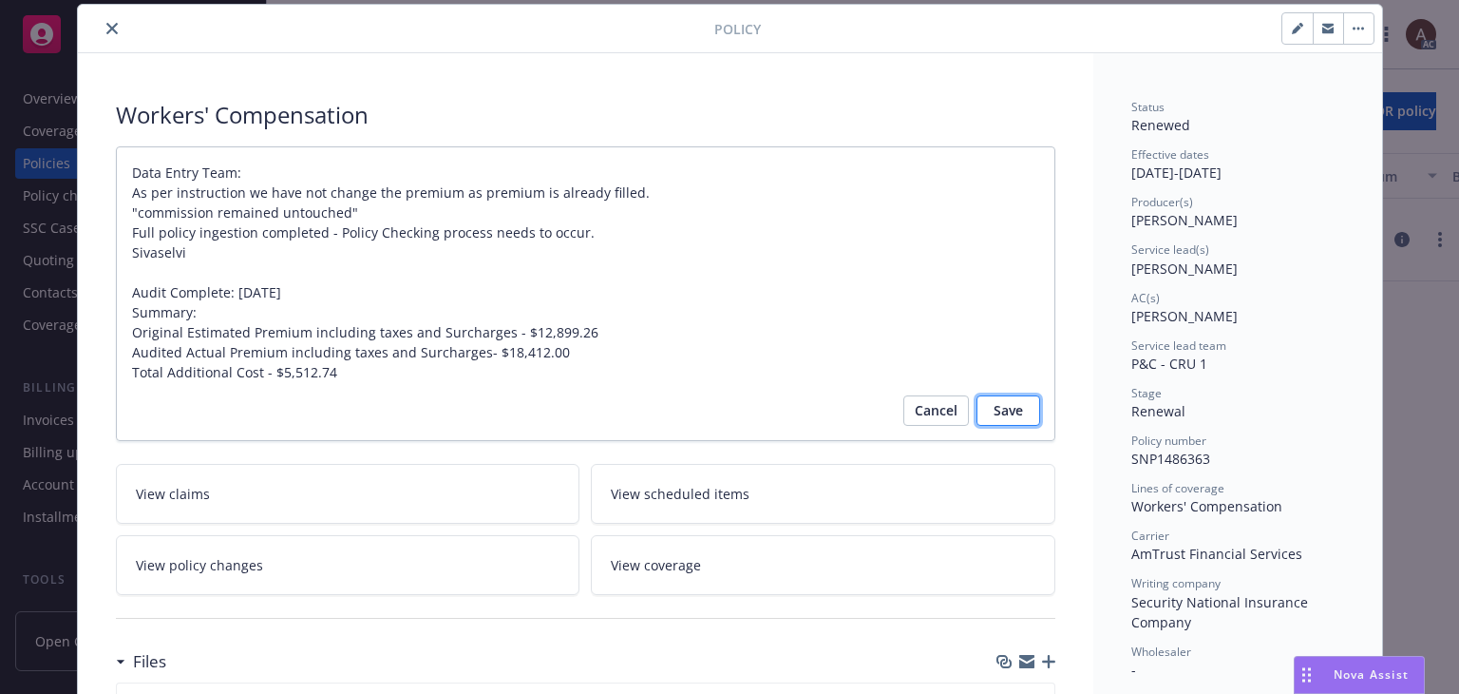
click at [1003, 408] on span "Save" at bounding box center [1008, 410] width 29 height 30
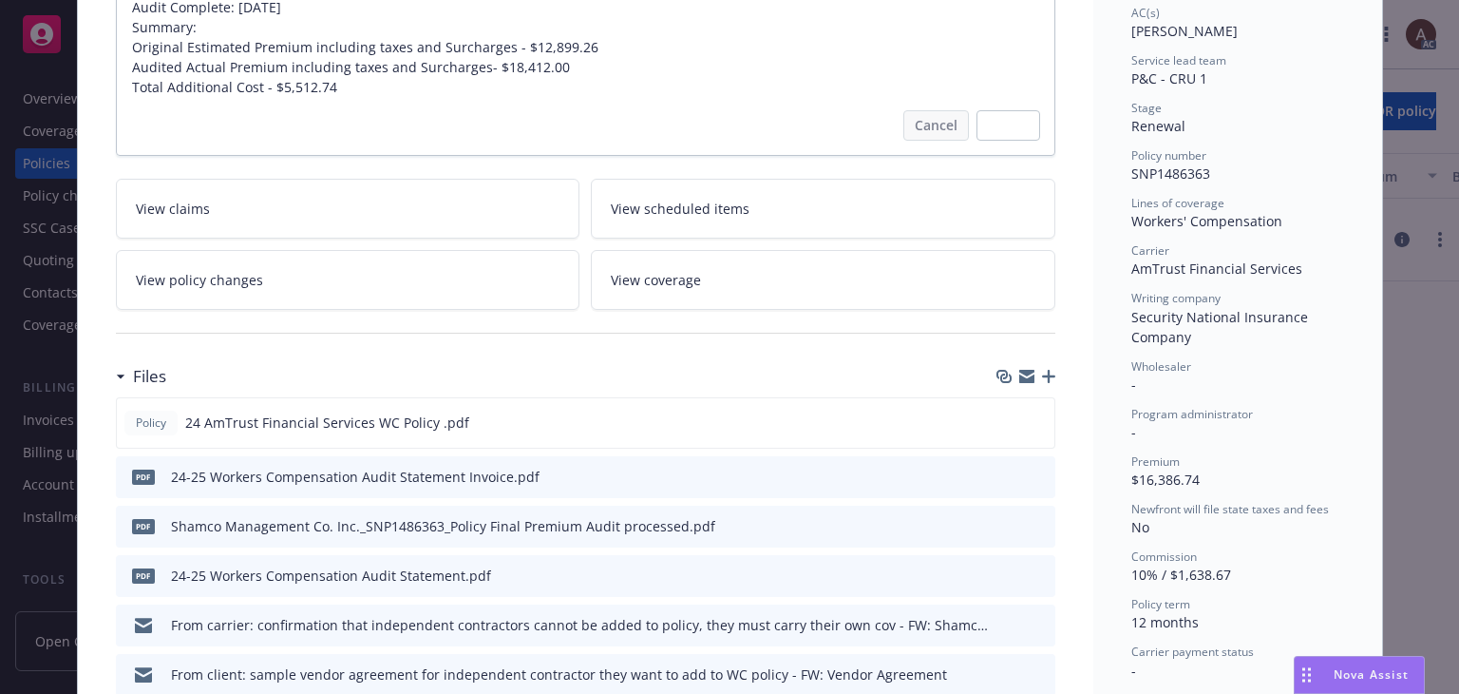
type textarea "x"
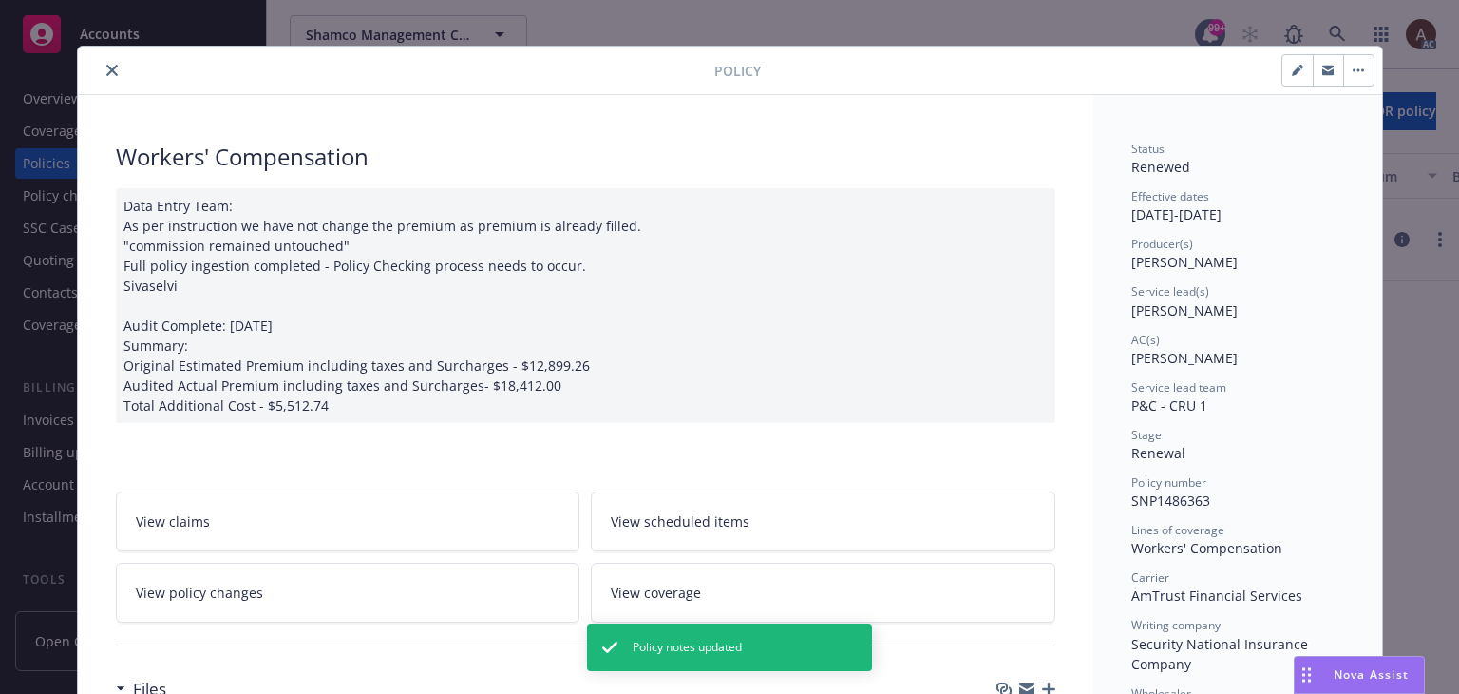
scroll to position [0, 0]
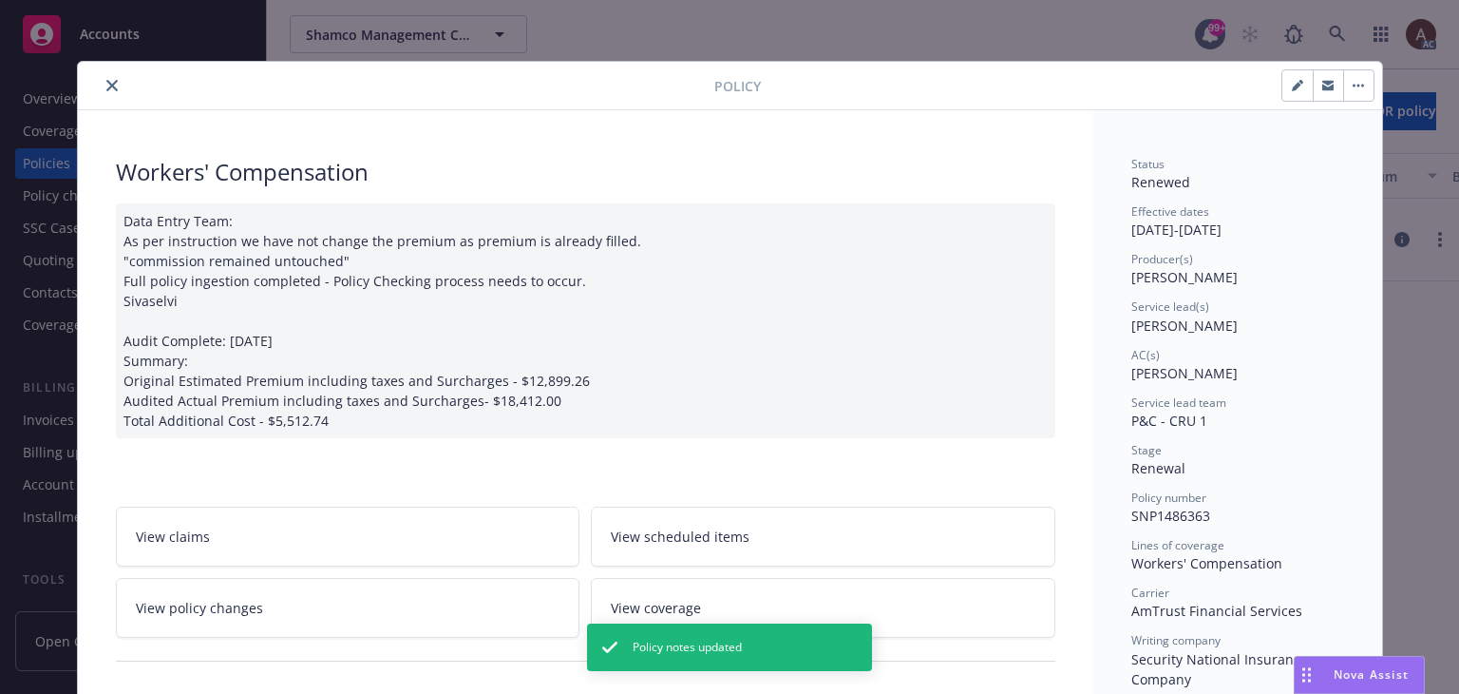
click at [106, 81] on icon "close" at bounding box center [111, 85] width 11 height 11
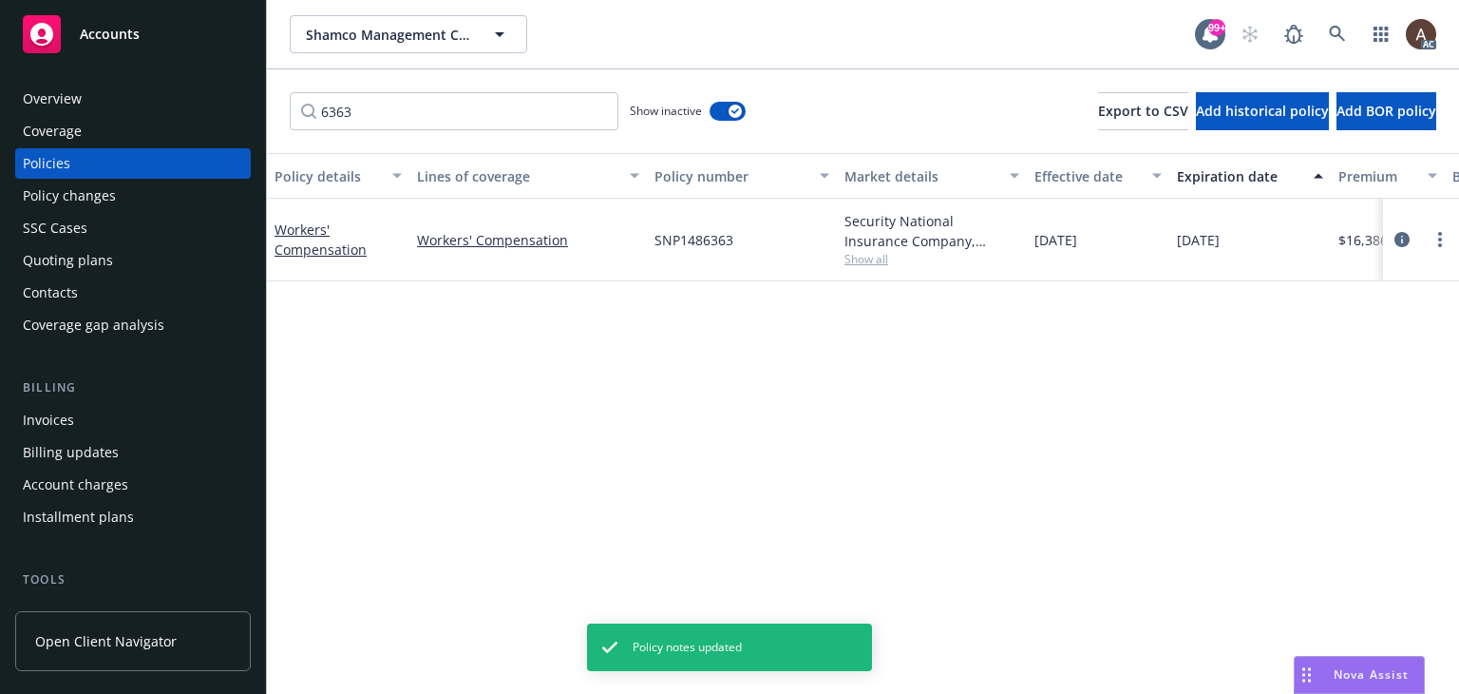
click at [566, 396] on div "Policy details Lines of coverage Policy number Market details Effective date Ex…" at bounding box center [863, 423] width 1192 height 541
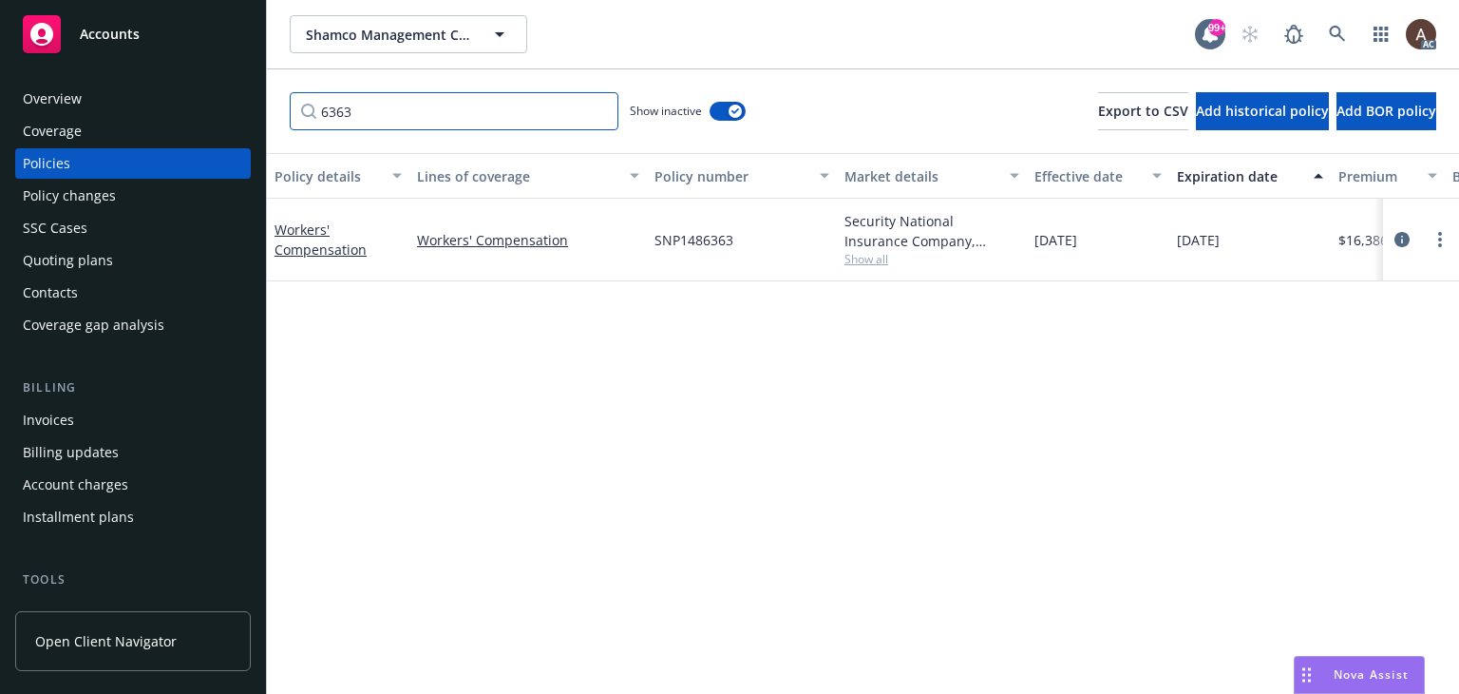
drag, startPoint x: 384, startPoint y: 107, endPoint x: -79, endPoint y: 126, distance: 463.1
click at [0, 126] on html "Accounts Overview Coverage Policies Policy changes SSC Cases Quoting plans Cont…" at bounding box center [729, 347] width 1459 height 694
type input "work"
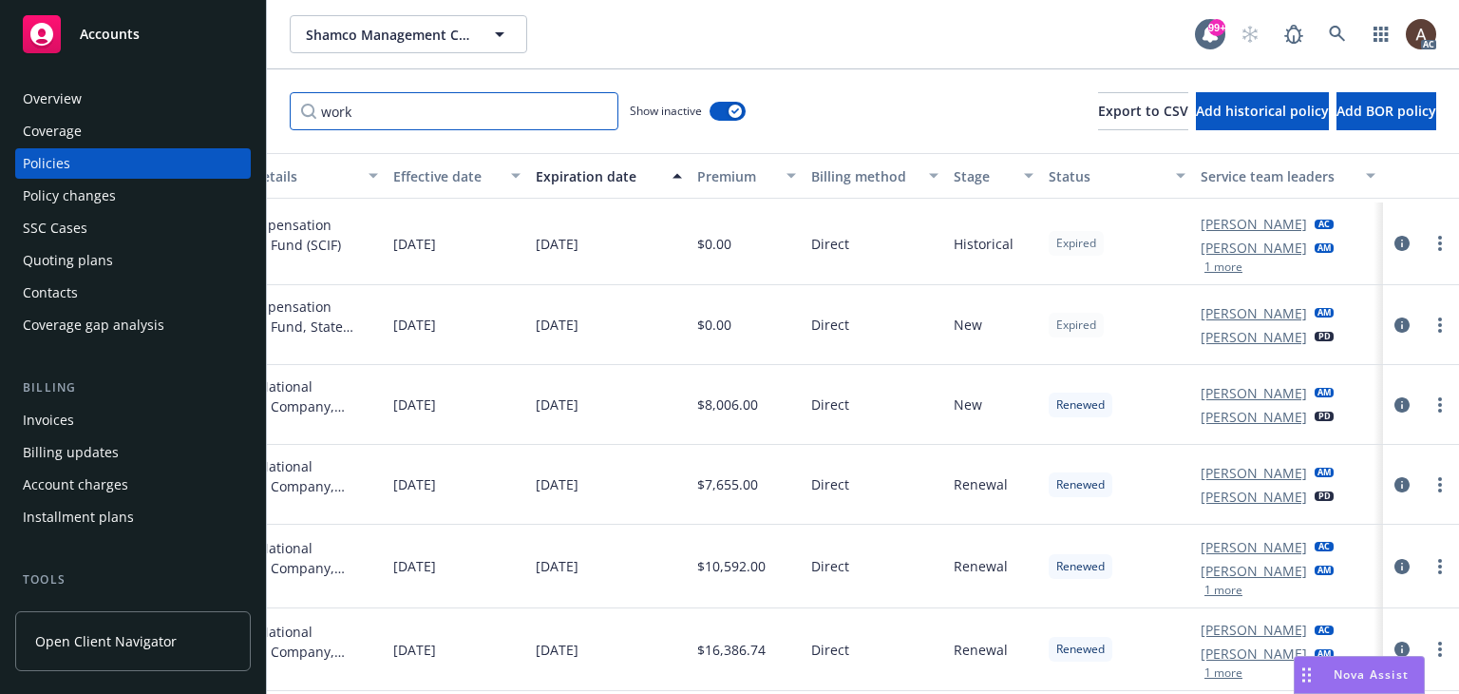
scroll to position [393, 656]
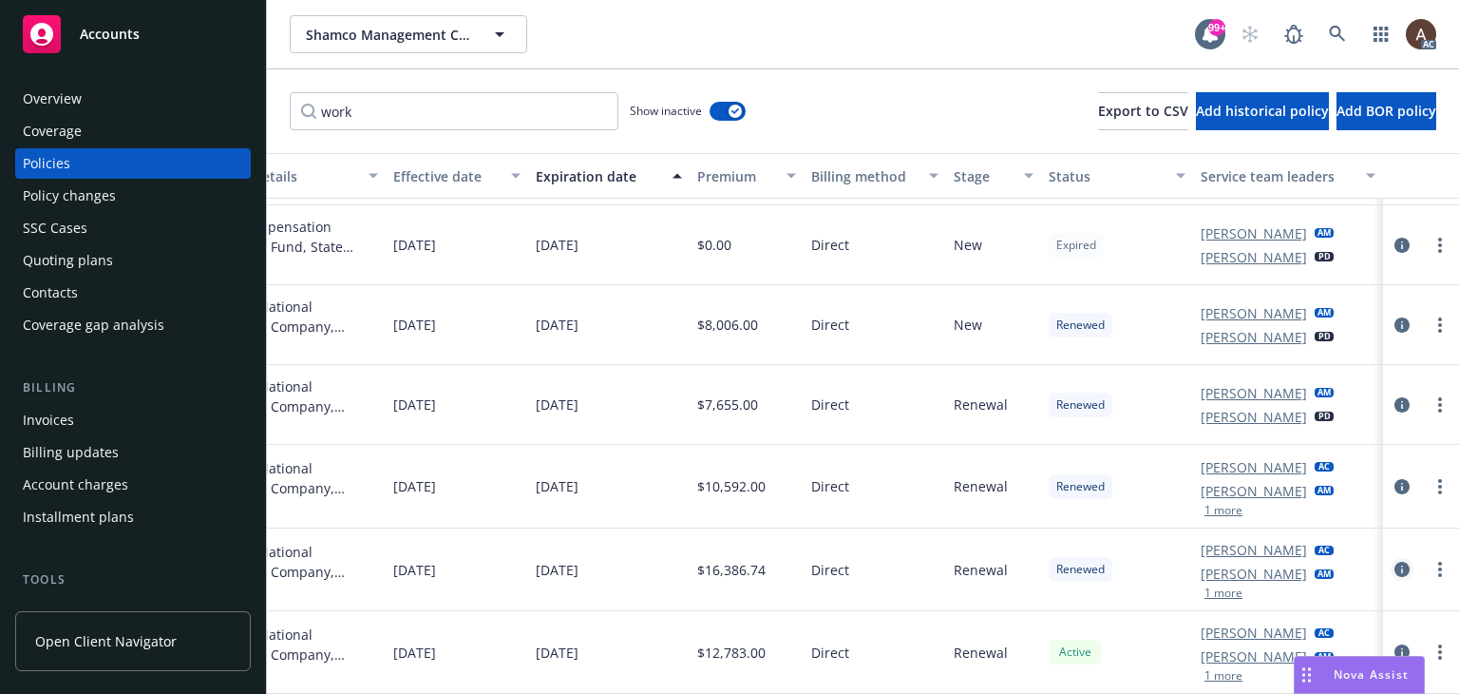
click at [1395, 561] on icon "circleInformation" at bounding box center [1402, 568] width 15 height 15
